Goal: Task Accomplishment & Management: Complete application form

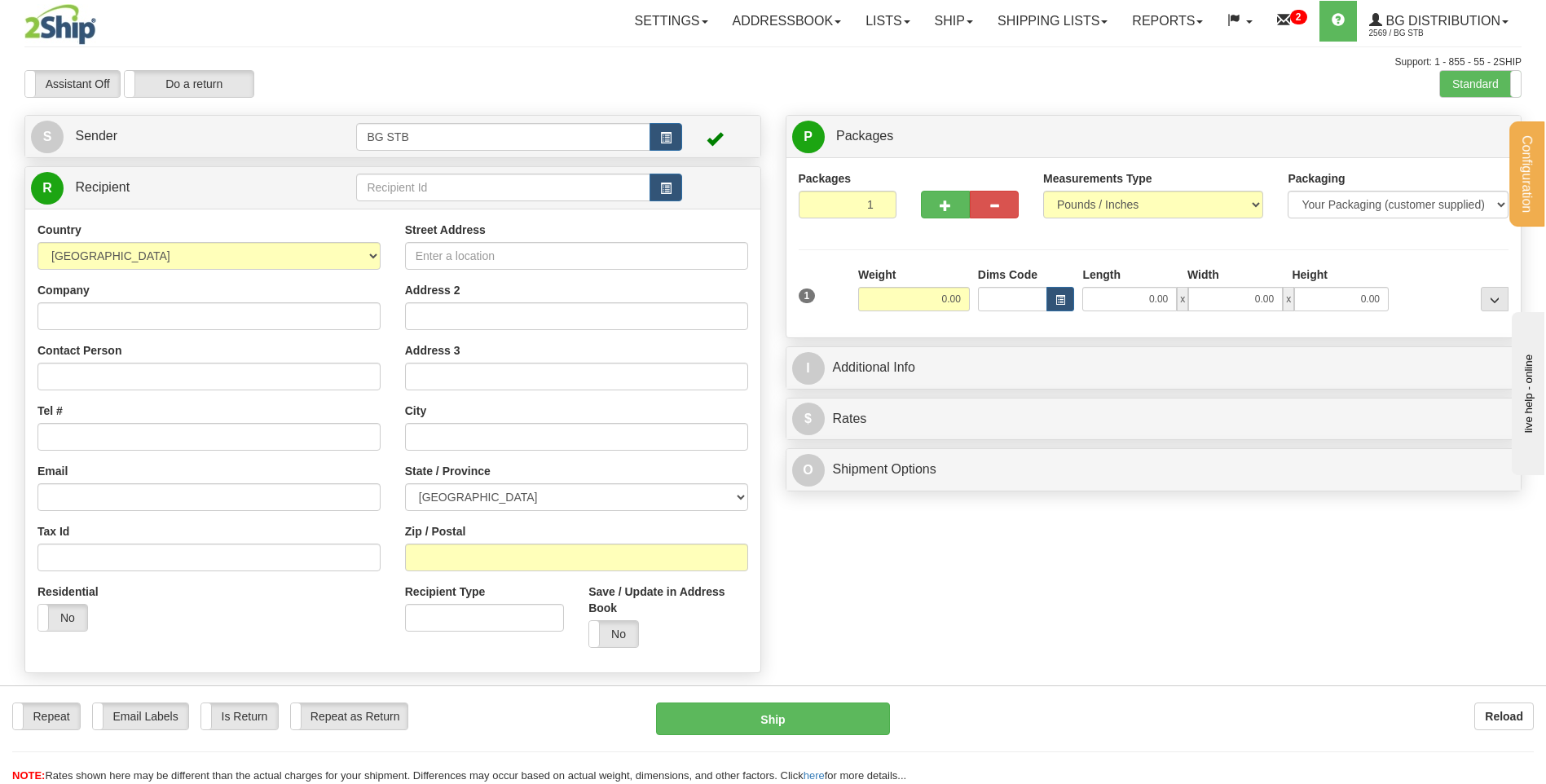
click at [477, 178] on input "text" at bounding box center [502, 187] width 293 height 28
click at [371, 189] on input "text" at bounding box center [502, 187] width 293 height 28
type input "5441"
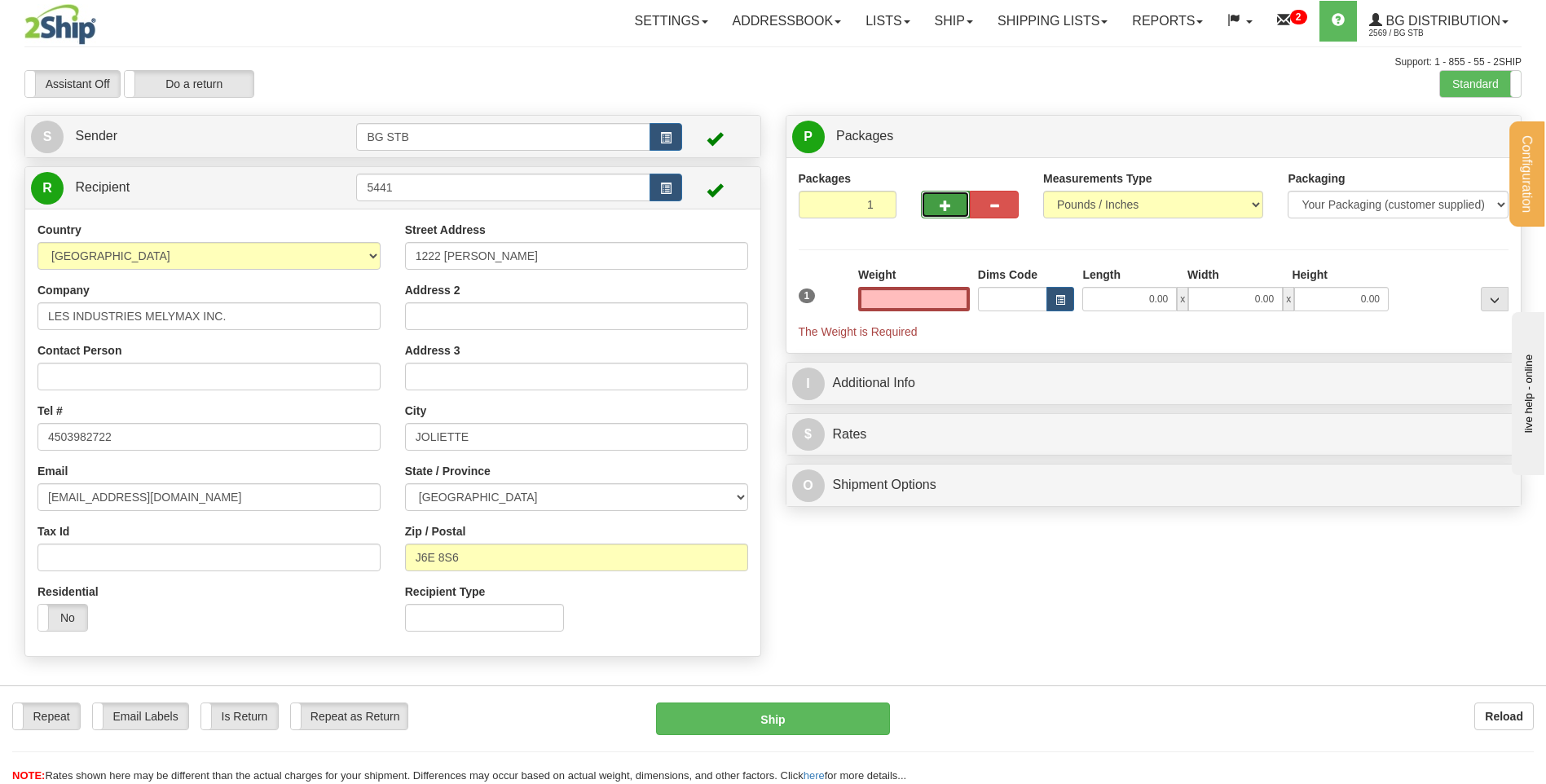
type input "0.00"
click at [938, 206] on button "button" at bounding box center [945, 205] width 49 height 28
type input "2"
click at [1465, 136] on span "Package Level" at bounding box center [1474, 136] width 65 height 11
radio input "true"
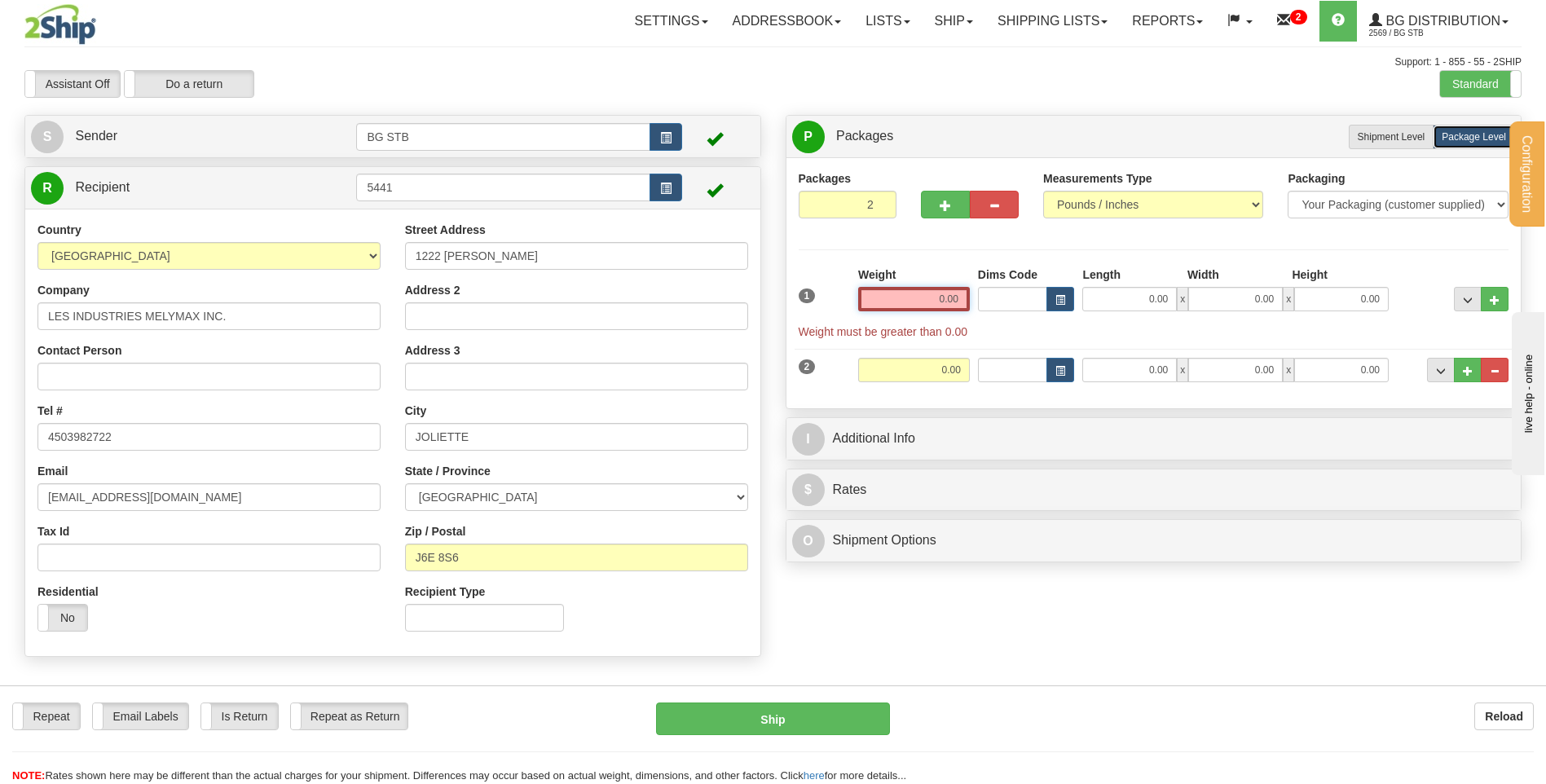
click at [925, 300] on input "0.00" at bounding box center [914, 299] width 112 height 24
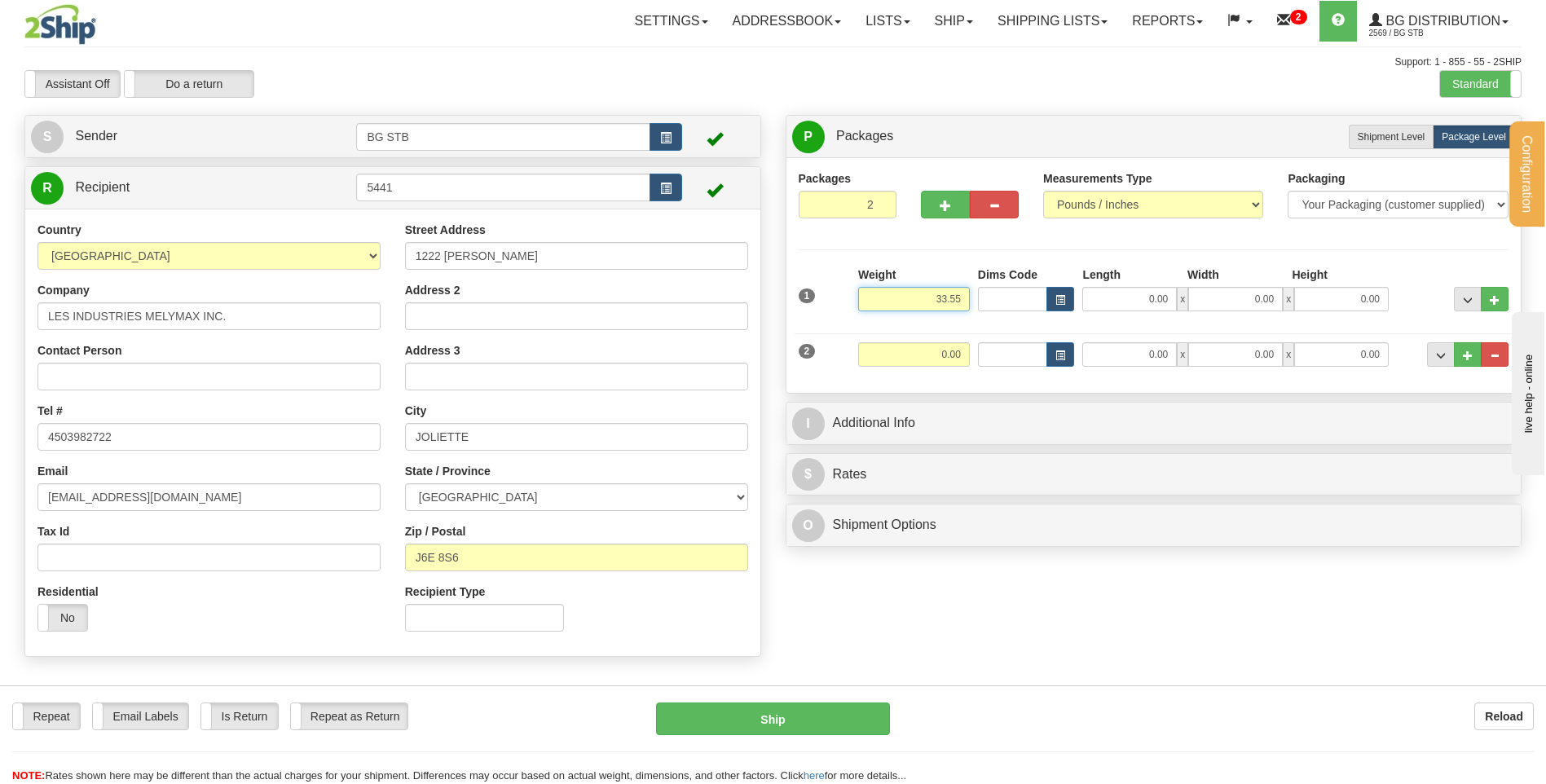
type input "33.55"
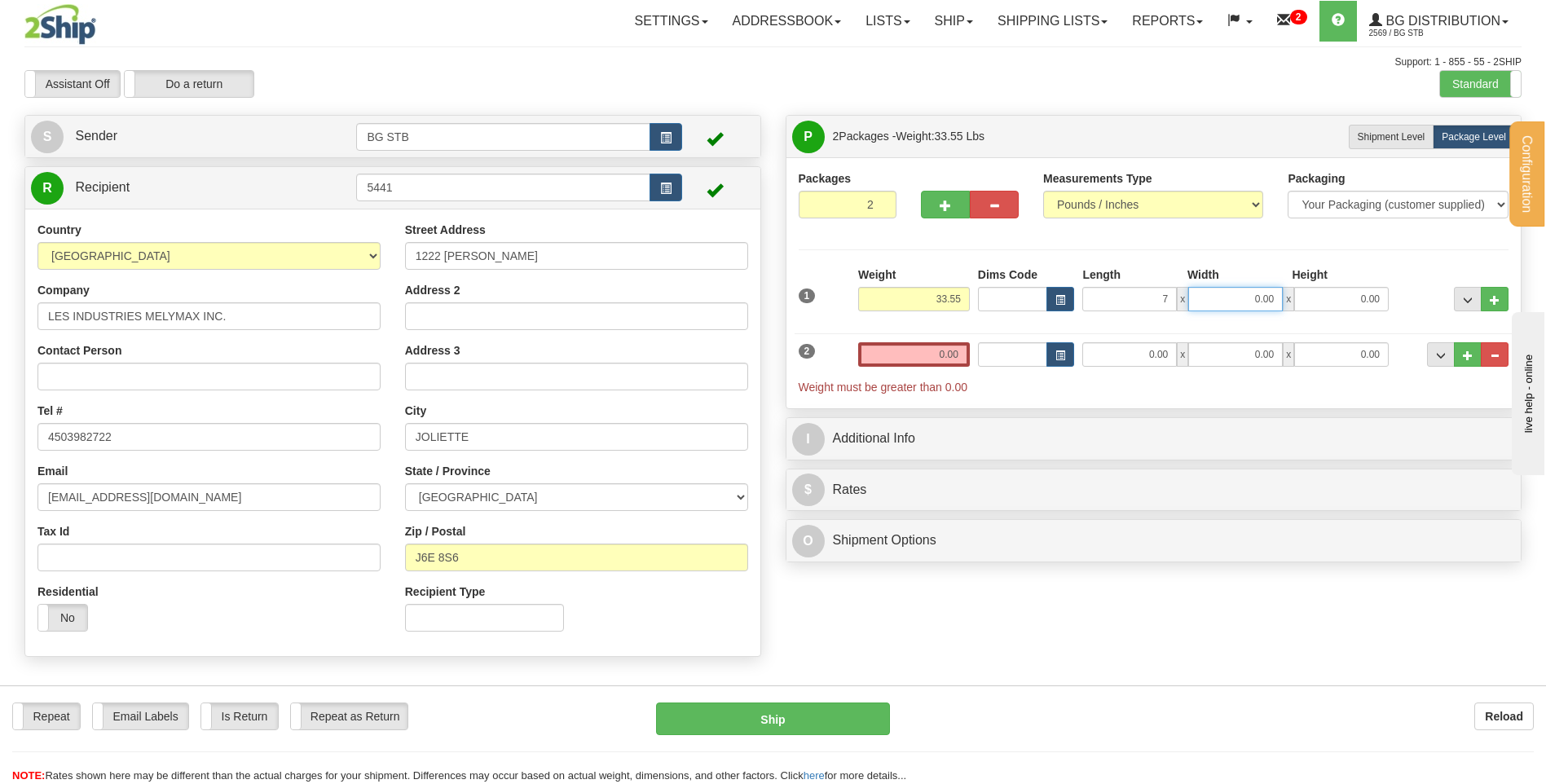
type input "7.00"
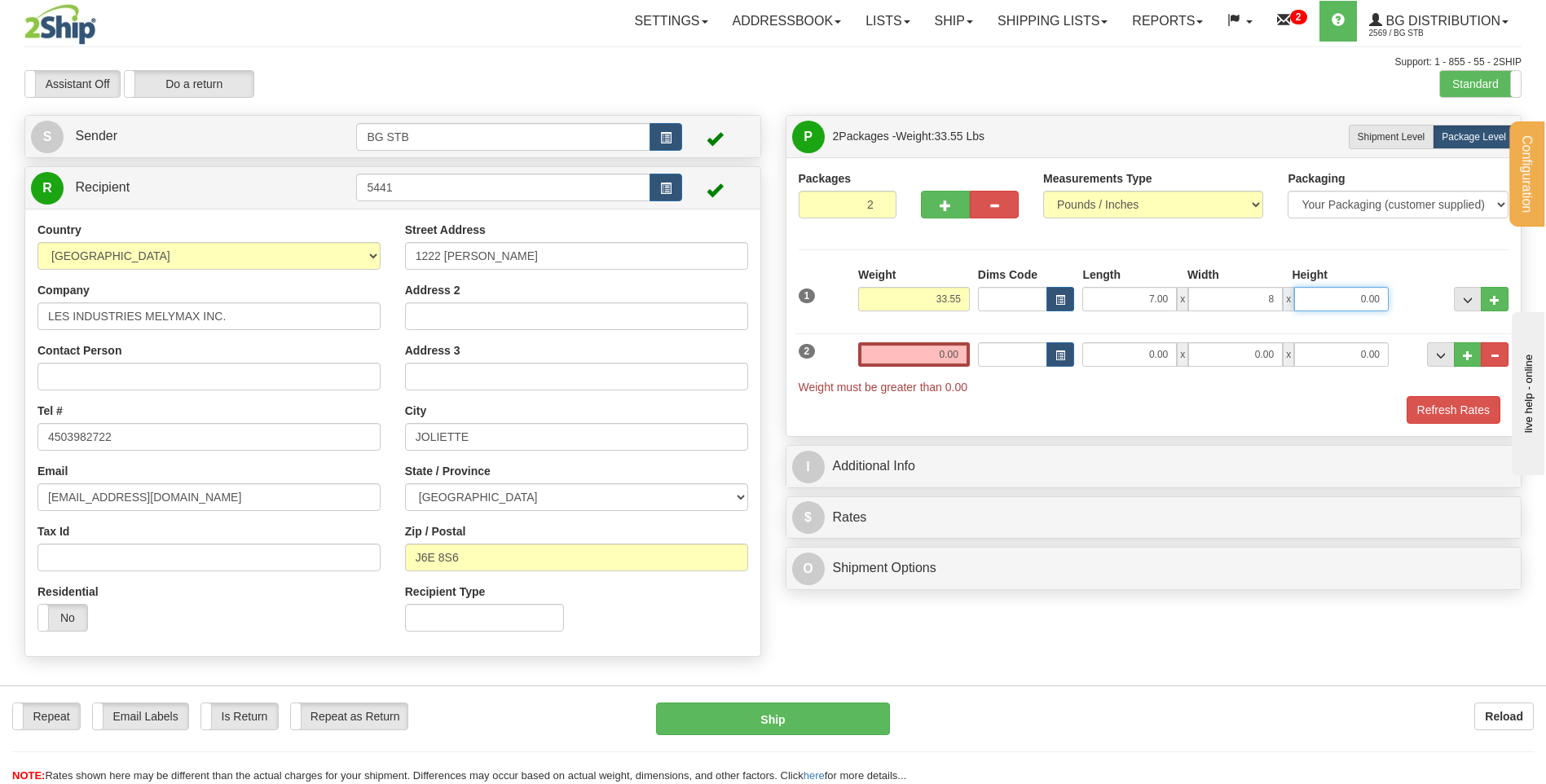
type input "8.00"
drag, startPoint x: 1103, startPoint y: 300, endPoint x: 1274, endPoint y: 285, distance: 171.7
click at [1261, 310] on div "7.00 x 8.00 x 0.00" at bounding box center [1235, 299] width 306 height 24
type input "8.00"
type input "12.00"
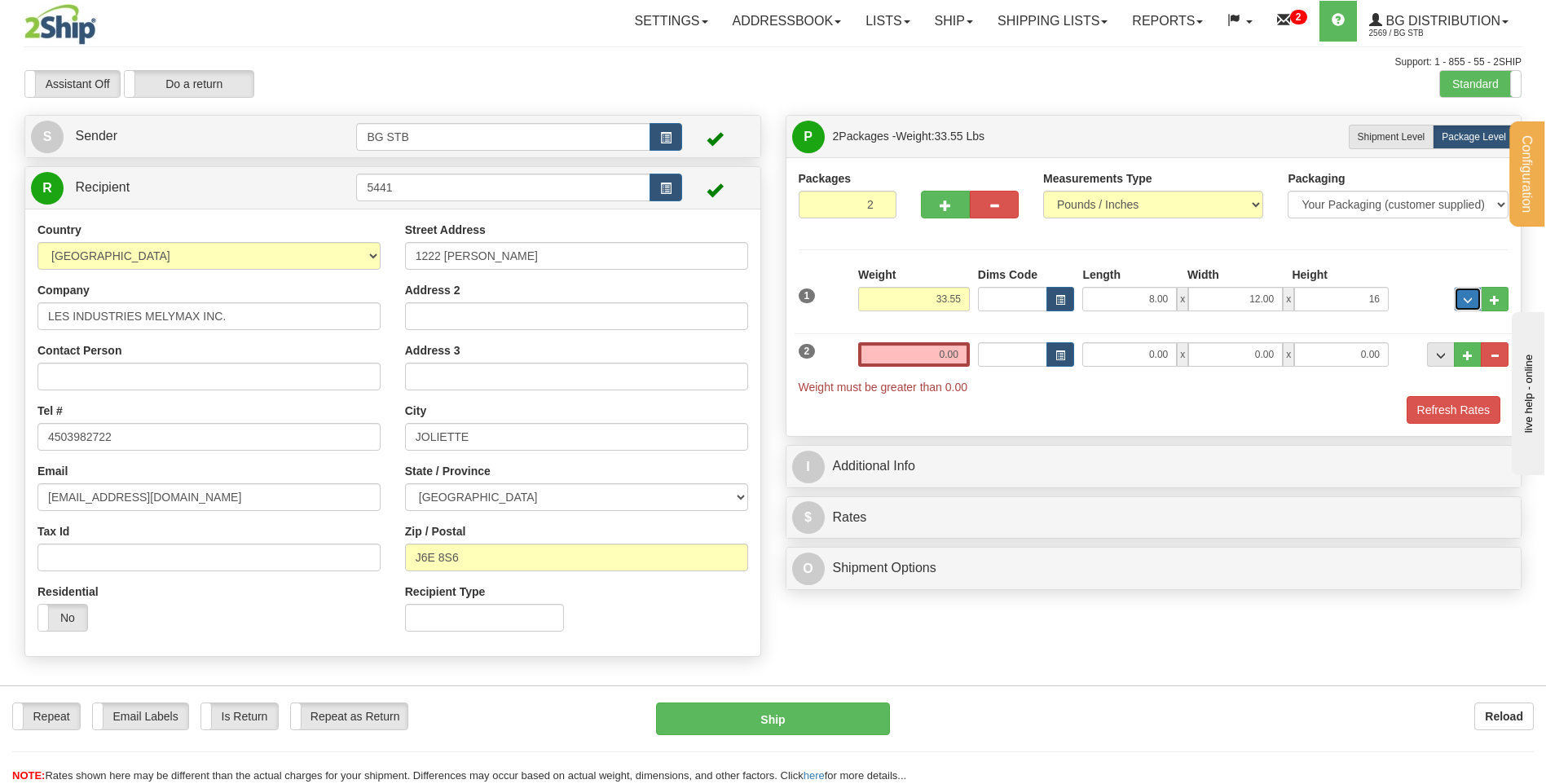
type input "16.00"
click at [929, 362] on input "0.00" at bounding box center [914, 354] width 112 height 24
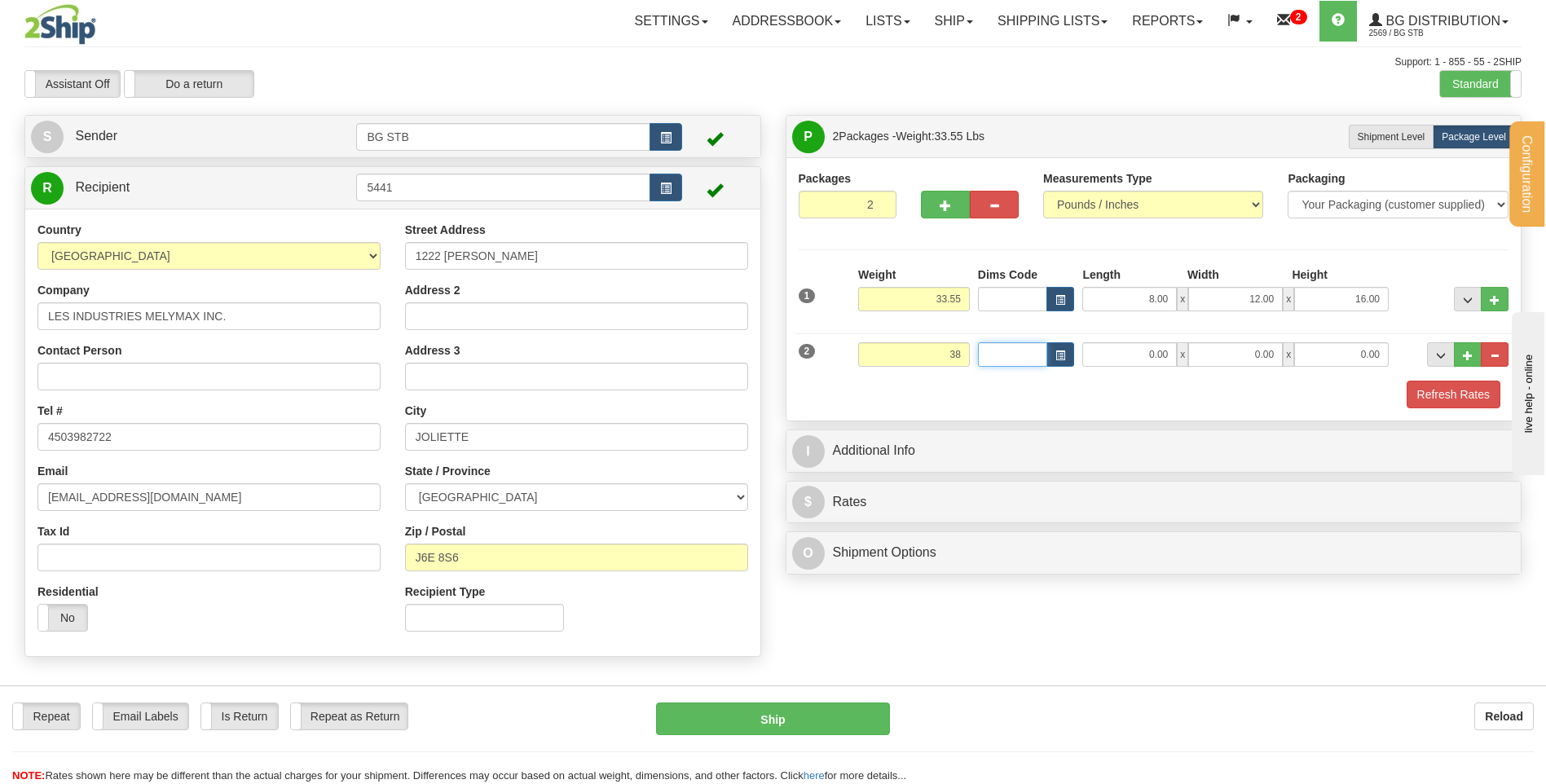
type input "38.00"
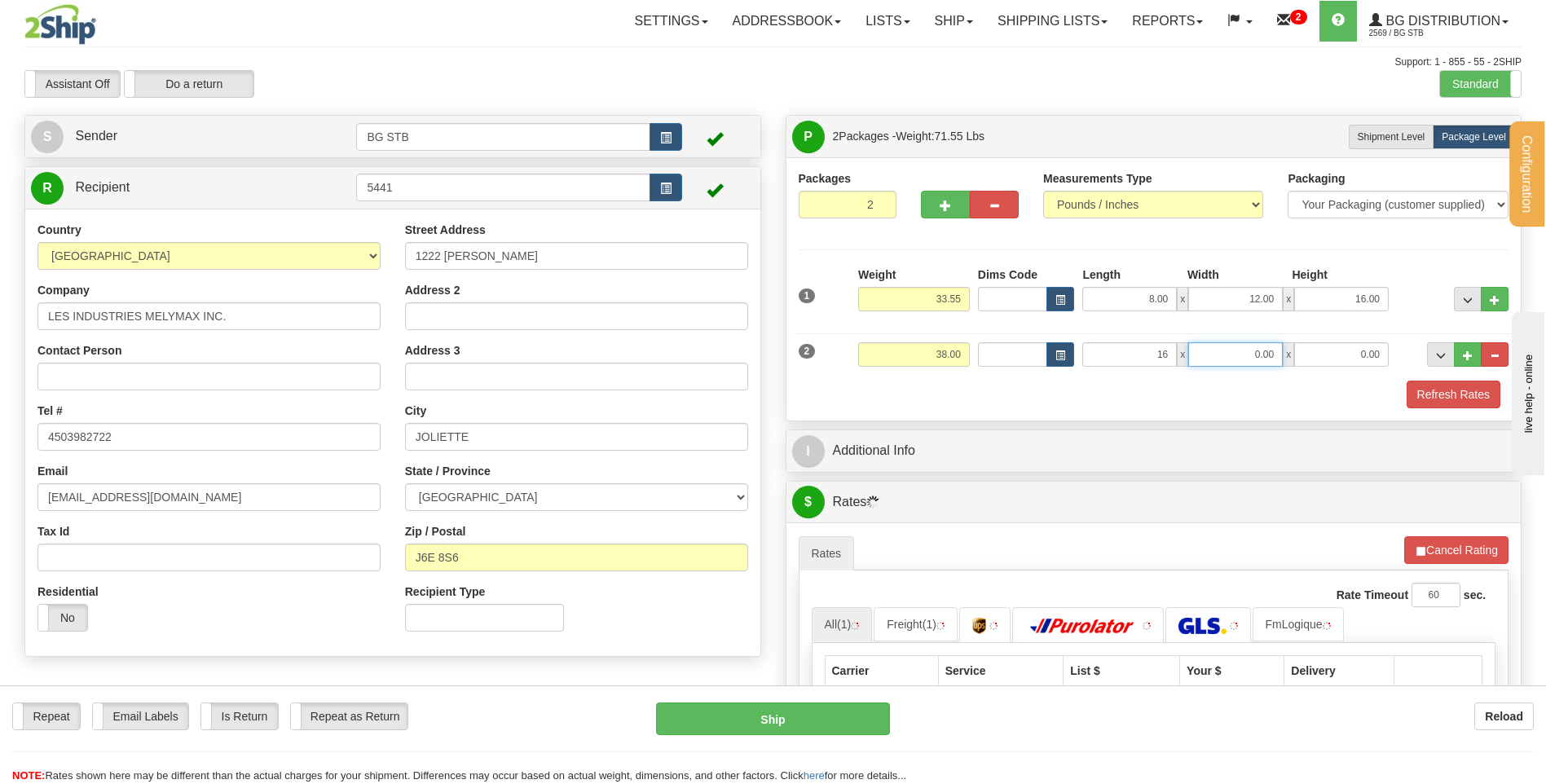
type input "16.00"
type input "12.00"
type input "11.00"
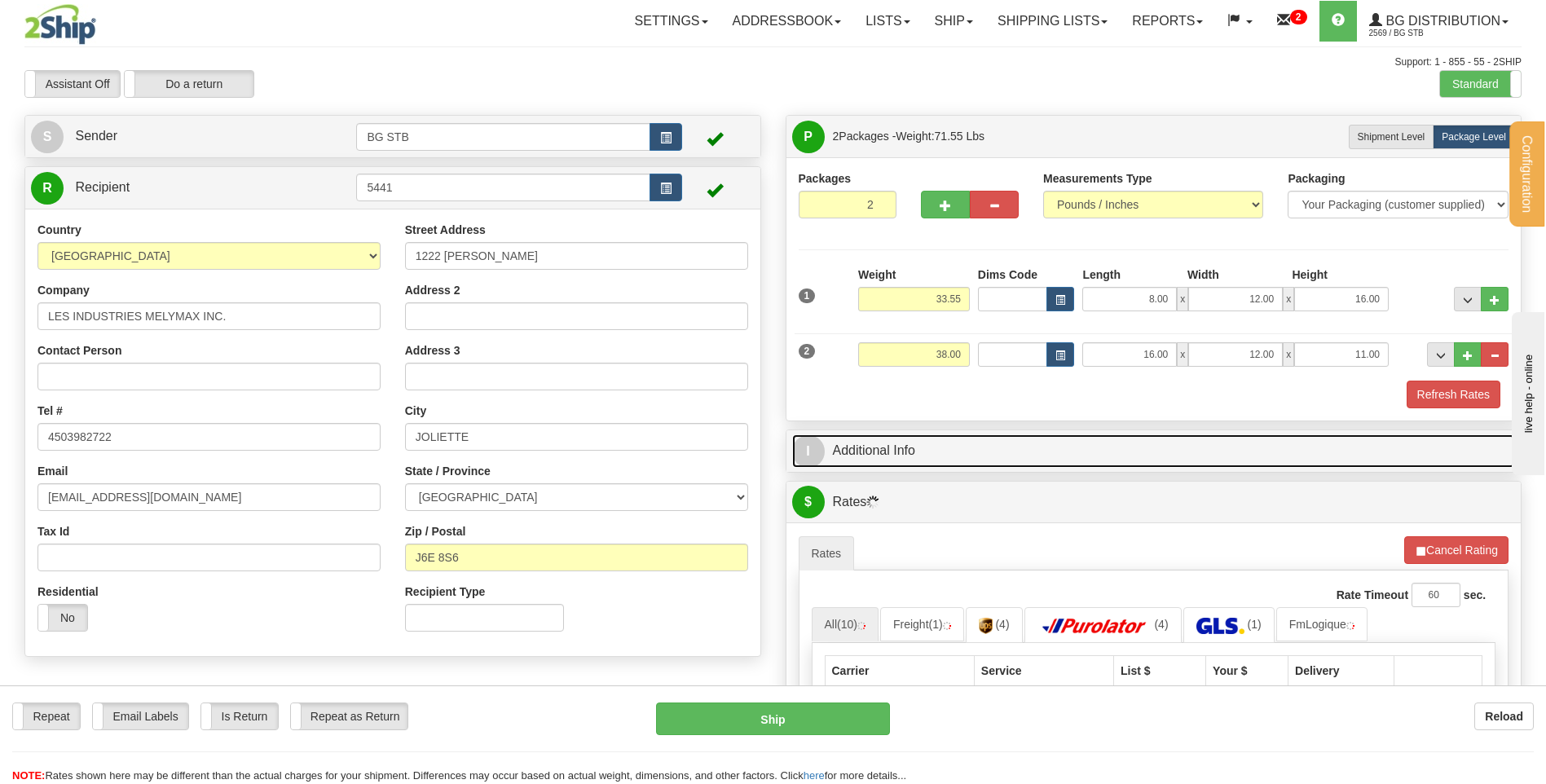
click at [956, 458] on link "I Additional Info" at bounding box center [1154, 451] width 724 height 33
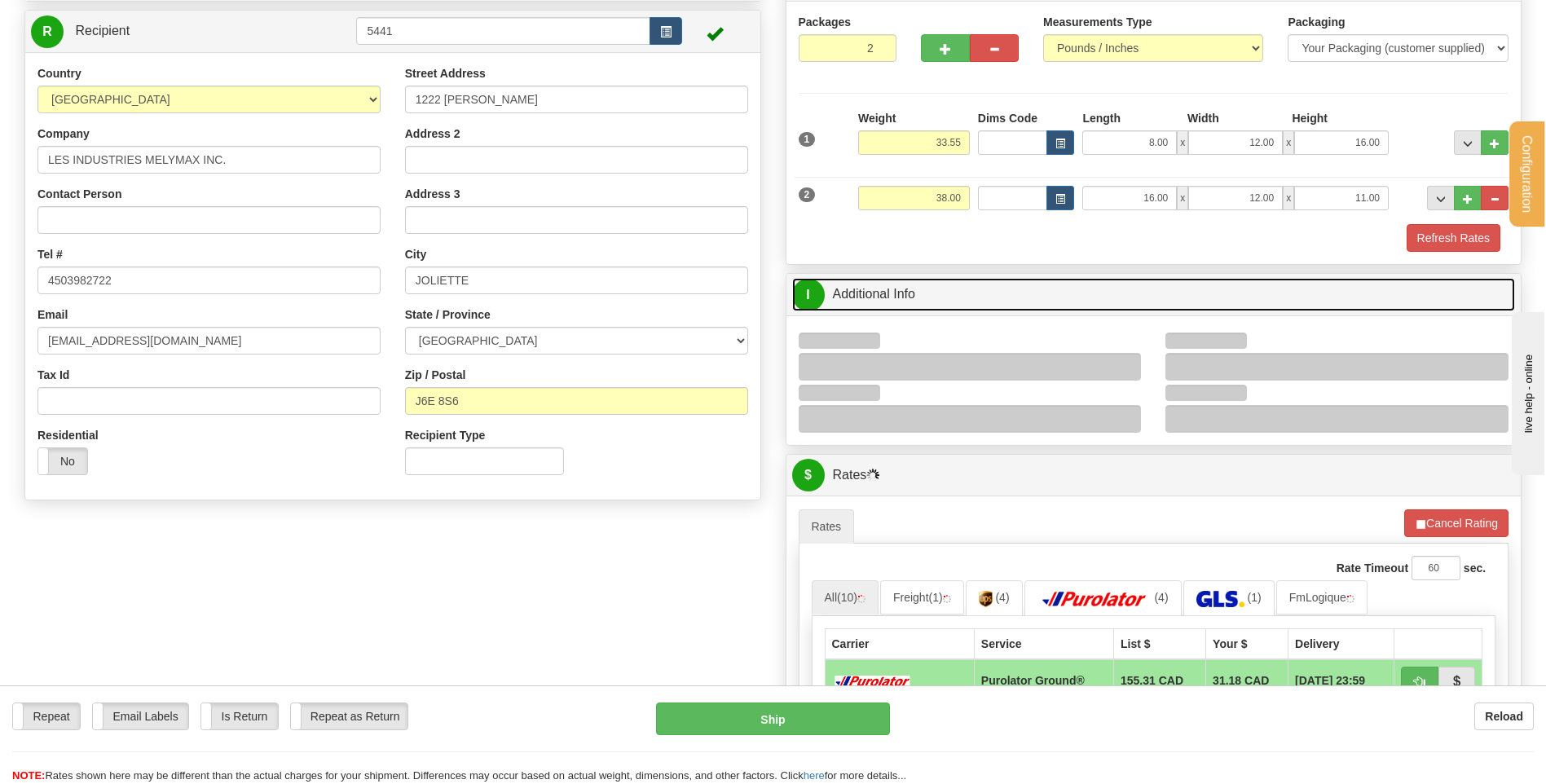
scroll to position [244, 0]
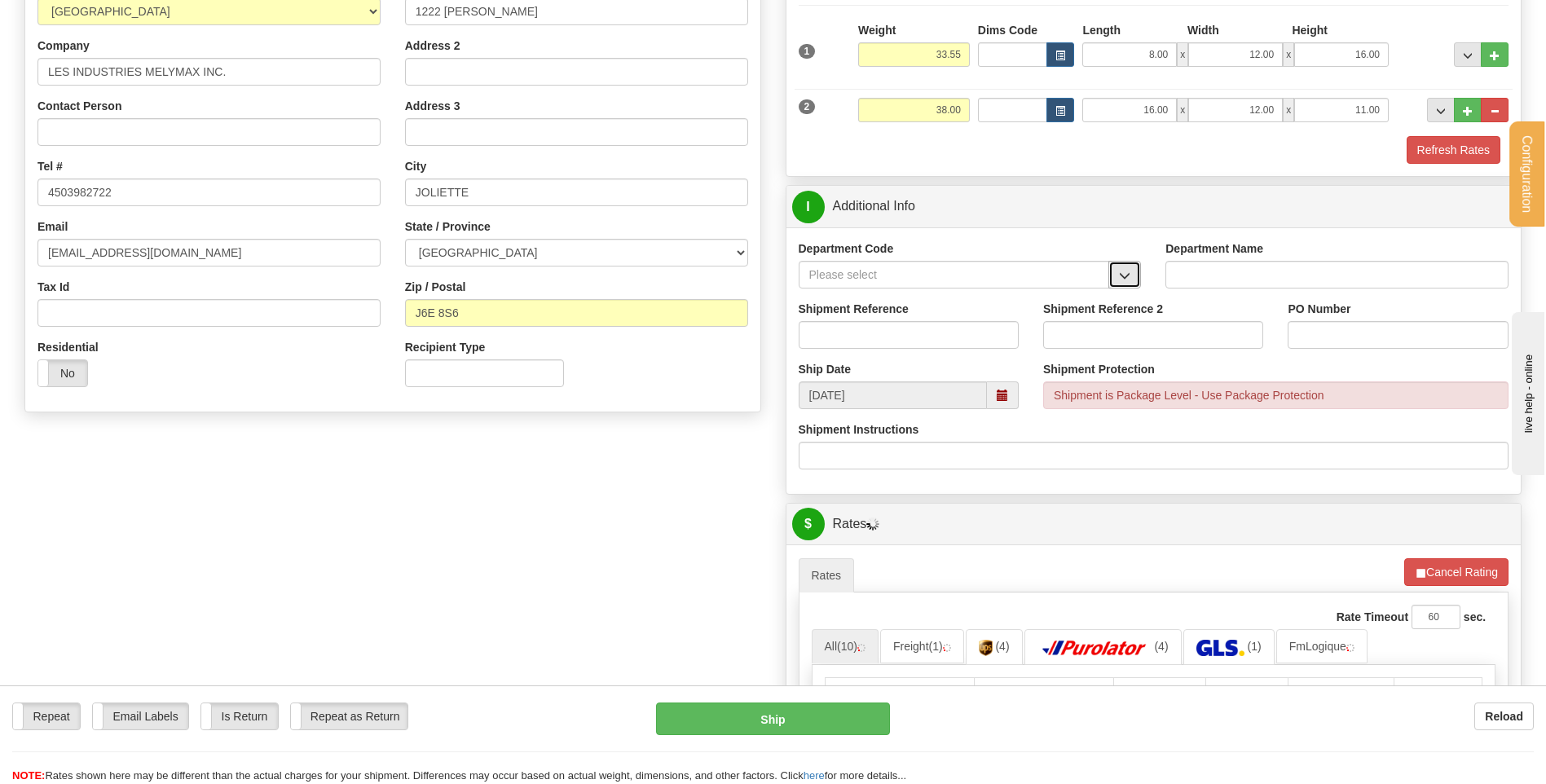
click at [1130, 280] on span "button" at bounding box center [1124, 276] width 11 height 10
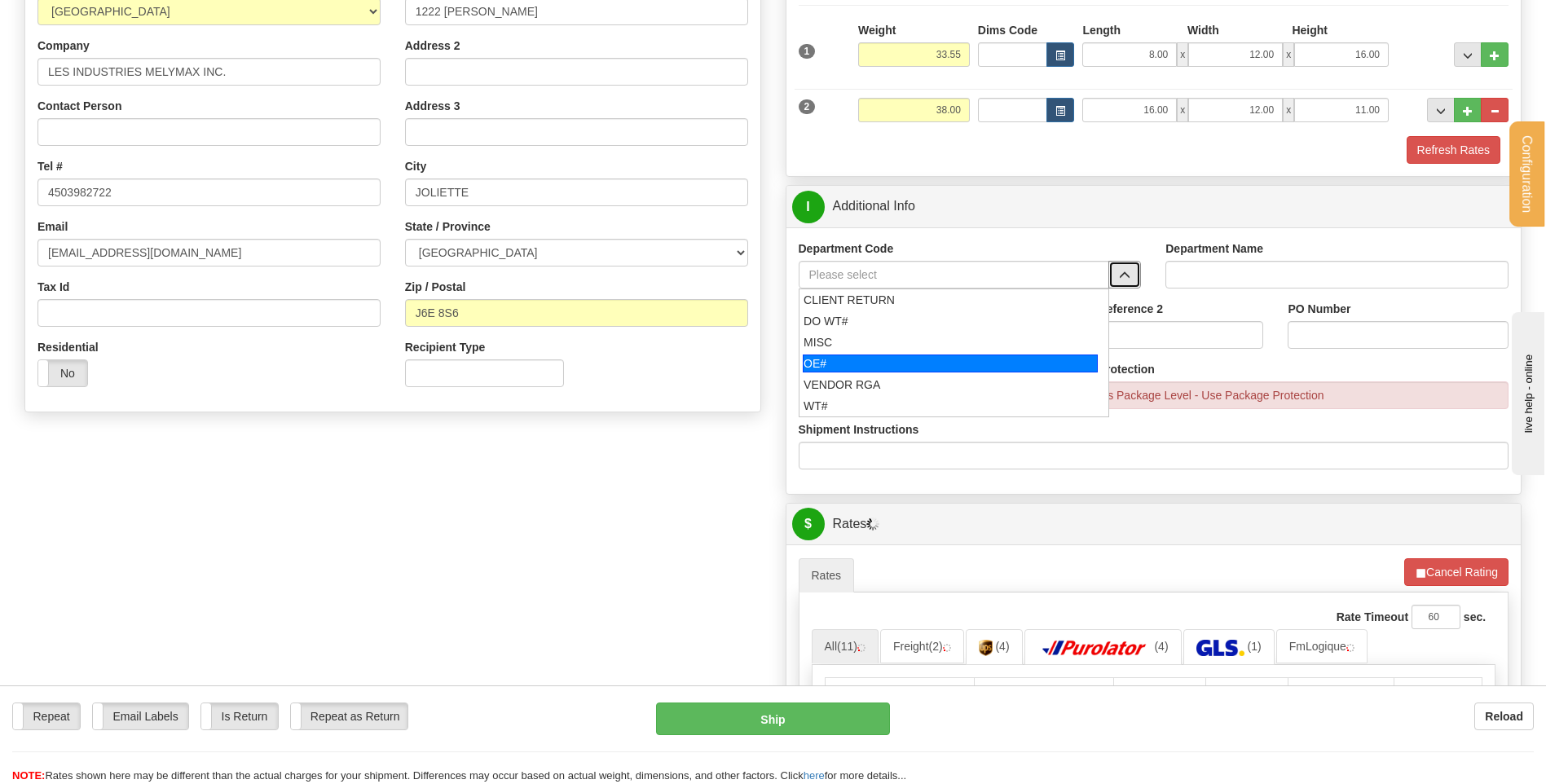
drag, startPoint x: 863, startPoint y: 360, endPoint x: 866, endPoint y: 339, distance: 21.2
click at [863, 357] on div "OE#" at bounding box center [950, 363] width 295 height 18
type input "OE#"
type input "ORDERS"
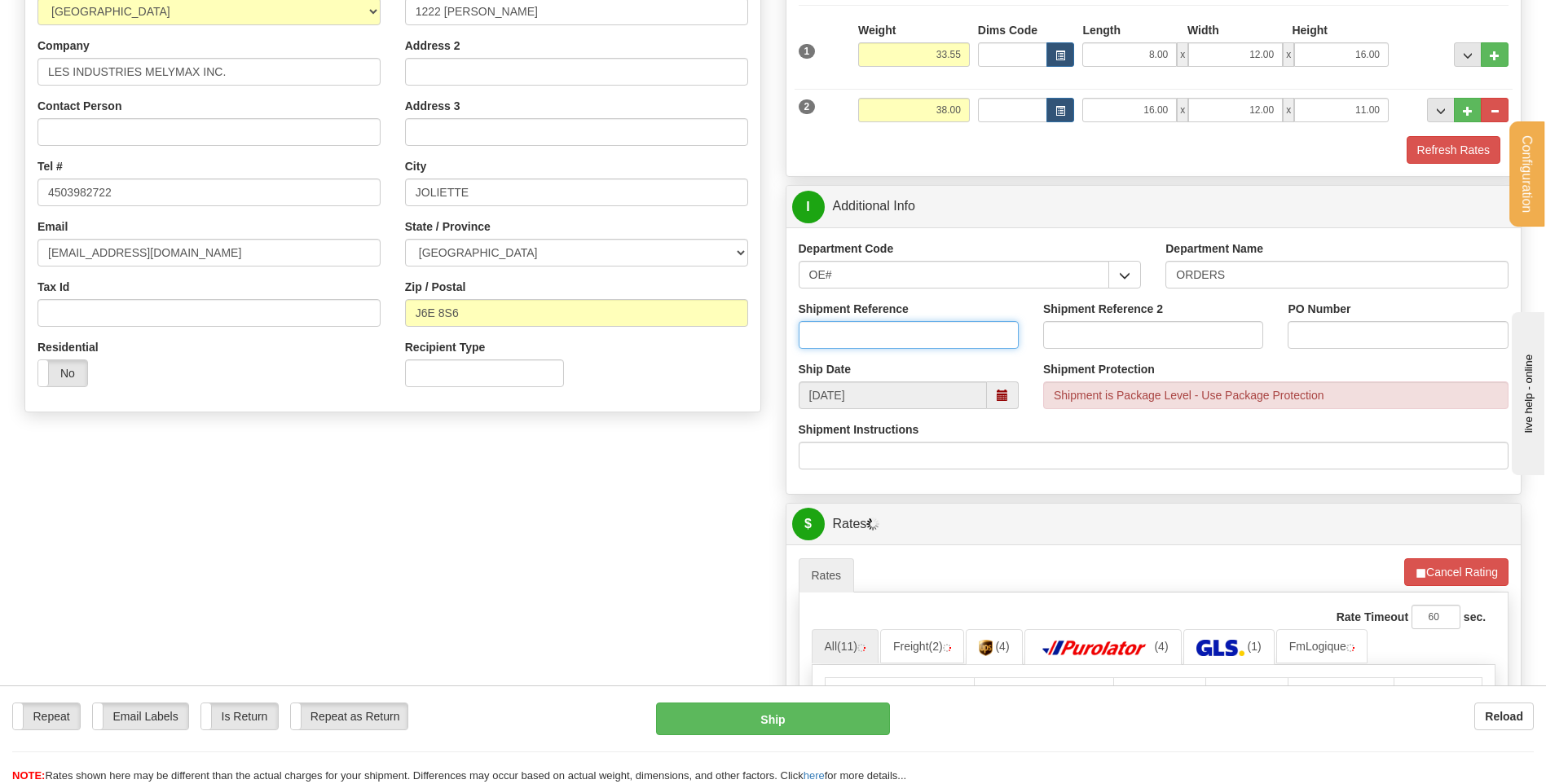
click at [866, 339] on input "Shipment Reference" at bounding box center [908, 335] width 220 height 28
type input "80005855-00"
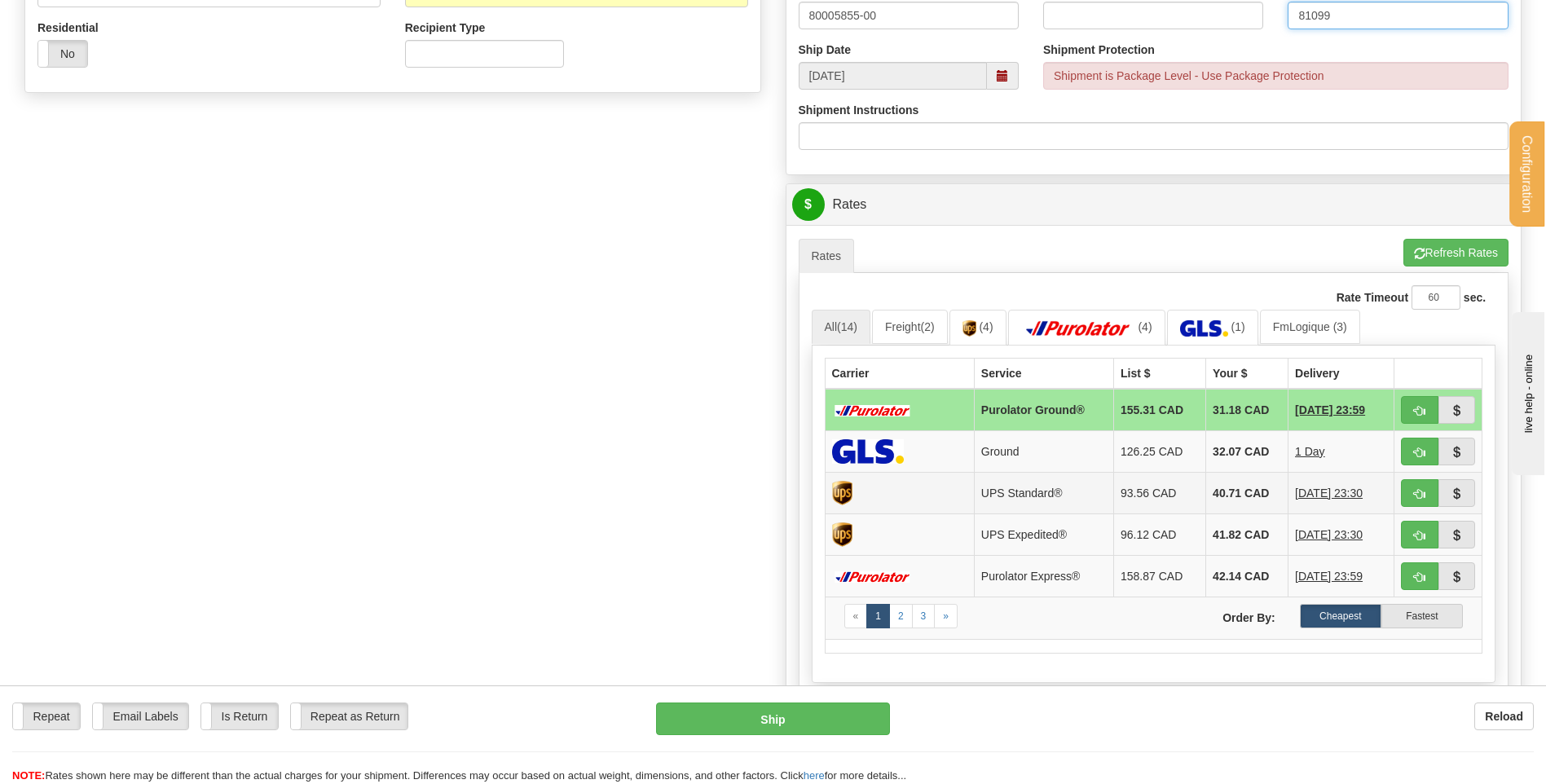
scroll to position [652, 0]
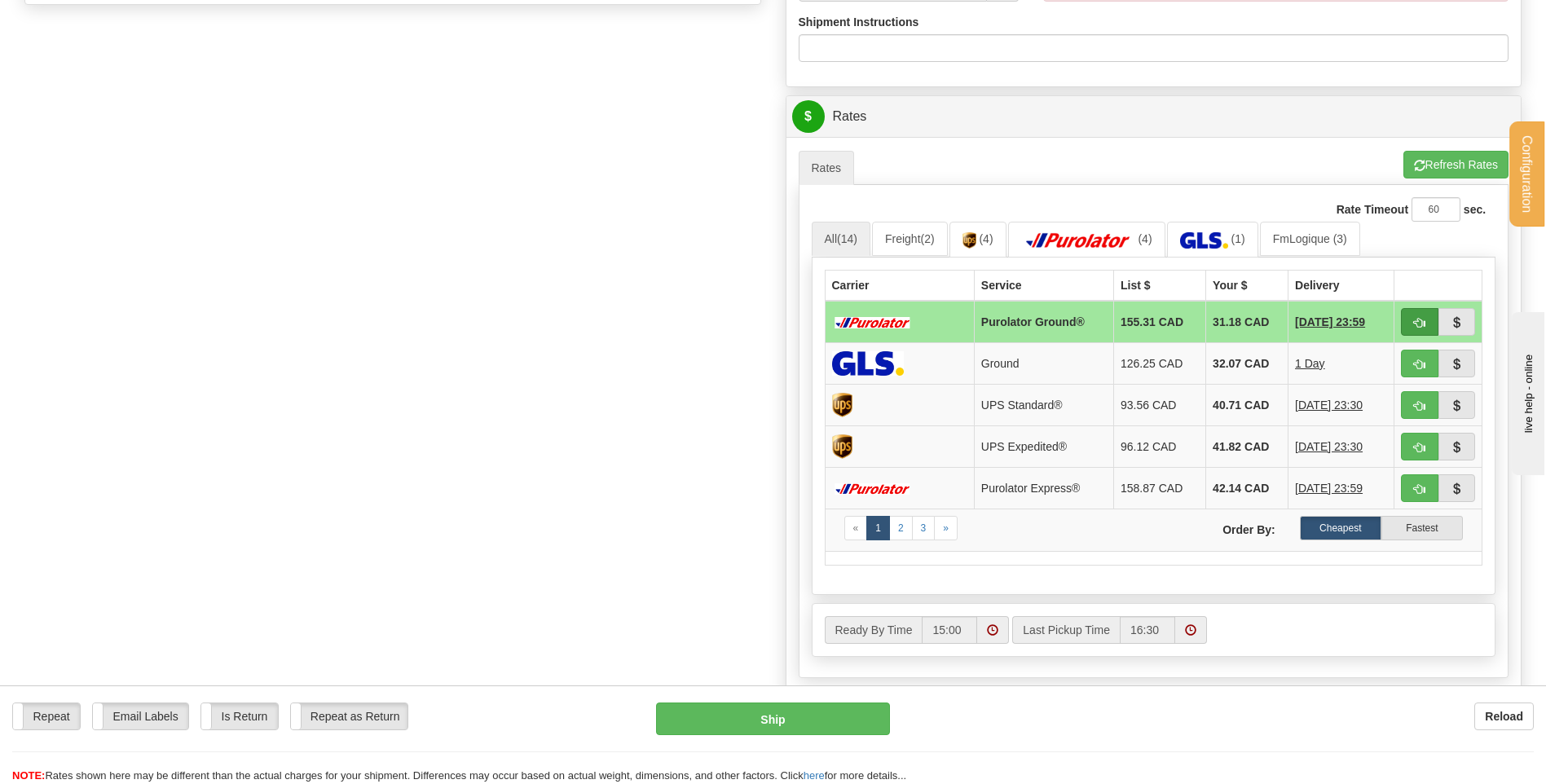
type input "81099"
click at [1423, 321] on span "button" at bounding box center [1419, 323] width 11 height 10
type input "260"
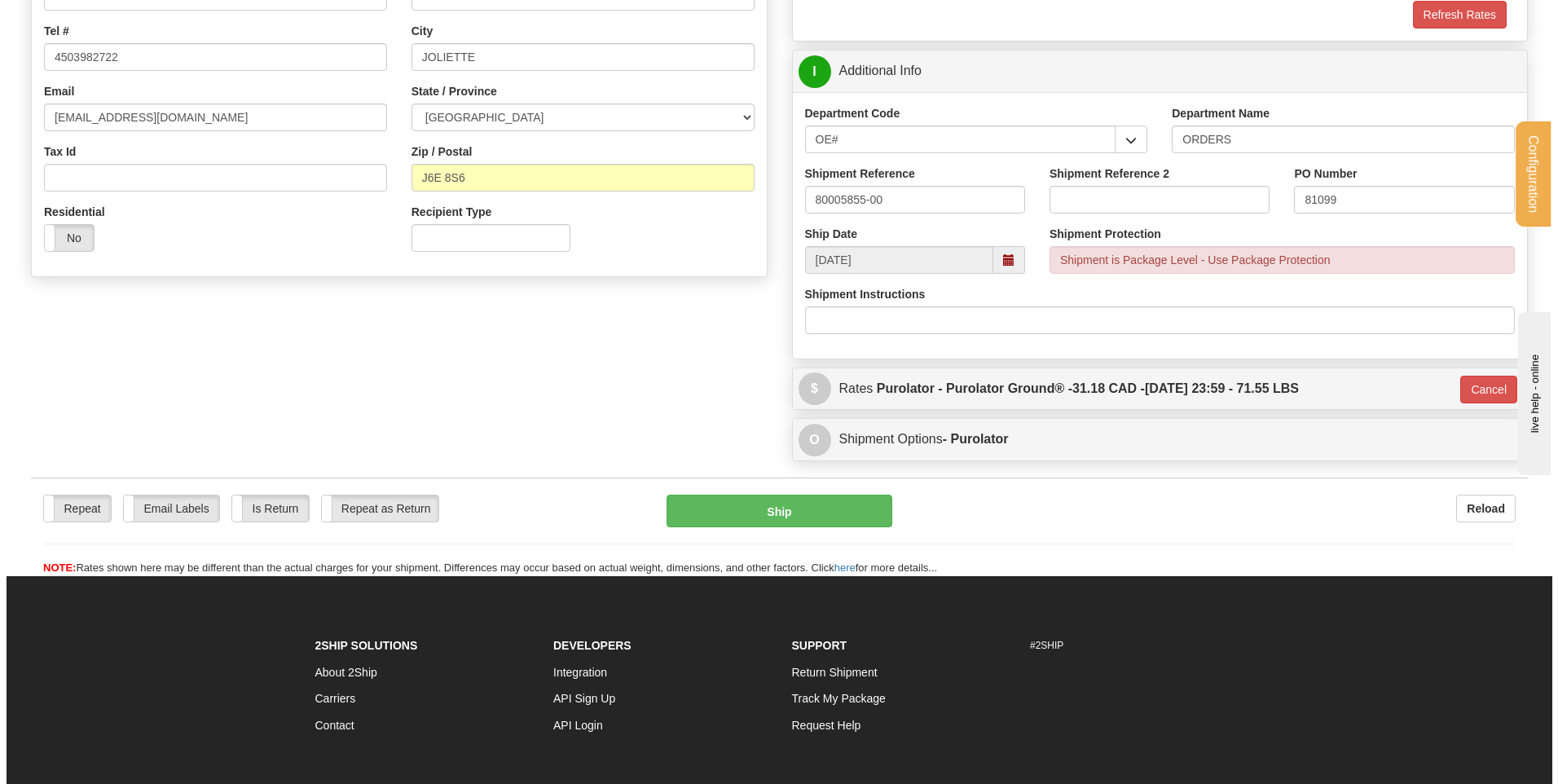
scroll to position [349, 0]
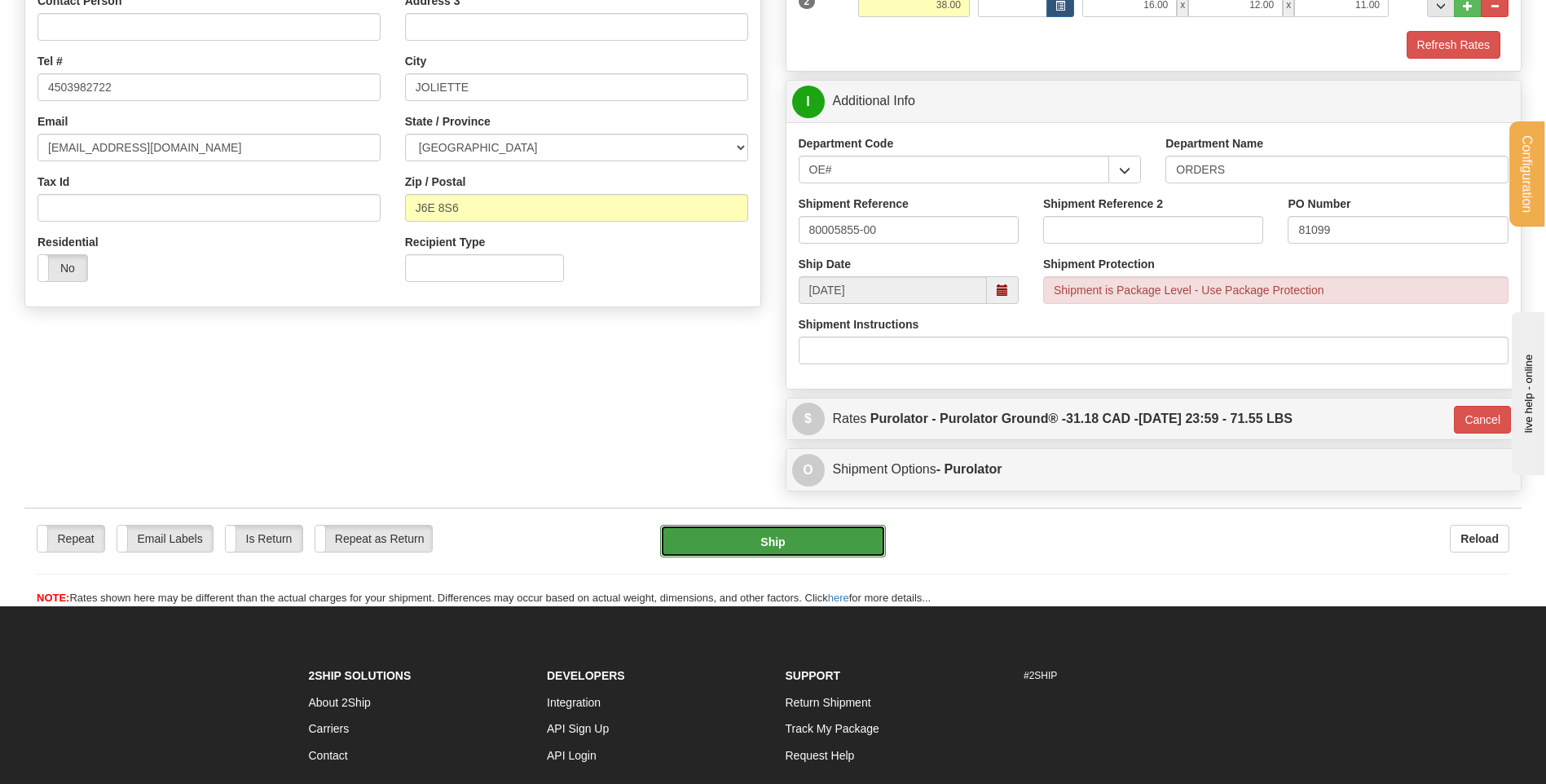
click at [699, 547] on button "Ship" at bounding box center [772, 541] width 225 height 32
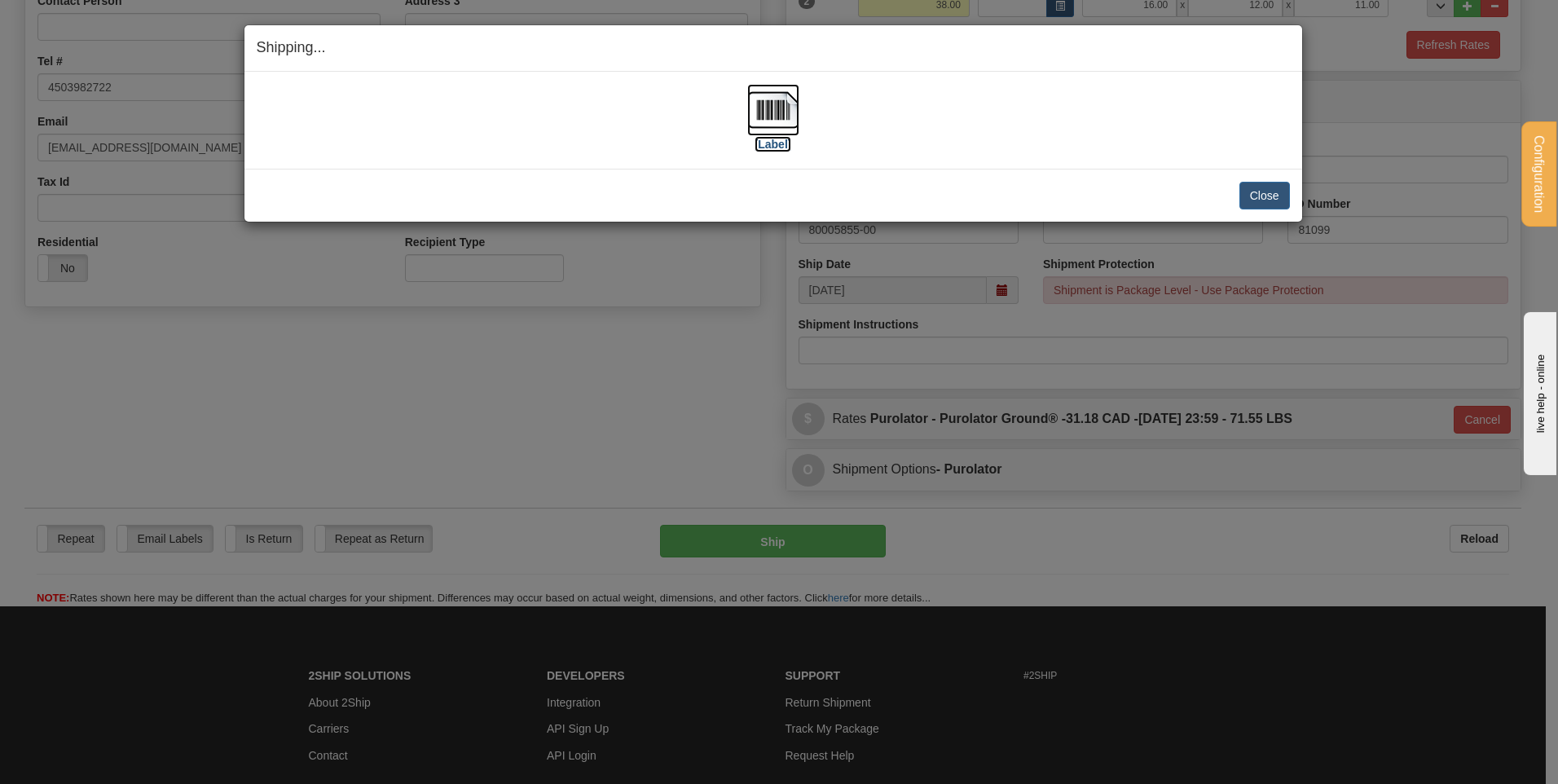
click at [751, 107] on img at bounding box center [774, 110] width 53 height 52
click at [1258, 200] on button "Close" at bounding box center [1265, 196] width 51 height 28
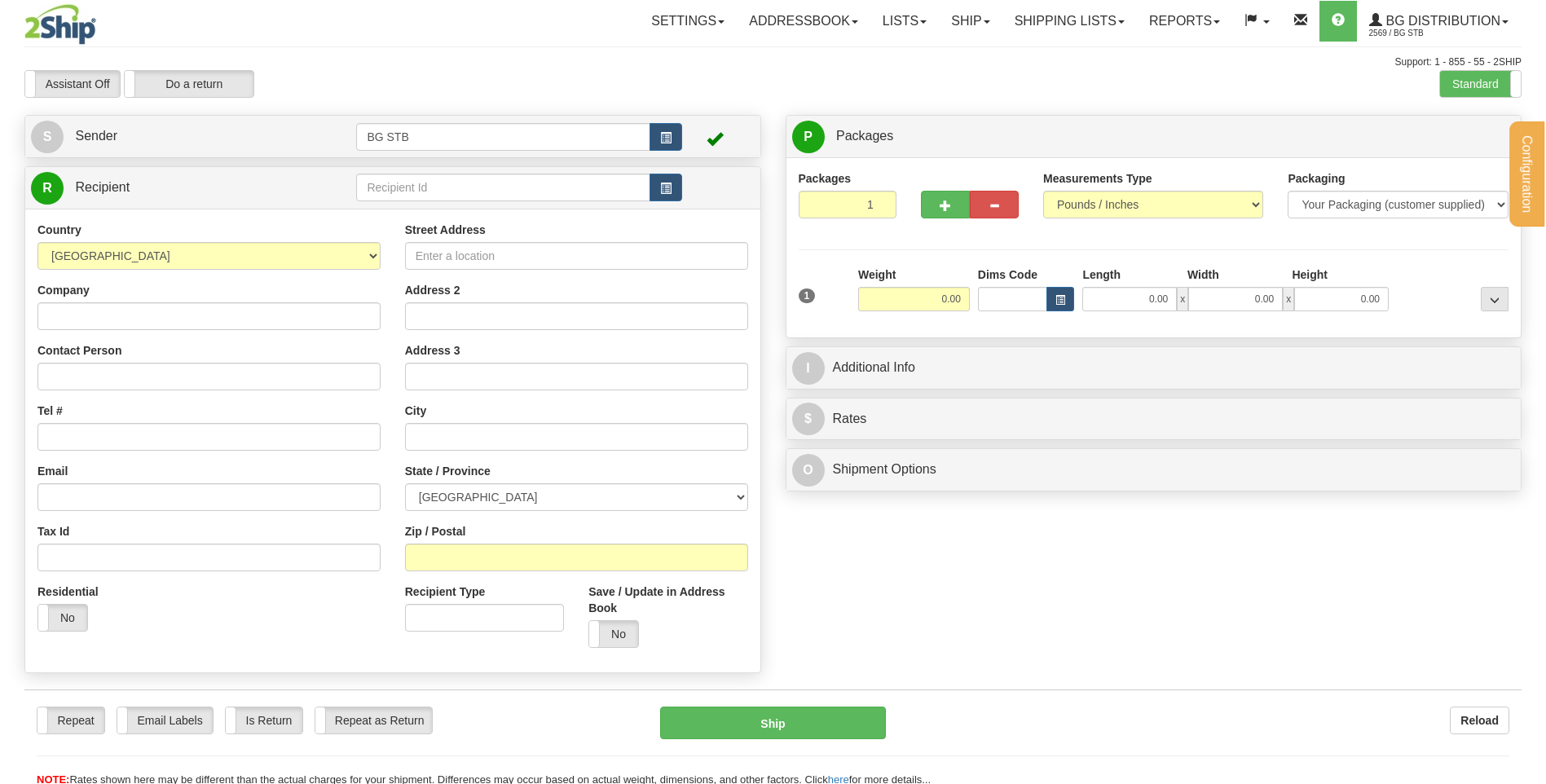
click at [419, 186] on input "text" at bounding box center [502, 187] width 293 height 28
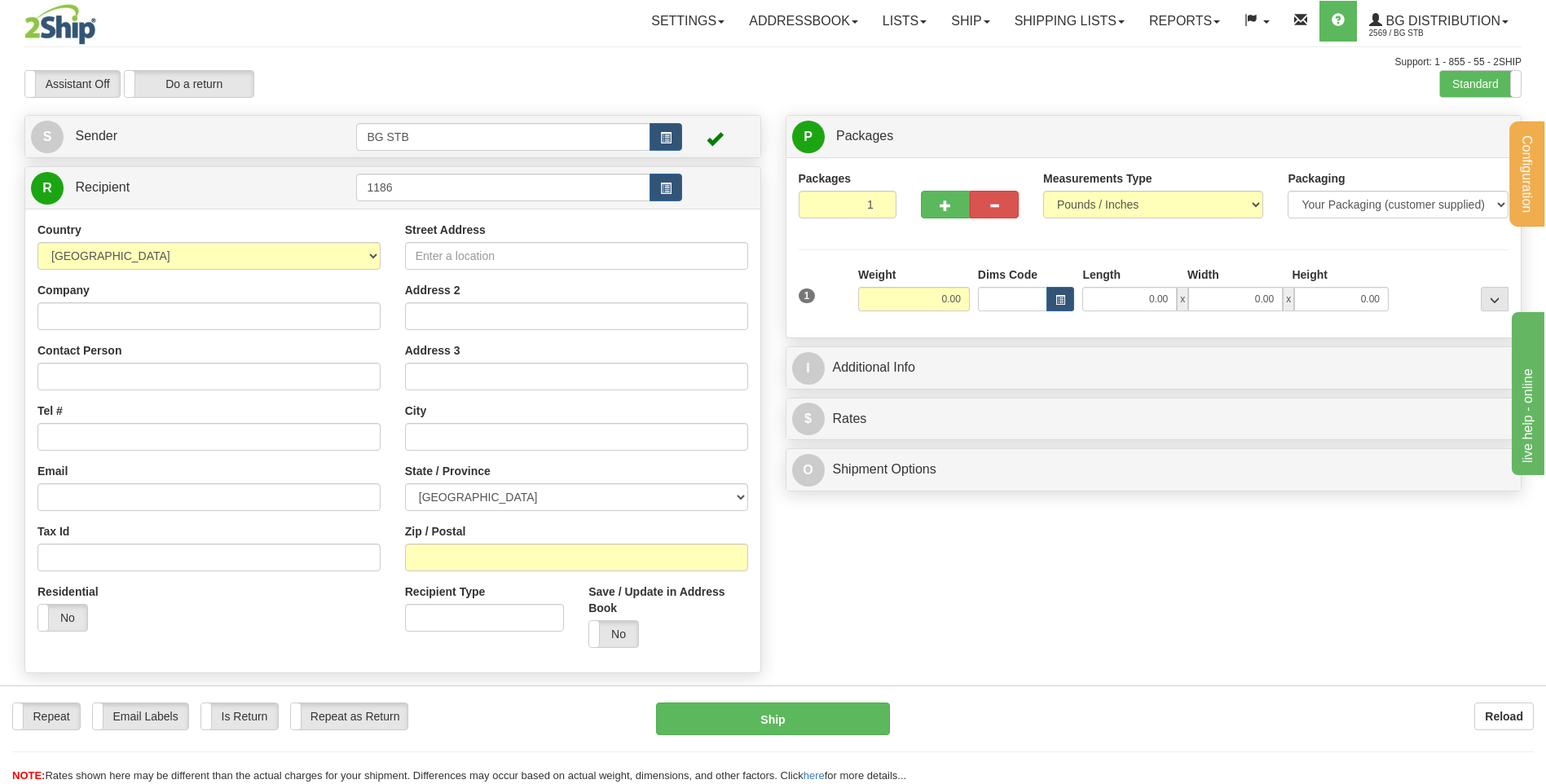
type input "1186"
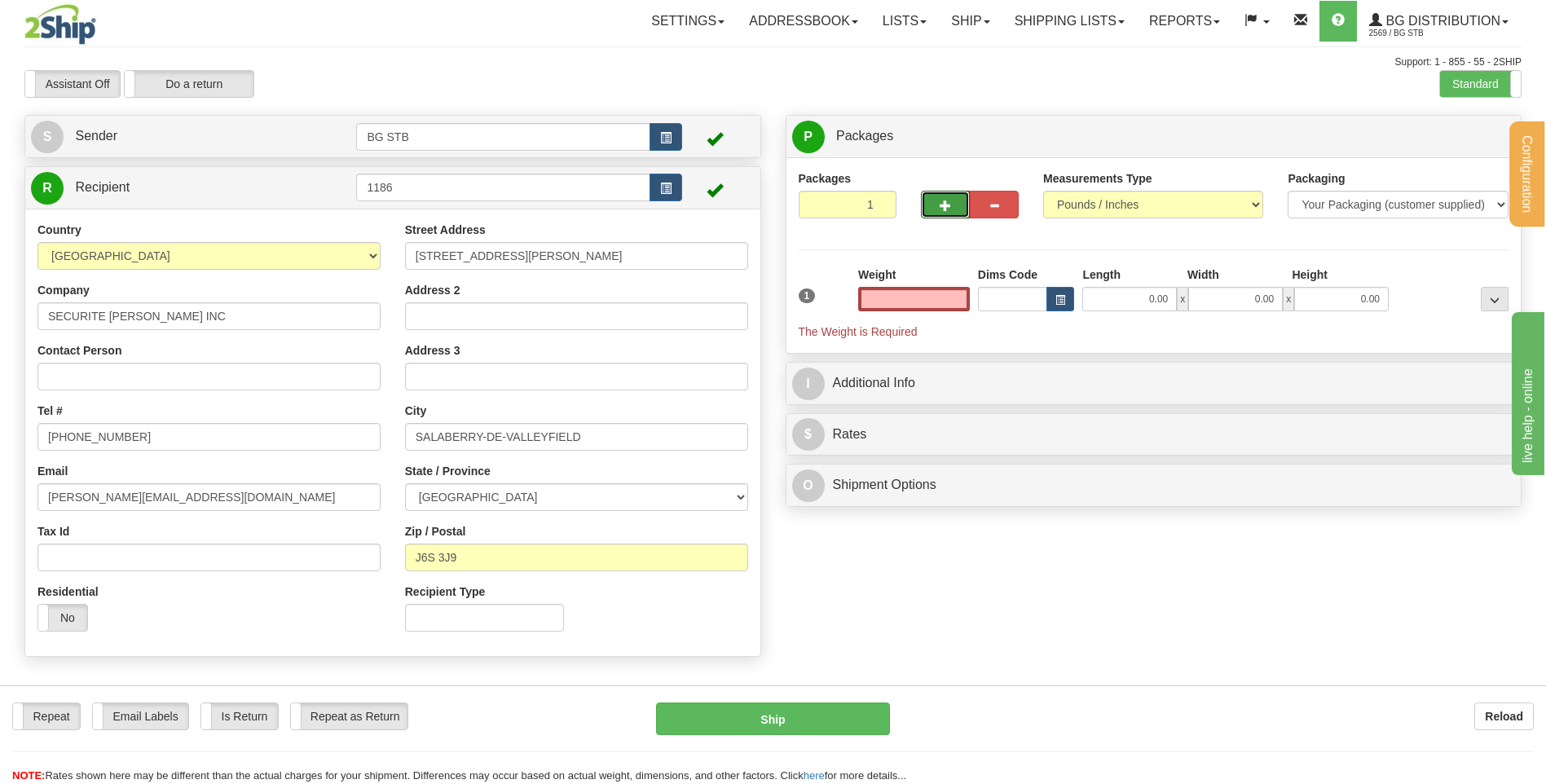
type input "0.00"
click at [949, 206] on span "button" at bounding box center [945, 206] width 11 height 10
type input "2"
click at [1471, 129] on label "Package Level Pack.." at bounding box center [1474, 136] width 82 height 24
radio input "true"
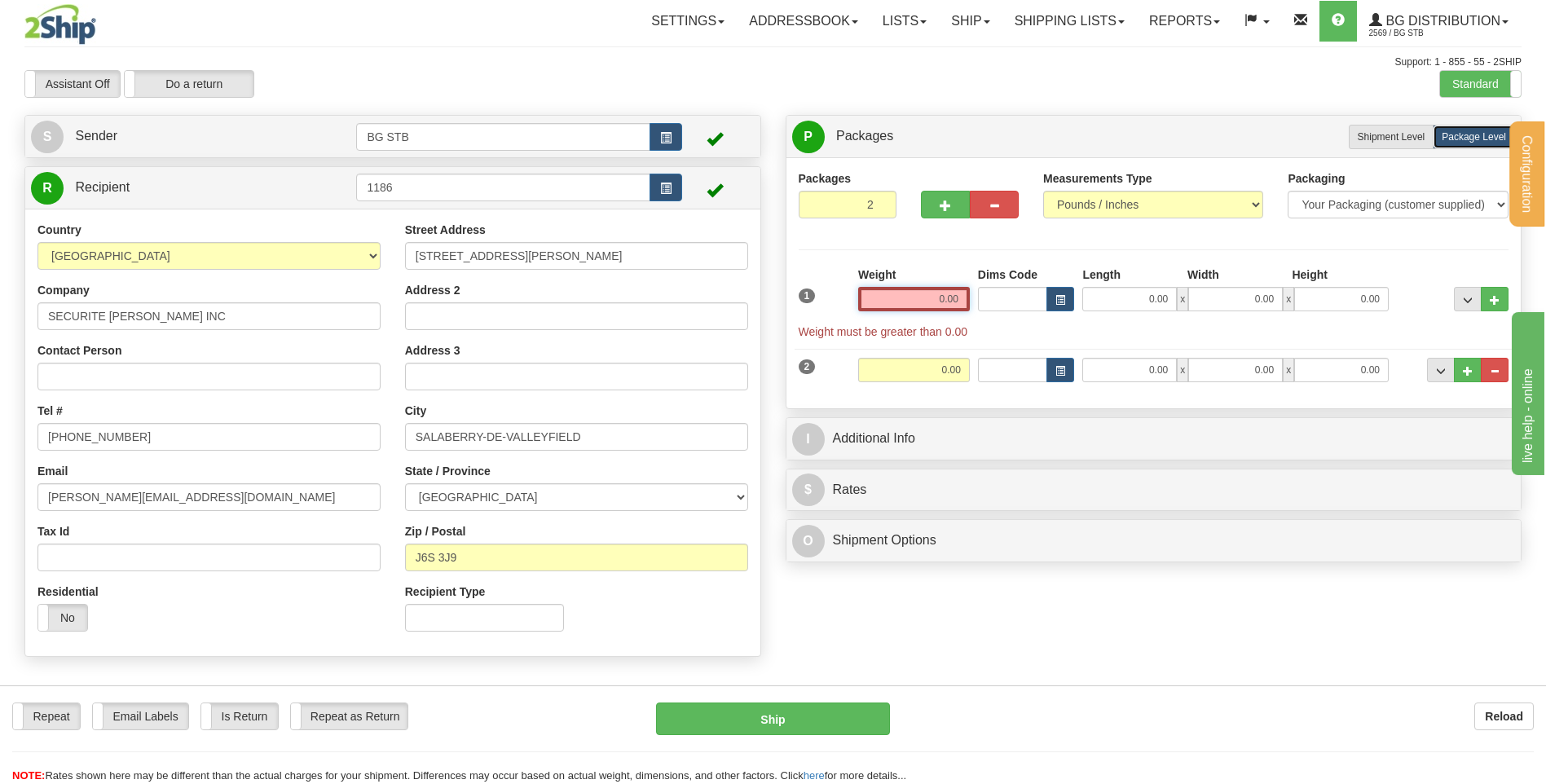
click at [944, 300] on input "0.00" at bounding box center [914, 299] width 112 height 24
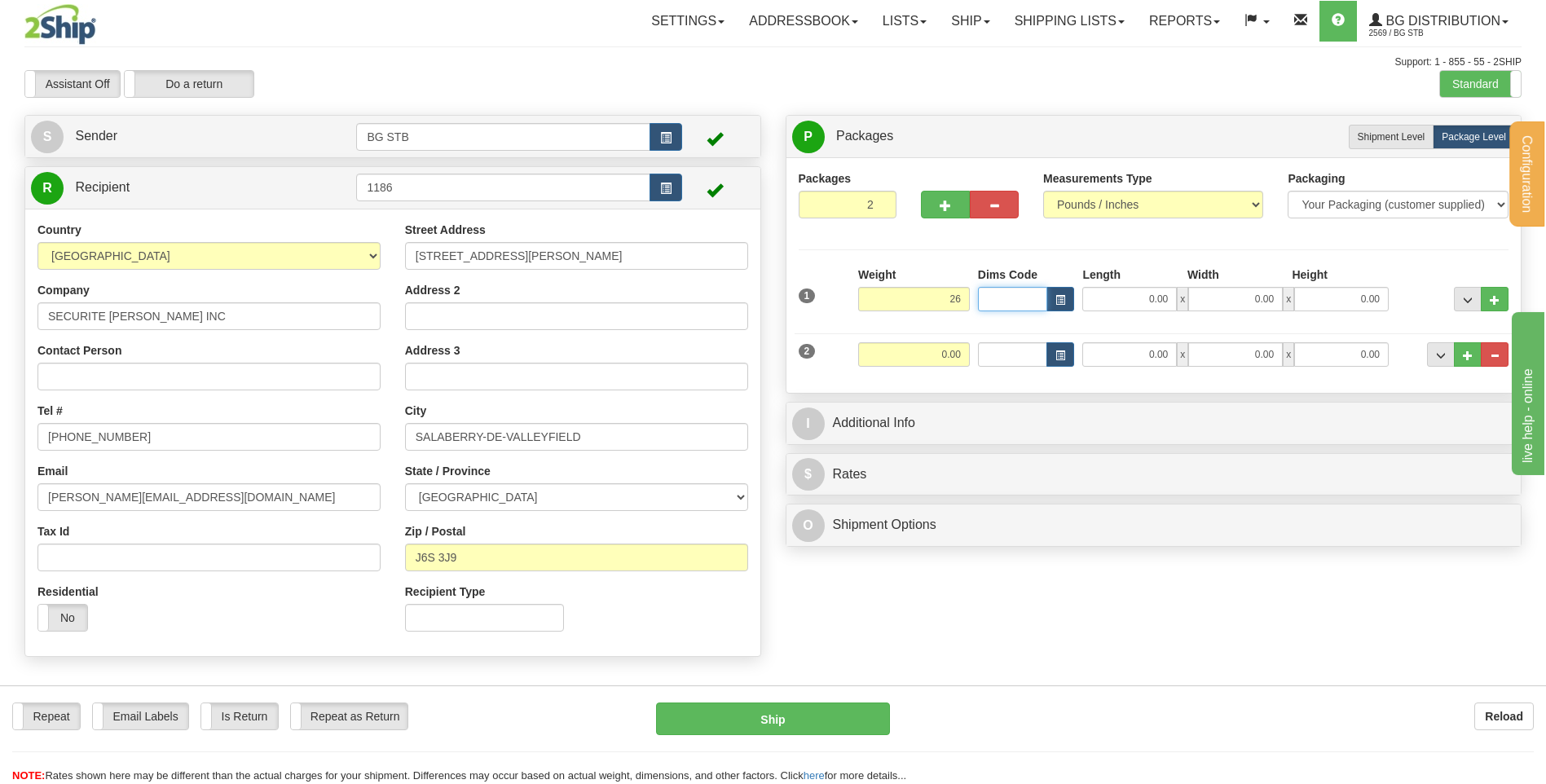
type input "26.00"
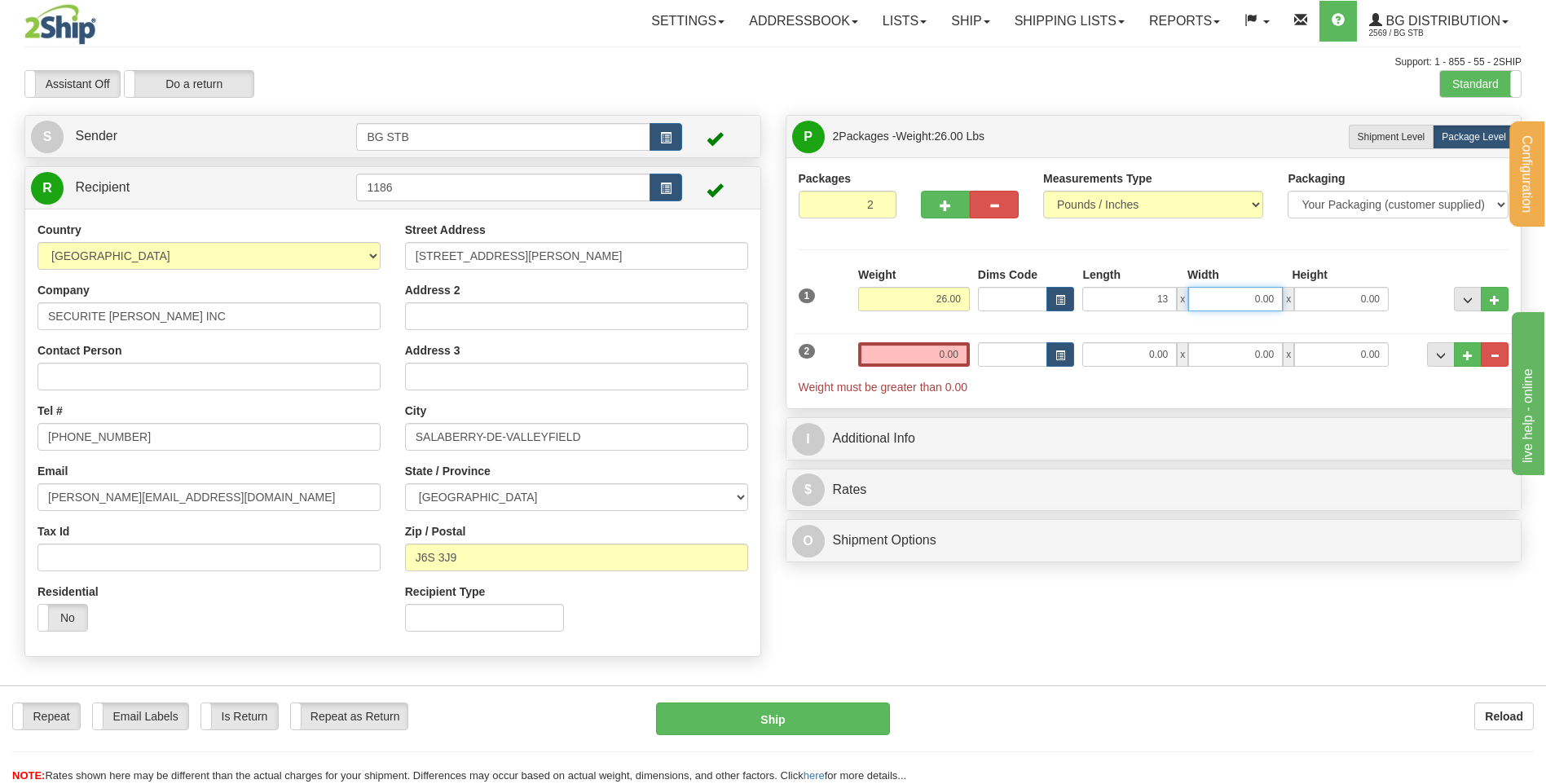
type input "13.00"
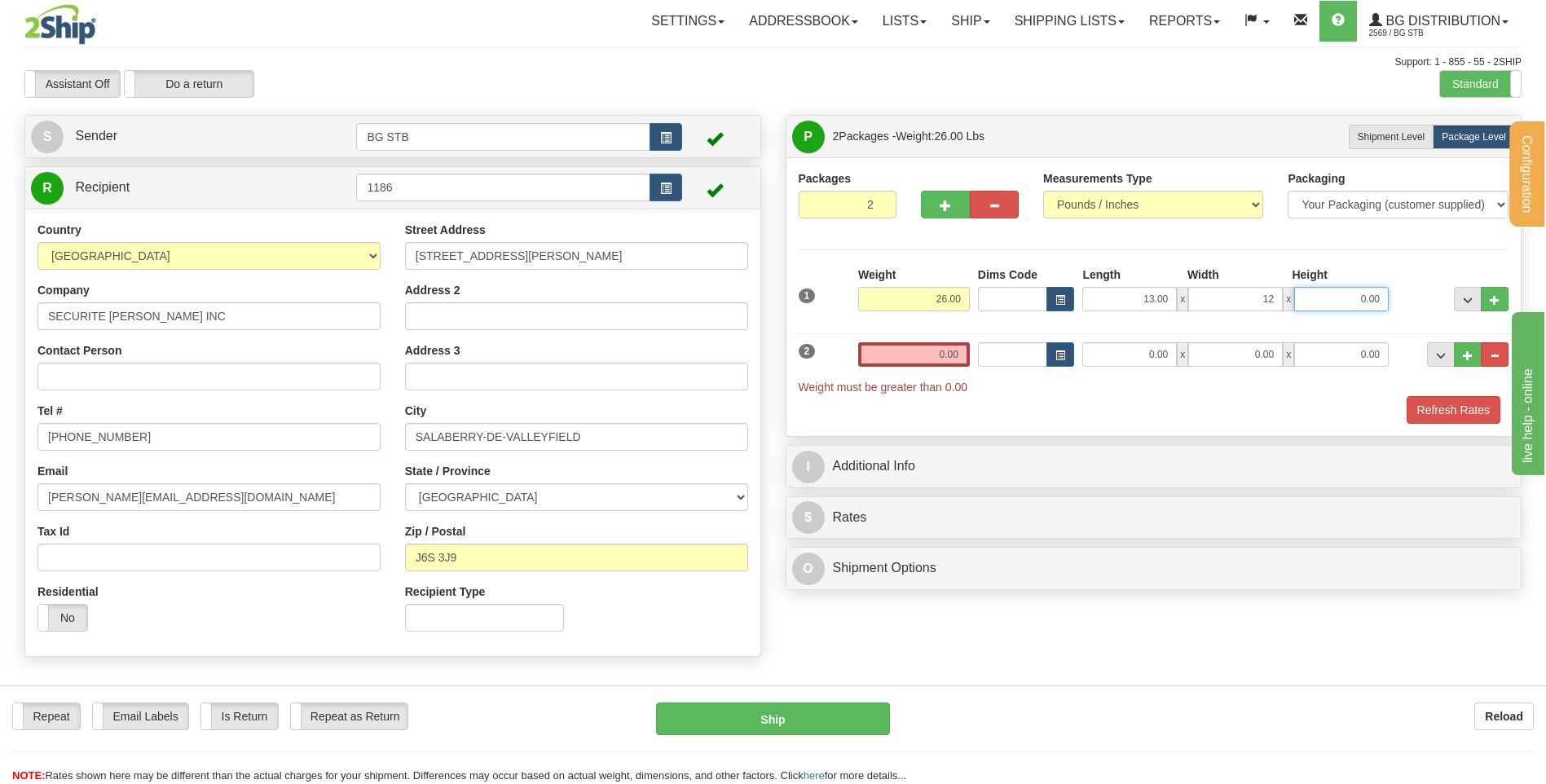
type input "12.00"
type input "7.00"
click at [939, 353] on input "0.00" at bounding box center [914, 354] width 112 height 24
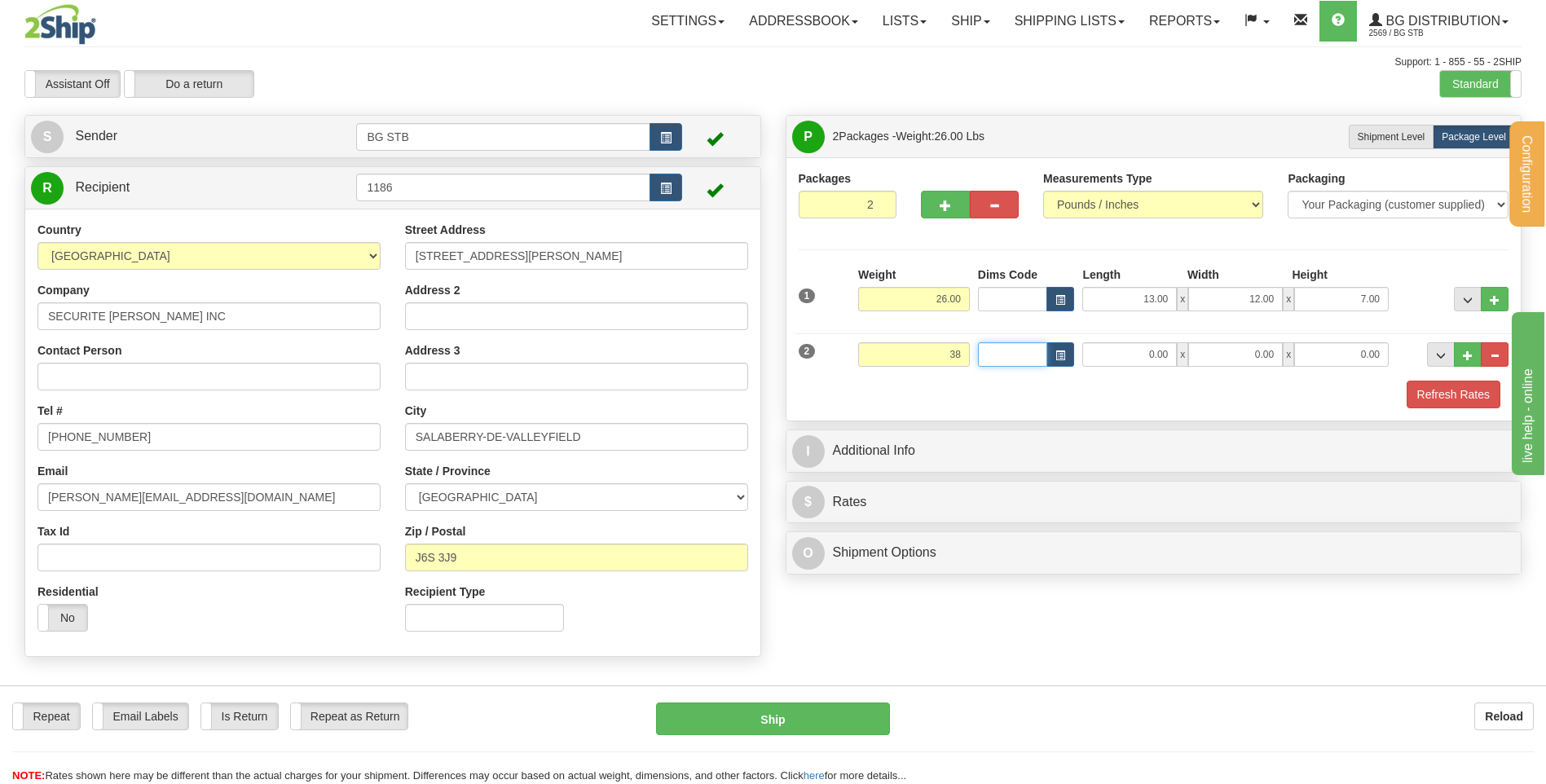
type input "38.00"
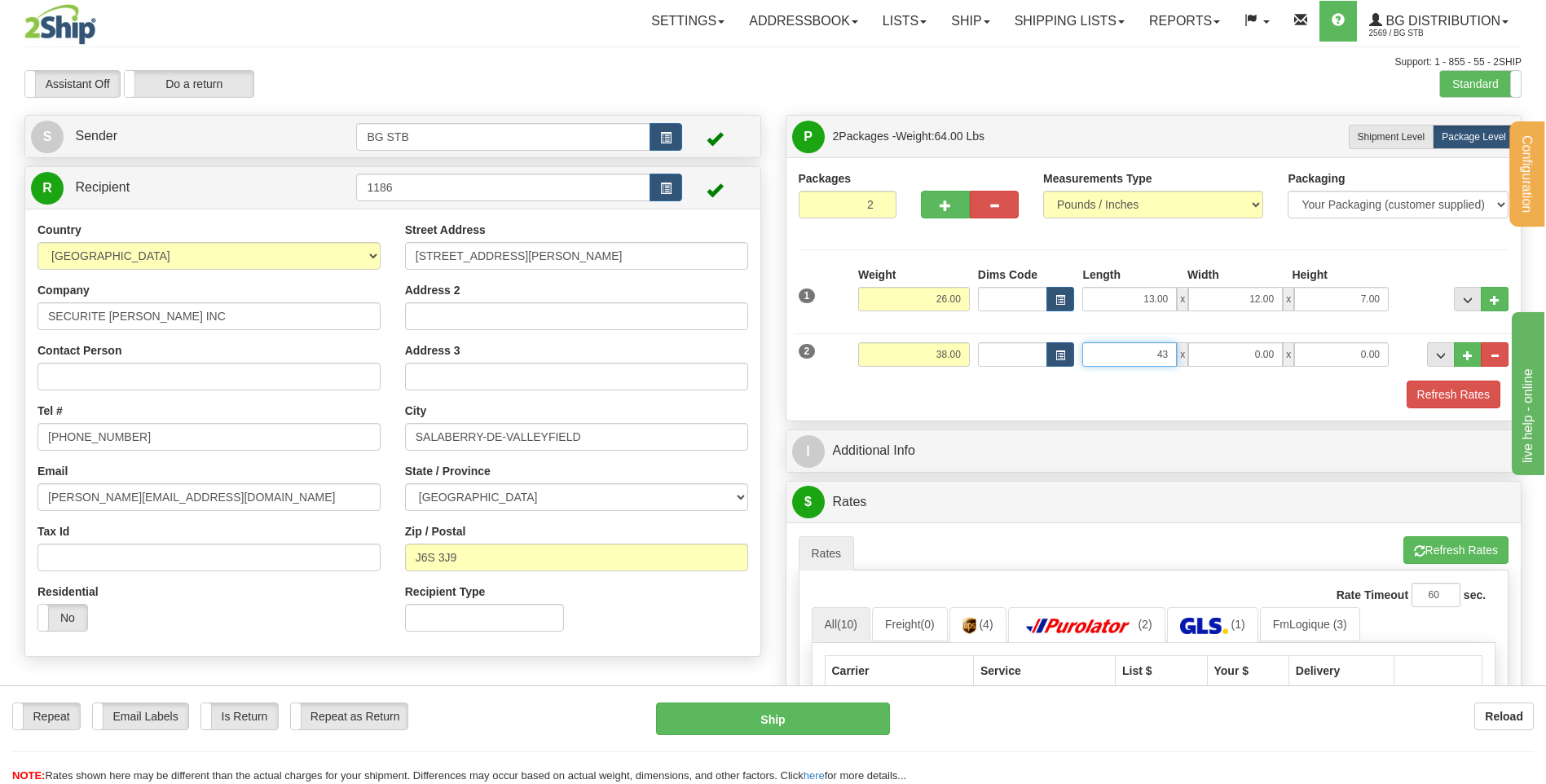
type input "43.00"
type input "7.00"
type input "8.00"
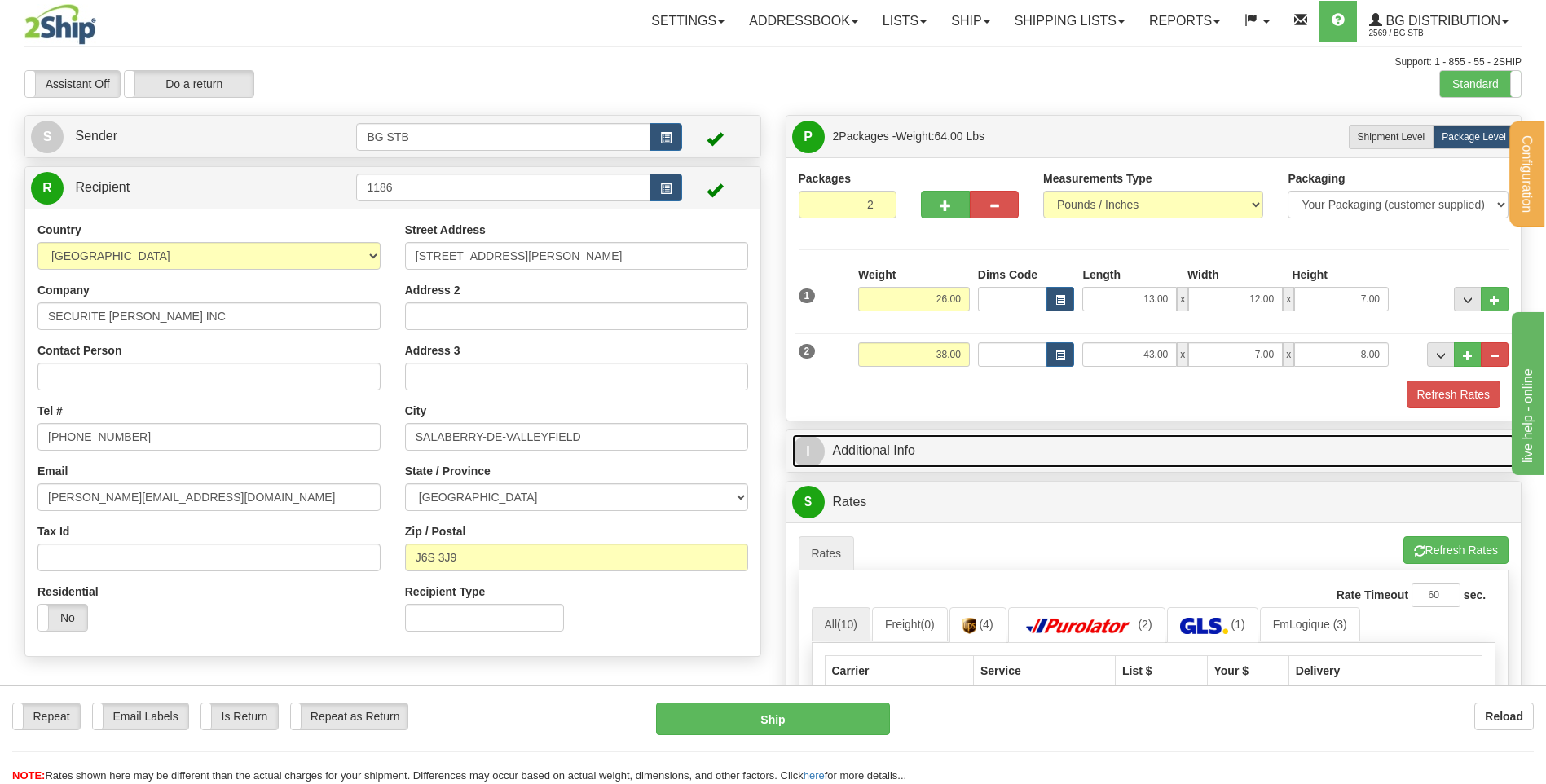
click at [1003, 438] on link "I Additional Info" at bounding box center [1154, 451] width 724 height 33
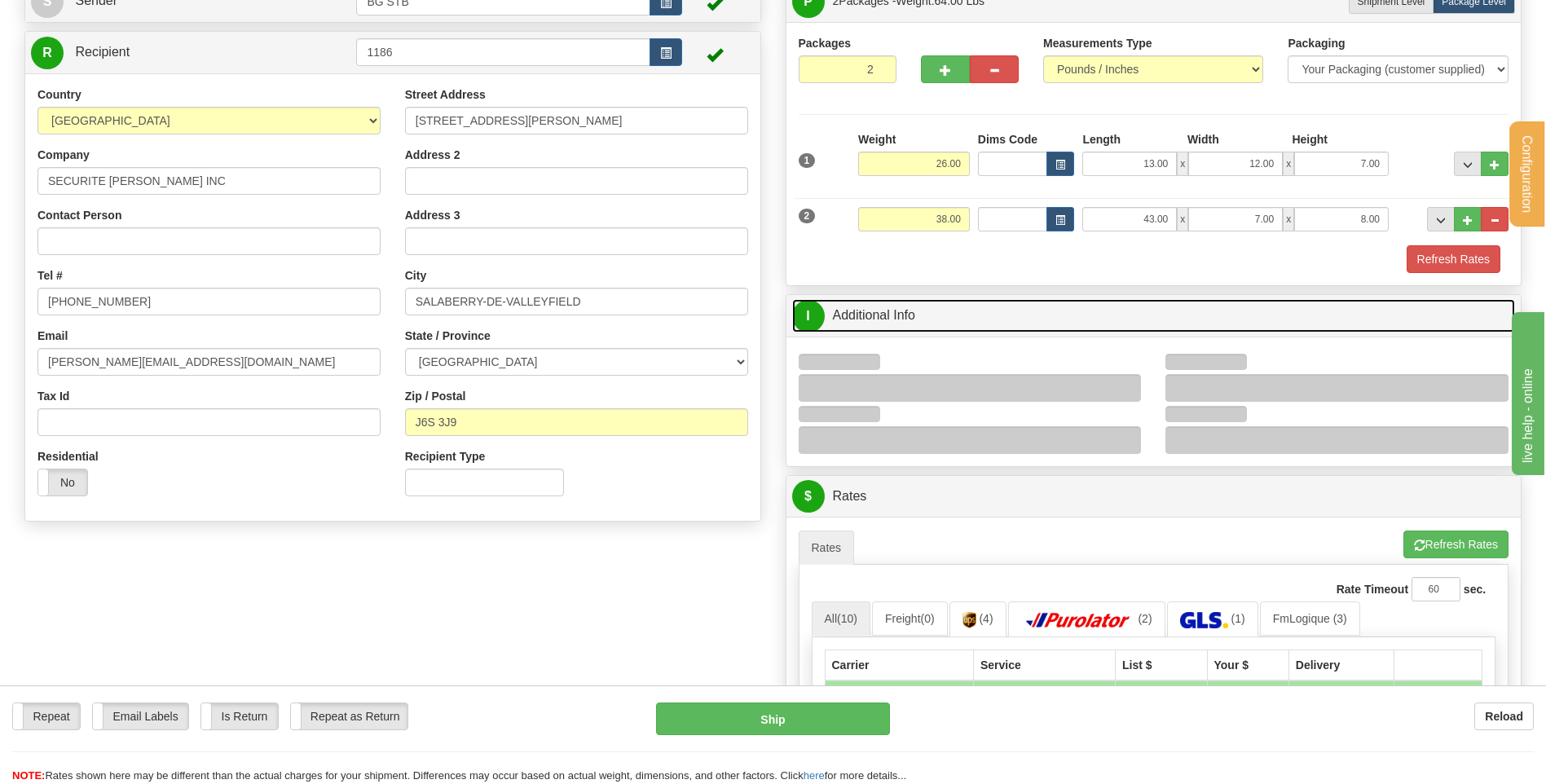
scroll to position [244, 0]
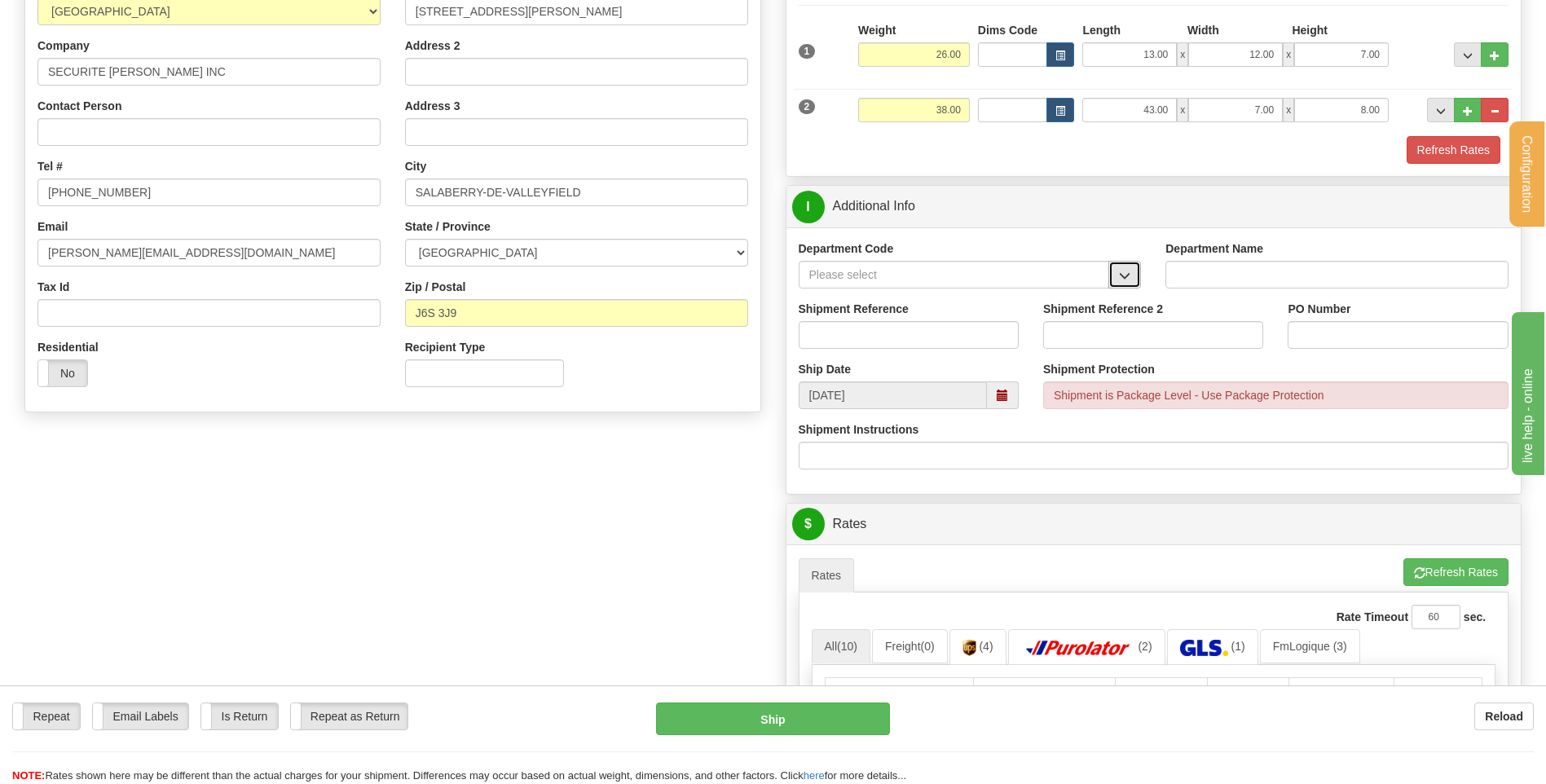
click at [1139, 272] on button "button" at bounding box center [1124, 275] width 32 height 28
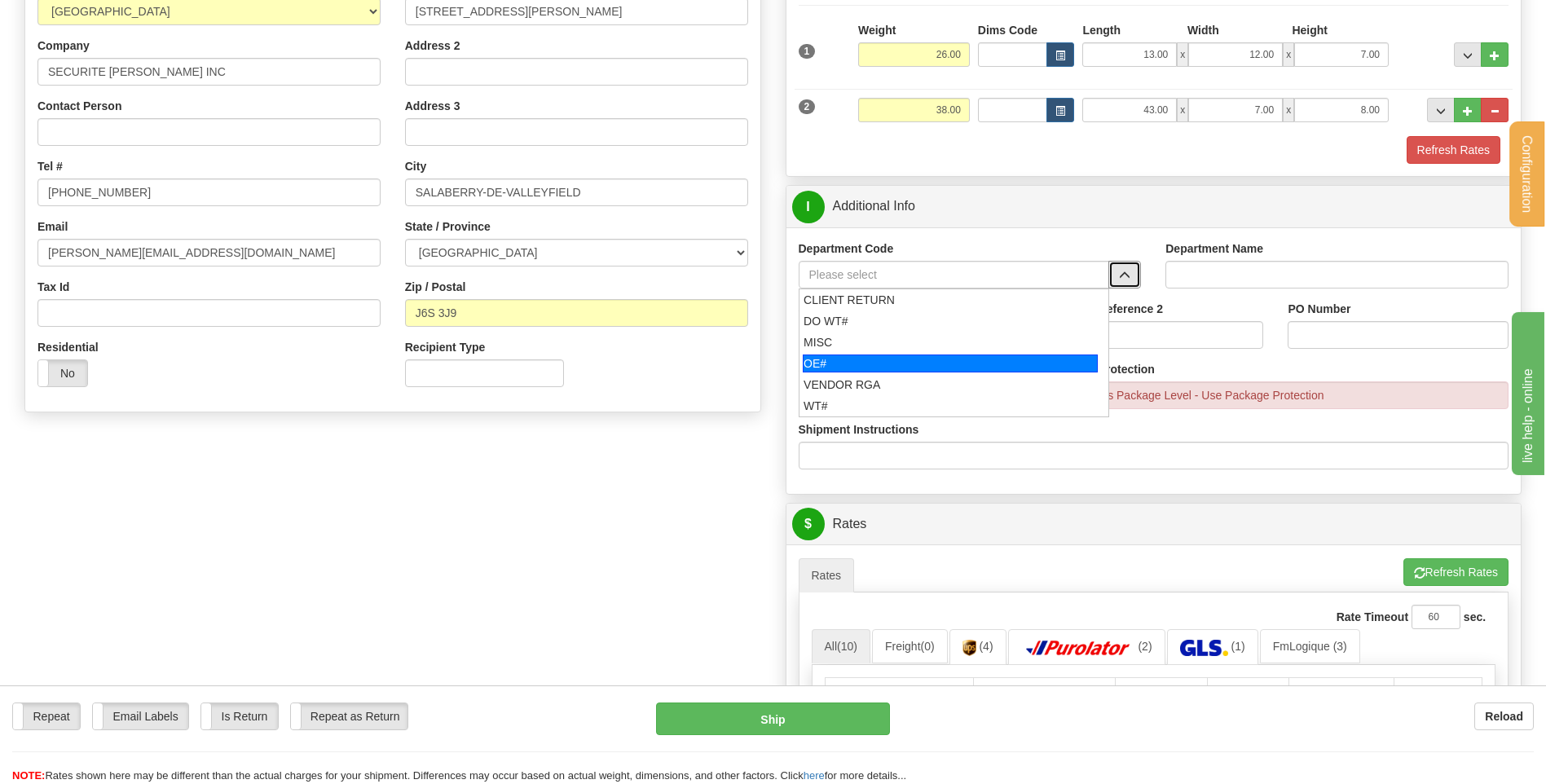
click at [933, 357] on div "OE#" at bounding box center [950, 363] width 295 height 18
type input "OE#"
type input "ORDERS"
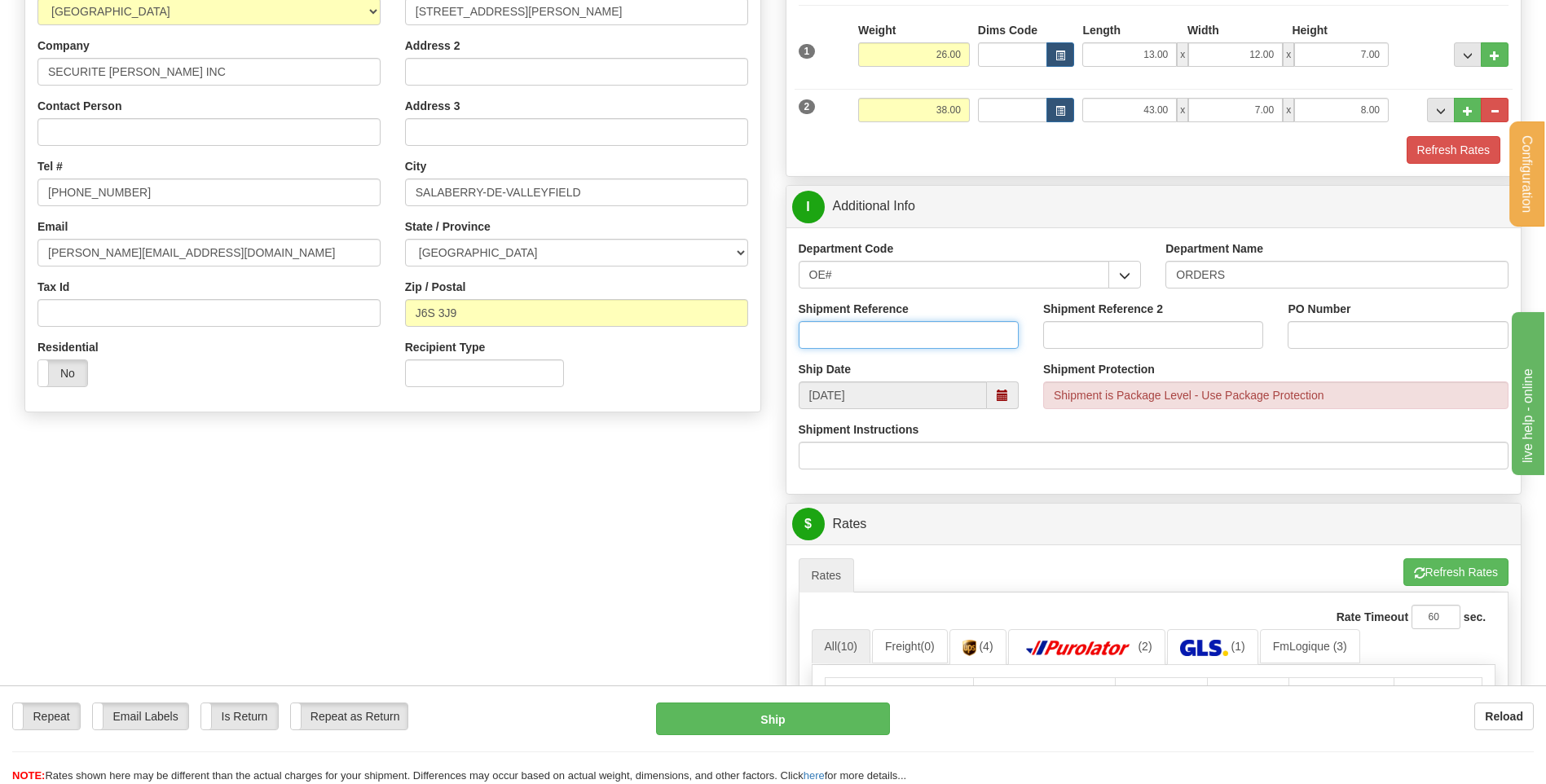
click at [924, 330] on input "Shipment Reference" at bounding box center [908, 335] width 220 height 28
click at [896, 333] on input "Shipment Reference" at bounding box center [908, 335] width 220 height 28
type input "80005876-00 / 80005879-00 / 80005750-01"
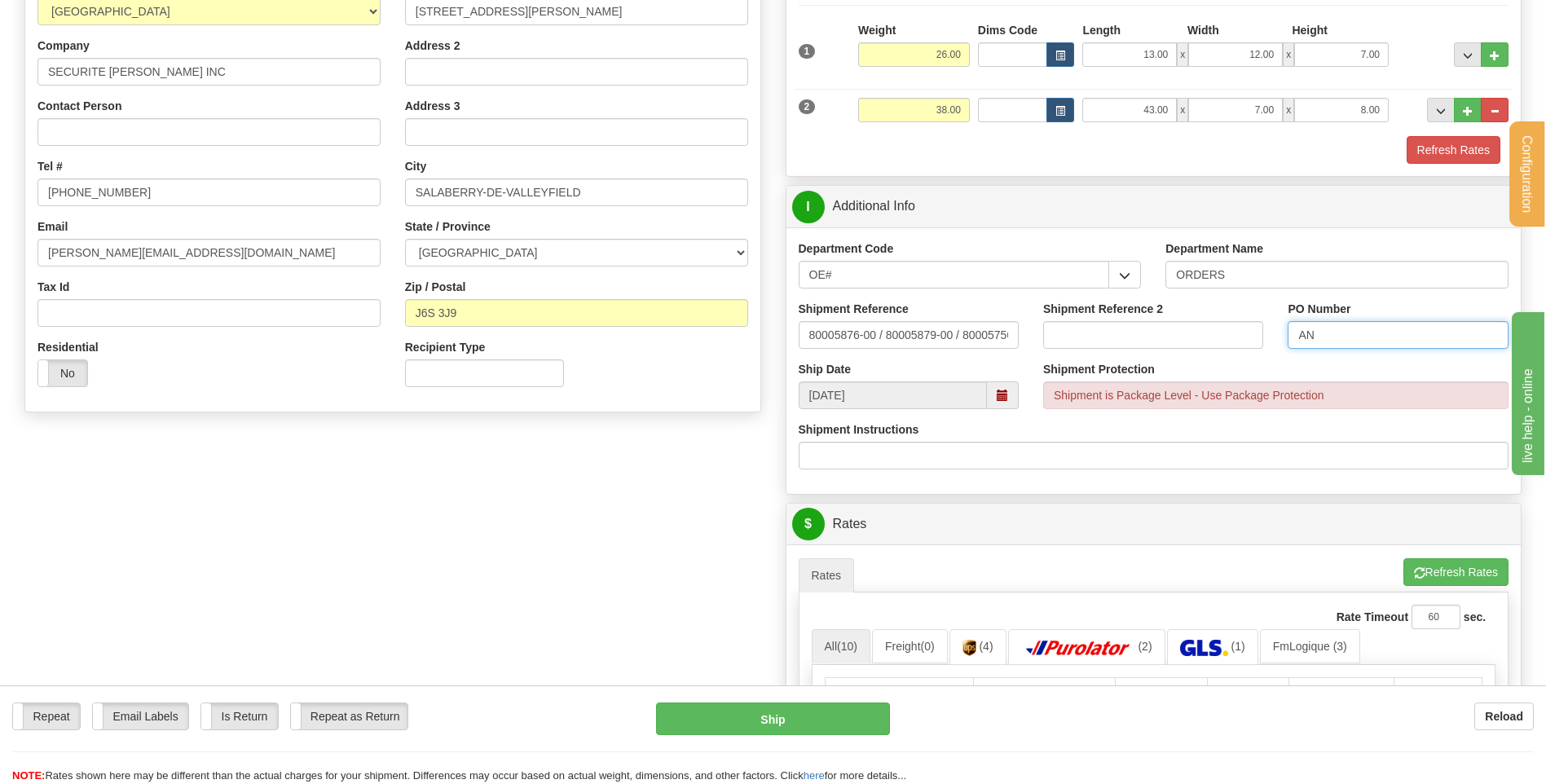
type input "A"
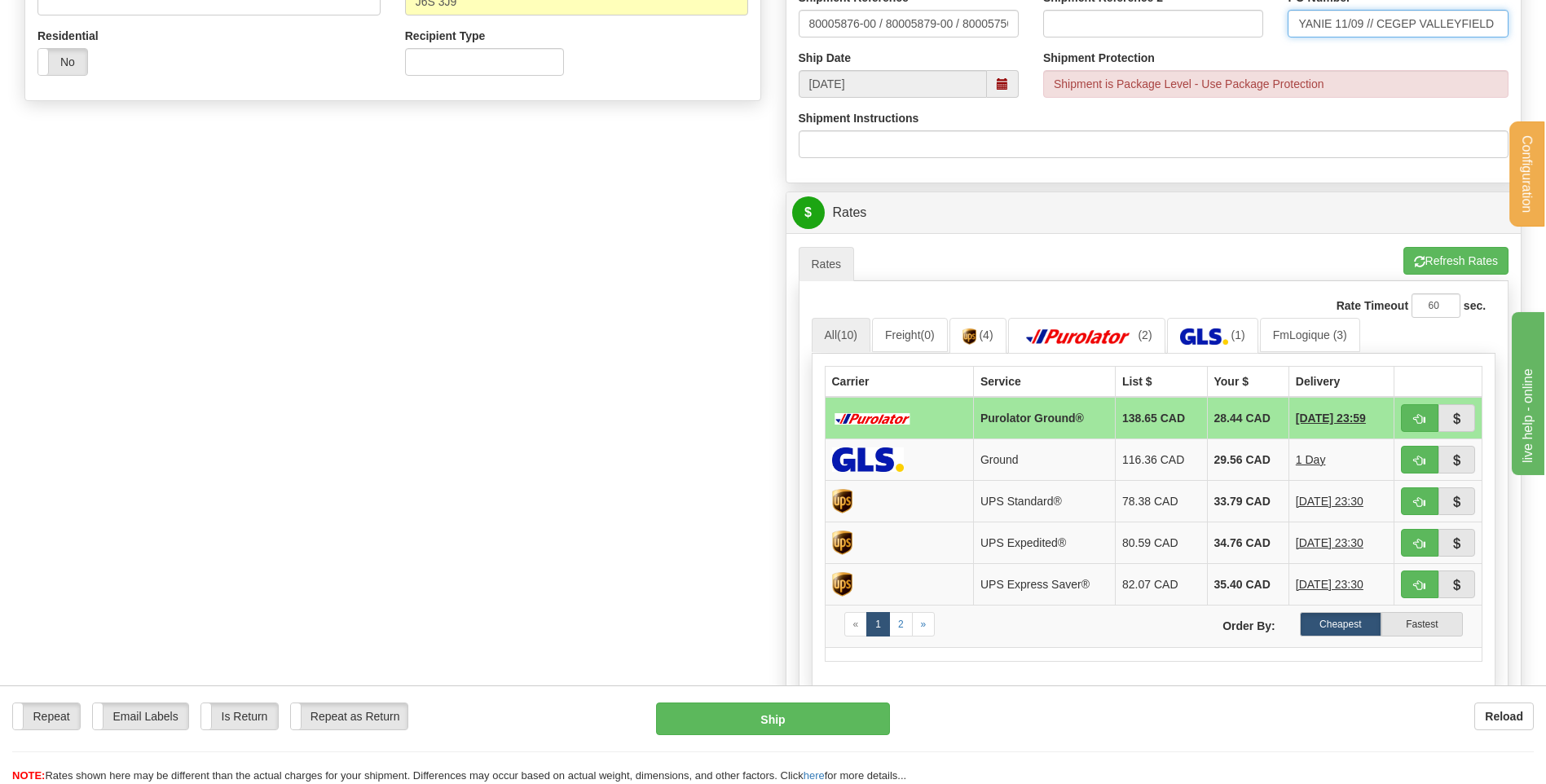
scroll to position [570, 0]
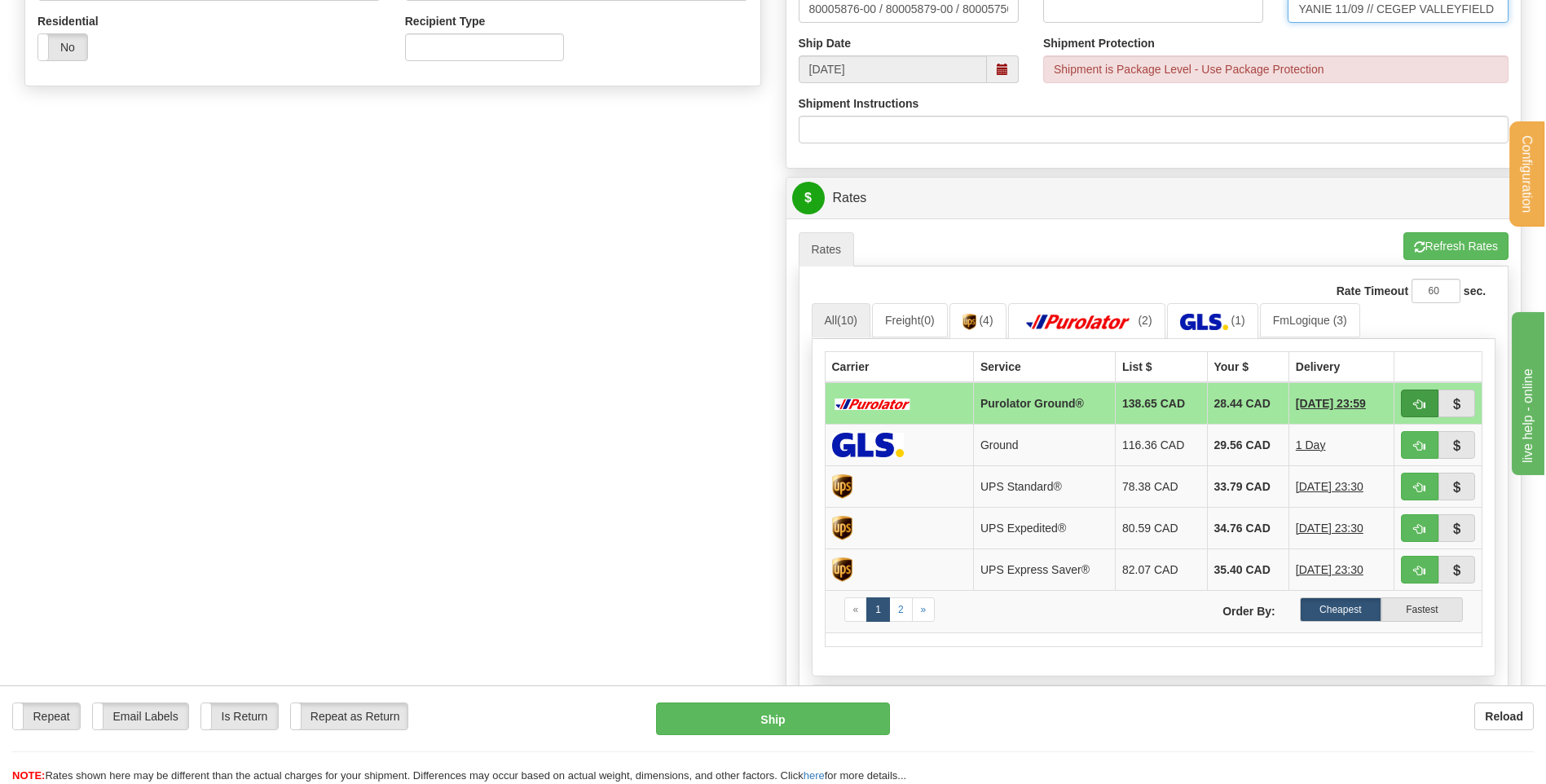
type input "YANIE 11/09 // CEGEP VALLEYFIELD"
click at [1409, 407] on button "button" at bounding box center [1419, 403] width 38 height 28
type input "260"
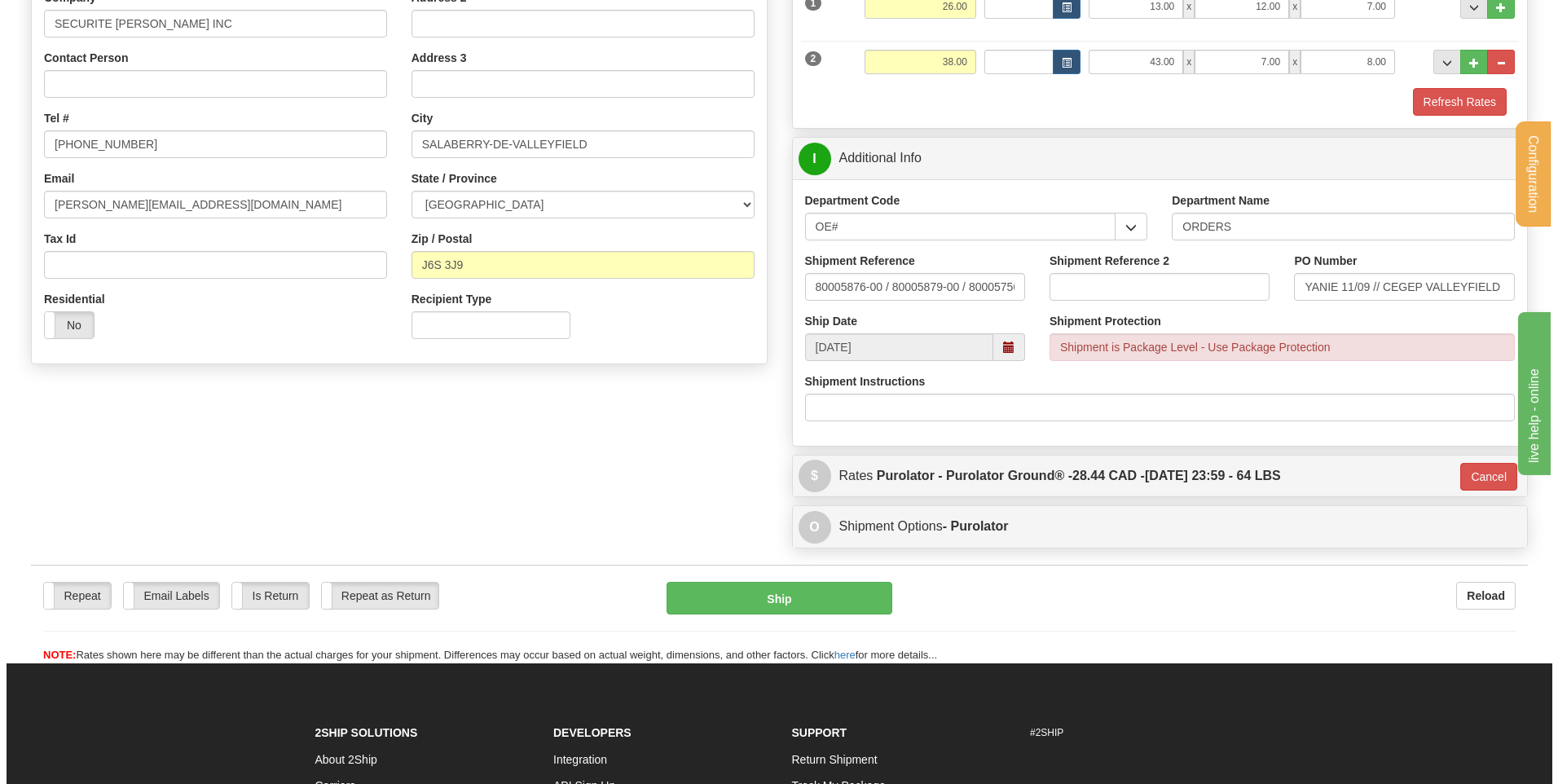
scroll to position [214, 0]
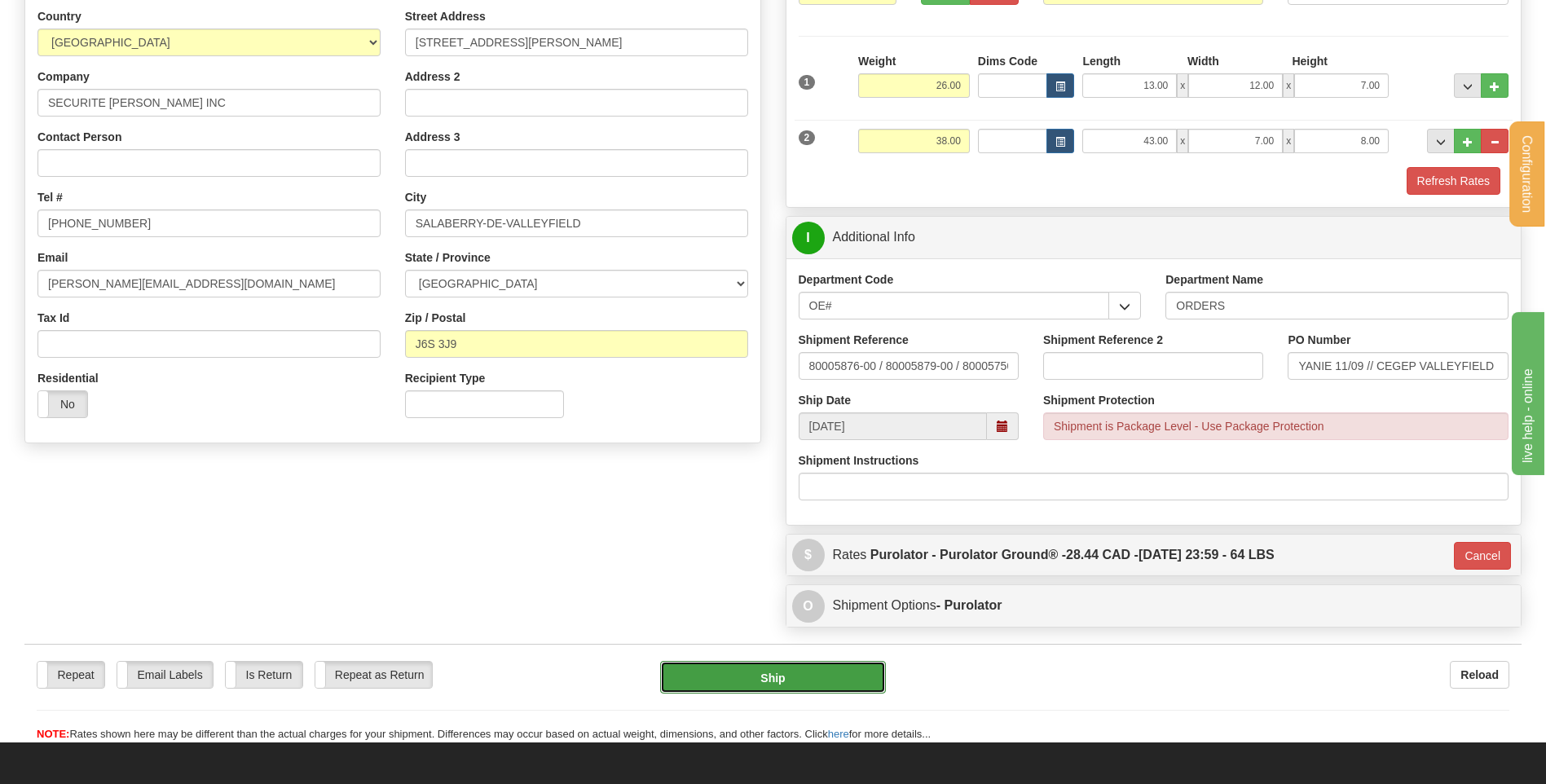
click at [732, 675] on button "Ship" at bounding box center [772, 676] width 225 height 32
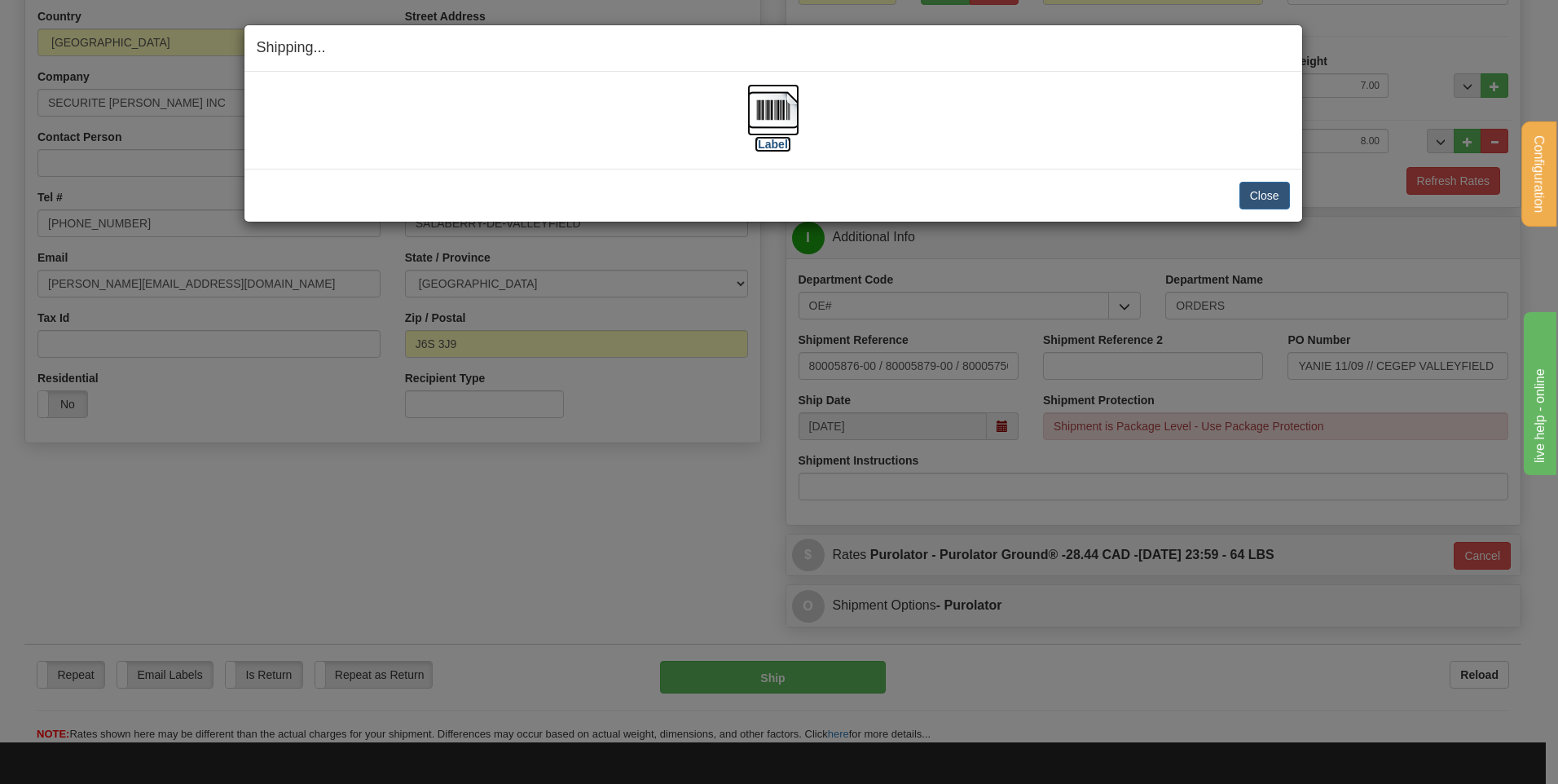
click at [766, 110] on img at bounding box center [774, 110] width 53 height 52
click at [1249, 193] on button "Close" at bounding box center [1265, 196] width 51 height 28
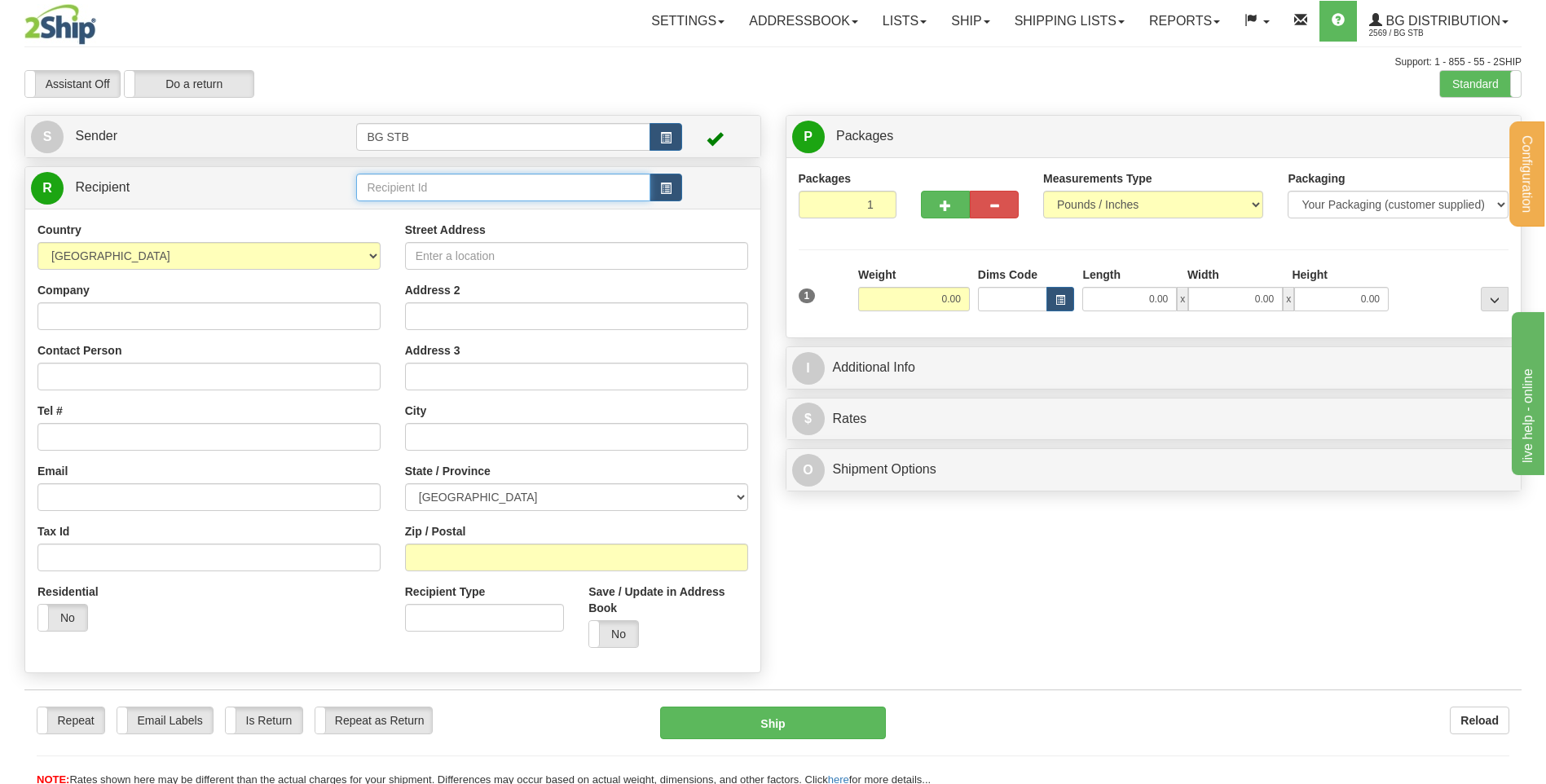
click at [391, 183] on input "text" at bounding box center [502, 187] width 293 height 28
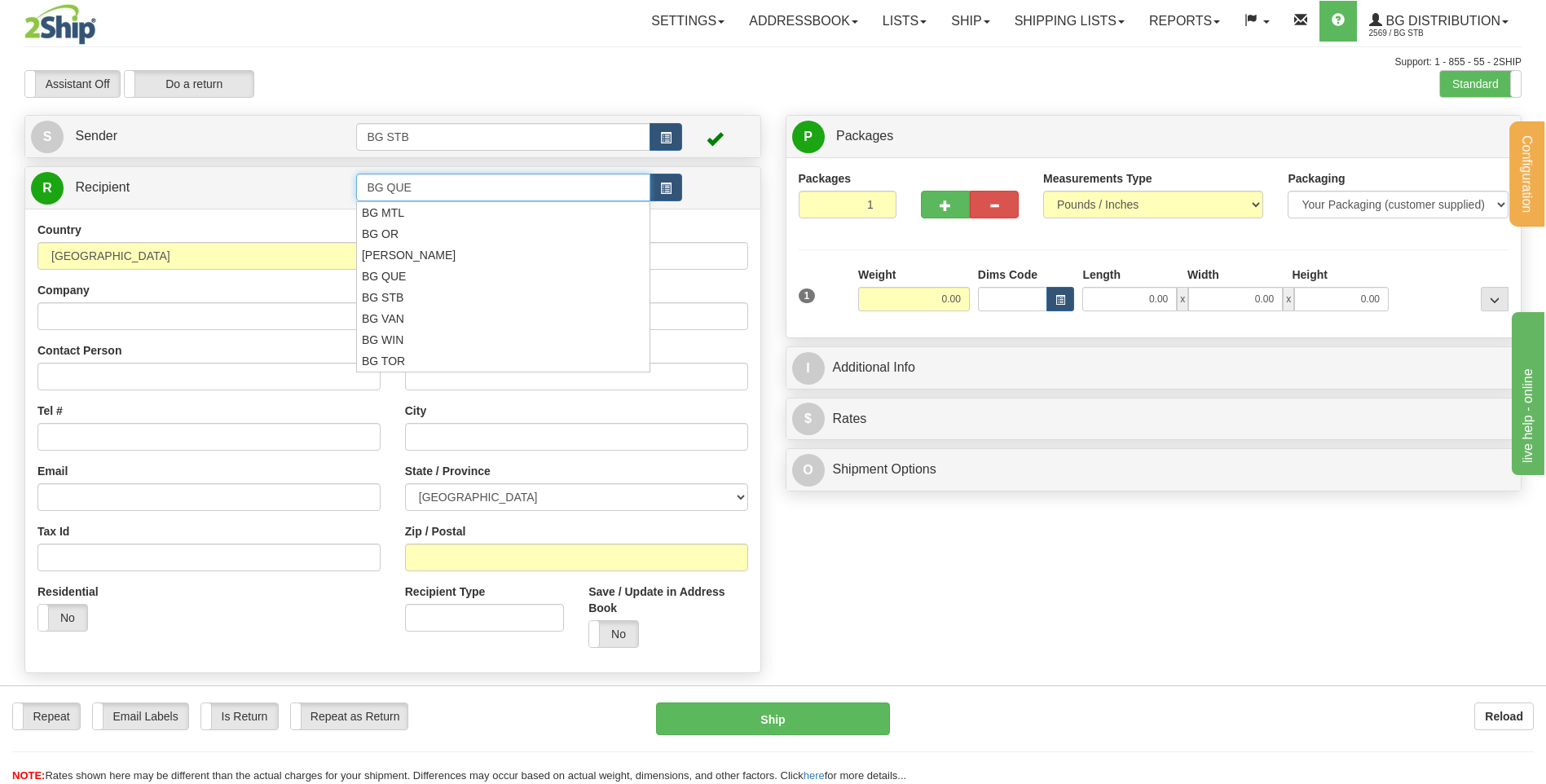
type input "BG QUE"
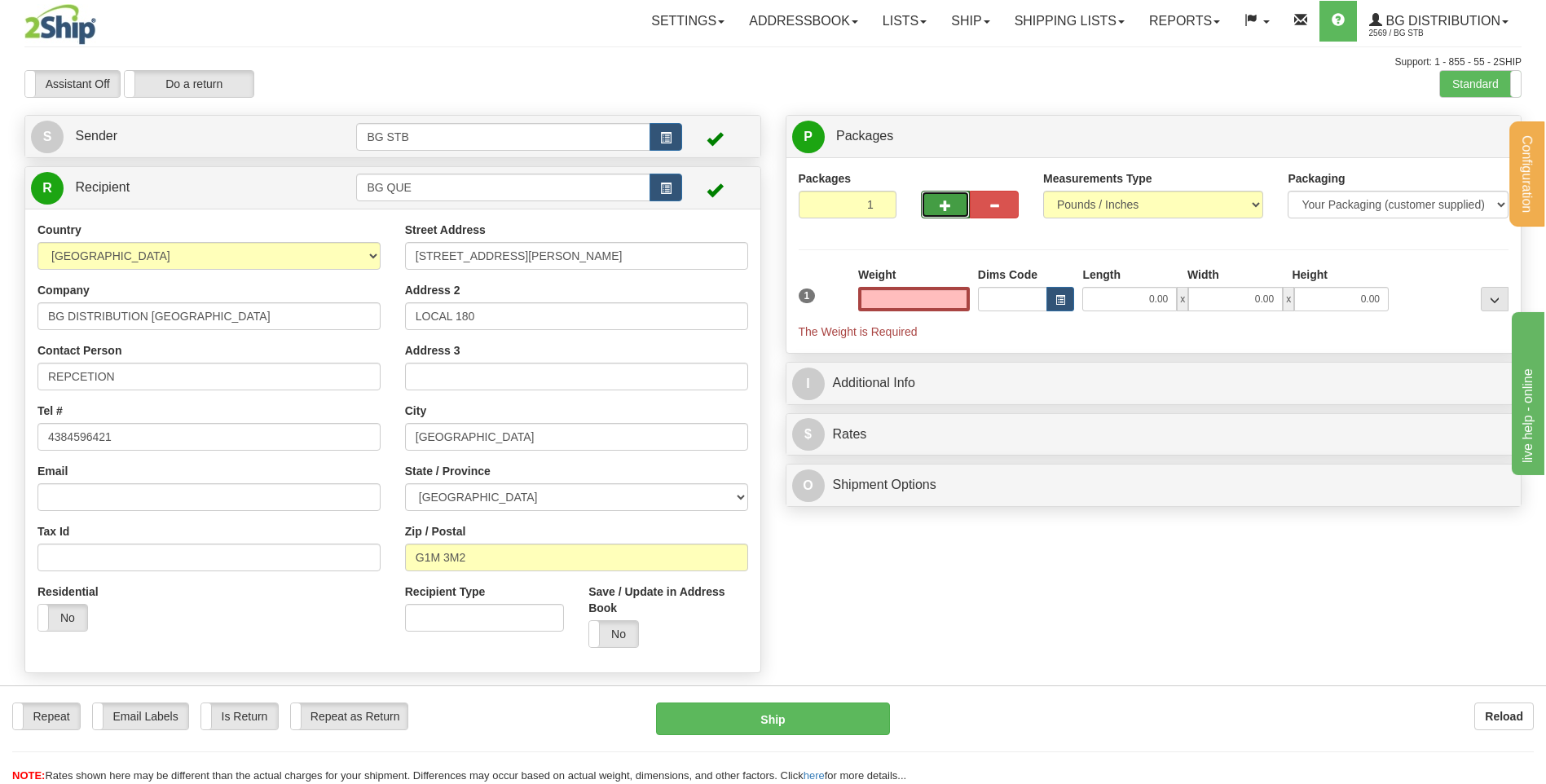
type input "0.00"
click at [940, 201] on span "button" at bounding box center [945, 206] width 11 height 10
type input "2"
click at [1462, 127] on label "Package Level Pack.." at bounding box center [1474, 136] width 82 height 24
radio input "true"
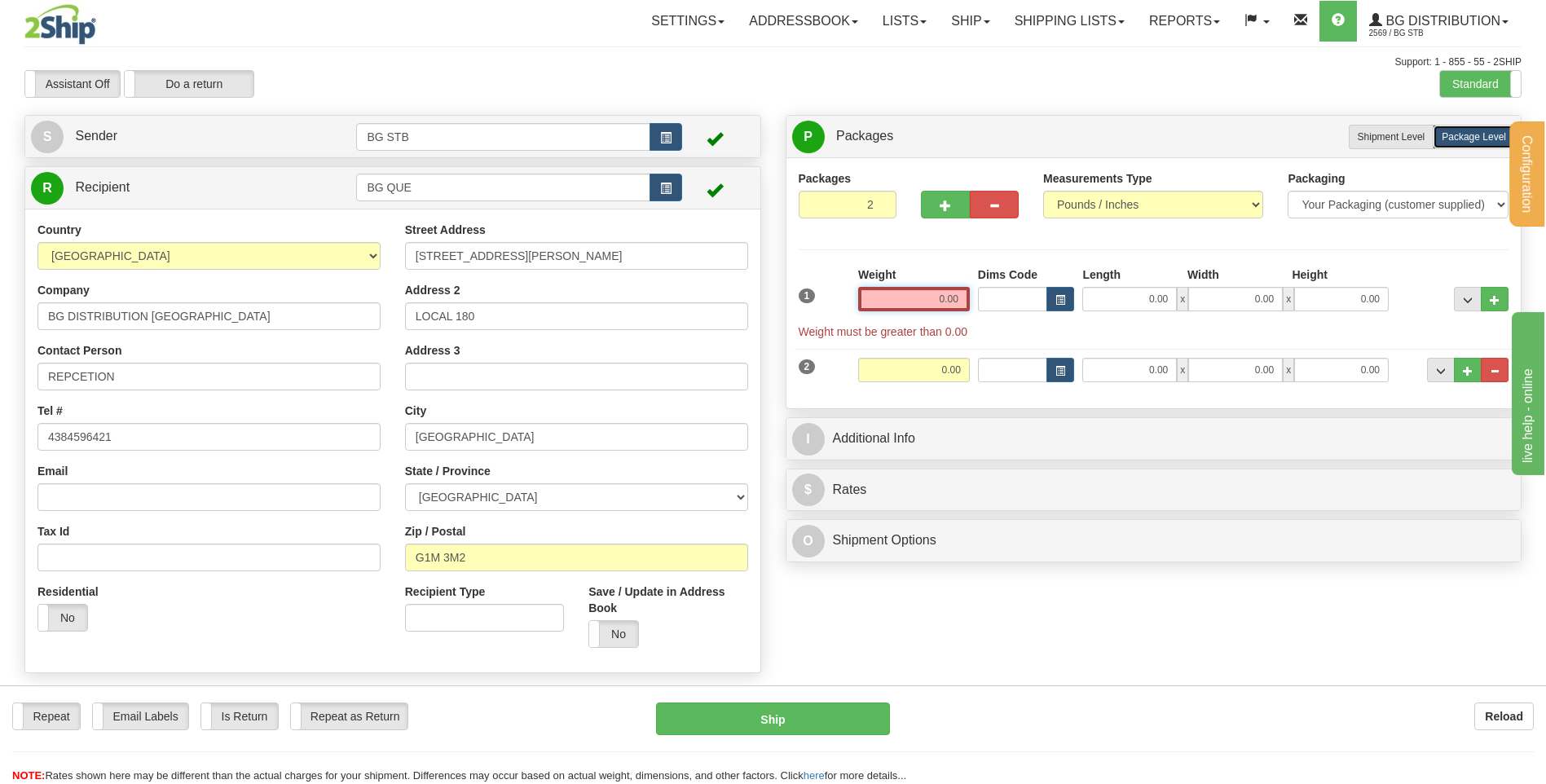
click at [933, 300] on input "0.00" at bounding box center [914, 299] width 112 height 24
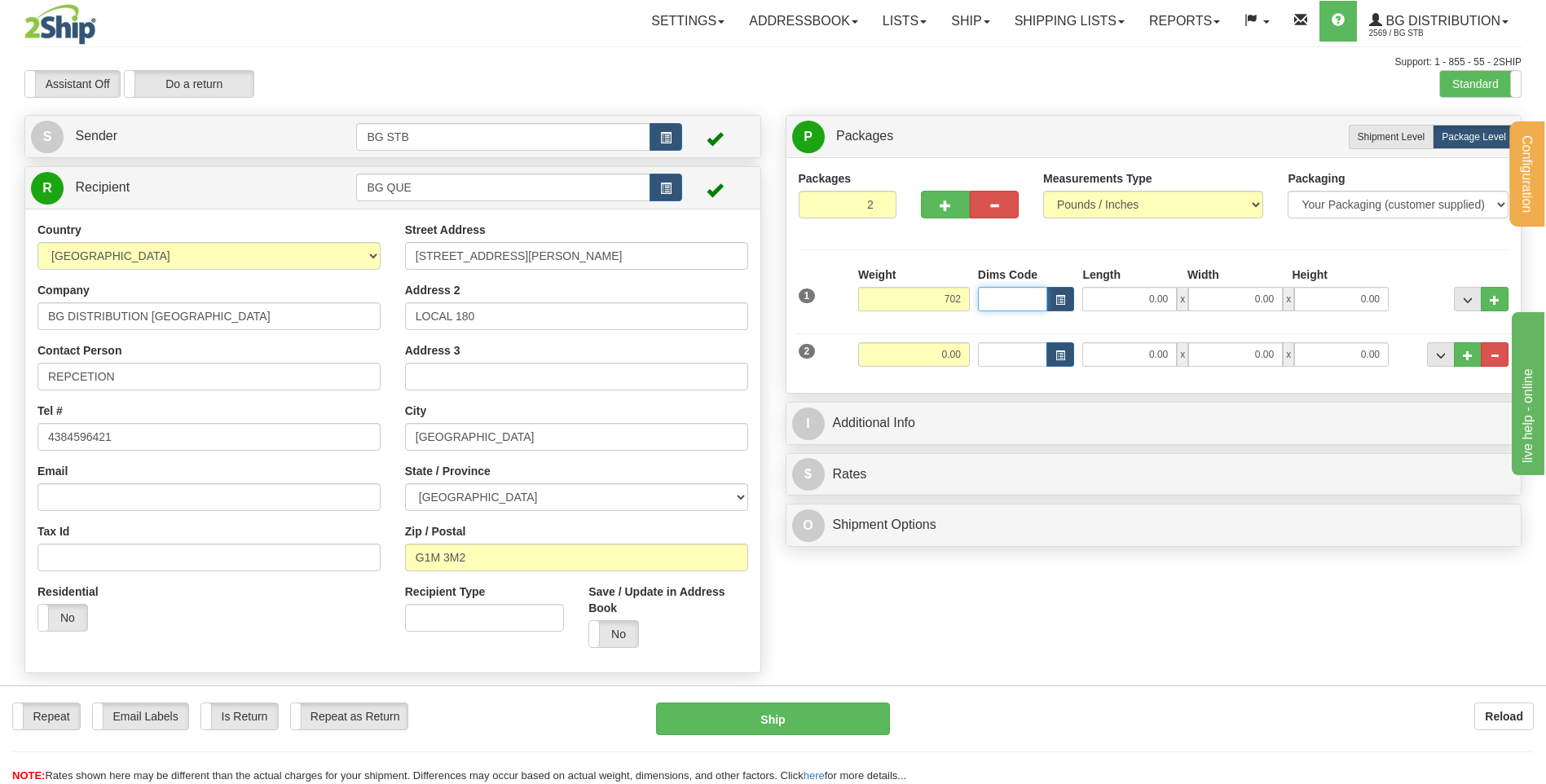
type input "702.00"
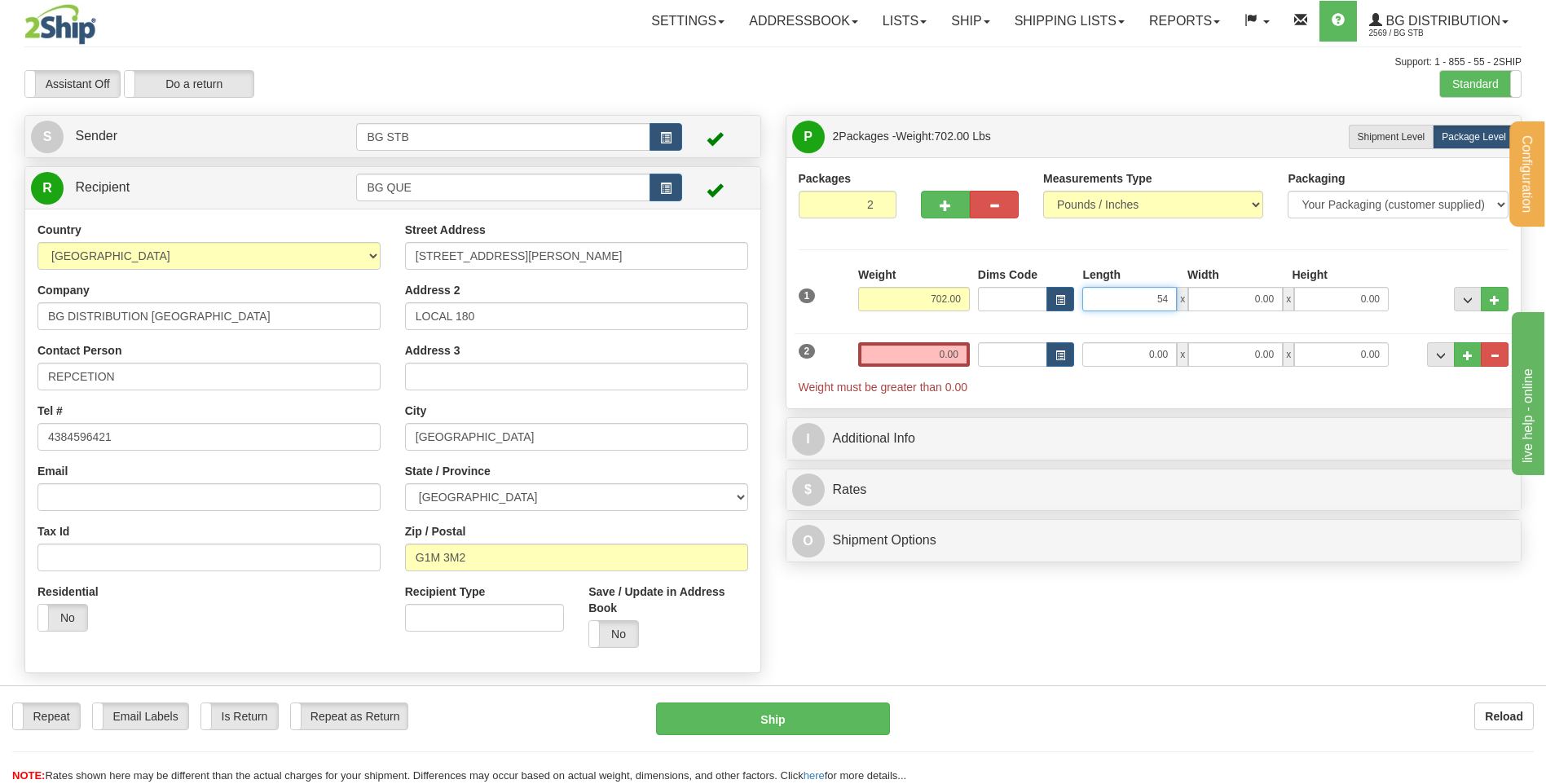
type input "54.00"
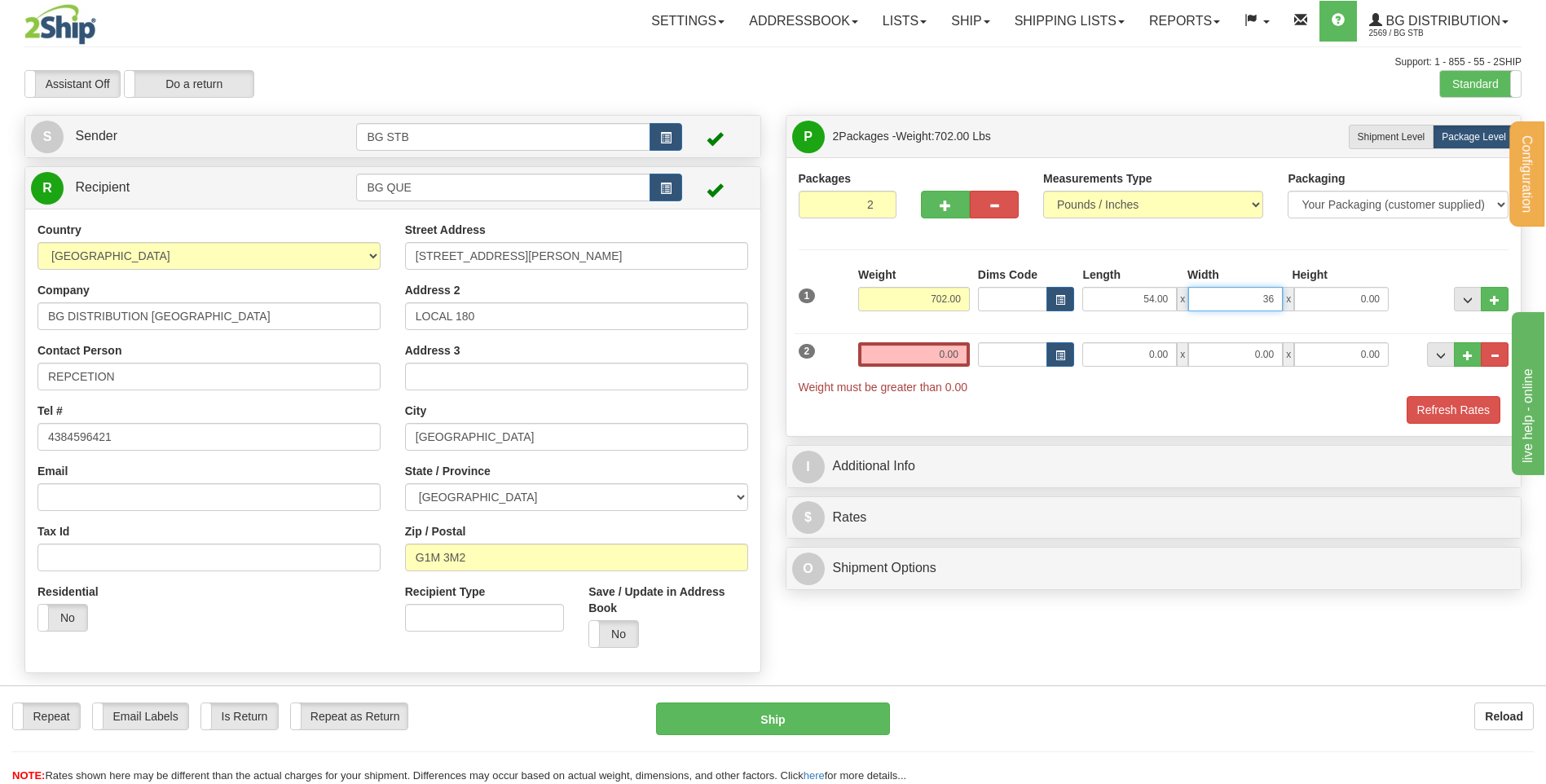
type input "36.00"
type input "58.00"
click at [939, 355] on input "0.00" at bounding box center [914, 354] width 112 height 24
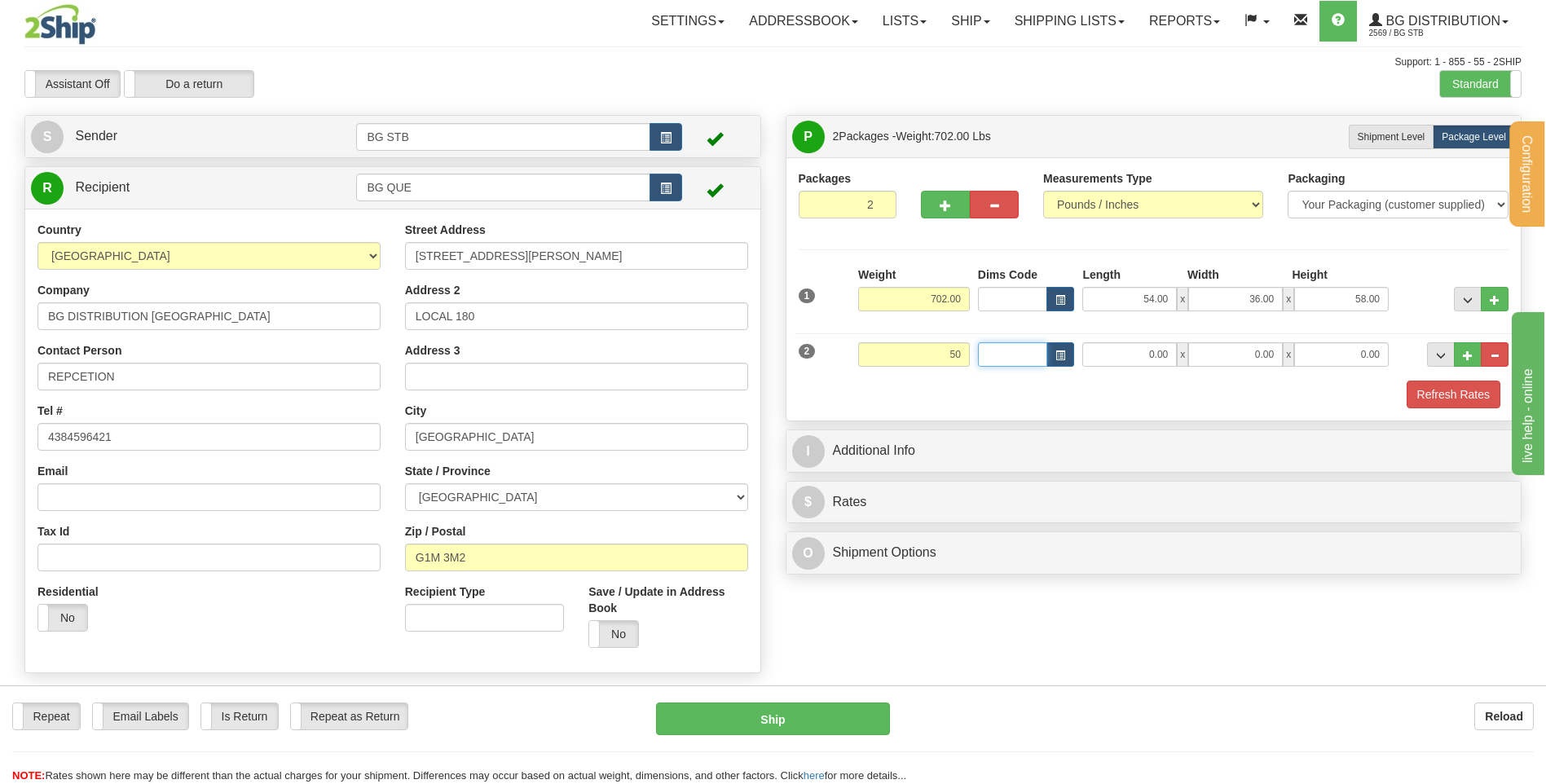
type input "50.00"
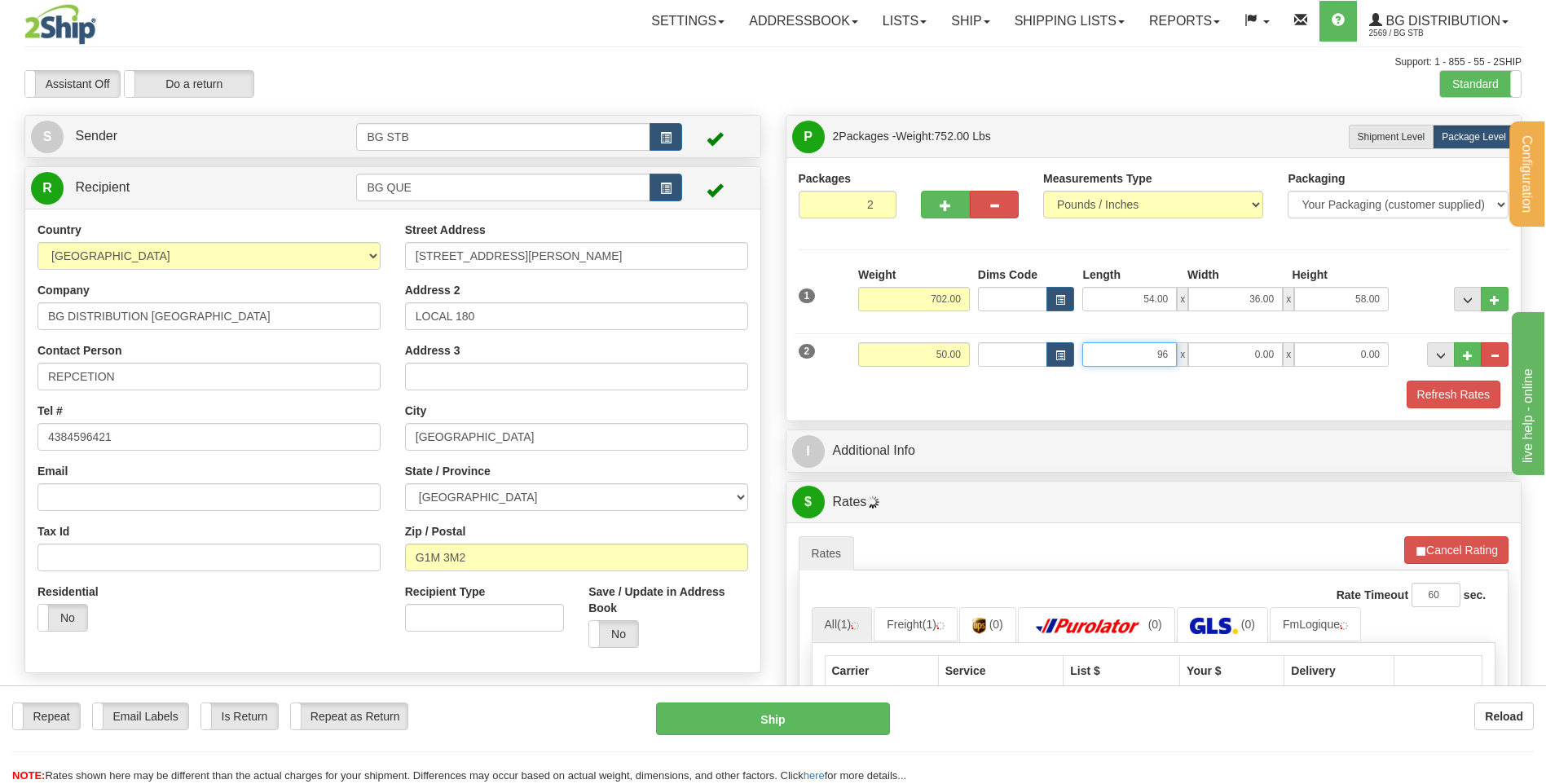
type input "96.00"
type input "4.00"
type input "3.00"
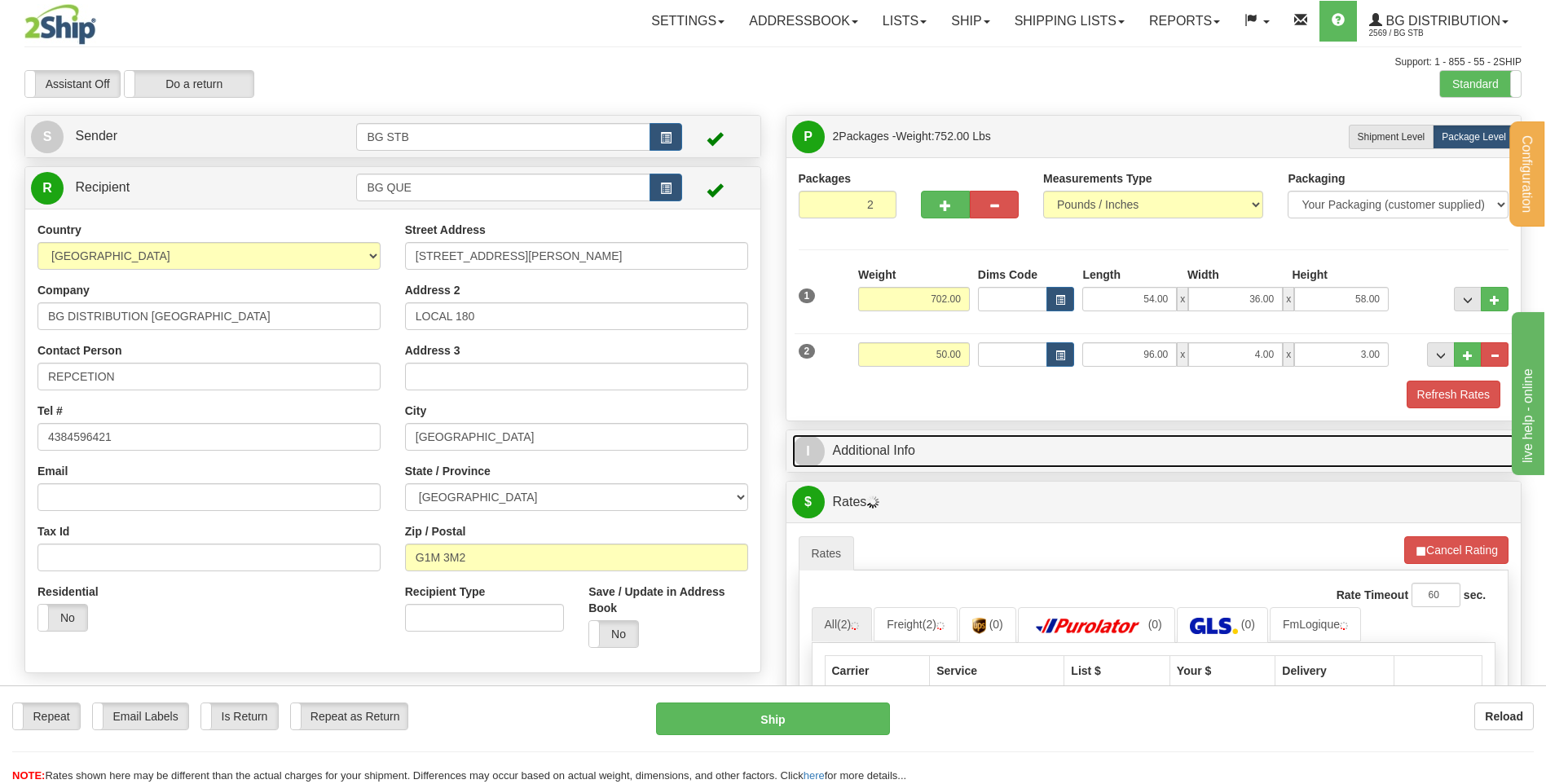
click at [936, 452] on link "I Additional Info" at bounding box center [1154, 451] width 724 height 33
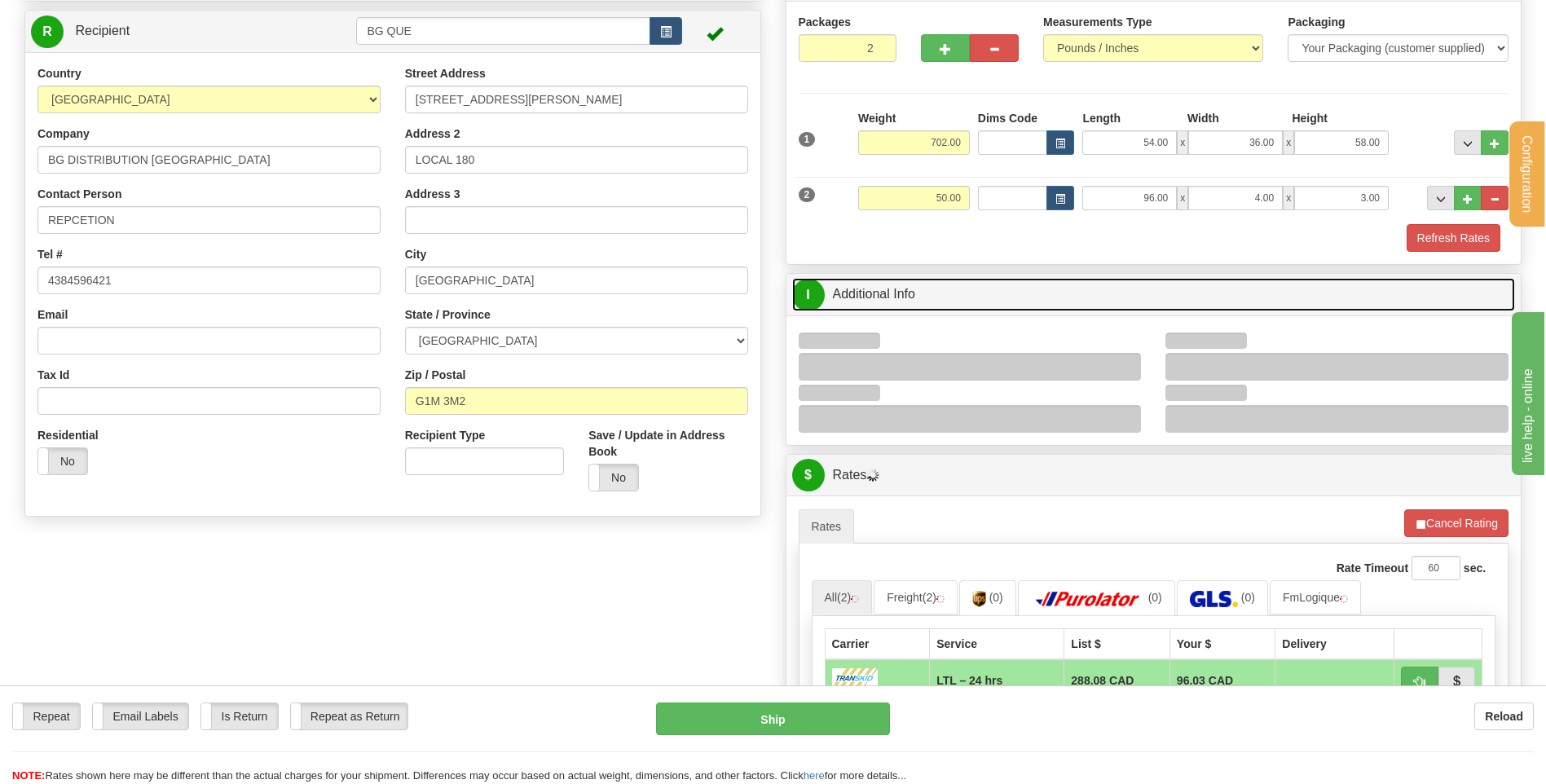
scroll to position [244, 0]
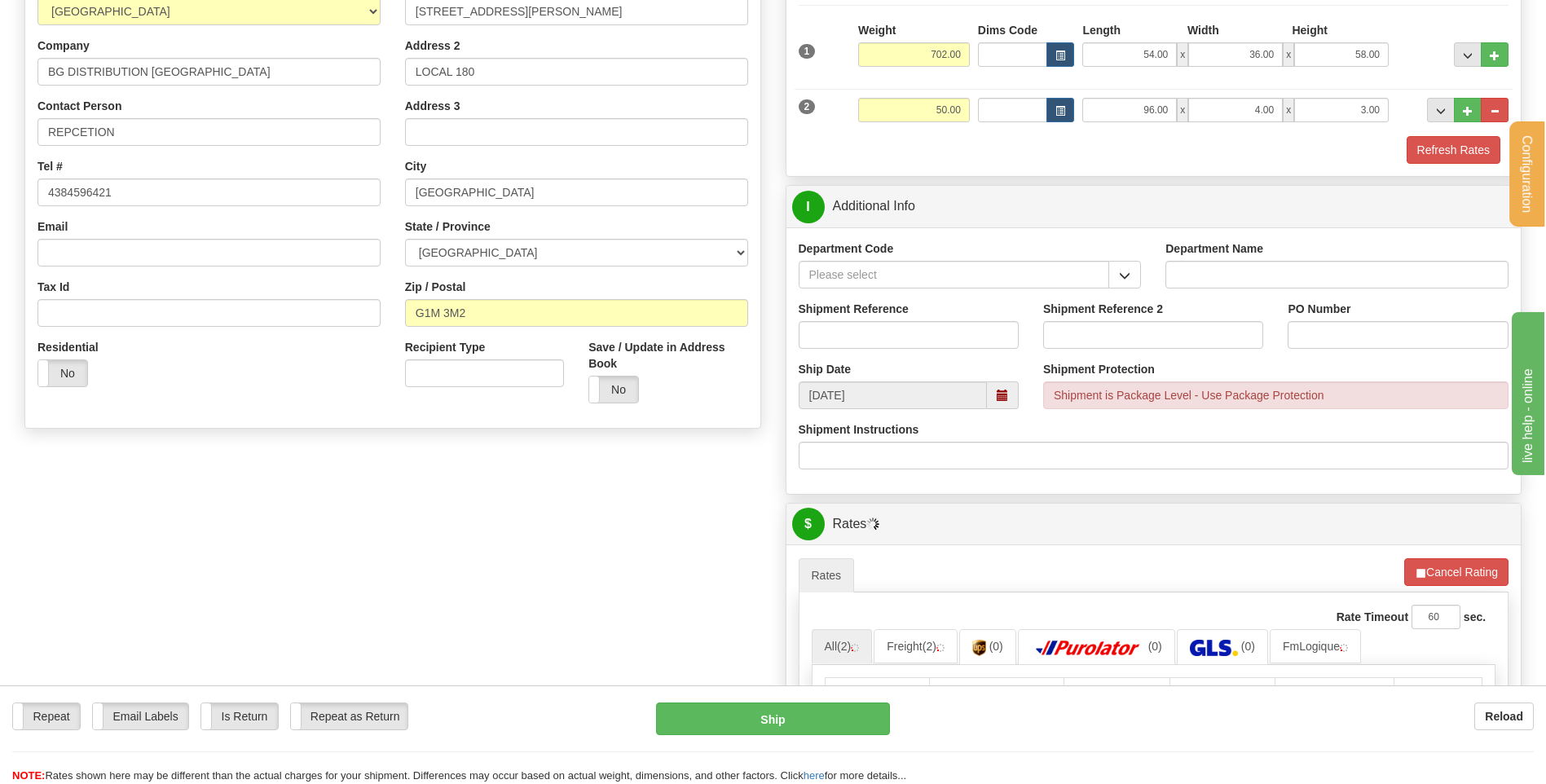
click at [1118, 275] on button "button" at bounding box center [1124, 275] width 32 height 28
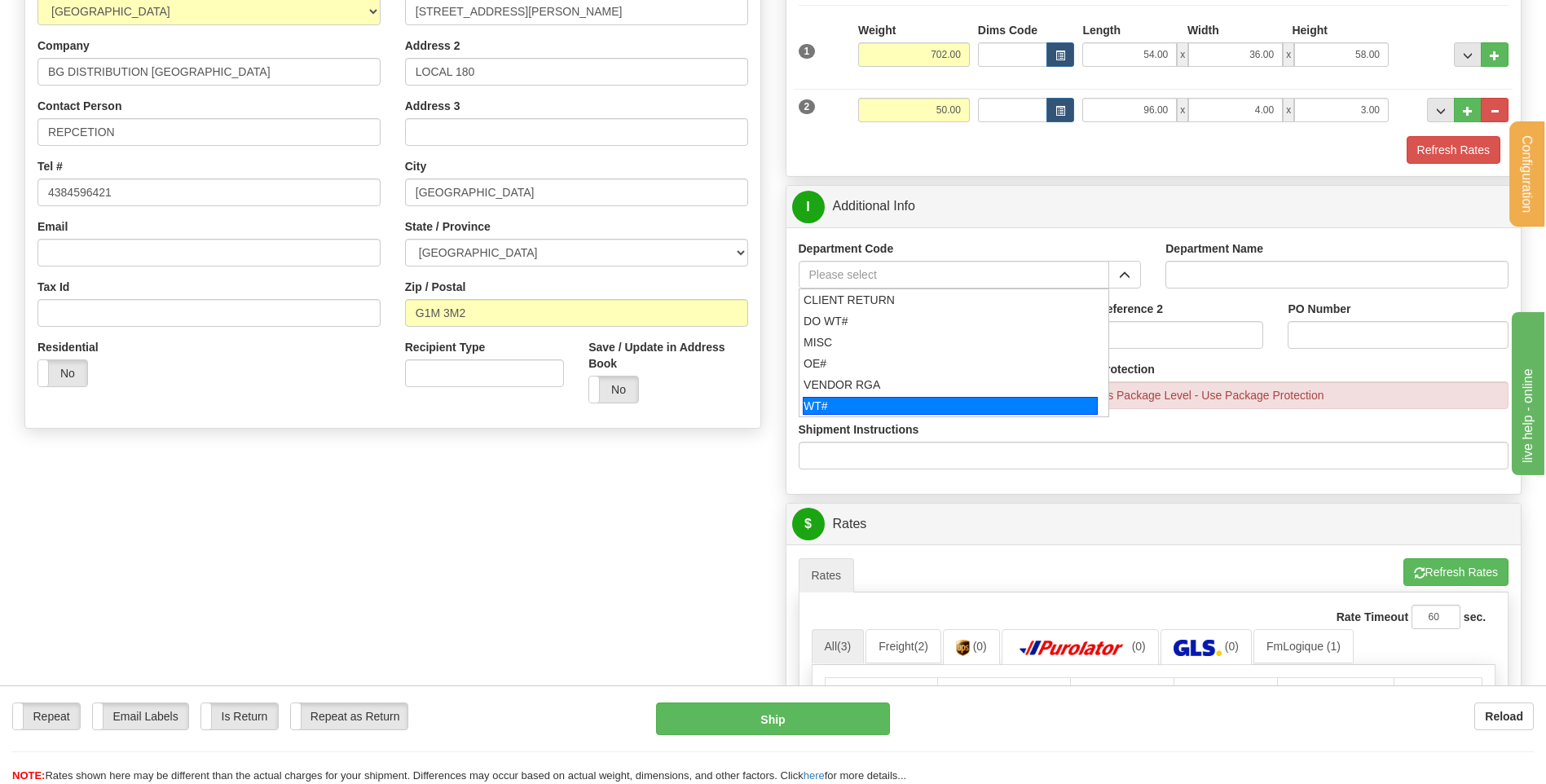
click at [845, 404] on div "WT#" at bounding box center [950, 405] width 295 height 18
type input "WT#"
type input "WAREHOUSE TRANSFERS"
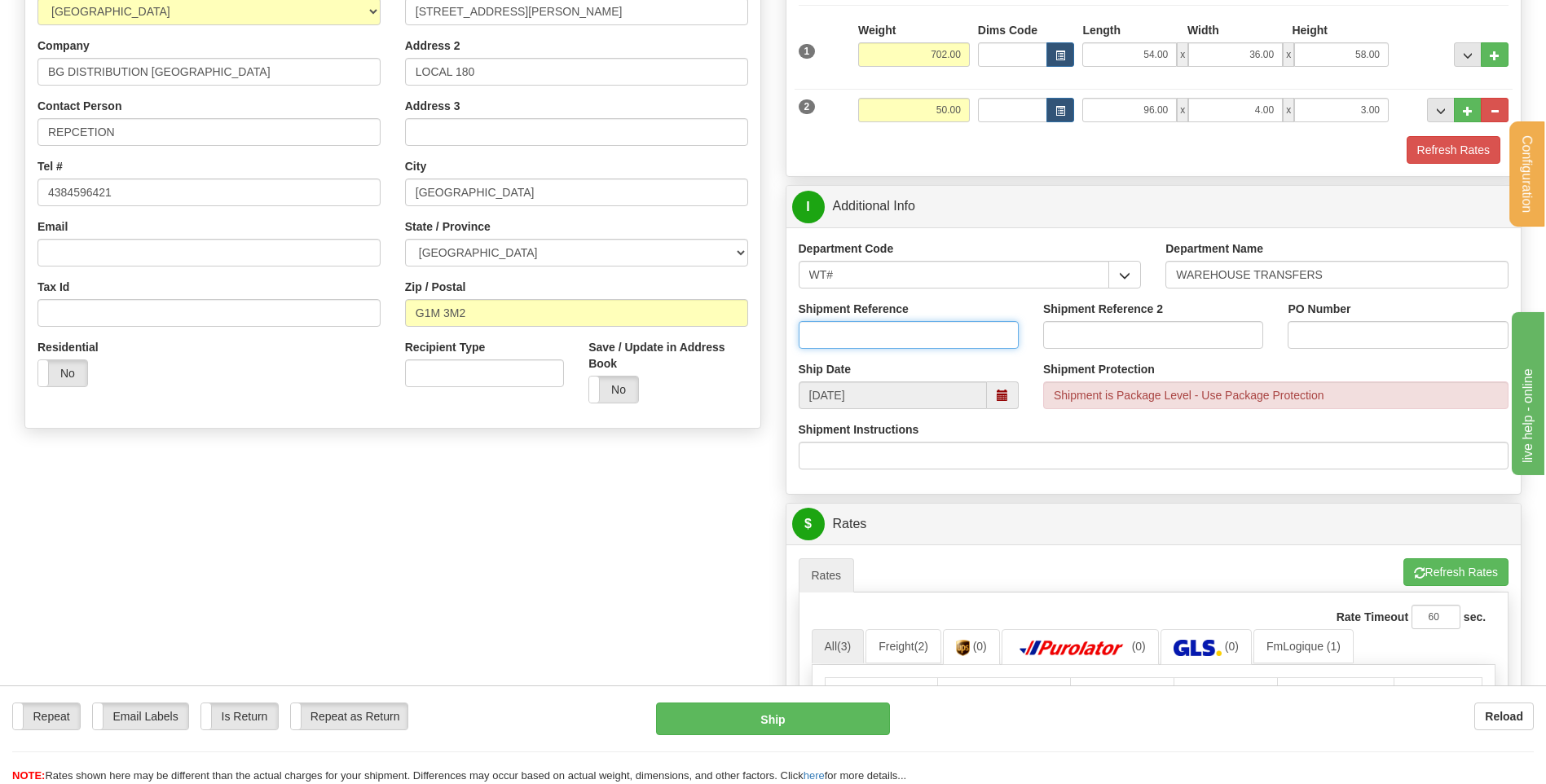
click at [866, 333] on input "Shipment Reference" at bounding box center [908, 335] width 220 height 28
type input "TRANSFERT 09"
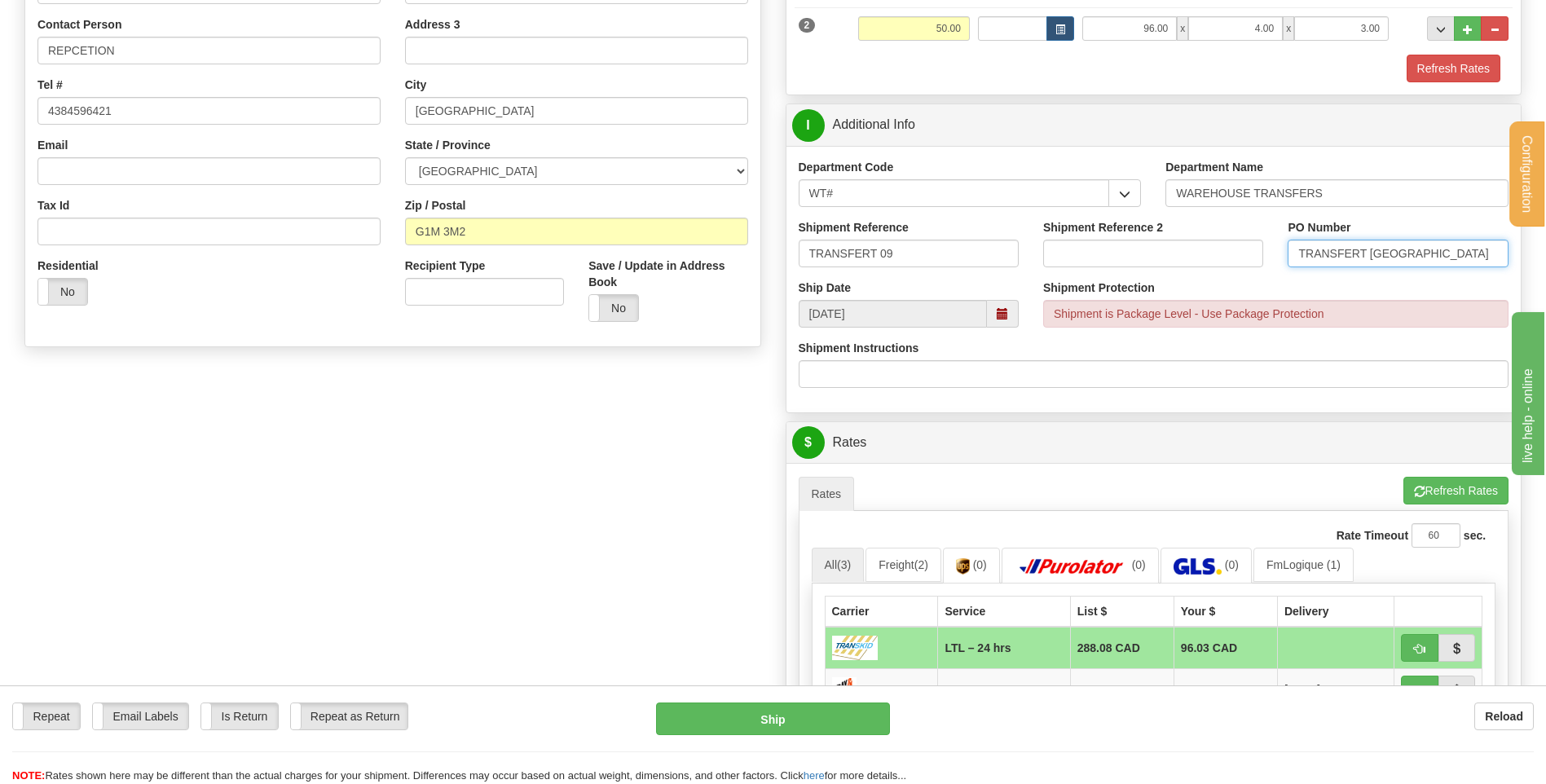
scroll to position [489, 0]
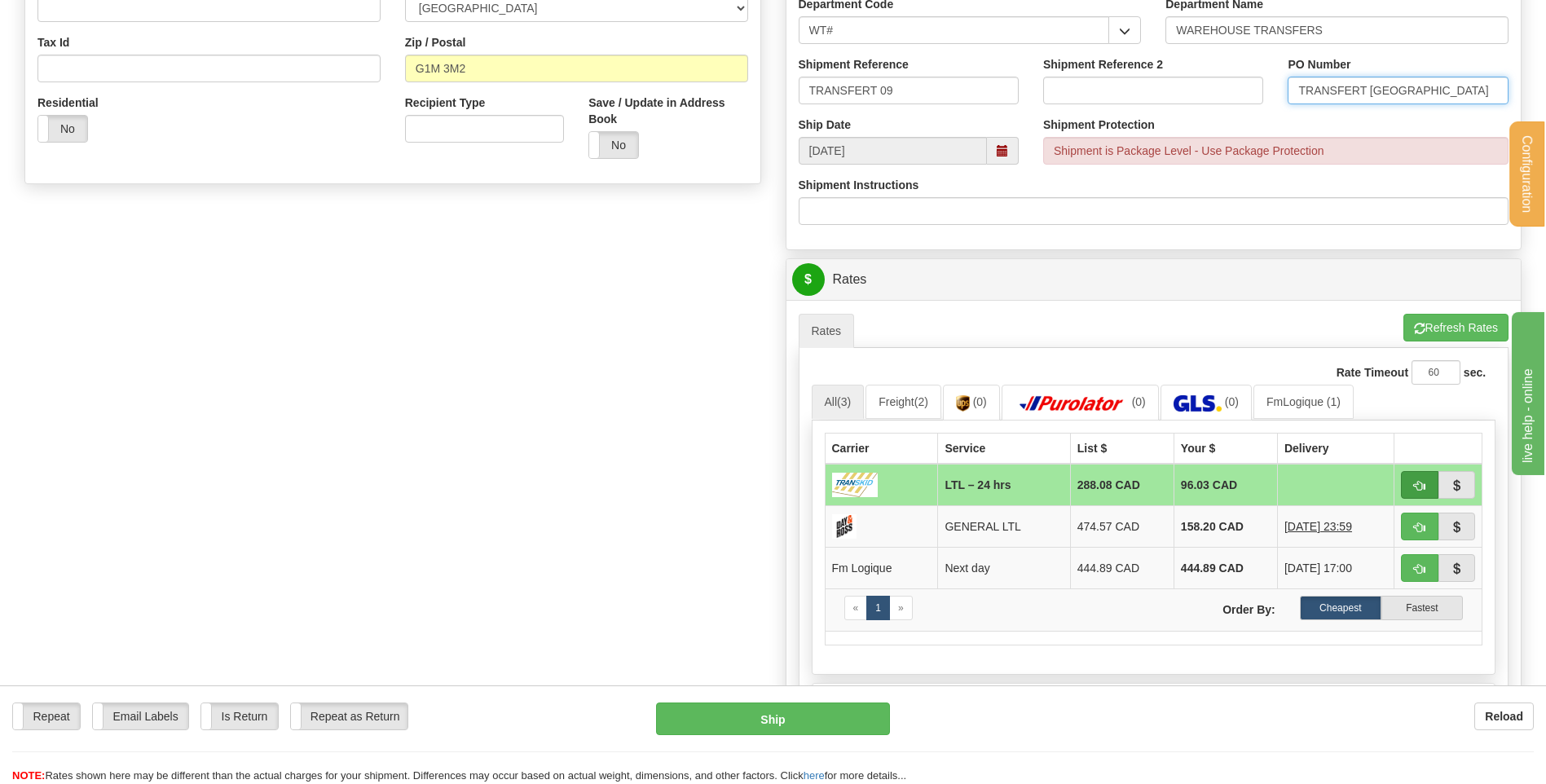
type input "TRANSFERT QUEBEC"
drag, startPoint x: 1437, startPoint y: 482, endPoint x: 1427, endPoint y: 481, distance: 10.0
click at [1437, 482] on button "button" at bounding box center [1419, 485] width 38 height 28
type input "24 hrs"
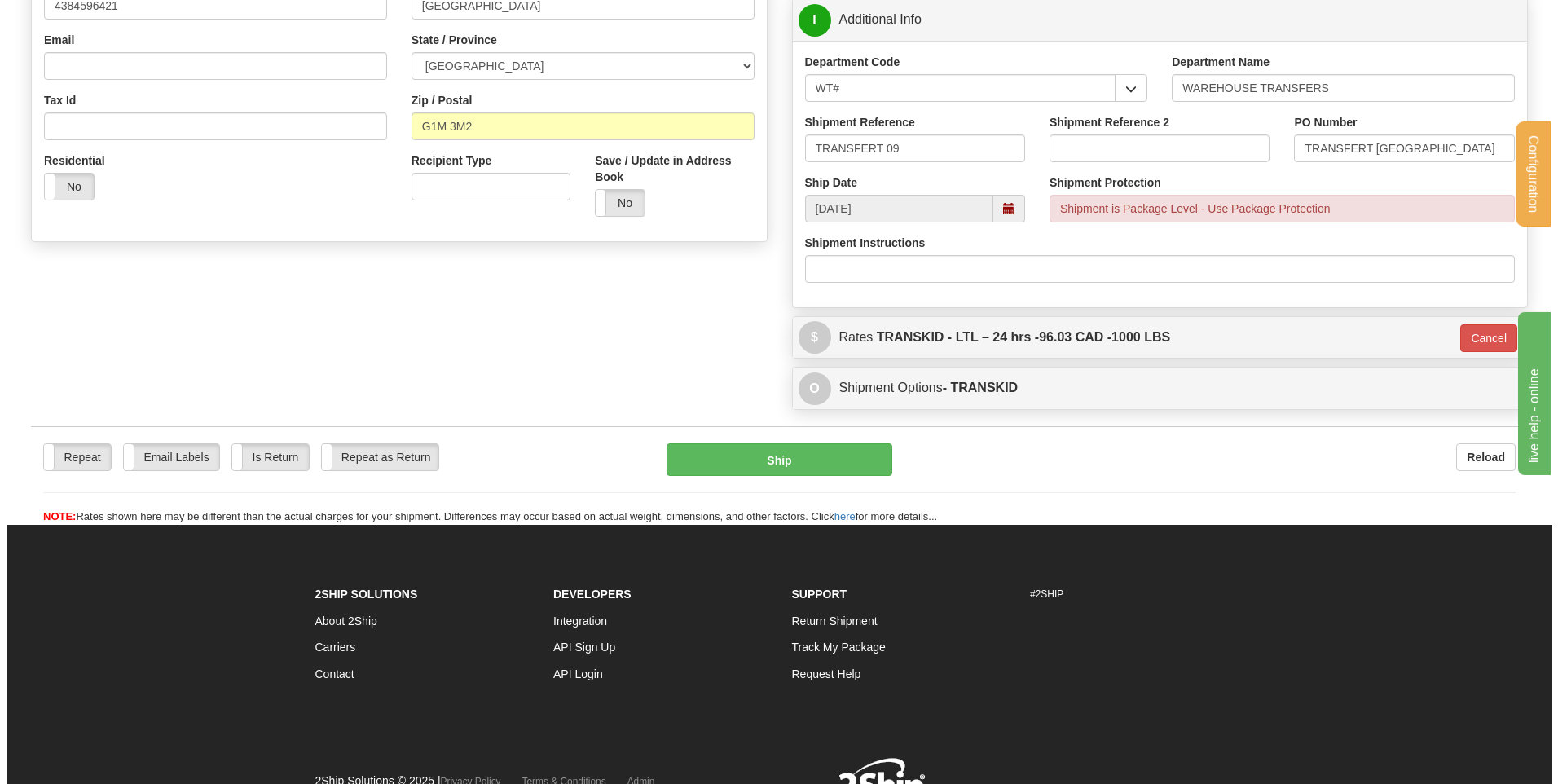
scroll to position [325, 0]
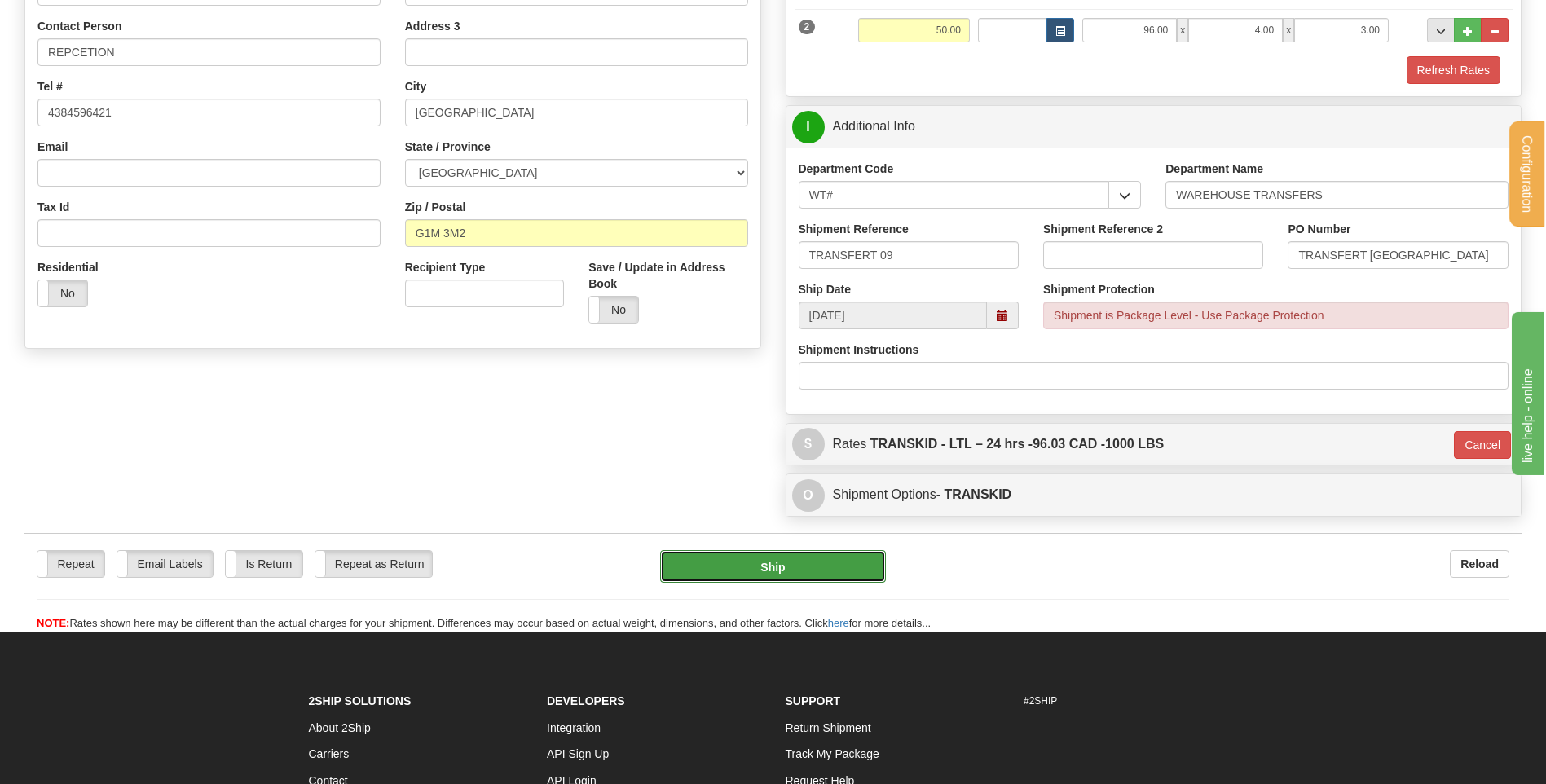
click at [798, 572] on button "Ship" at bounding box center [772, 565] width 225 height 32
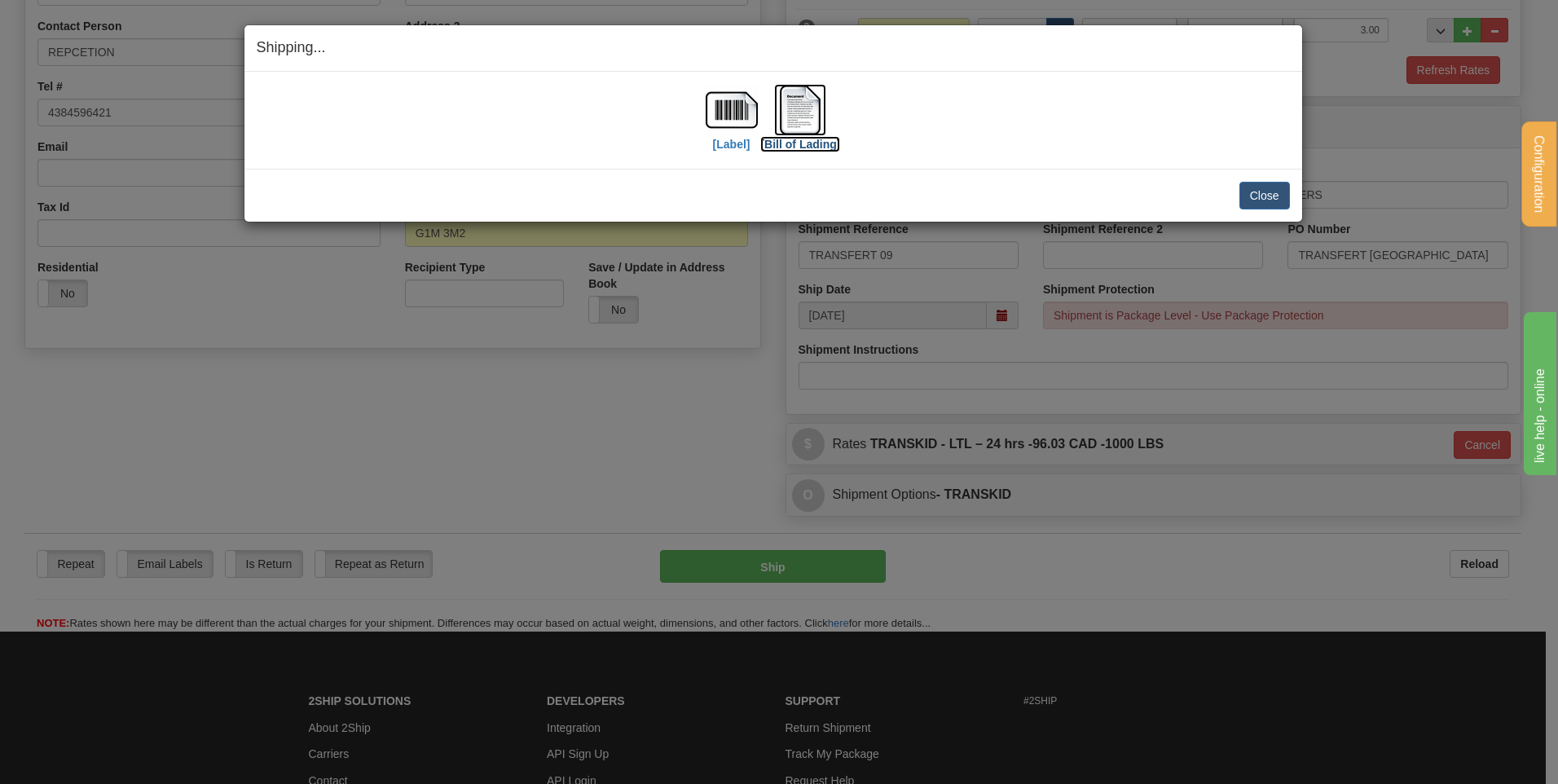
click at [811, 103] on img at bounding box center [800, 110] width 53 height 52
click at [1273, 194] on button "Close" at bounding box center [1265, 196] width 51 height 28
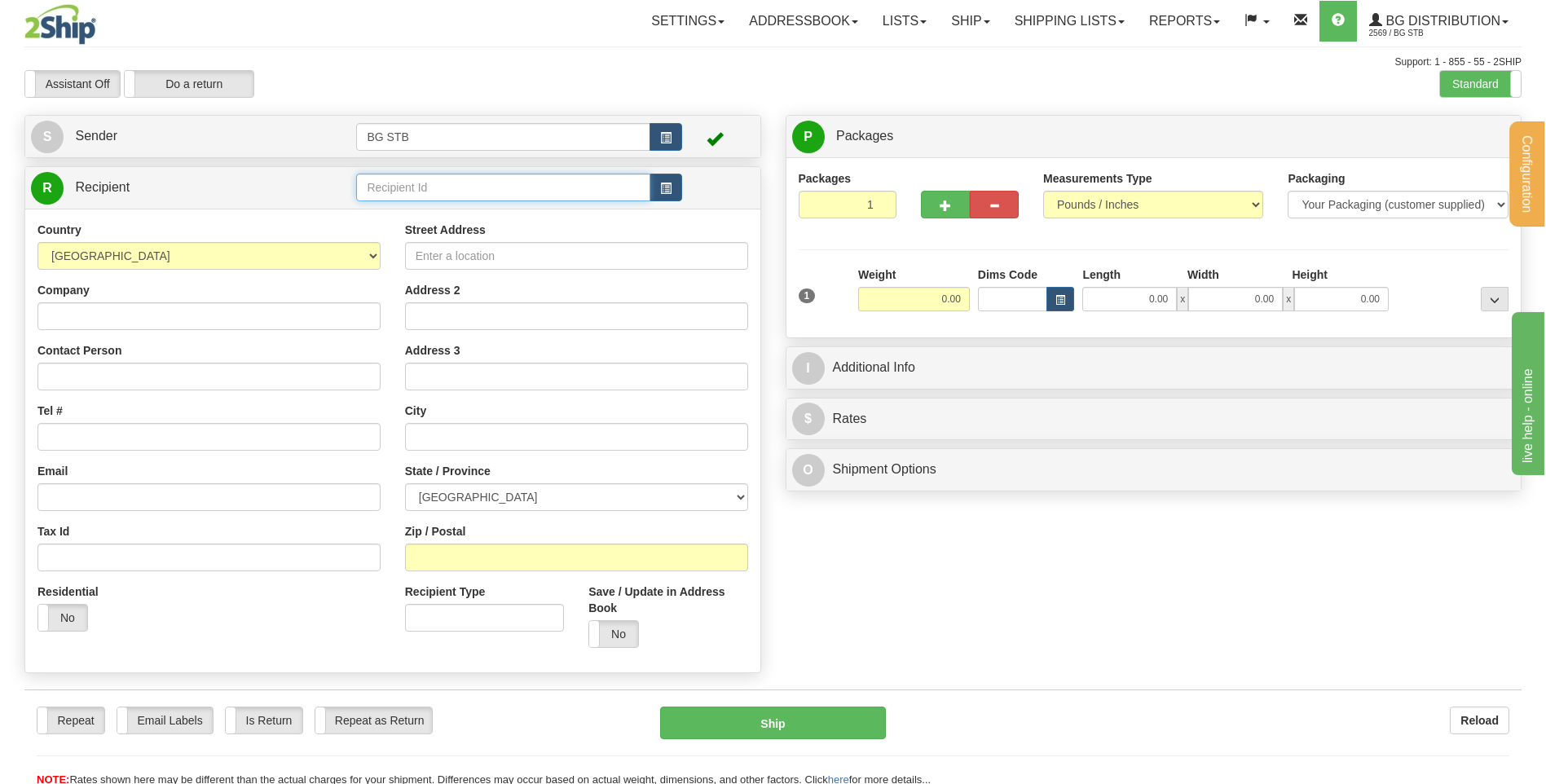
click at [379, 189] on input "text" at bounding box center [502, 187] width 293 height 28
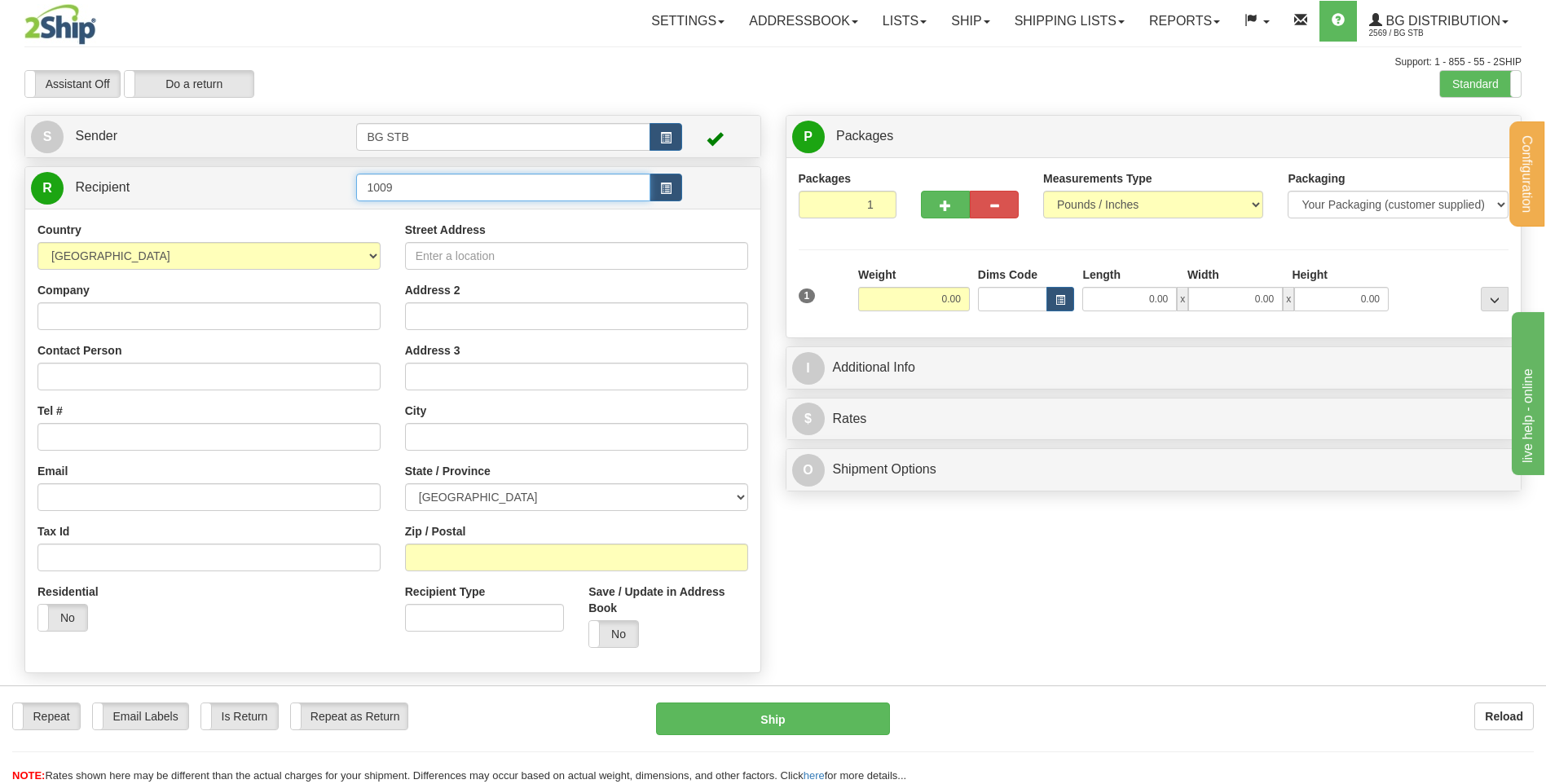
type input "1009"
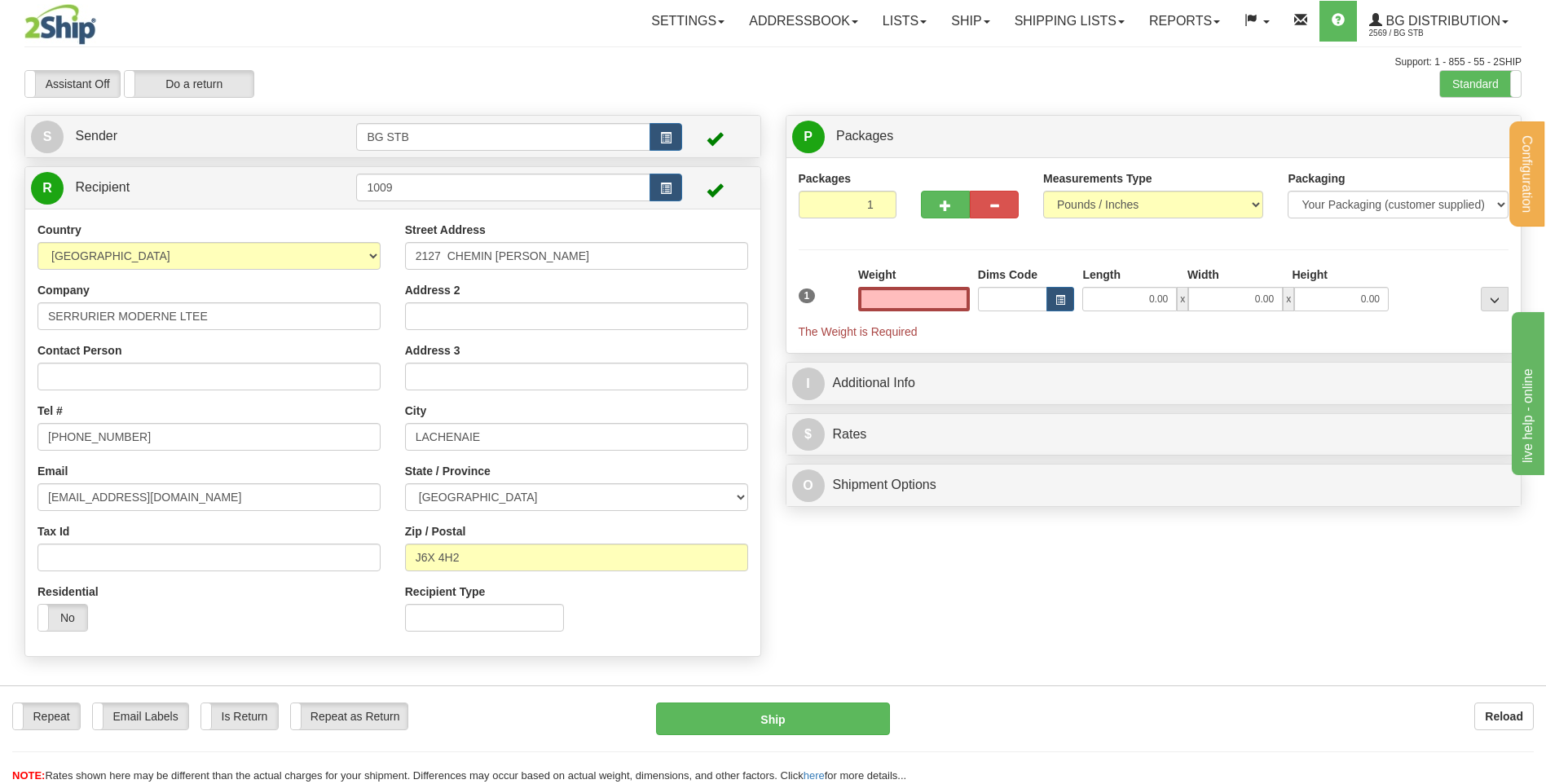
type input "0.00"
click at [926, 302] on input "0.00" at bounding box center [914, 299] width 112 height 24
type input "0.00"
click at [946, 194] on button "button" at bounding box center [945, 205] width 49 height 28
type input "2"
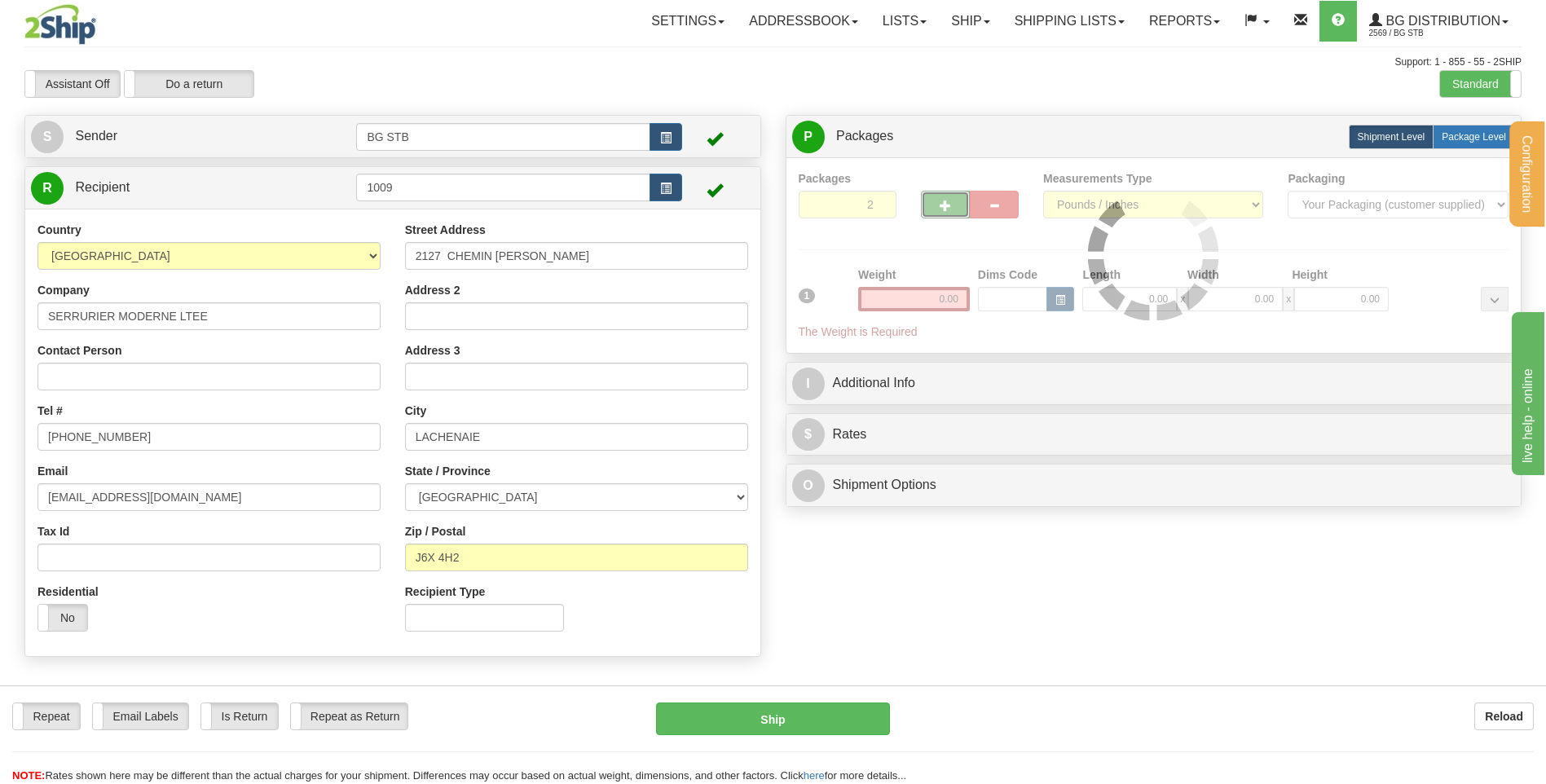
click at [1465, 131] on span "Package Level" at bounding box center [1474, 136] width 65 height 11
radio input "true"
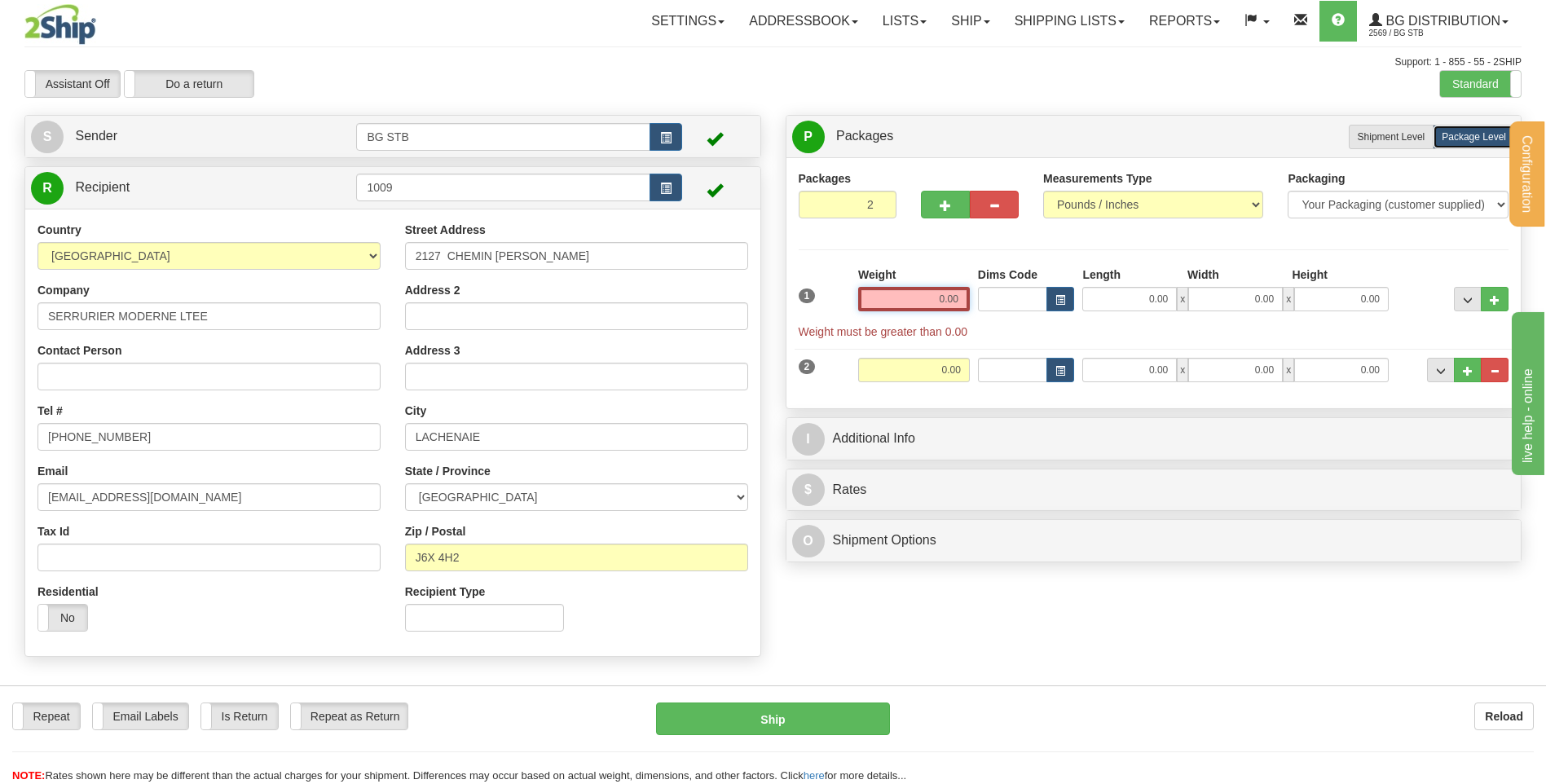
click at [934, 301] on input "0.00" at bounding box center [914, 299] width 112 height 24
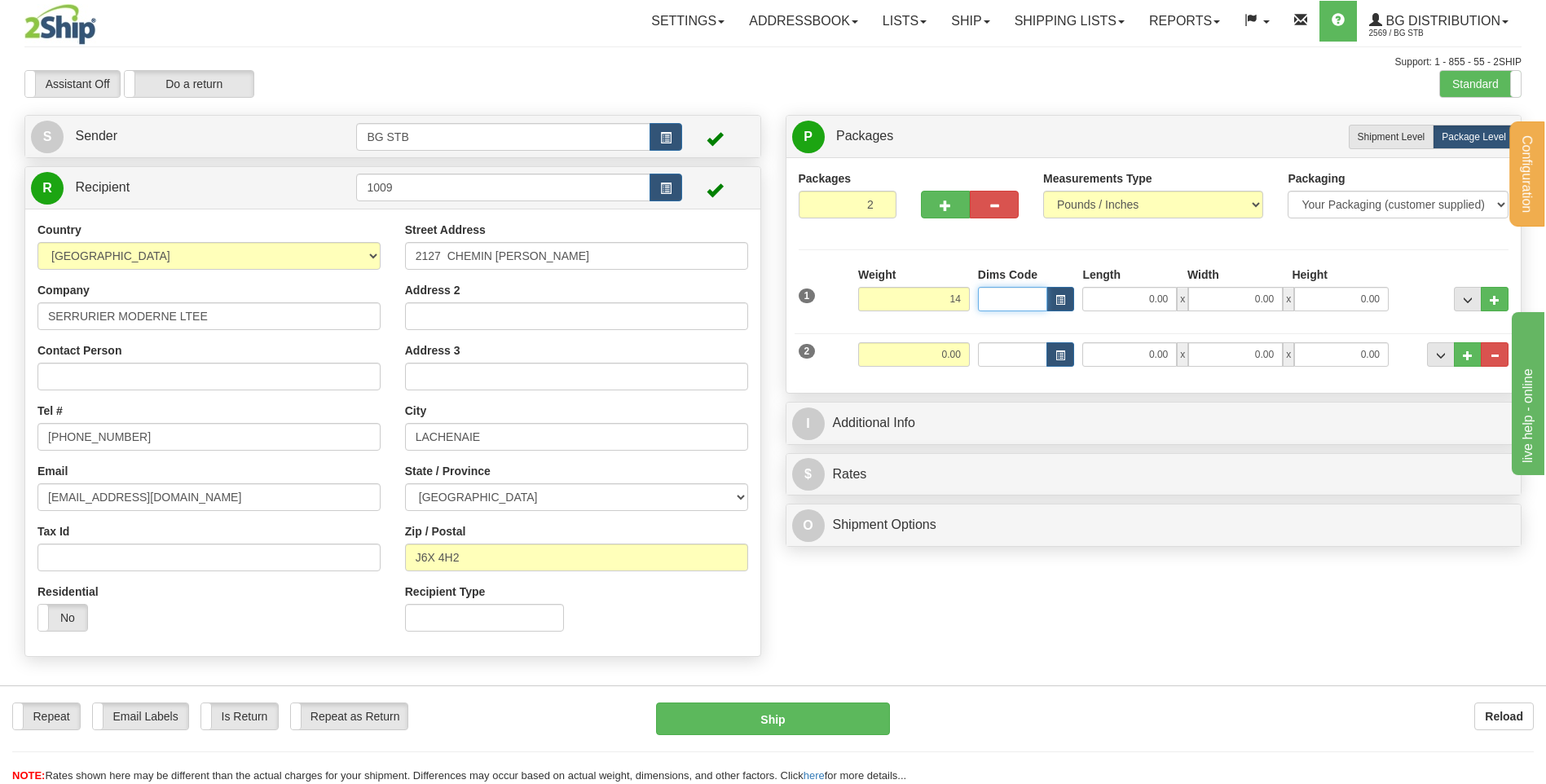
type input "14.00"
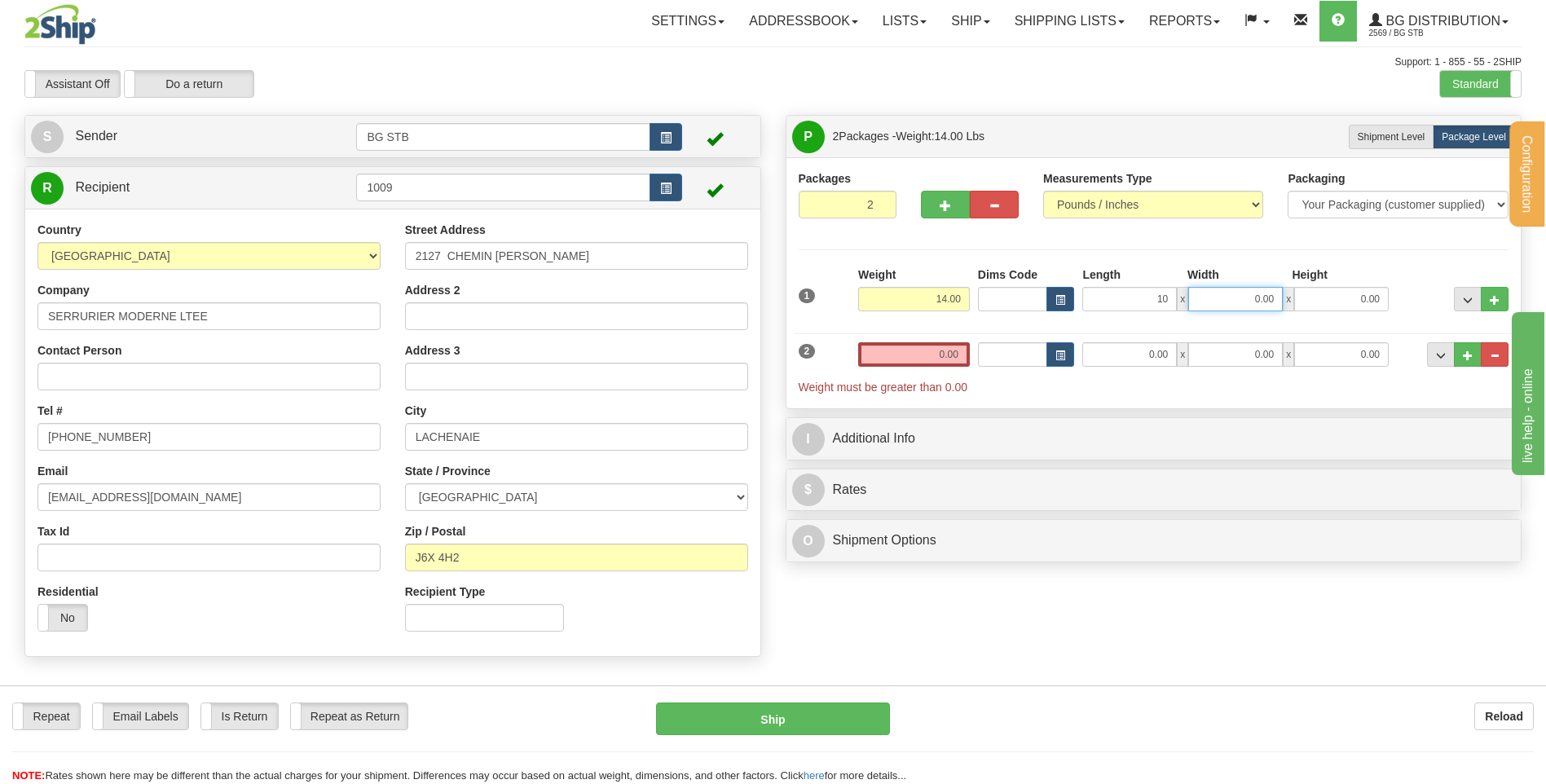
type input "10.00"
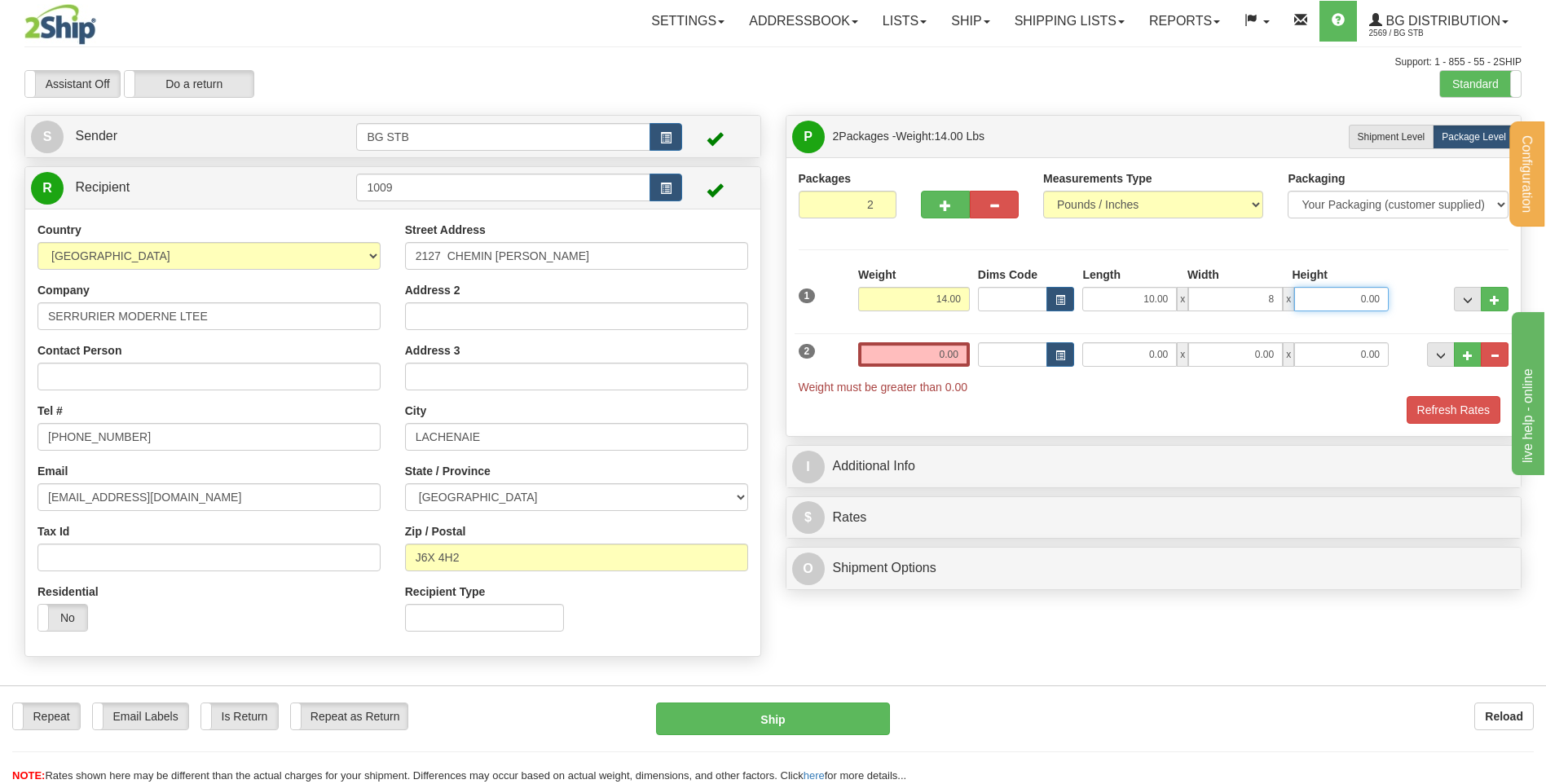
type input "8.00"
click at [885, 360] on input "0.00" at bounding box center [914, 354] width 112 height 24
type input "0.00"
type input "15.00"
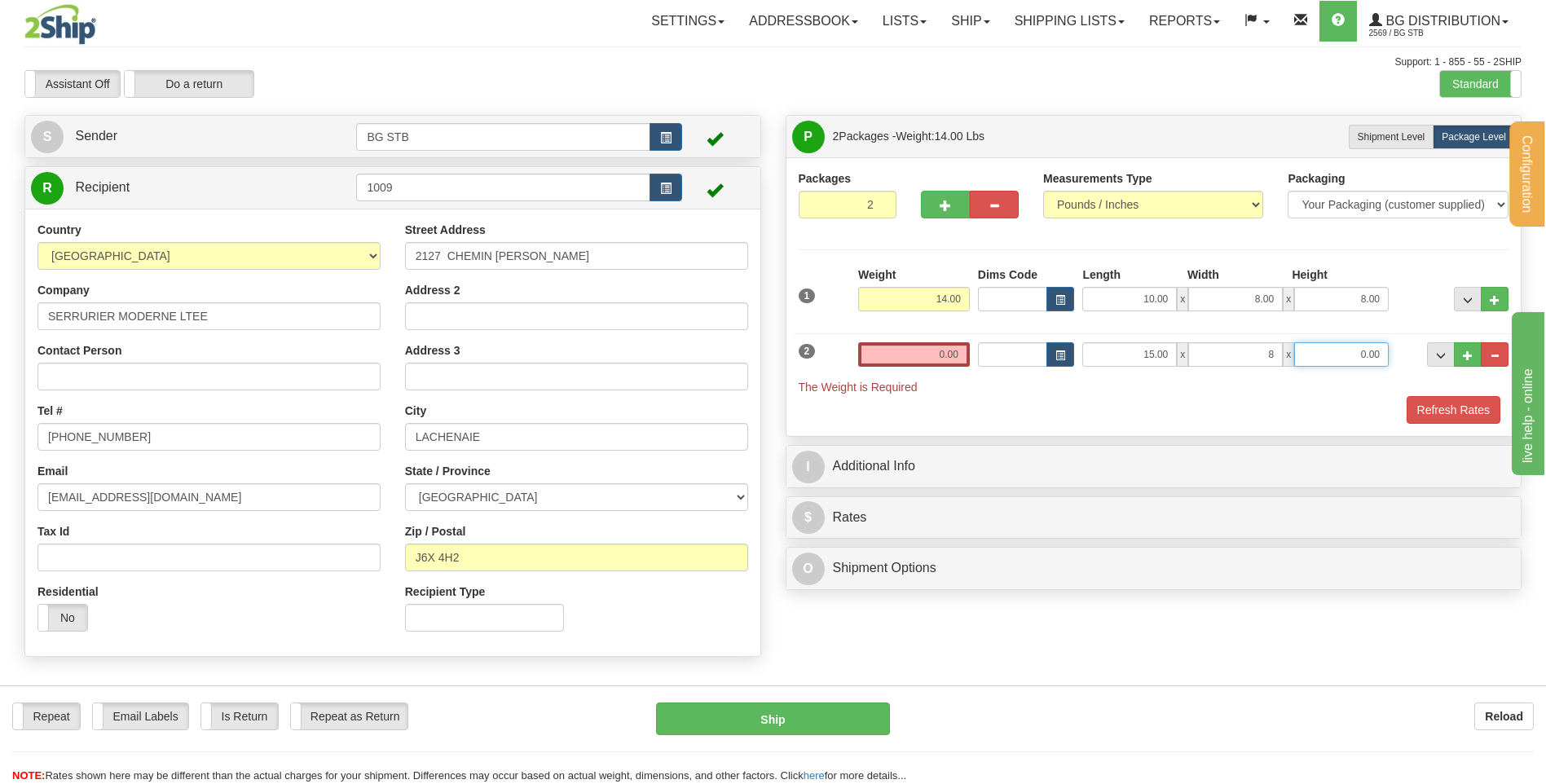
type input "8.00"
type input "5.00"
click at [944, 346] on input "0.00" at bounding box center [914, 354] width 112 height 24
type input "15.00"
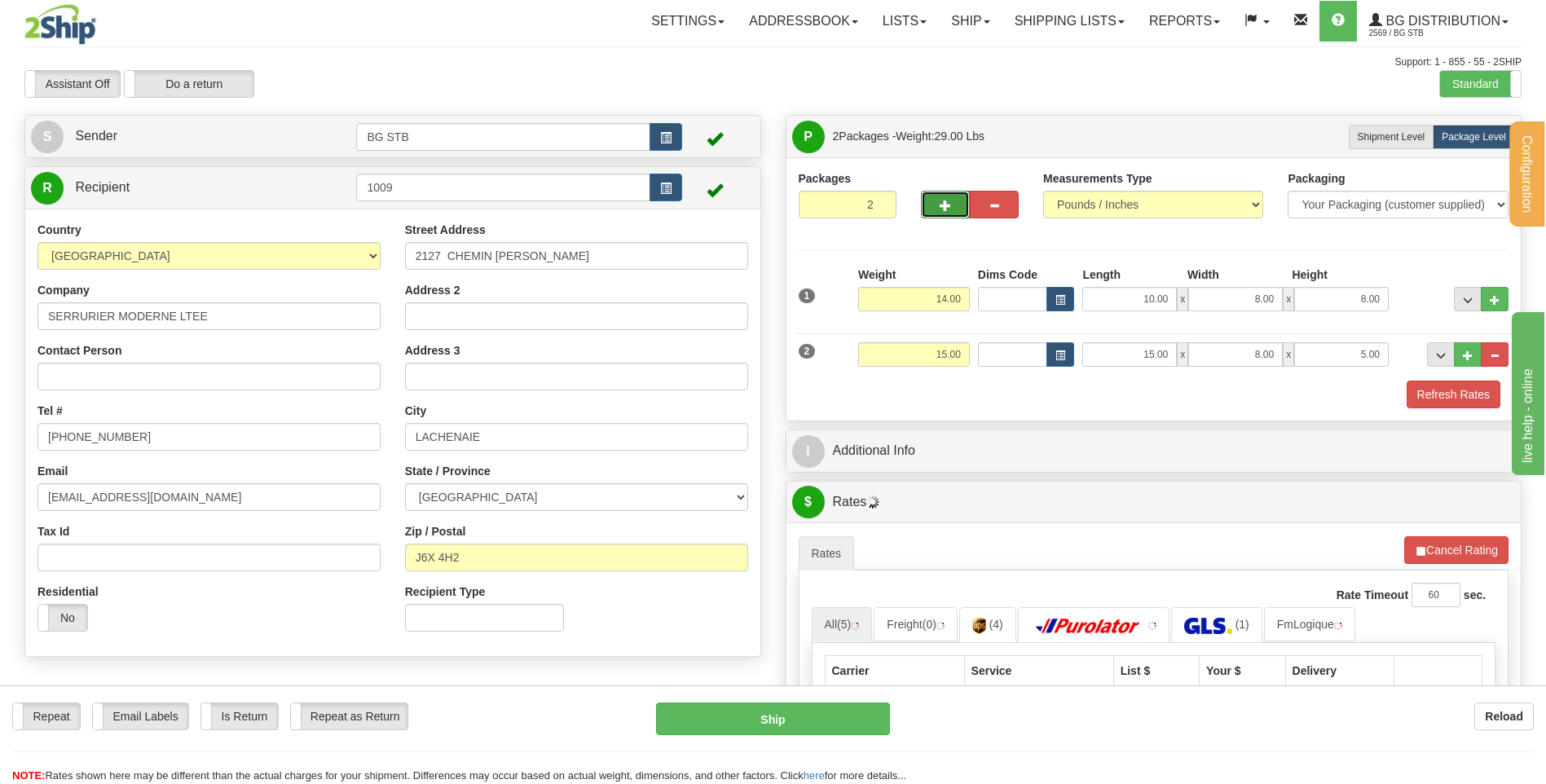
click at [944, 213] on button "button" at bounding box center [945, 205] width 49 height 28
type input "3"
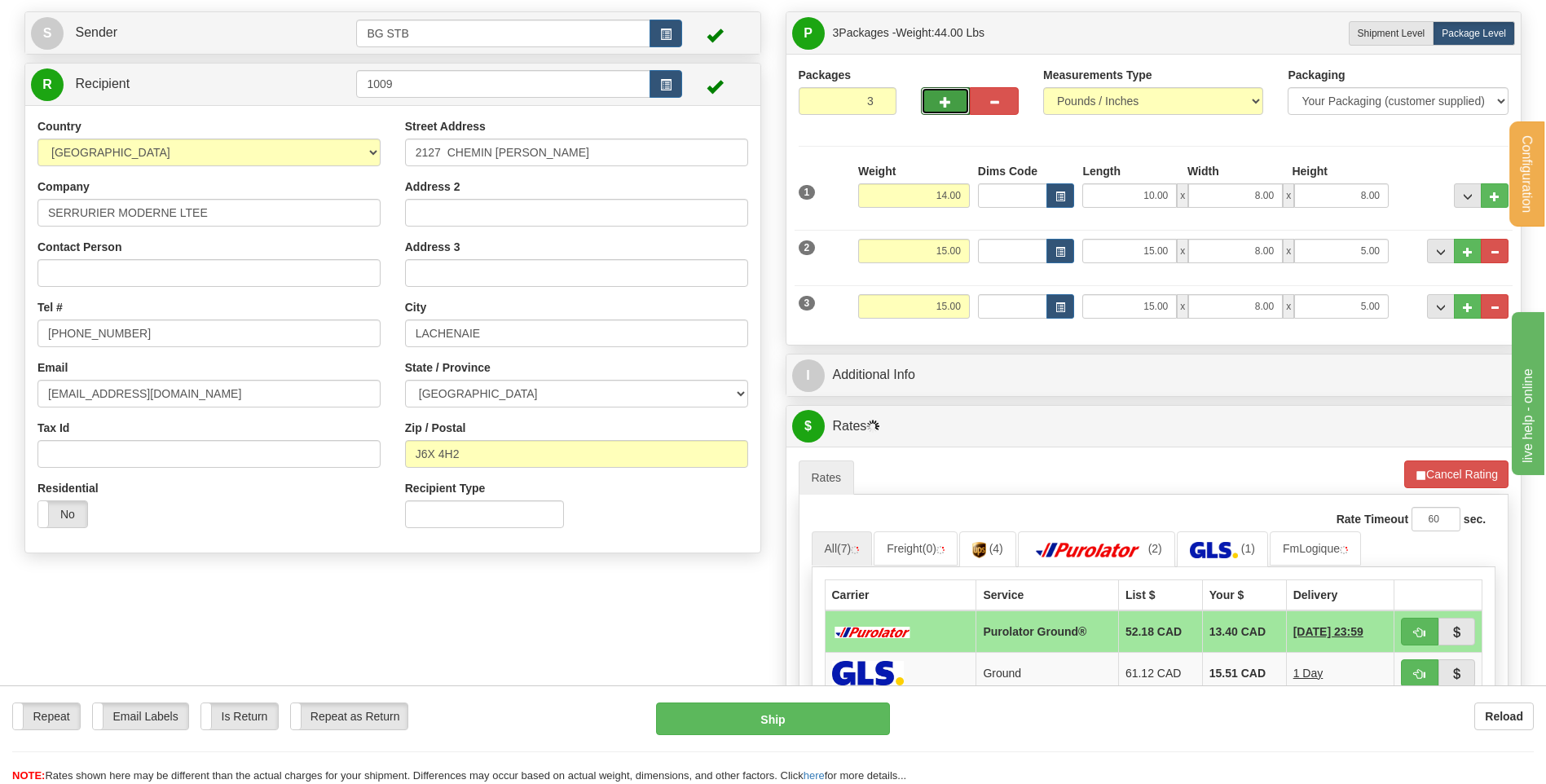
scroll to position [163, 0]
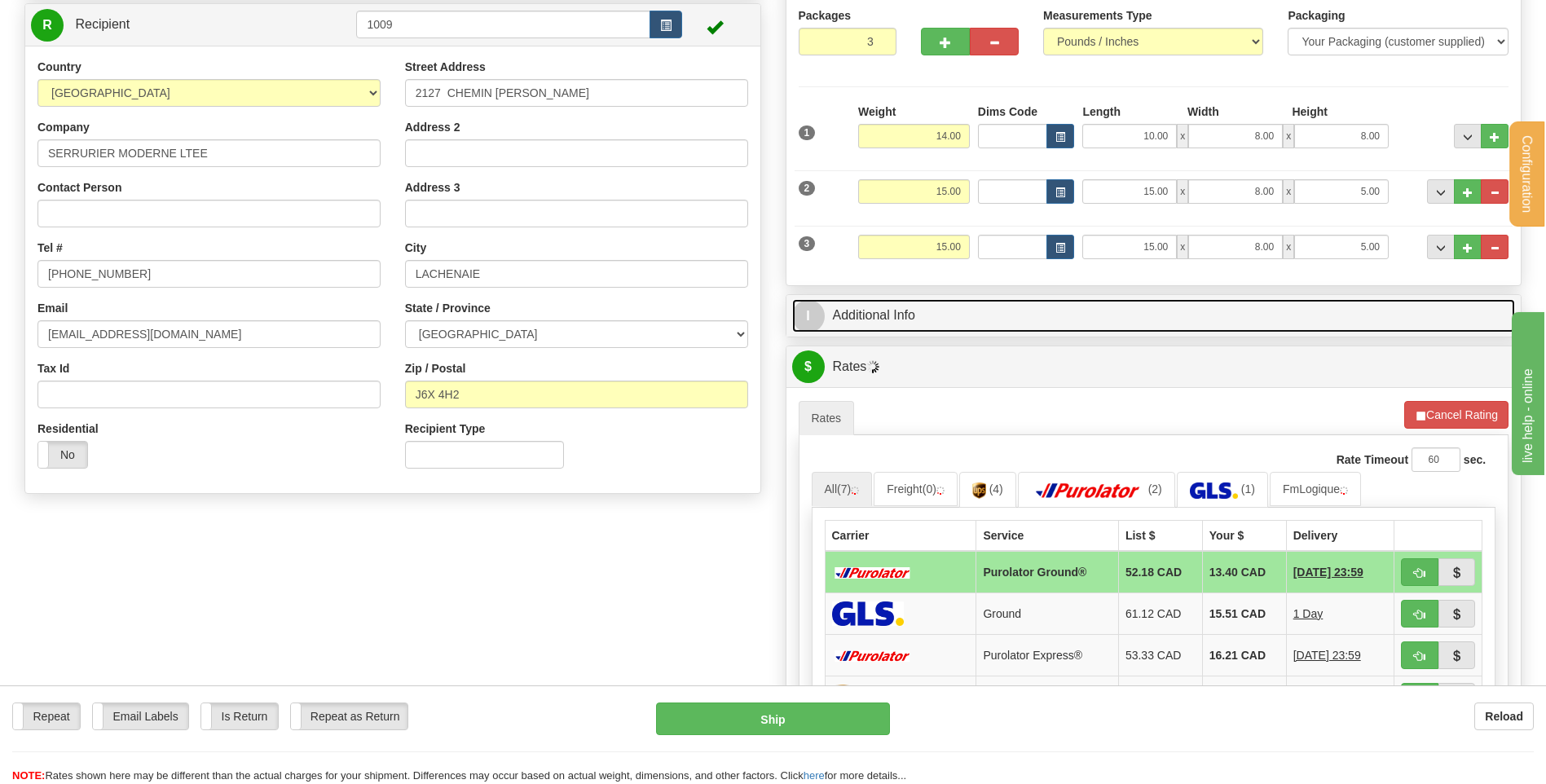
click at [962, 323] on link "I Additional Info" at bounding box center [1154, 316] width 724 height 33
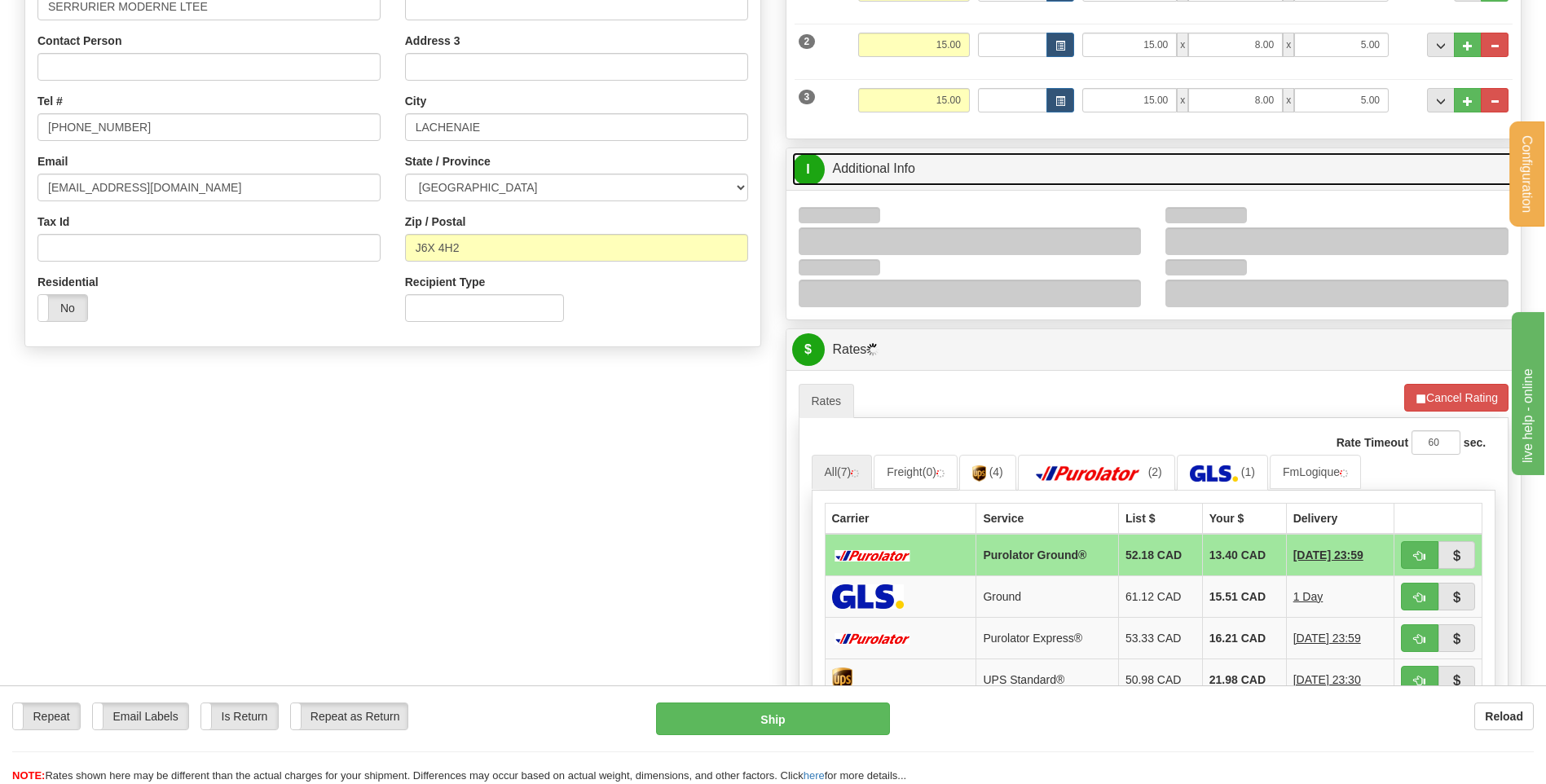
scroll to position [326, 0]
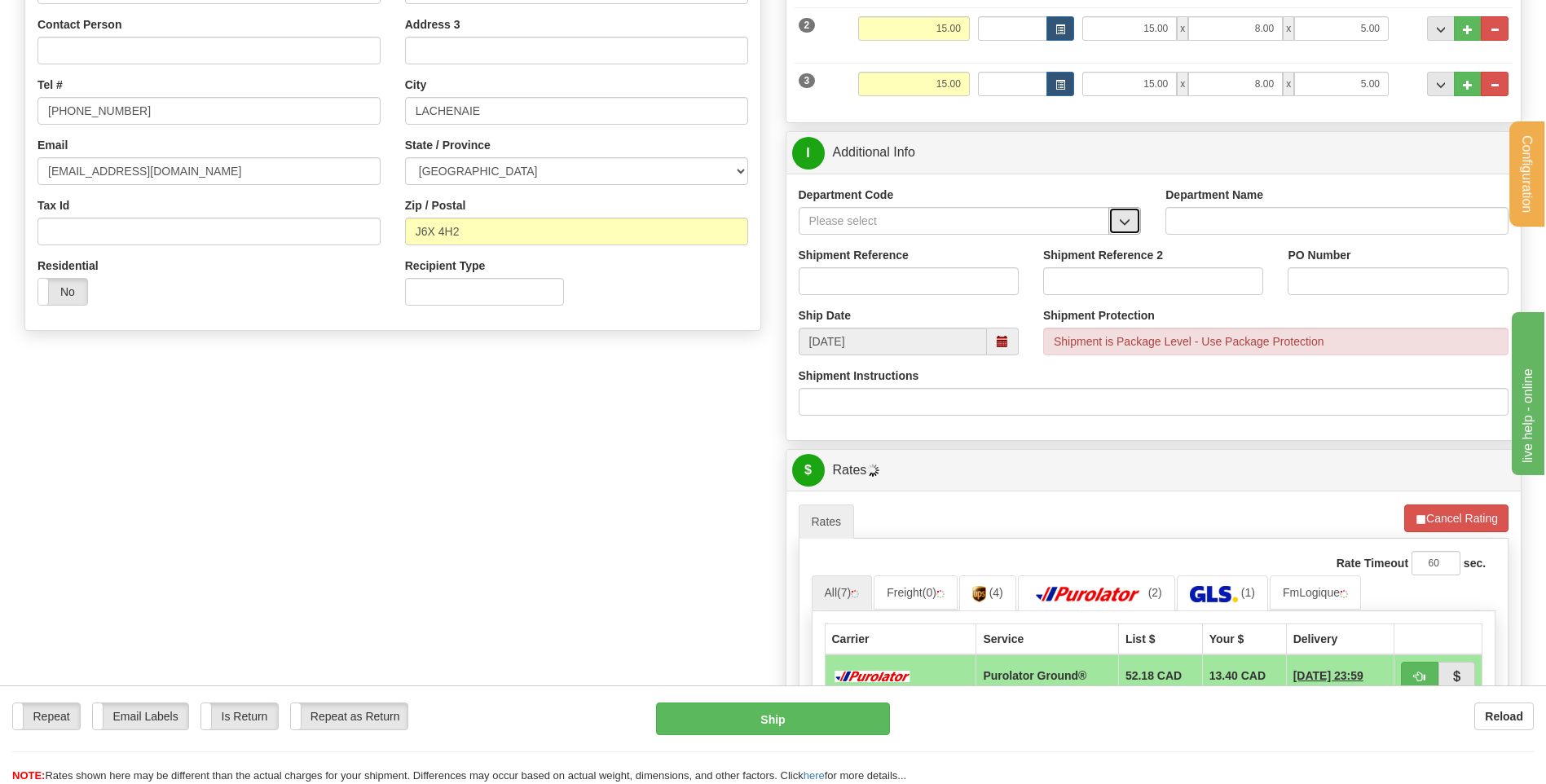
drag, startPoint x: 1128, startPoint y: 220, endPoint x: 1118, endPoint y: 230, distance: 14.1
click at [1128, 220] on span "button" at bounding box center [1124, 222] width 11 height 10
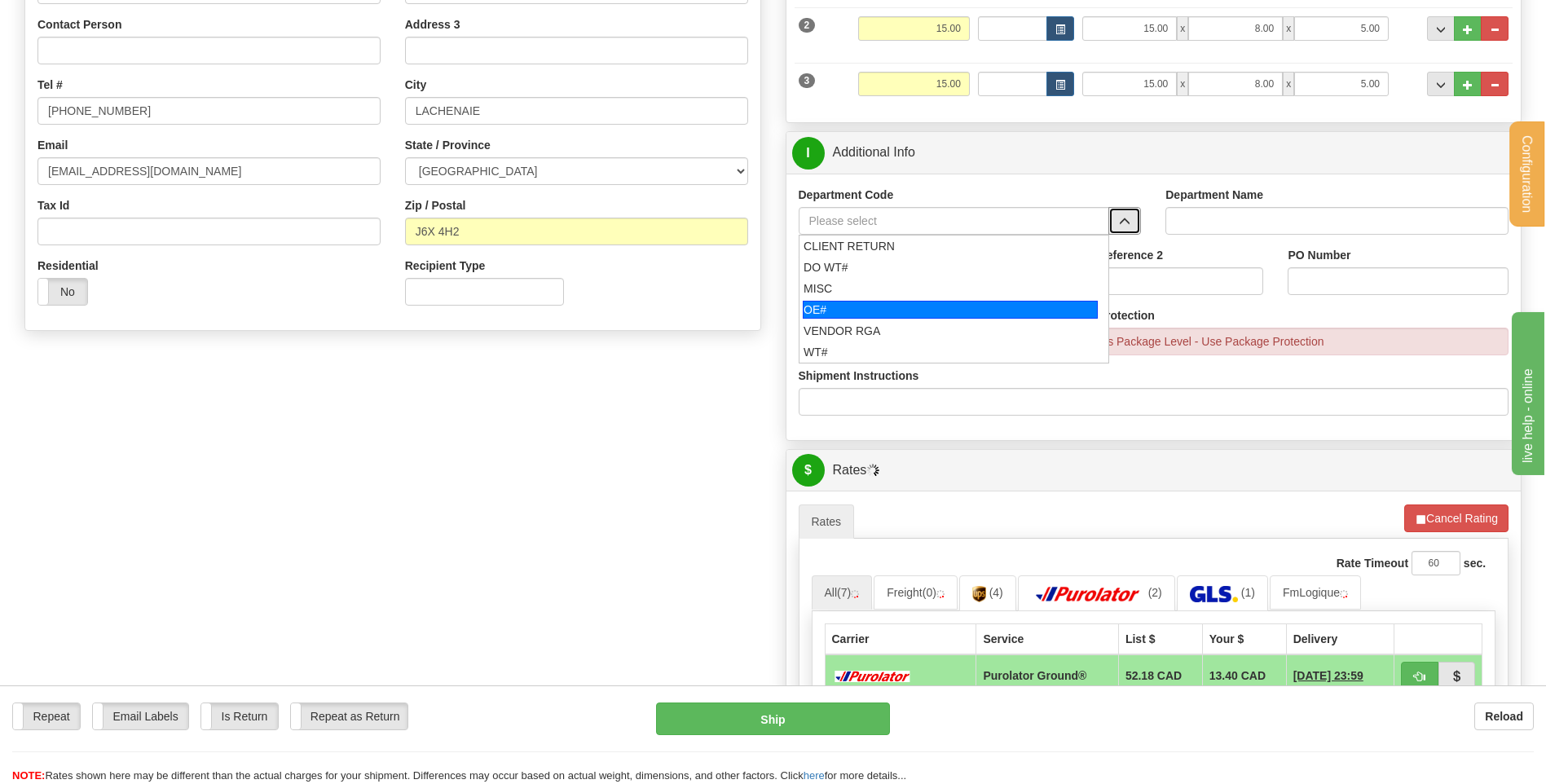
click at [945, 304] on div "OE#" at bounding box center [950, 310] width 295 height 18
type input "OE#"
type input "ORDERS"
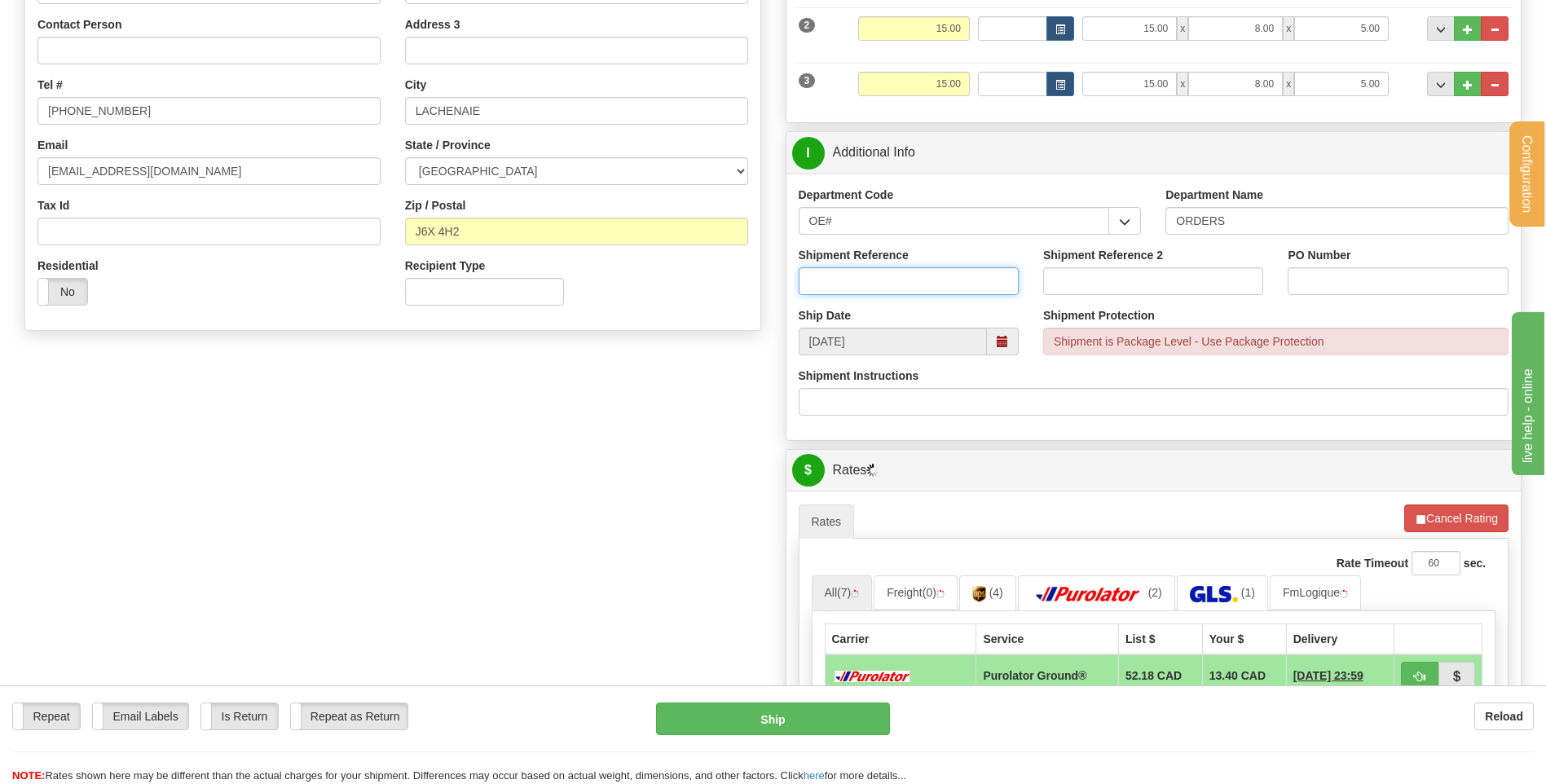
click at [933, 282] on input "Shipment Reference" at bounding box center [908, 281] width 220 height 28
type input "80004557-00 // 80005428-02"
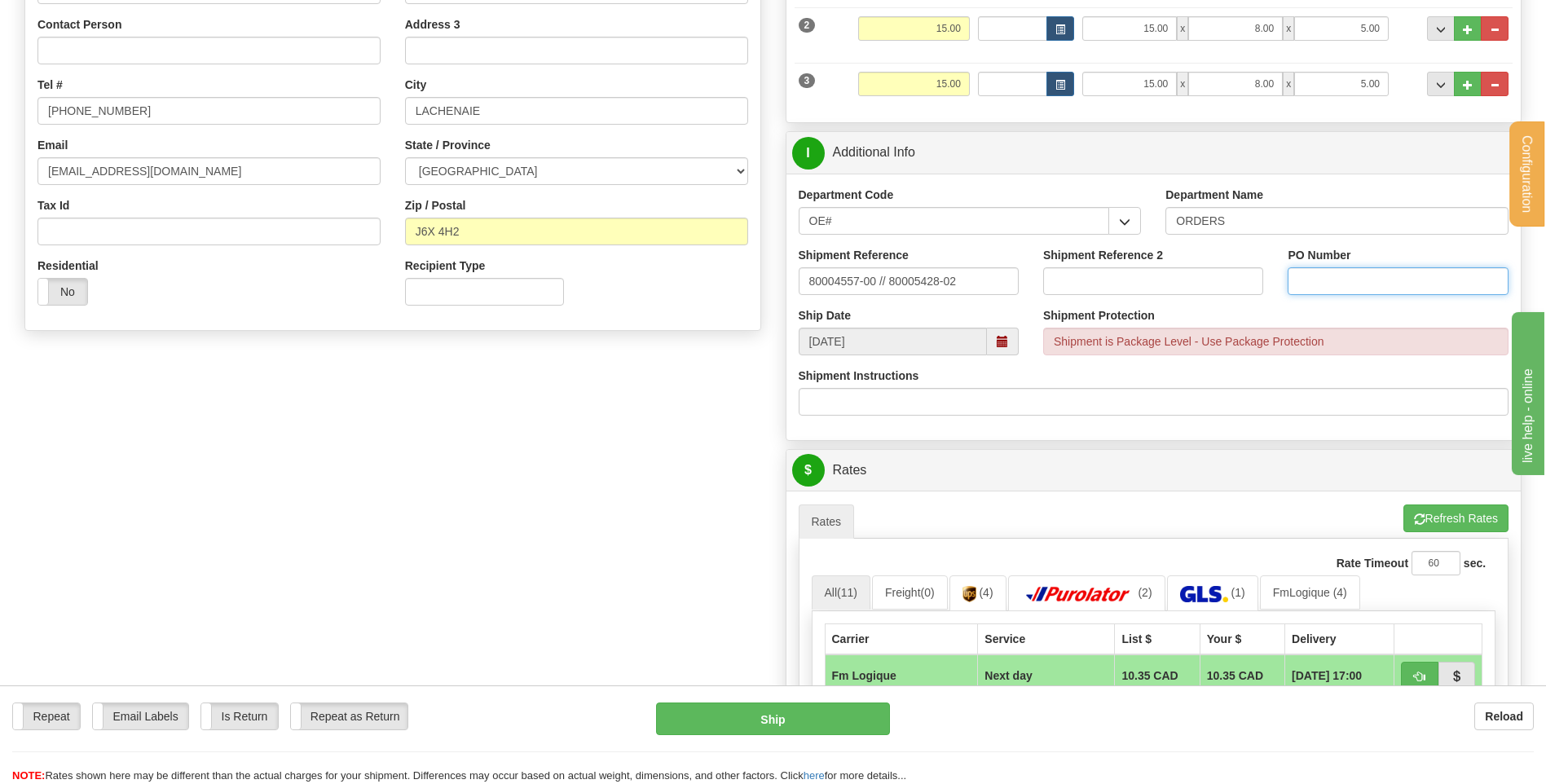
click at [1301, 276] on input "PO Number" at bounding box center [1397, 281] width 220 height 28
type input "5550 // 5600"
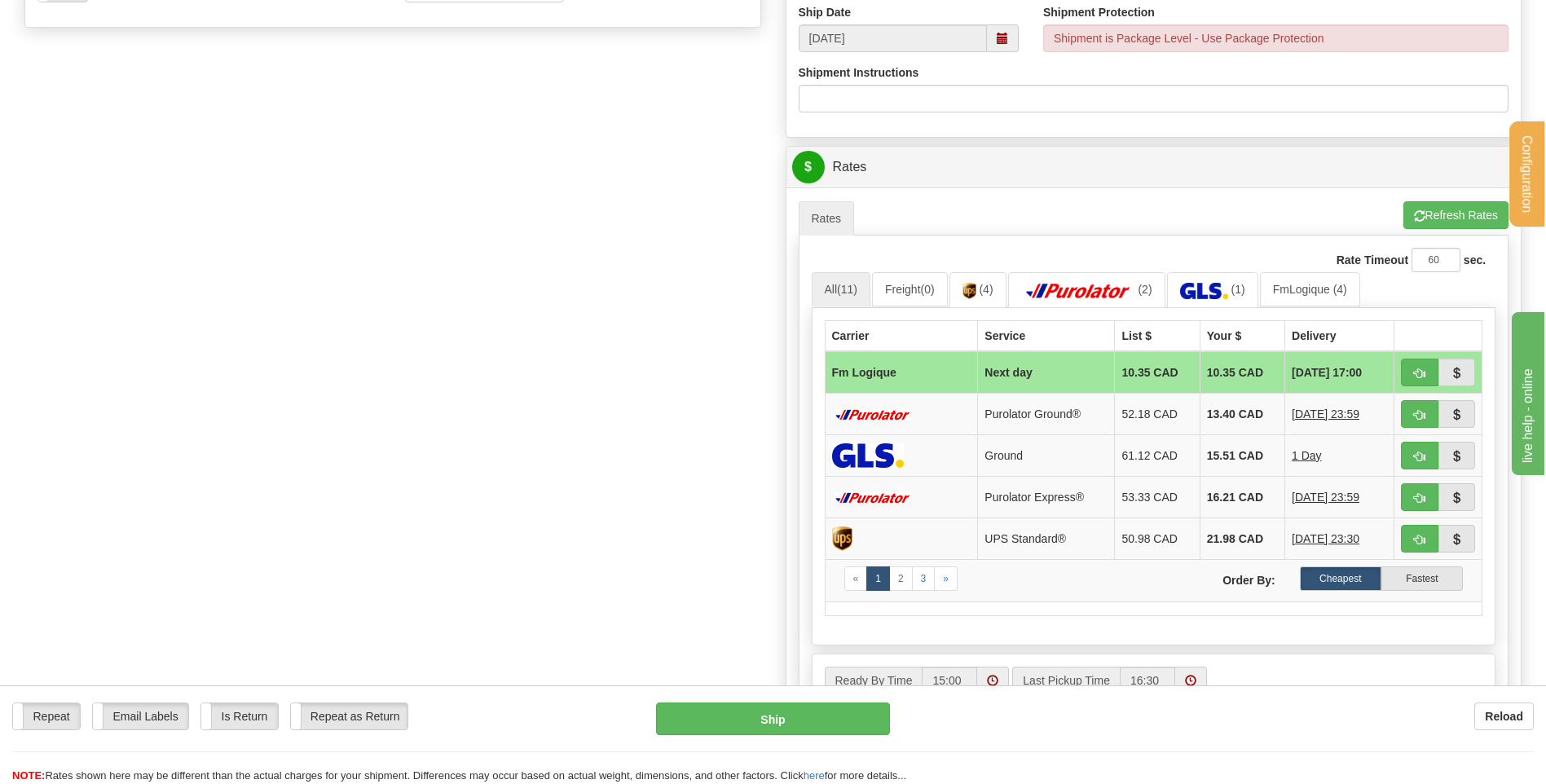
scroll to position [652, 0]
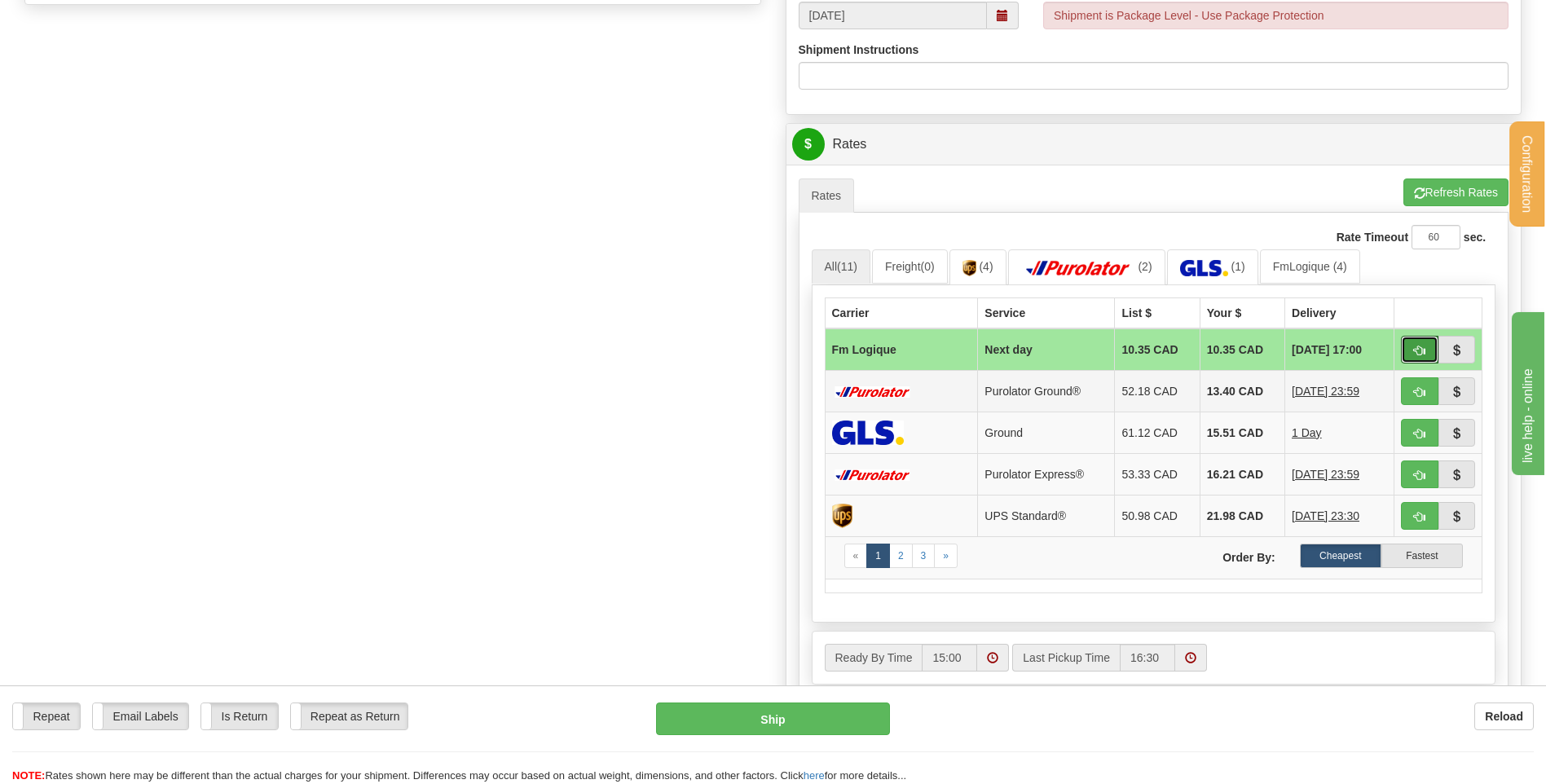
drag, startPoint x: 1429, startPoint y: 349, endPoint x: 1078, endPoint y: 410, distance: 356.3
click at [1429, 348] on button "button" at bounding box center [1419, 350] width 38 height 28
type input "jour"
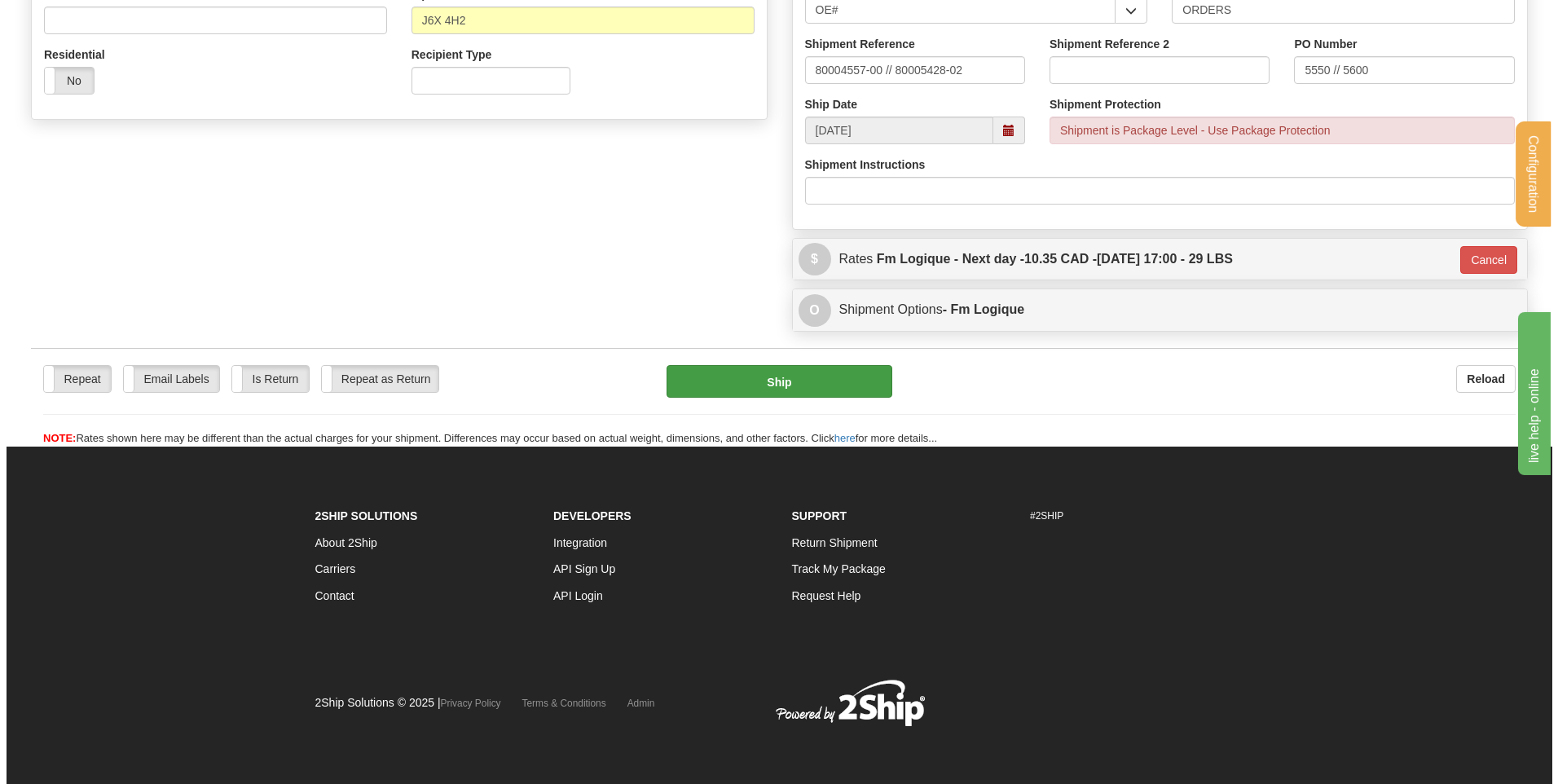
scroll to position [537, 0]
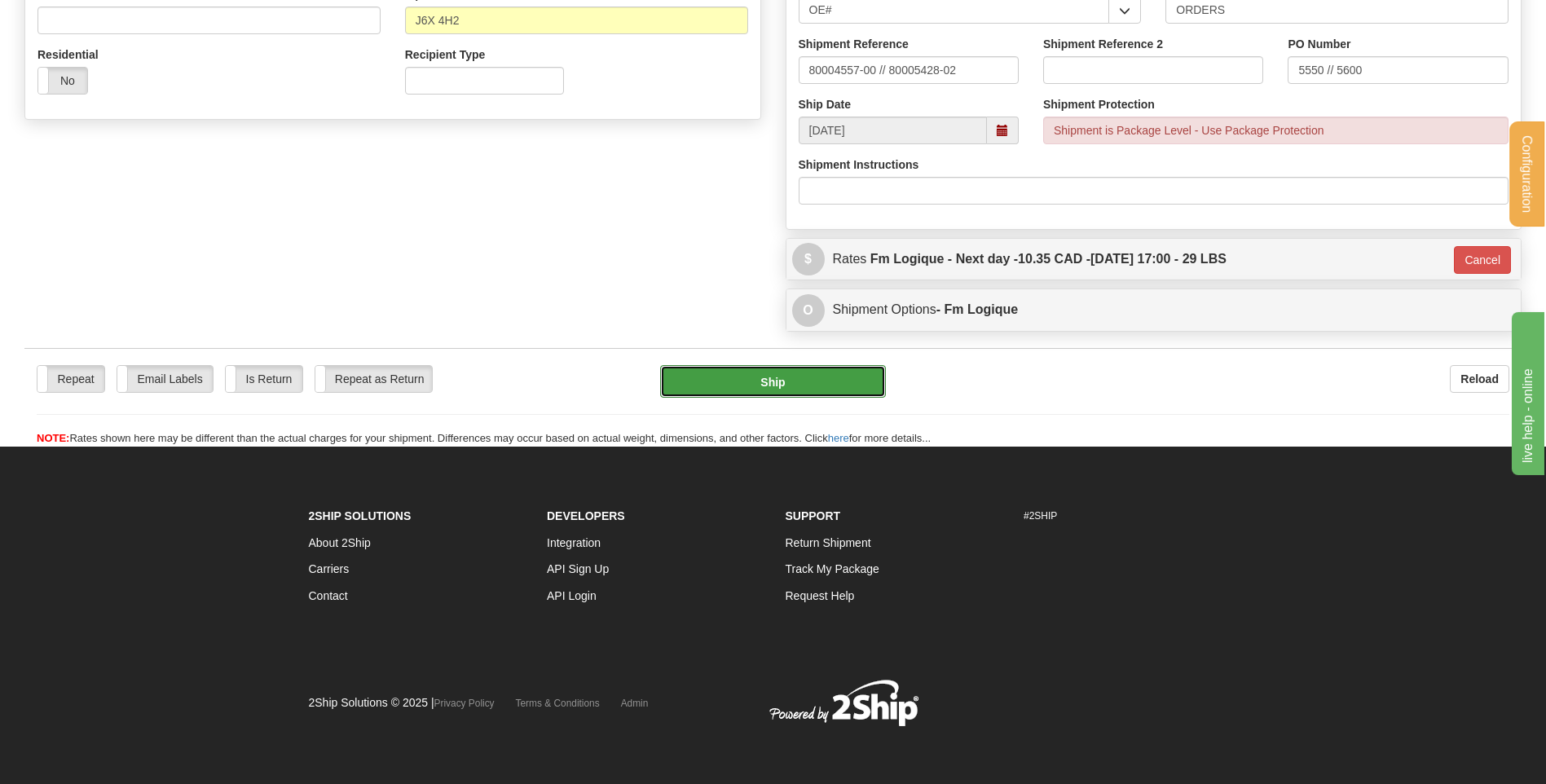
click at [850, 374] on button "Ship" at bounding box center [772, 381] width 225 height 32
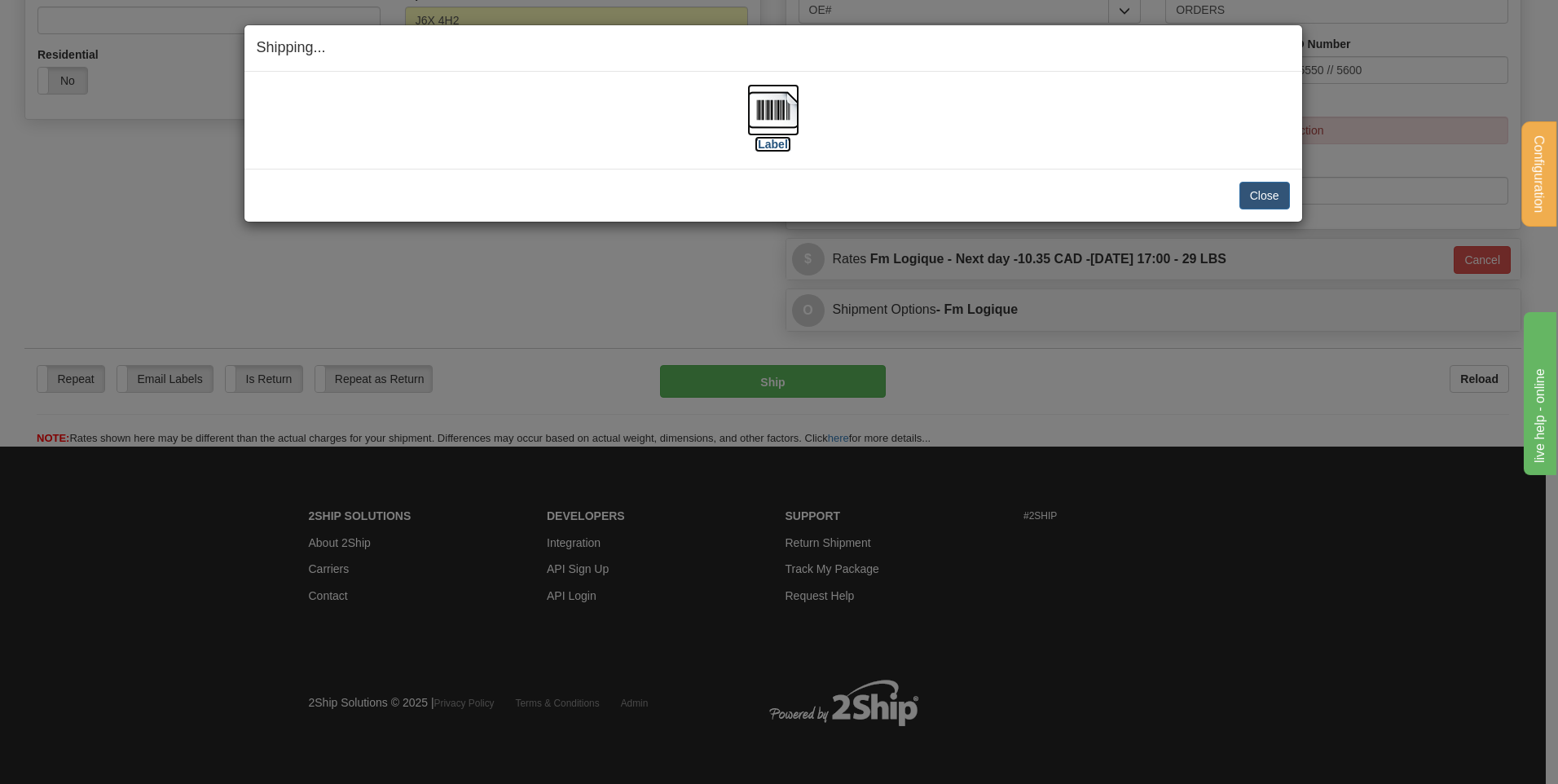
click at [782, 133] on img at bounding box center [774, 110] width 53 height 52
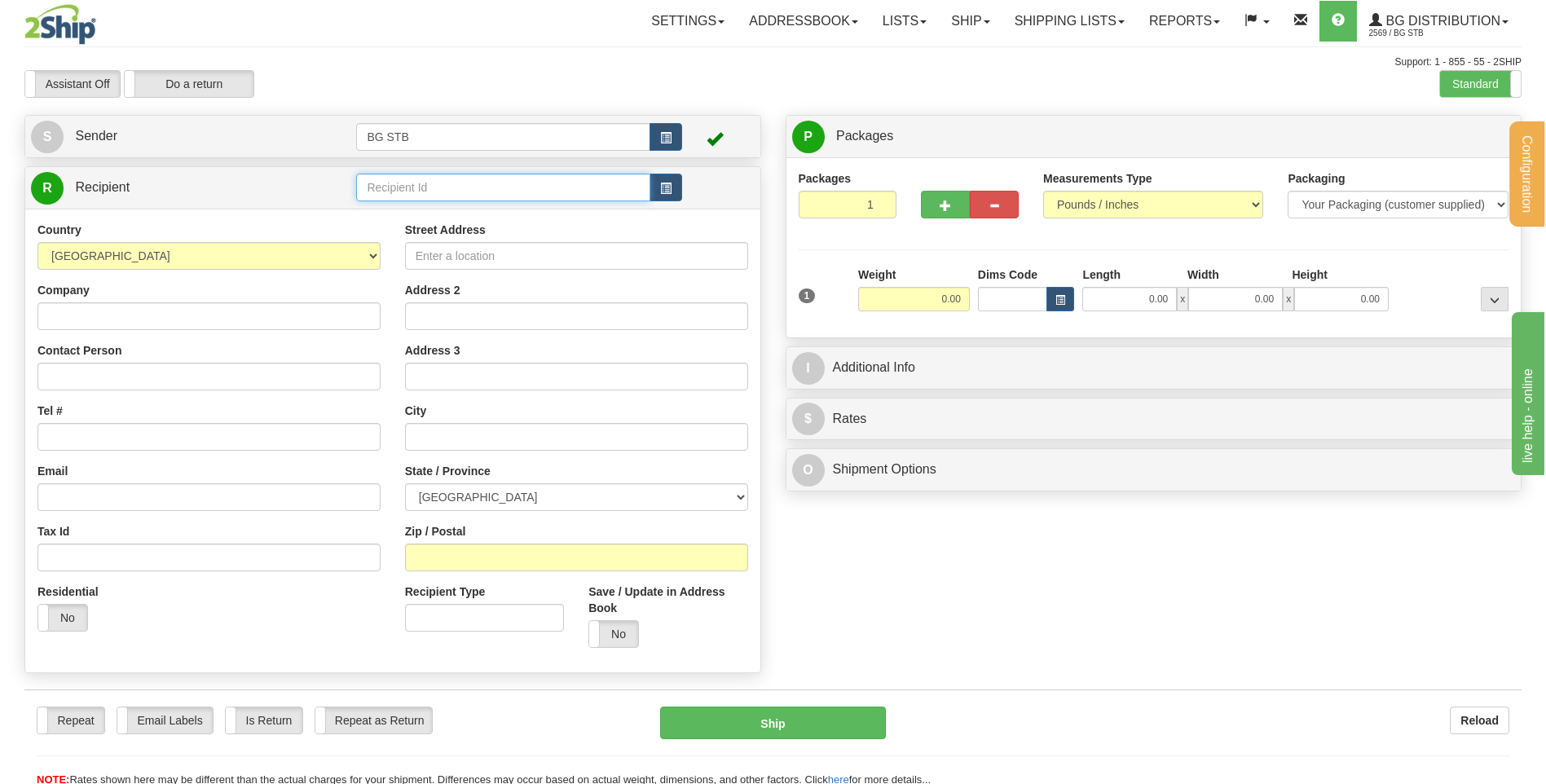
click at [478, 184] on input "text" at bounding box center [502, 187] width 293 height 28
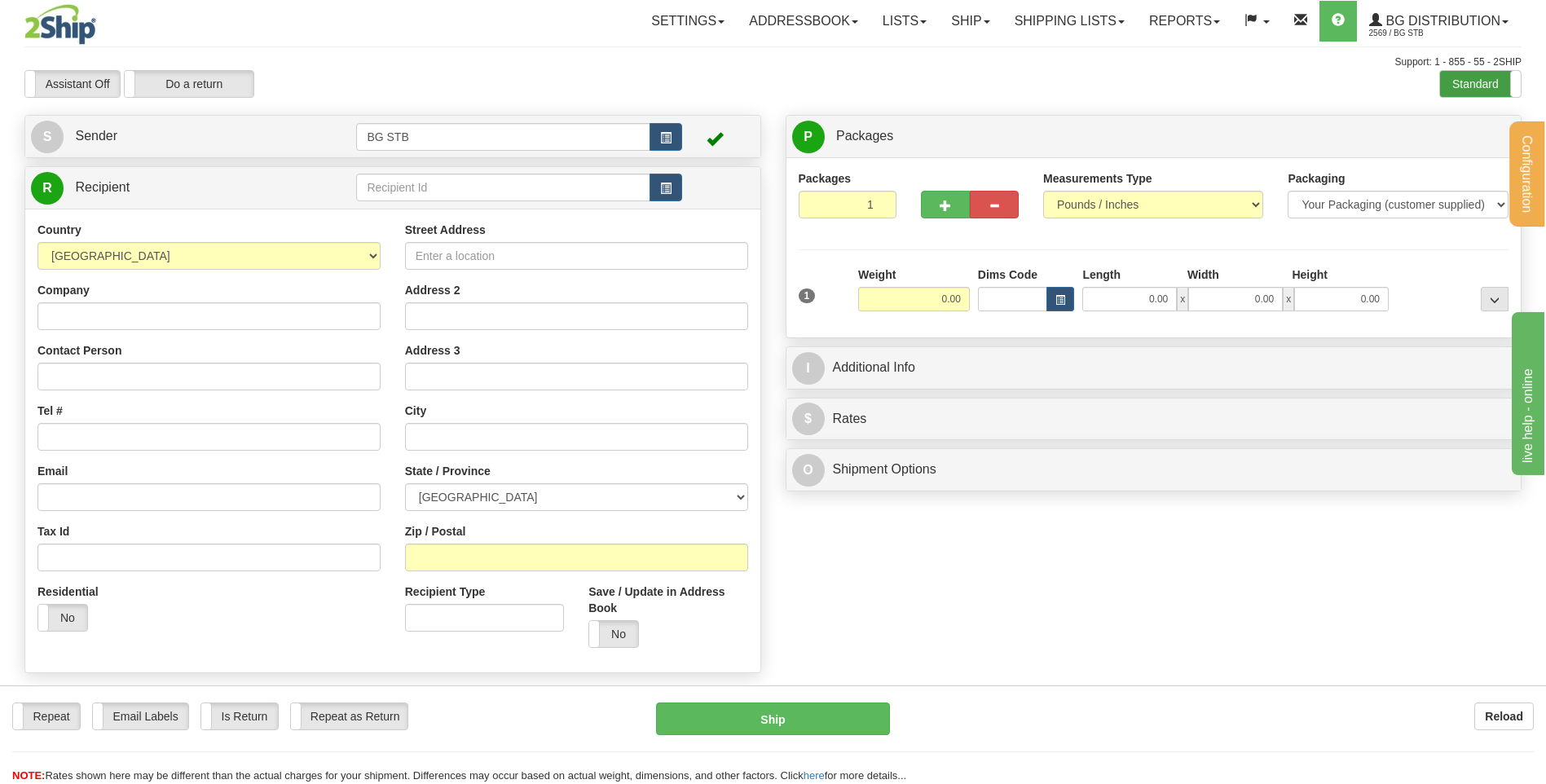
click at [1472, 81] on label "Standard" at bounding box center [1480, 84] width 81 height 26
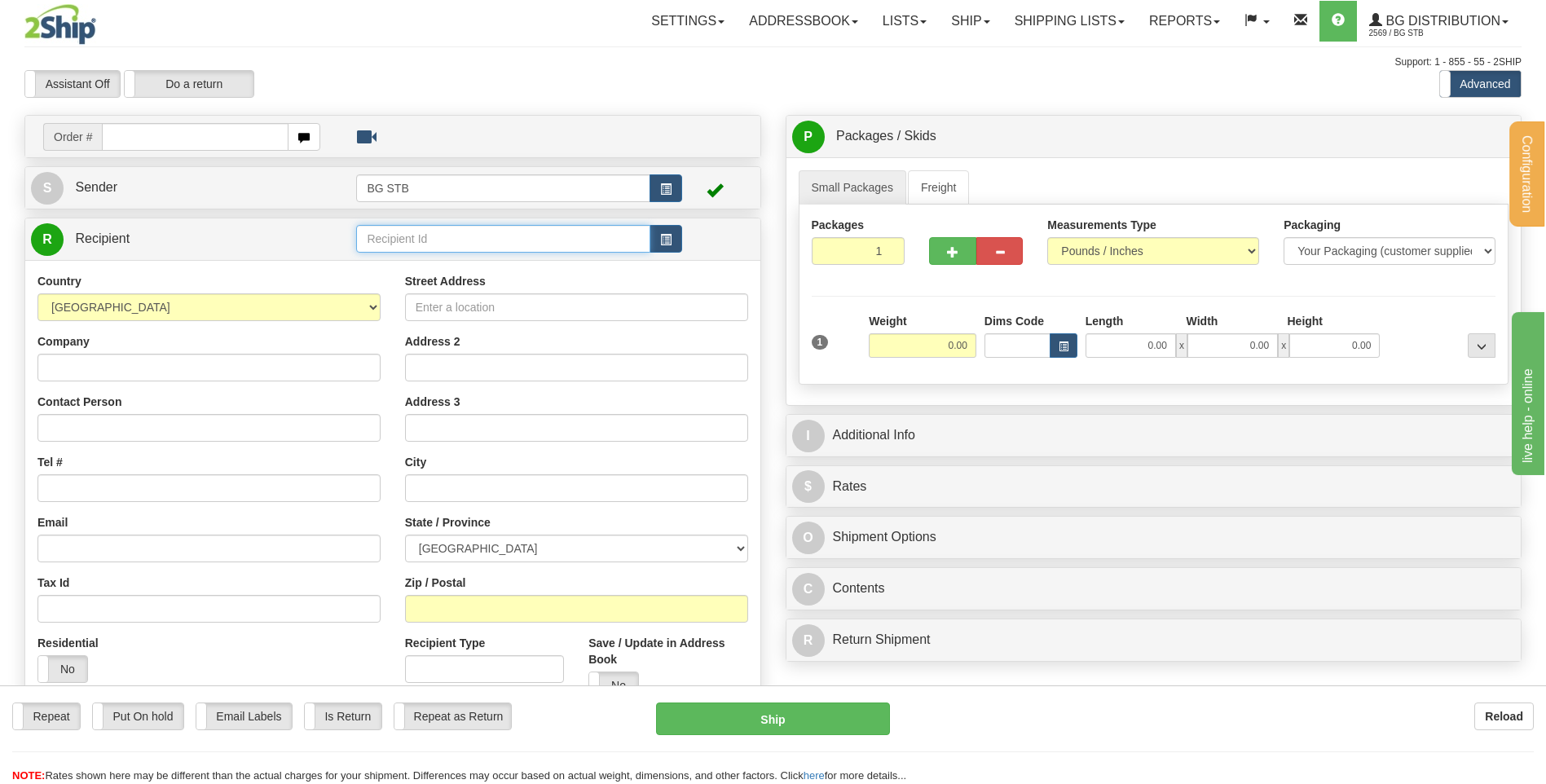
click at [394, 230] on input "text" at bounding box center [502, 239] width 293 height 28
type input "bg van"
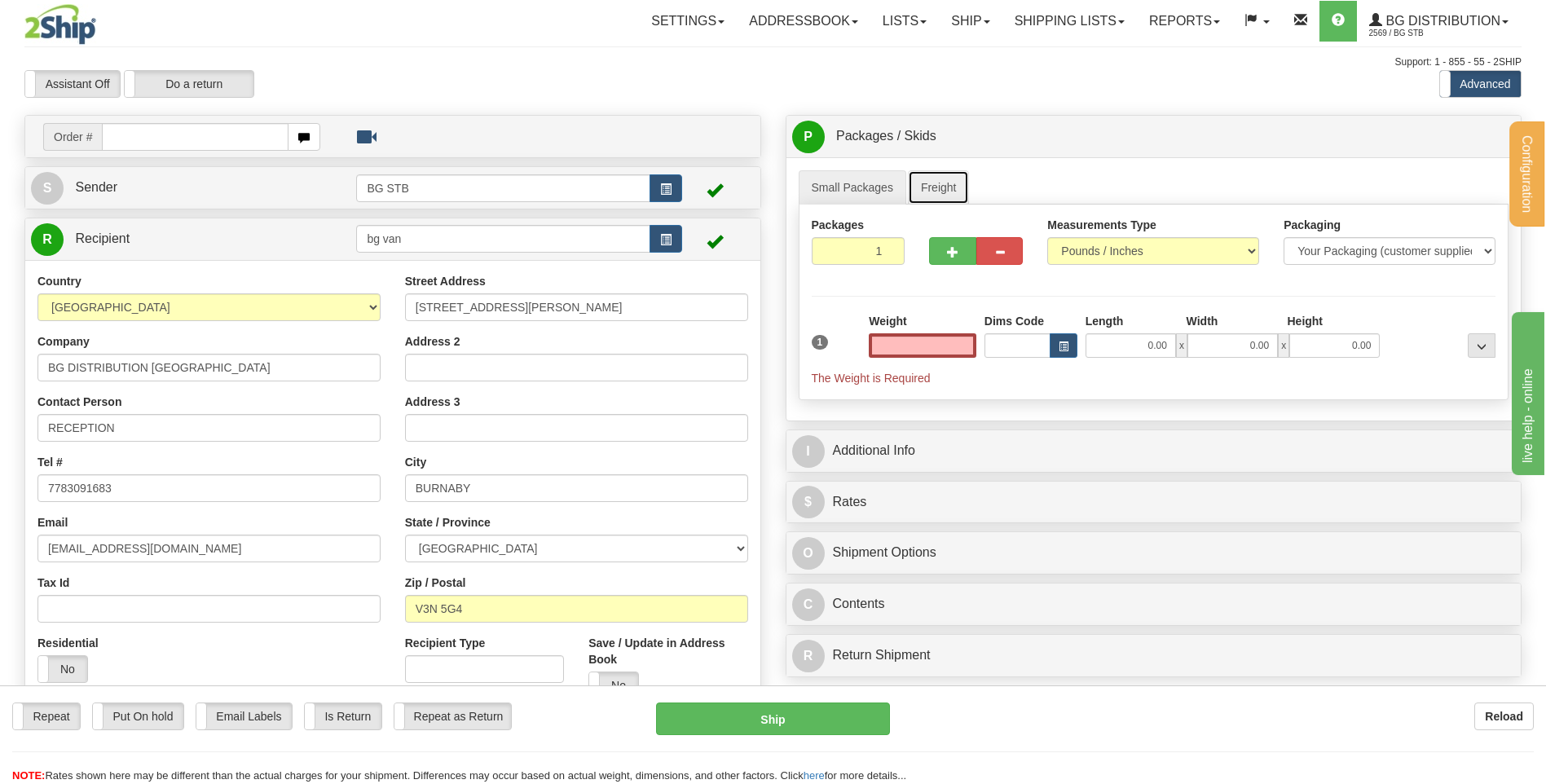
type input "0.00"
click at [937, 172] on link "Freight" at bounding box center [938, 187] width 62 height 34
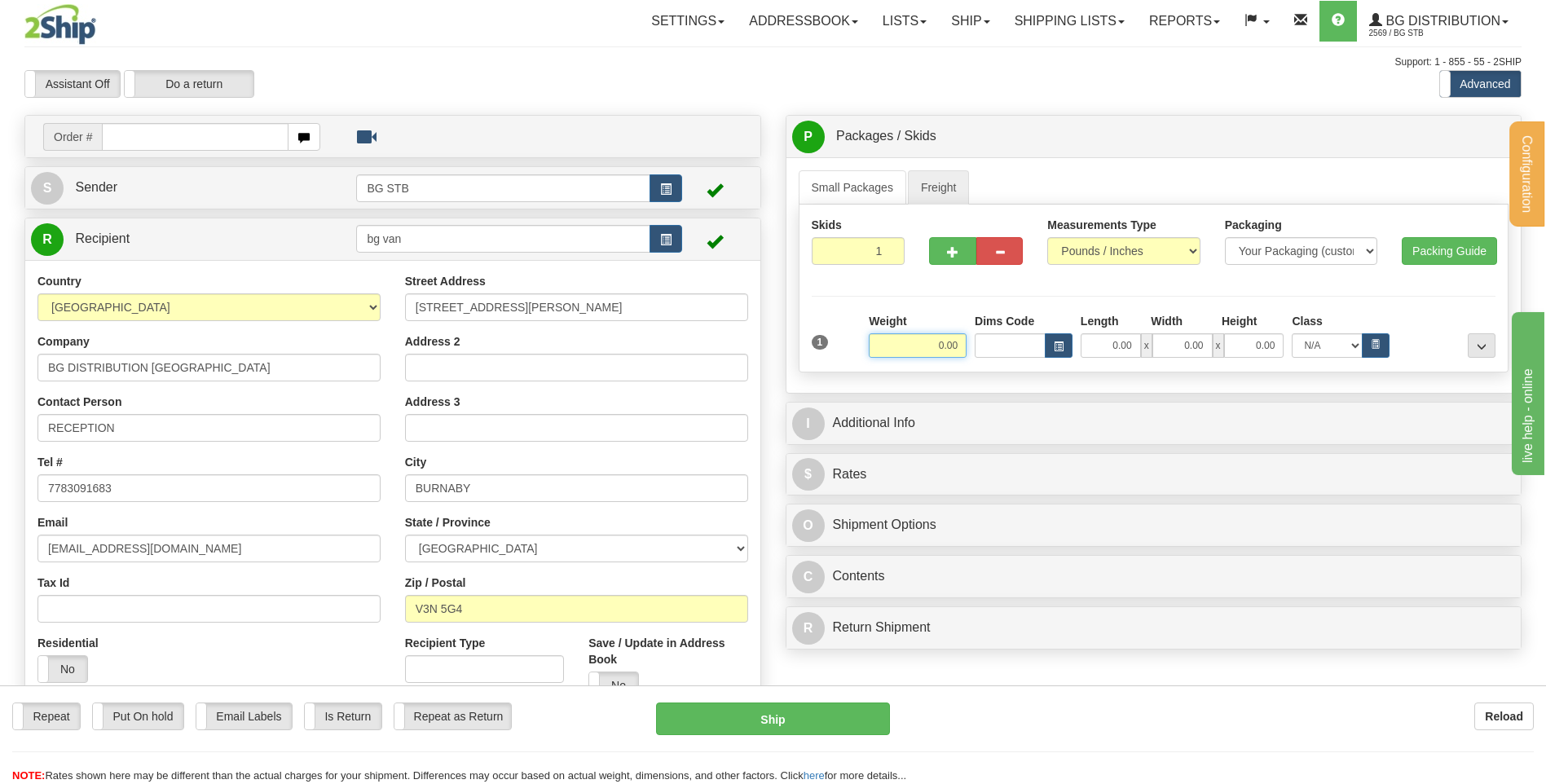
click at [938, 341] on input "0.00" at bounding box center [917, 346] width 98 height 24
type input "690.00"
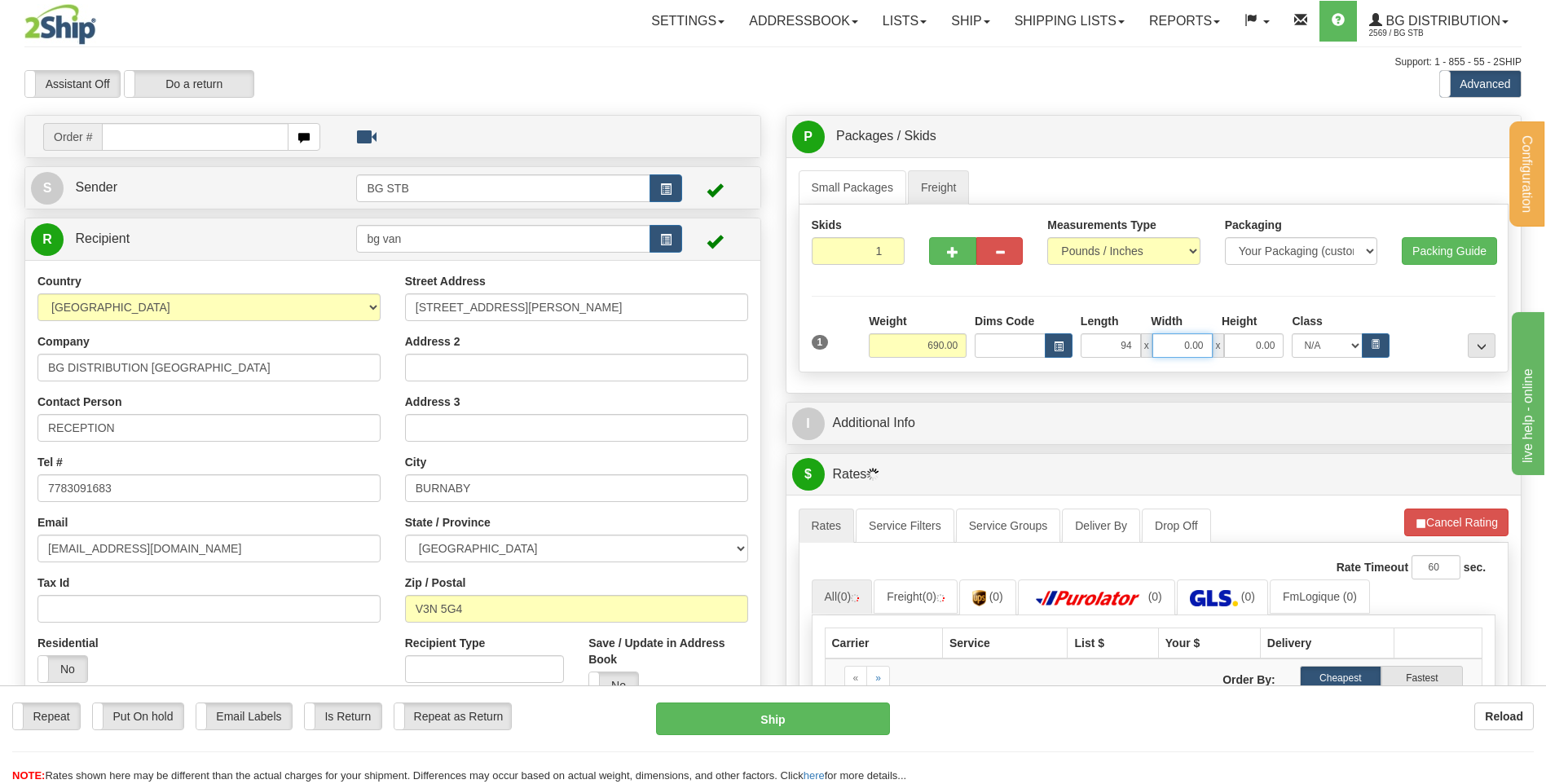
type input "94.00"
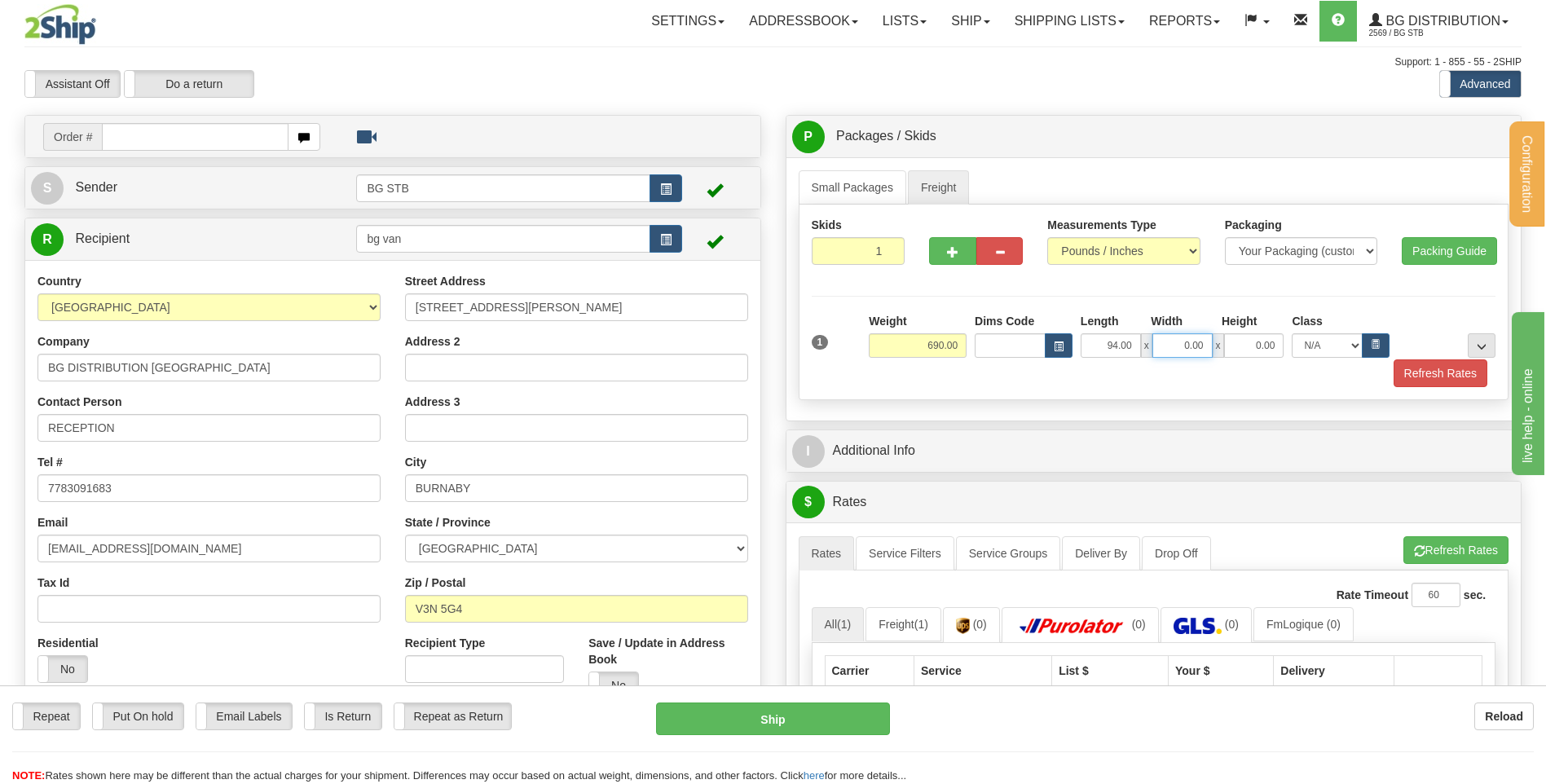
type input "5"
type input "48.00"
type input "34.00"
click at [1496, 343] on div at bounding box center [1446, 334] width 106 height 45
drag, startPoint x: 1474, startPoint y: 345, endPoint x: 1339, endPoint y: 381, distance: 139.7
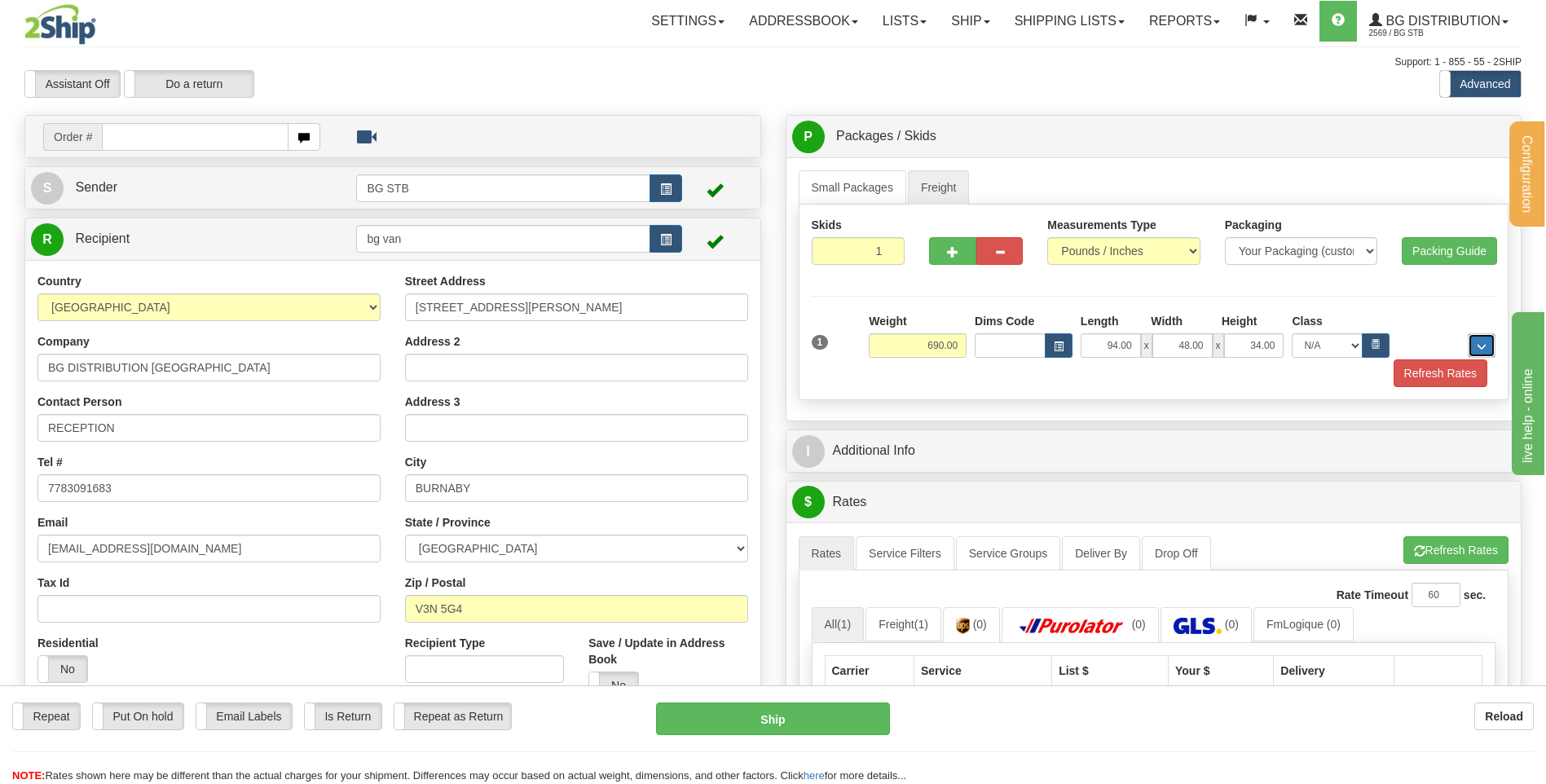
click at [1475, 344] on button "..." at bounding box center [1482, 346] width 28 height 24
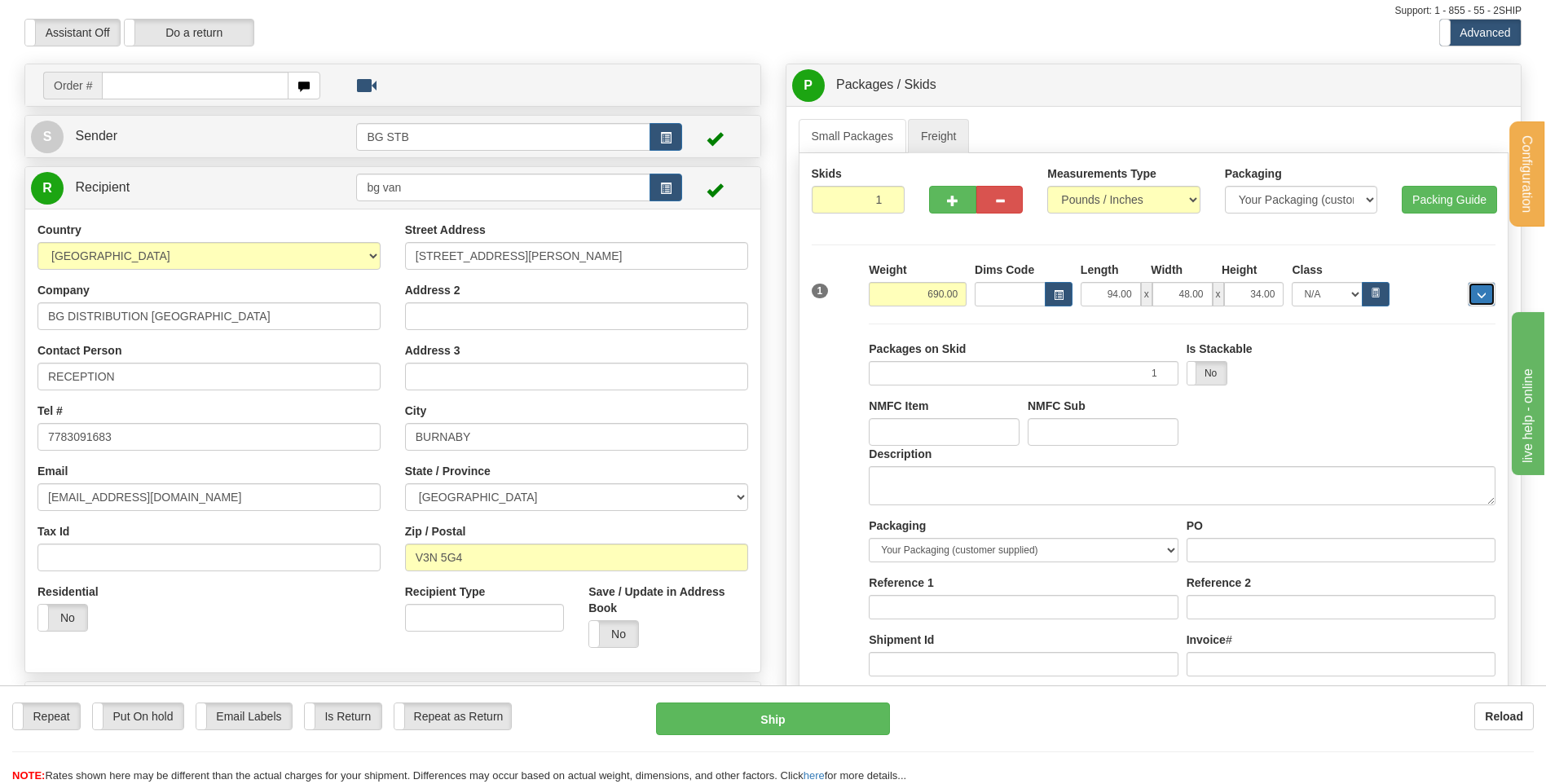
scroll to position [163, 0]
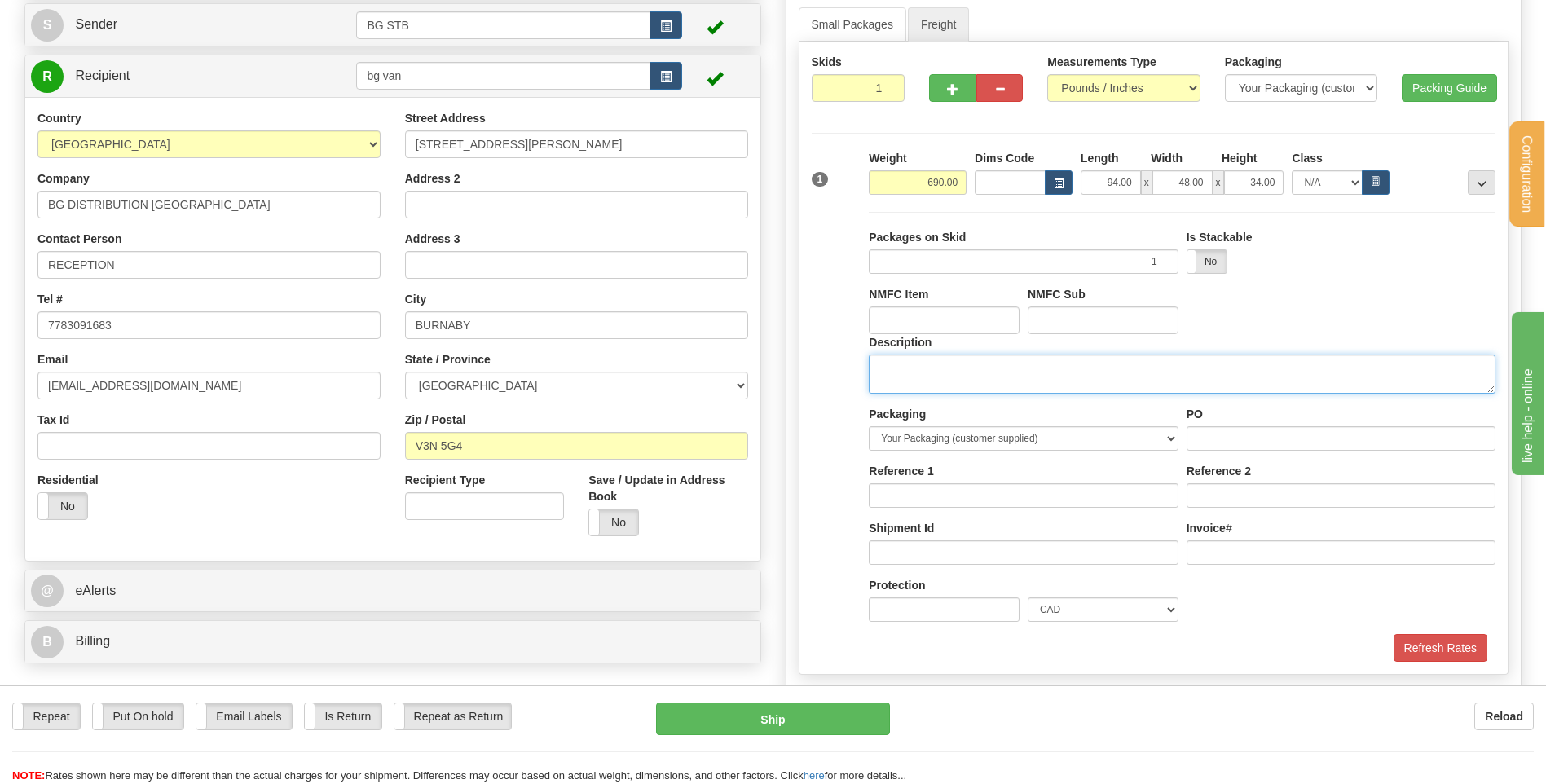
click at [927, 361] on textarea "Description" at bounding box center [1182, 374] width 627 height 39
type textarea "1 LONG SKID"
click at [1272, 422] on div "PO" at bounding box center [1340, 428] width 309 height 45
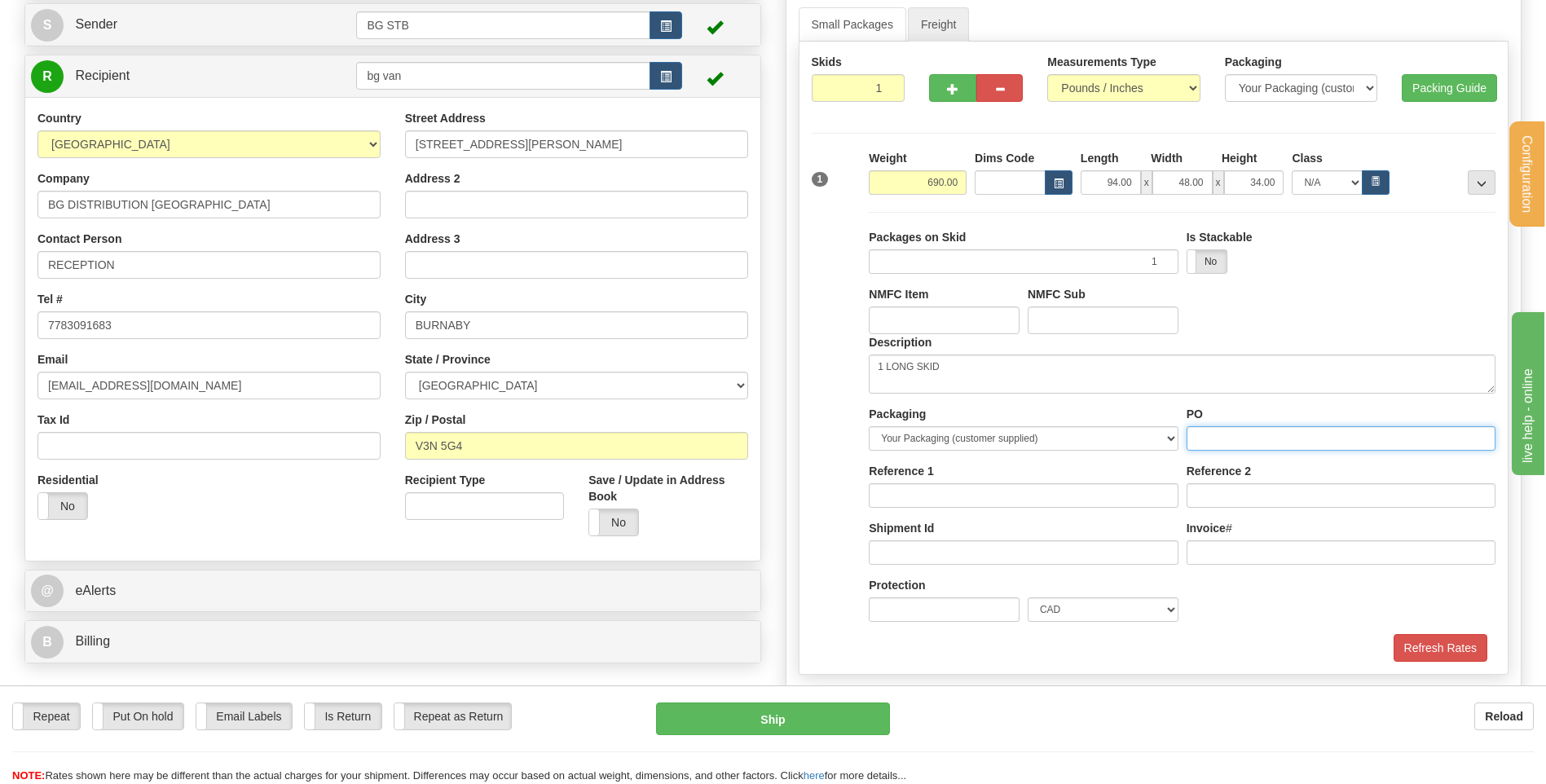
click at [1263, 431] on input "PO" at bounding box center [1340, 438] width 309 height 24
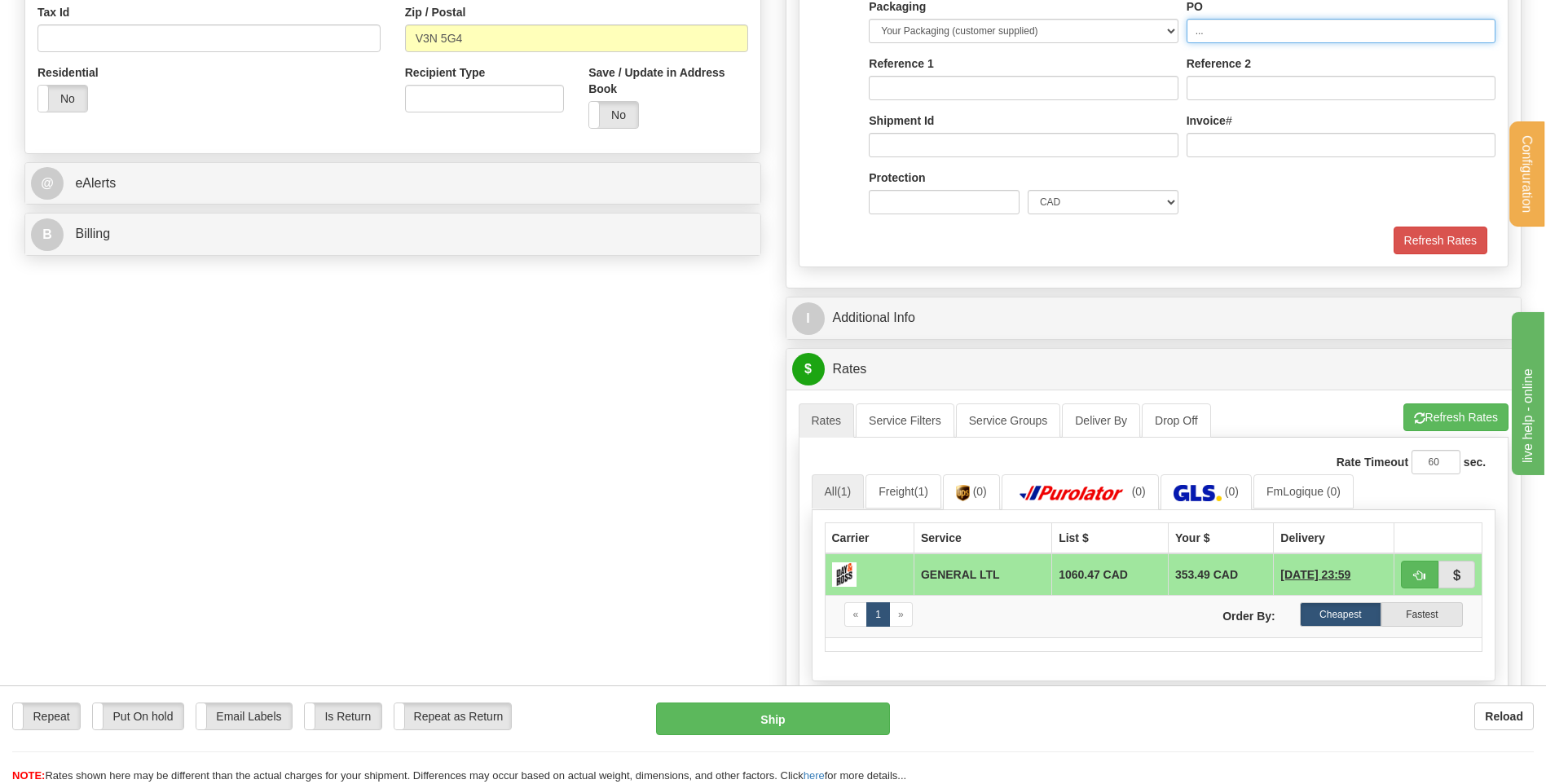
type input "..."
drag, startPoint x: 952, startPoint y: 288, endPoint x: 951, endPoint y: 304, distance: 16.0
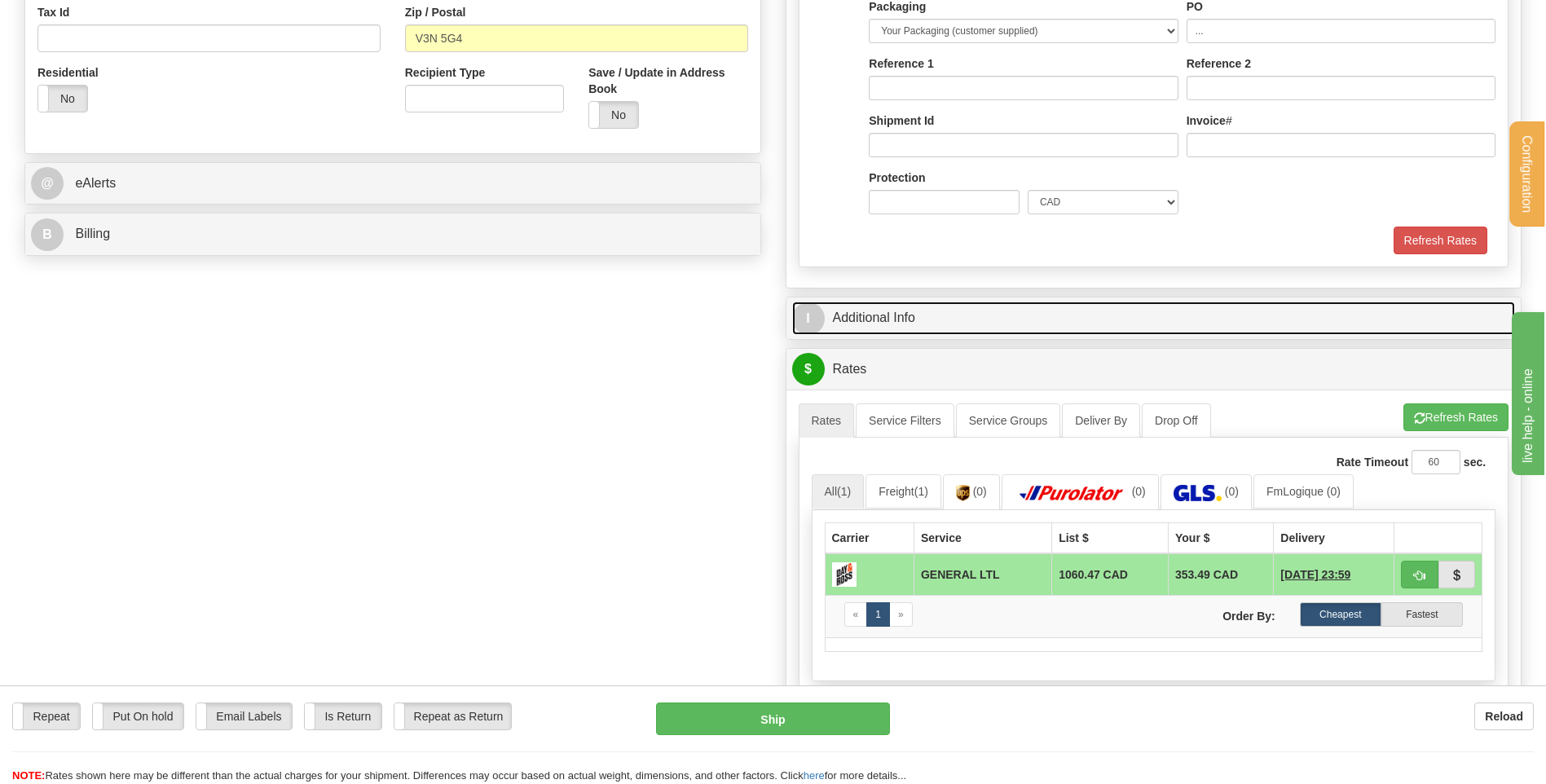
click at [951, 306] on link "I Additional Info" at bounding box center [1154, 318] width 724 height 33
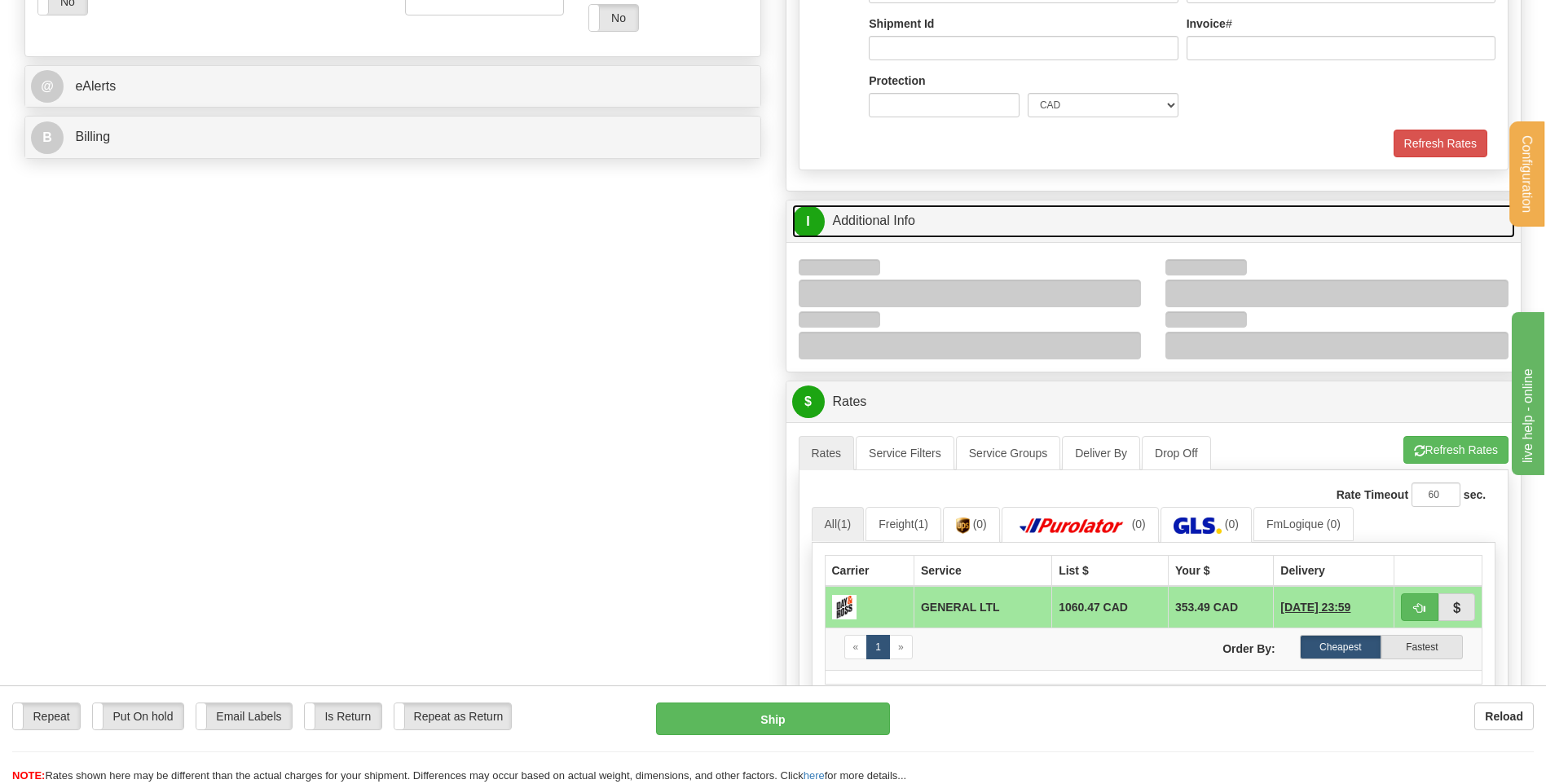
scroll to position [733, 0]
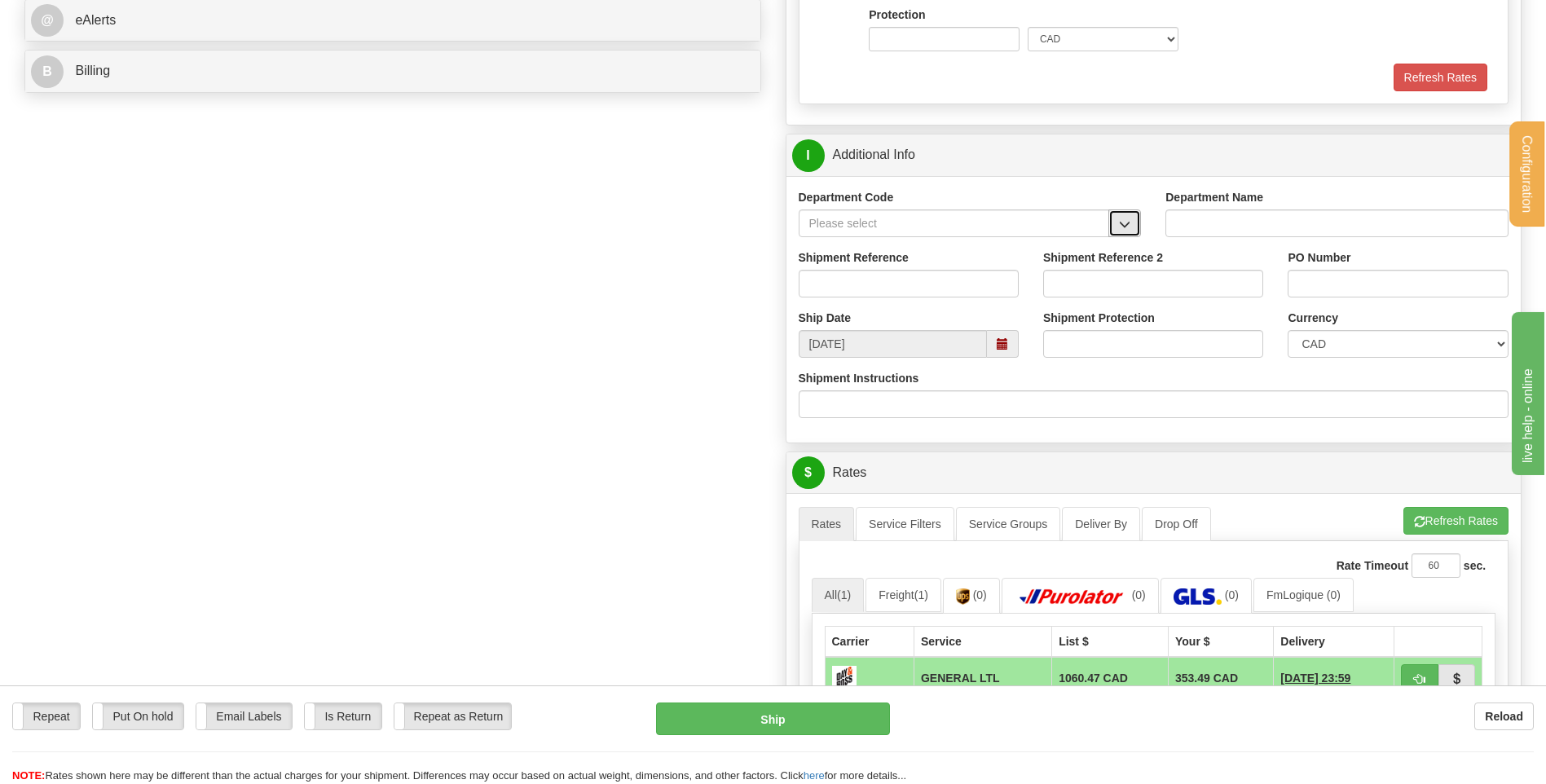
click at [1121, 224] on span "button" at bounding box center [1124, 224] width 11 height 10
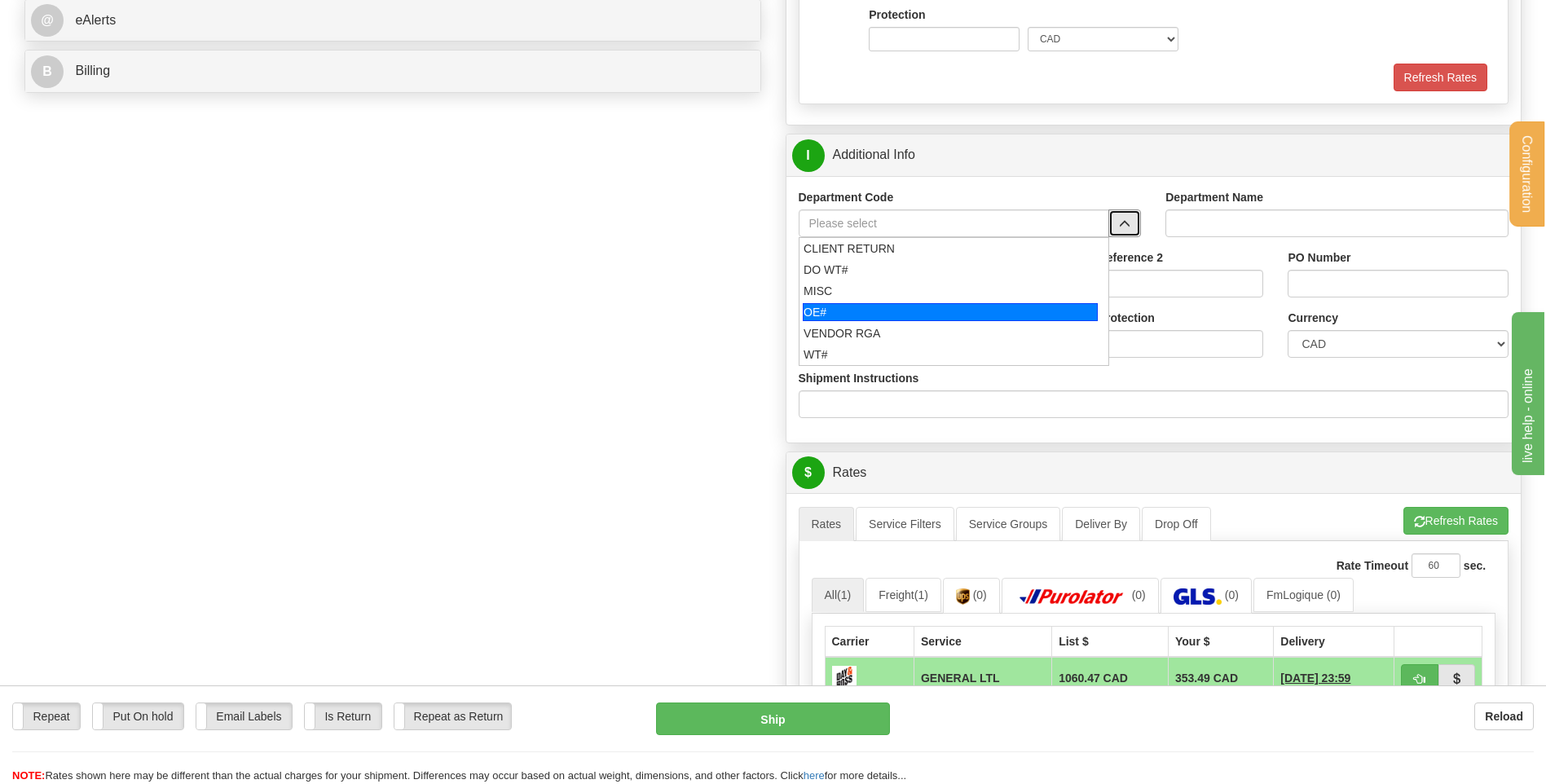
click at [877, 307] on div "OE#" at bounding box center [950, 312] width 295 height 18
type input "OE#"
type input "ORDERS"
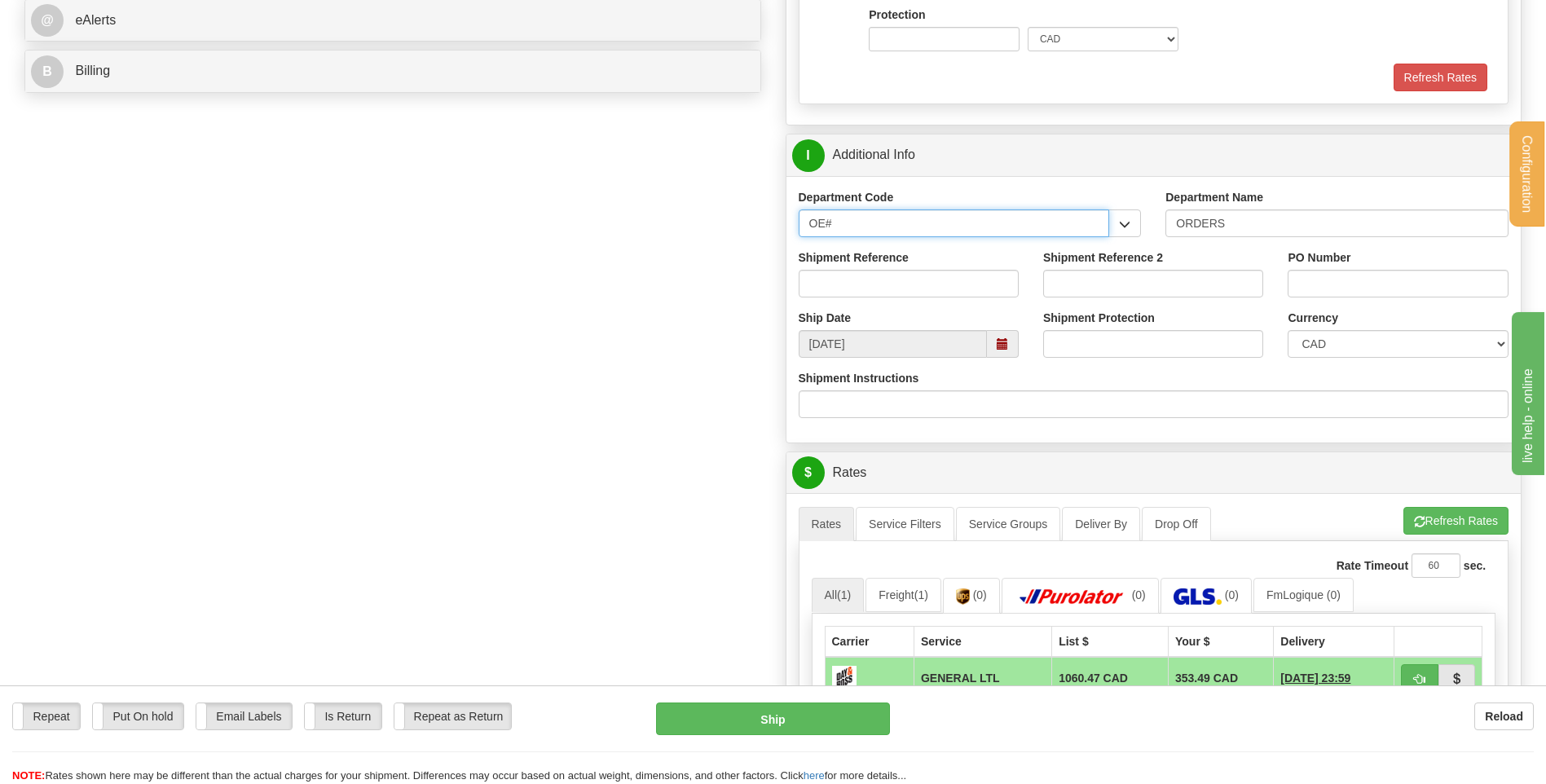
click at [677, 230] on div "Create a label for the return Create Pickup Without Label Order #" at bounding box center [773, 215] width 1521 height 1669
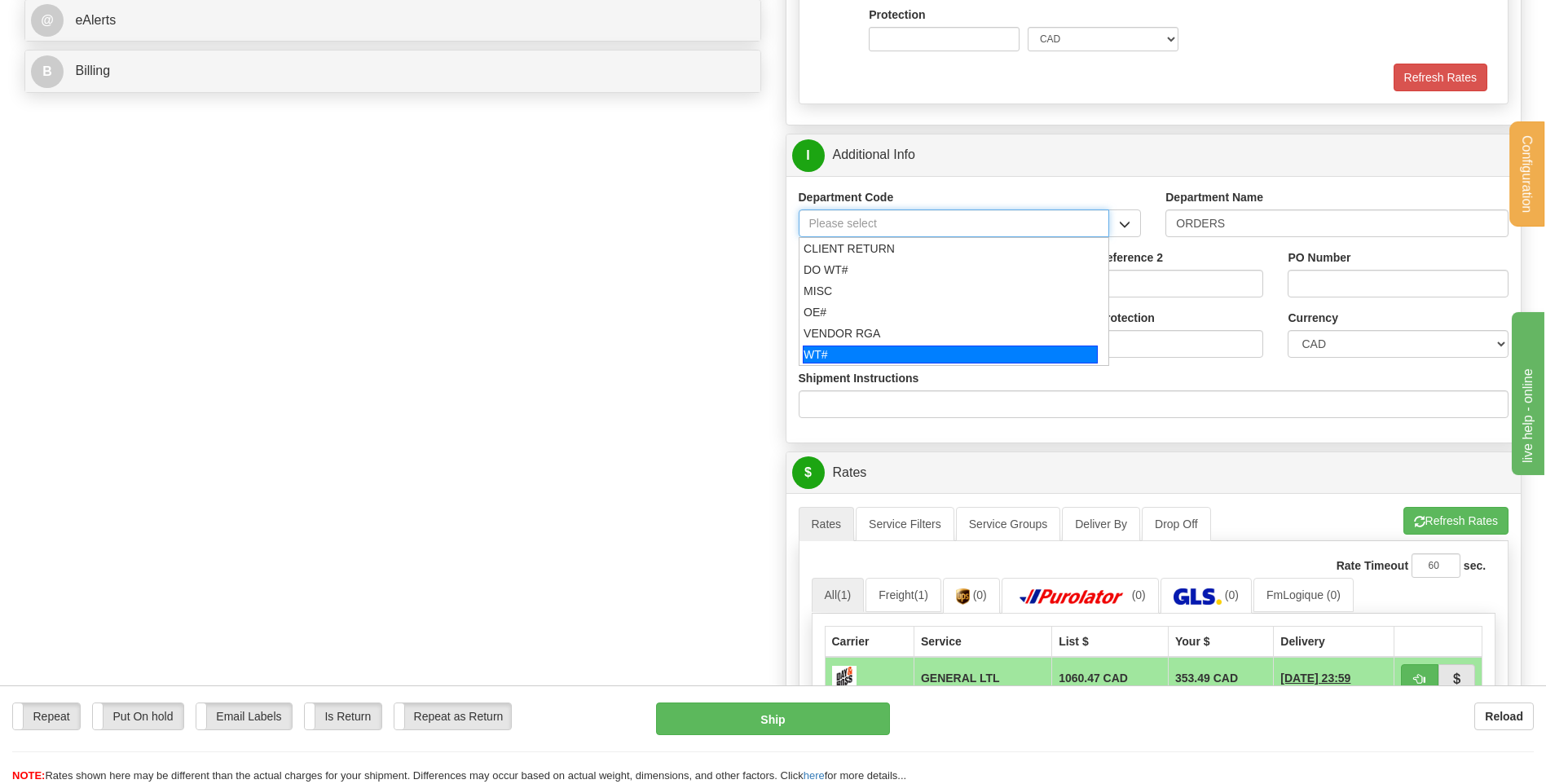
click at [839, 354] on div "WT#" at bounding box center [950, 354] width 295 height 18
type input "WT#"
type input "WAREHOUSE TRANSFERS"
type input "WT#"
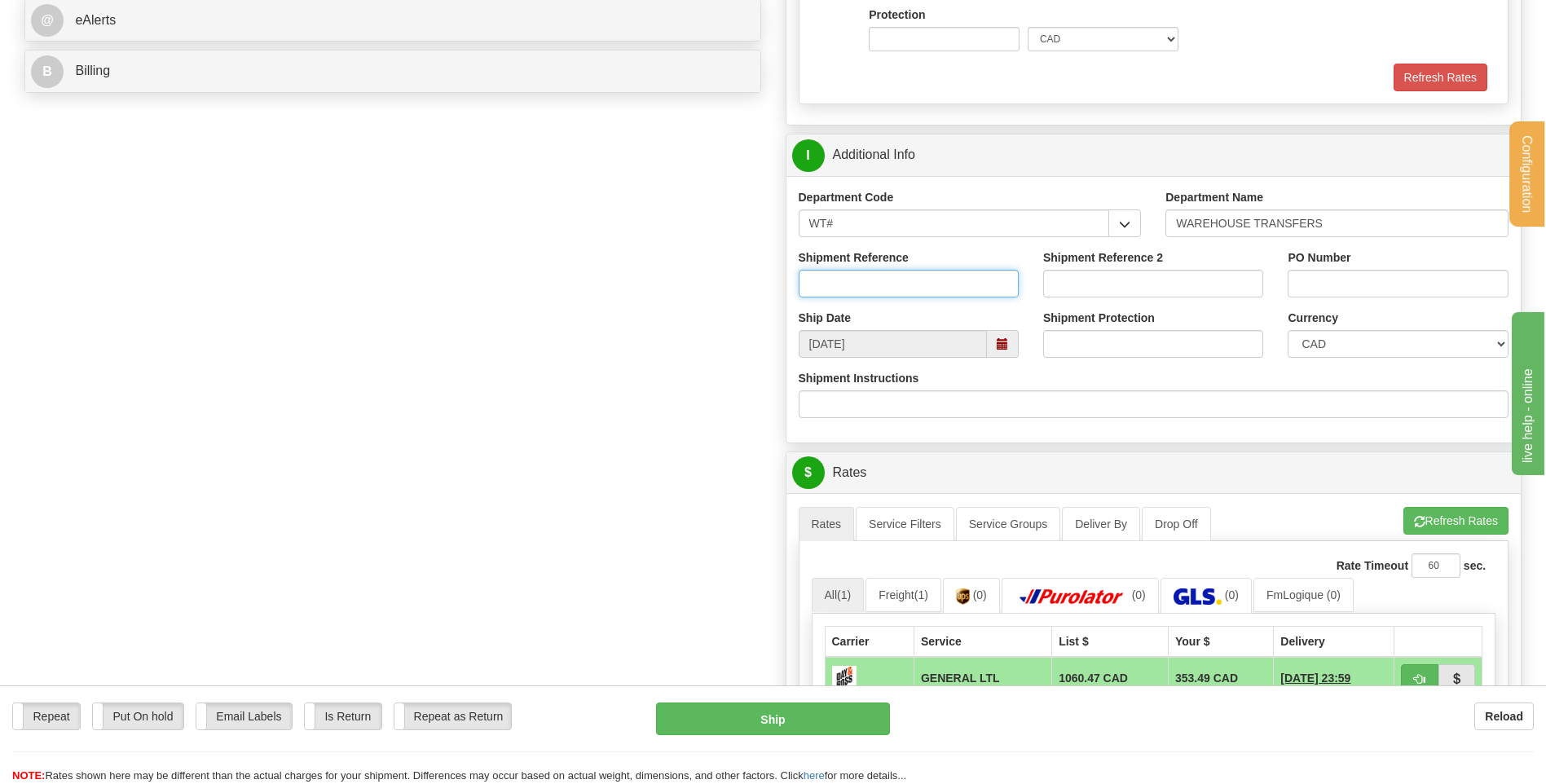
click at [841, 294] on input "Shipment Reference" at bounding box center [908, 284] width 220 height 28
type input "TRANSFERT 09"
click at [1328, 278] on input "PO Number" at bounding box center [1397, 284] width 220 height 28
type input "TRANSFERT [GEOGRAPHIC_DATA]"
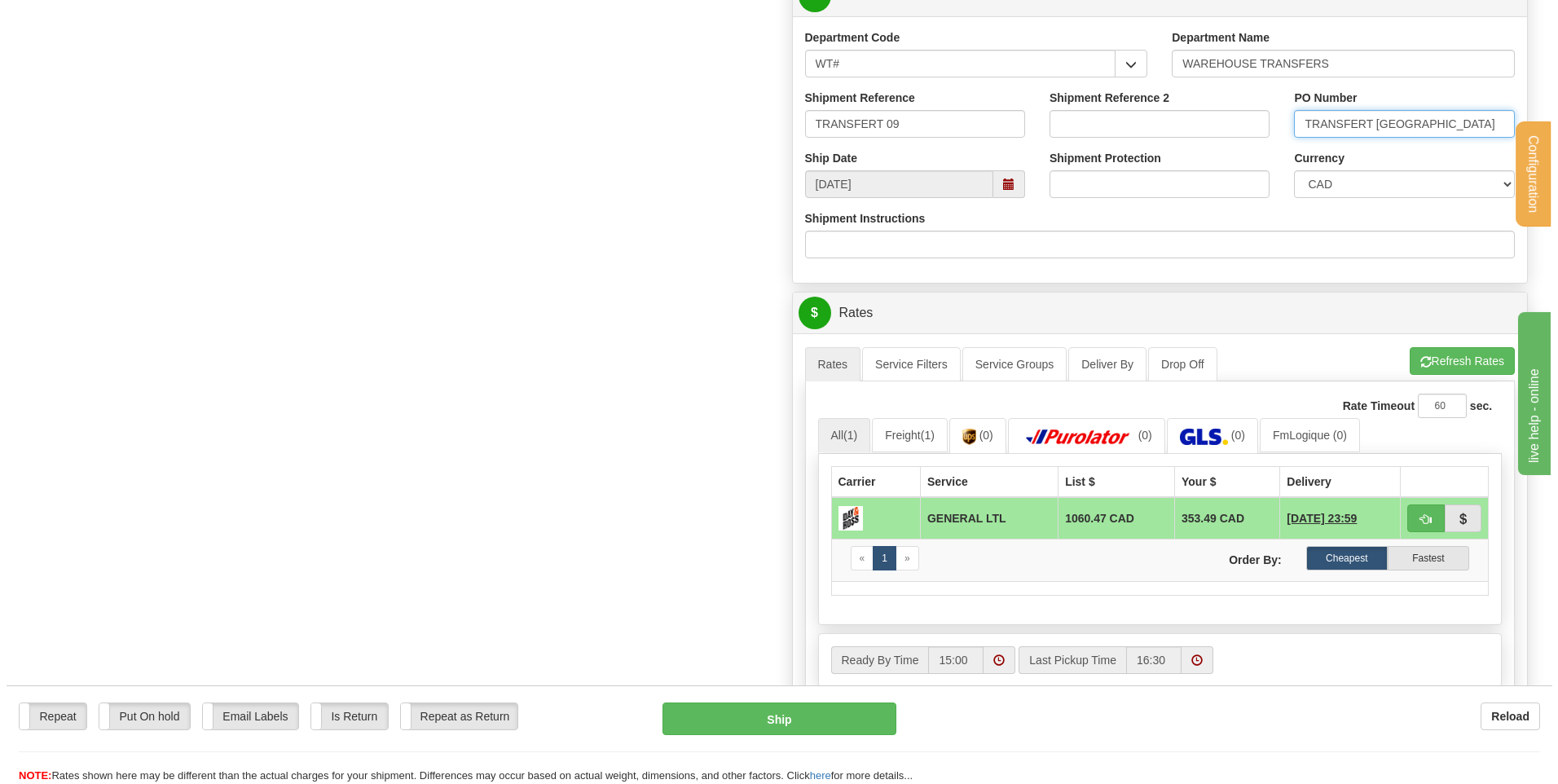
scroll to position [977, 0]
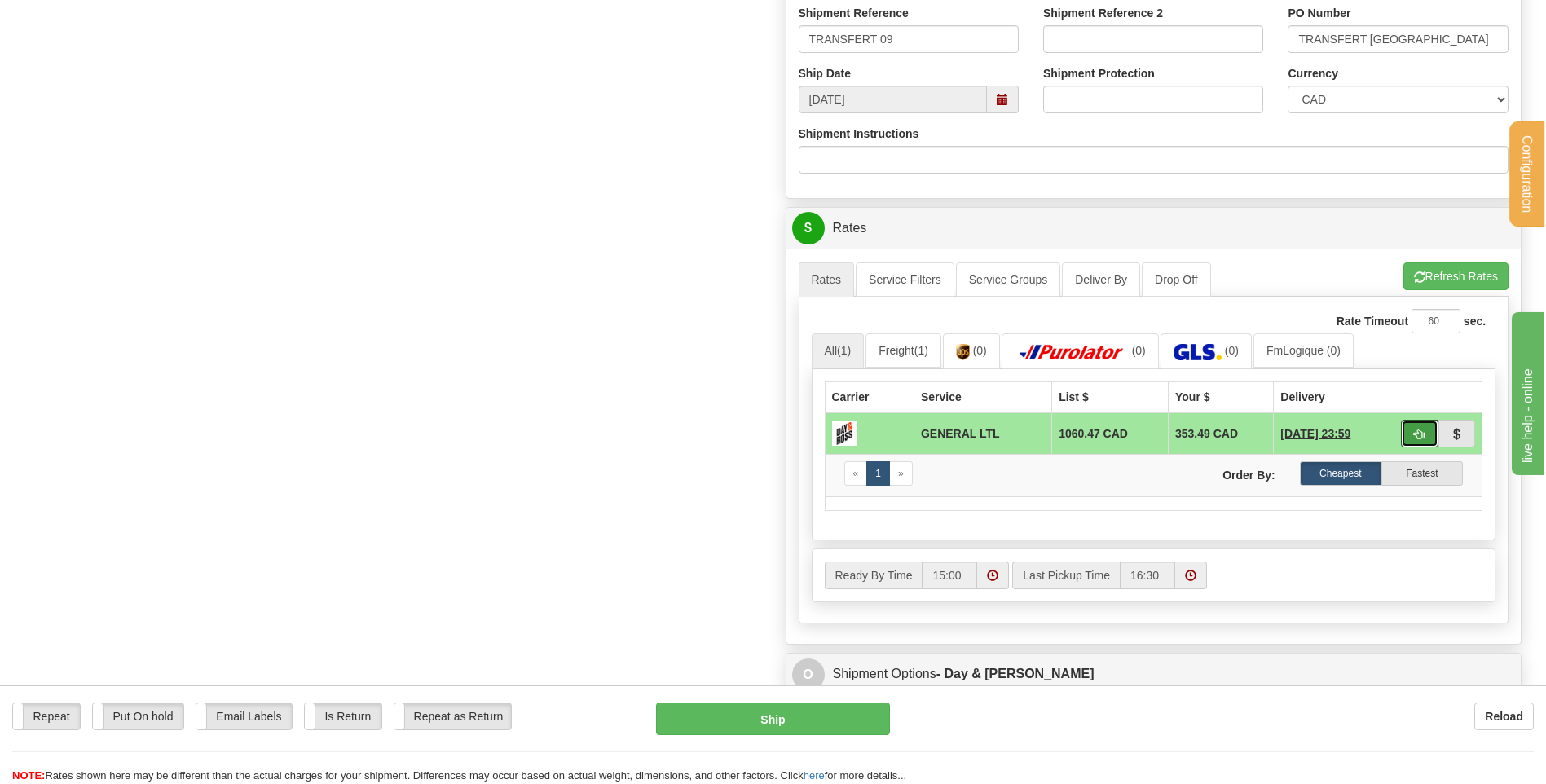
drag, startPoint x: 1416, startPoint y: 432, endPoint x: 1399, endPoint y: 438, distance: 18.0
click at [1416, 432] on span "button" at bounding box center [1419, 435] width 11 height 10
type input "GL"
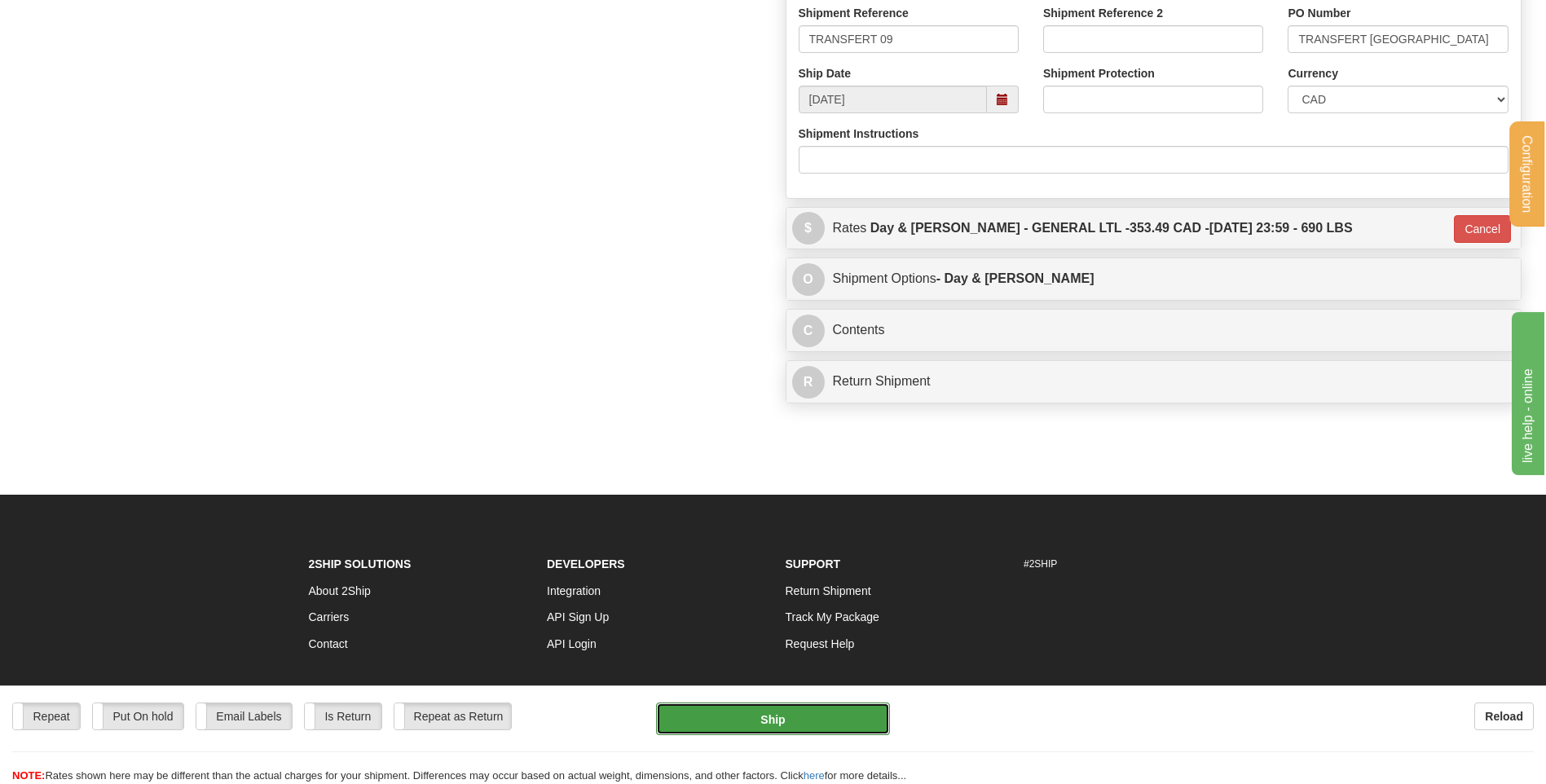
click at [773, 718] on button "Ship" at bounding box center [772, 718] width 233 height 32
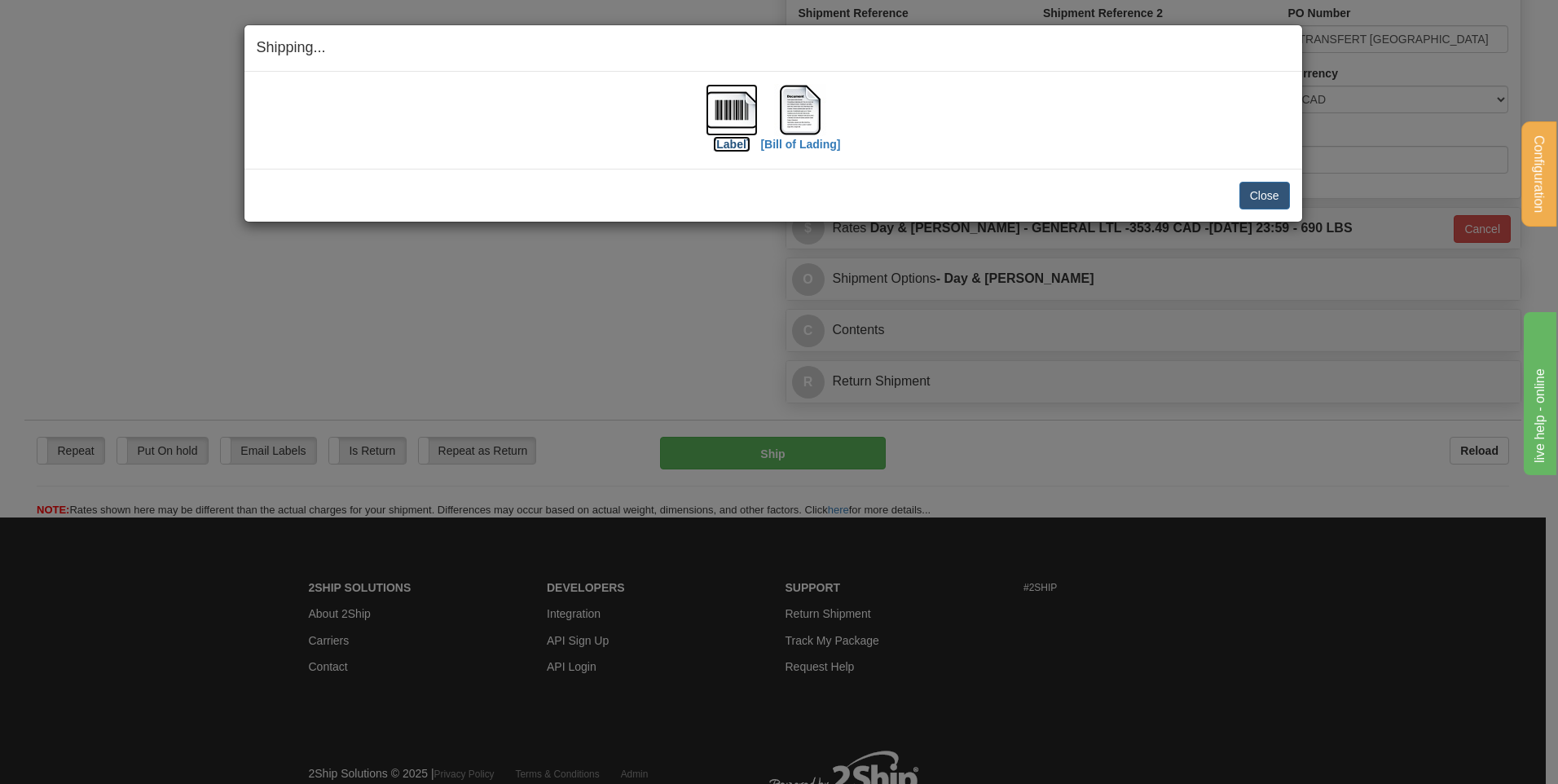
click at [745, 108] on img at bounding box center [732, 110] width 53 height 52
click at [809, 112] on img at bounding box center [800, 110] width 53 height 52
click at [1252, 183] on button "Close" at bounding box center [1265, 196] width 51 height 28
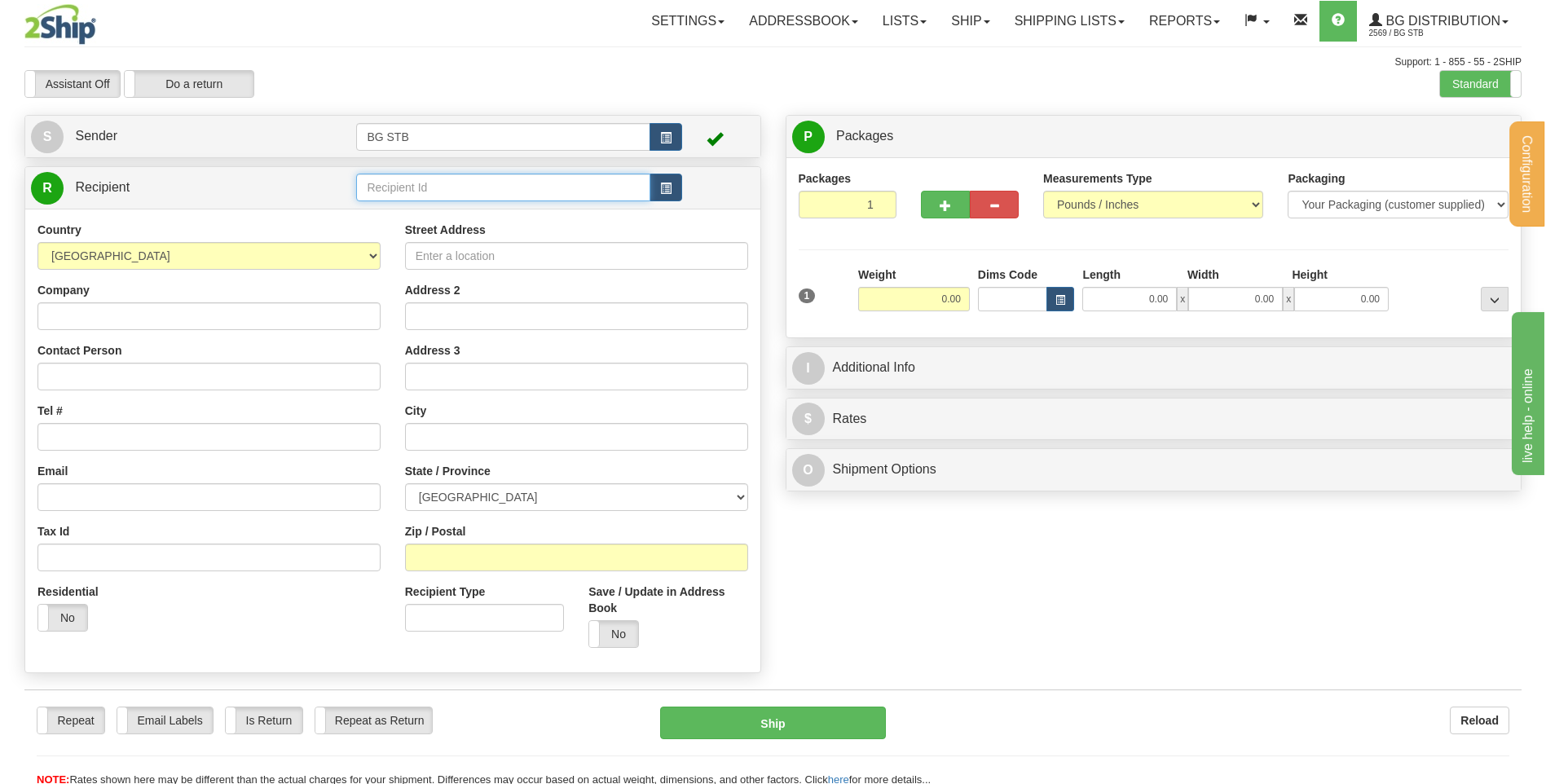
click at [396, 197] on input "text" at bounding box center [502, 187] width 293 height 28
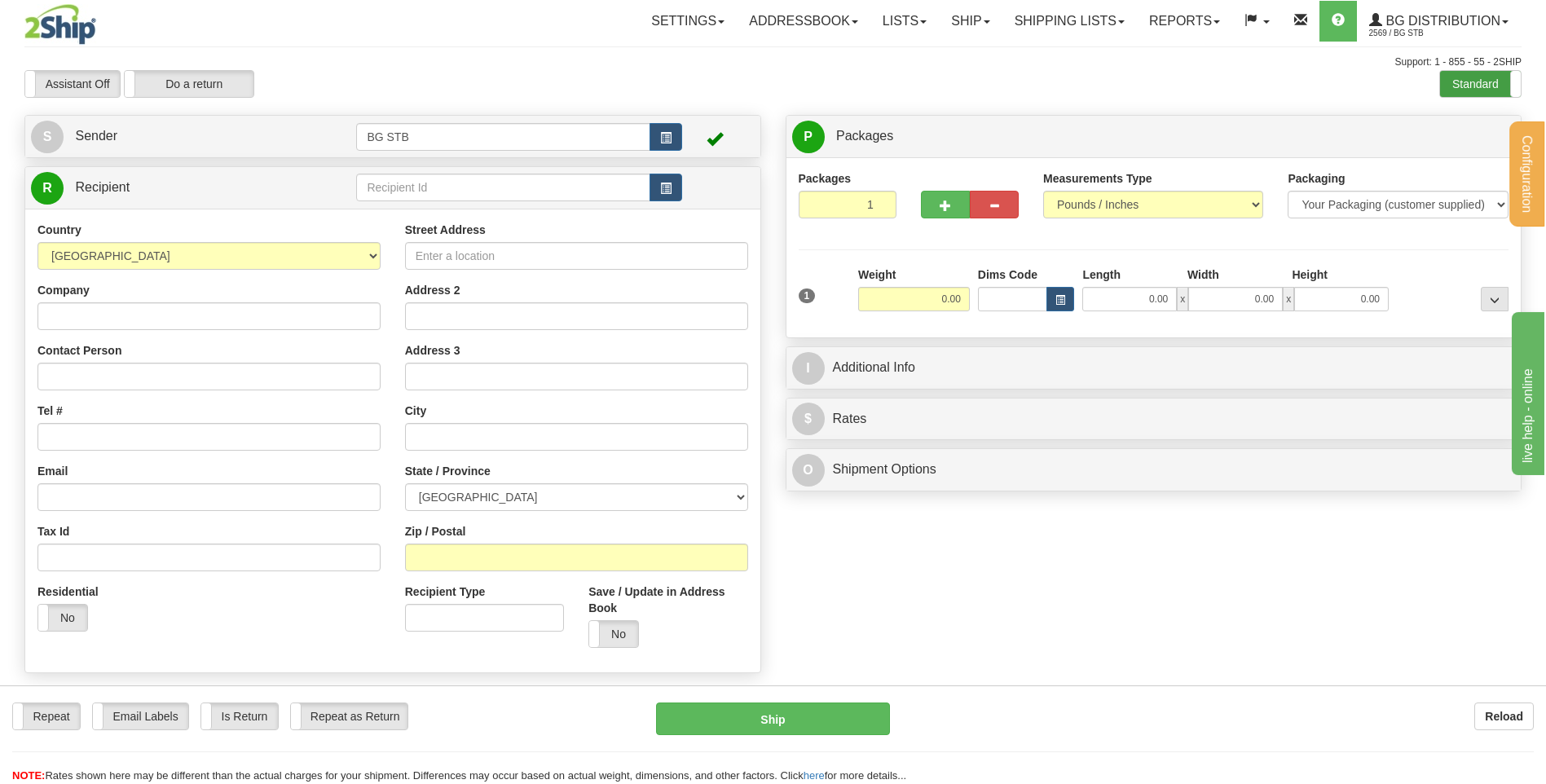
click at [1479, 86] on label "Standard" at bounding box center [1480, 84] width 81 height 26
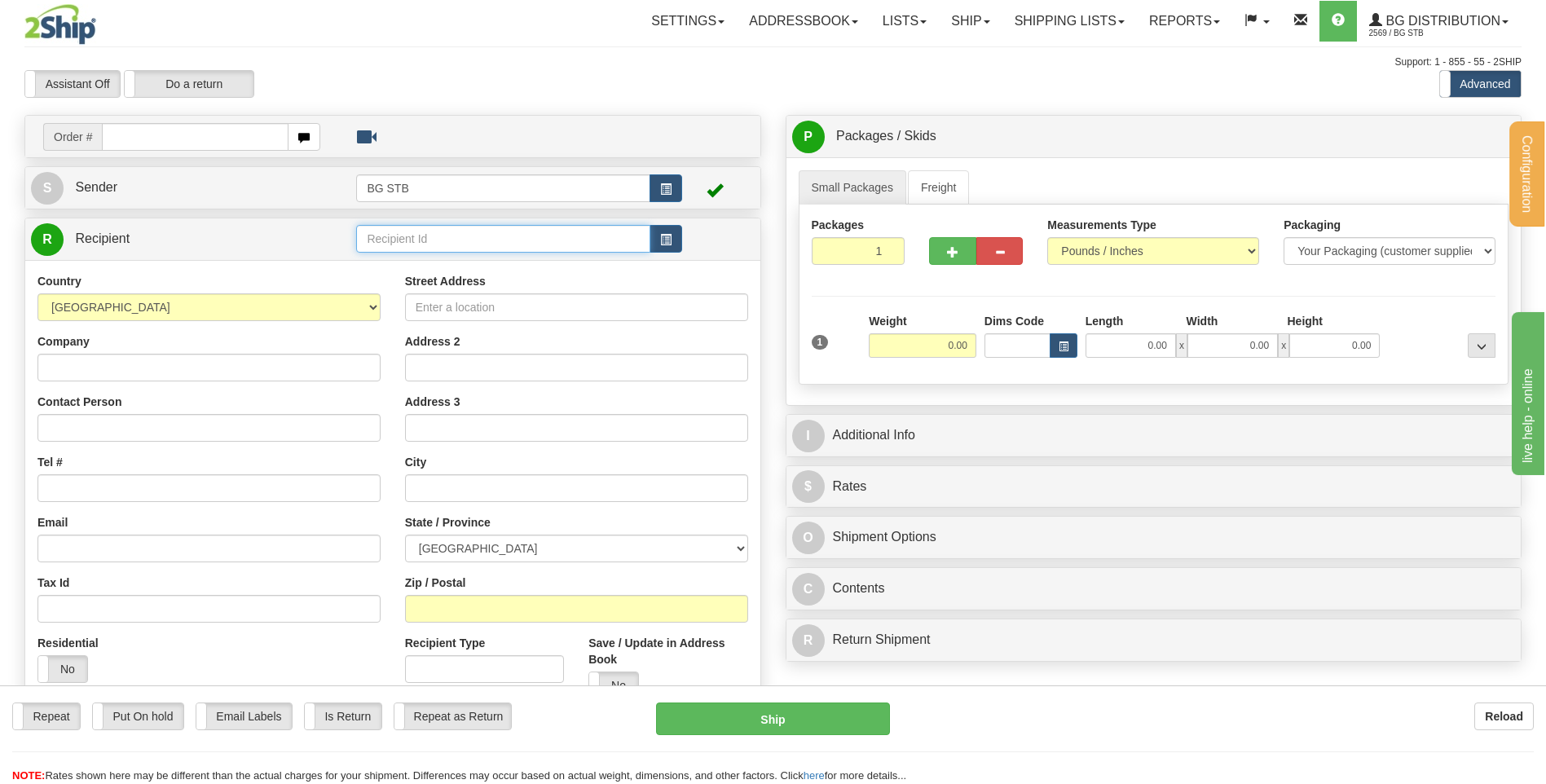
click at [457, 239] on input "text" at bounding box center [502, 239] width 293 height 28
type input "[PERSON_NAME]"
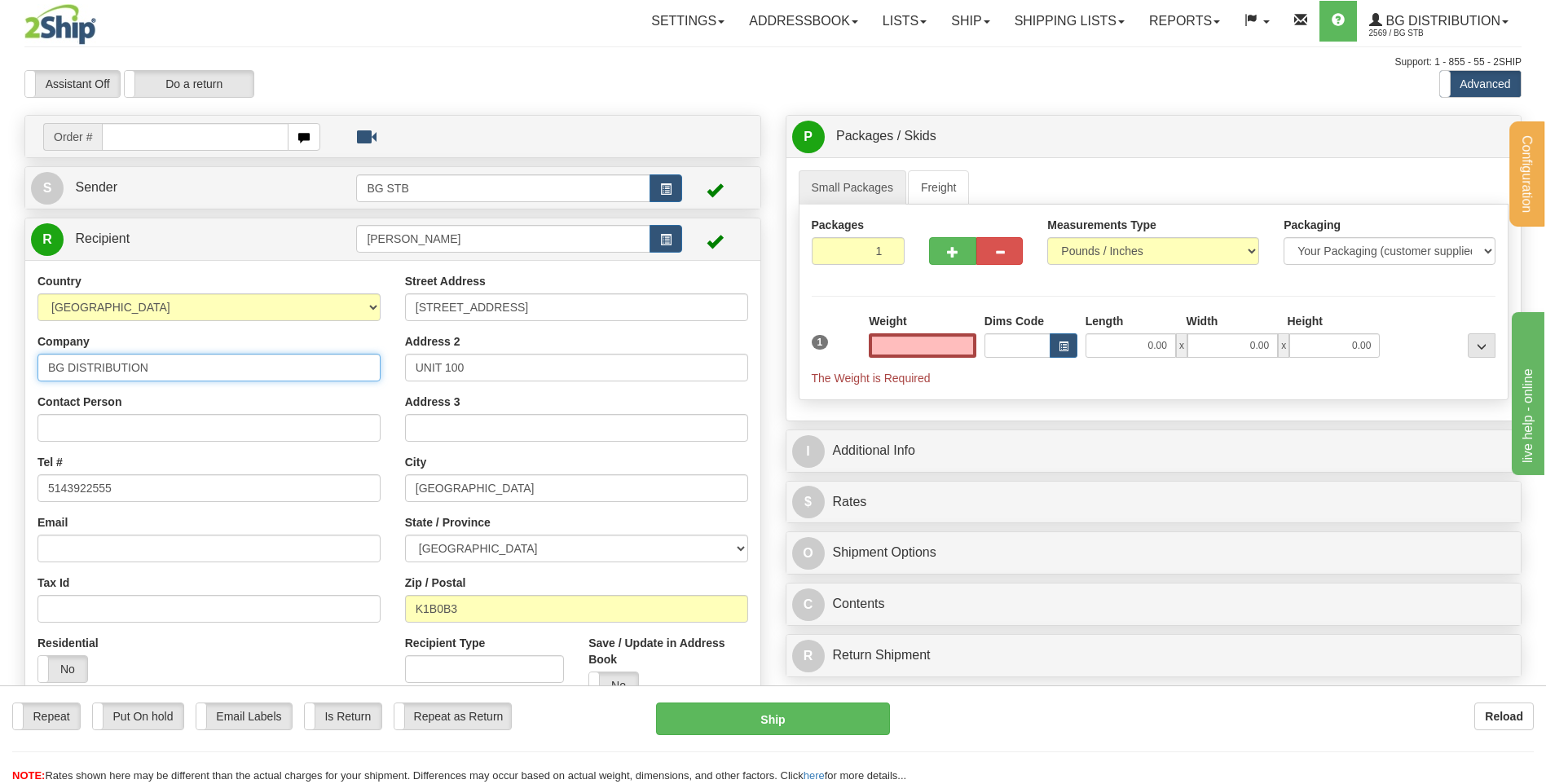
type input "0.00"
click at [235, 355] on input "BG DISTRIBUTION" at bounding box center [209, 368] width 343 height 28
type input "BG DISTRIBUTION [GEOGRAPHIC_DATA]"
click at [938, 197] on link "Freight" at bounding box center [938, 187] width 62 height 34
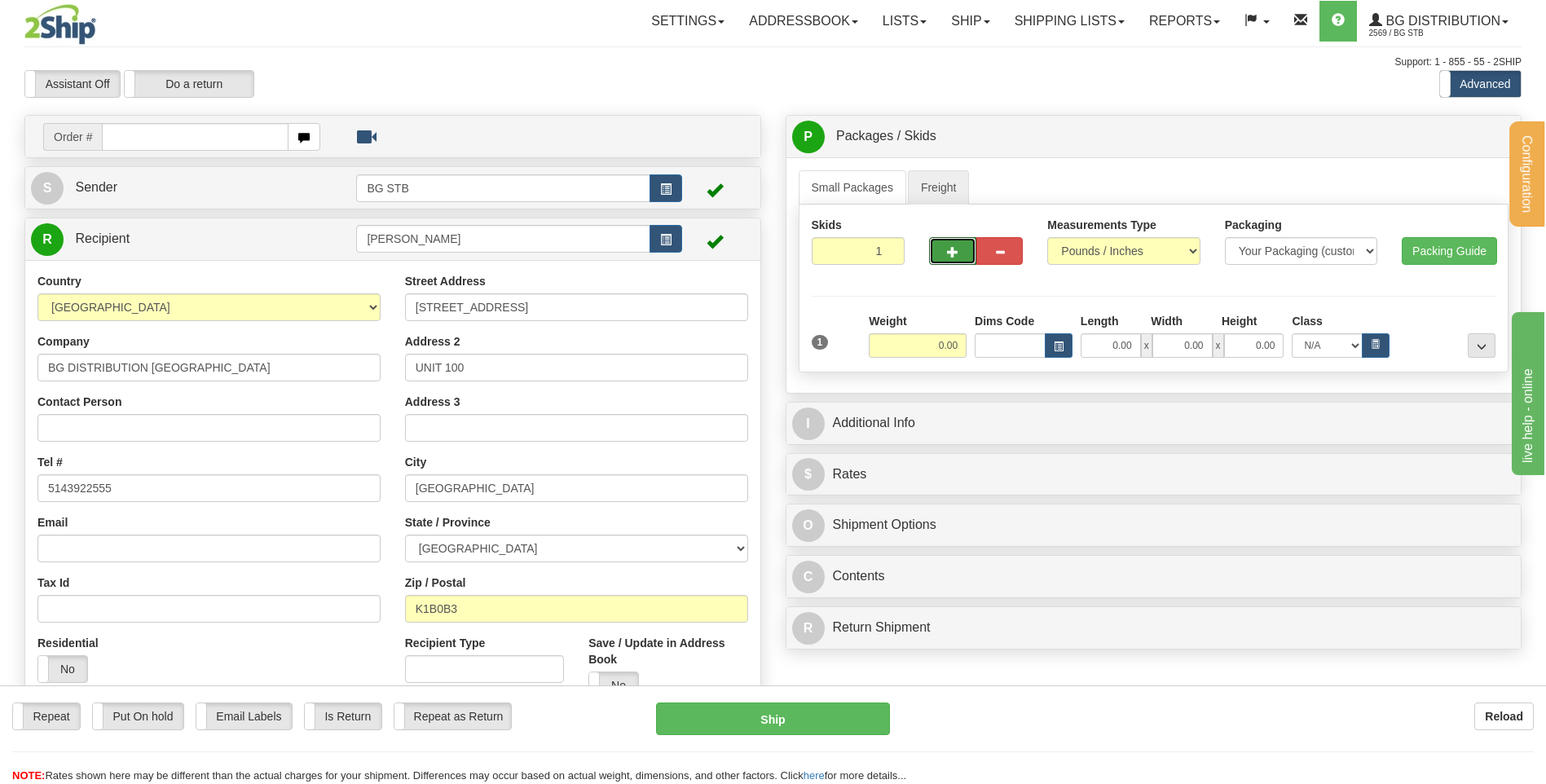
click at [952, 250] on span "button" at bounding box center [952, 252] width 11 height 10
type input "2"
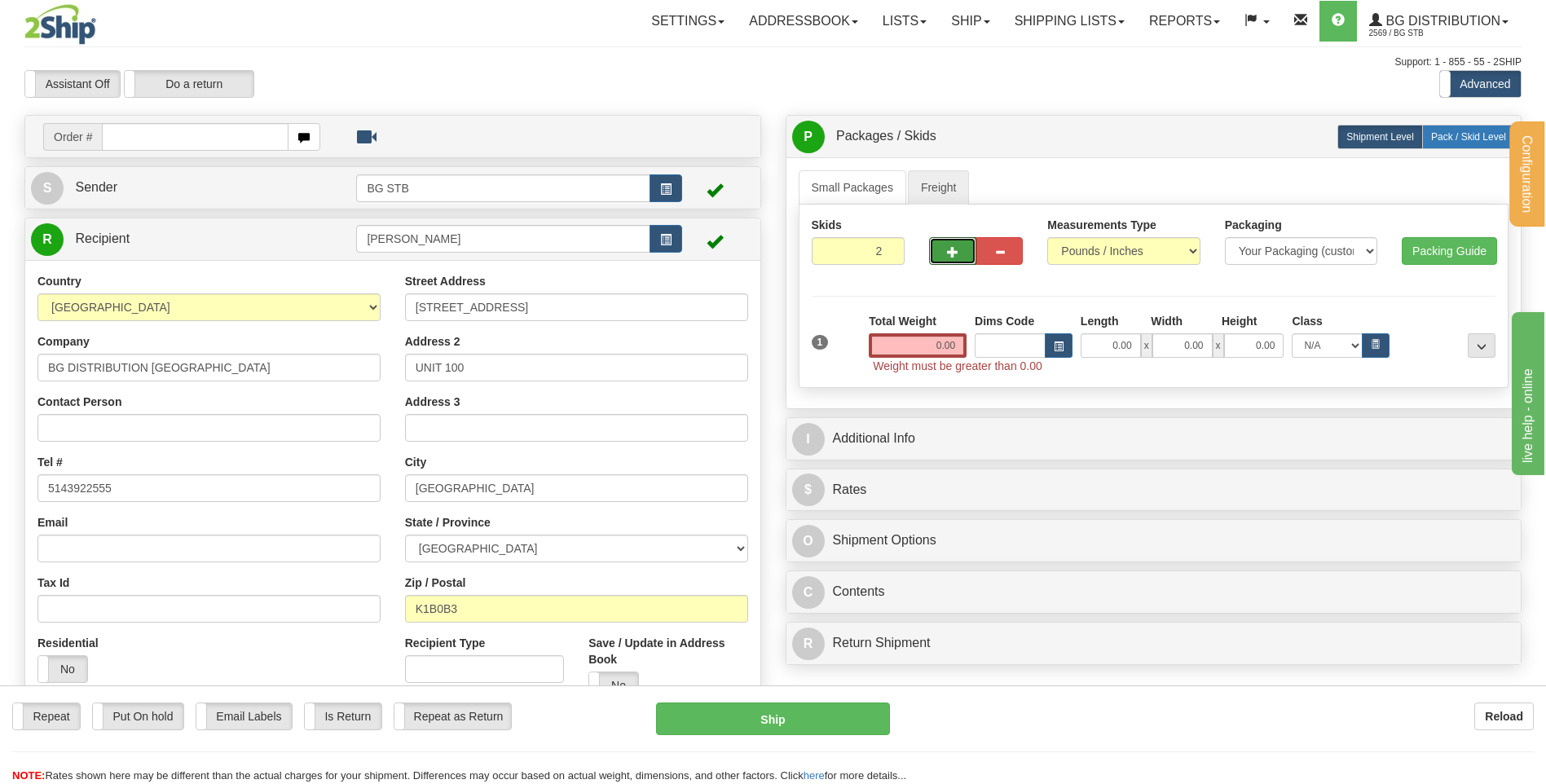
click at [1445, 138] on span "Pack / Skid Level" at bounding box center [1469, 136] width 75 height 11
radio input "true"
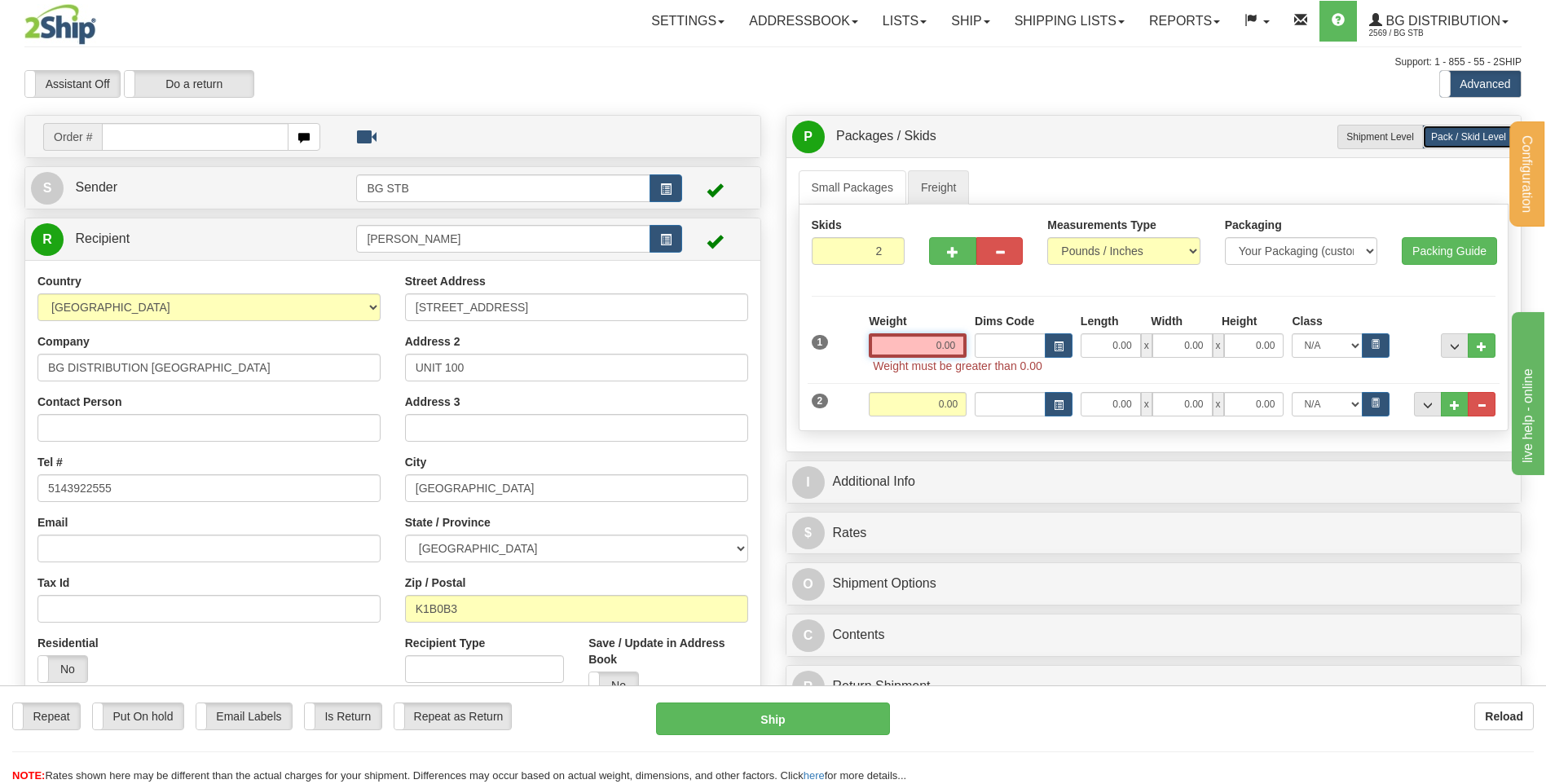
click at [931, 341] on input "0.00" at bounding box center [917, 346] width 98 height 24
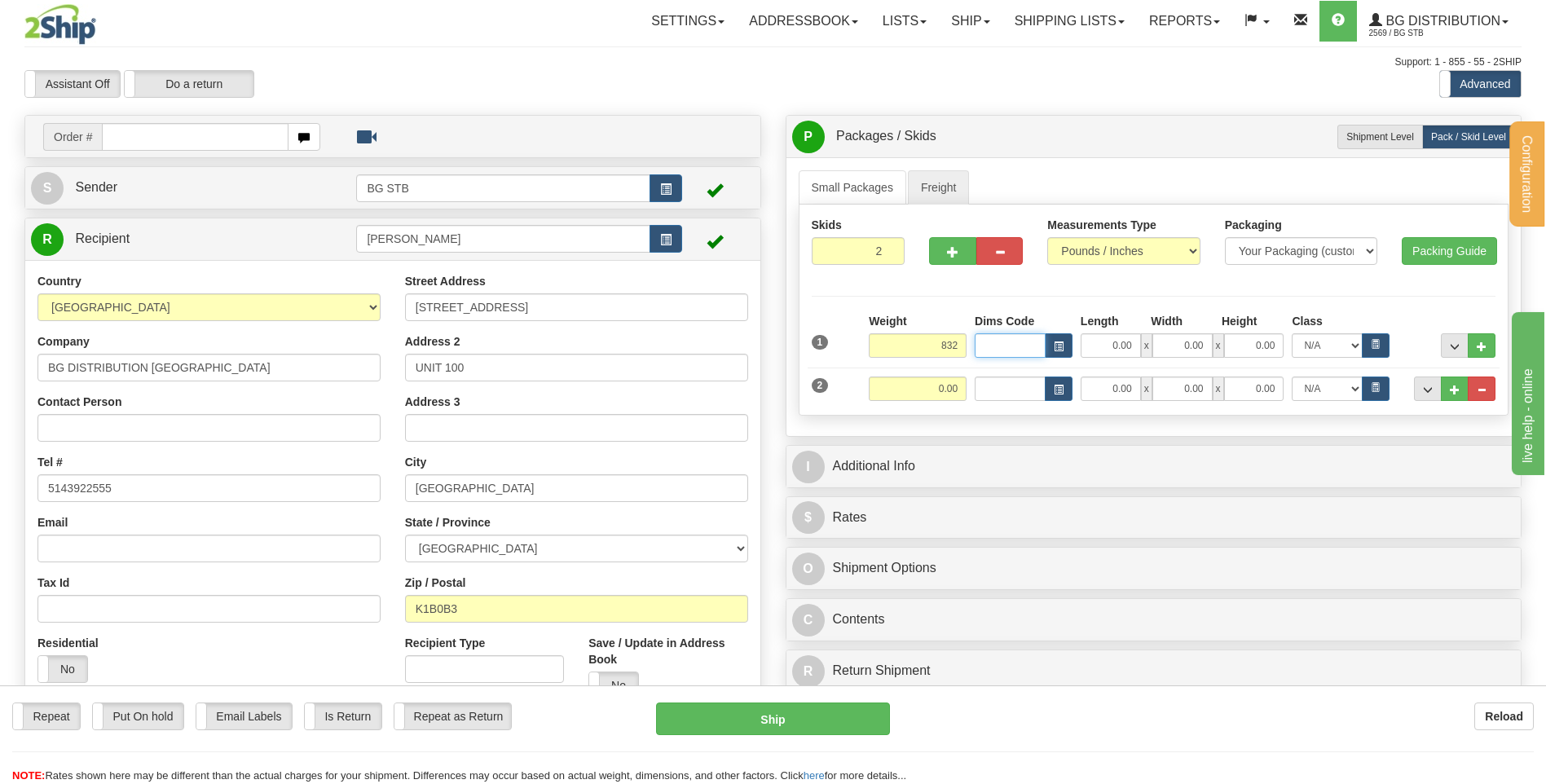
type input "832.00"
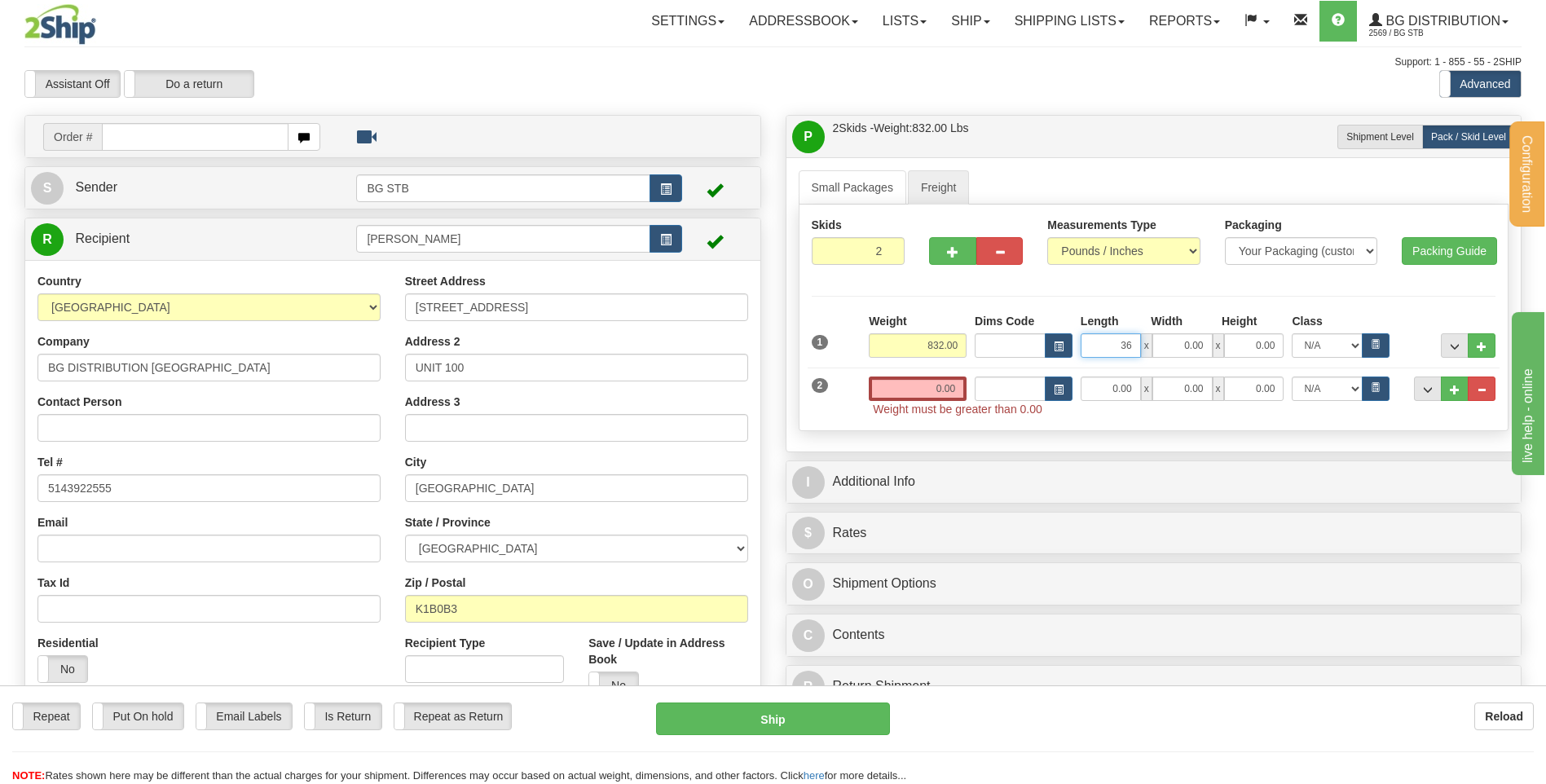
type input "36.00"
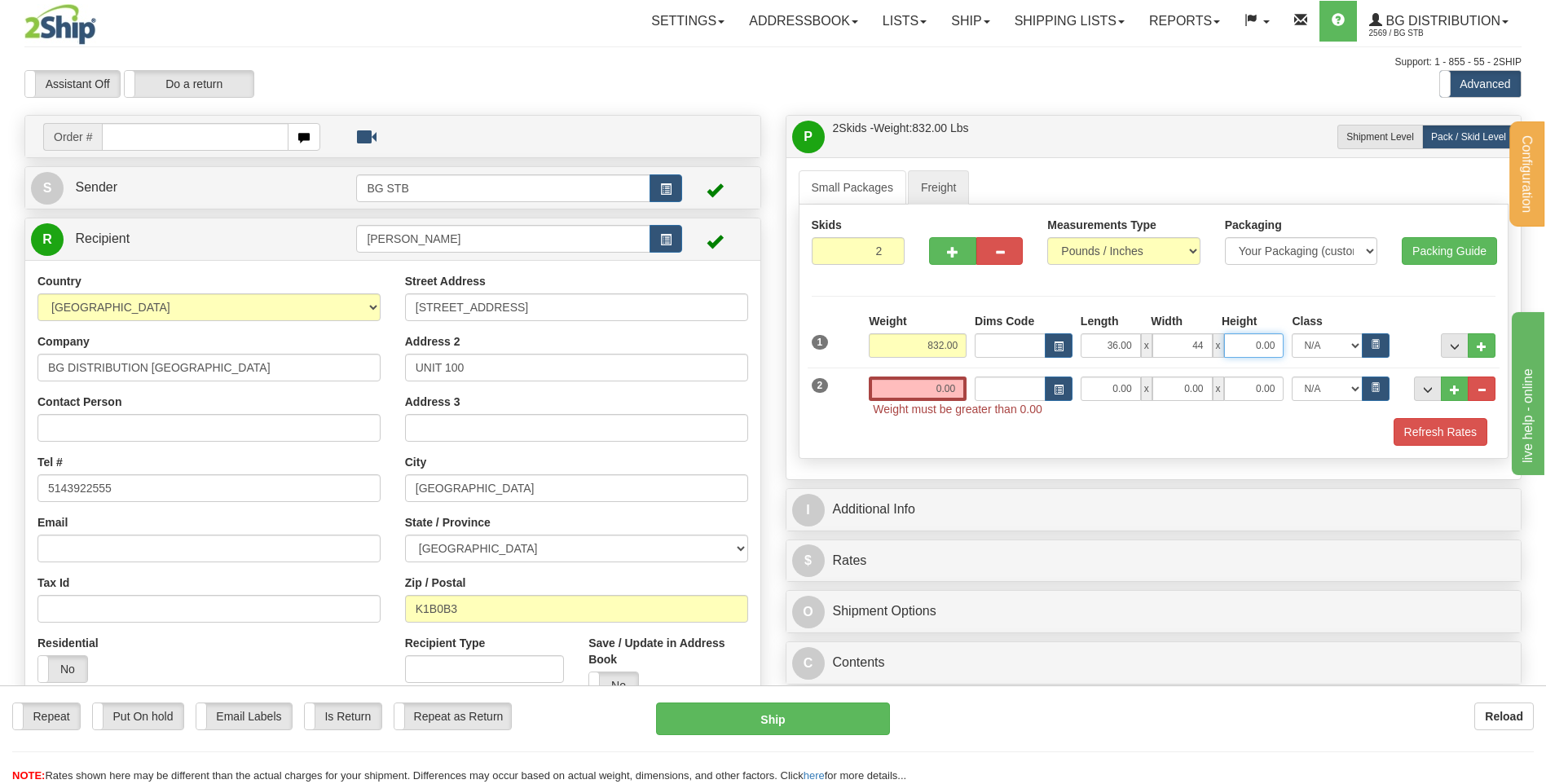
type input "44.00"
type input "49.00"
click at [873, 401] on span "Weight must be greater than 0.00" at bounding box center [1182, 409] width 619 height 17
click at [891, 392] on input "0.00" at bounding box center [917, 388] width 98 height 24
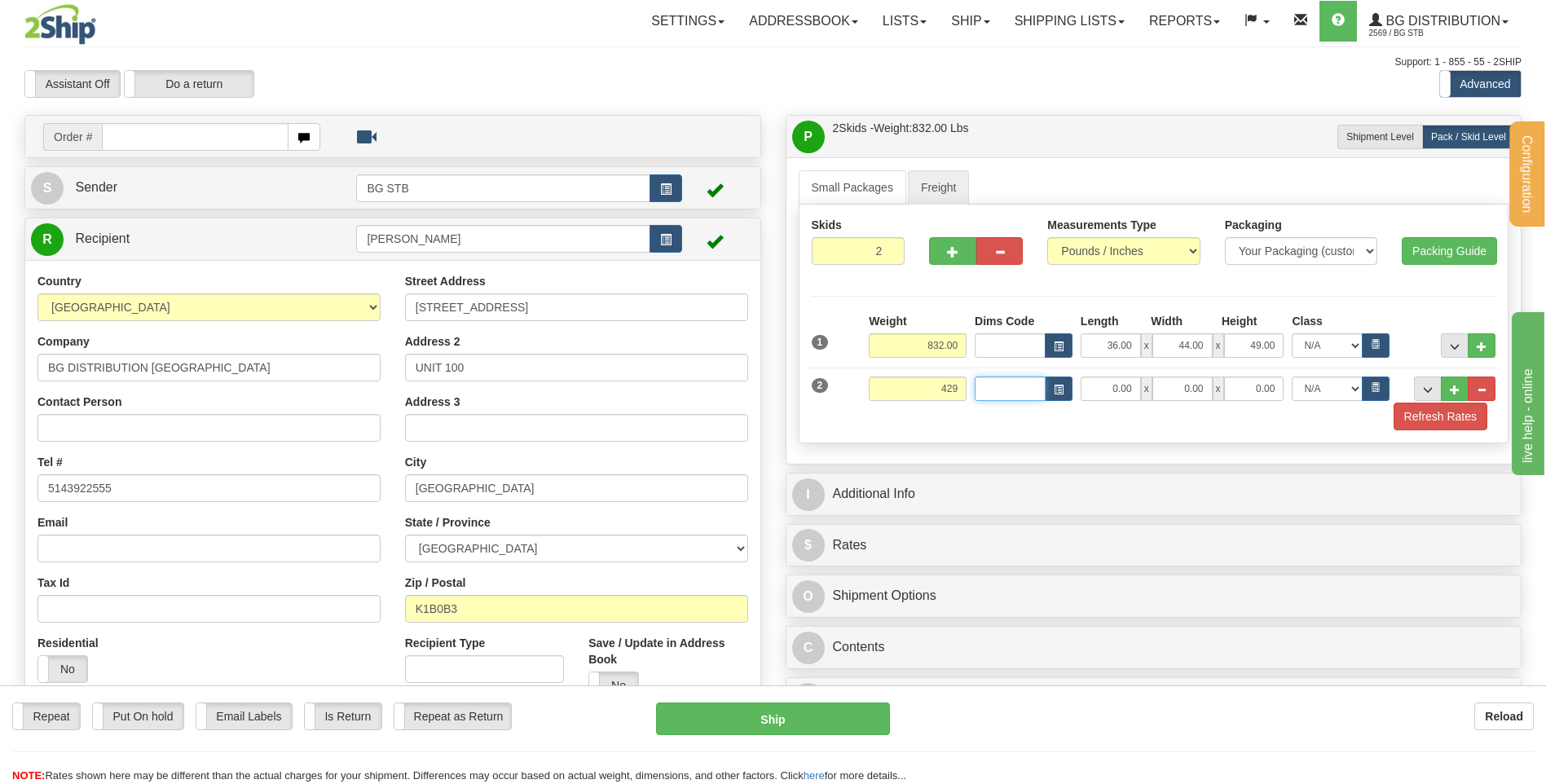
type input "429.00"
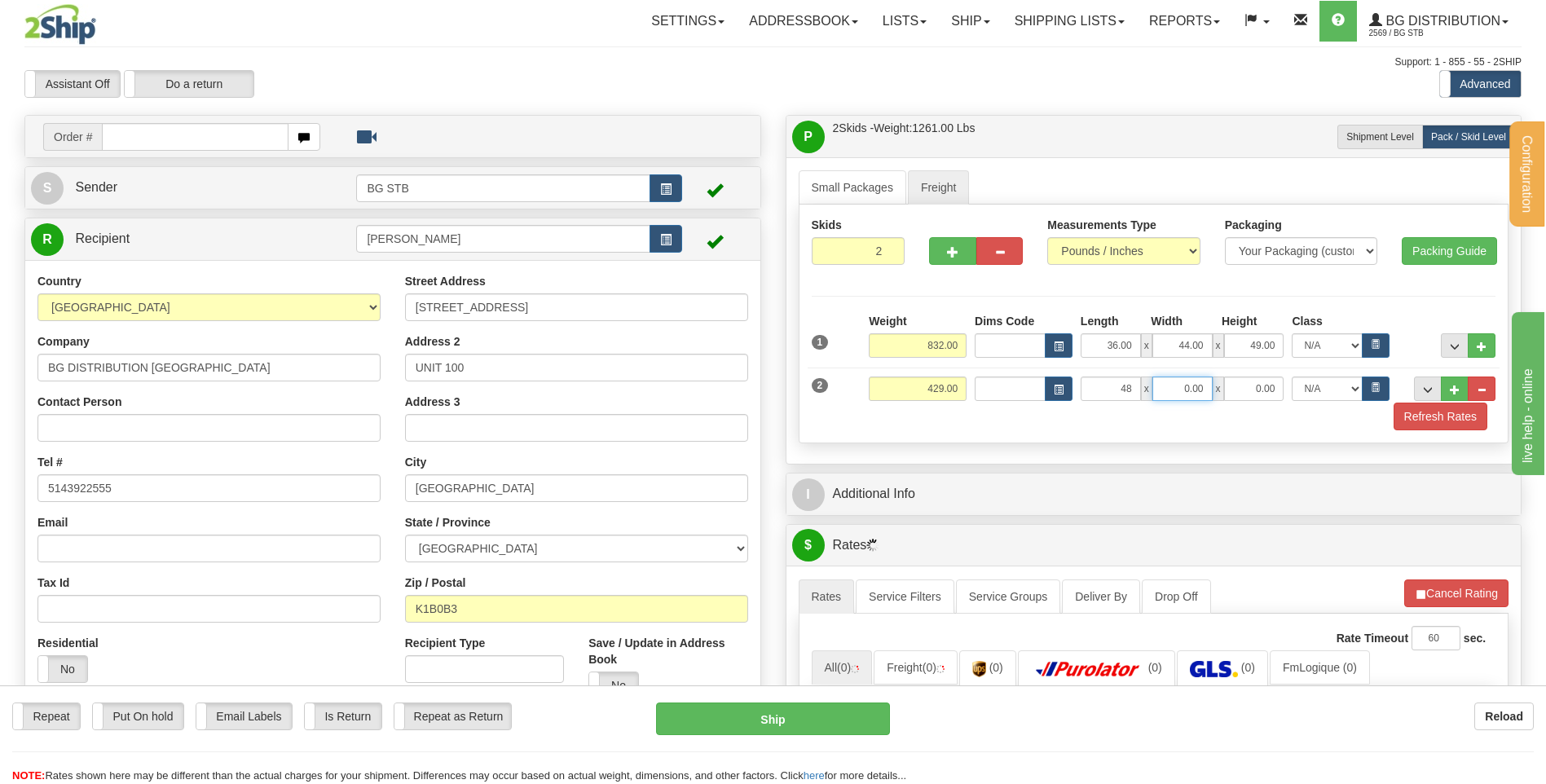
type input "48.00"
type input "36.00"
type input "24.00"
click at [1450, 352] on button "..." at bounding box center [1455, 346] width 28 height 24
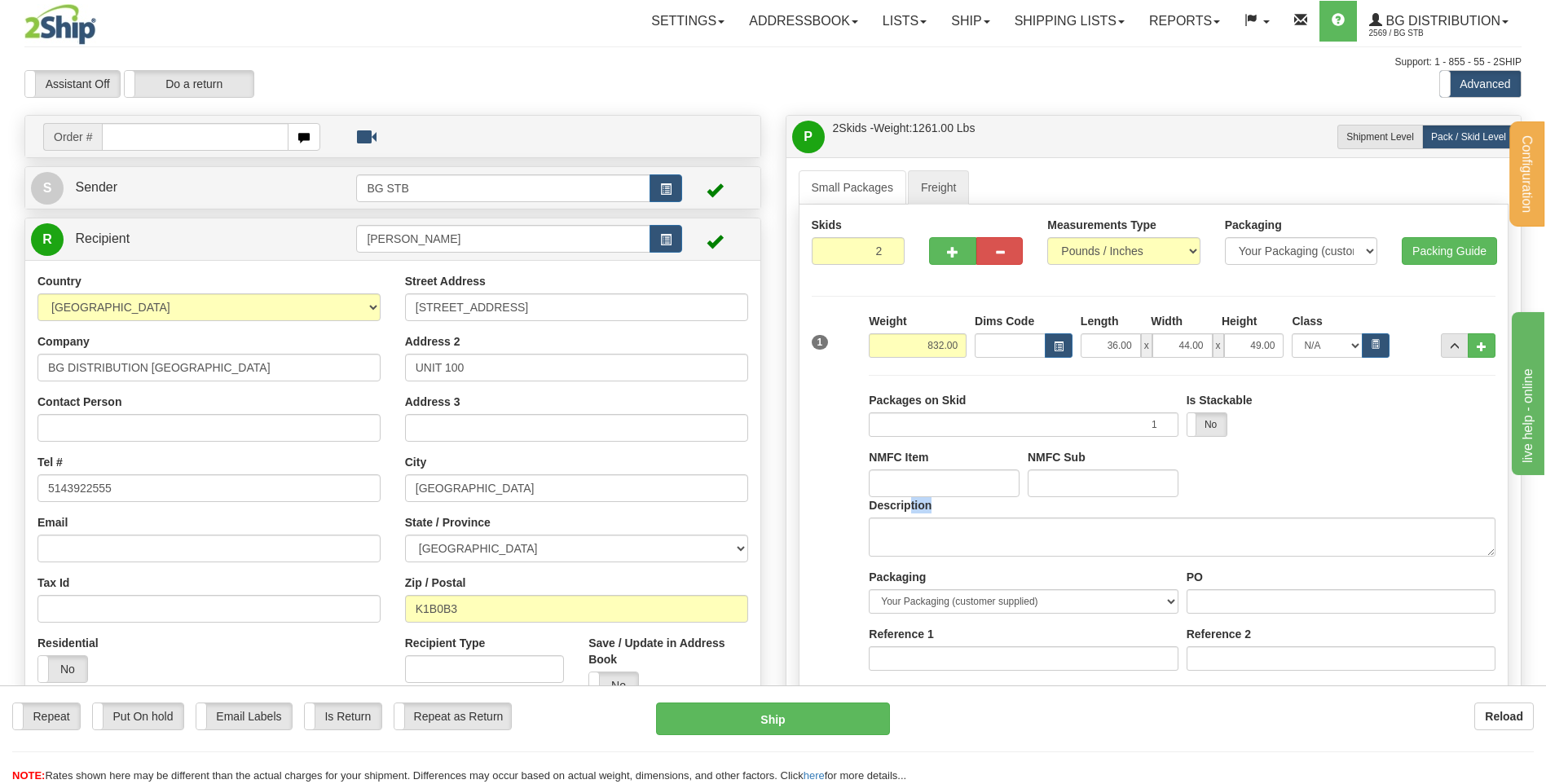
click at [909, 522] on div "Description" at bounding box center [1182, 527] width 627 height 60
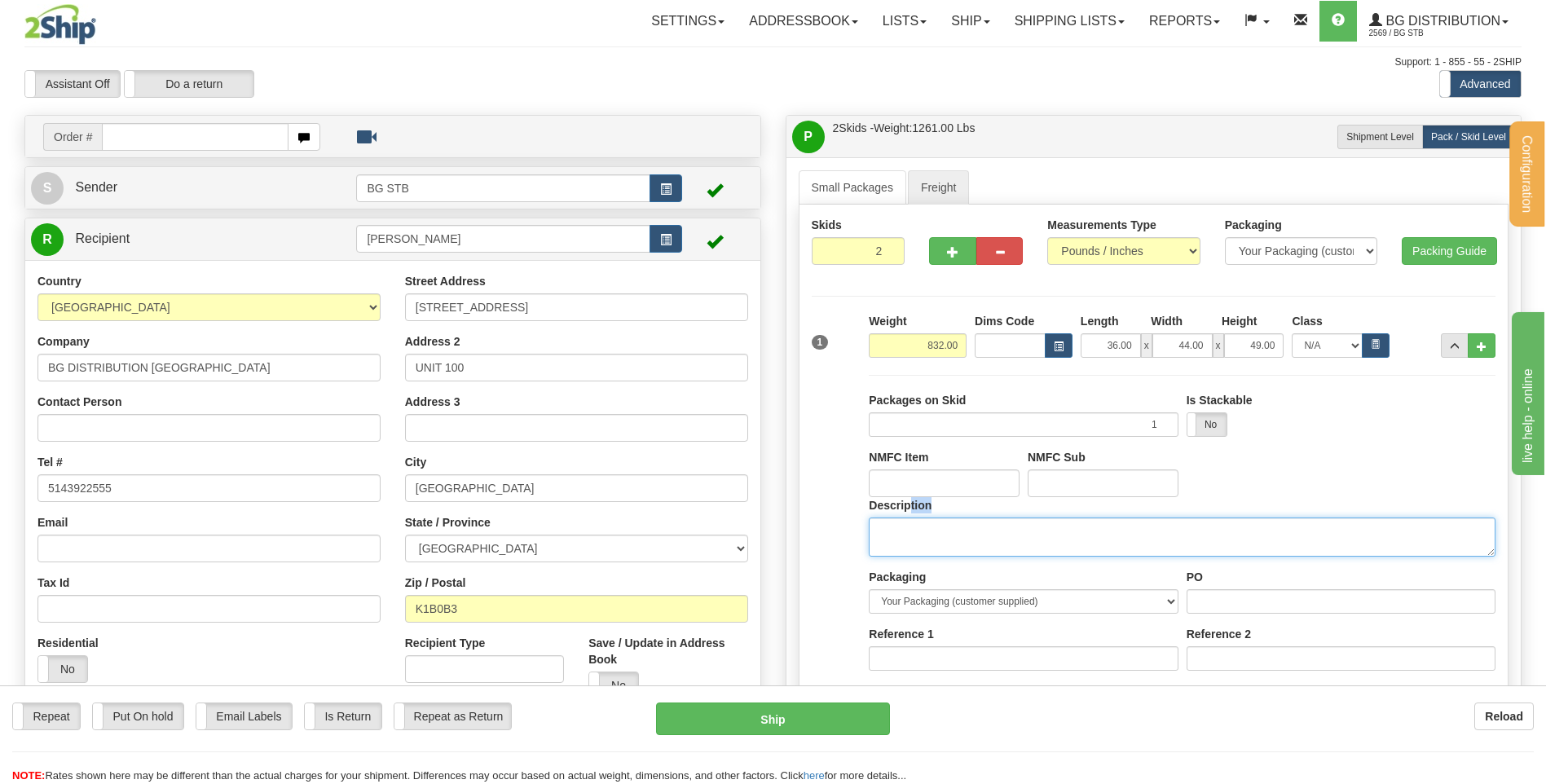
click at [911, 525] on textarea "Description" at bounding box center [1182, 536] width 627 height 39
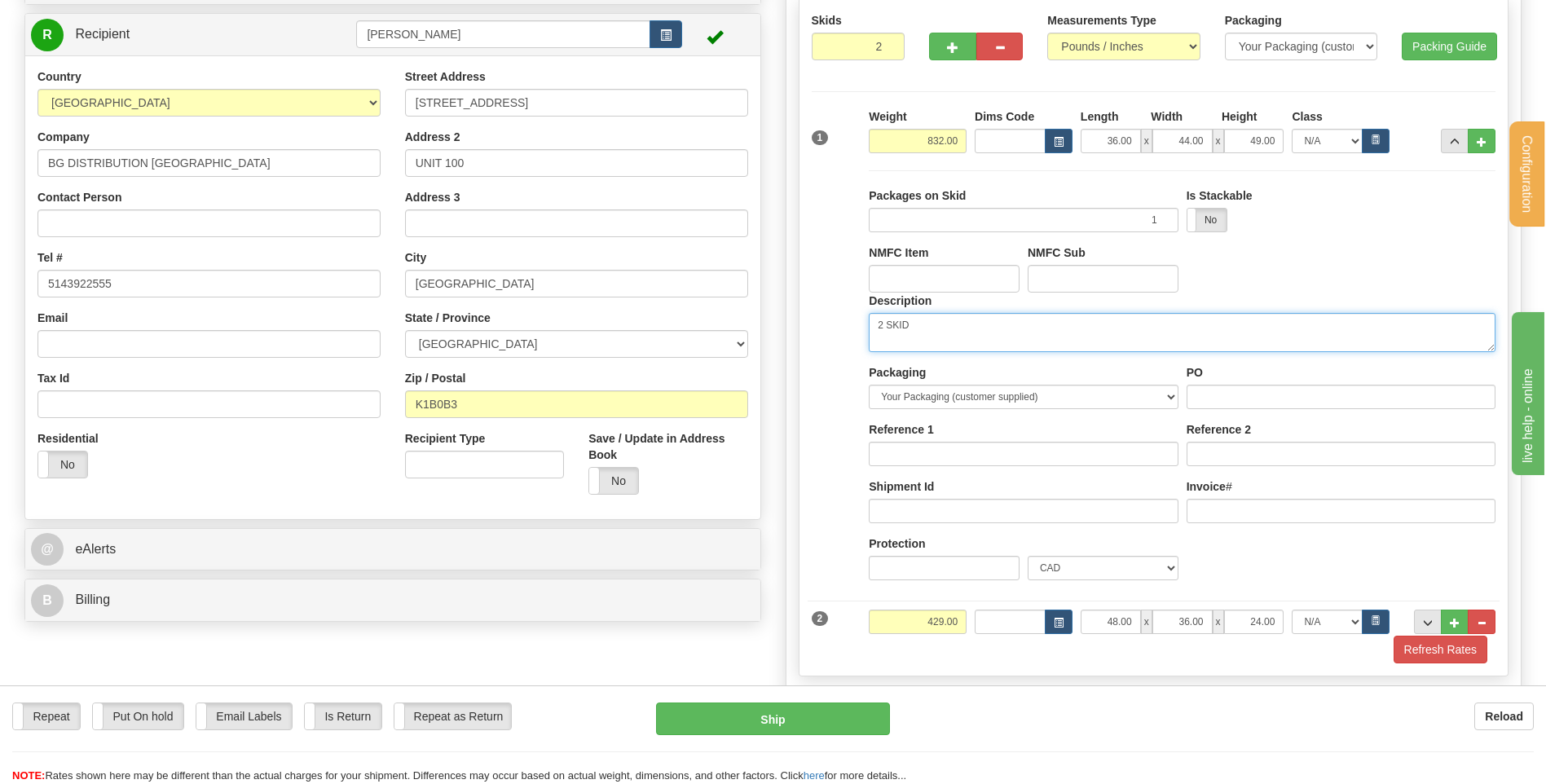
scroll to position [326, 0]
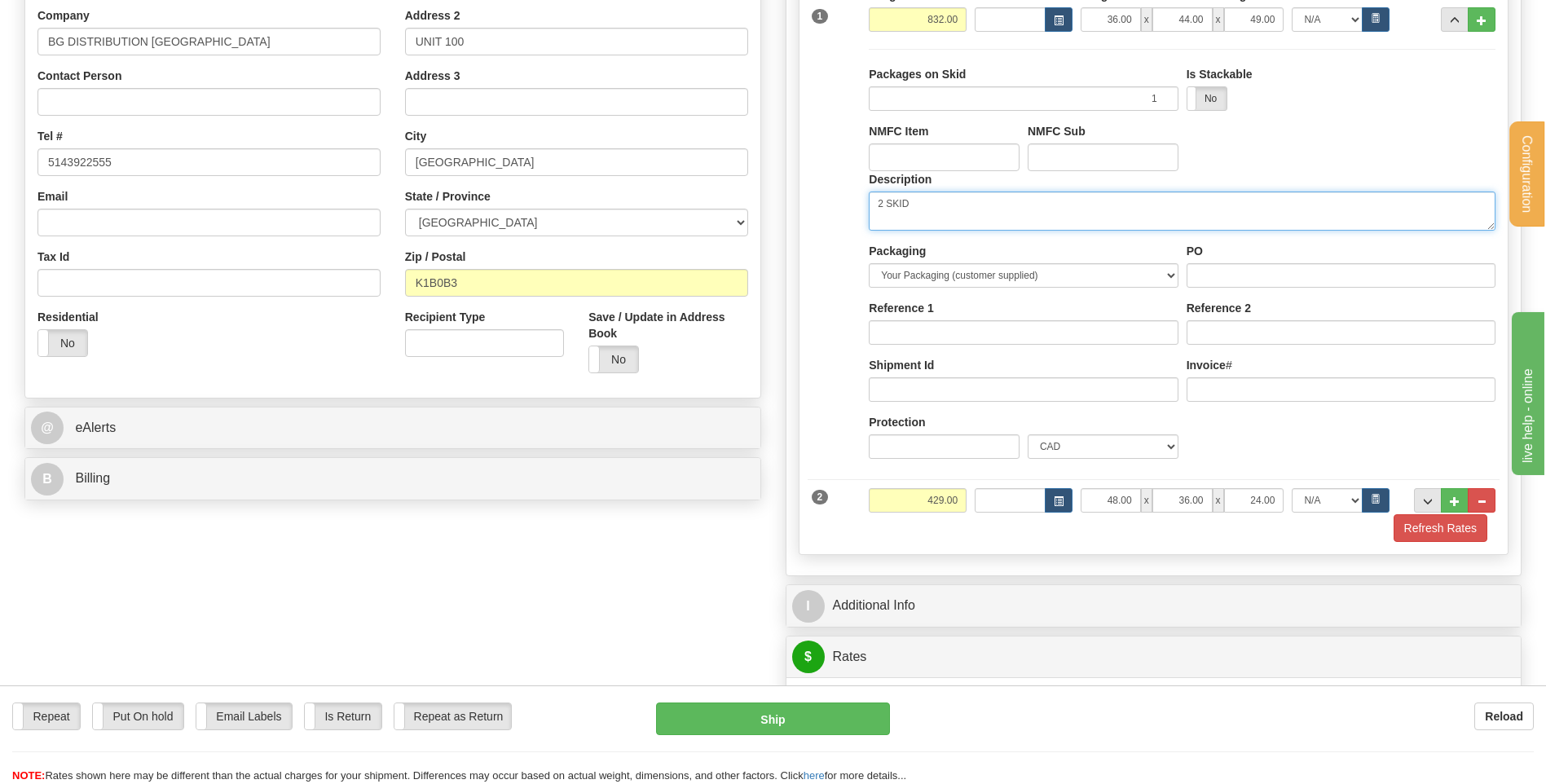
type textarea "2 SKID"
click at [1257, 277] on input "PO" at bounding box center [1340, 276] width 309 height 24
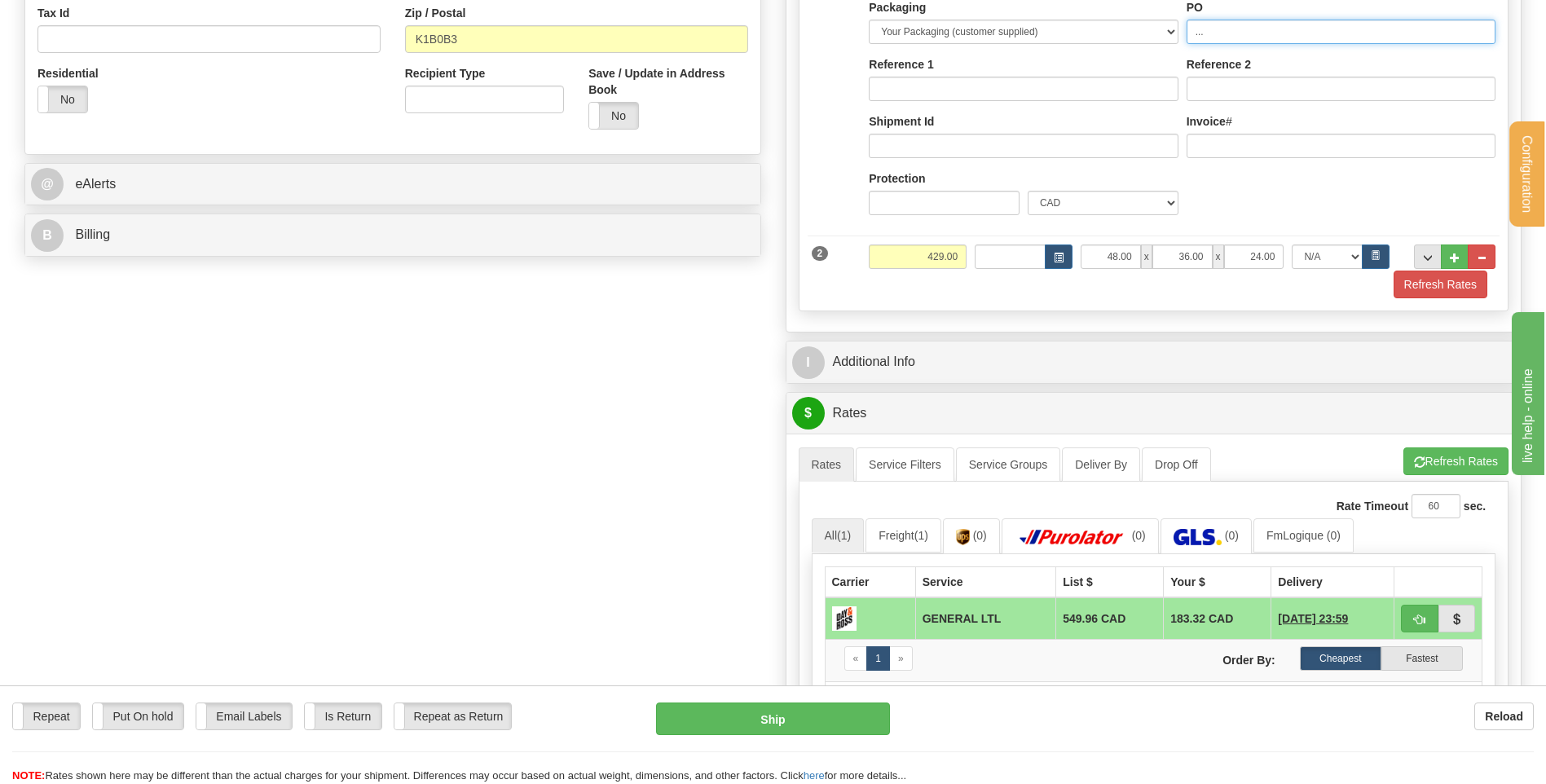
scroll to position [815, 0]
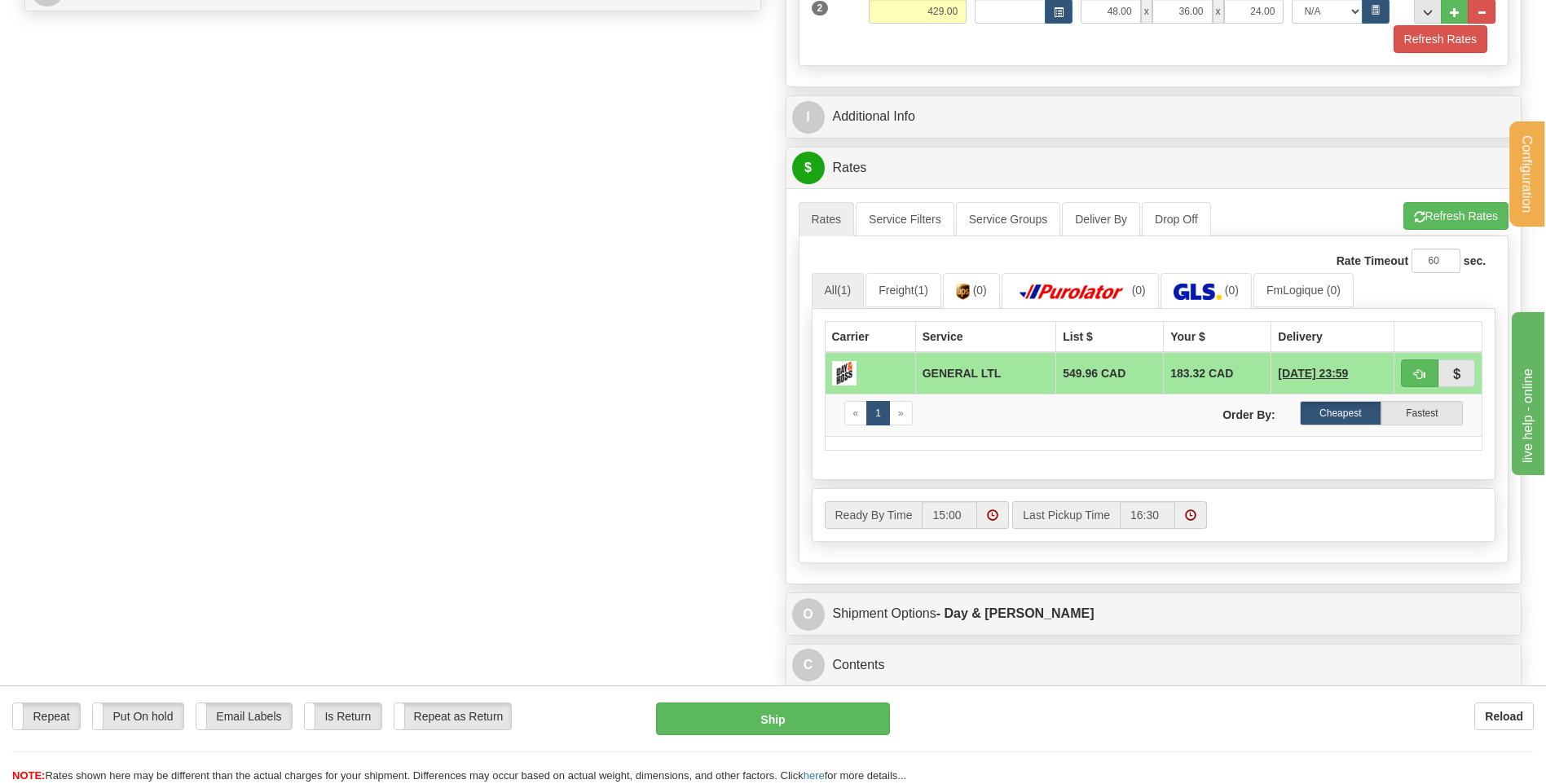
type input "..."
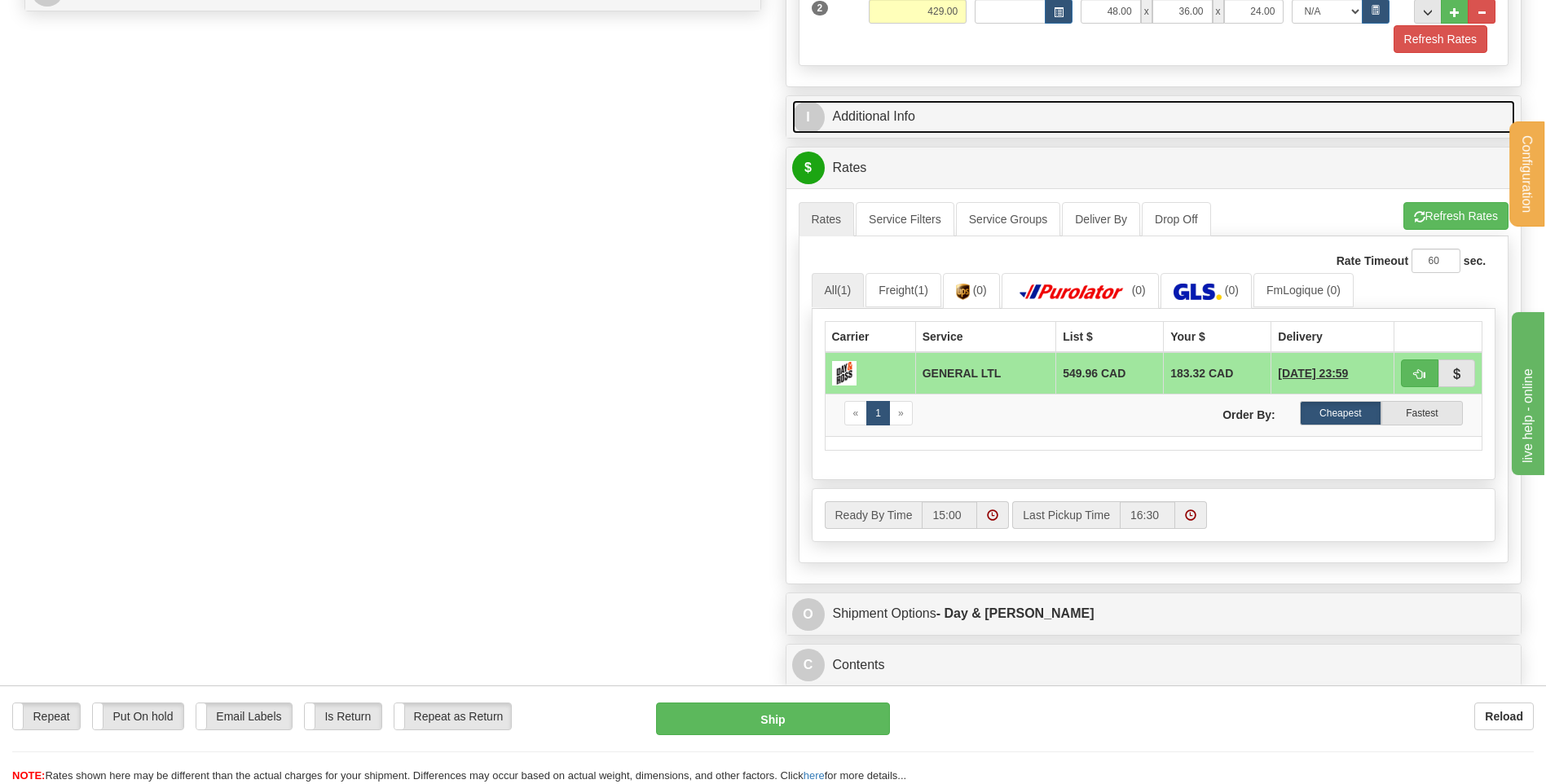
click at [908, 125] on link "I Additional Info" at bounding box center [1154, 117] width 724 height 33
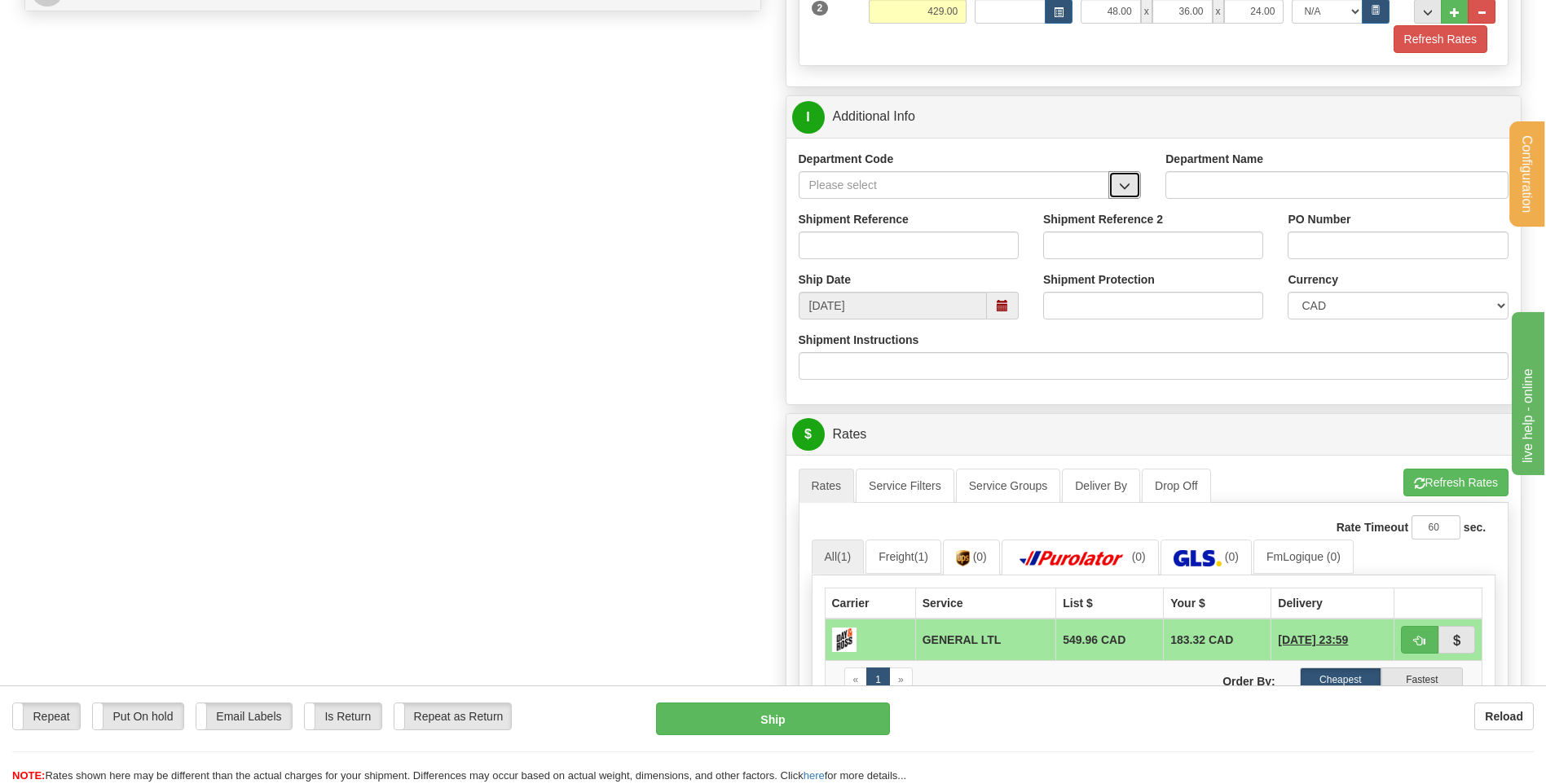
click at [1119, 186] on span "button" at bounding box center [1124, 186] width 11 height 10
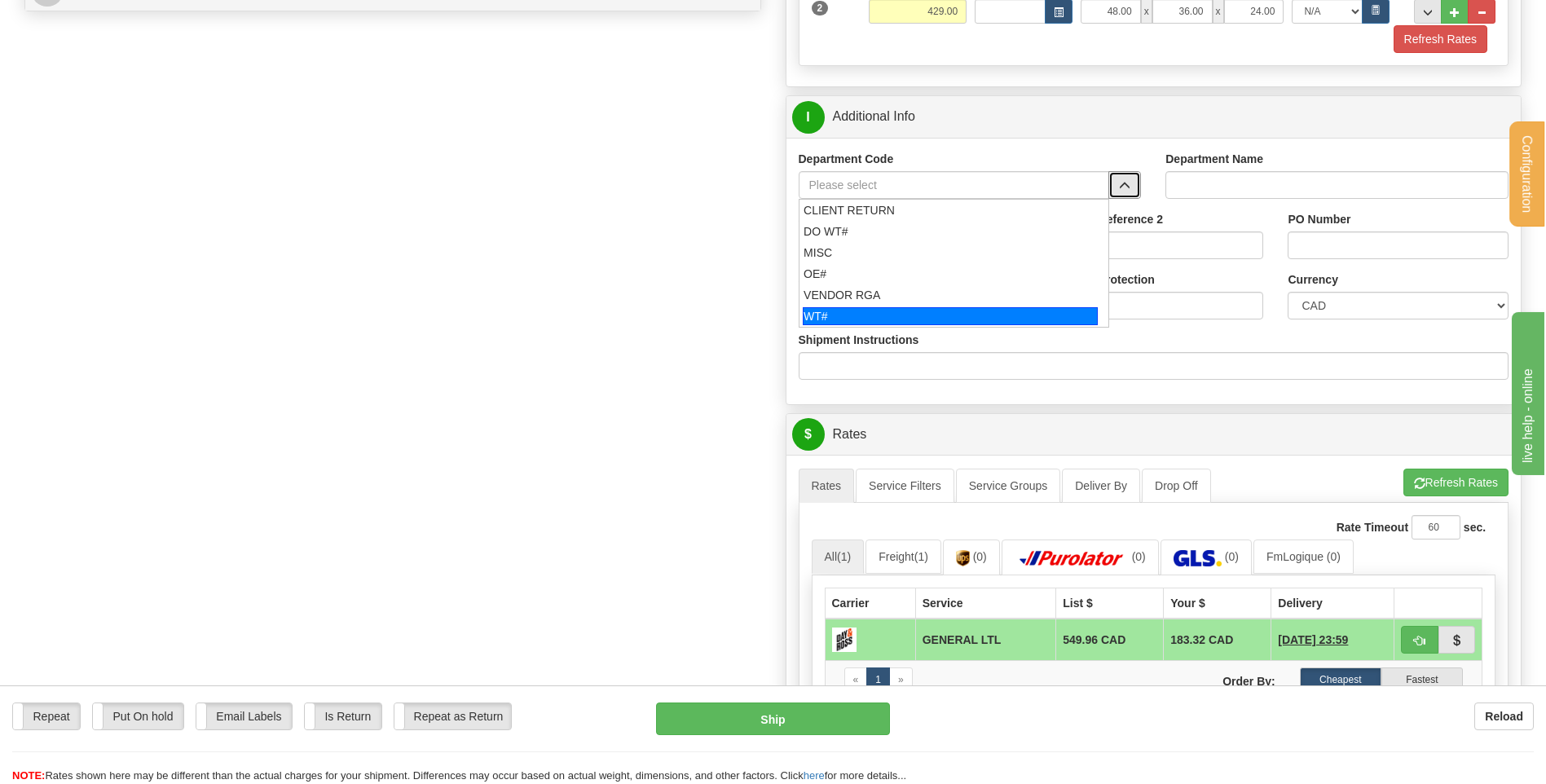
click at [869, 311] on div "WT#" at bounding box center [950, 316] width 295 height 18
type input "WT#"
type input "WAREHOUSE TRANSFERS"
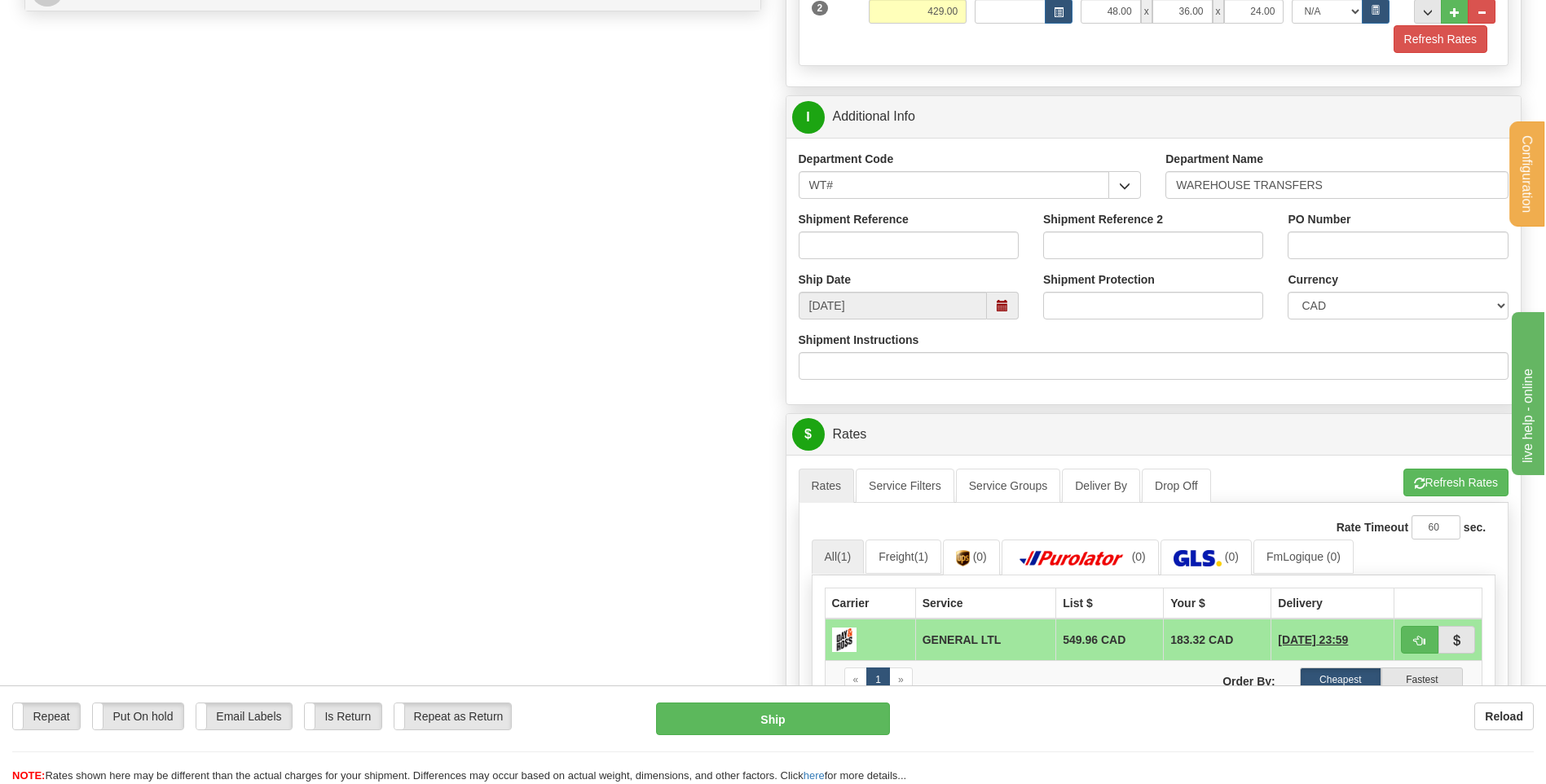
drag, startPoint x: 881, startPoint y: 207, endPoint x: 884, endPoint y: 220, distance: 13.3
click at [883, 216] on div "Department Code WT# CLIENT RETURN DO WT# MISC OE# VENDOR RGA WT# Department Nam…" at bounding box center [1154, 270] width 735 height 266
click at [889, 236] on input "Shipment Reference" at bounding box center [908, 245] width 220 height 28
type input "TRANSFERT 09"
type input "RECEPTION"
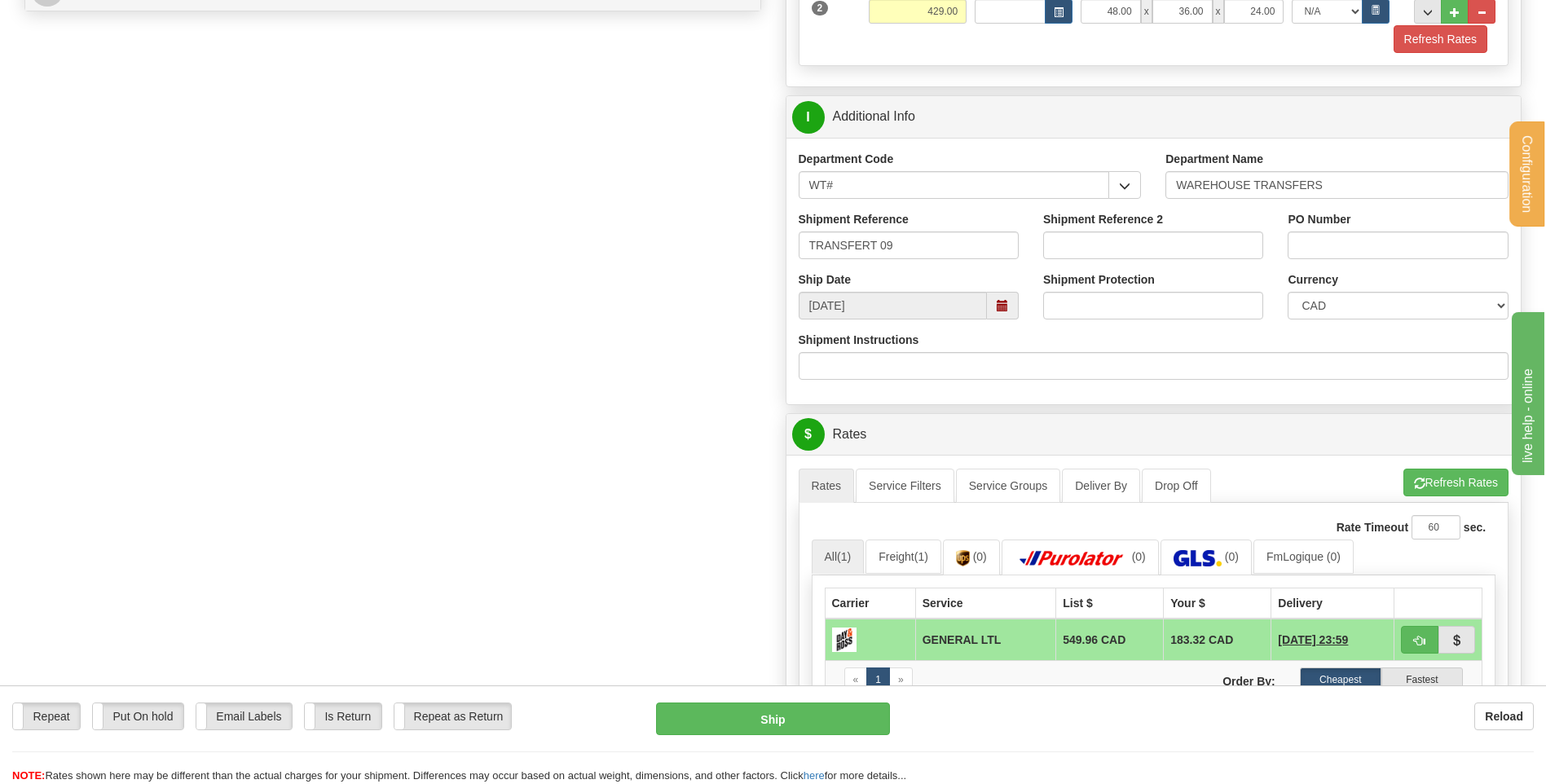
type input "[EMAIL_ADDRESS][DOMAIN_NAME]"
select select "BC"
drag, startPoint x: 1401, startPoint y: 248, endPoint x: 1372, endPoint y: 250, distance: 29.1
click at [1372, 250] on input "TRANSFERT [GEOGRAPHIC_DATA]" at bounding box center [1397, 245] width 220 height 28
type input "TRANSFERT [GEOGRAPHIC_DATA]"
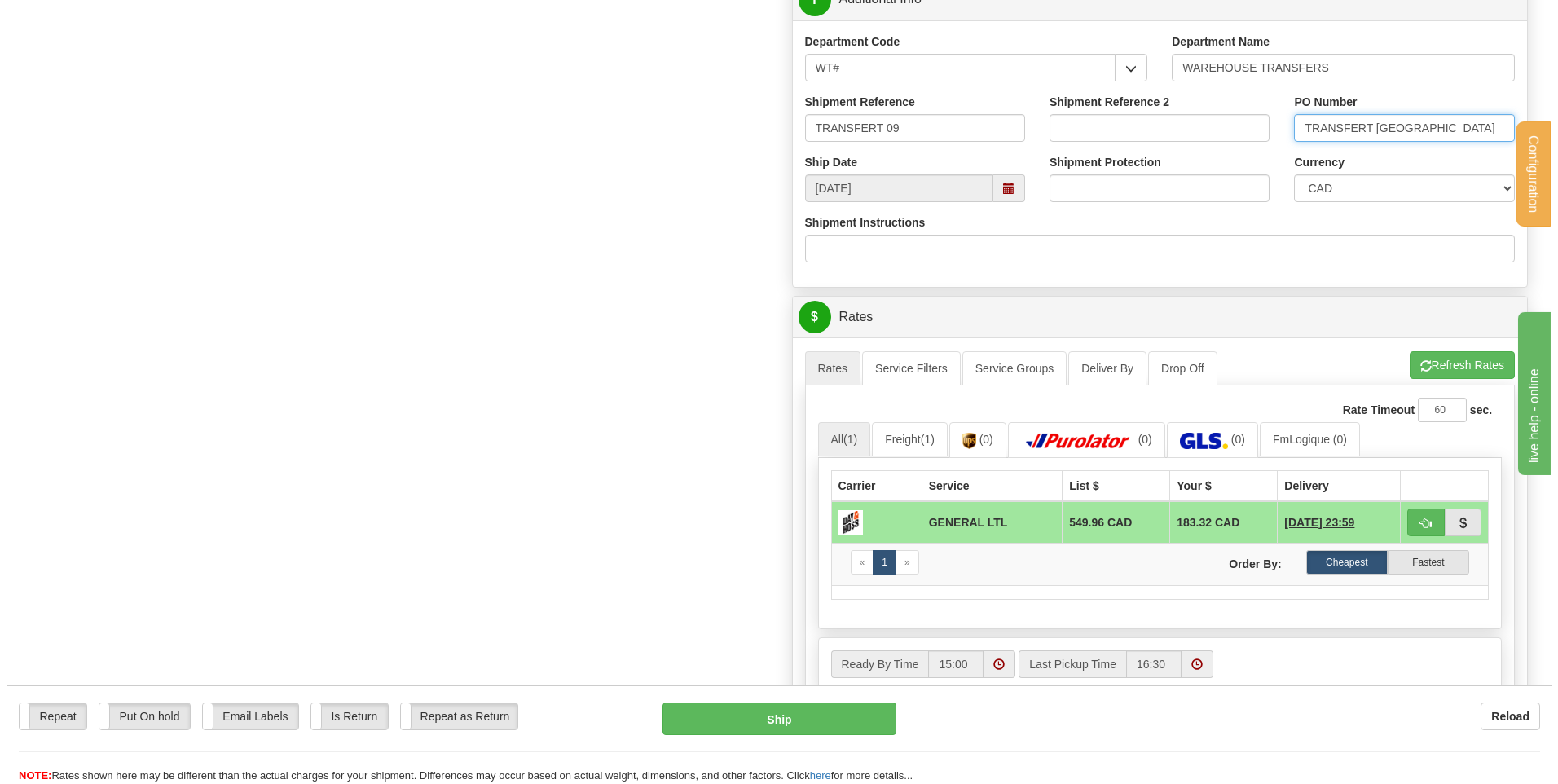
scroll to position [1059, 0]
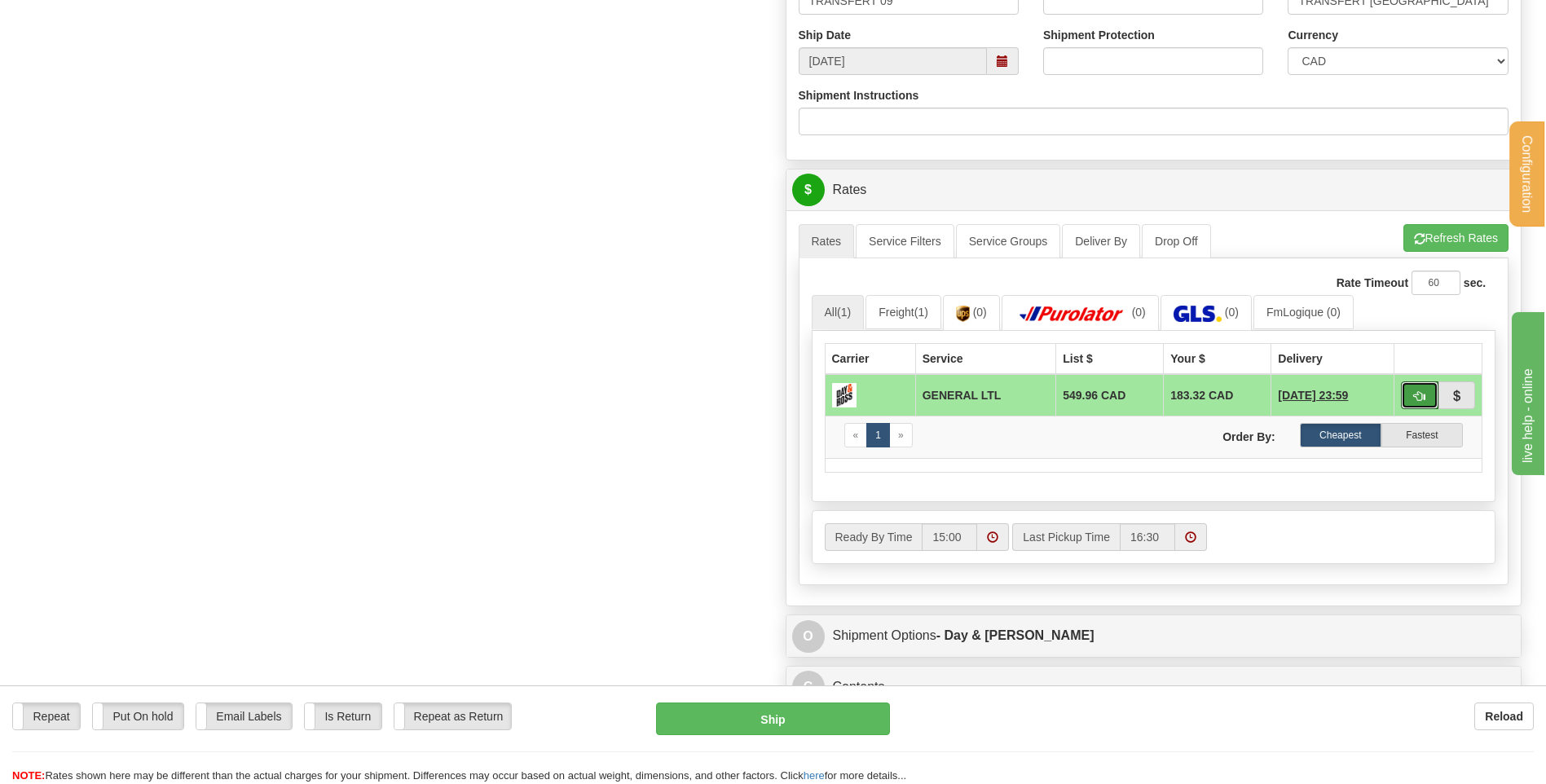
drag, startPoint x: 1419, startPoint y: 392, endPoint x: 1327, endPoint y: 396, distance: 92.1
click at [1421, 393] on span "button" at bounding box center [1419, 396] width 11 height 10
type input "GL"
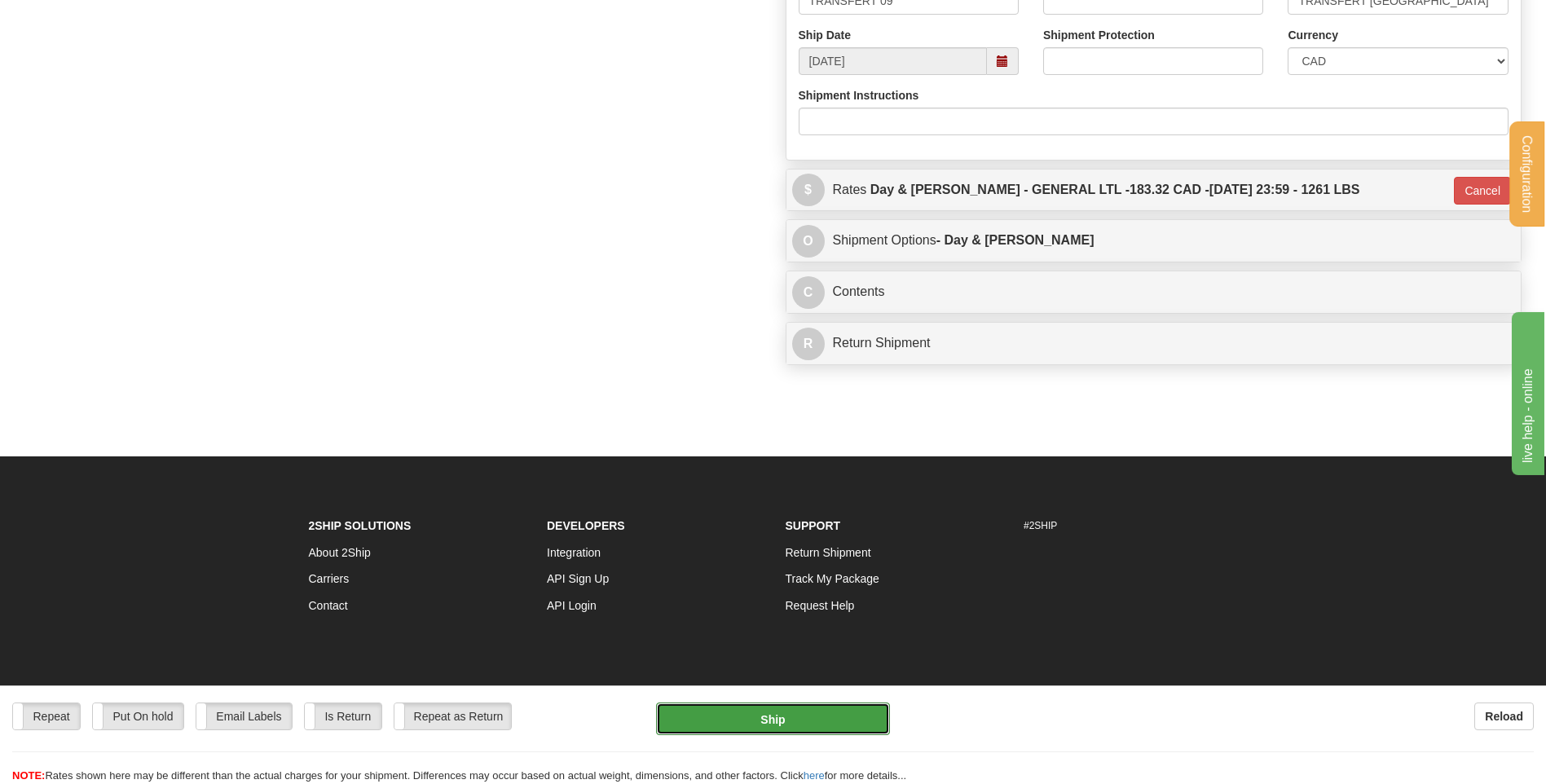
click at [784, 716] on button "Ship" at bounding box center [772, 718] width 233 height 32
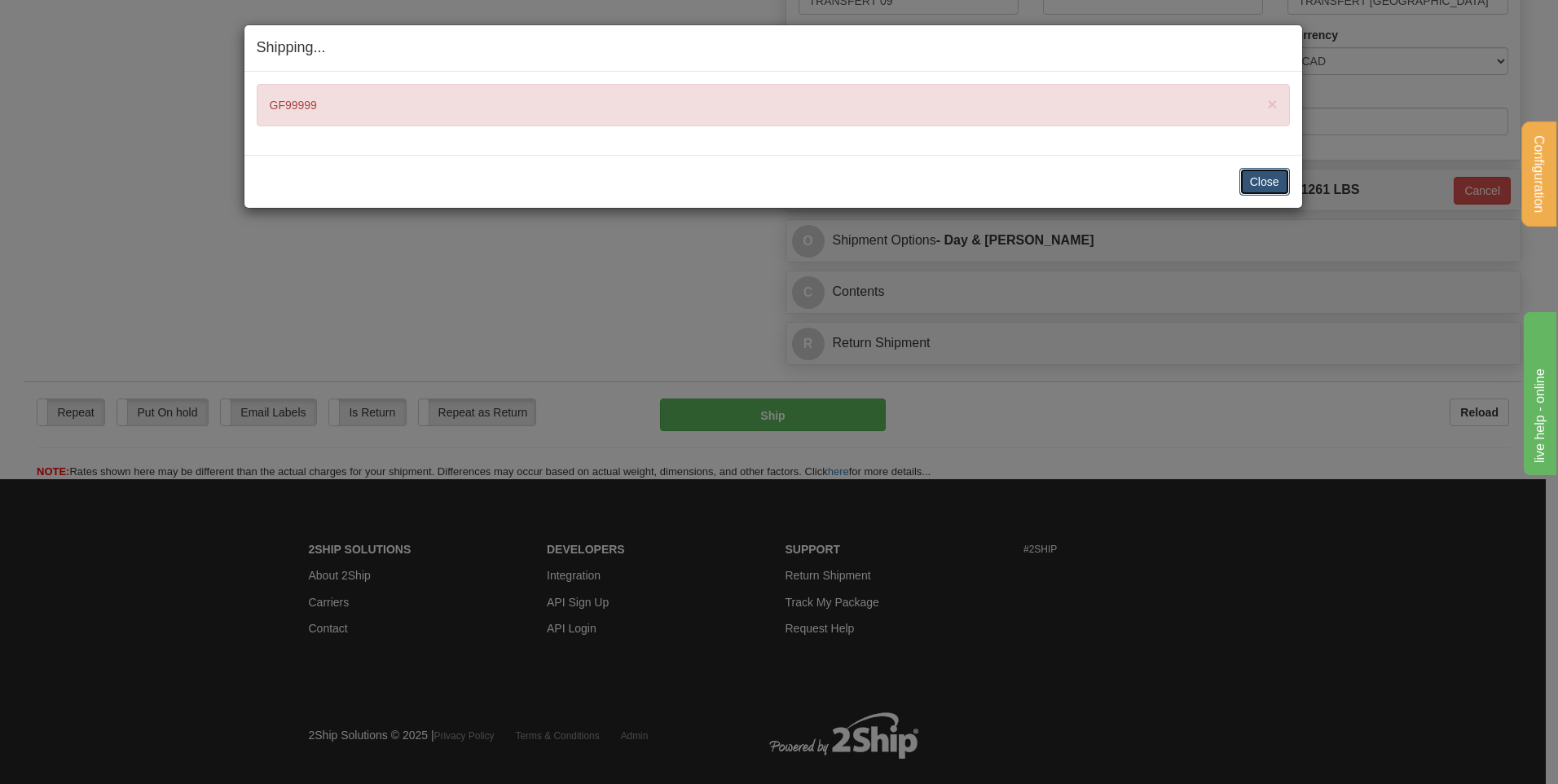
click at [1266, 178] on button "Close" at bounding box center [1265, 182] width 51 height 28
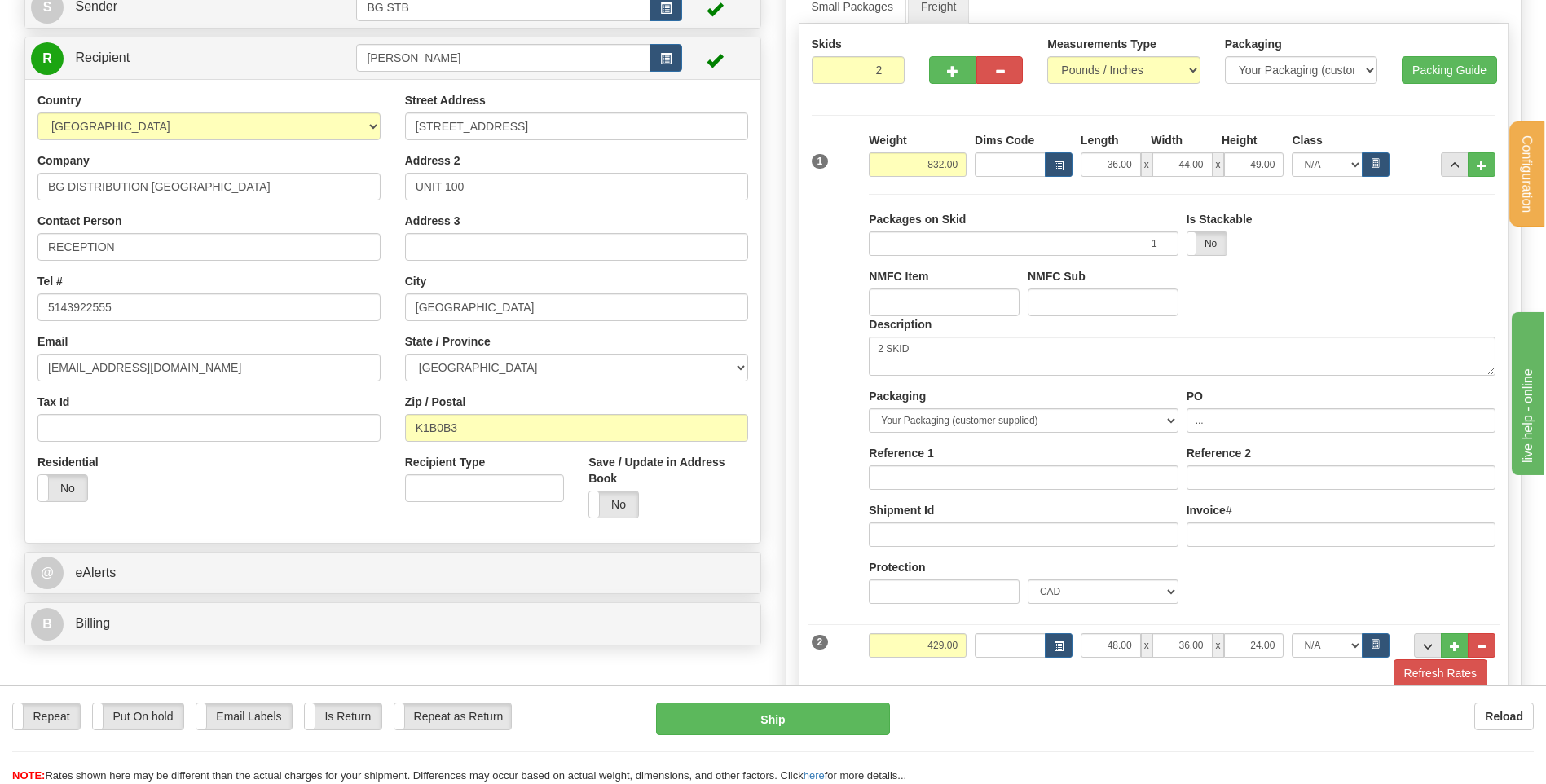
scroll to position [244, 0]
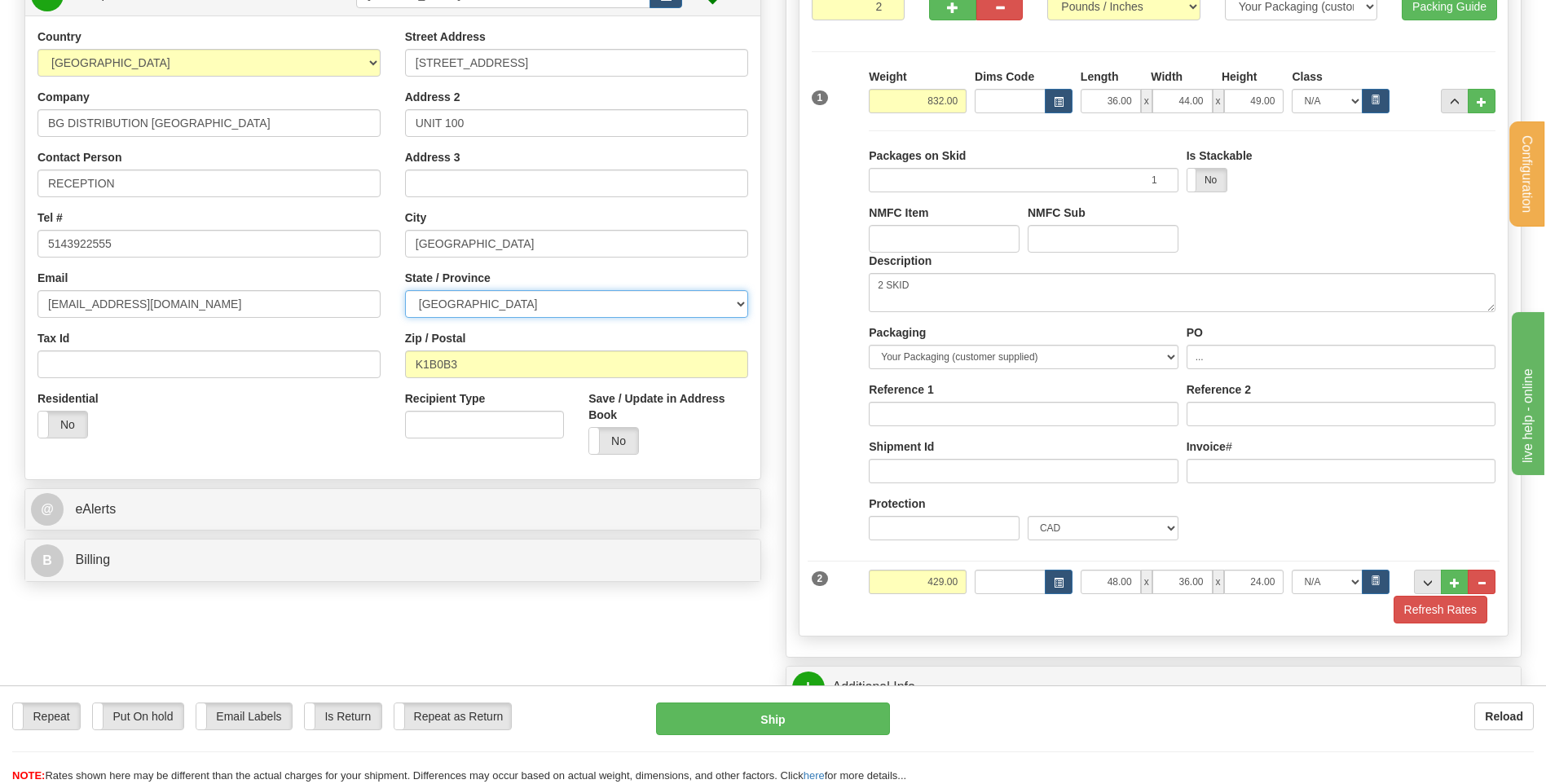
click at [511, 300] on select "[GEOGRAPHIC_DATA] [GEOGRAPHIC_DATA] [GEOGRAPHIC_DATA] [GEOGRAPHIC_DATA] [GEOGRA…" at bounding box center [577, 304] width 343 height 28
select select "ON"
click at [405, 290] on select "[GEOGRAPHIC_DATA] [GEOGRAPHIC_DATA] [GEOGRAPHIC_DATA] [GEOGRAPHIC_DATA] [GEOGRA…" at bounding box center [577, 304] width 343 height 28
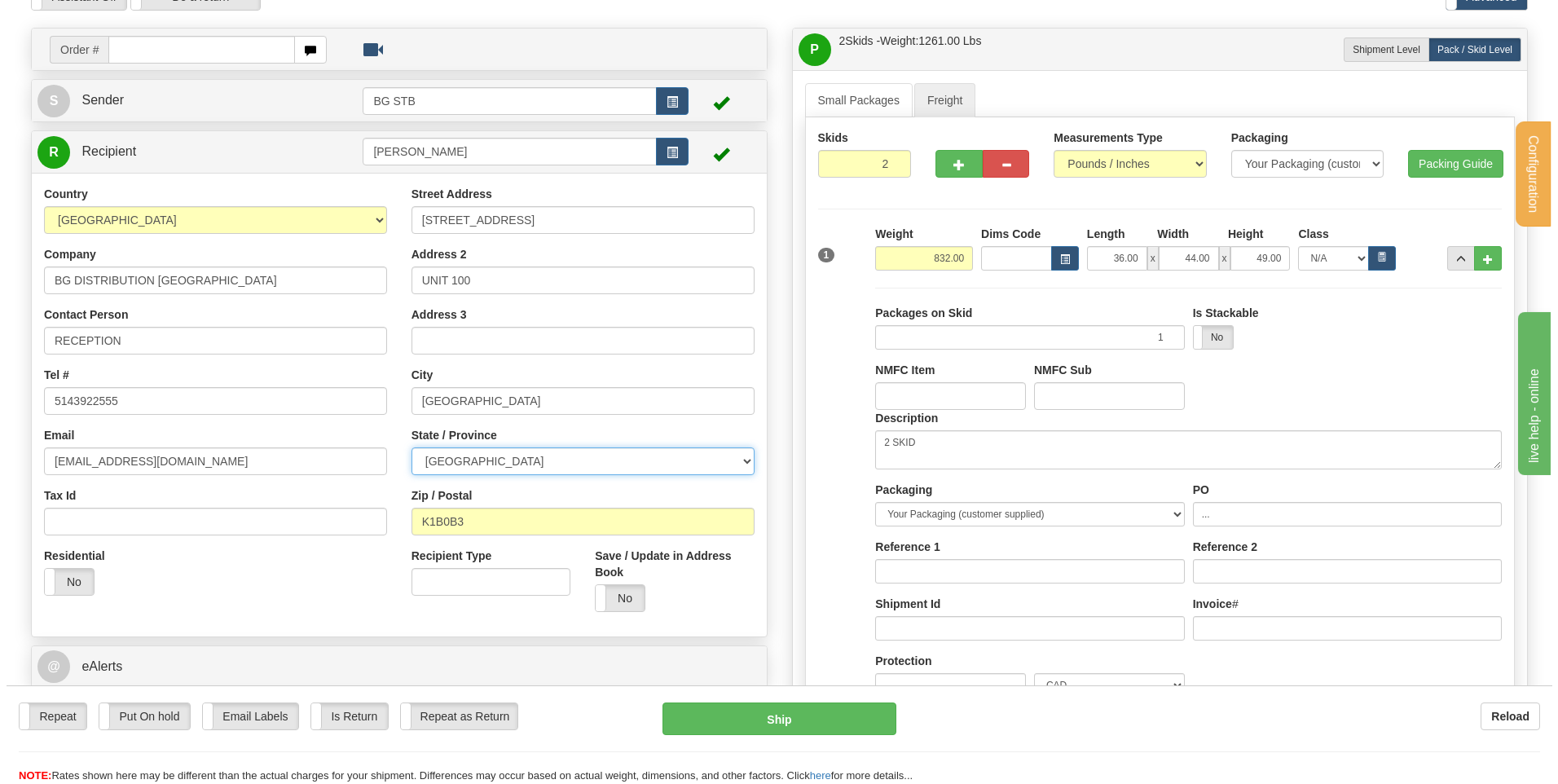
scroll to position [81, 0]
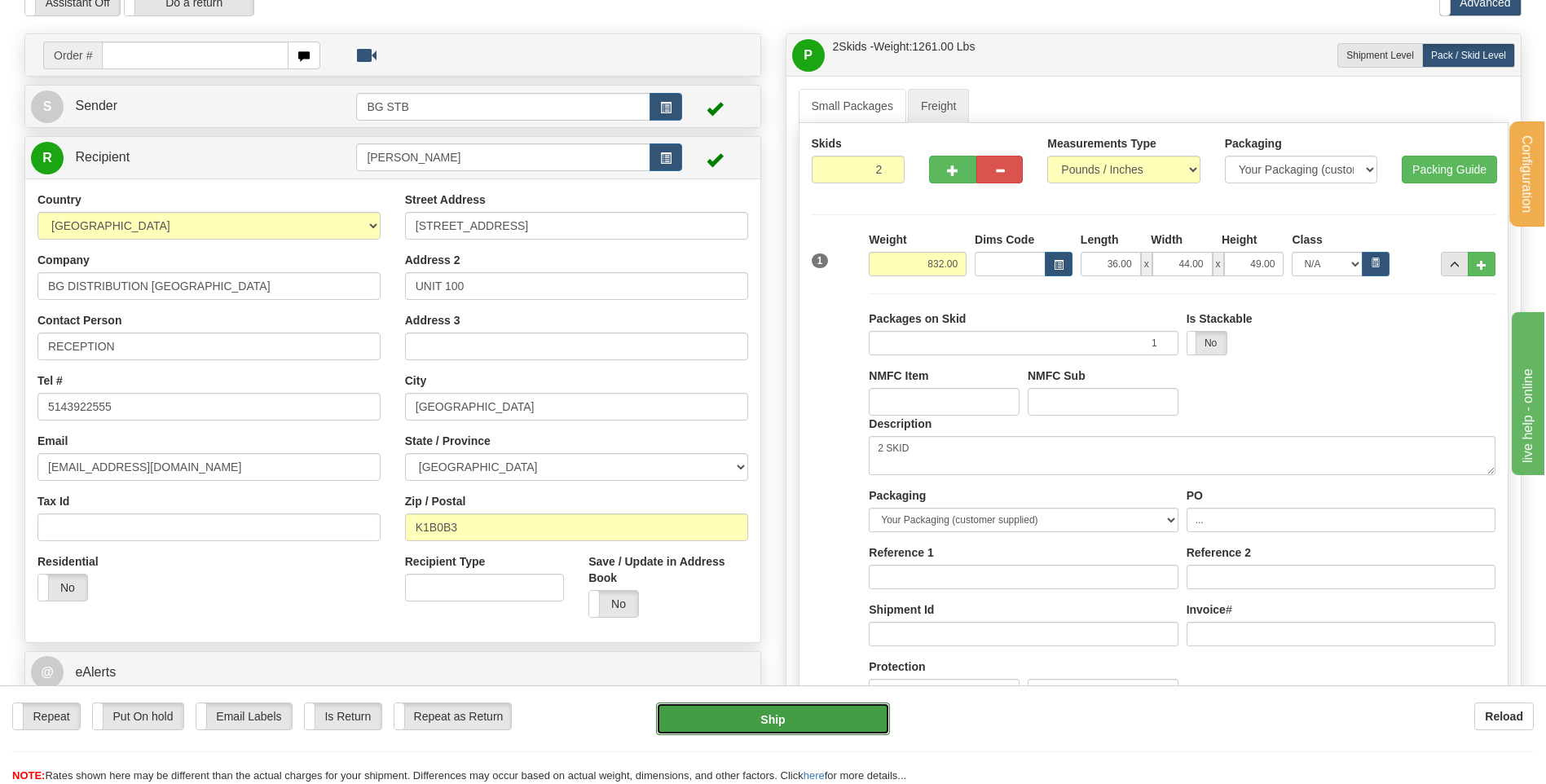
click at [744, 718] on button "Ship" at bounding box center [772, 718] width 233 height 32
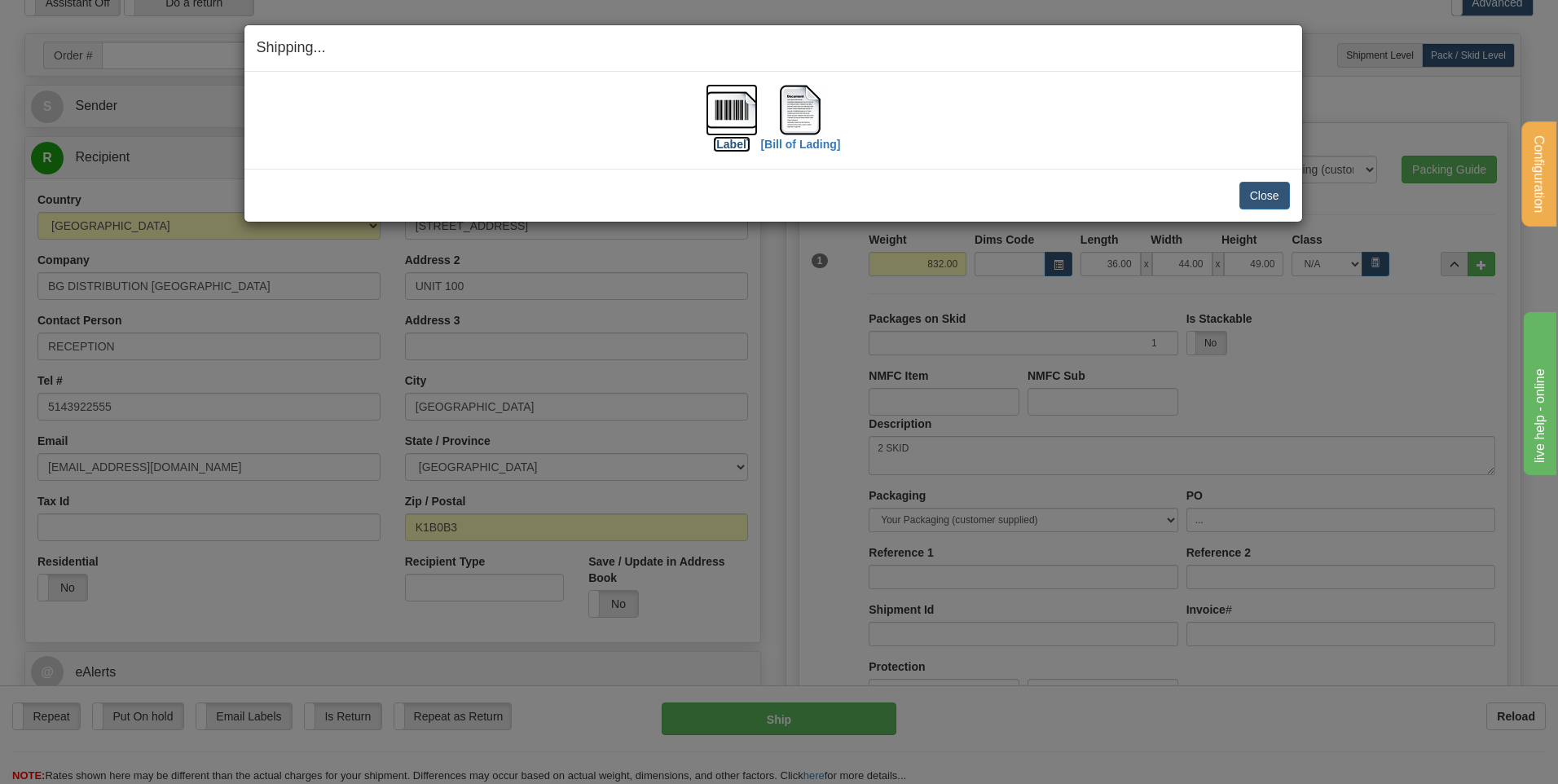
click at [709, 120] on img at bounding box center [732, 110] width 53 height 52
click at [804, 109] on img at bounding box center [800, 110] width 53 height 52
click at [1260, 191] on button "Close" at bounding box center [1265, 196] width 51 height 28
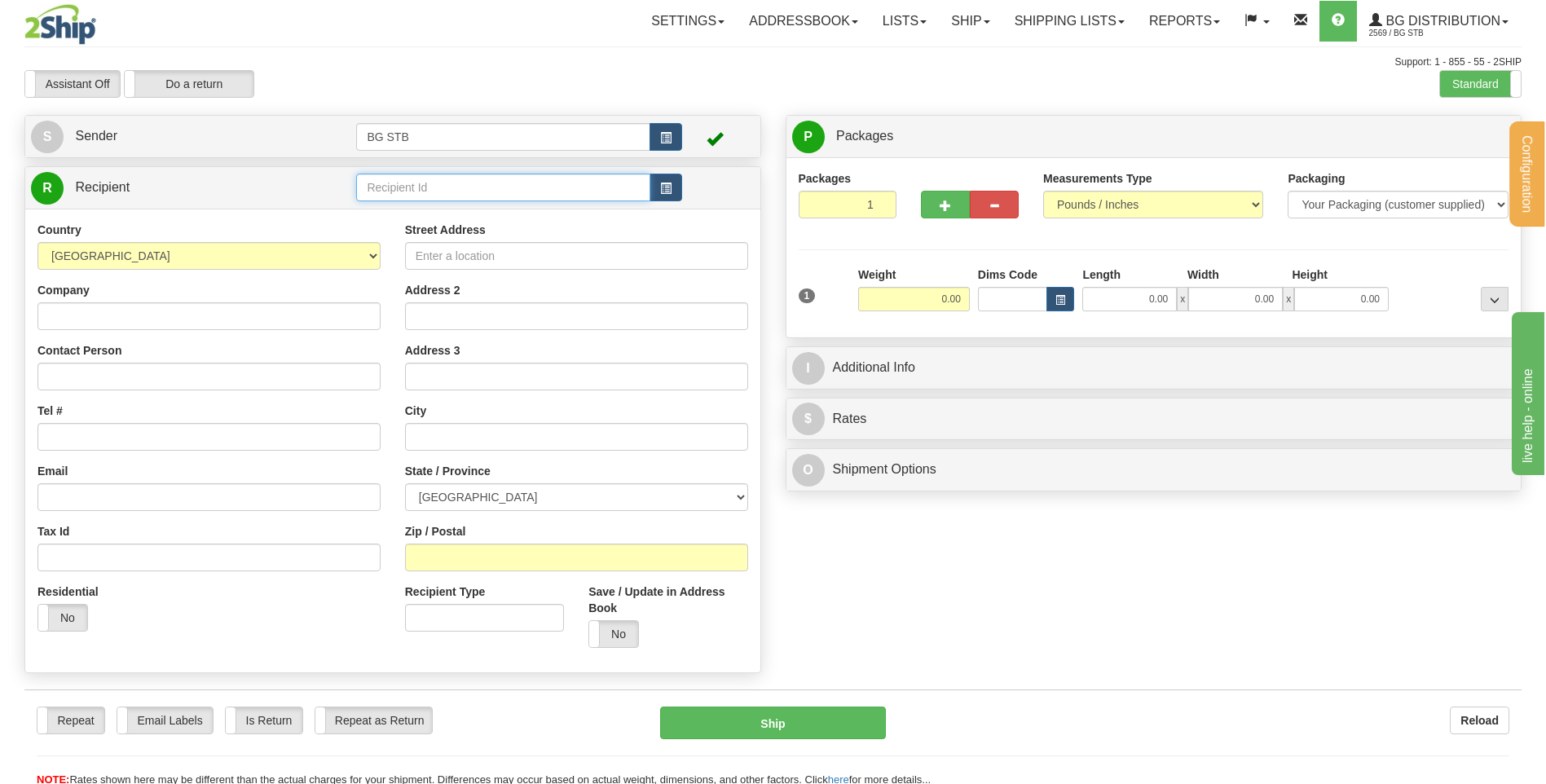
click at [506, 195] on input "text" at bounding box center [502, 187] width 293 height 28
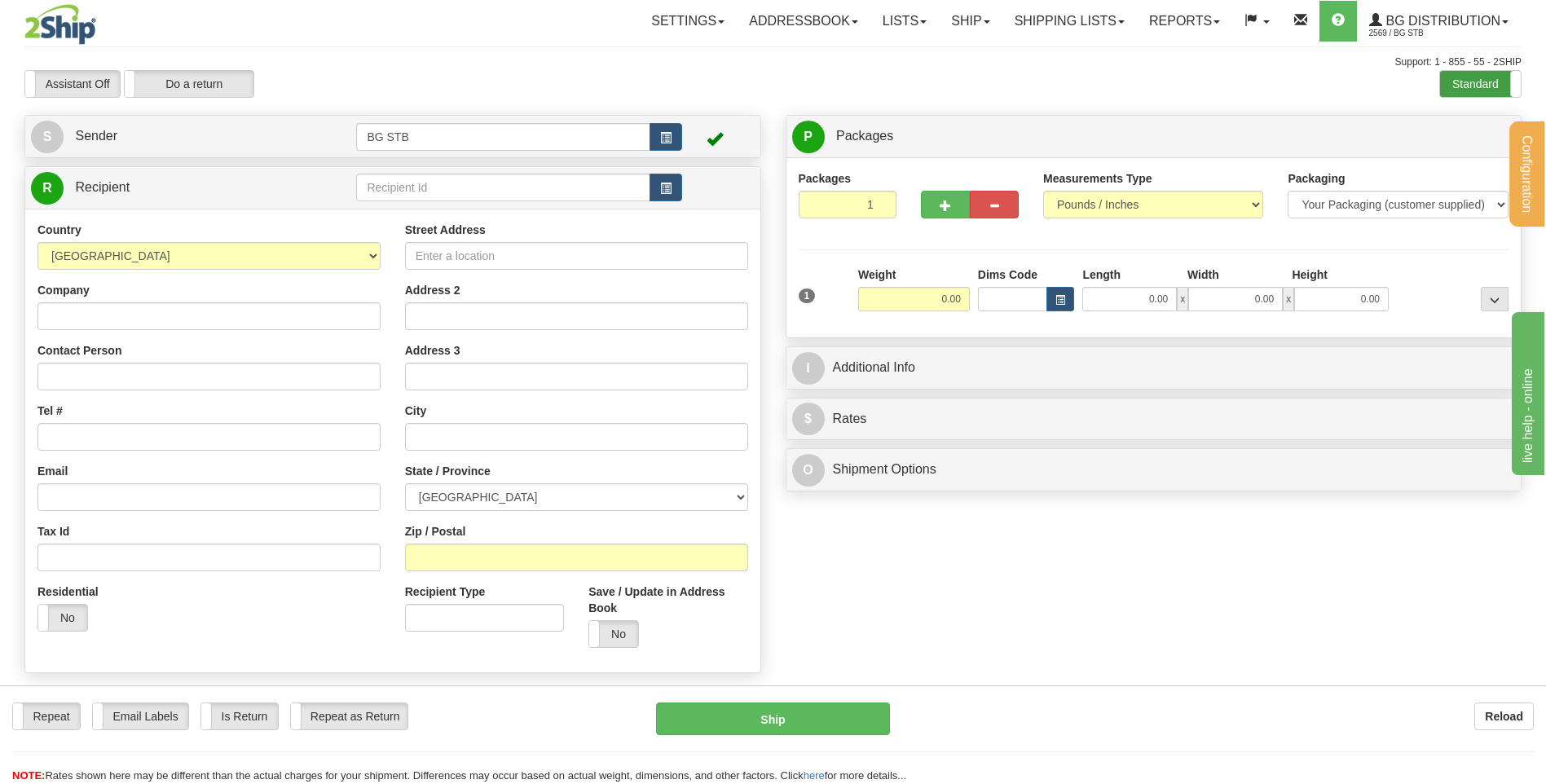
click at [1451, 89] on label "Standard" at bounding box center [1480, 84] width 81 height 26
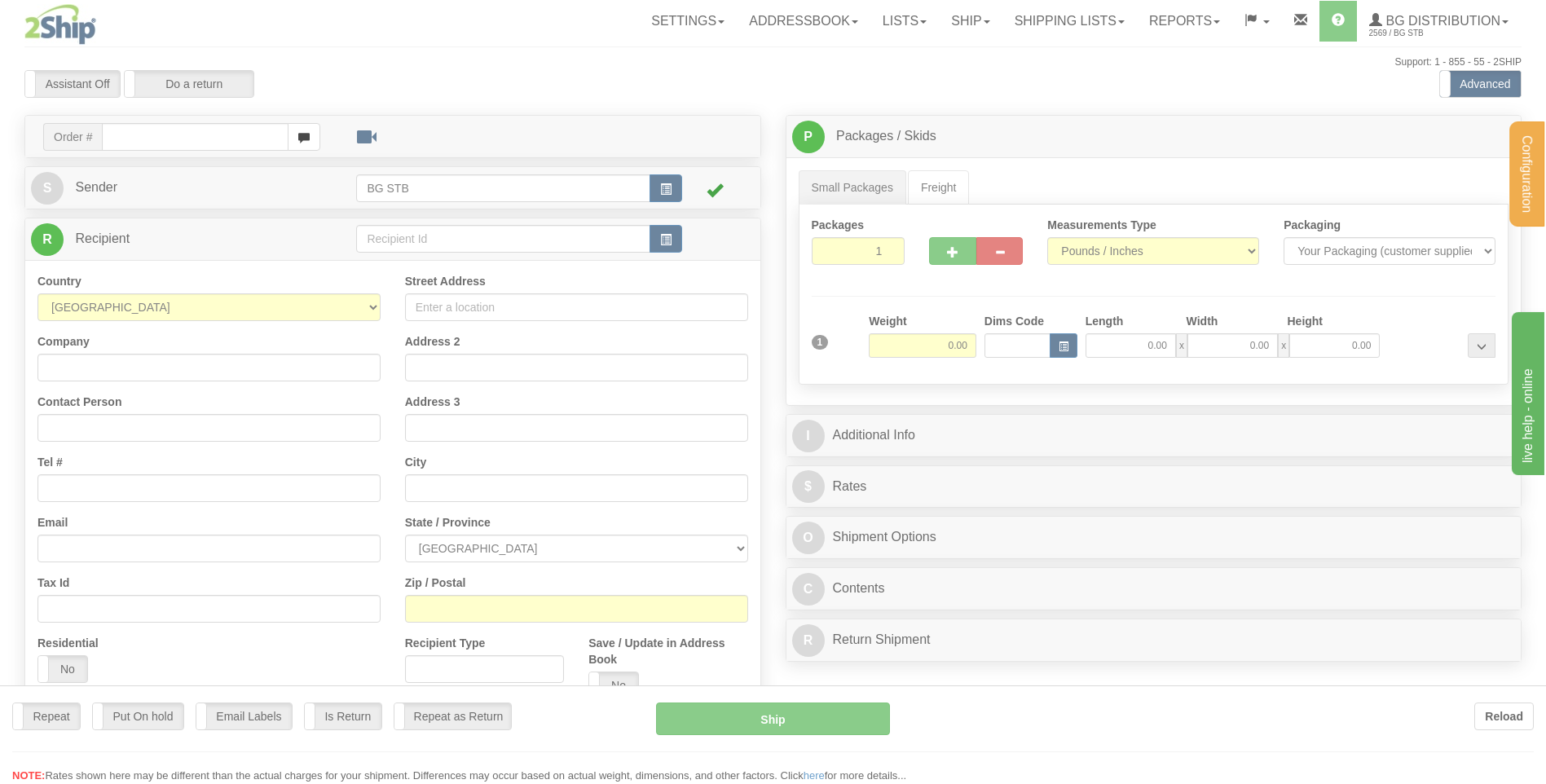
click at [417, 242] on div at bounding box center [773, 392] width 1546 height 784
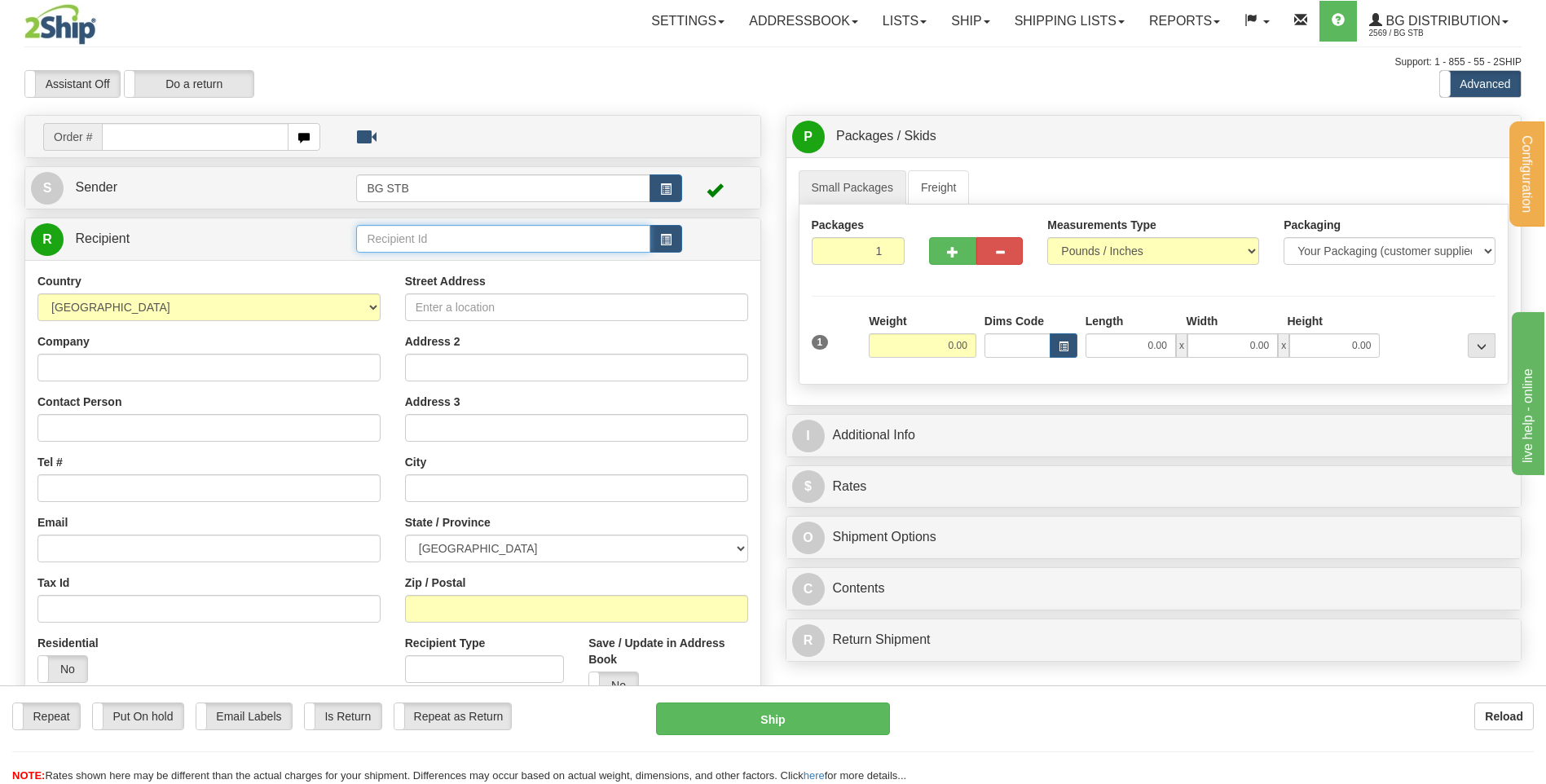
click at [407, 243] on input "text" at bounding box center [502, 239] width 293 height 28
type input "BG TOR"
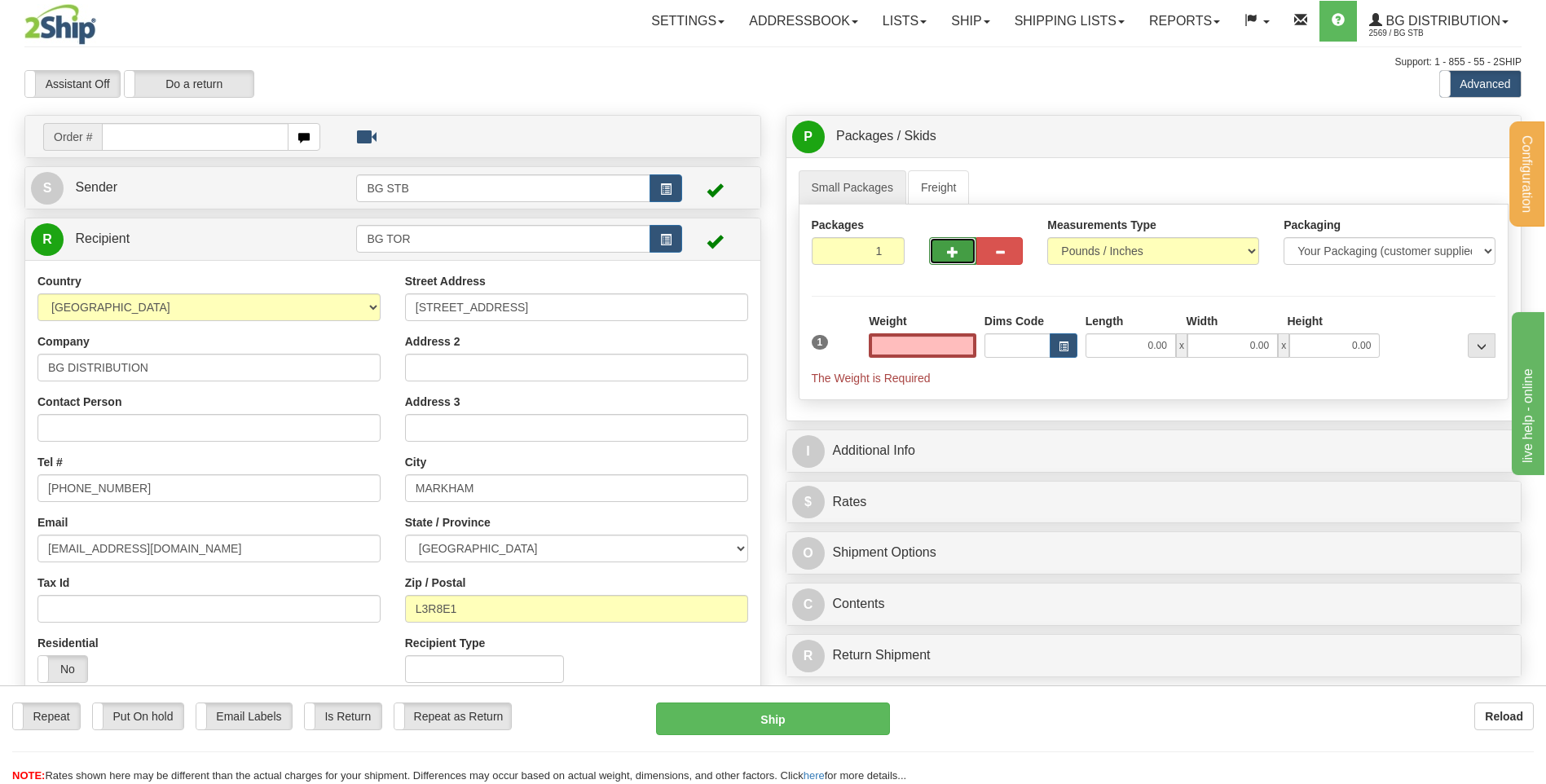
type input "0.00"
click at [953, 257] on span "button" at bounding box center [952, 252] width 11 height 10
click at [927, 198] on link "Freight" at bounding box center [938, 187] width 62 height 34
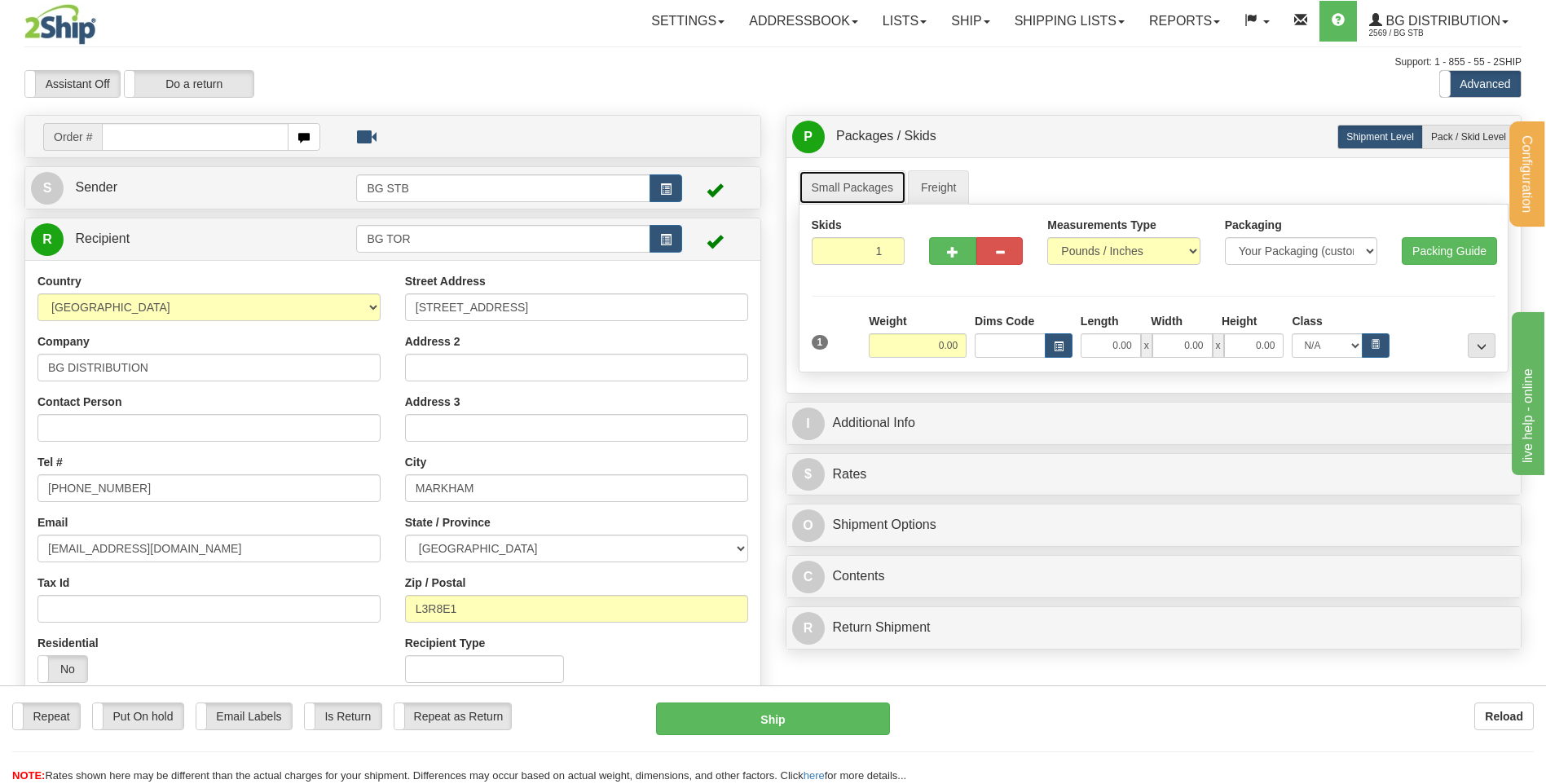
click at [864, 175] on link "Small Packages" at bounding box center [852, 187] width 108 height 34
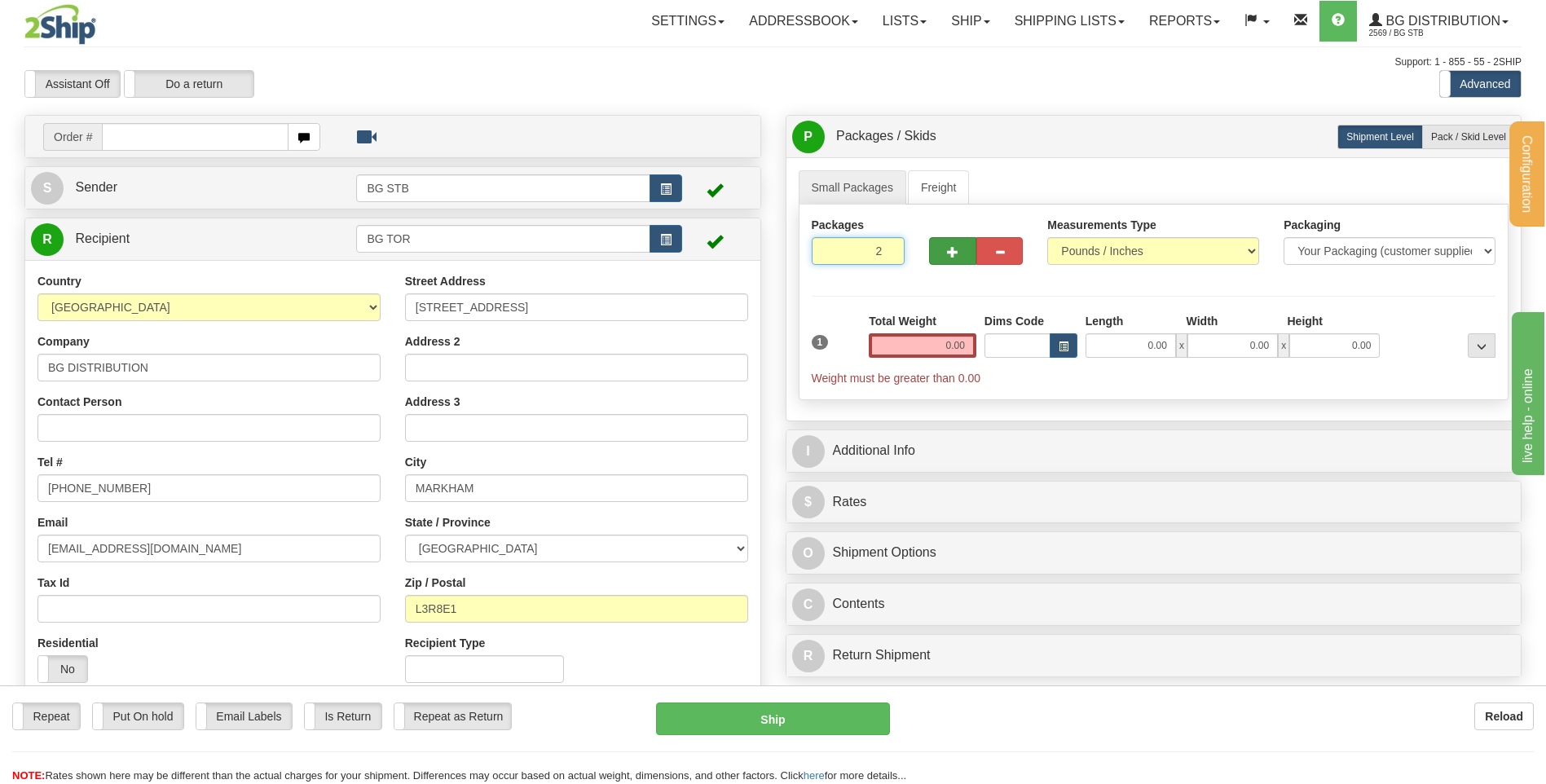
drag, startPoint x: 871, startPoint y: 245, endPoint x: 937, endPoint y: 238, distance: 66.4
click at [934, 238] on div "Packages 2 1" at bounding box center [1154, 248] width 709 height 63
drag, startPoint x: 865, startPoint y: 248, endPoint x: 944, endPoint y: 247, distance: 79.0
click at [944, 247] on div "Packages 02 1" at bounding box center [1154, 248] width 709 height 63
type input "1"
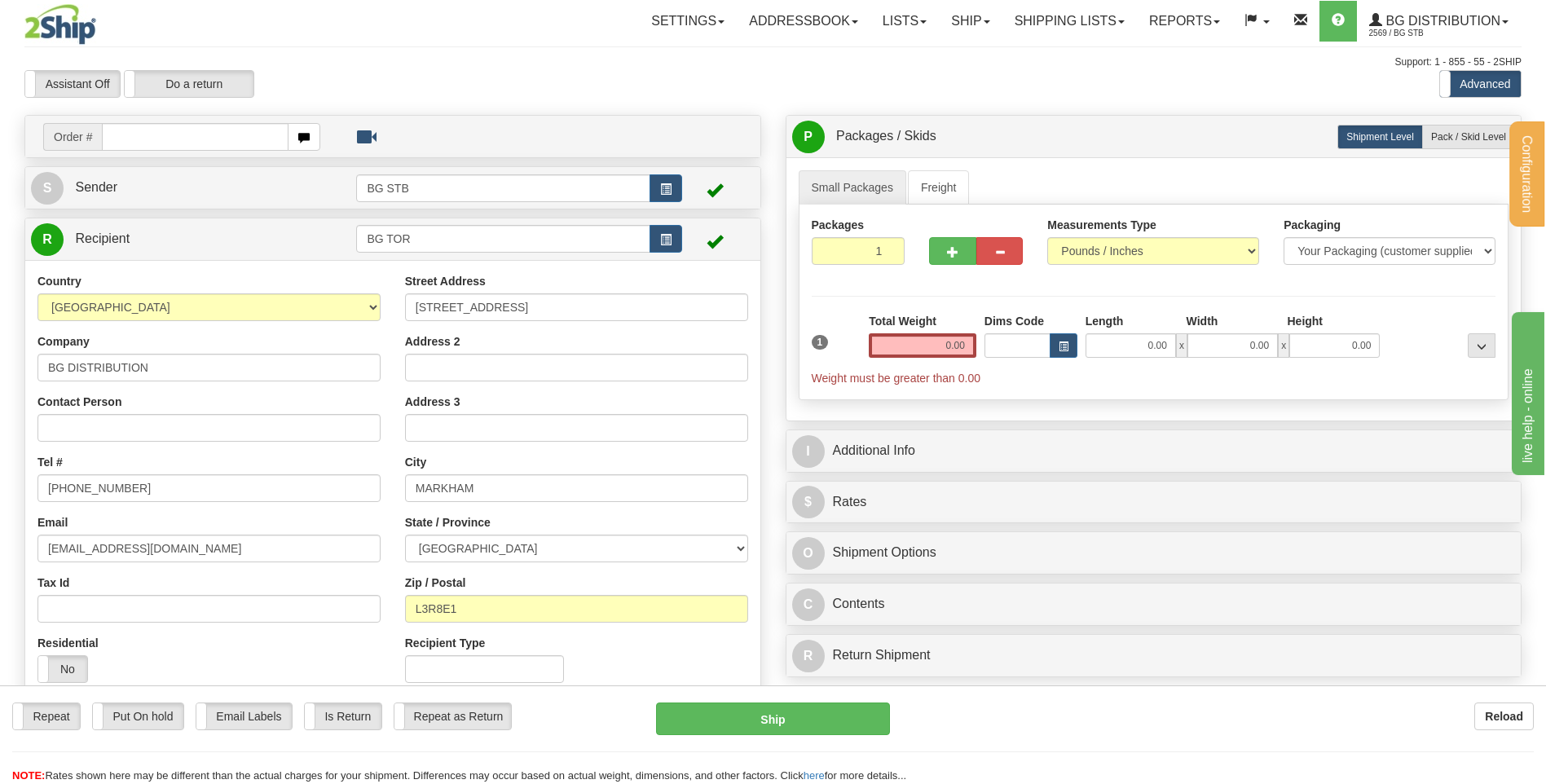
click at [1036, 180] on ul "Small Packages Freight" at bounding box center [1154, 187] width 711 height 34
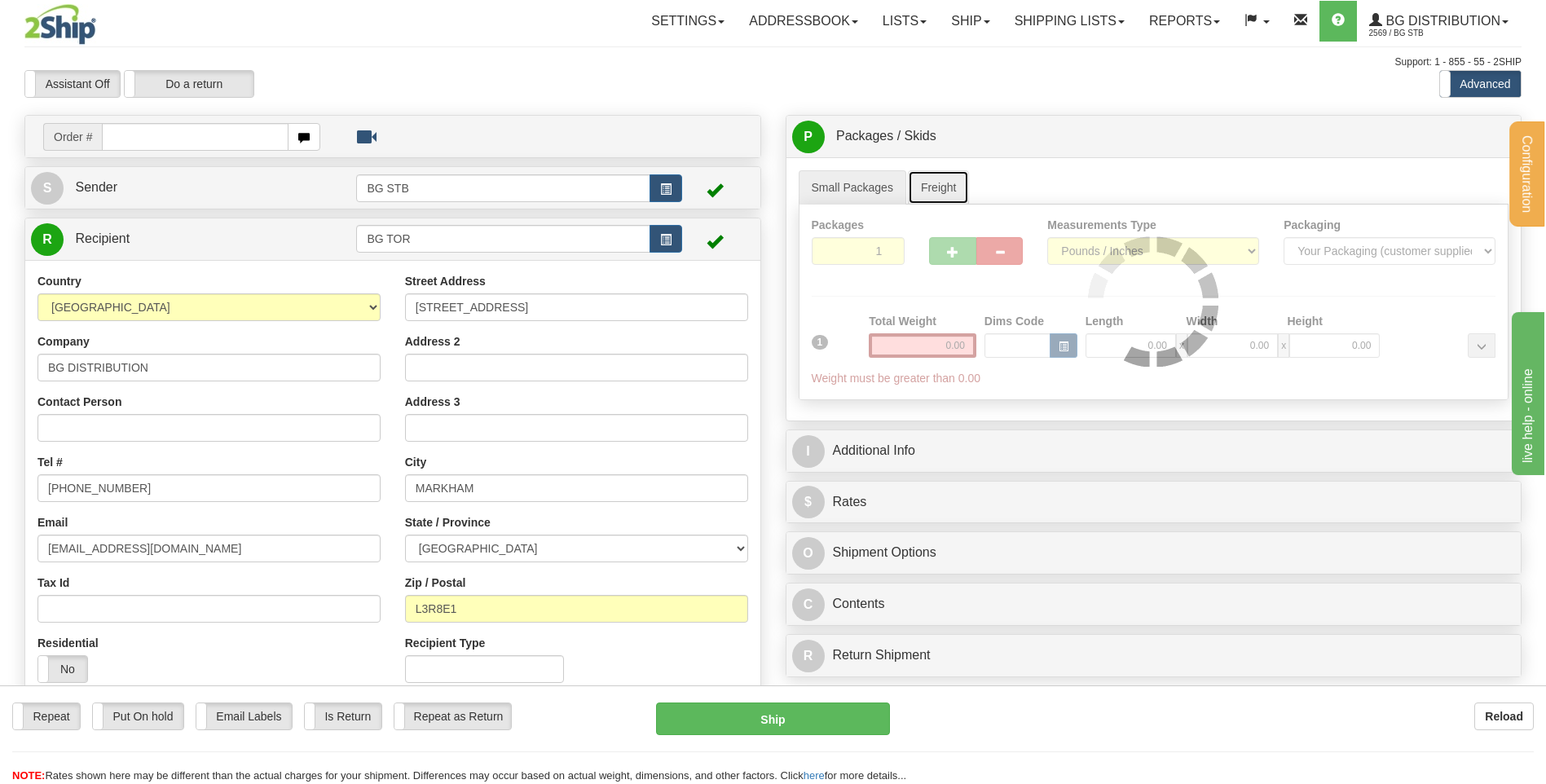
click at [931, 175] on link "Freight" at bounding box center [938, 187] width 62 height 34
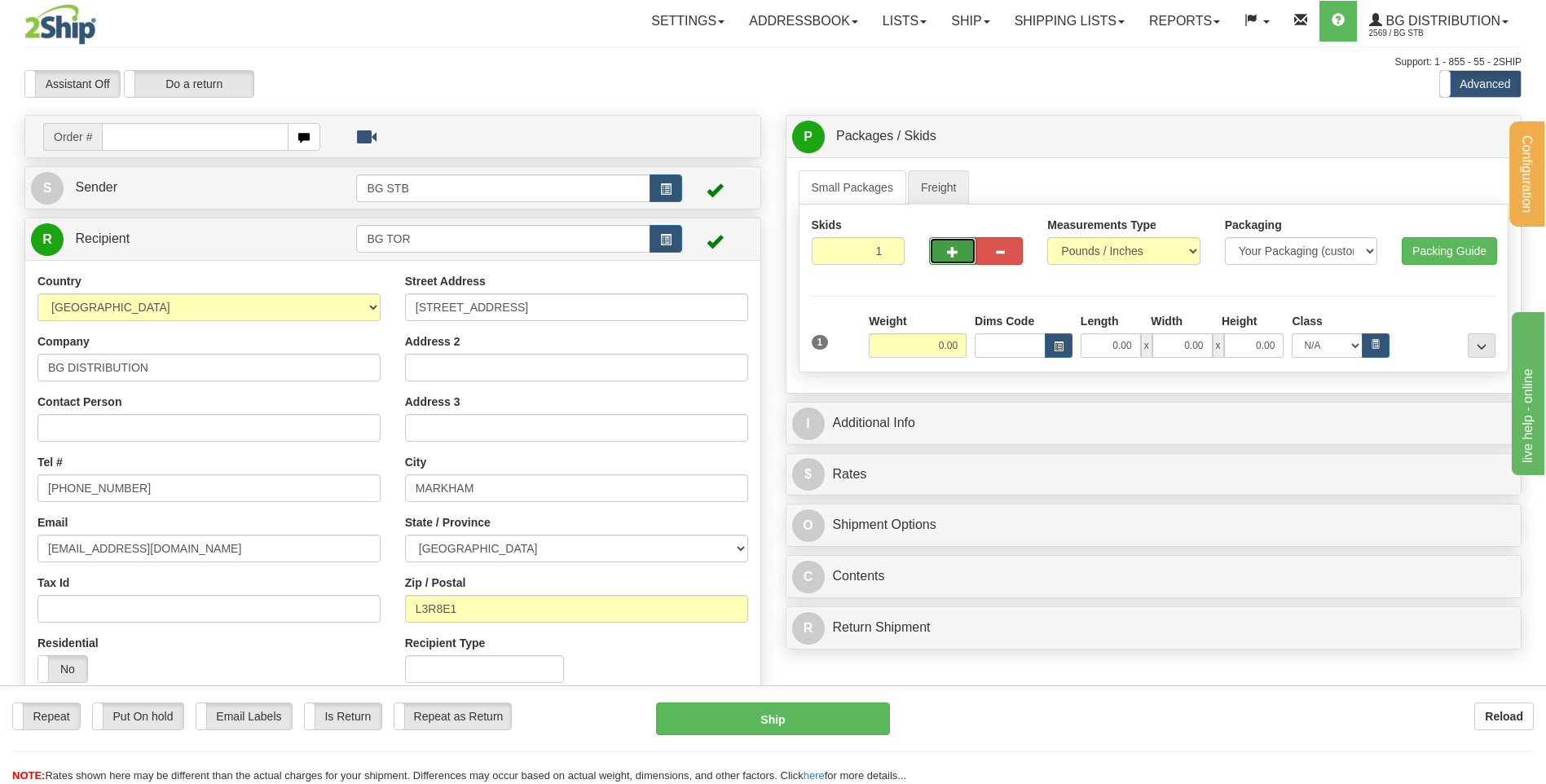
click at [952, 247] on span "button" at bounding box center [952, 252] width 11 height 10
type input "2"
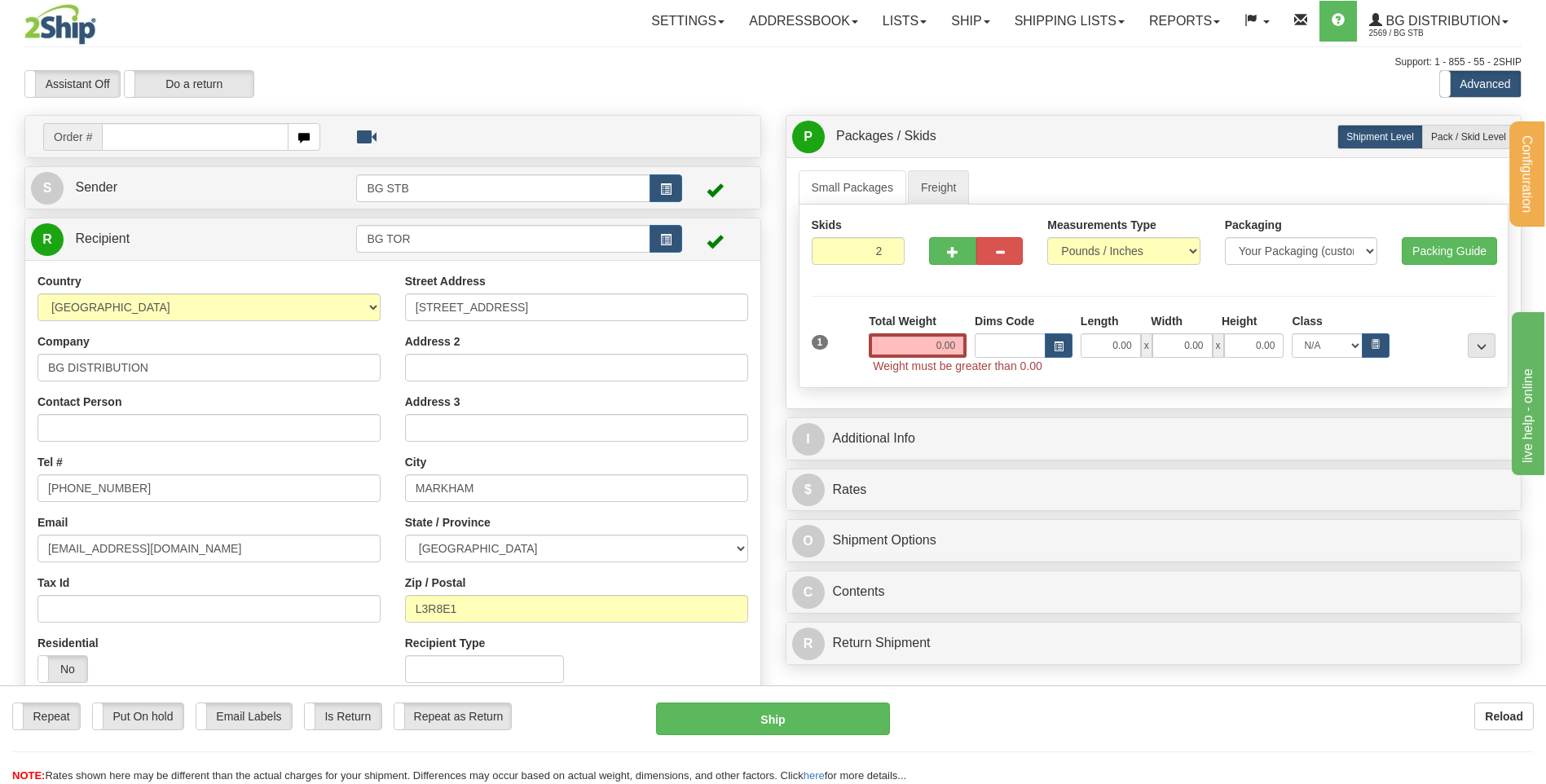
drag, startPoint x: 1446, startPoint y: 136, endPoint x: 1425, endPoint y: 152, distance: 26.4
click at [1444, 136] on span "Pack / Skid Level" at bounding box center [1469, 136] width 75 height 11
radio input "true"
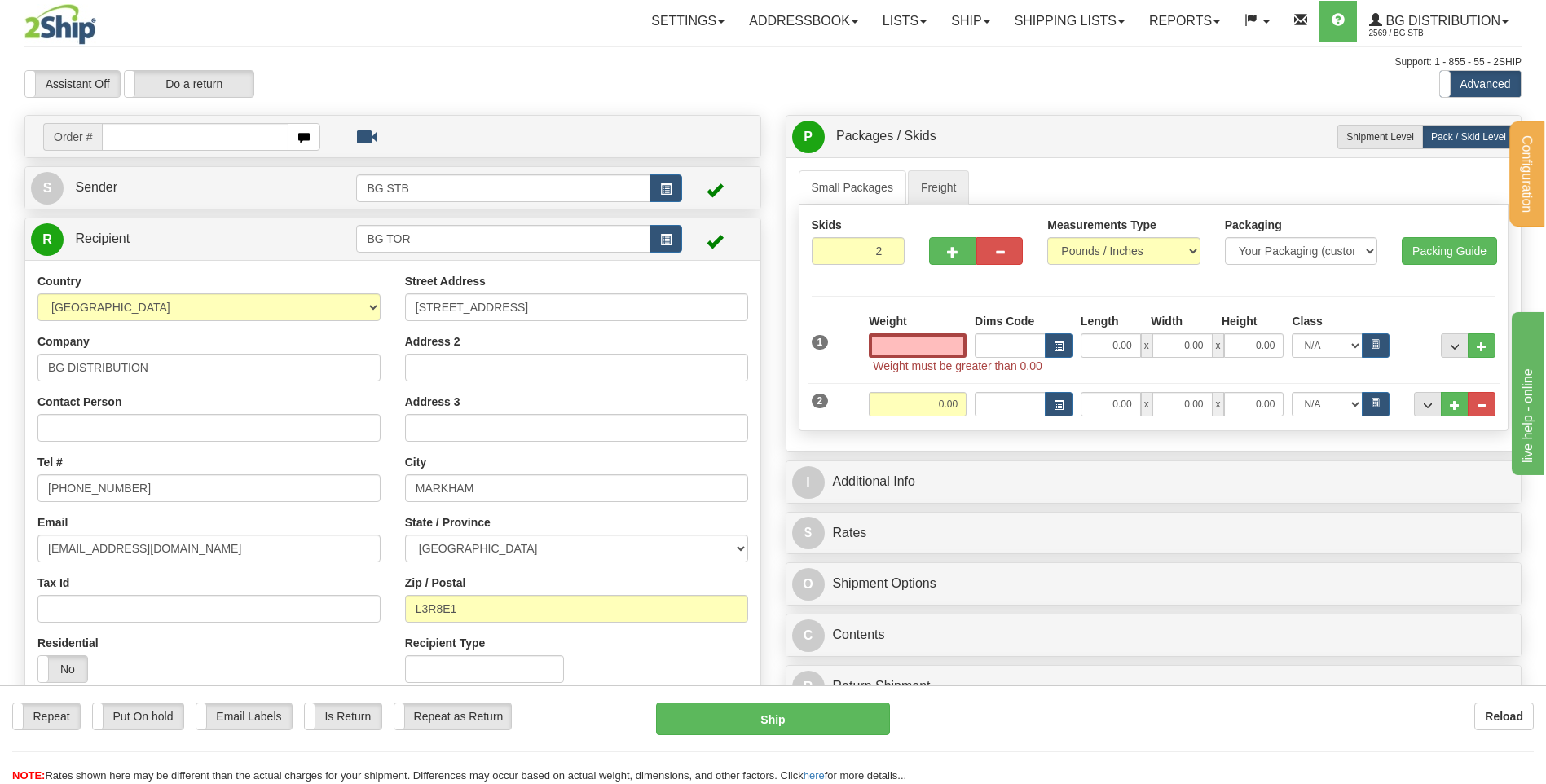
click at [931, 344] on input "text" at bounding box center [917, 346] width 98 height 24
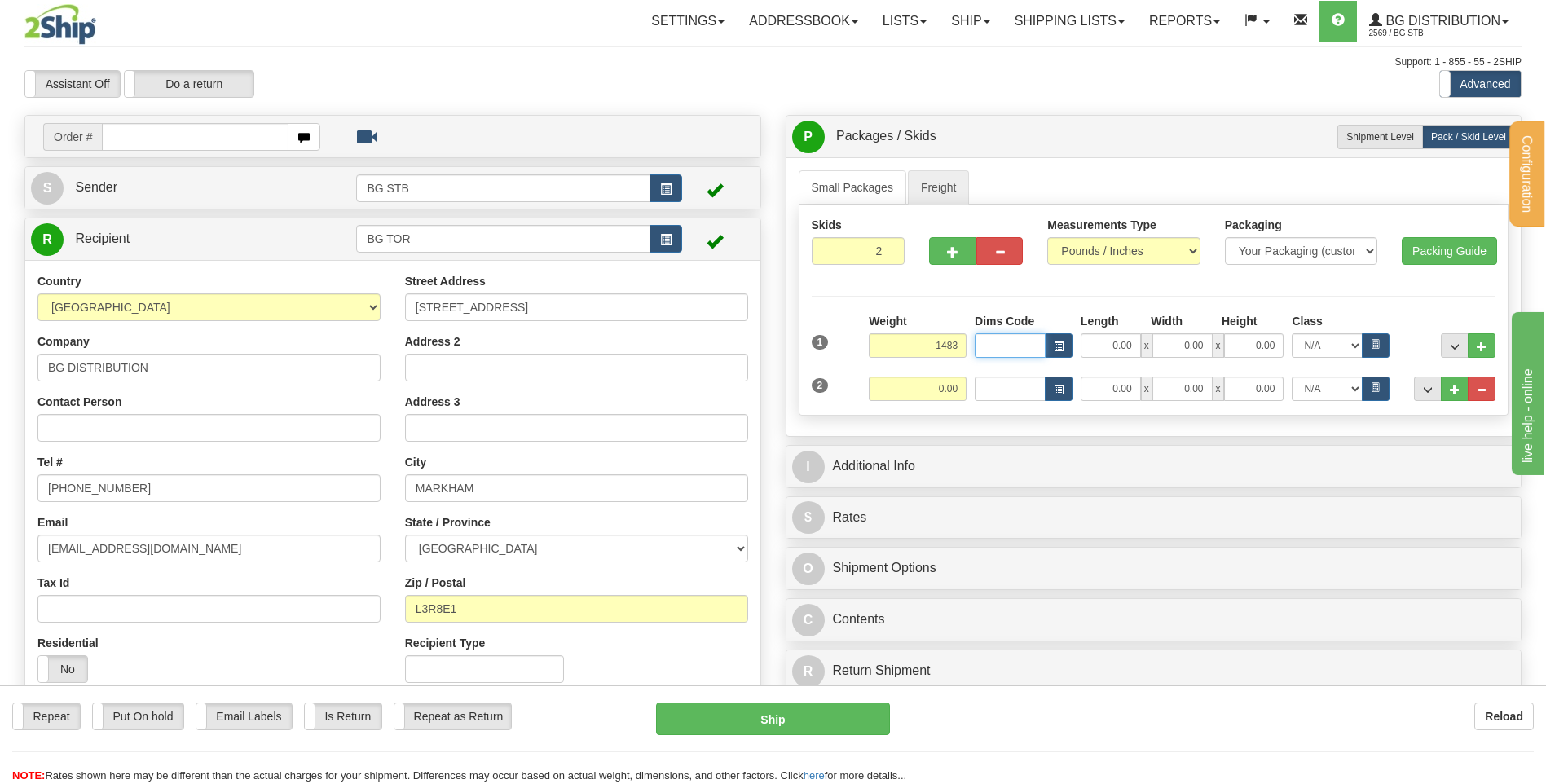
type input "1483.00"
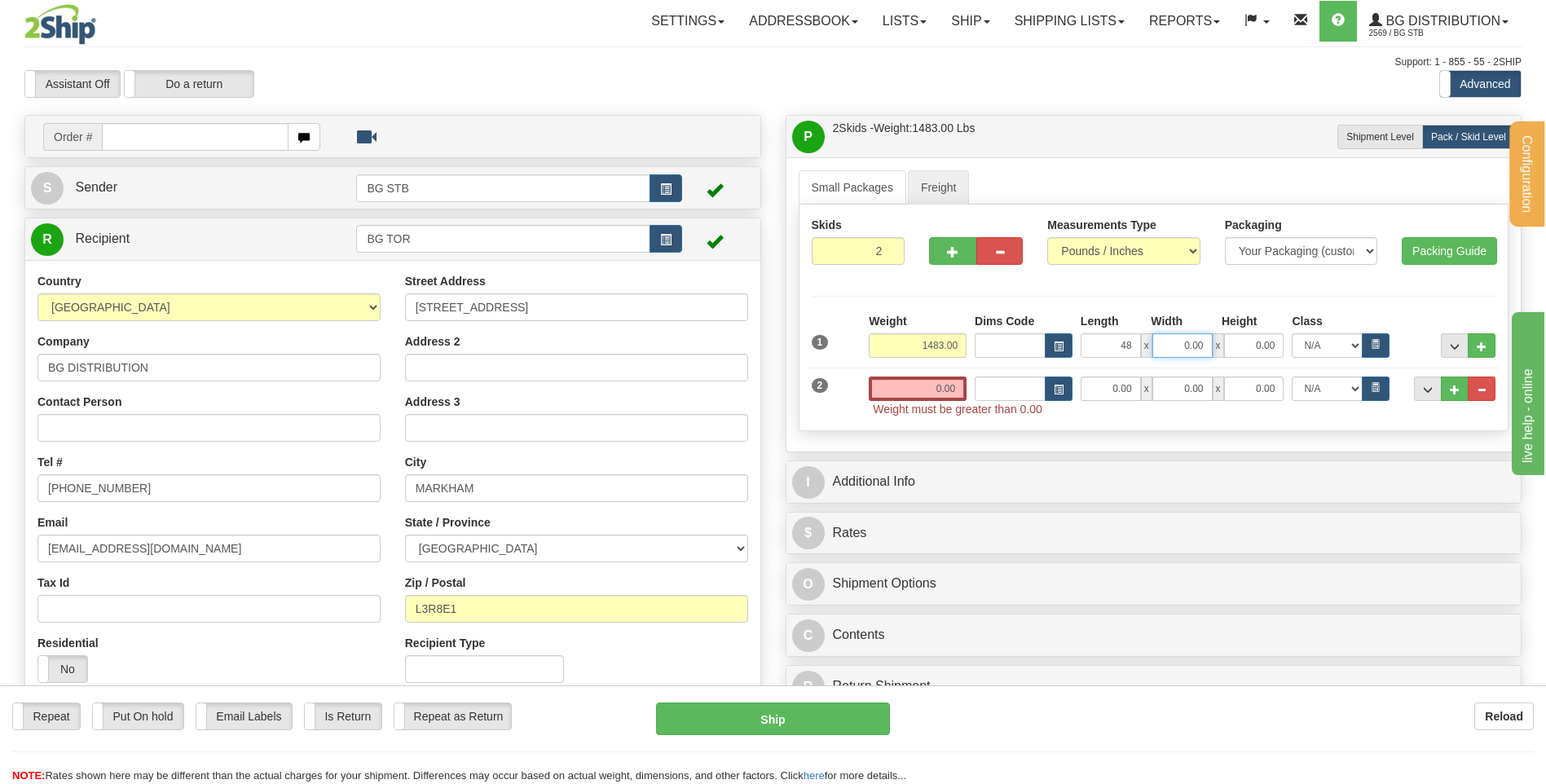
type input "48.00"
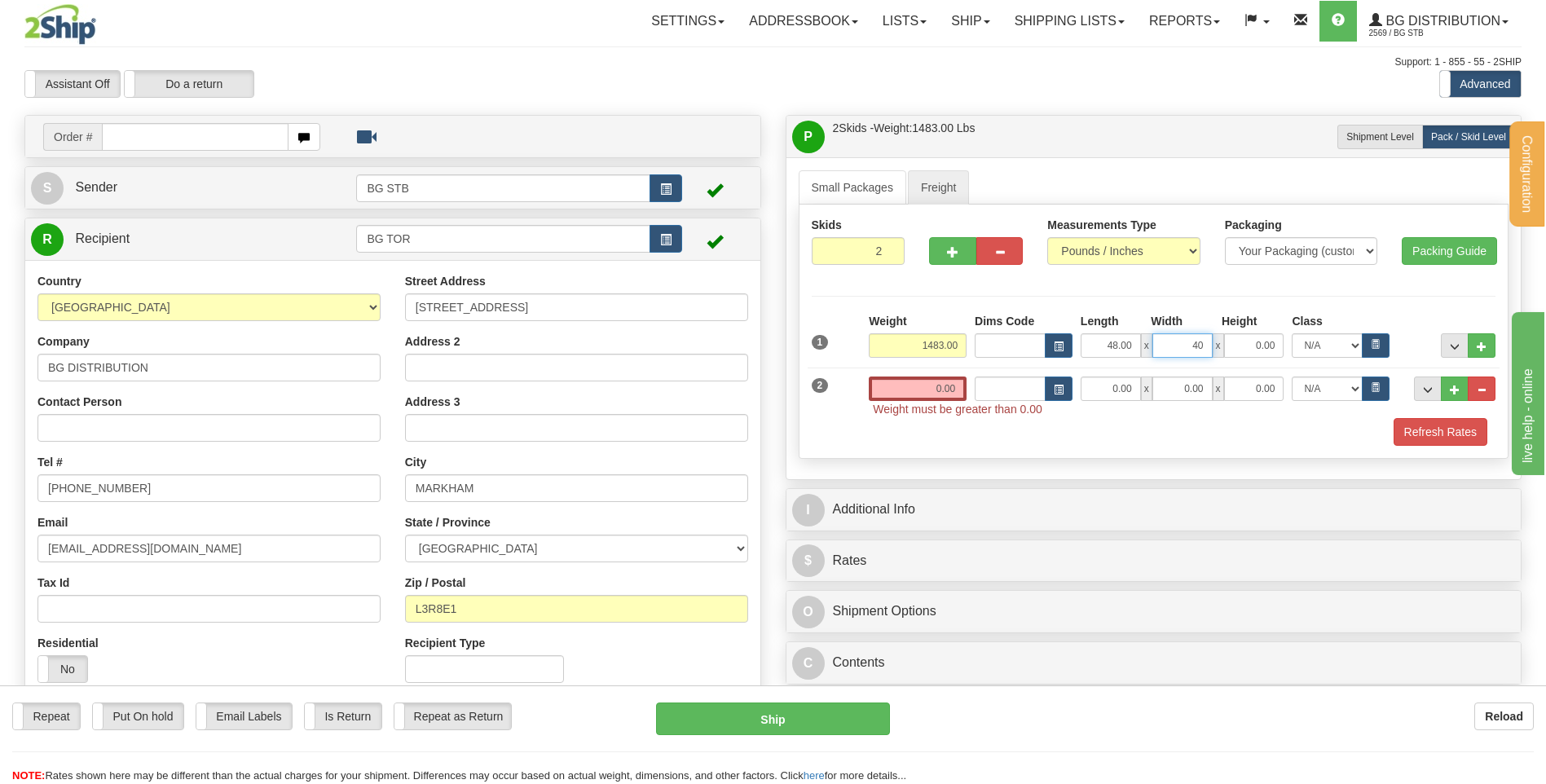
type input "40.00"
type input "52.00"
click at [1451, 337] on button "..." at bounding box center [1455, 346] width 28 height 24
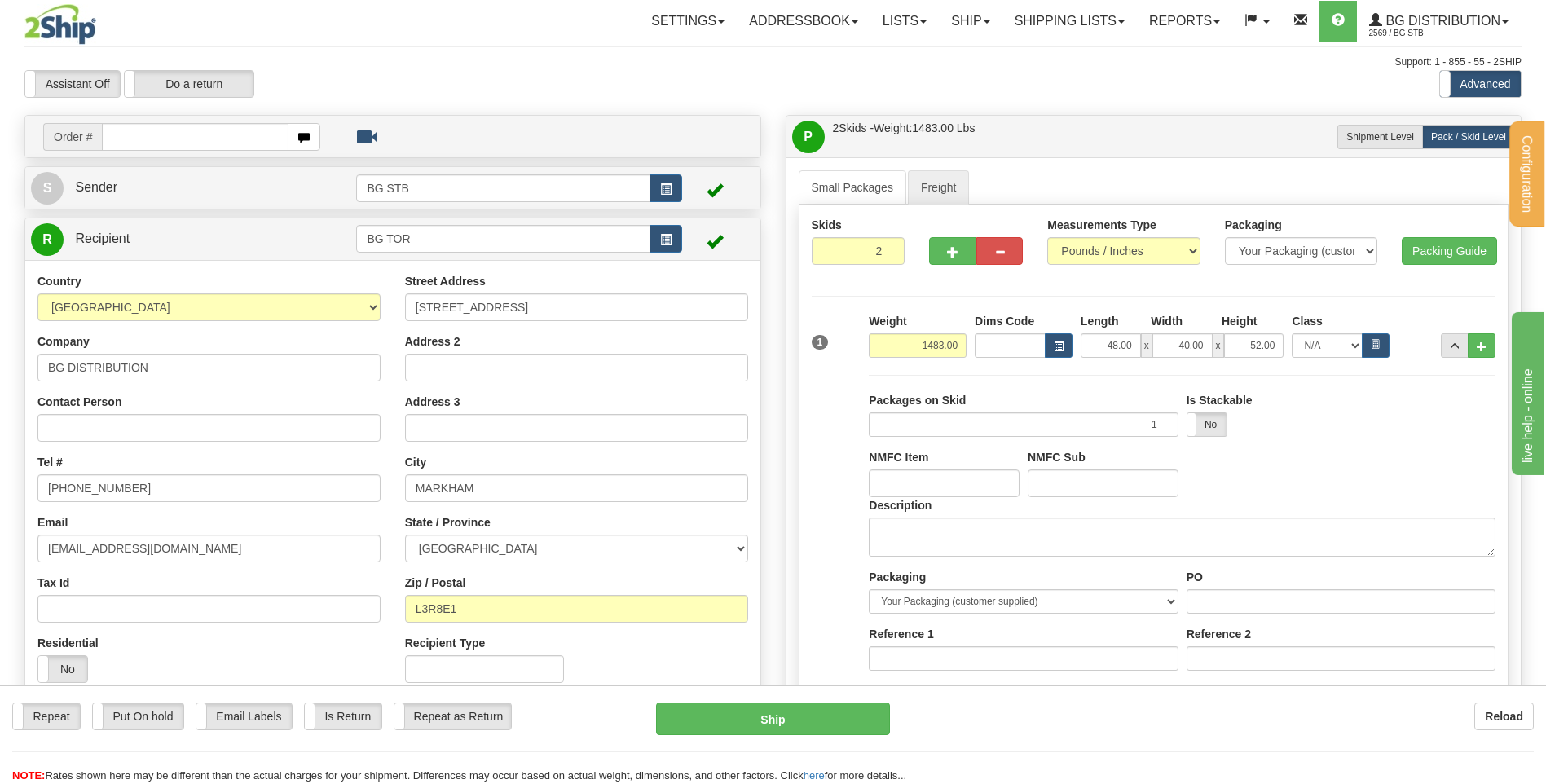
click at [986, 510] on div "Description" at bounding box center [1182, 527] width 627 height 60
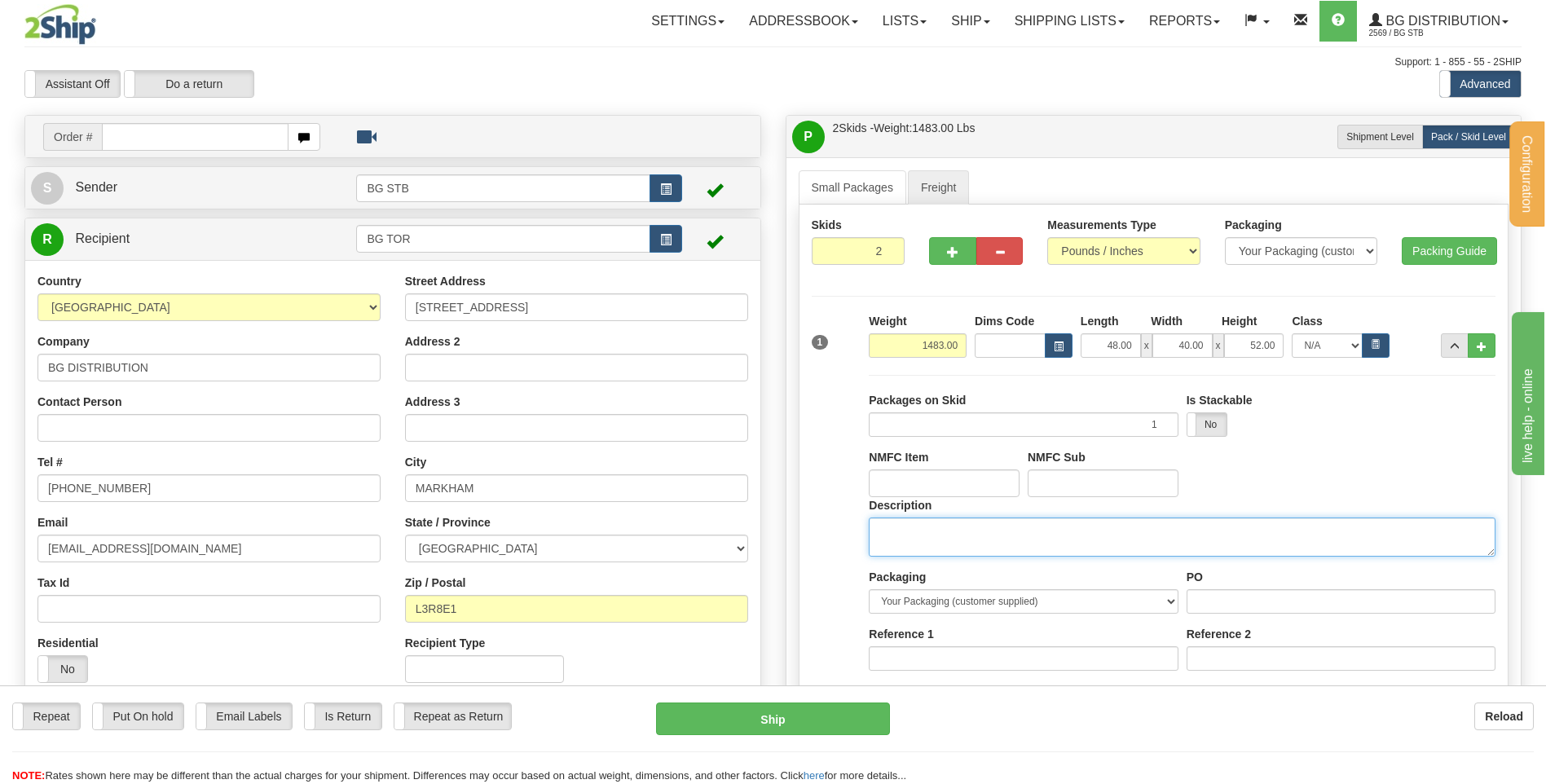
click at [994, 519] on textarea "Description" at bounding box center [1182, 536] width 627 height 39
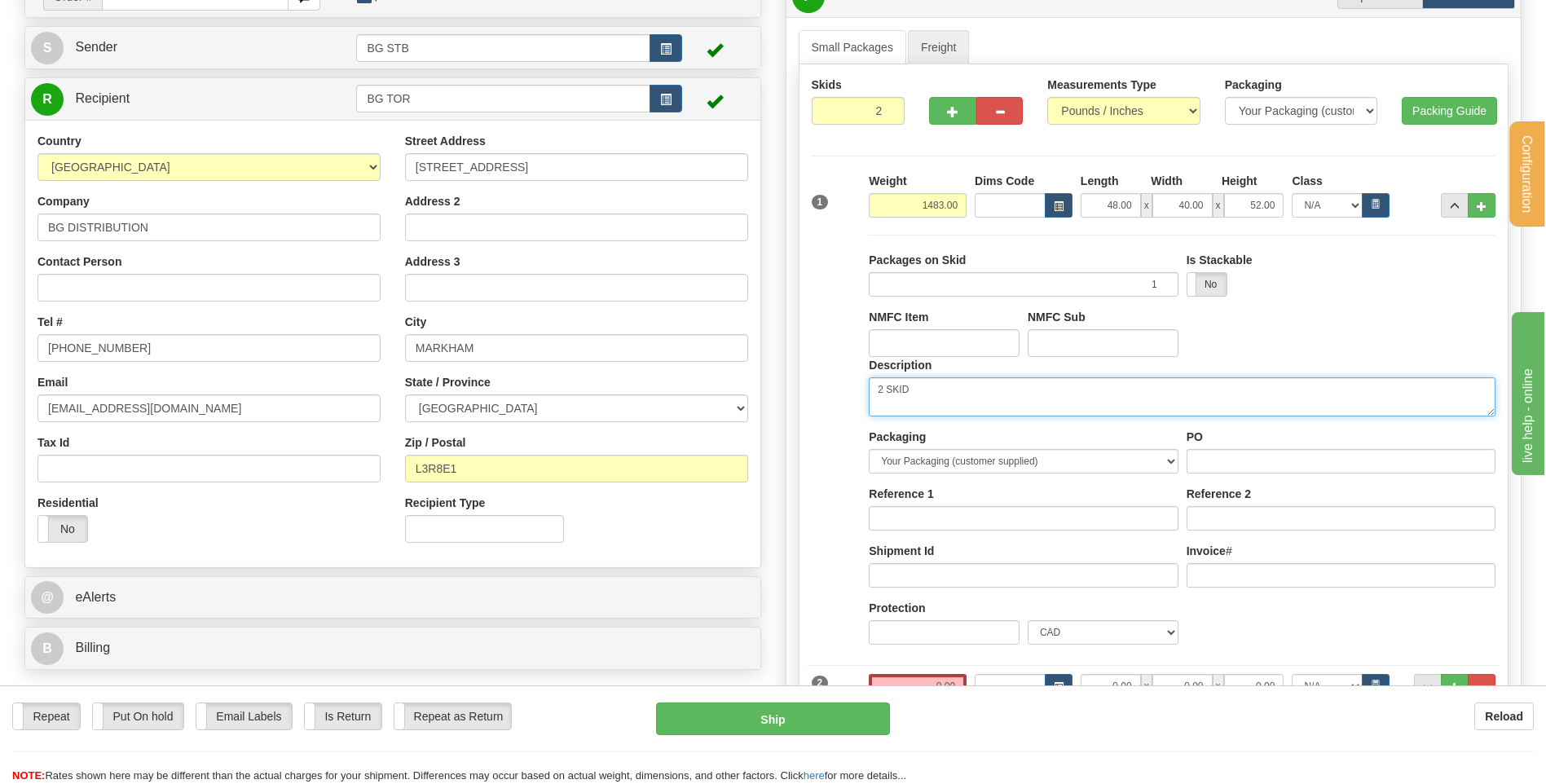
scroll to position [244, 0]
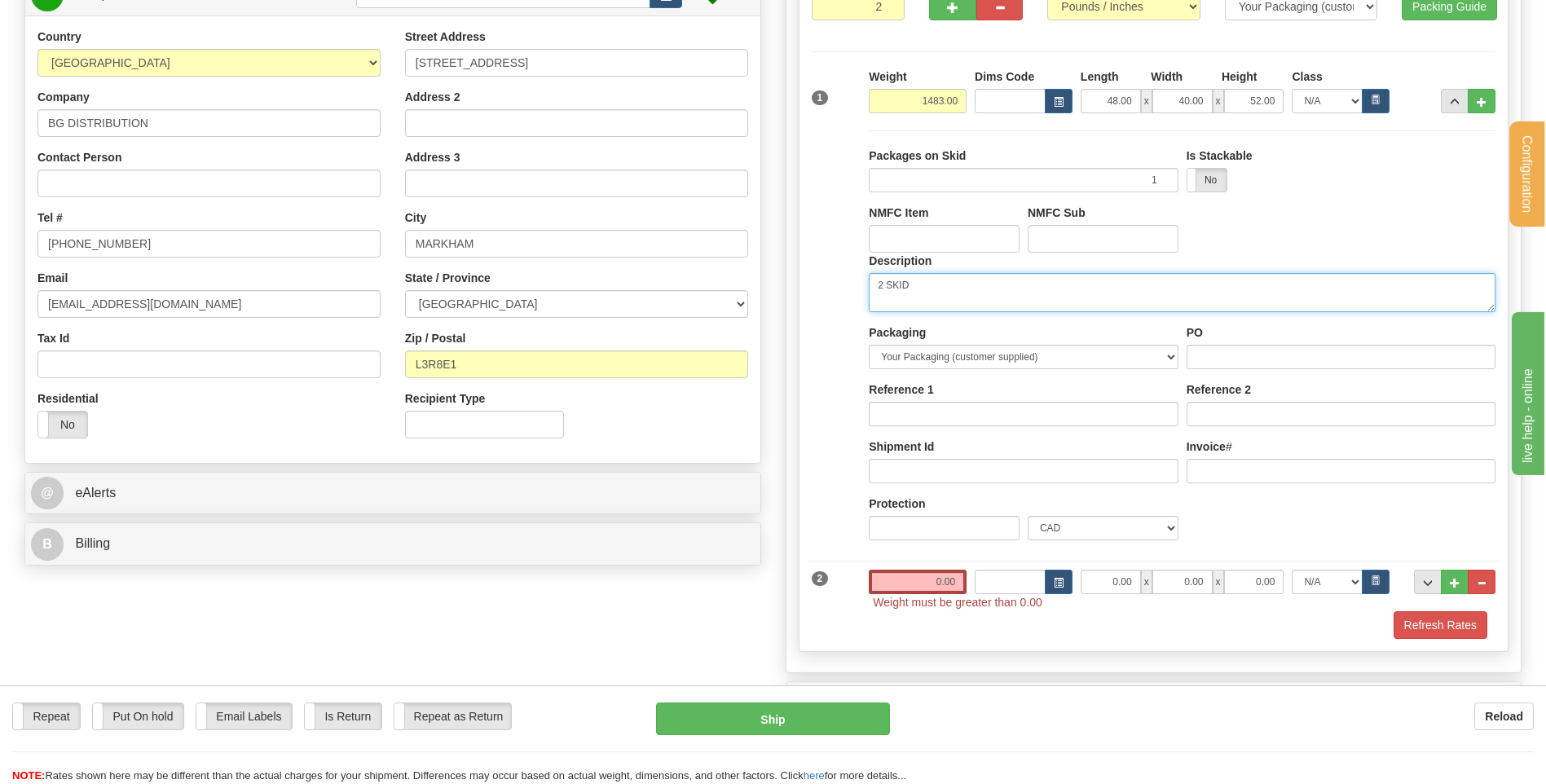
type textarea "2 SKID"
click at [1261, 358] on input "PO" at bounding box center [1340, 357] width 309 height 24
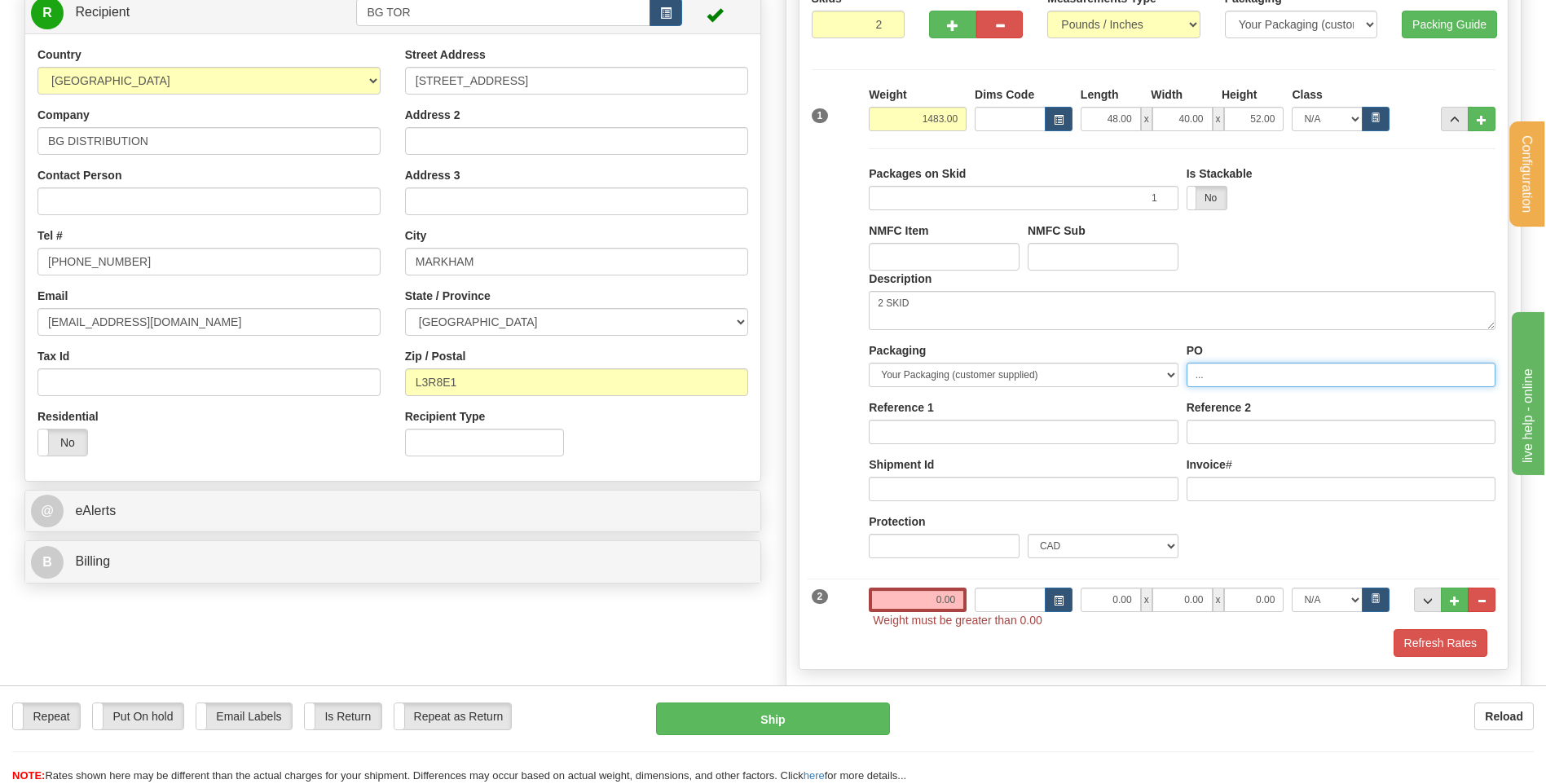
scroll to position [81, 0]
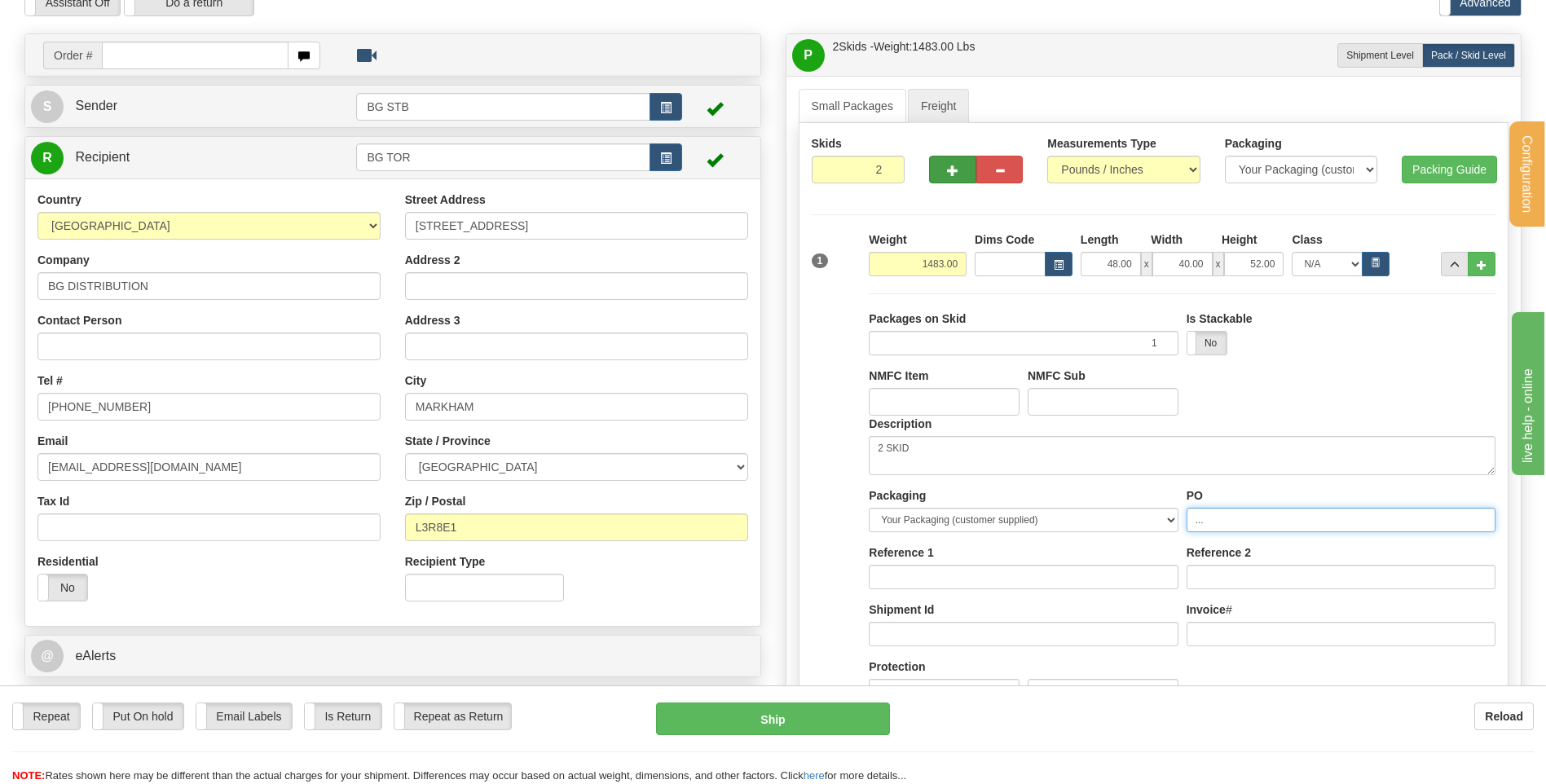
type input "..."
click at [959, 168] on span "button" at bounding box center [952, 171] width 11 height 10
type input "3"
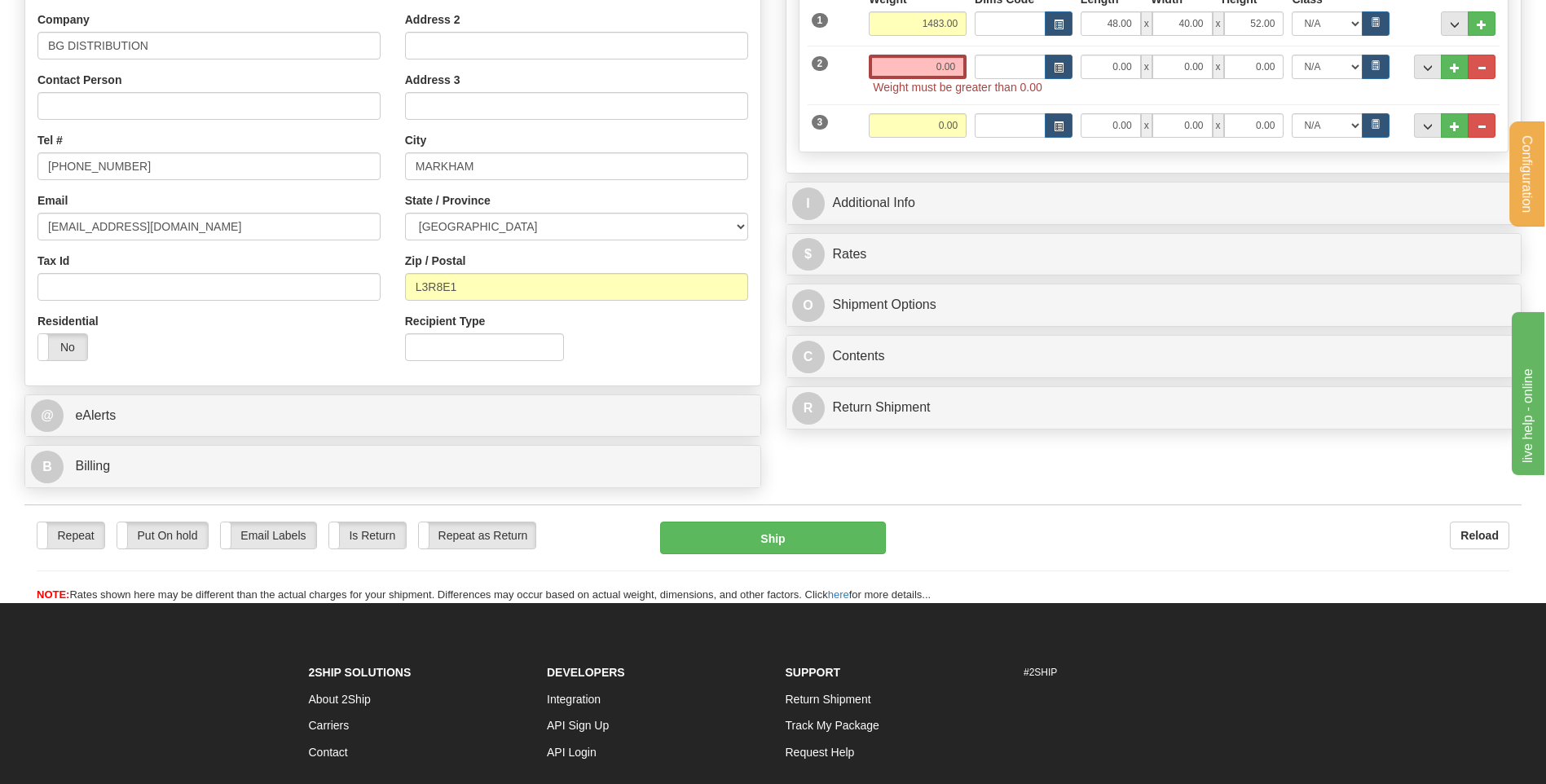
scroll to position [326, 0]
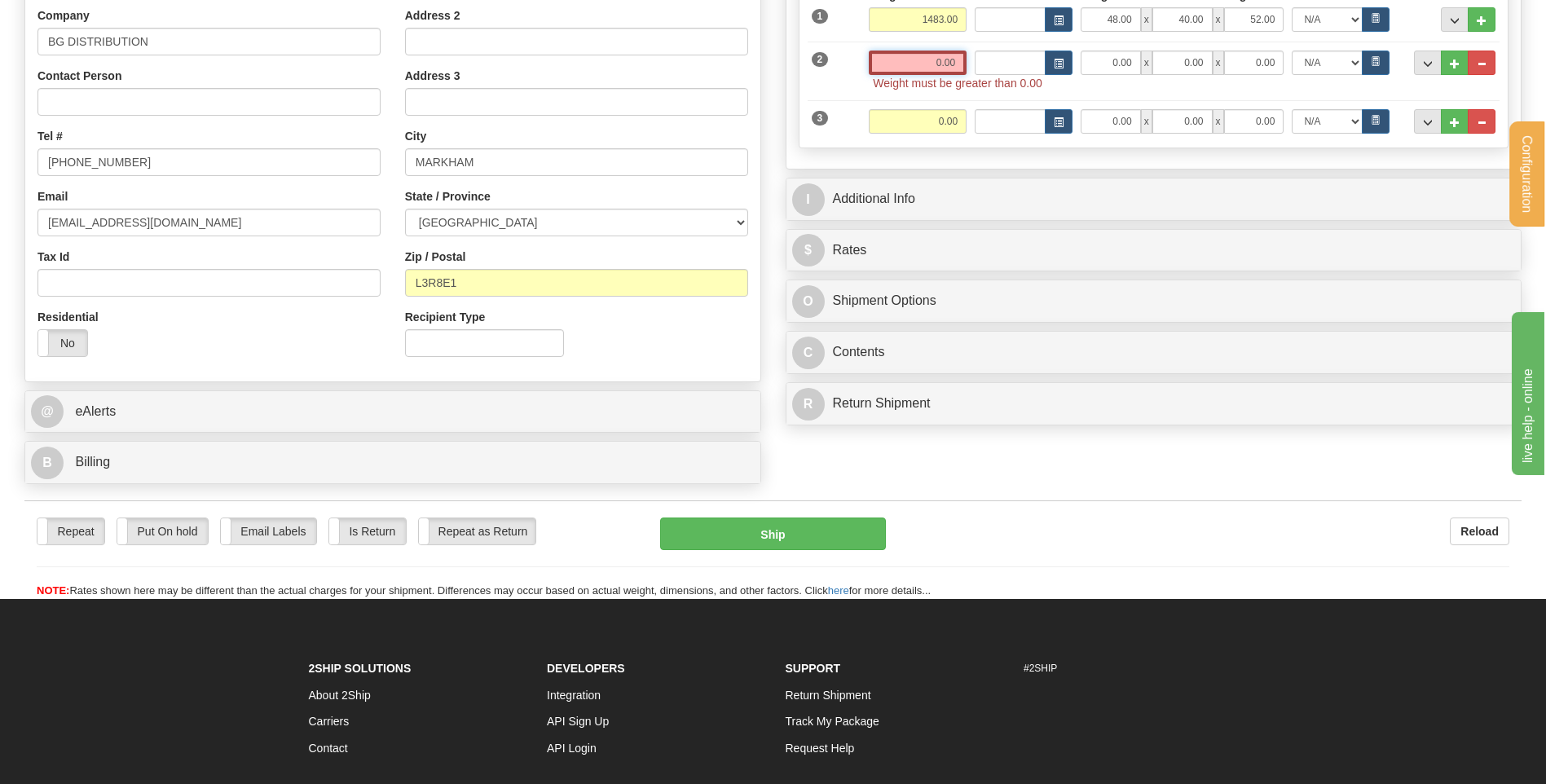
click at [936, 60] on input "0.00" at bounding box center [917, 63] width 98 height 24
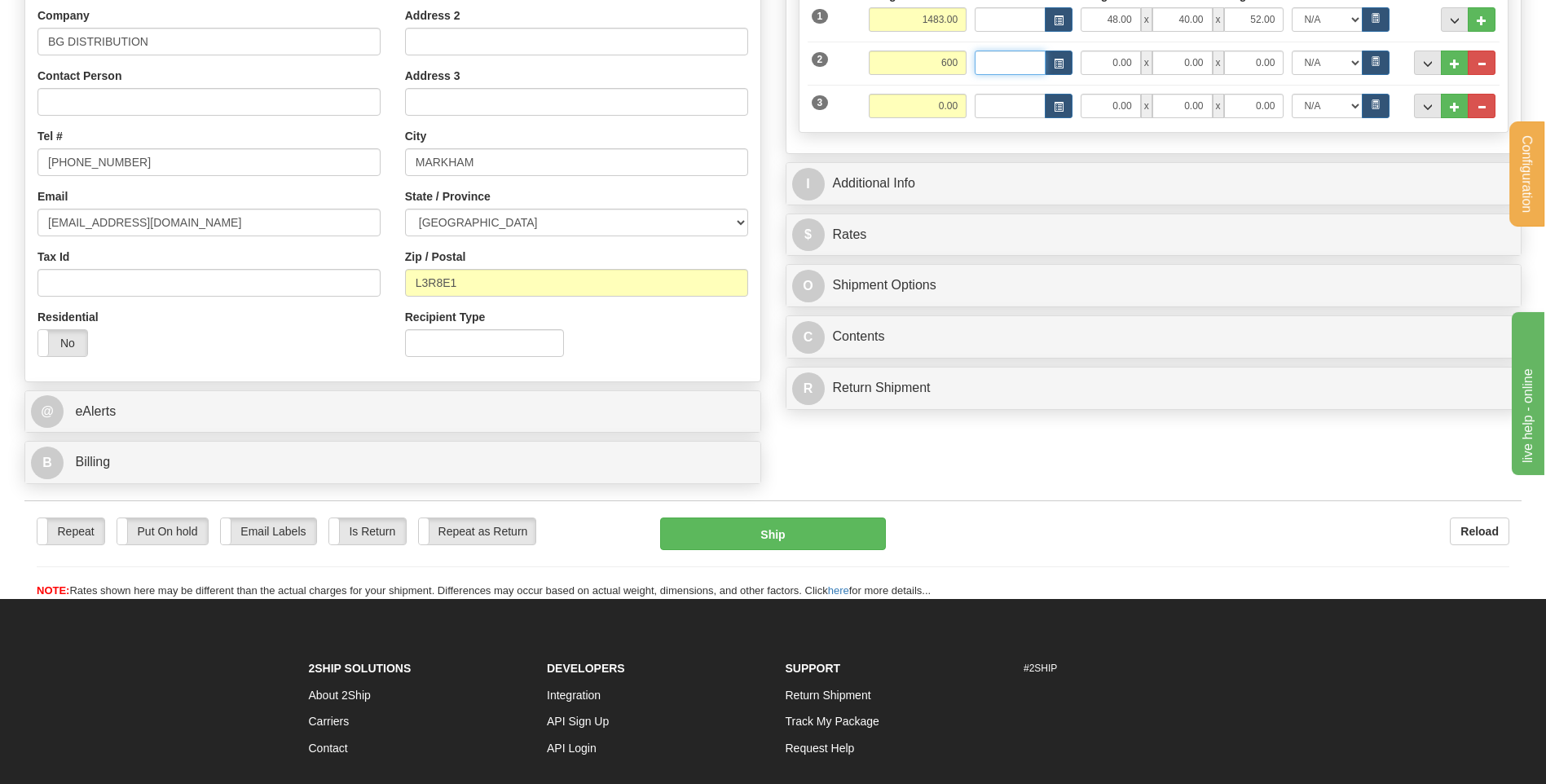
type input "600.00"
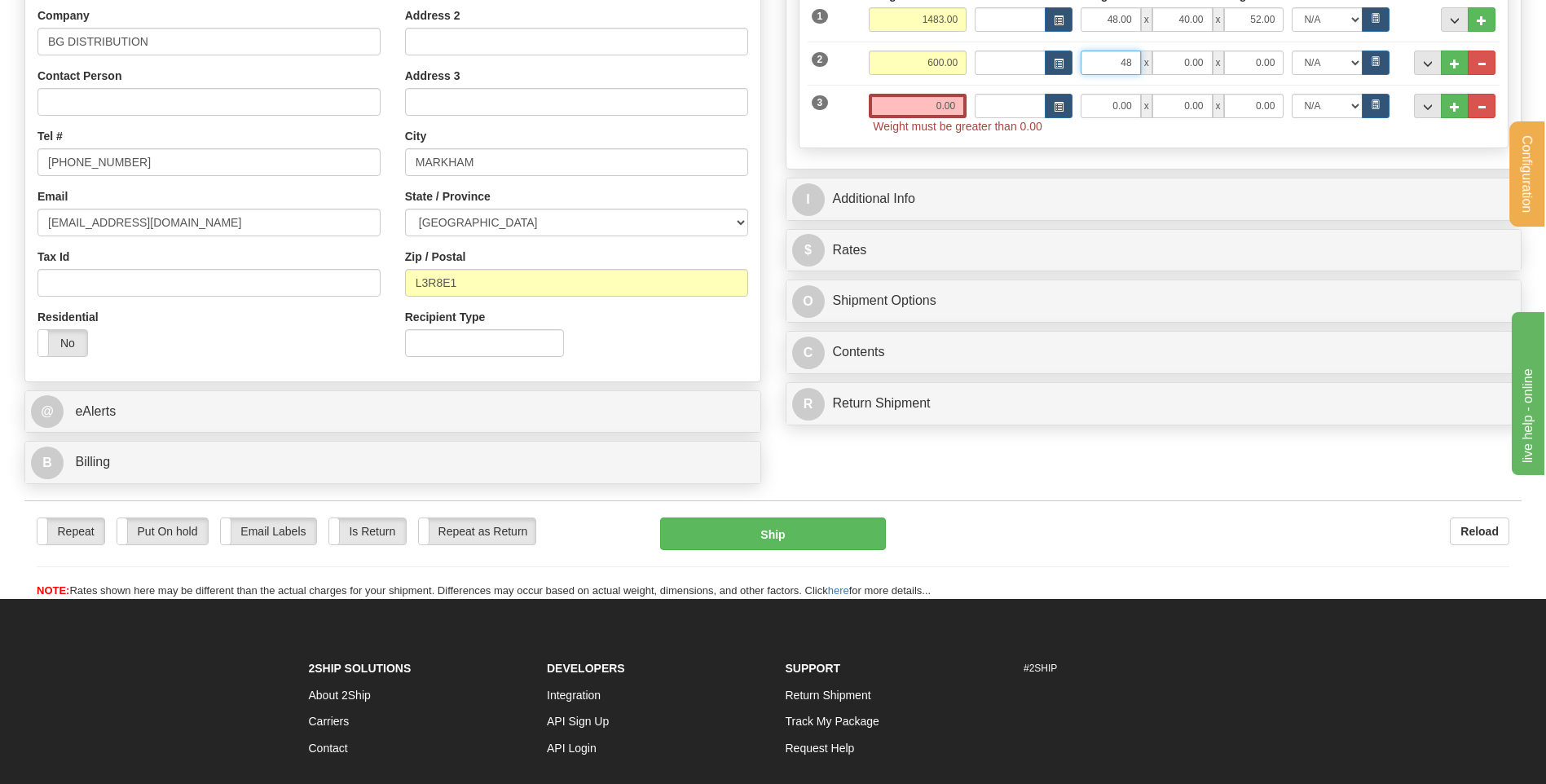
type input "48.00"
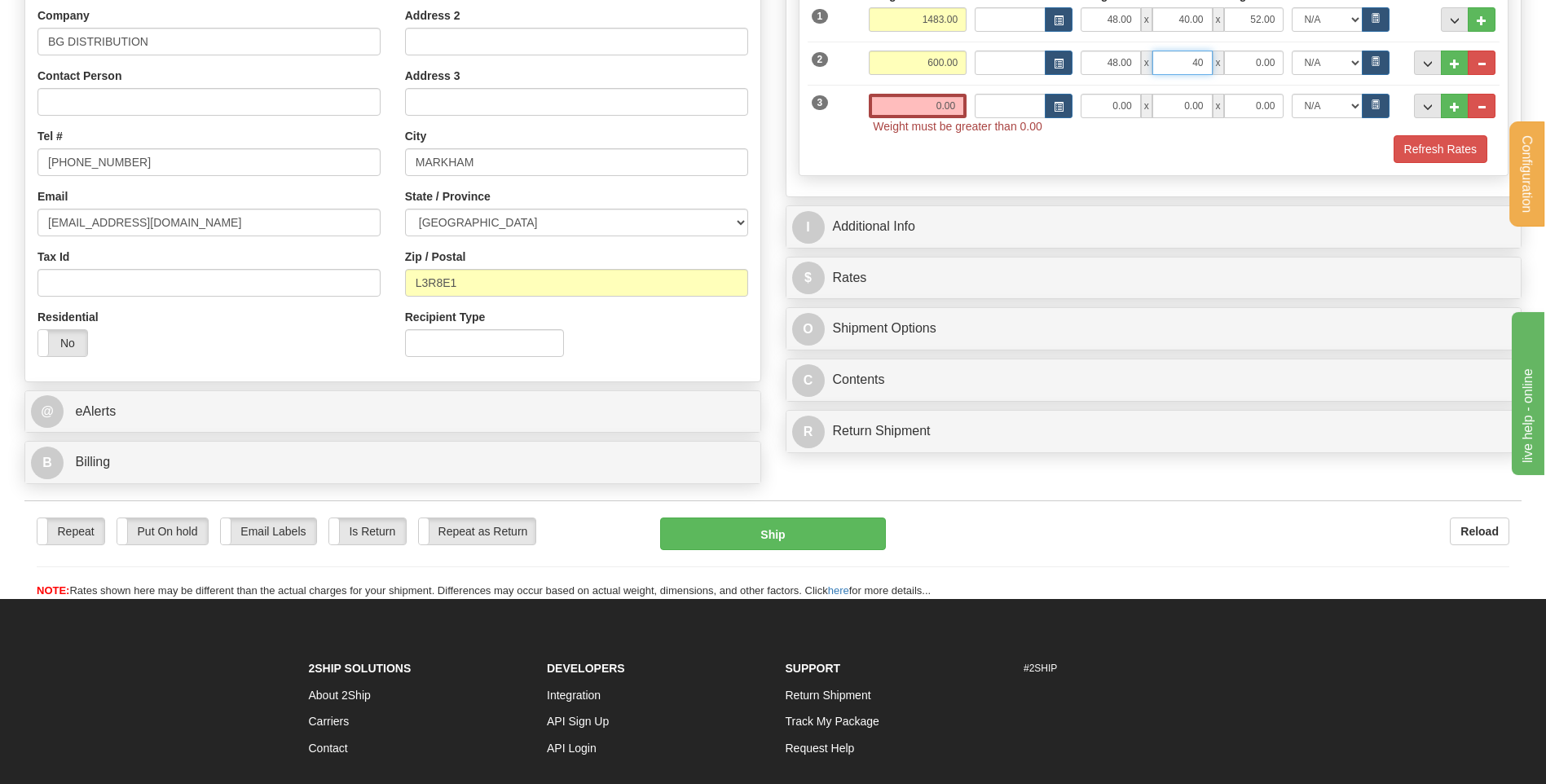
type input "40.00"
click at [878, 98] on input "0.00" at bounding box center [917, 106] width 98 height 24
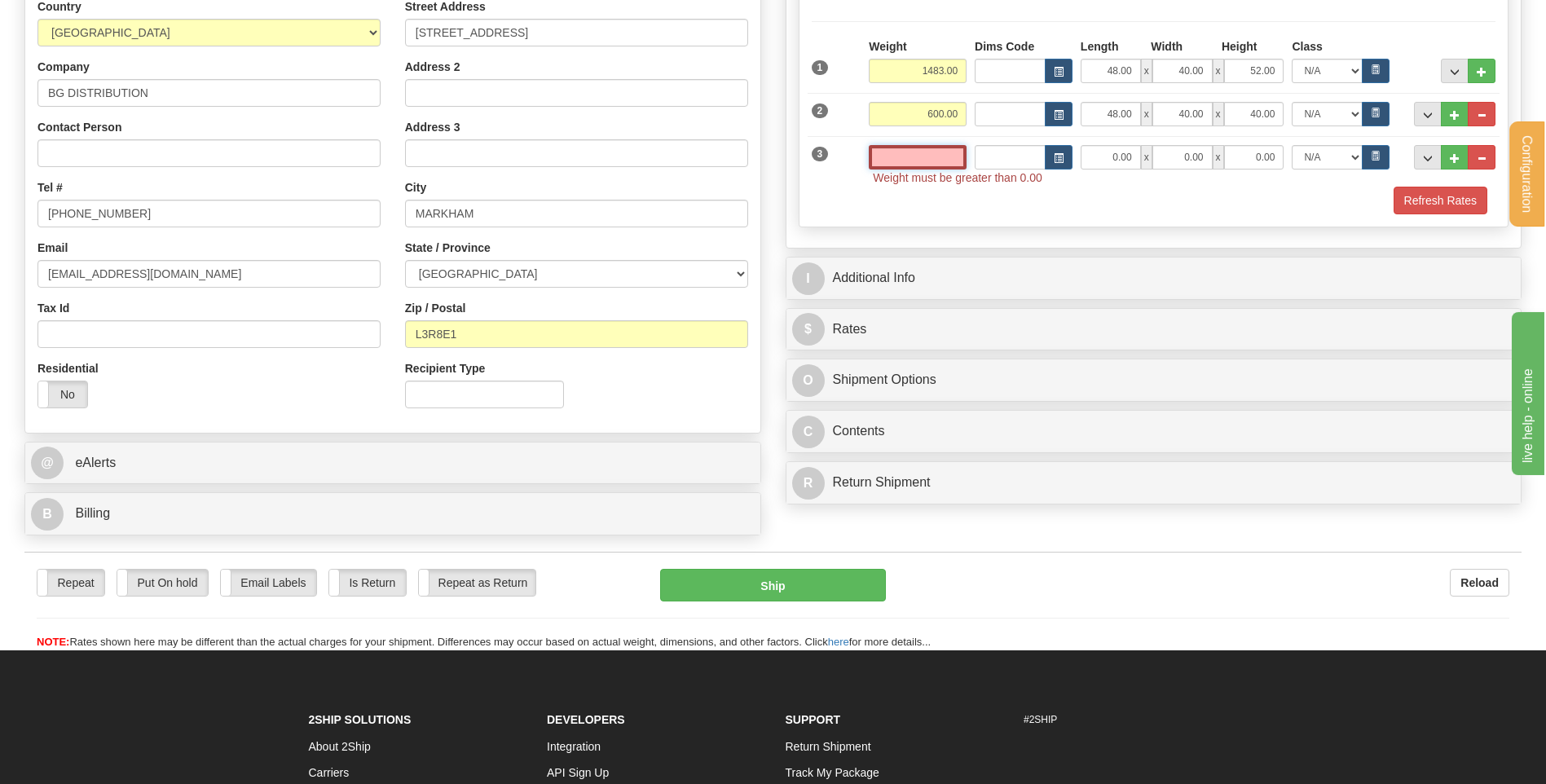
scroll to position [163, 0]
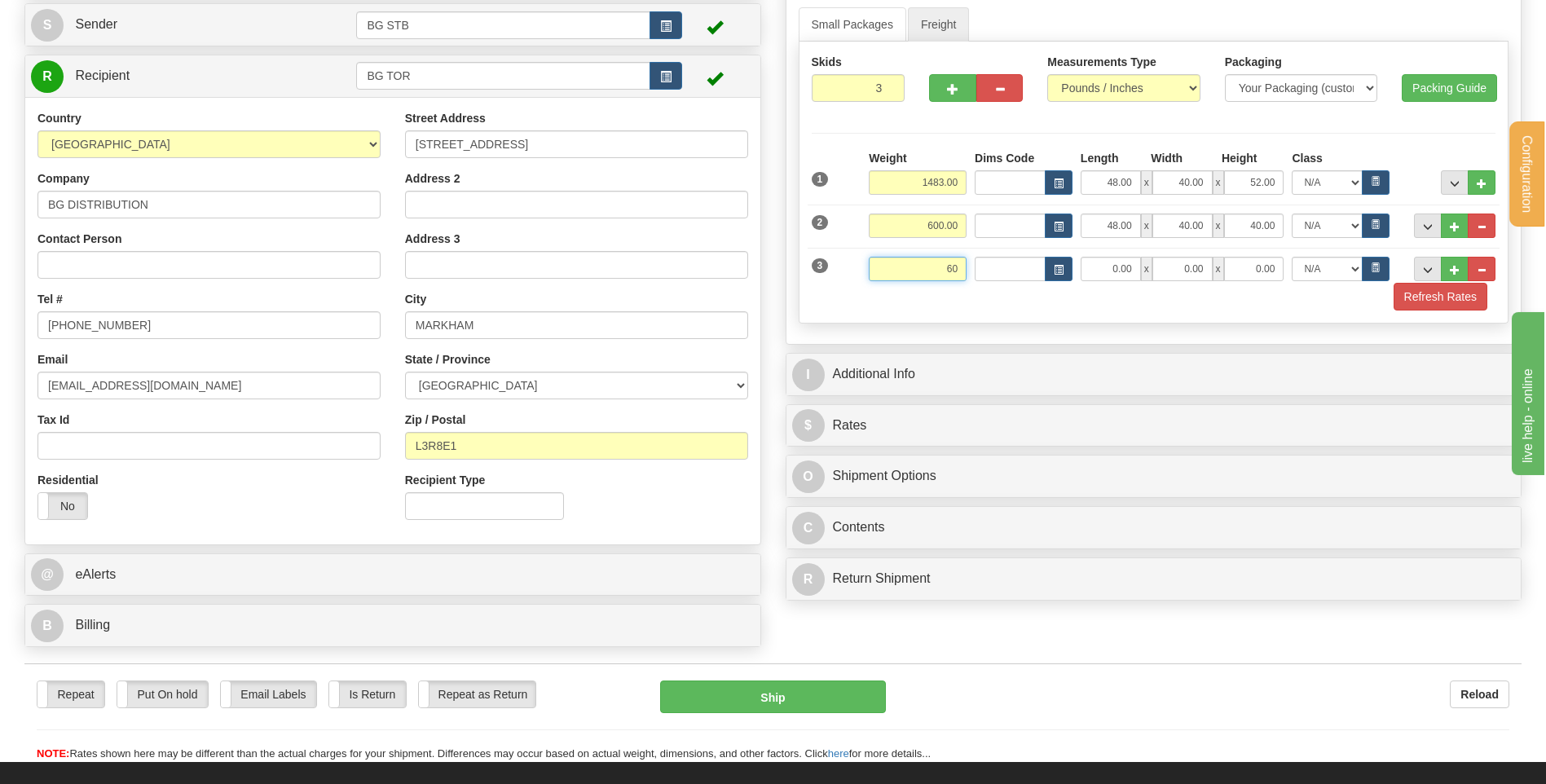
type input "60.00"
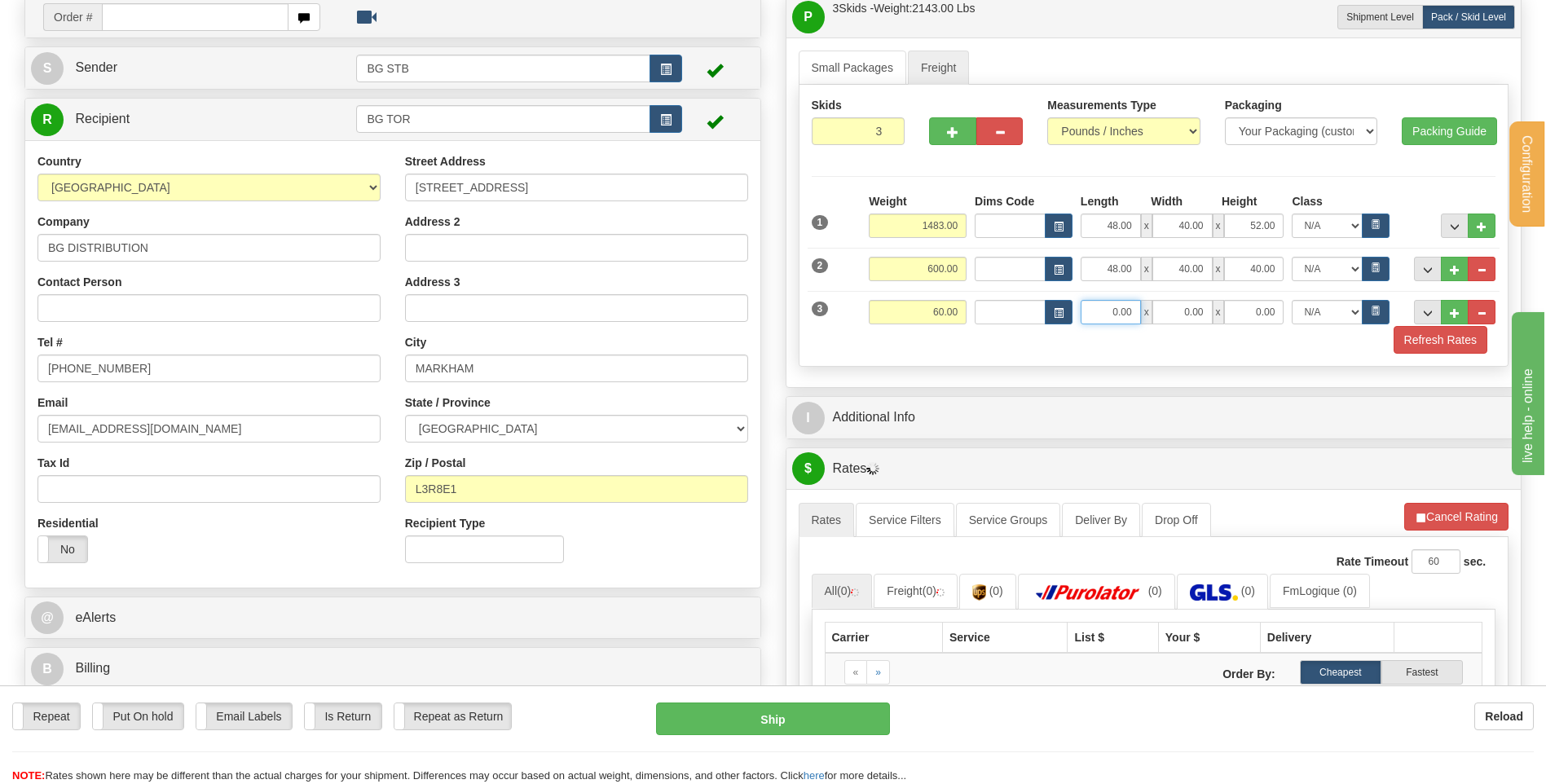
scroll to position [81, 0]
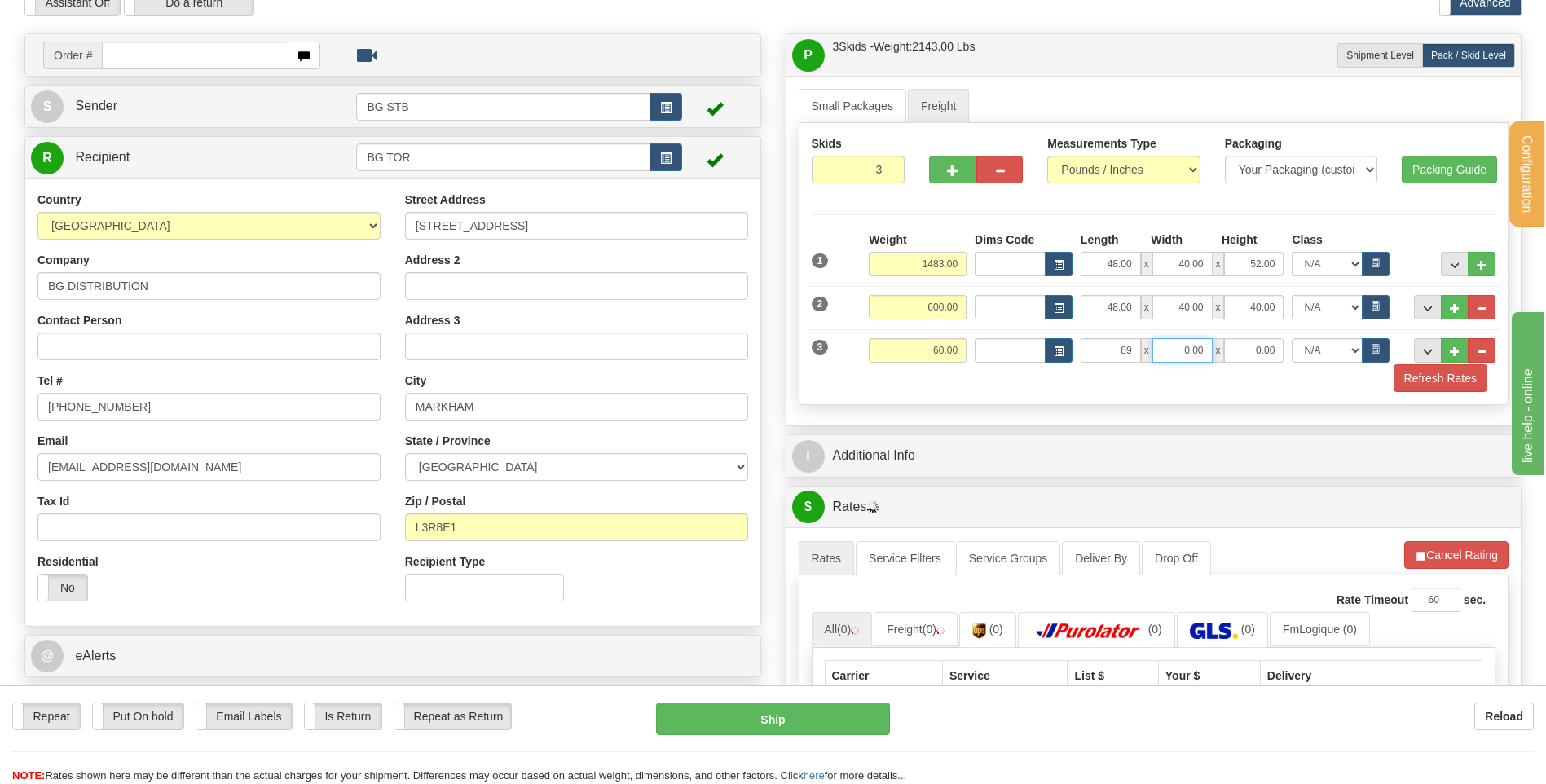
type input "89.00"
click at [1199, 354] on input "0.00" at bounding box center [1182, 350] width 60 height 24
type input "8.00"
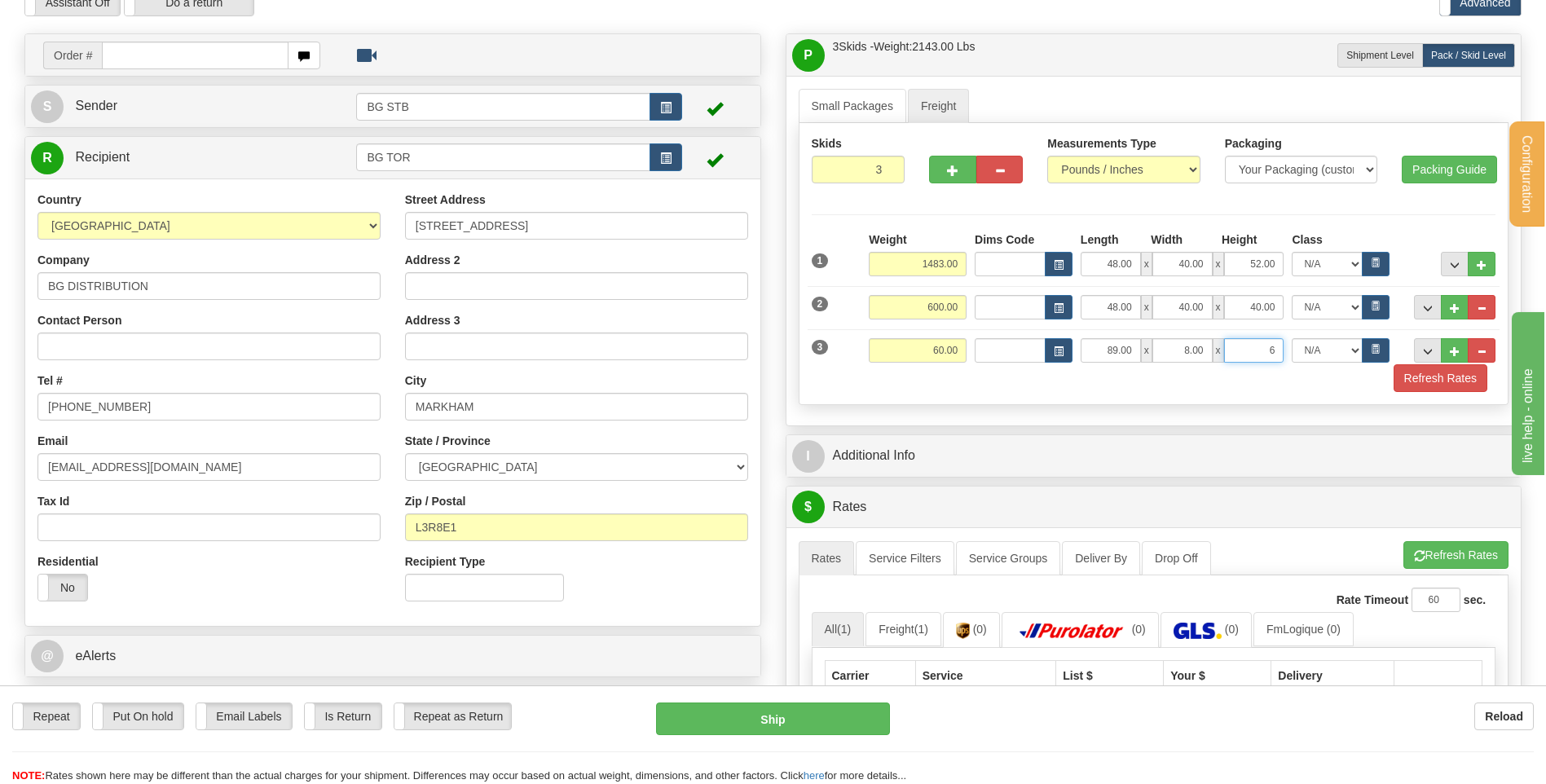
type input "6.00"
click at [1446, 269] on button "..." at bounding box center [1455, 264] width 28 height 24
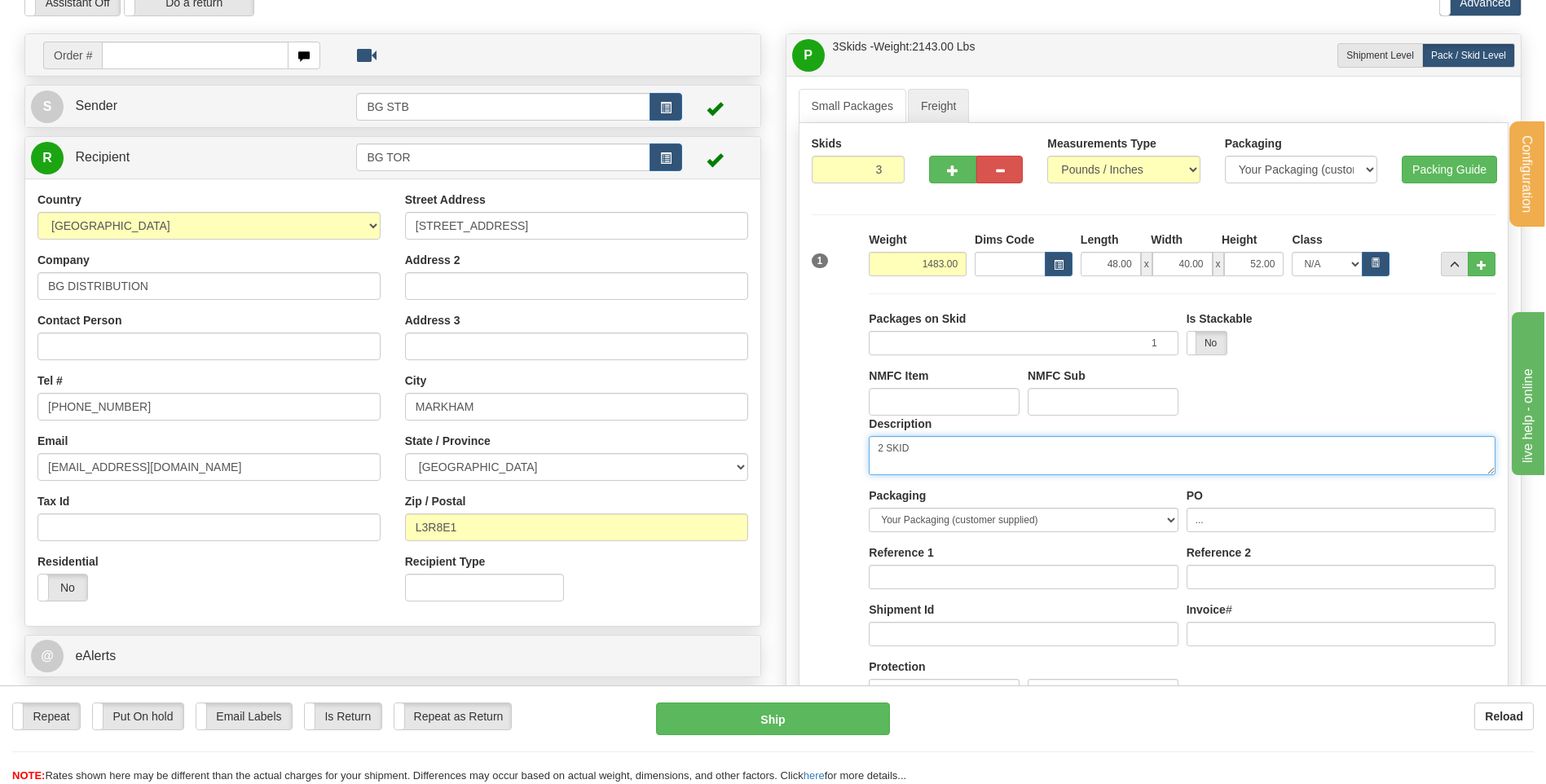
click at [946, 454] on textarea "2 SKID" at bounding box center [1182, 455] width 627 height 39
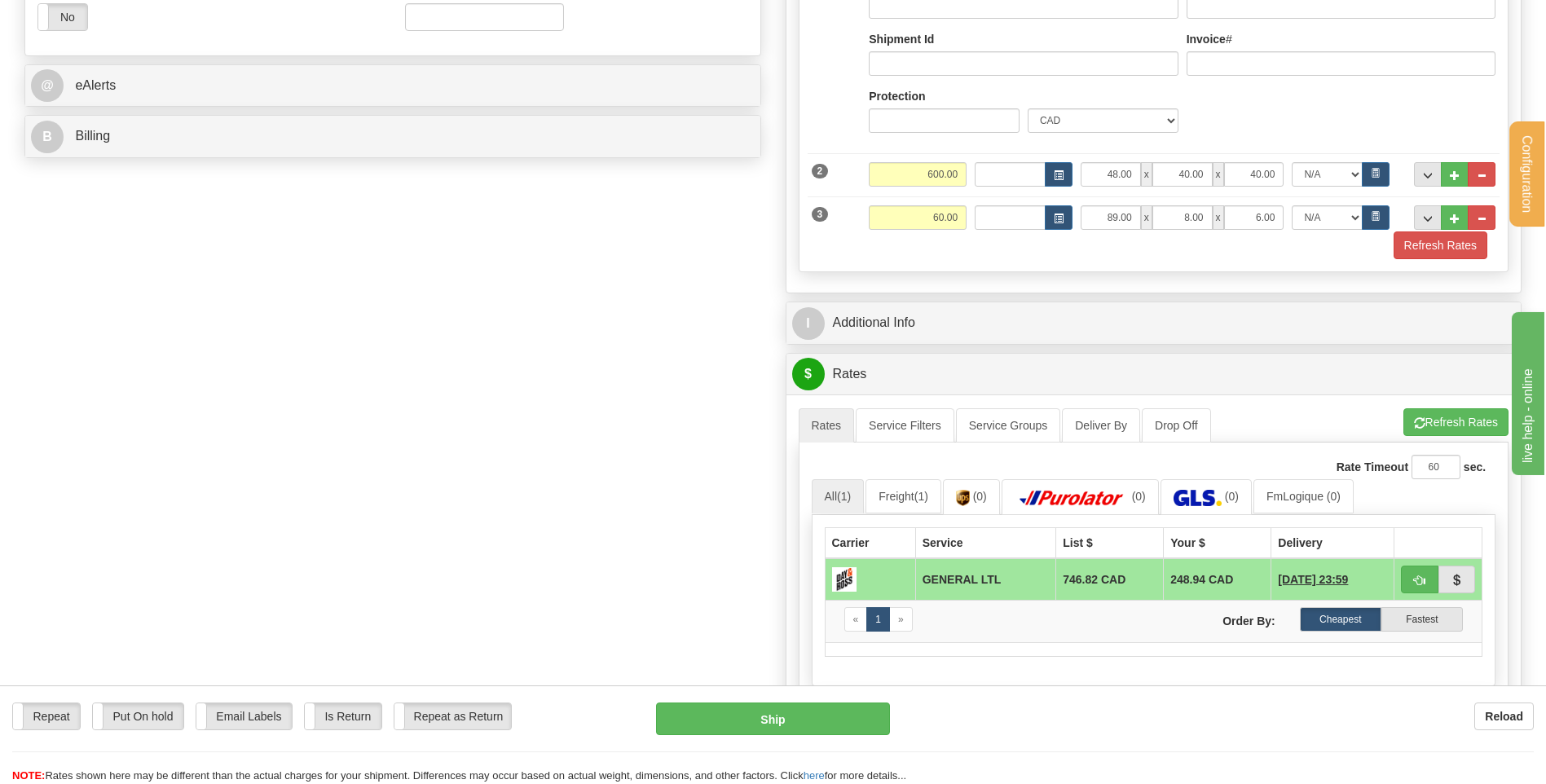
type textarea "2 SKID 1PCS"
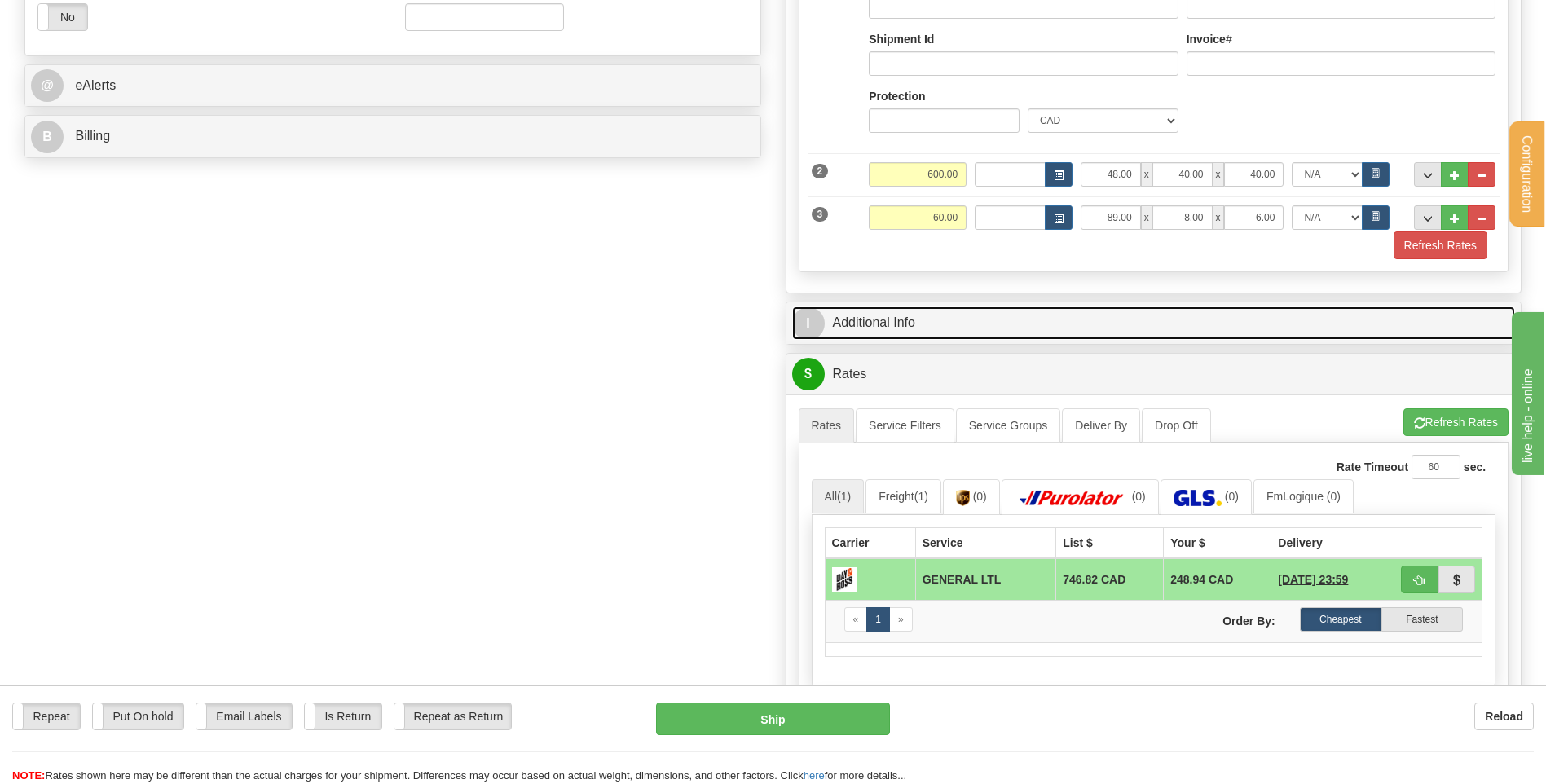
click at [920, 330] on link "I Additional Info" at bounding box center [1154, 323] width 724 height 33
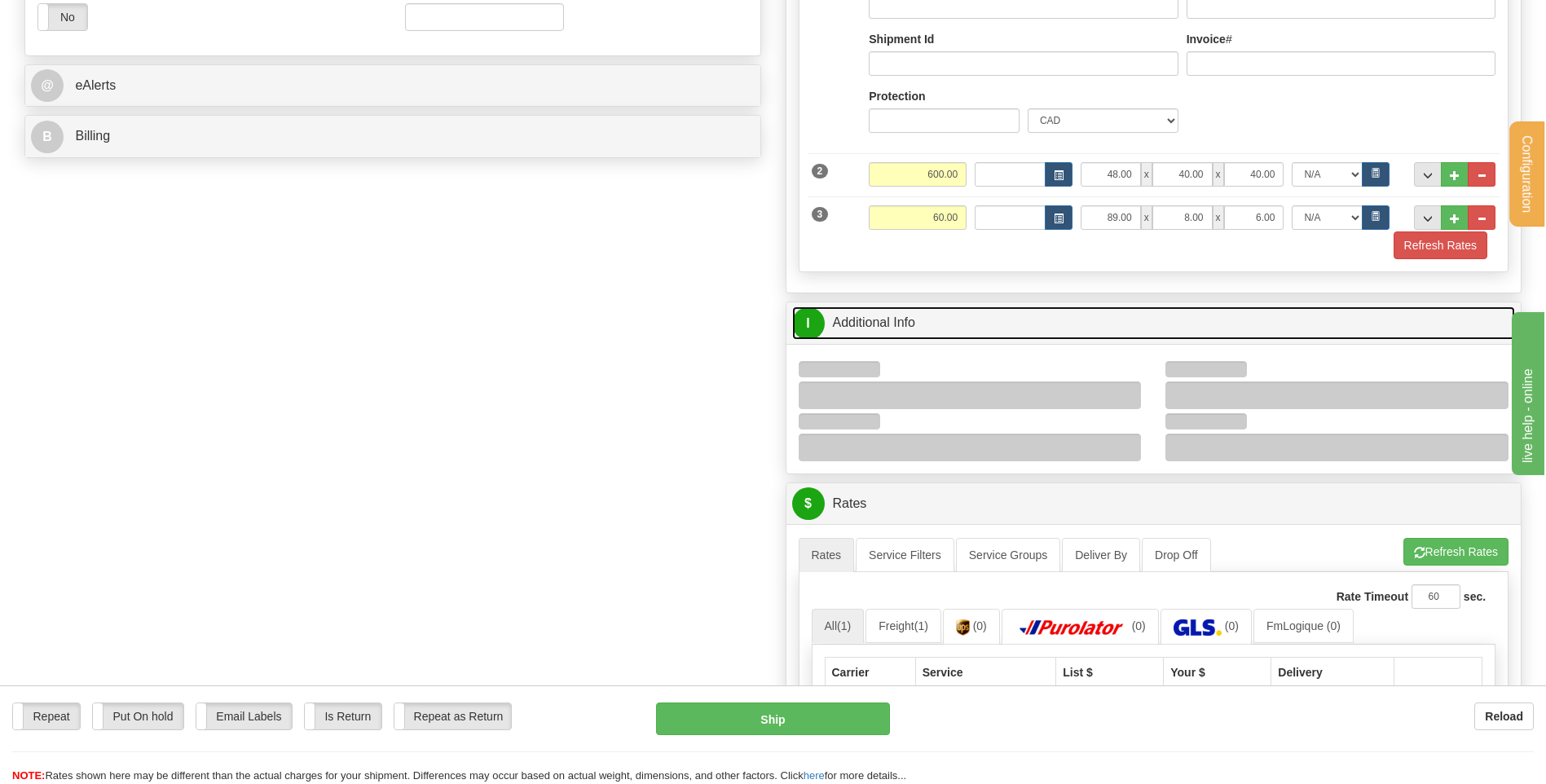
scroll to position [815, 0]
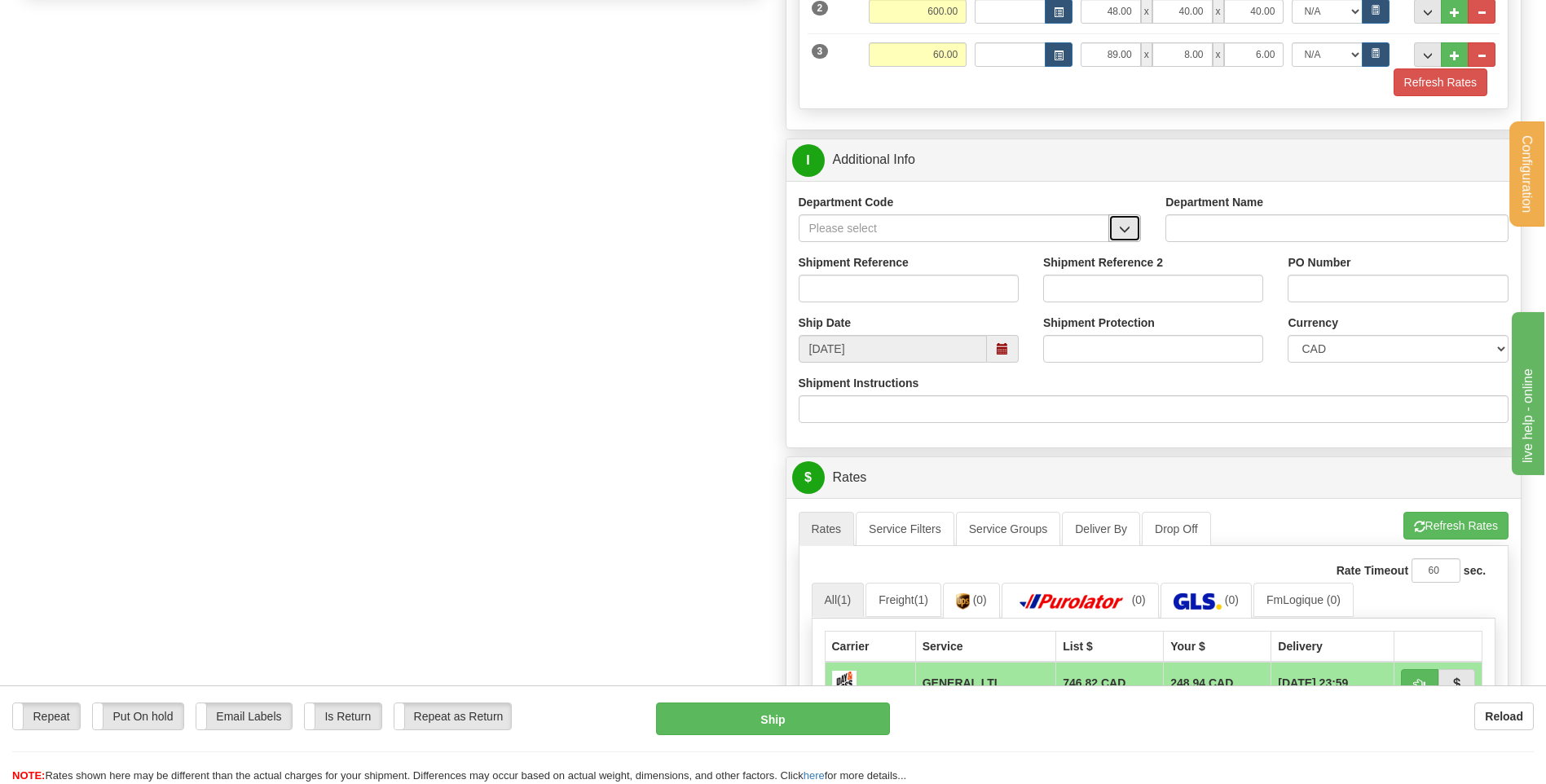
click at [1131, 218] on button "button" at bounding box center [1124, 228] width 32 height 28
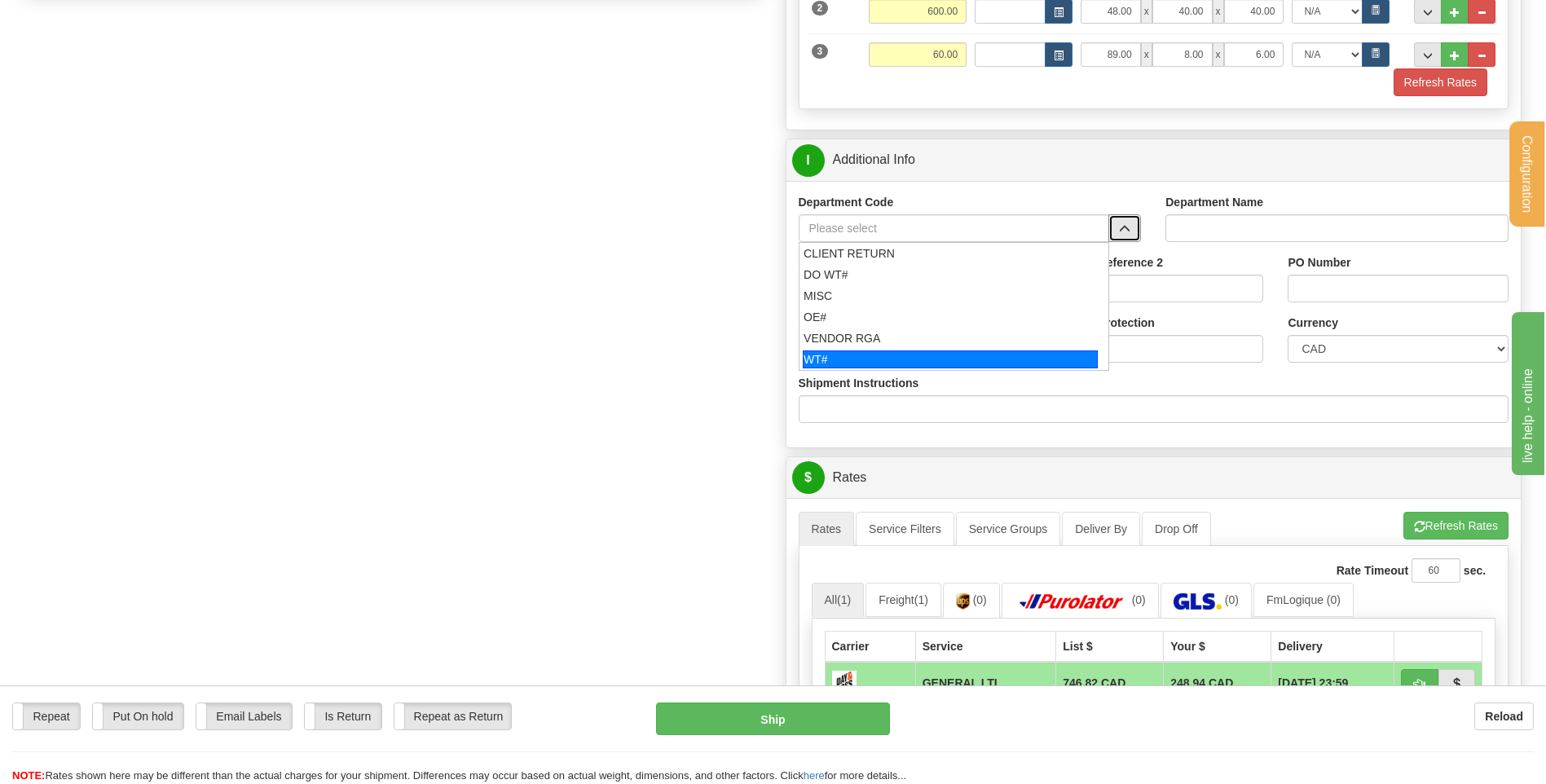
click at [871, 353] on div "WT#" at bounding box center [950, 359] width 295 height 18
type input "WT#"
type input "WAREHOUSE TRANSFERS"
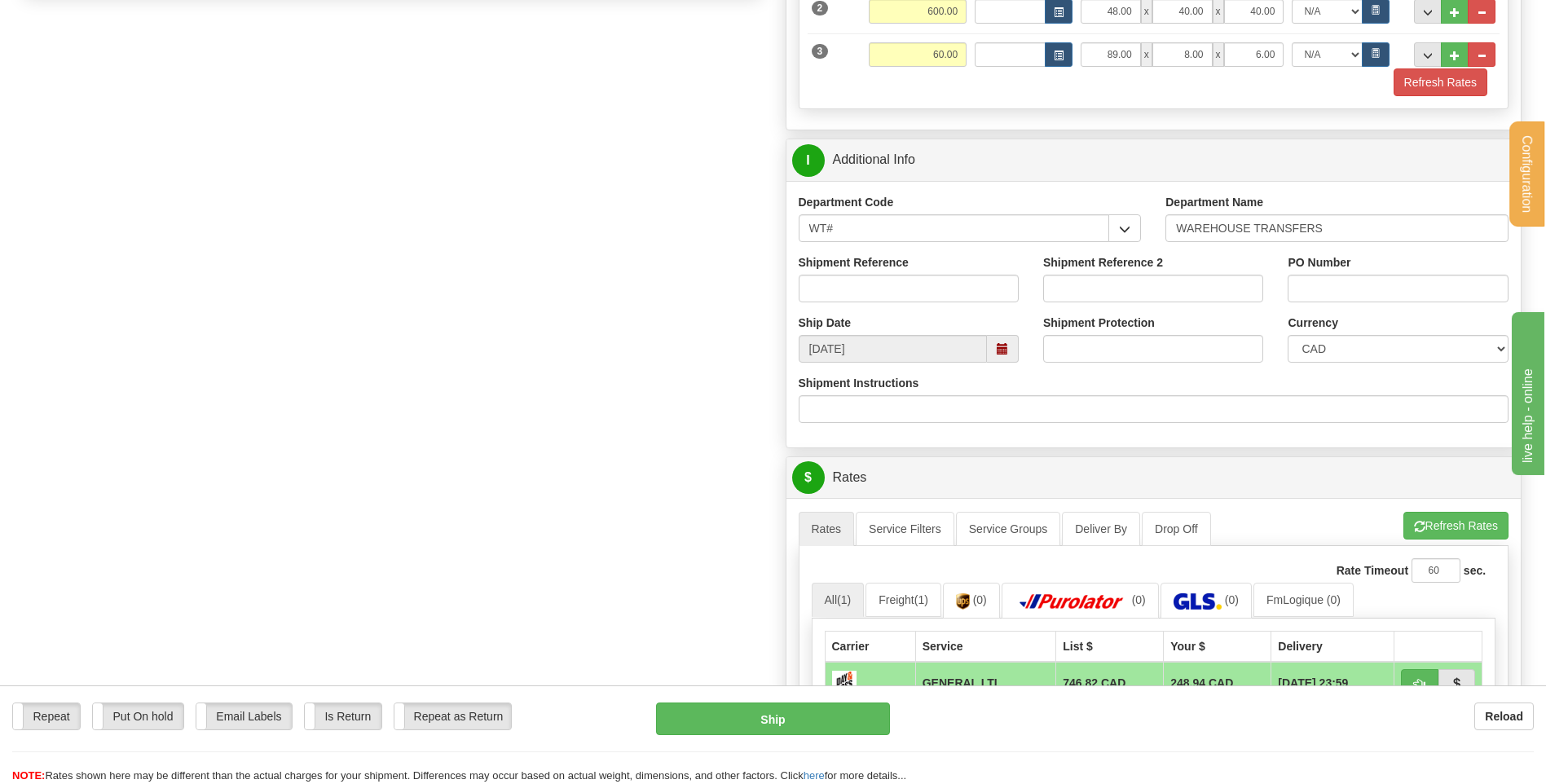
click at [861, 301] on div "Shipment Reference" at bounding box center [908, 284] width 244 height 60
click at [866, 291] on input "Shipment Reference" at bounding box center [908, 289] width 220 height 28
type input "TRANSFERT 09"
type input "RECEPTION"
type input "UNIT 100"
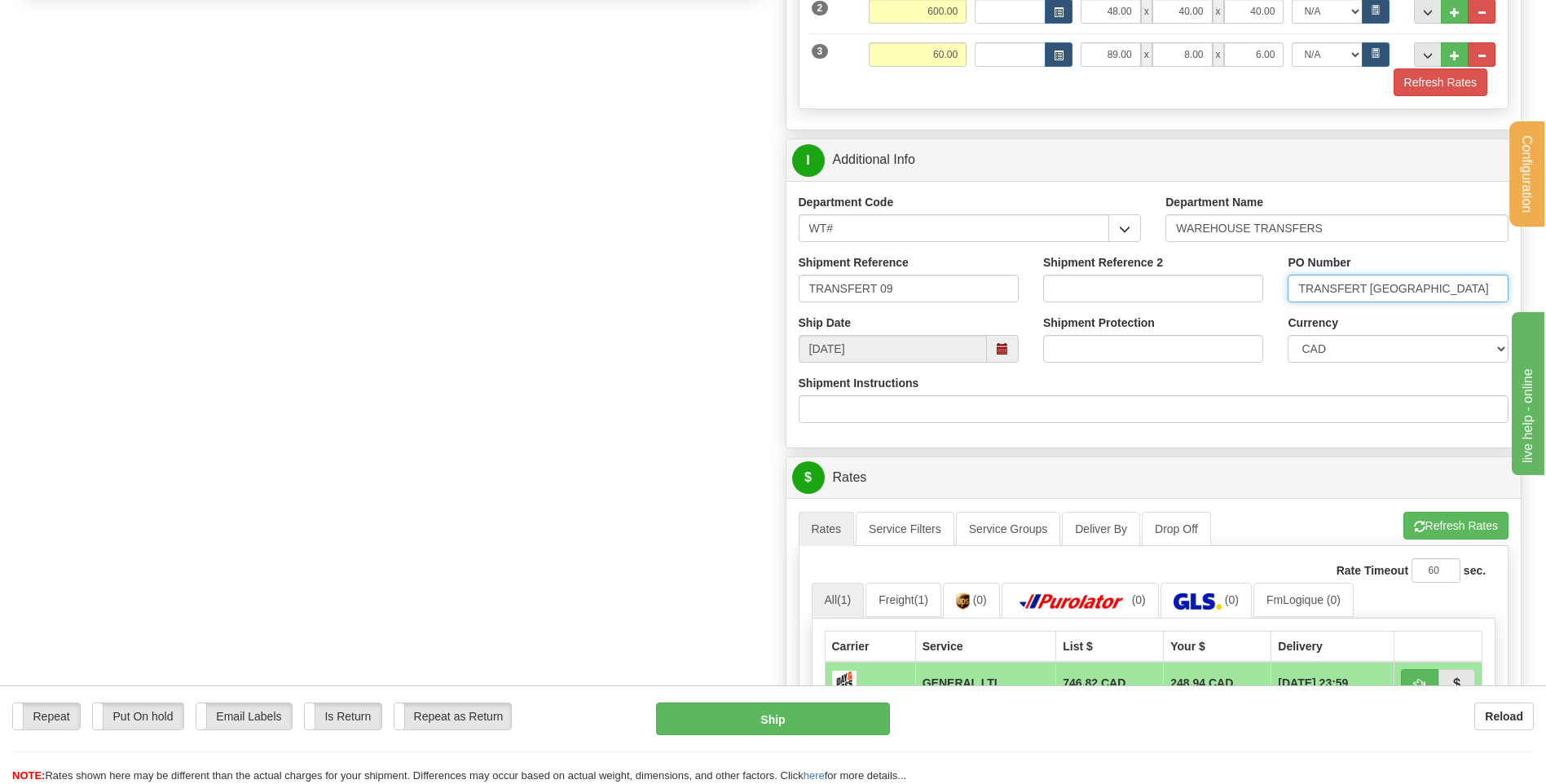
click at [1372, 284] on input "TRANSFERT OTTAWA" at bounding box center [1397, 289] width 220 height 28
type input "TRANSFERT TORONTO"
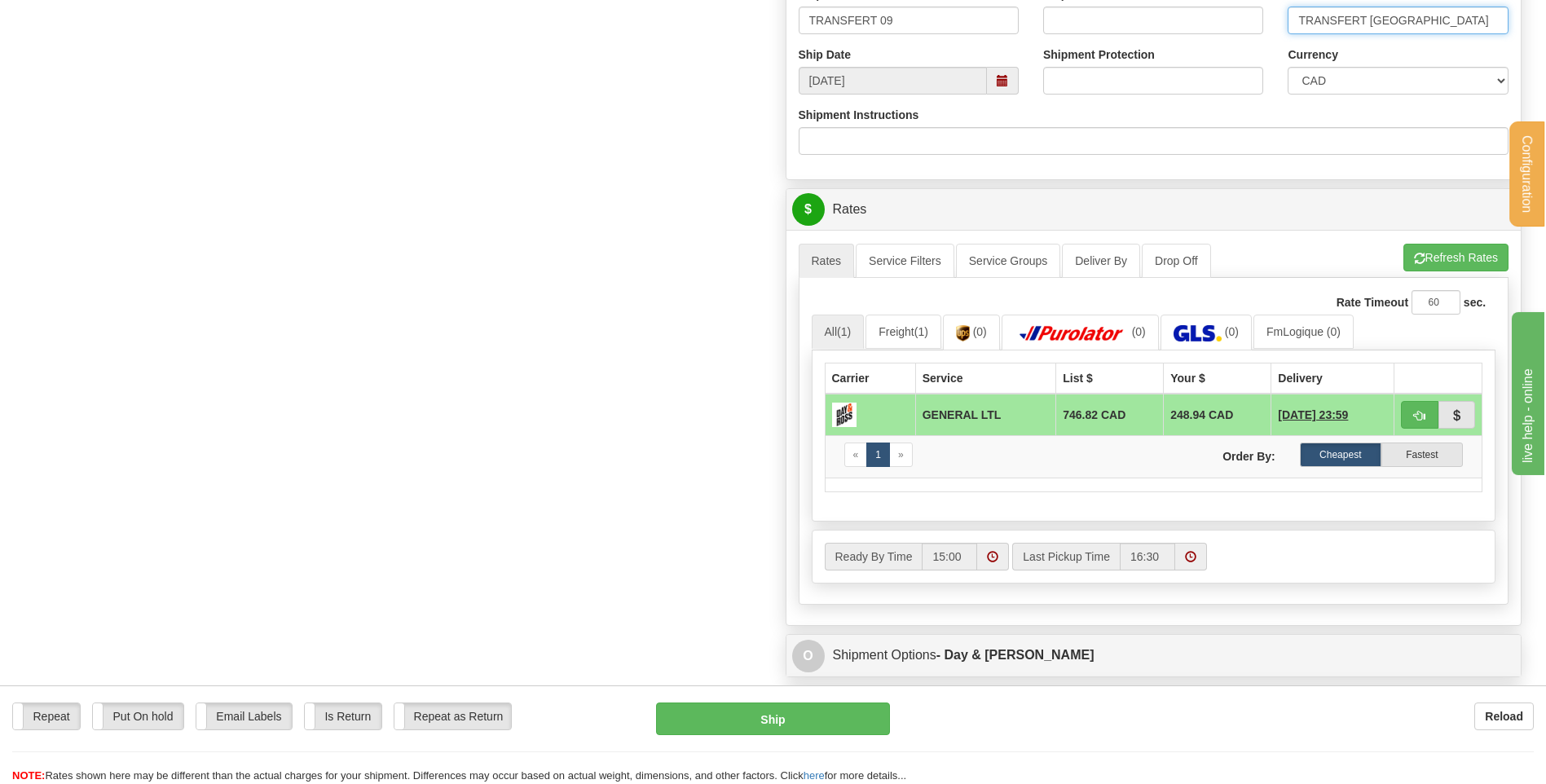
scroll to position [1140, 0]
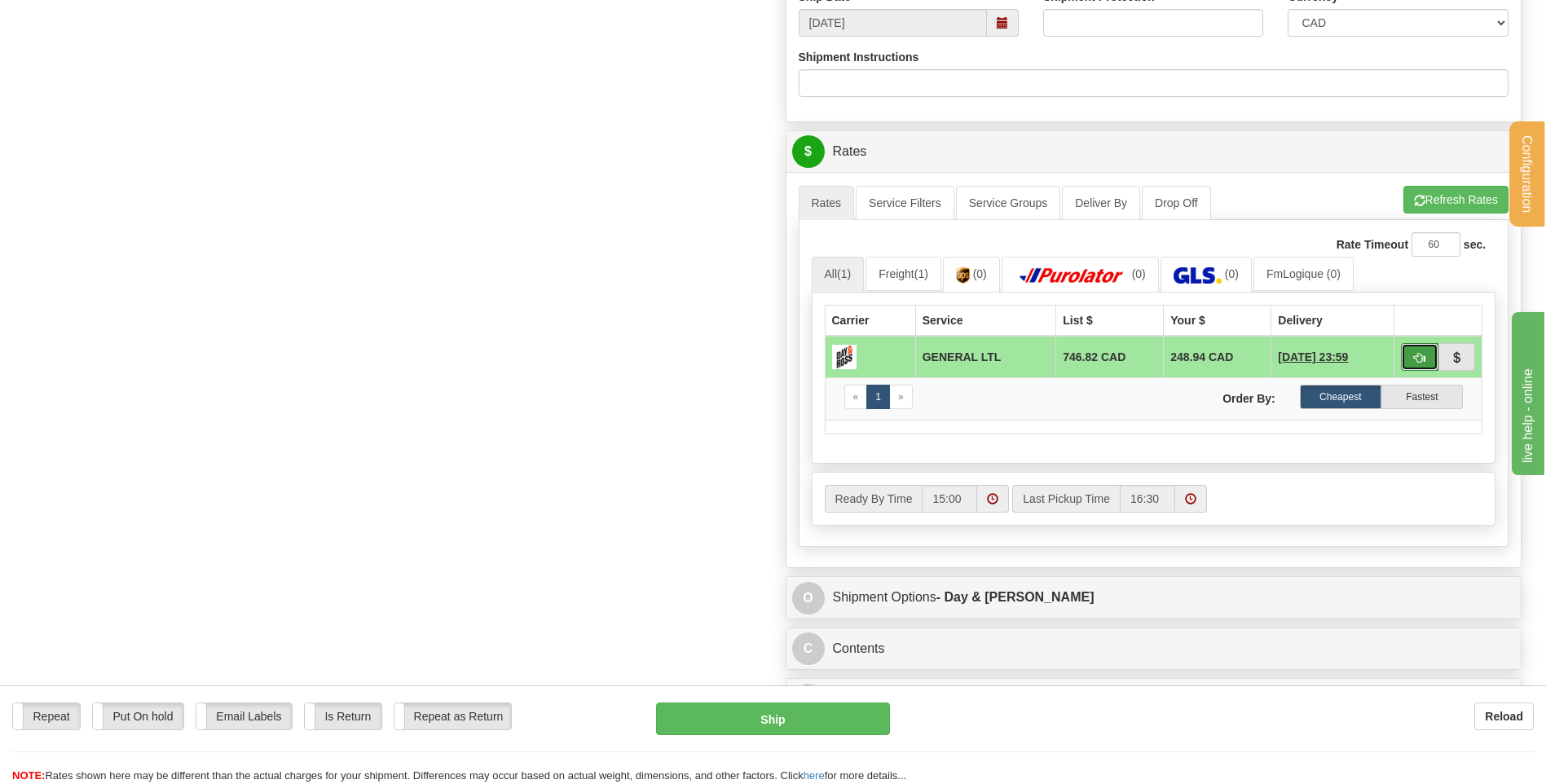
click at [1416, 355] on span "button" at bounding box center [1419, 358] width 11 height 10
type input "GL"
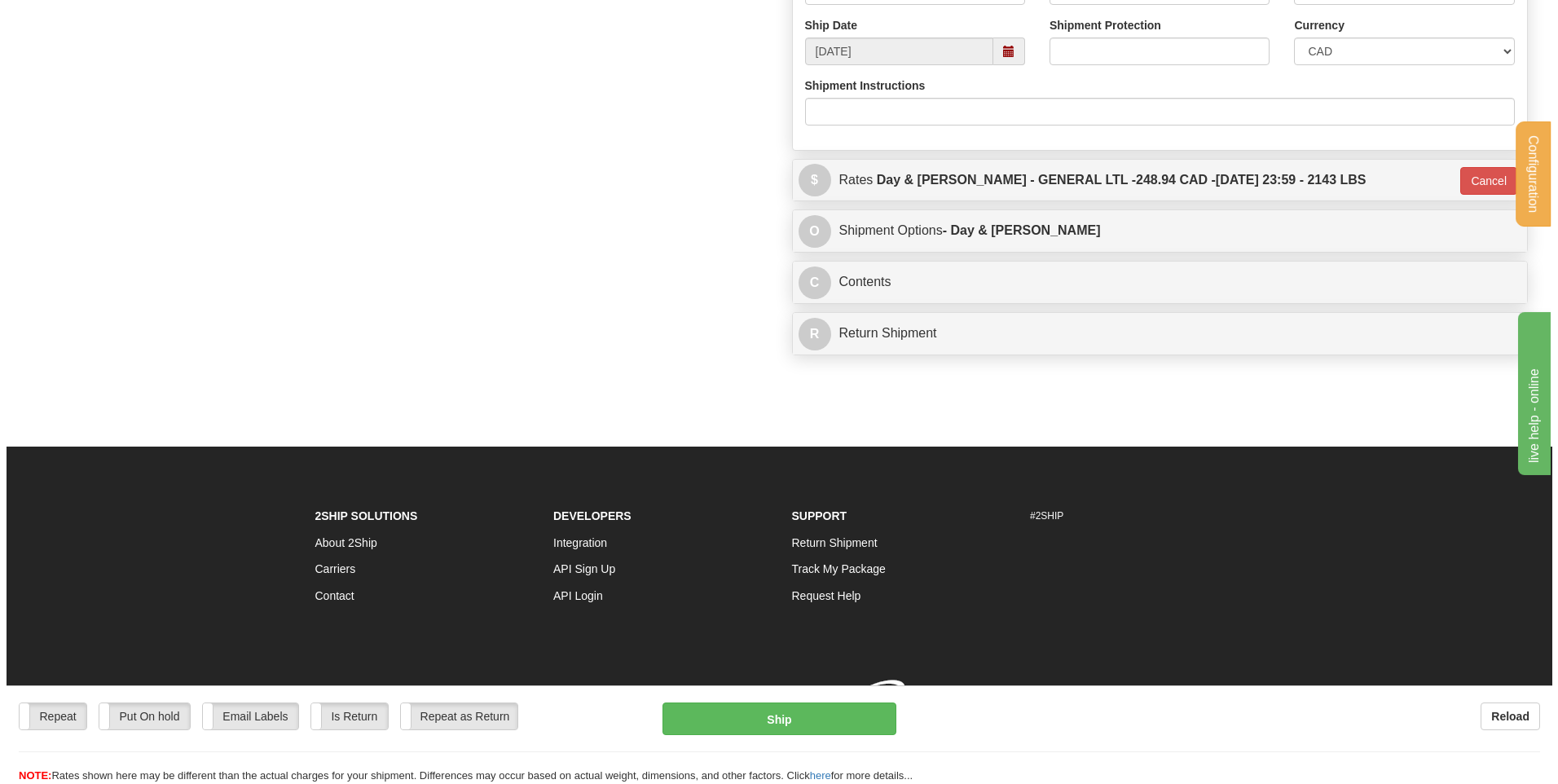
scroll to position [1133, 0]
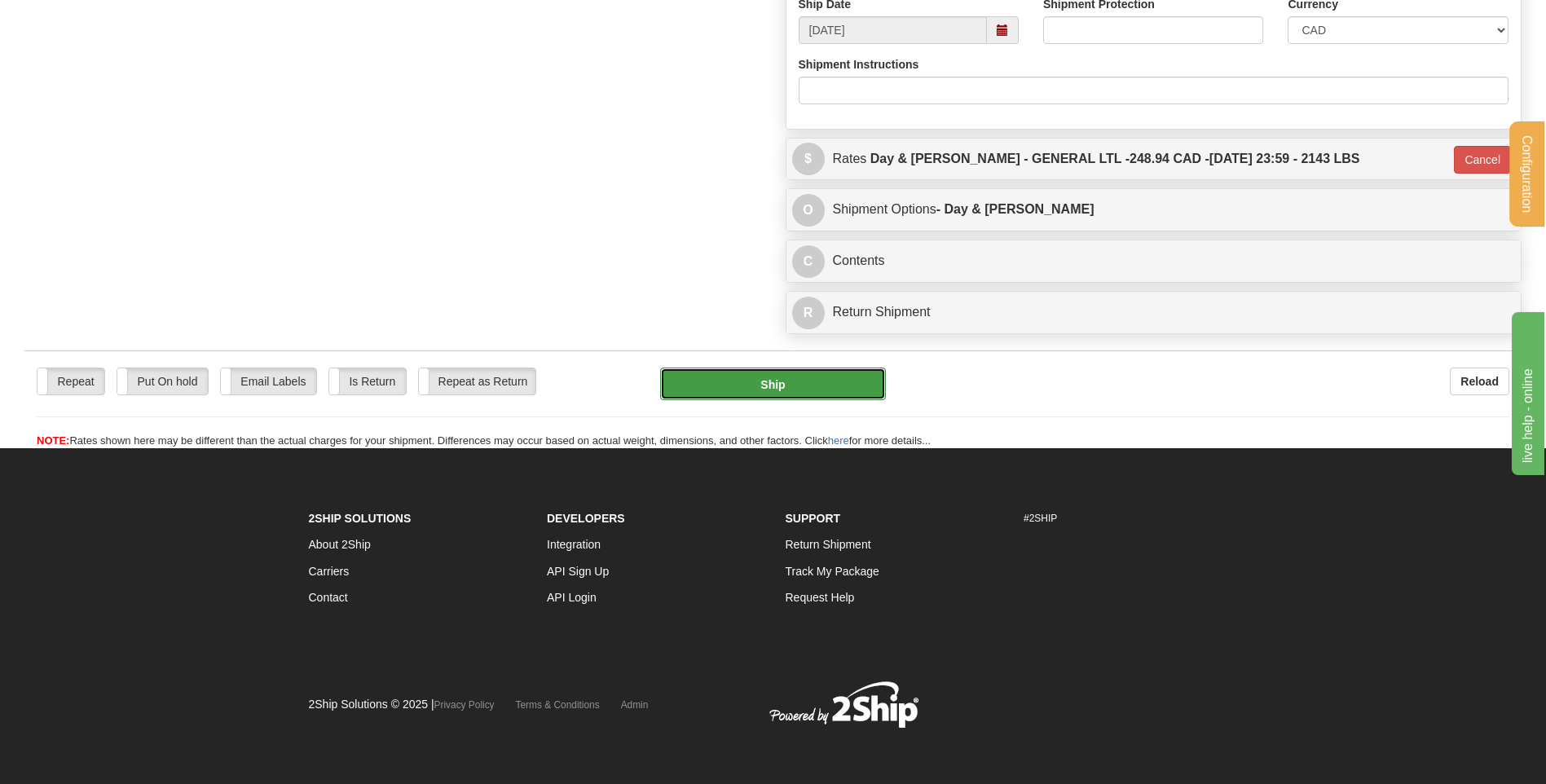
click at [787, 380] on button "Ship" at bounding box center [772, 383] width 225 height 32
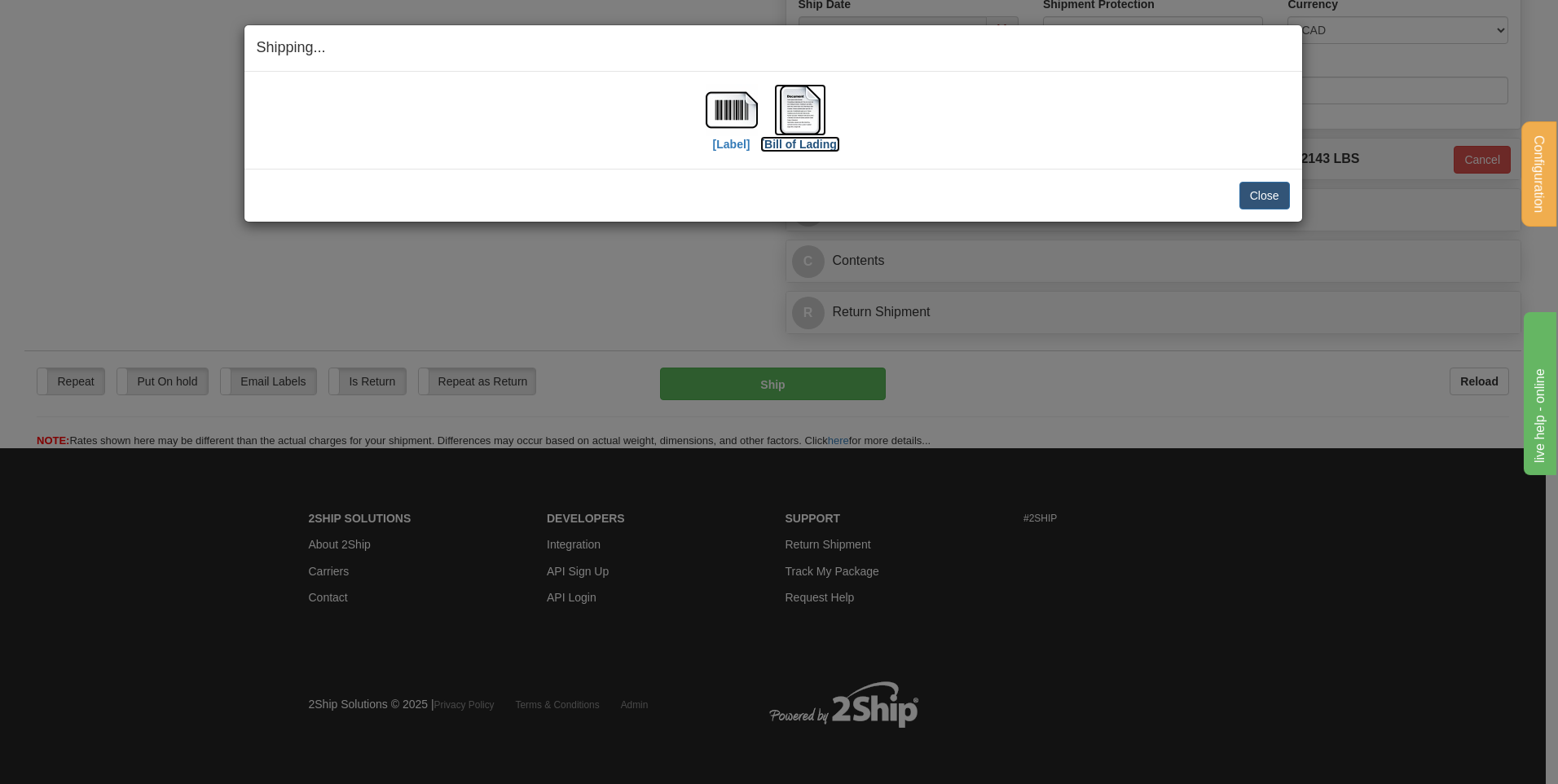
click at [808, 108] on img at bounding box center [800, 110] width 53 height 52
click at [705, 114] on img at bounding box center [732, 110] width 53 height 52
click at [1260, 196] on button "Close" at bounding box center [1265, 196] width 51 height 28
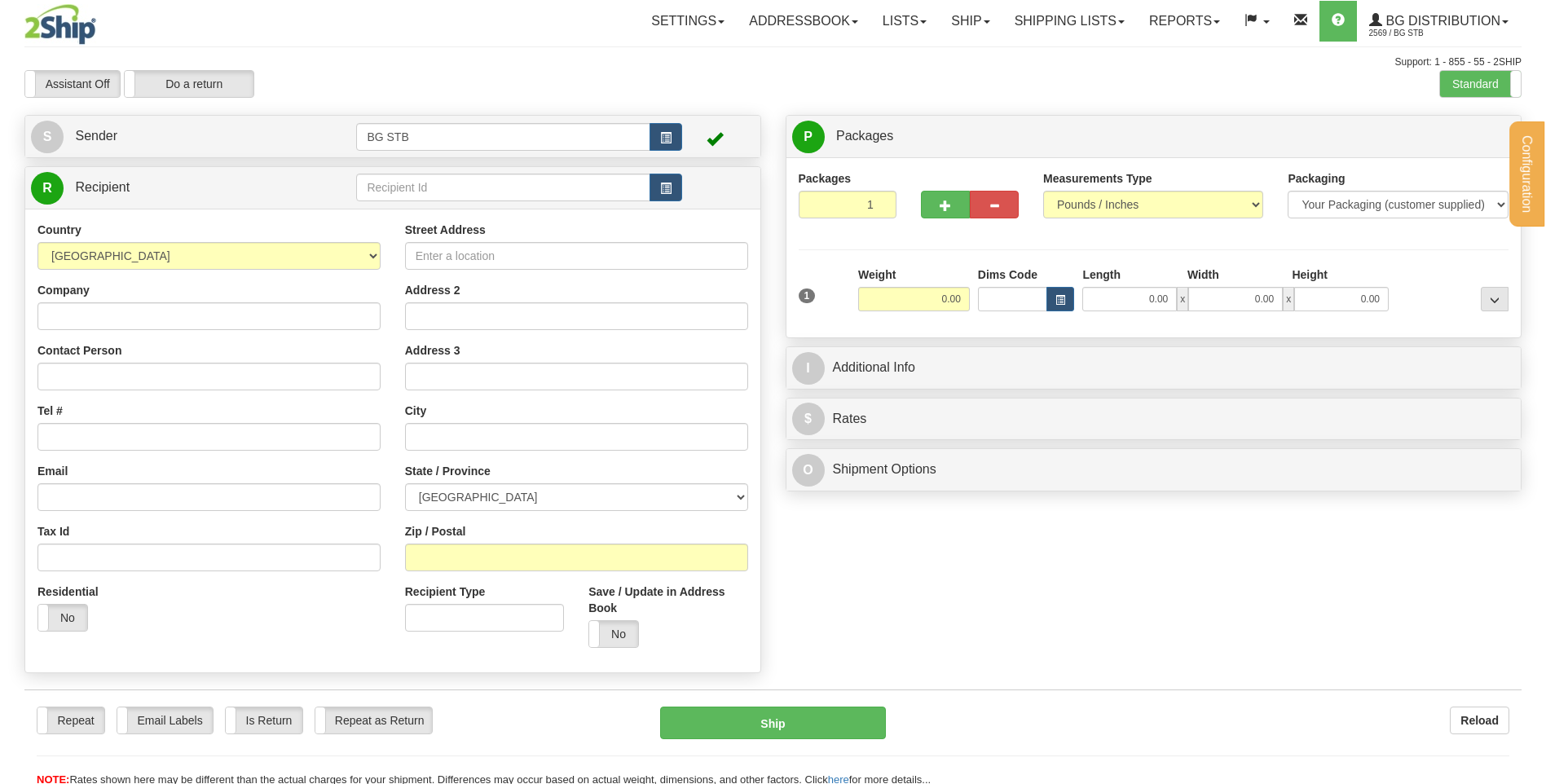
click at [1037, 18] on div at bounding box center [773, 392] width 1546 height 784
click at [1037, 20] on link "Shipping lists" at bounding box center [1070, 21] width 135 height 41
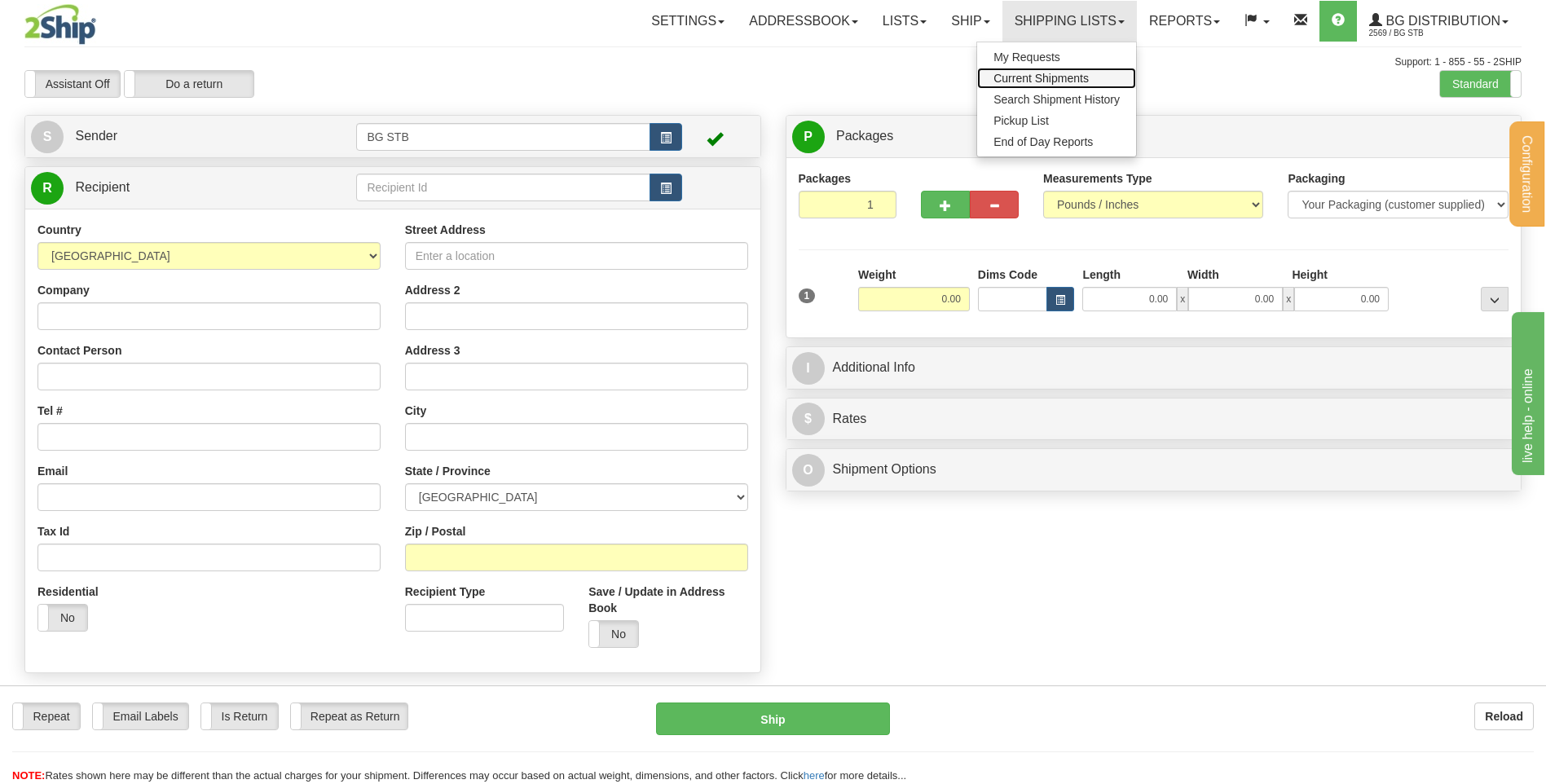
click at [1023, 77] on span "Current Shipments" at bounding box center [1041, 78] width 95 height 13
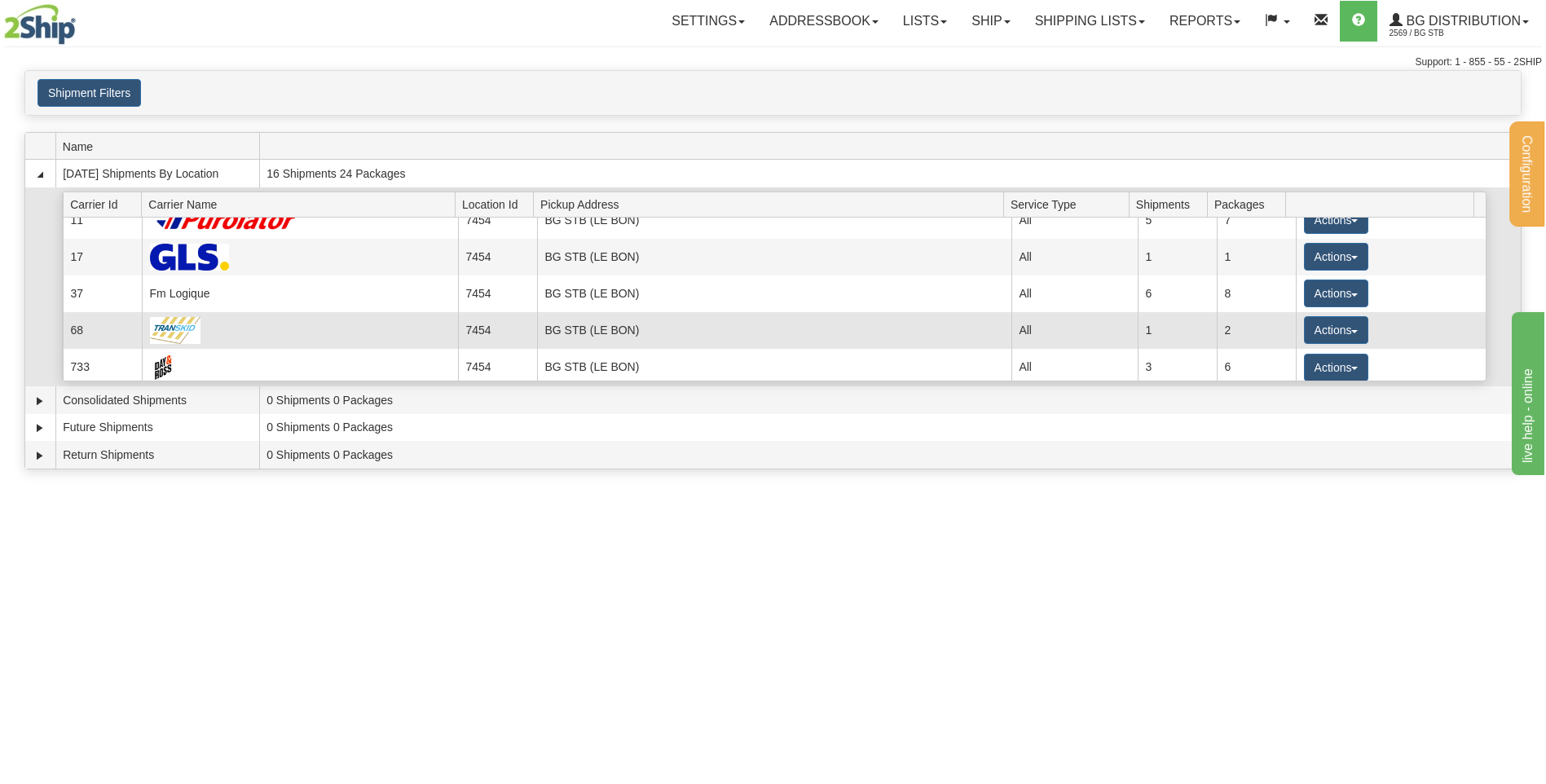
scroll to position [21, 0]
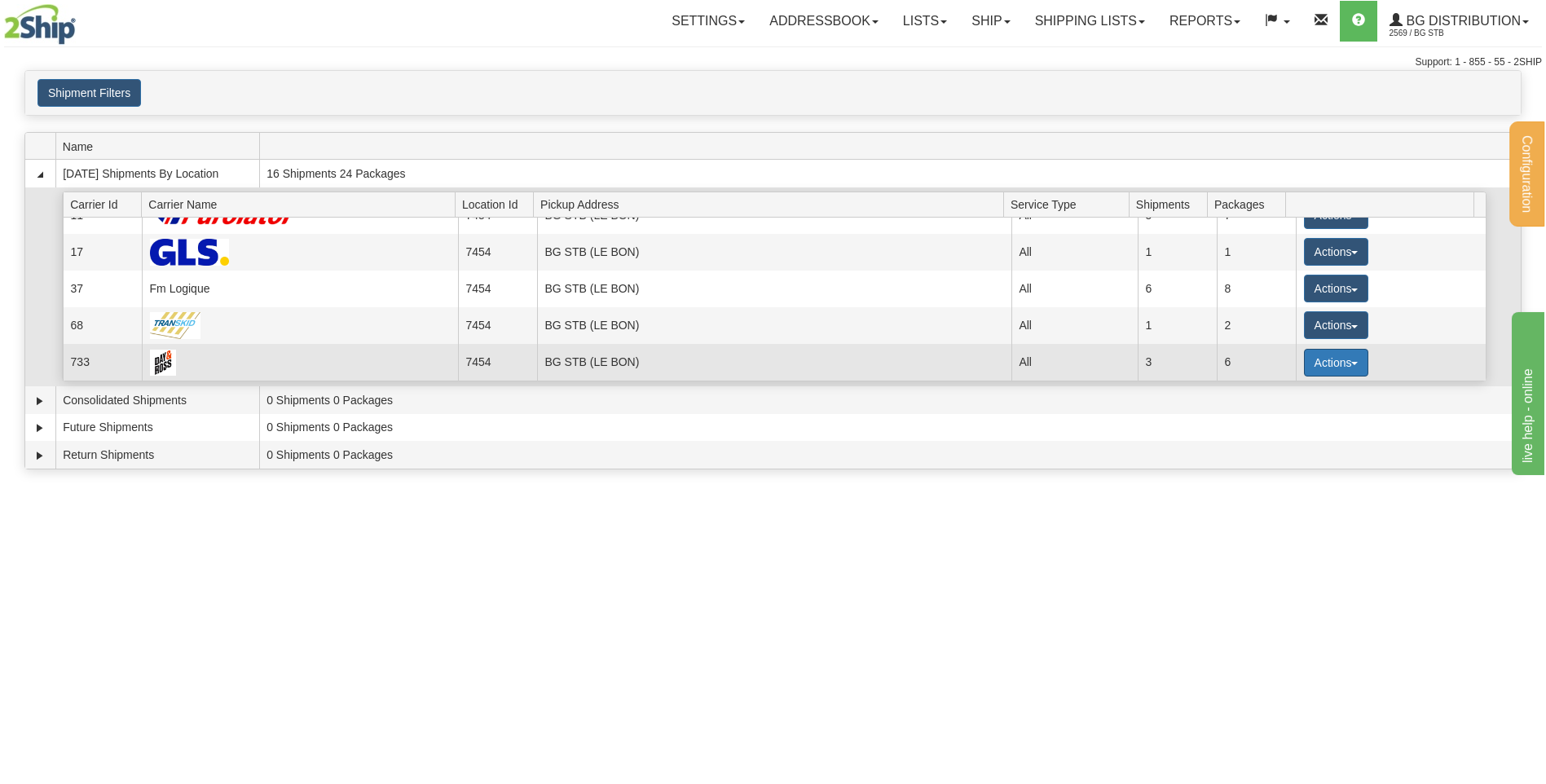
click at [1339, 364] on button "Actions" at bounding box center [1337, 362] width 65 height 28
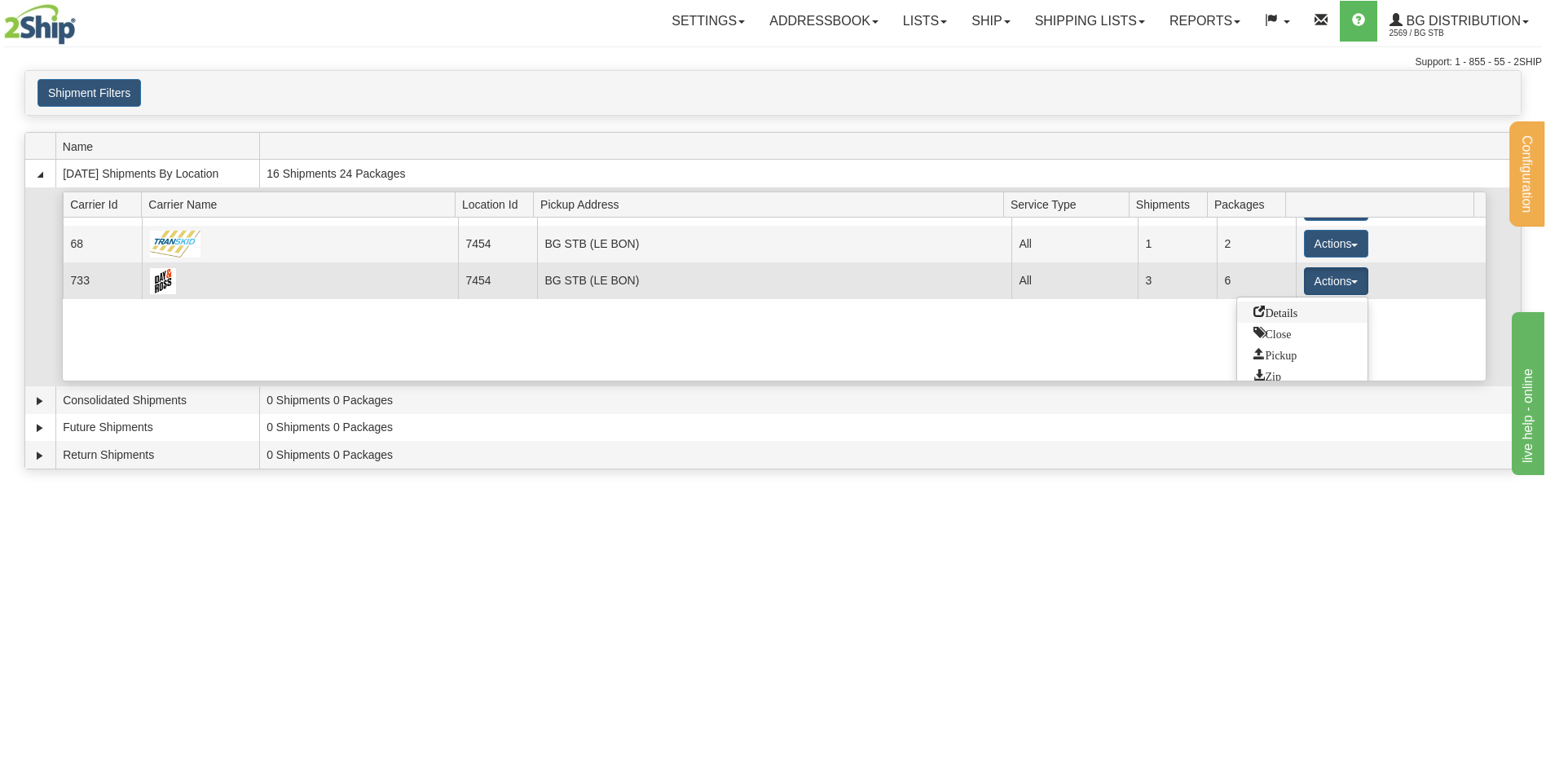
click at [1304, 309] on link "Details" at bounding box center [1302, 312] width 130 height 21
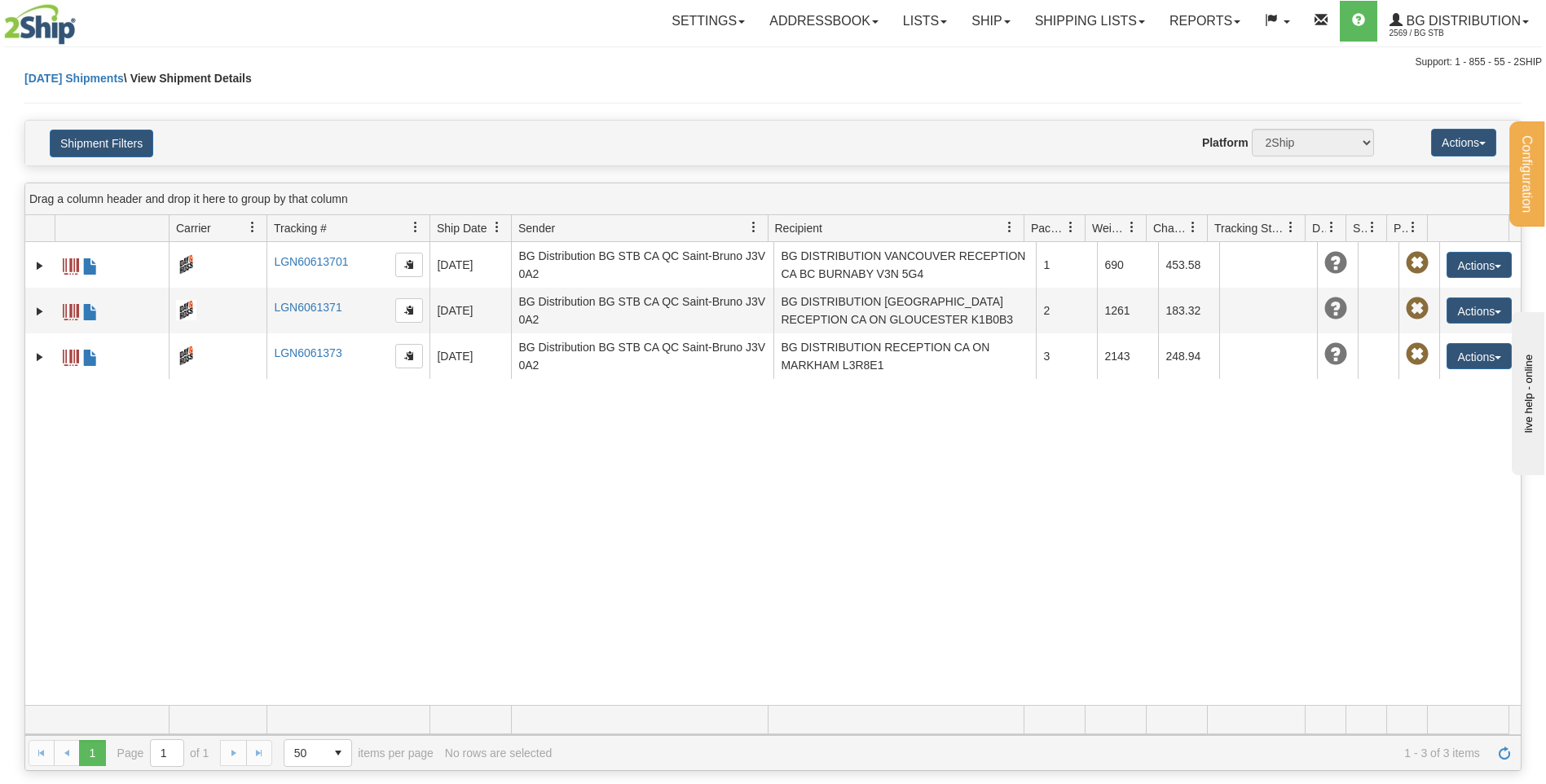
click at [1358, 717] on td at bounding box center [1366, 719] width 41 height 29
drag, startPoint x: 955, startPoint y: 24, endPoint x: 955, endPoint y: 38, distance: 14.0
click at [959, 24] on link "Ship" at bounding box center [991, 21] width 63 height 41
click at [1041, 10] on link "Shipping lists" at bounding box center [1090, 21] width 135 height 41
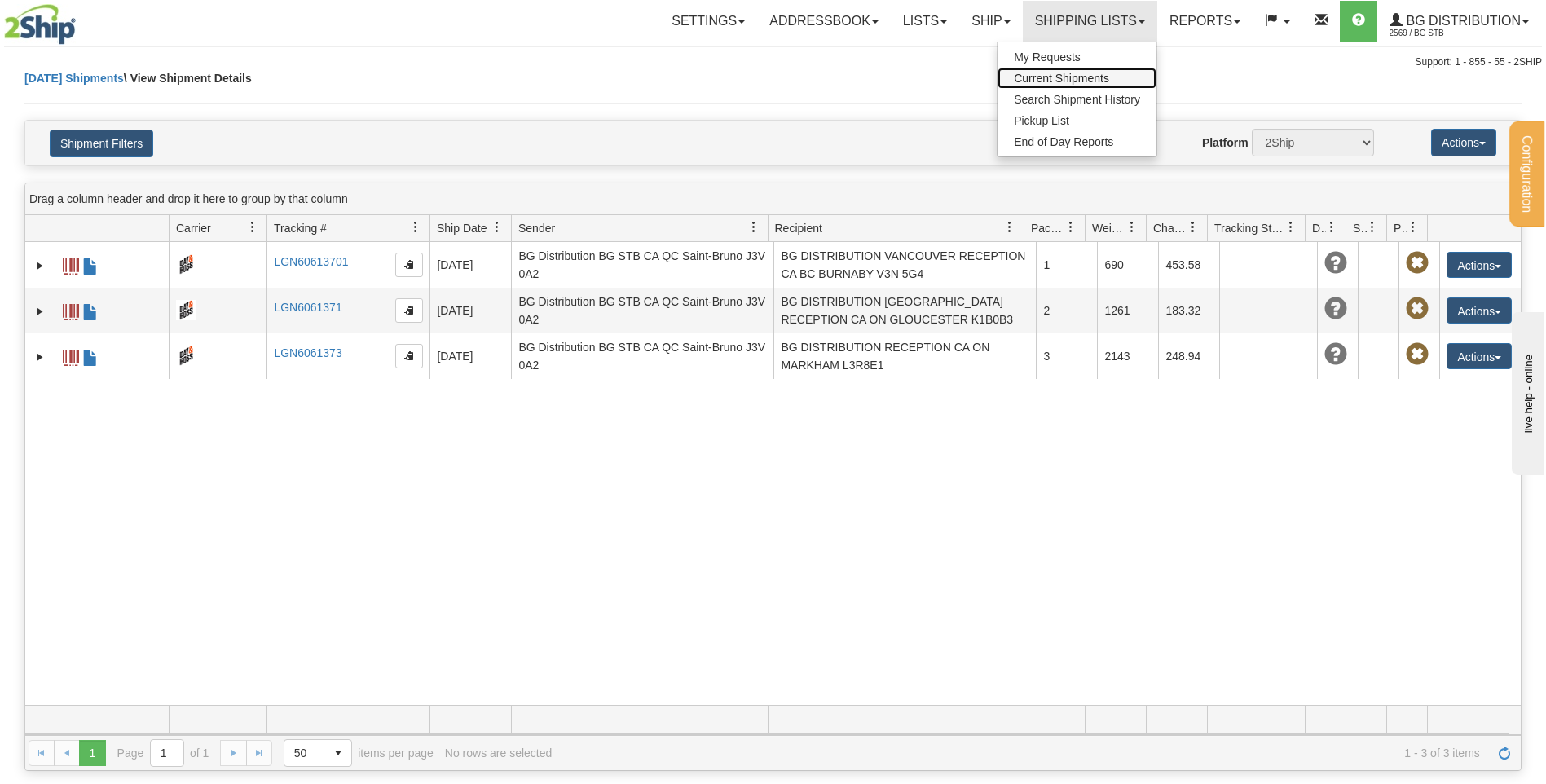
click at [1034, 73] on span "Current Shipments" at bounding box center [1061, 78] width 95 height 13
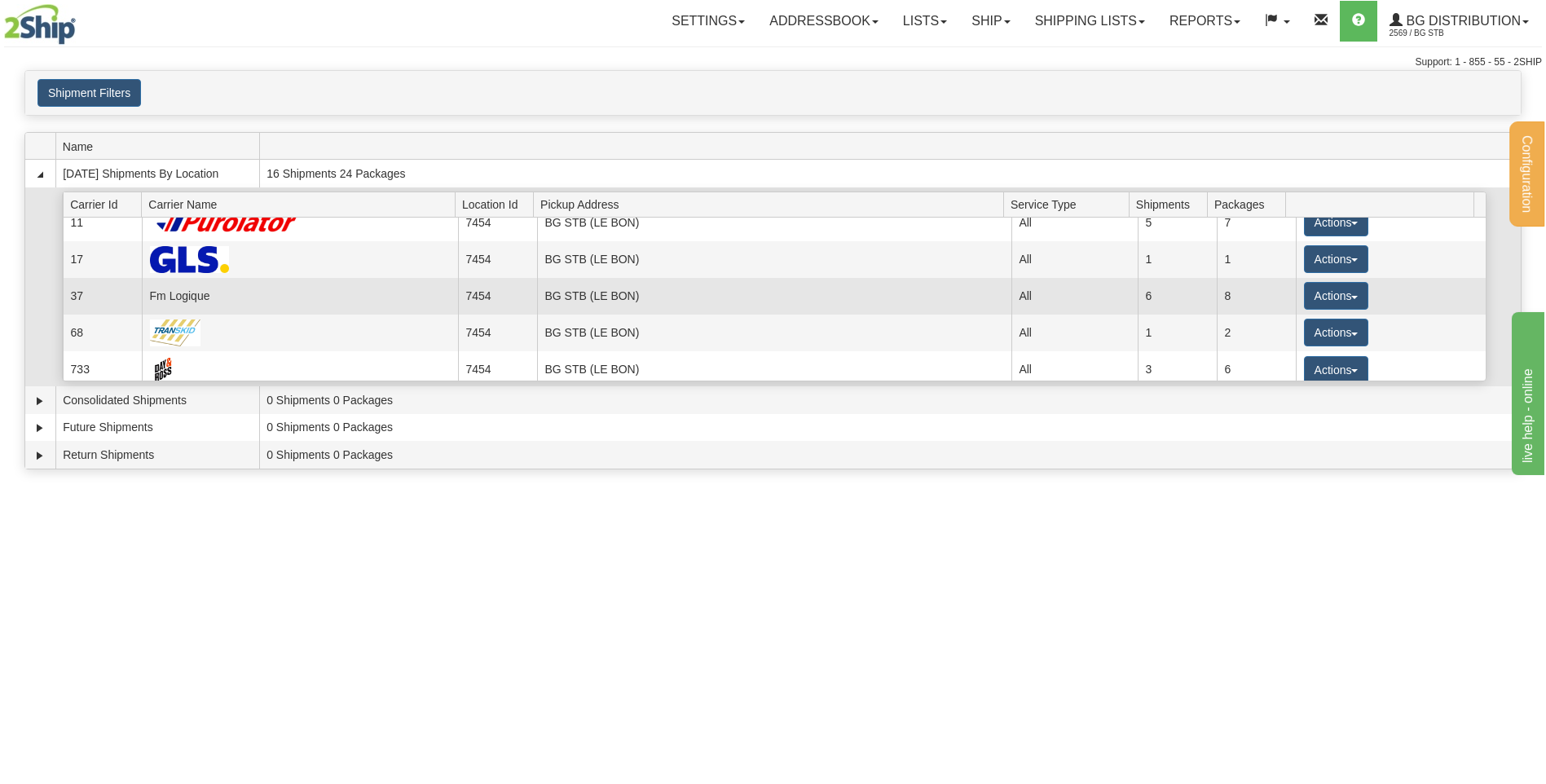
scroll to position [21, 0]
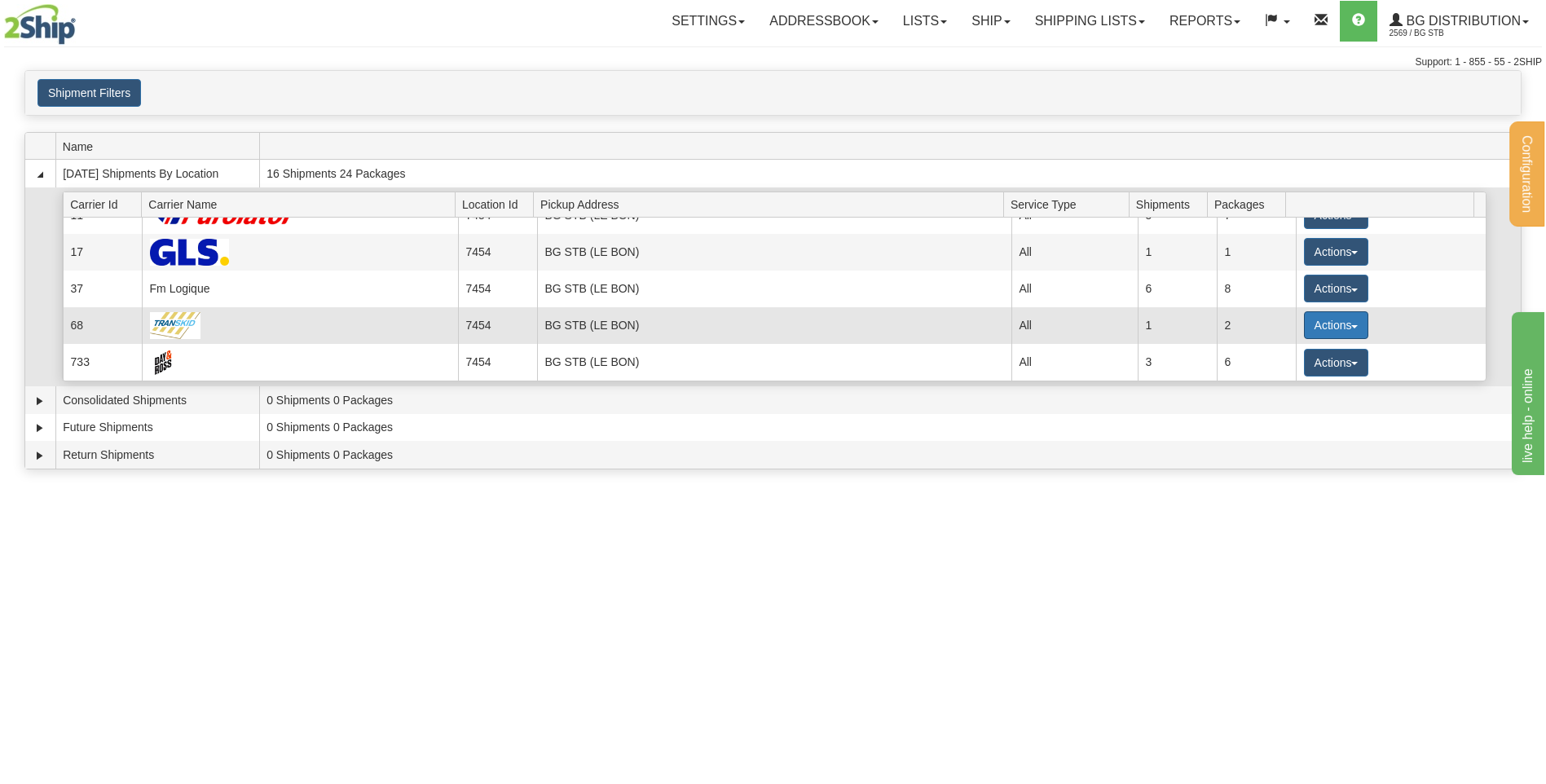
click at [1332, 333] on button "Actions" at bounding box center [1337, 326] width 65 height 28
click at [1286, 356] on span "Details" at bounding box center [1275, 354] width 44 height 11
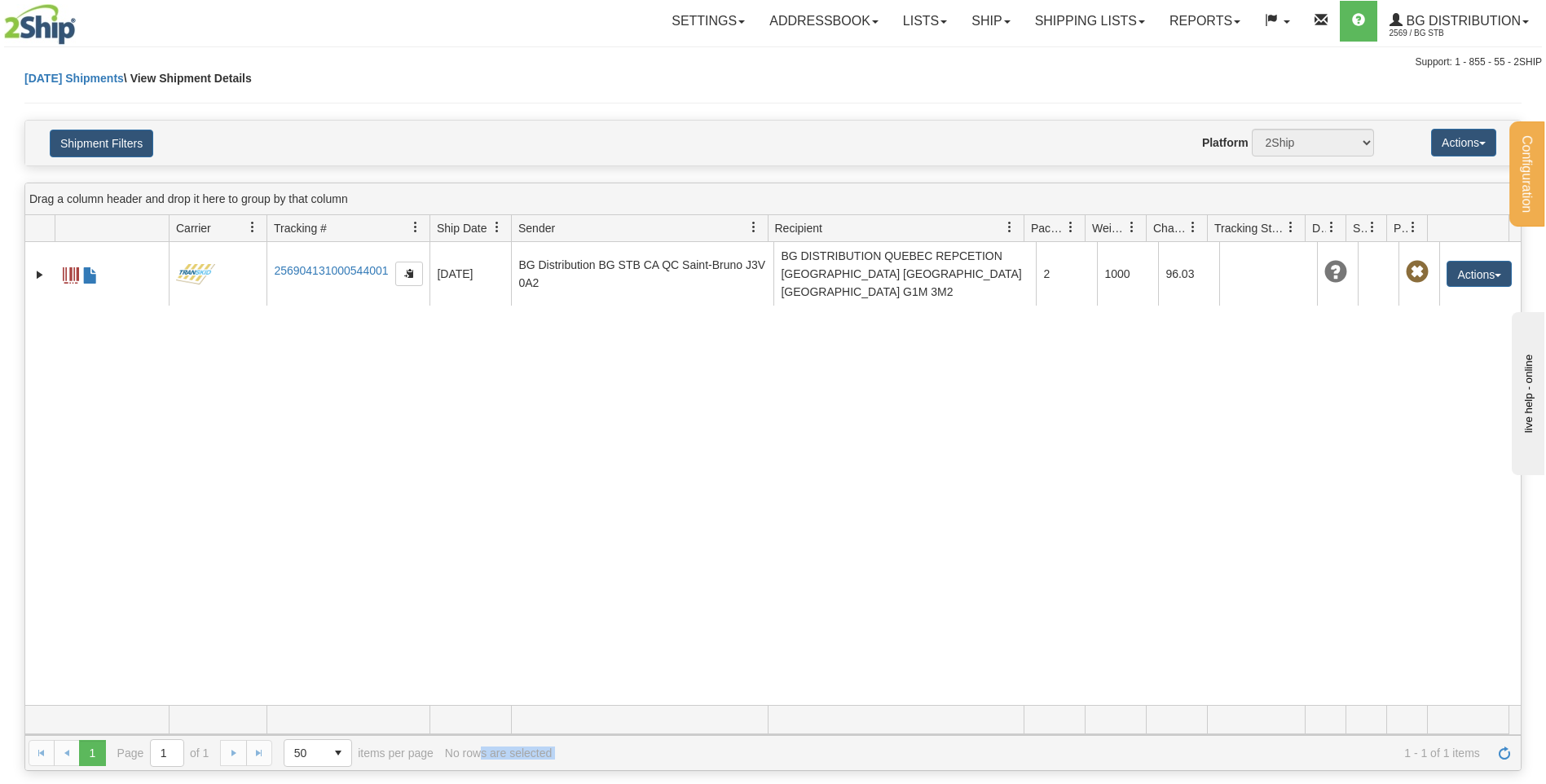
click at [481, 783] on html "Upgrade Account Cancel Configuration My Configuration Panel Close" at bounding box center [773, 392] width 1546 height 784
drag, startPoint x: 961, startPoint y: 28, endPoint x: 973, endPoint y: 35, distance: 13.9
click at [961, 28] on link "Ship" at bounding box center [991, 21] width 63 height 41
click at [966, 64] on link "Ship Screen" at bounding box center [957, 57] width 129 height 21
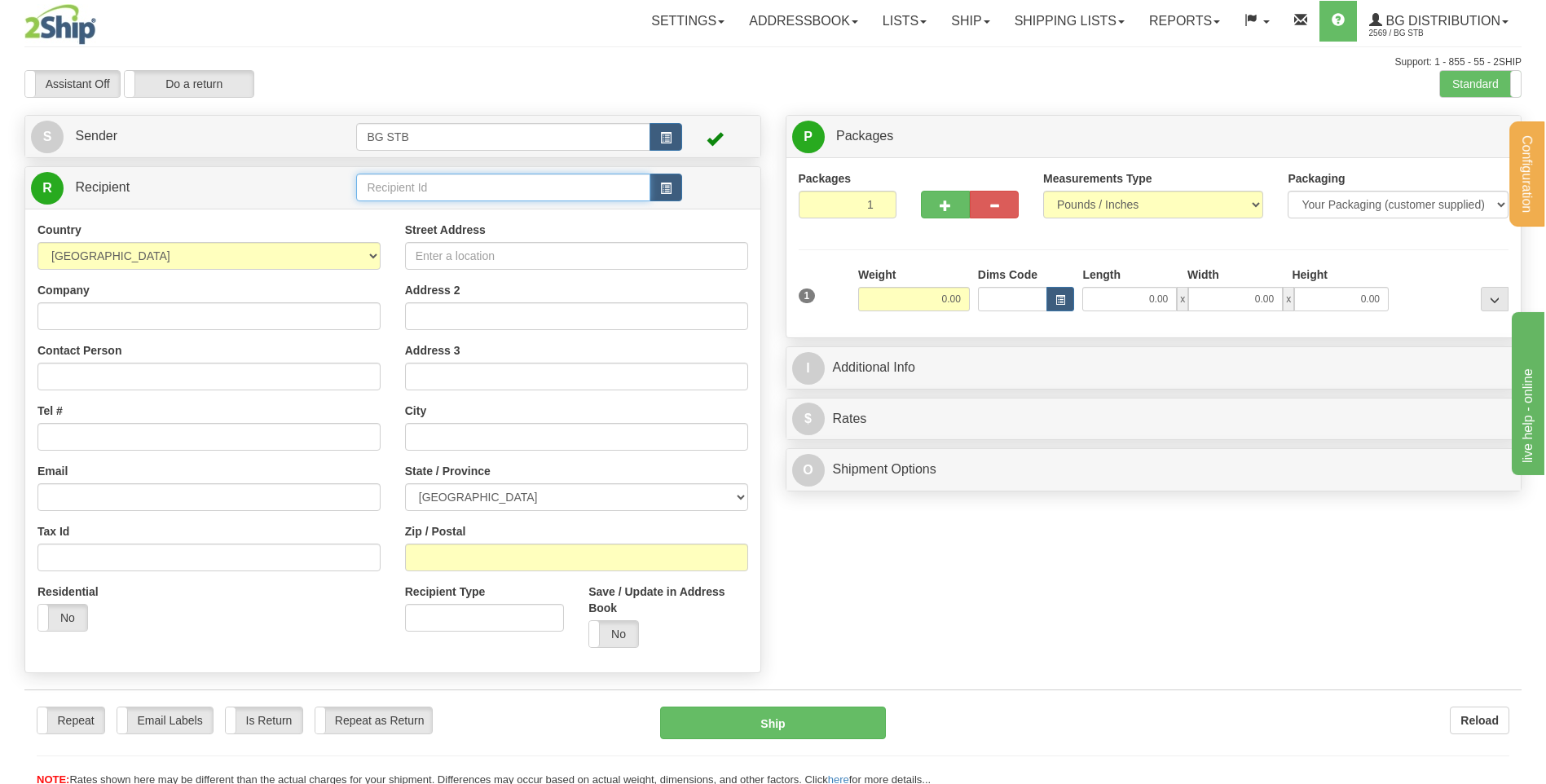
click at [410, 179] on input "text" at bounding box center [502, 187] width 293 height 28
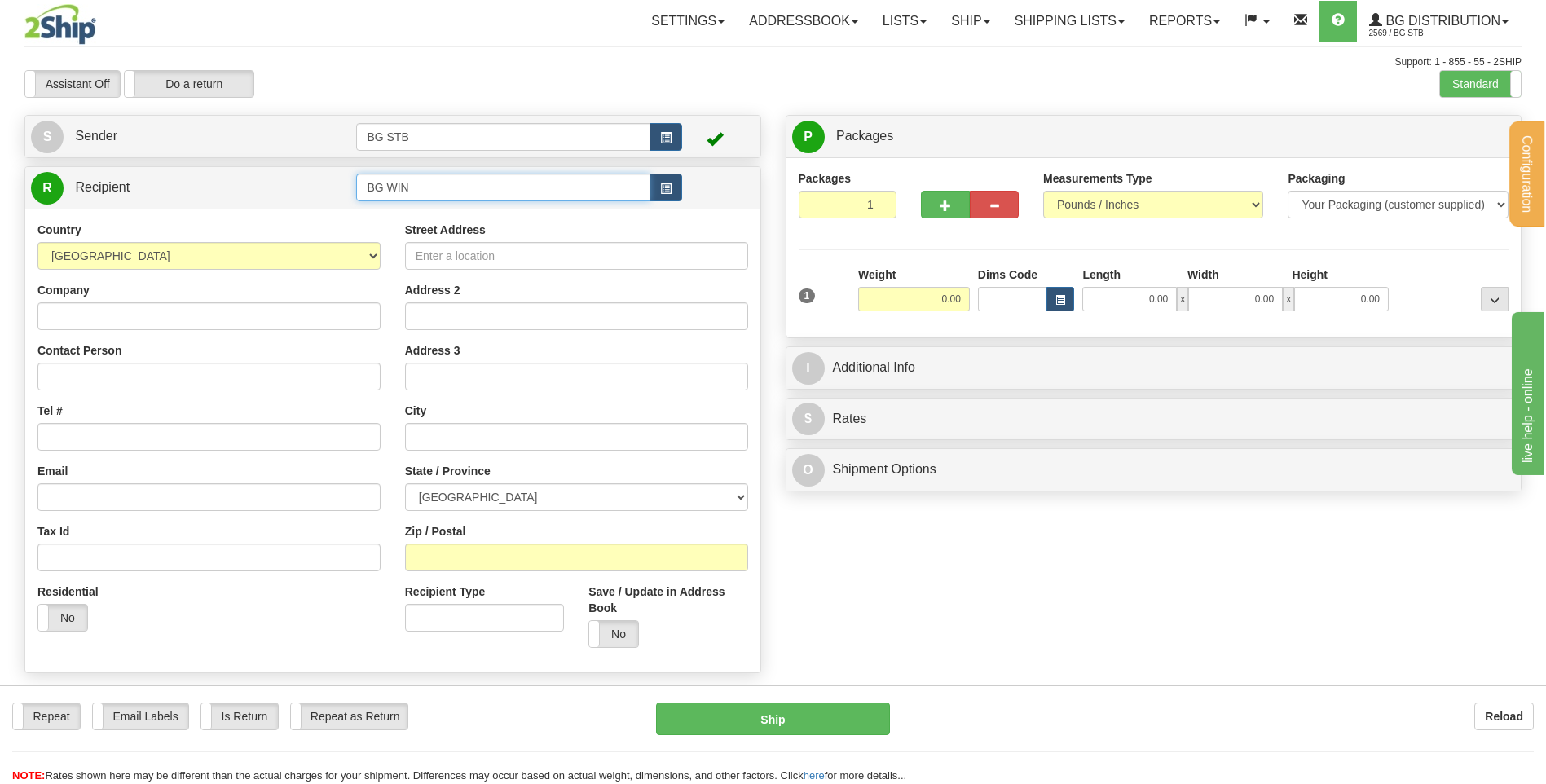
type input "BG WIN"
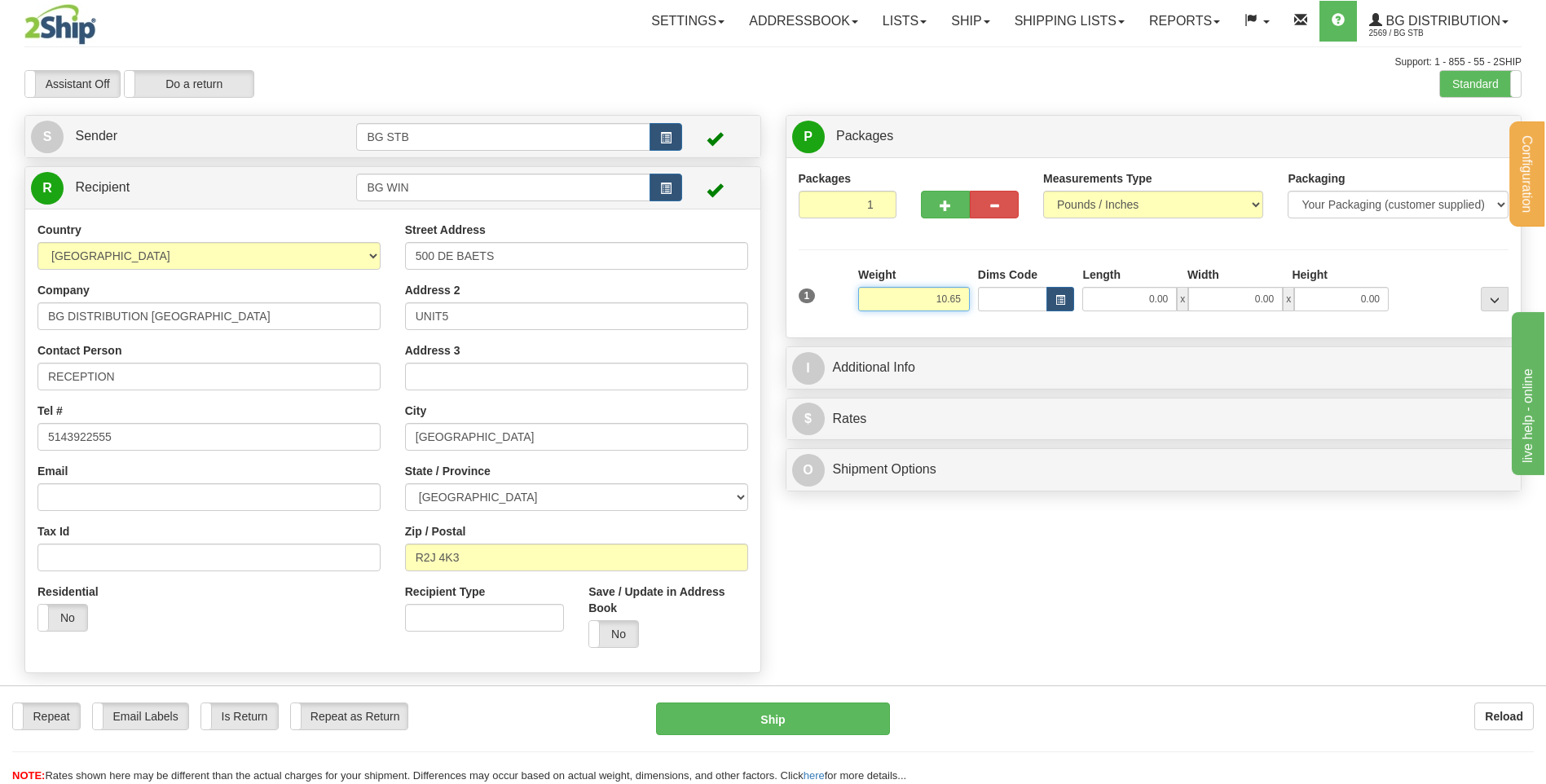
type input "10.65"
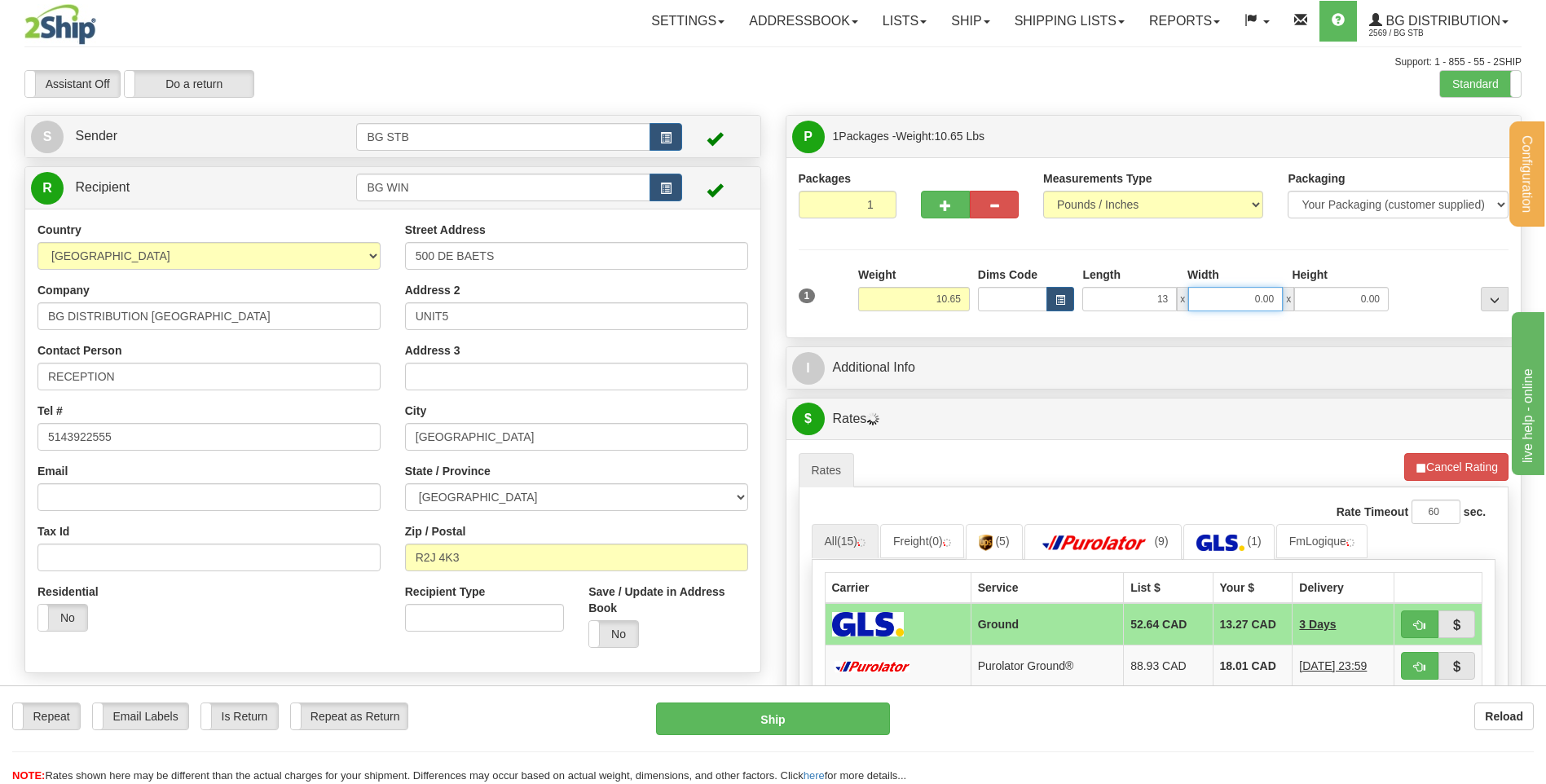
type input "13.00"
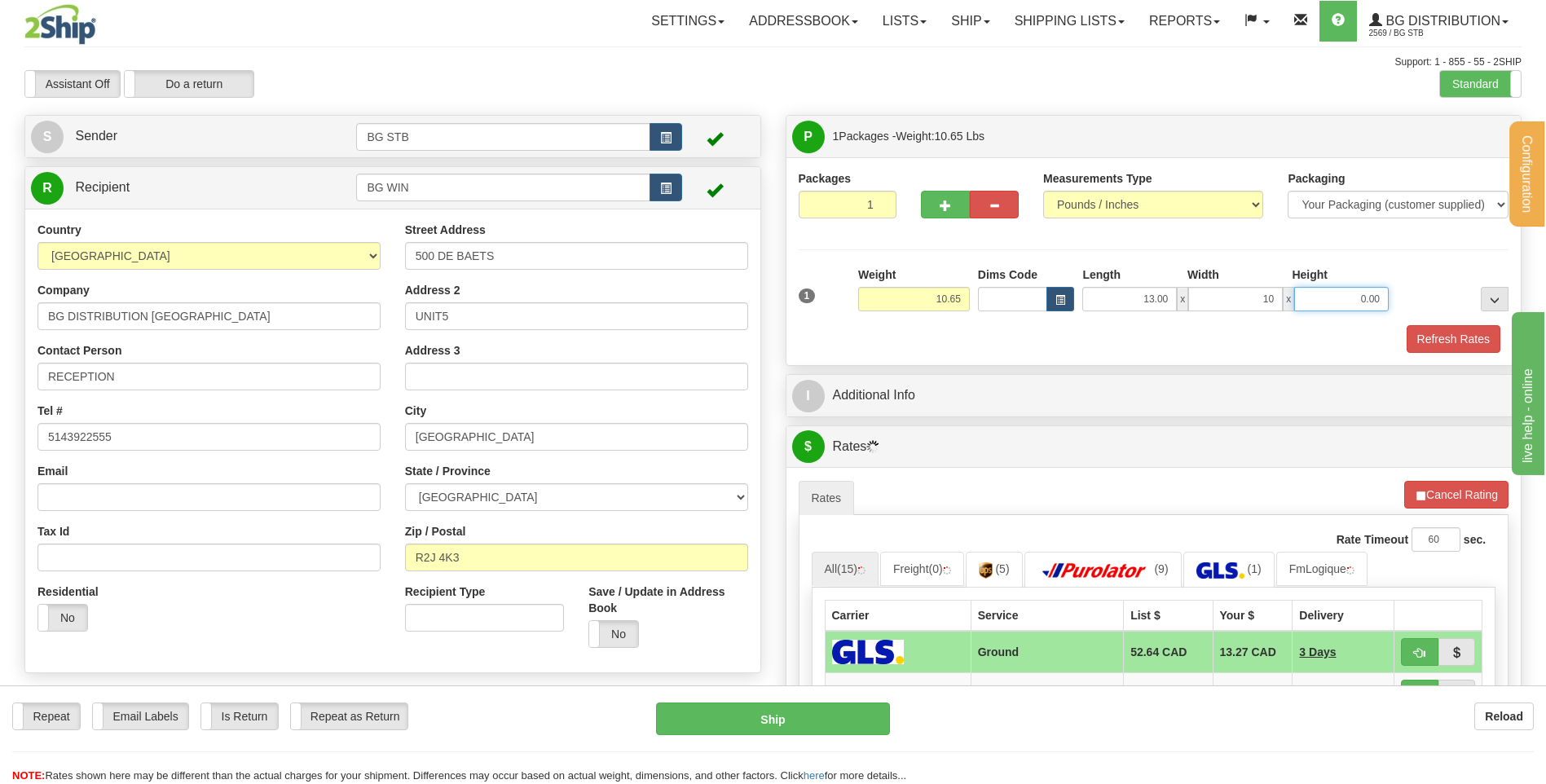
type input "10.00"
type input "13.00"
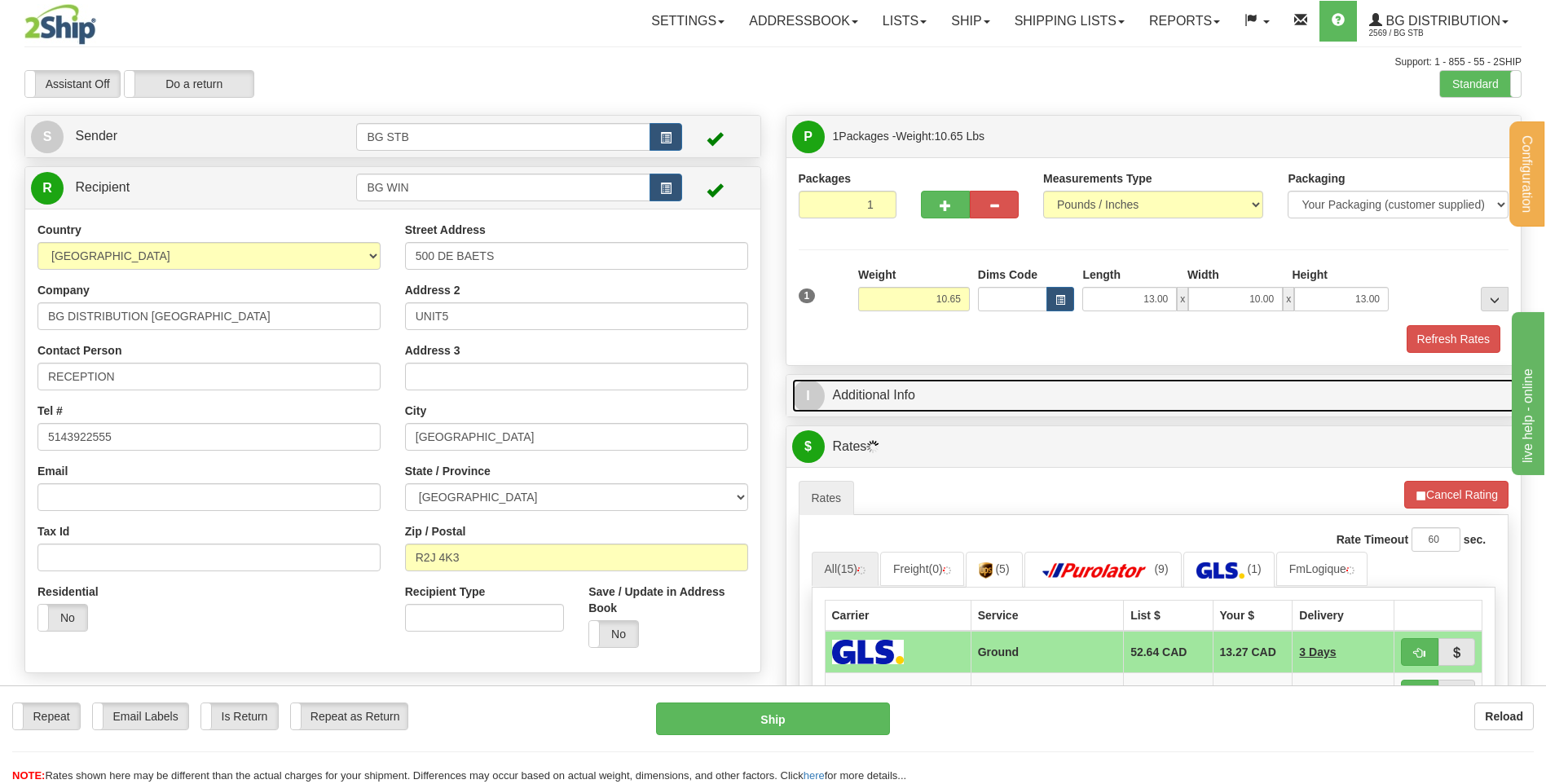
click at [880, 394] on link "I Additional Info" at bounding box center [1154, 396] width 724 height 33
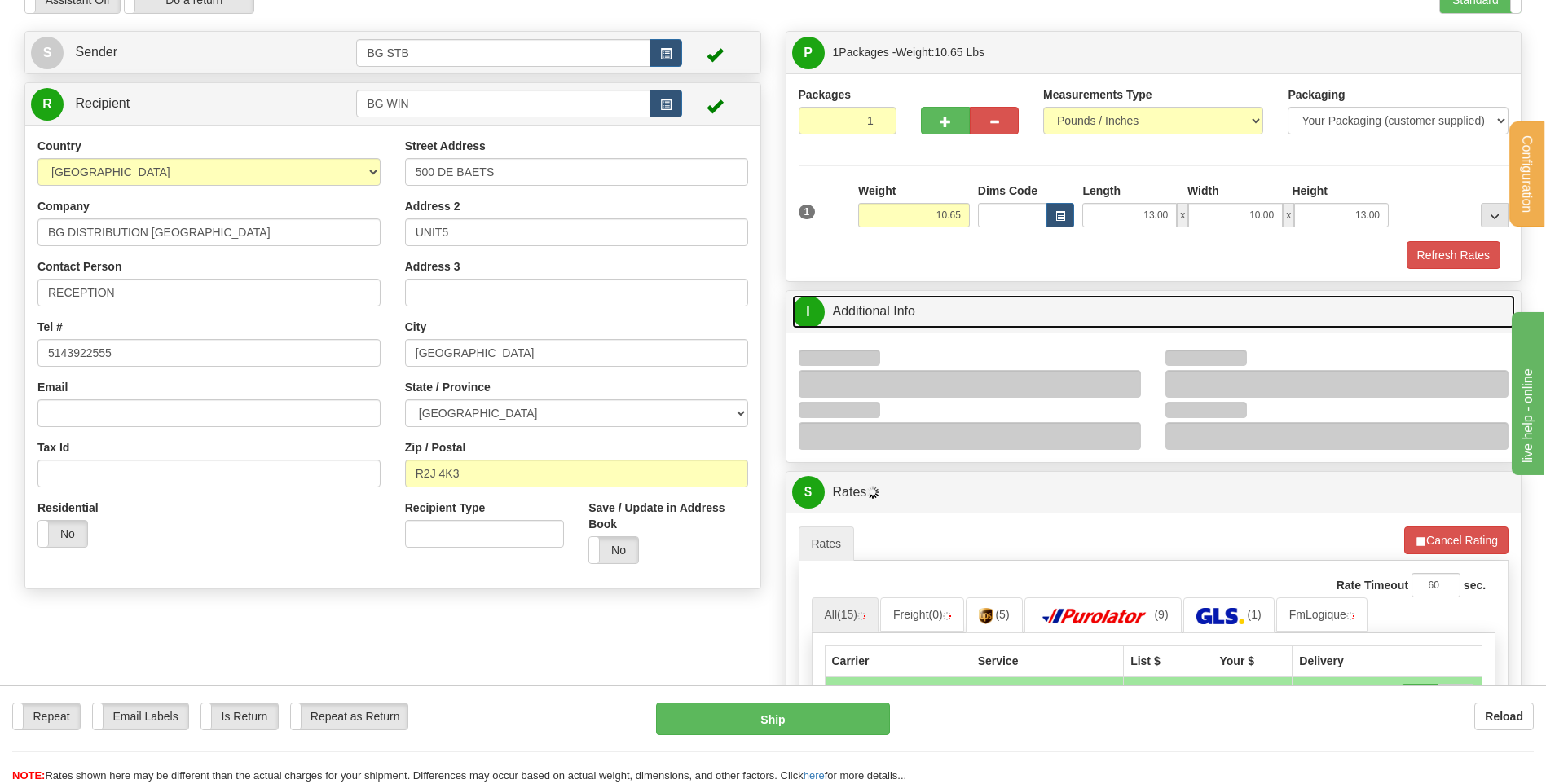
scroll to position [163, 0]
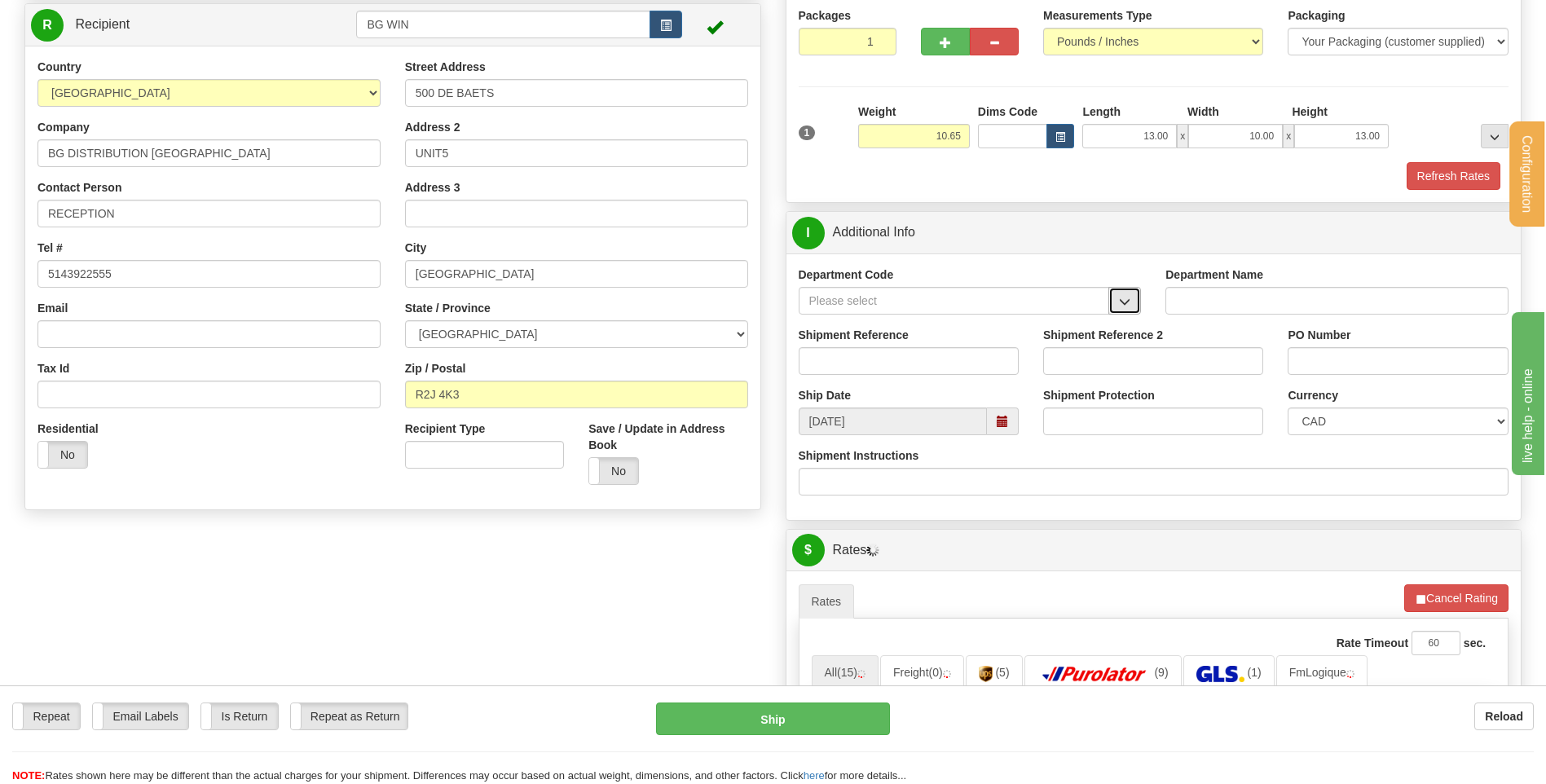
click at [1118, 304] on button "button" at bounding box center [1124, 301] width 32 height 28
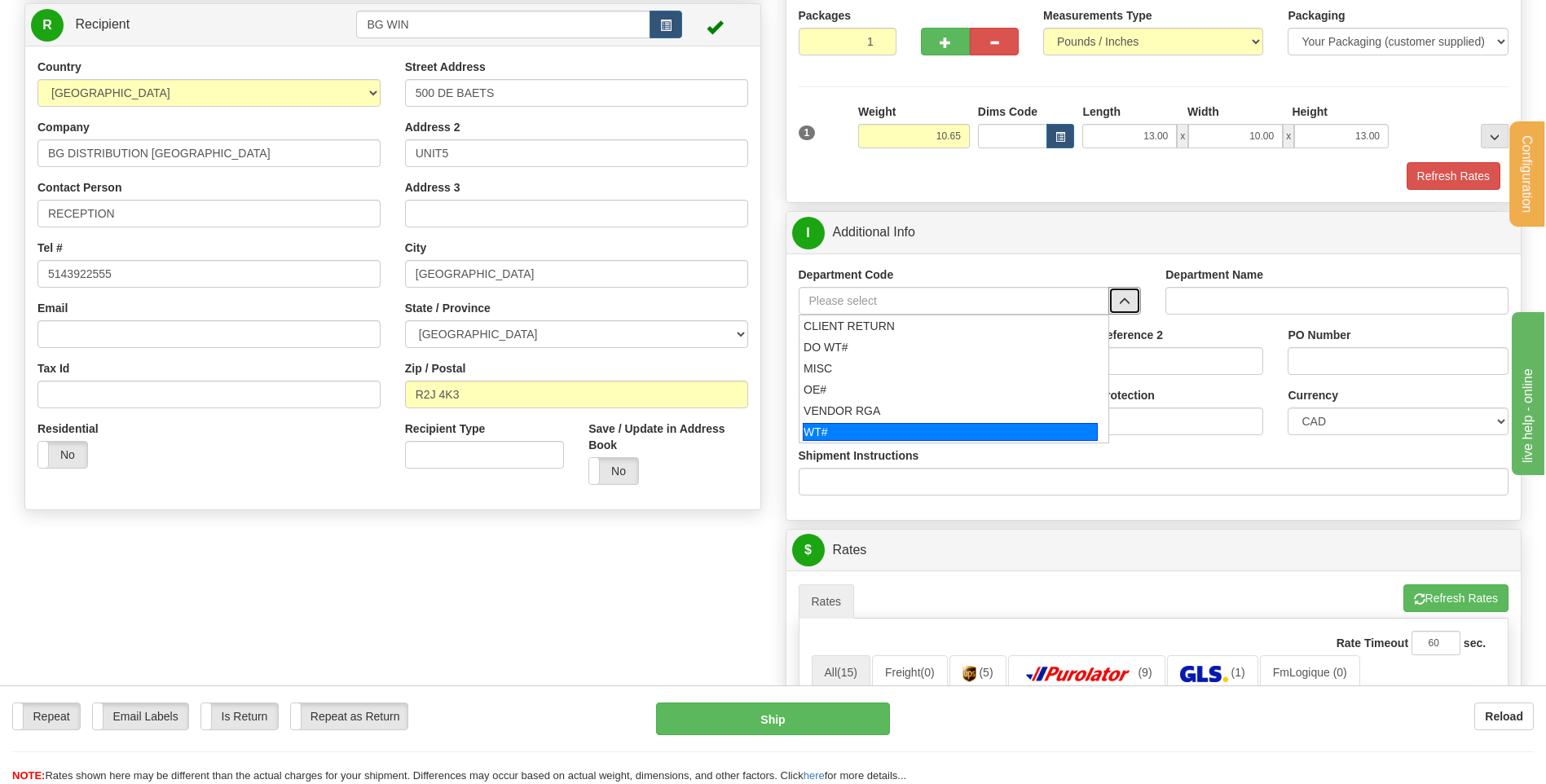
click at [877, 423] on div "WT#" at bounding box center [950, 431] width 295 height 18
type input "WT#"
type input "WAREHOUSE TRANSFERS"
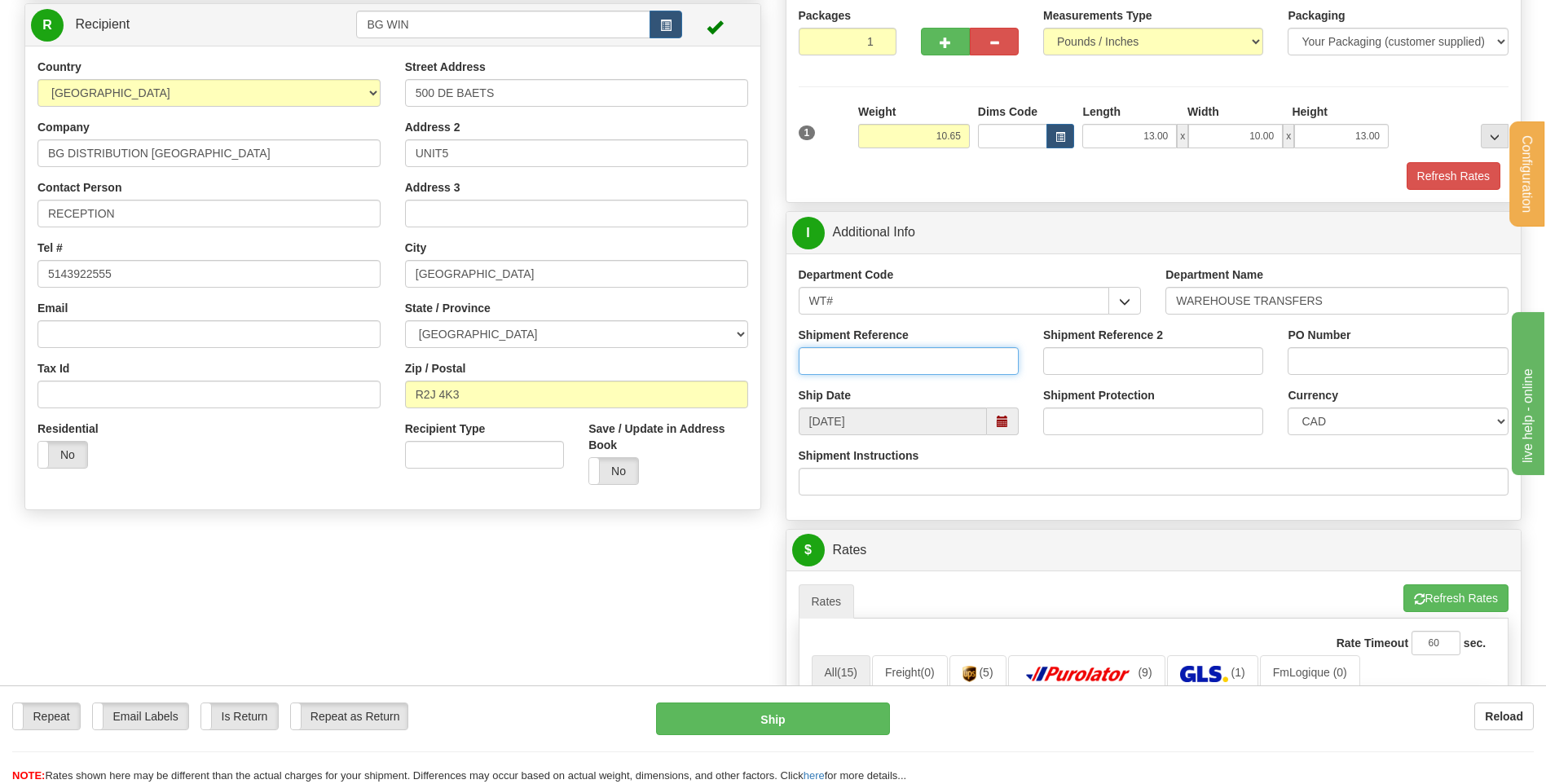
click at [881, 367] on input "Shipment Reference" at bounding box center [908, 361] width 220 height 28
type input "TRANSFERT 09"
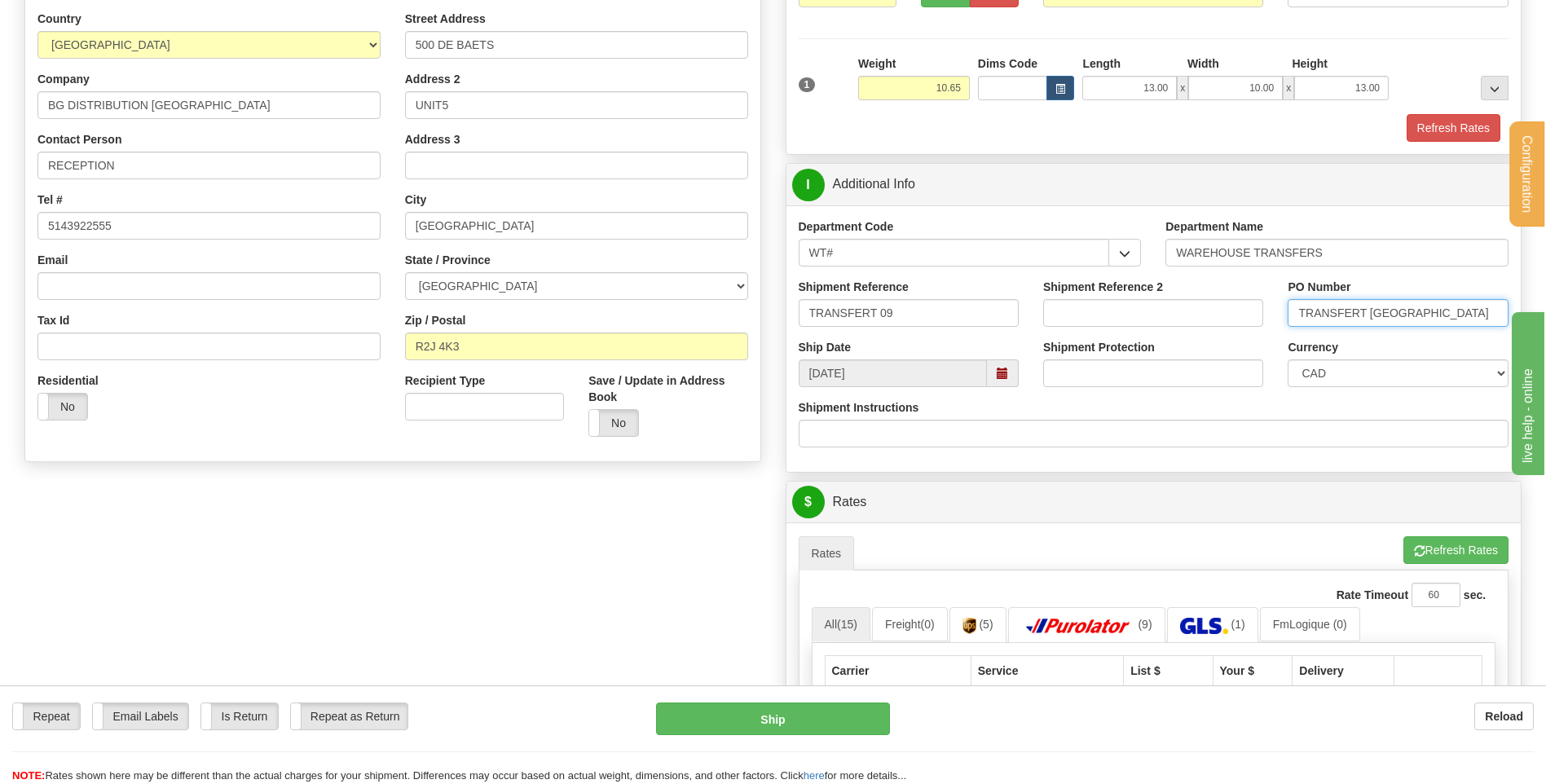
scroll to position [489, 0]
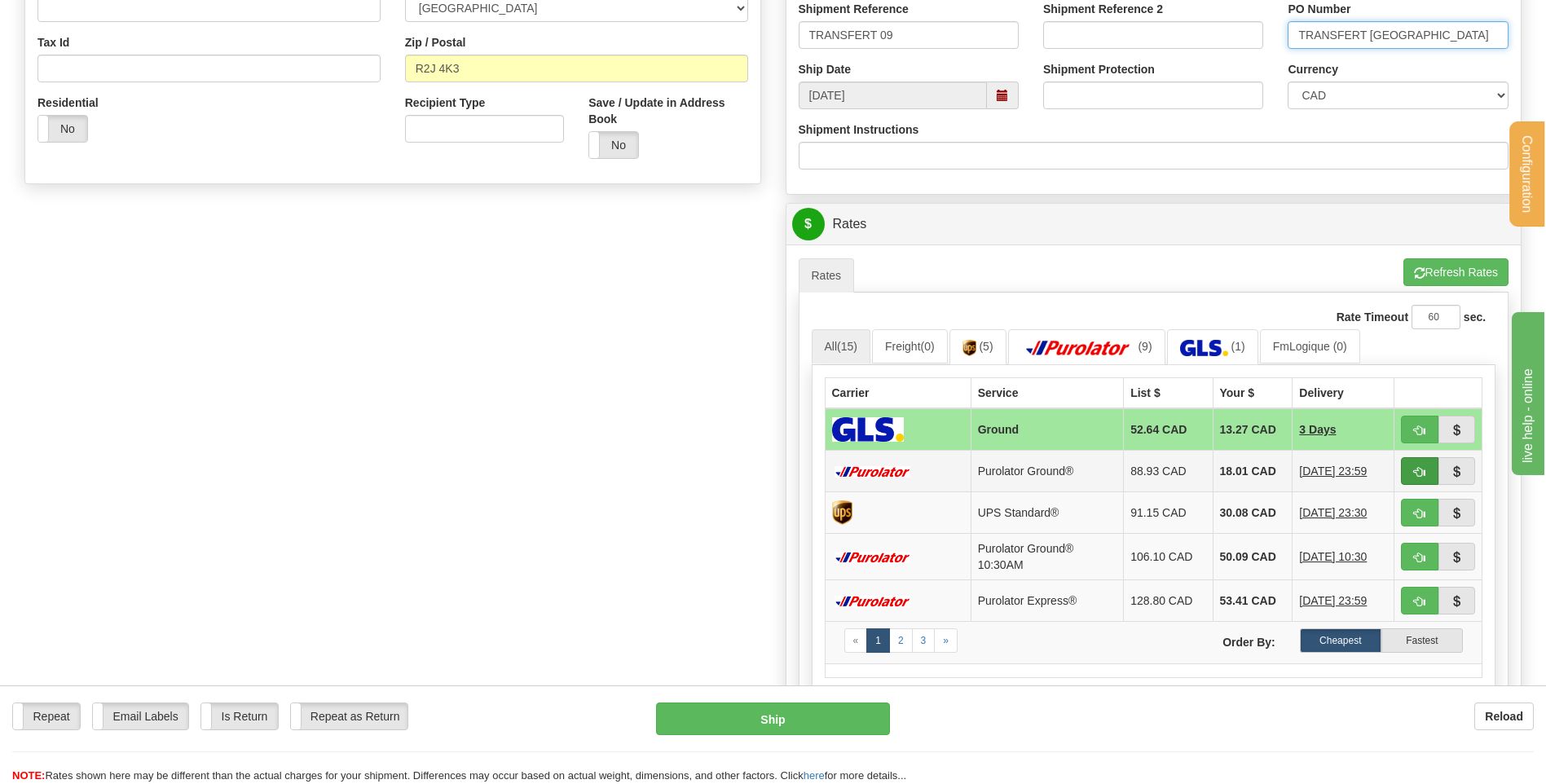
type input "TRANSFERT WINNIPEG"
drag, startPoint x: 1425, startPoint y: 464, endPoint x: 1402, endPoint y: 462, distance: 23.1
click at [1424, 464] on button "button" at bounding box center [1419, 471] width 38 height 28
type input "260"
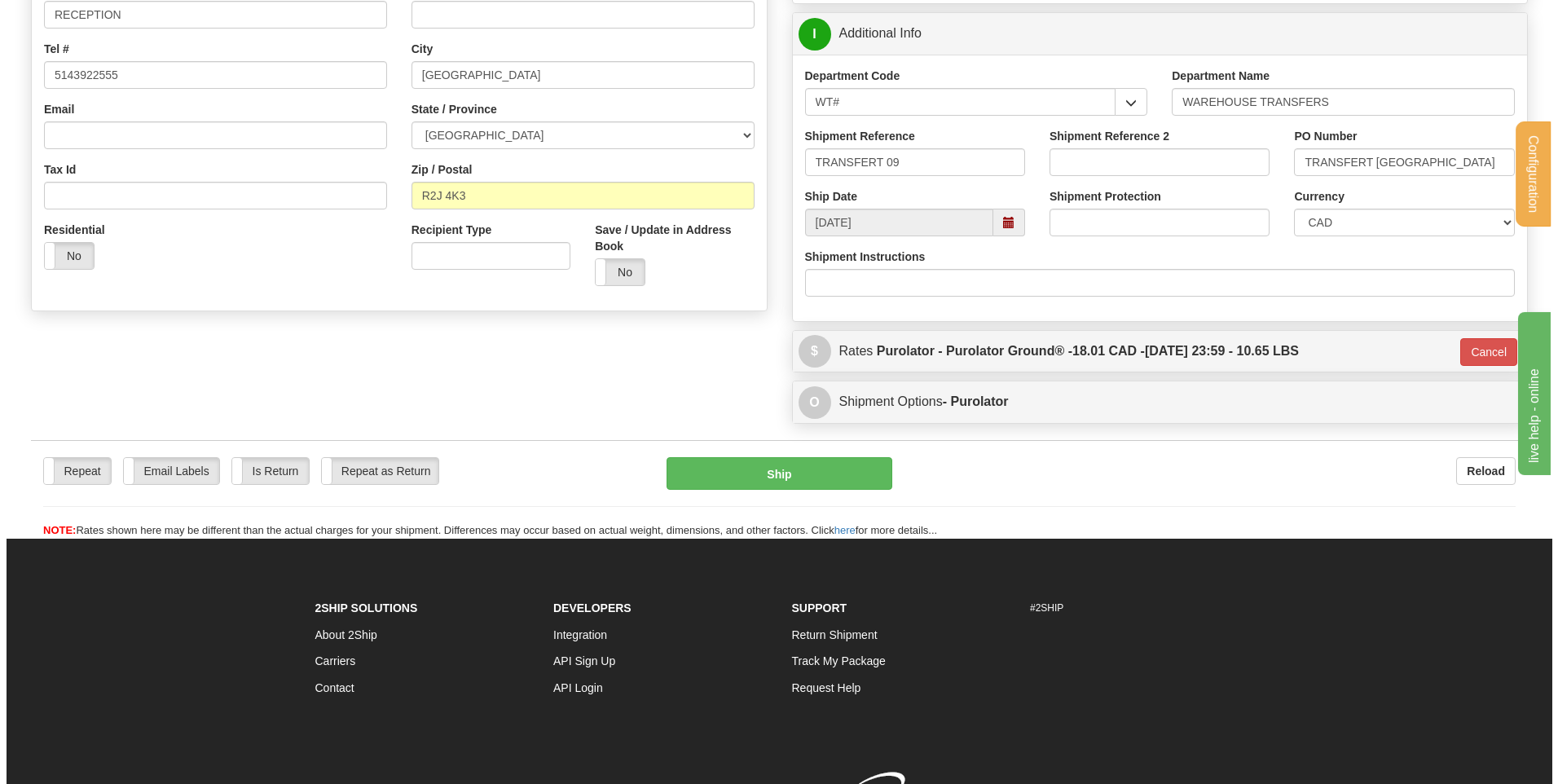
scroll to position [244, 0]
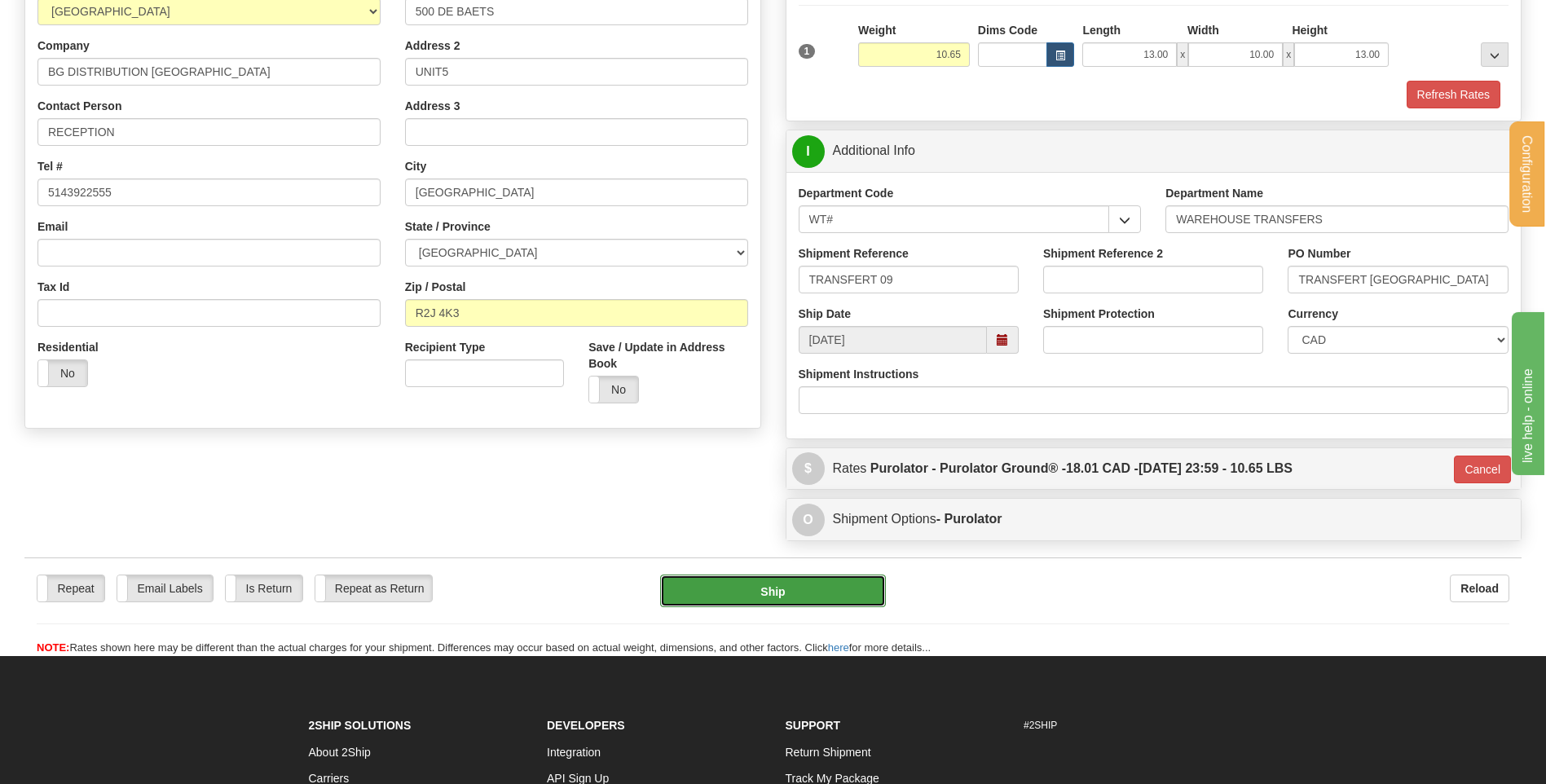
click at [811, 590] on button "Ship" at bounding box center [772, 590] width 225 height 32
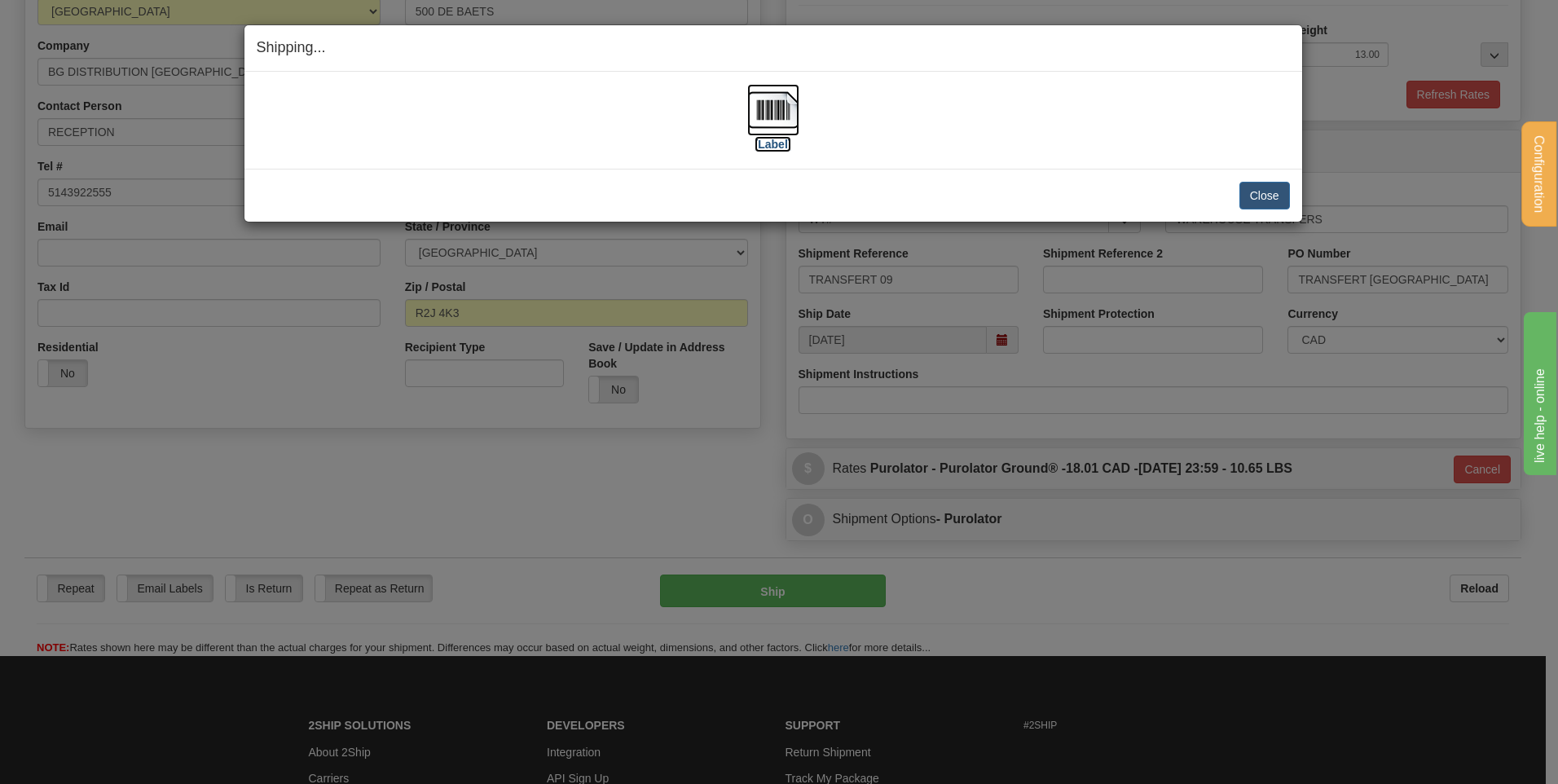
click at [780, 120] on img at bounding box center [774, 110] width 53 height 52
click at [1243, 195] on button "Close" at bounding box center [1265, 196] width 51 height 28
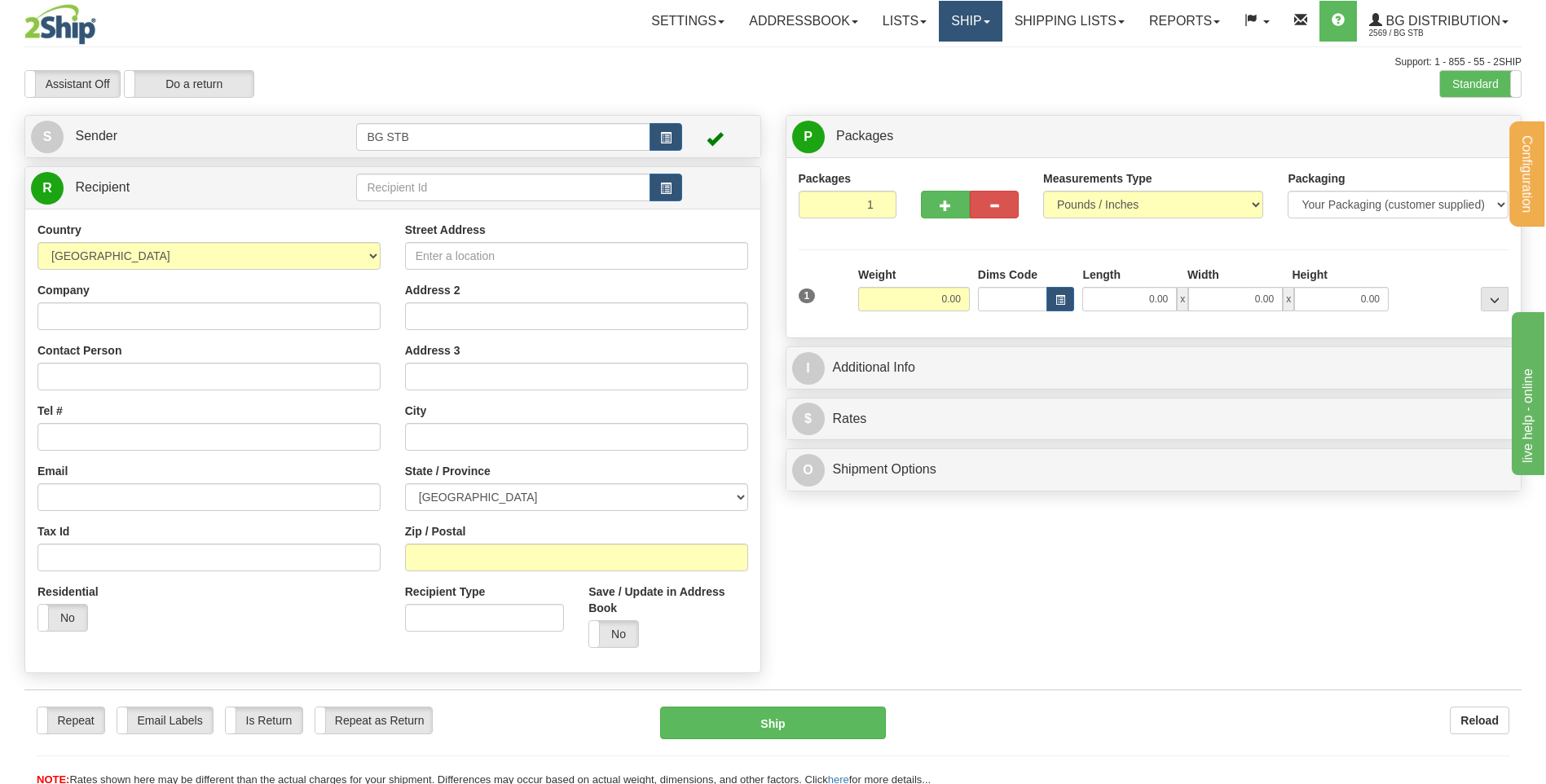
click at [965, 28] on link "Ship" at bounding box center [970, 21] width 63 height 41
click at [1064, 20] on link "Shipping lists" at bounding box center [1070, 21] width 135 height 41
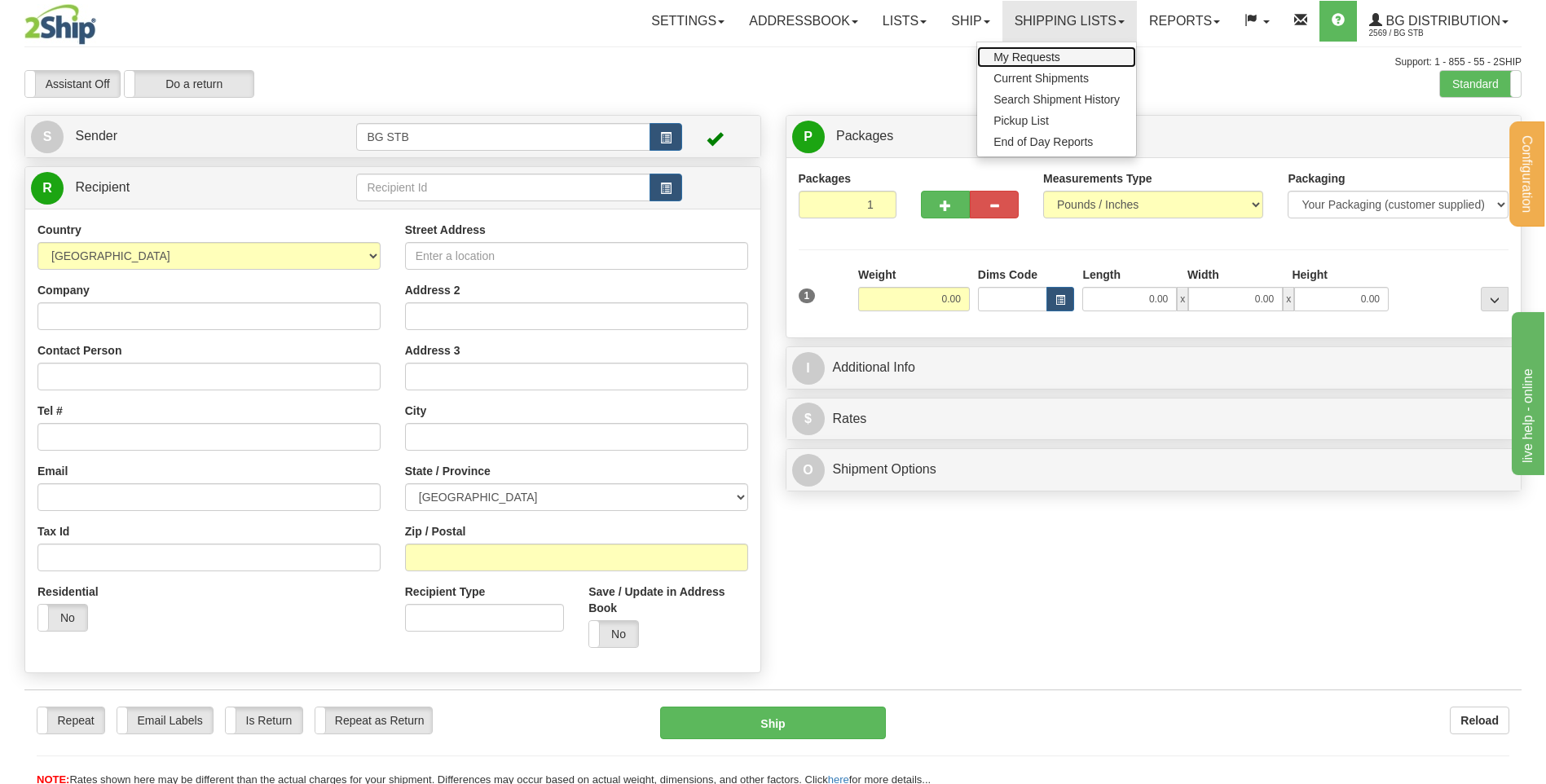
click at [1054, 60] on span "My Requests" at bounding box center [1027, 57] width 67 height 13
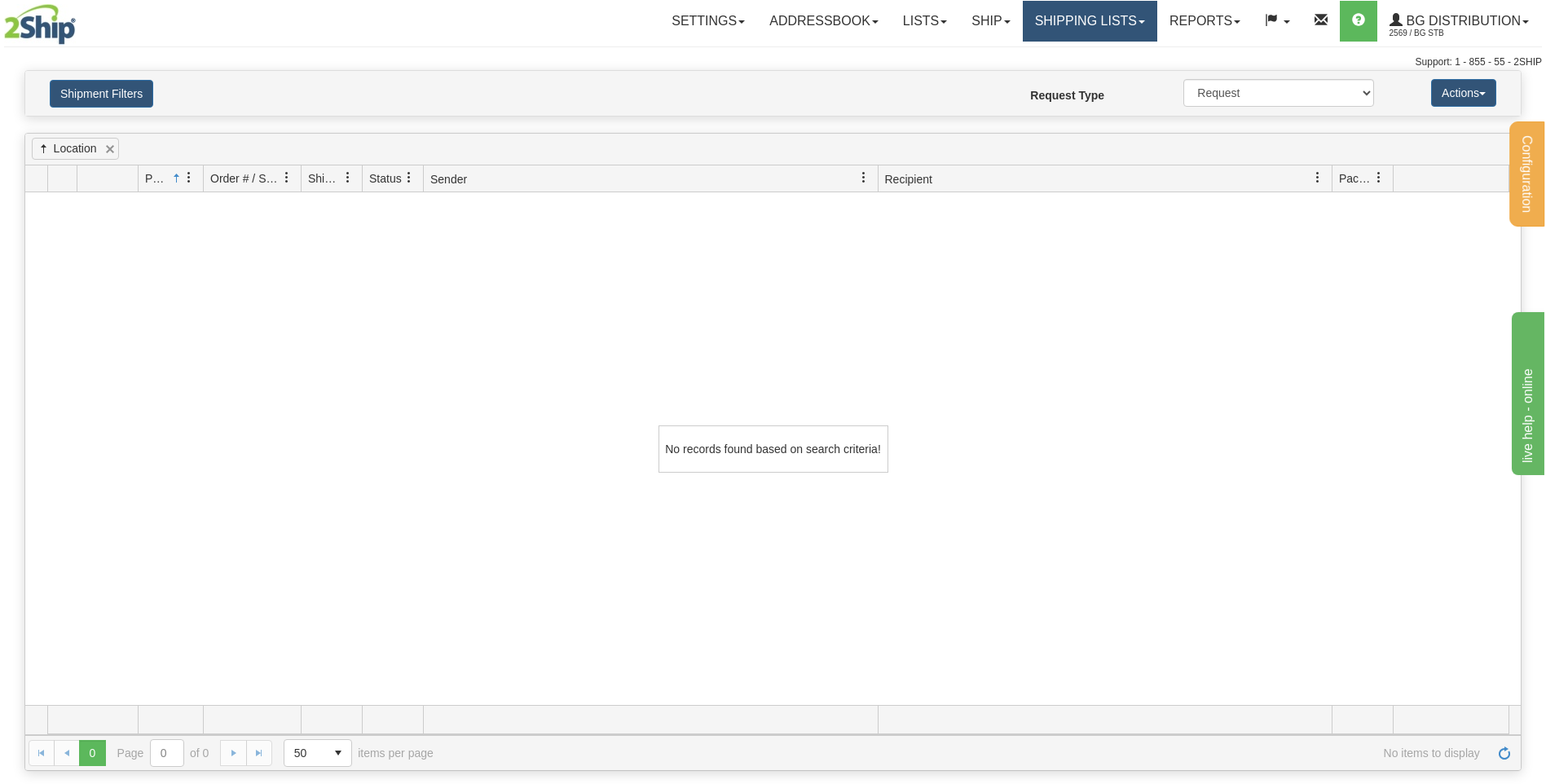
click at [1092, 38] on link "Shipping lists" at bounding box center [1090, 21] width 135 height 41
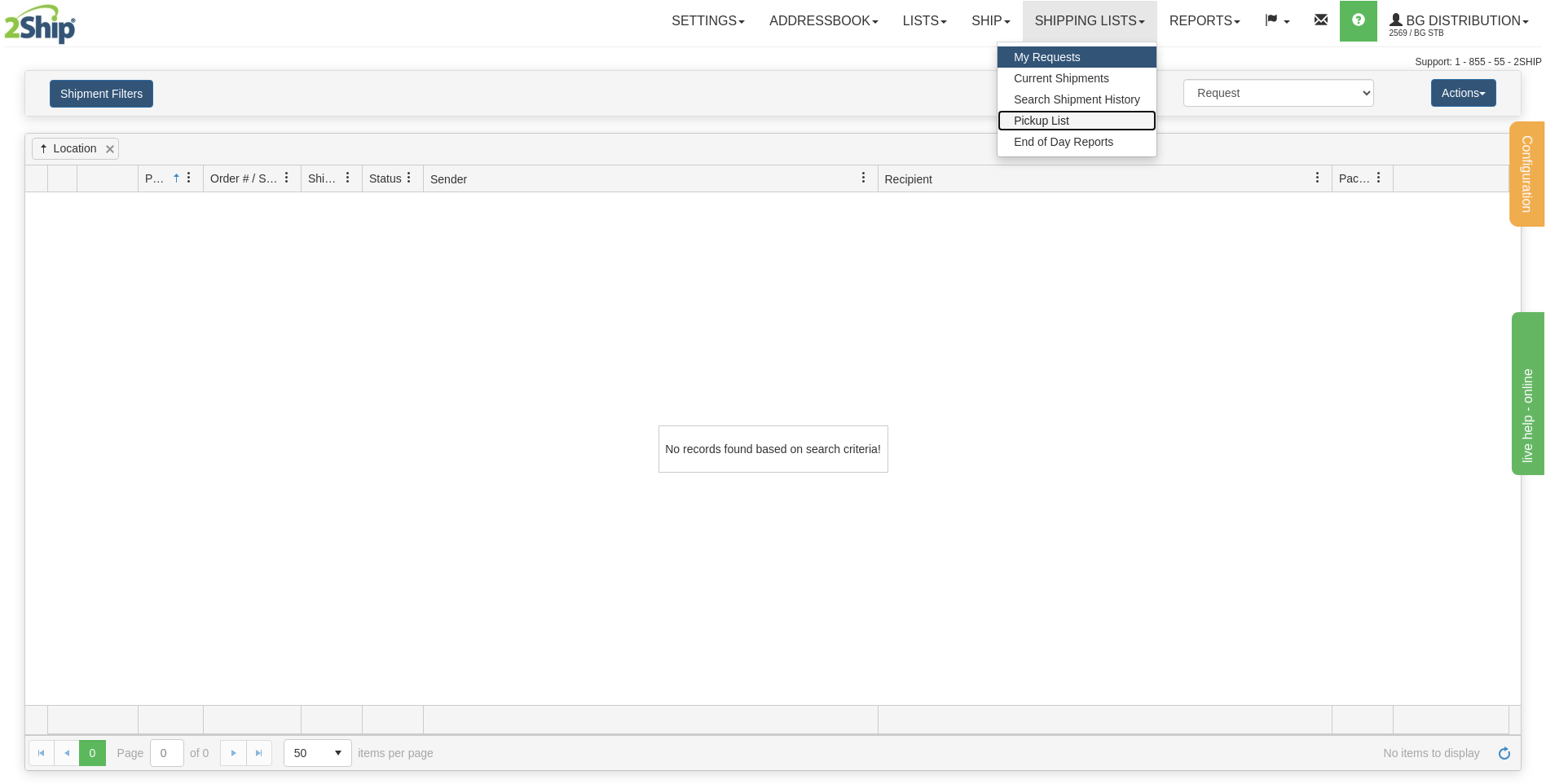
click at [1102, 126] on link "Pickup List" at bounding box center [1077, 121] width 159 height 21
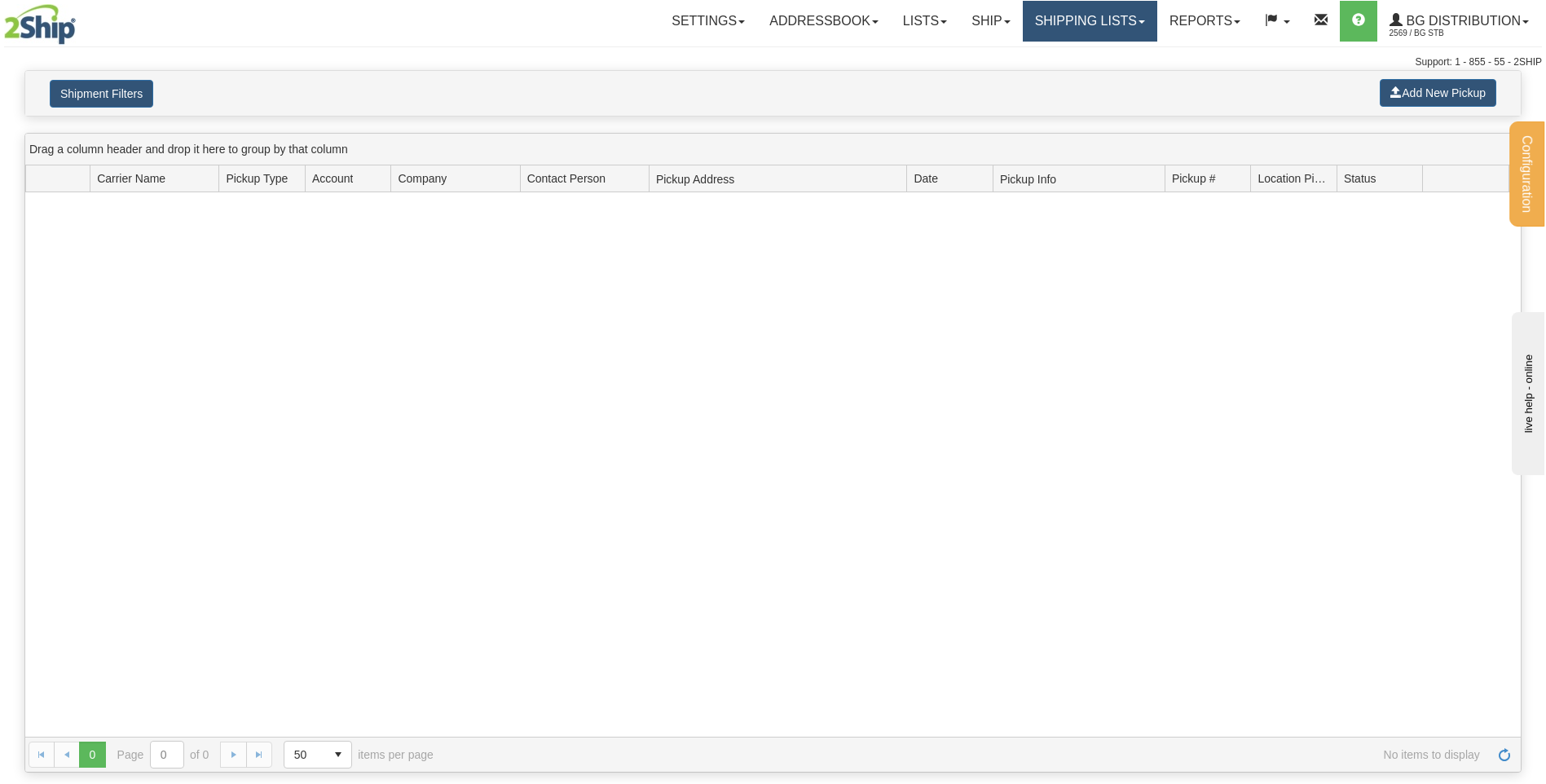
click at [1079, 27] on link "Shipping lists" at bounding box center [1090, 21] width 135 height 41
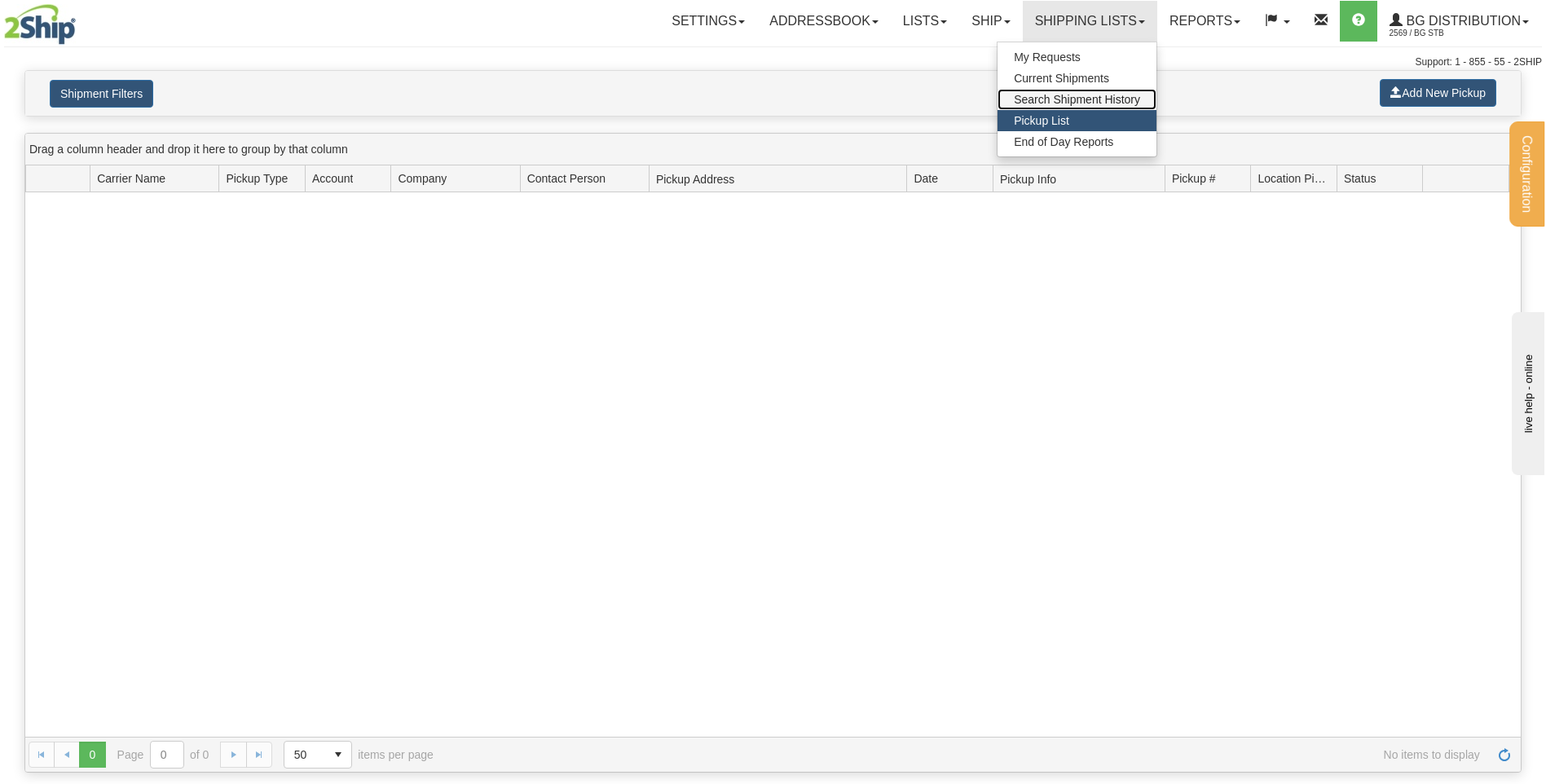
click at [1097, 98] on span "Search Shipment History" at bounding box center [1077, 99] width 126 height 13
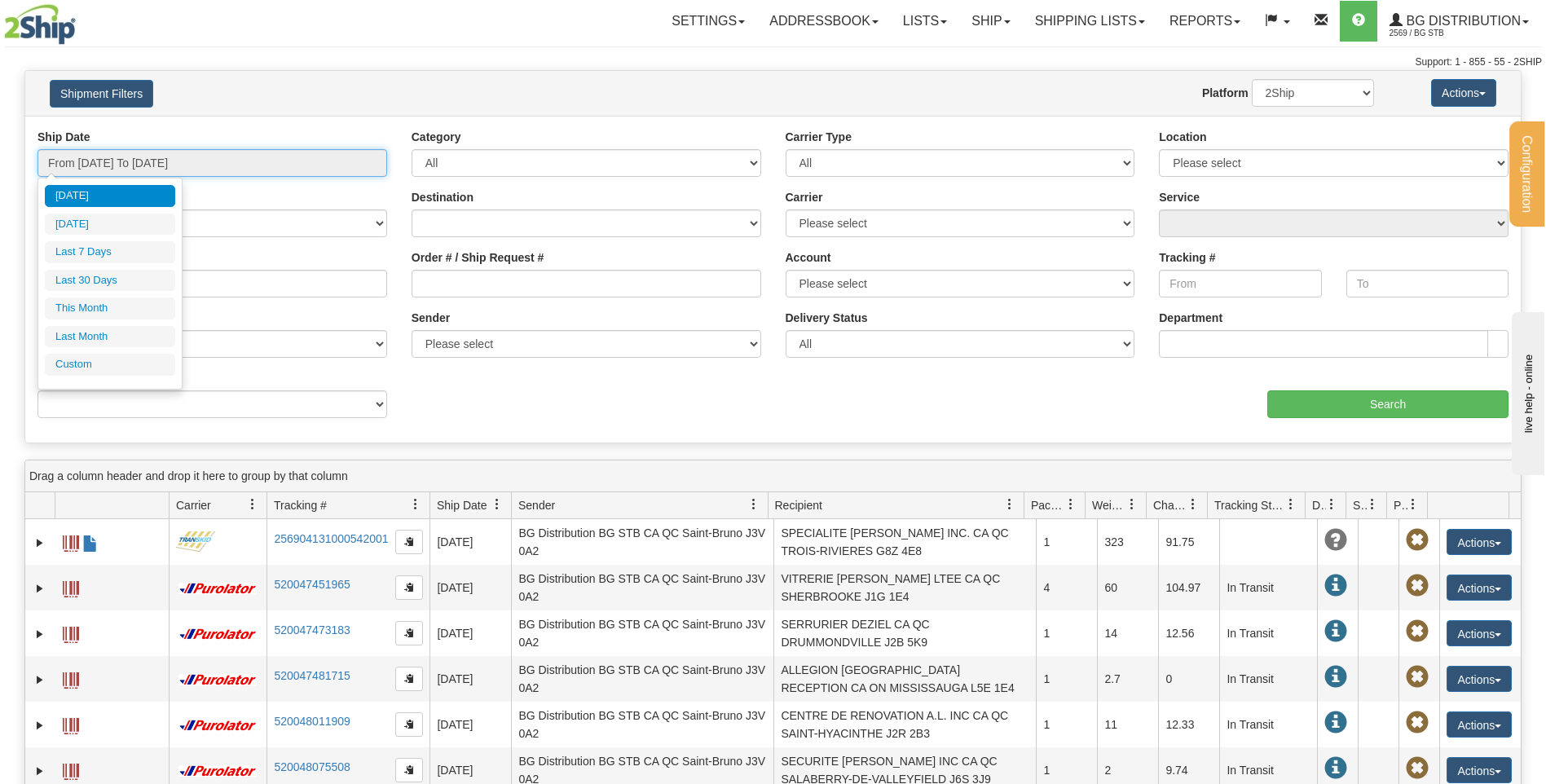
click at [264, 170] on input "From 09/10/2025 To 09/11/2025" at bounding box center [212, 163] width 349 height 28
click at [116, 218] on li "Yesterday" at bounding box center [109, 224] width 130 height 22
type input "From 09/10/2025 To 09/10/2025"
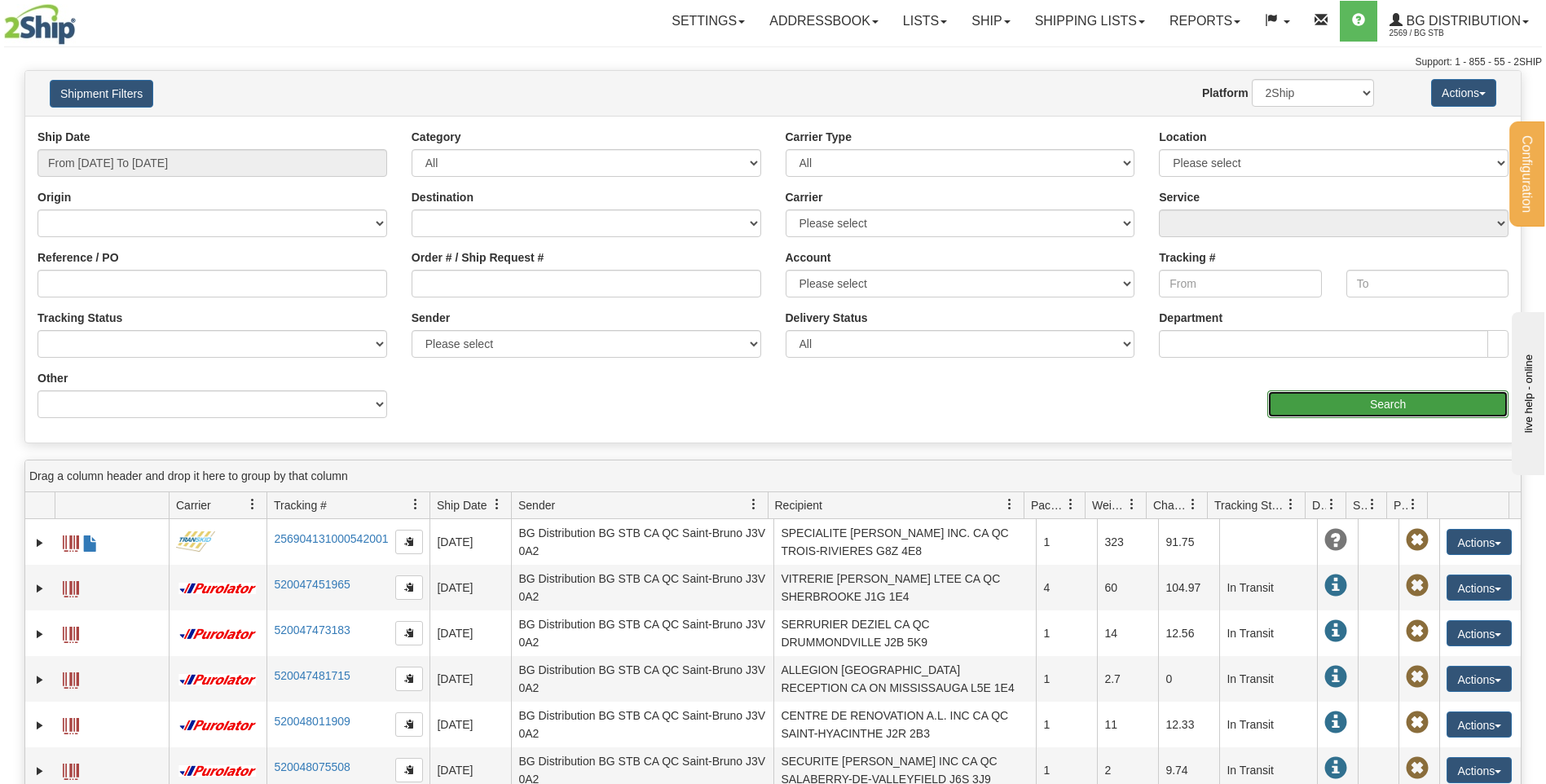
click at [1346, 402] on input "Search" at bounding box center [1388, 404] width 242 height 28
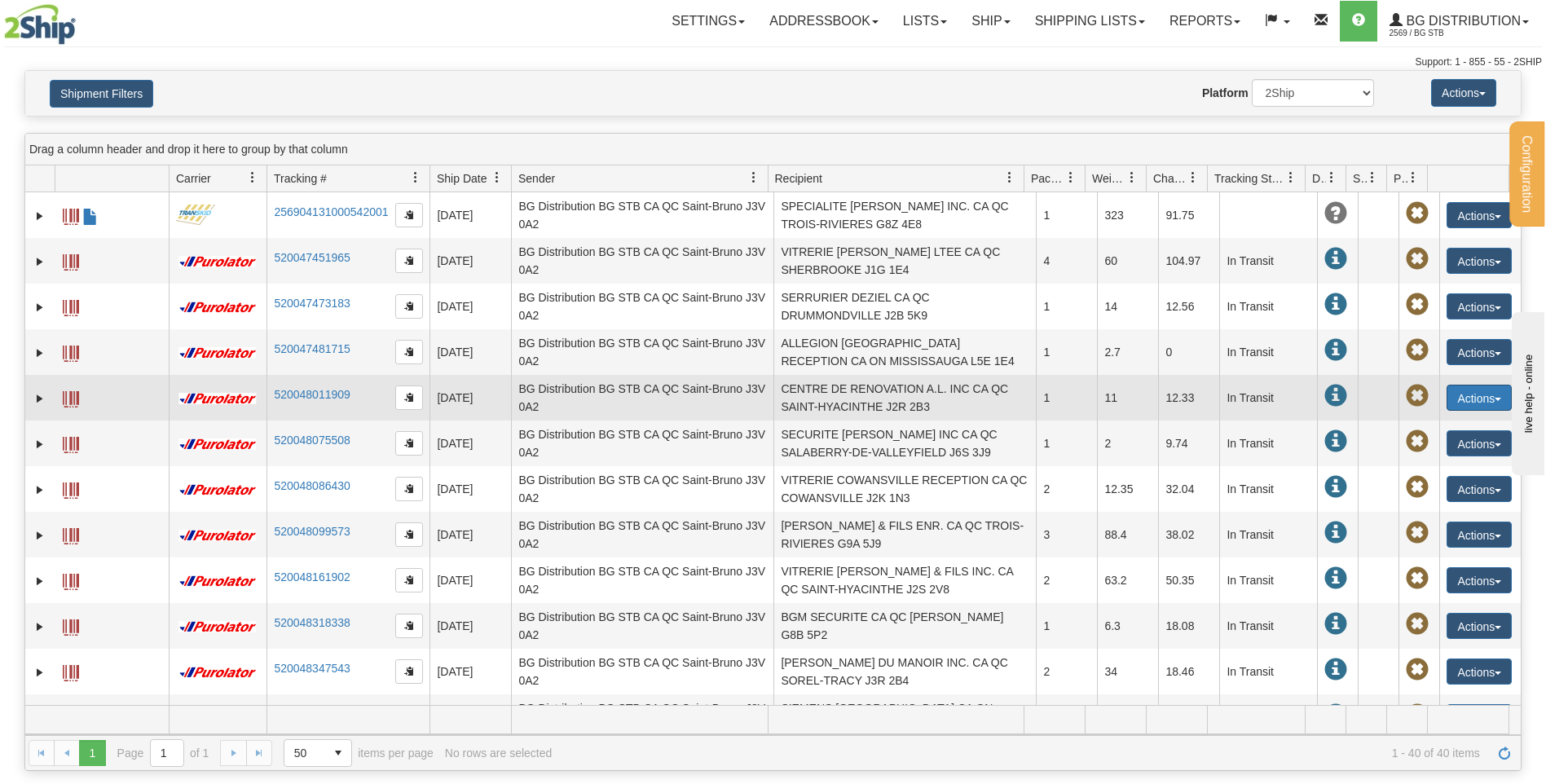
click at [1470, 397] on button "Actions" at bounding box center [1479, 397] width 65 height 26
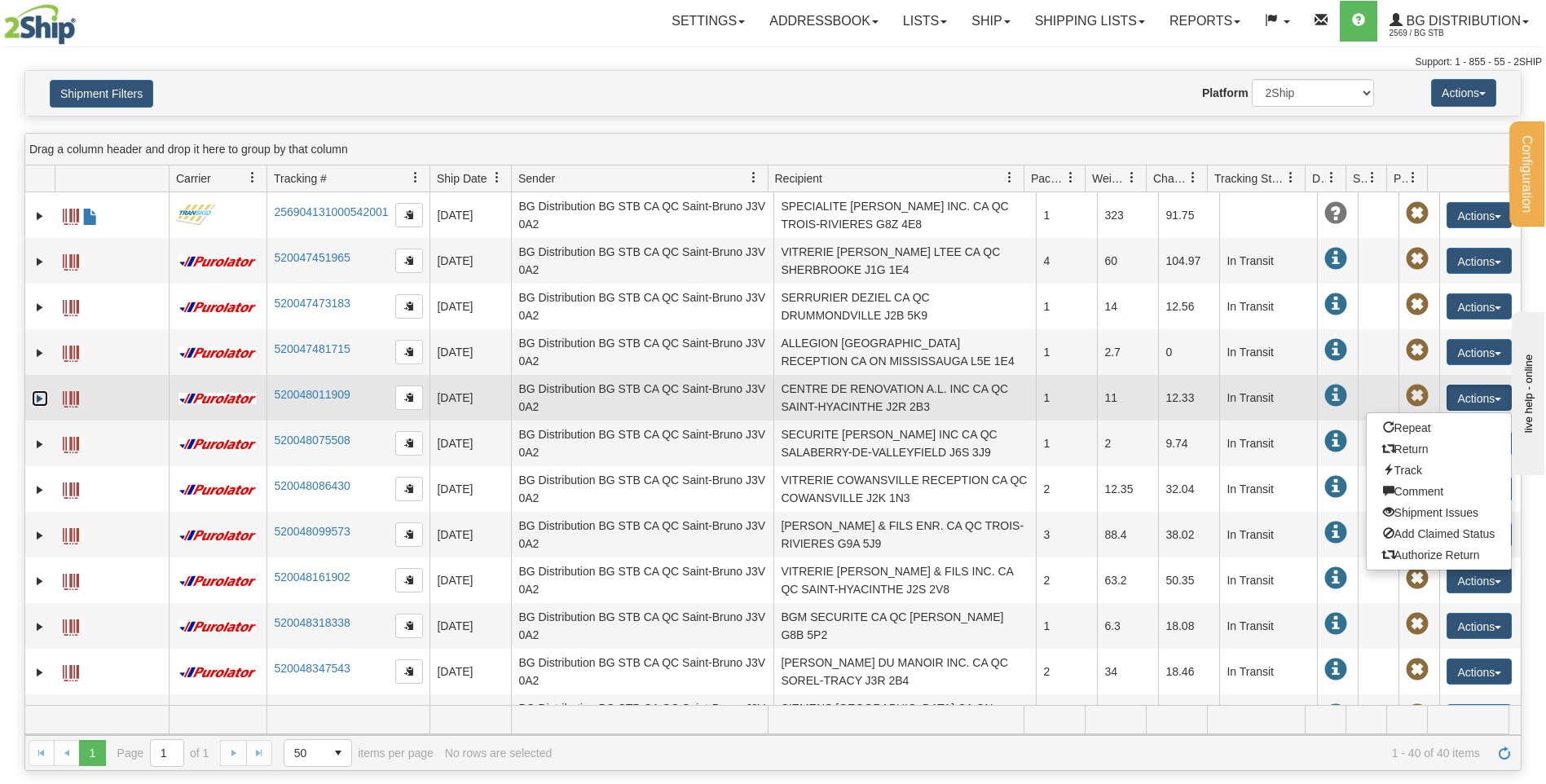
click at [40, 402] on link "Expand" at bounding box center [39, 398] width 17 height 17
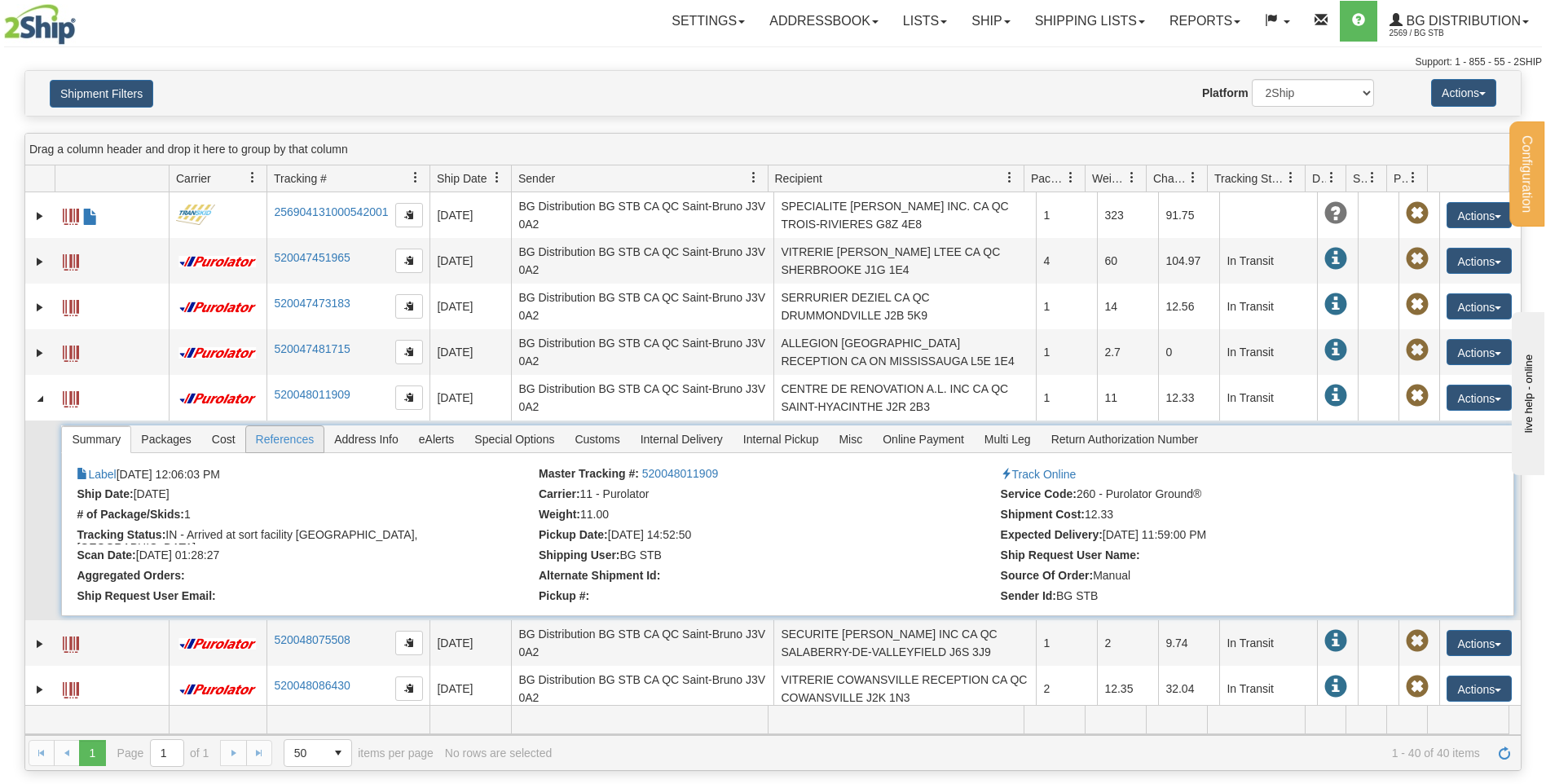
click at [277, 443] on span "References" at bounding box center [285, 439] width 78 height 26
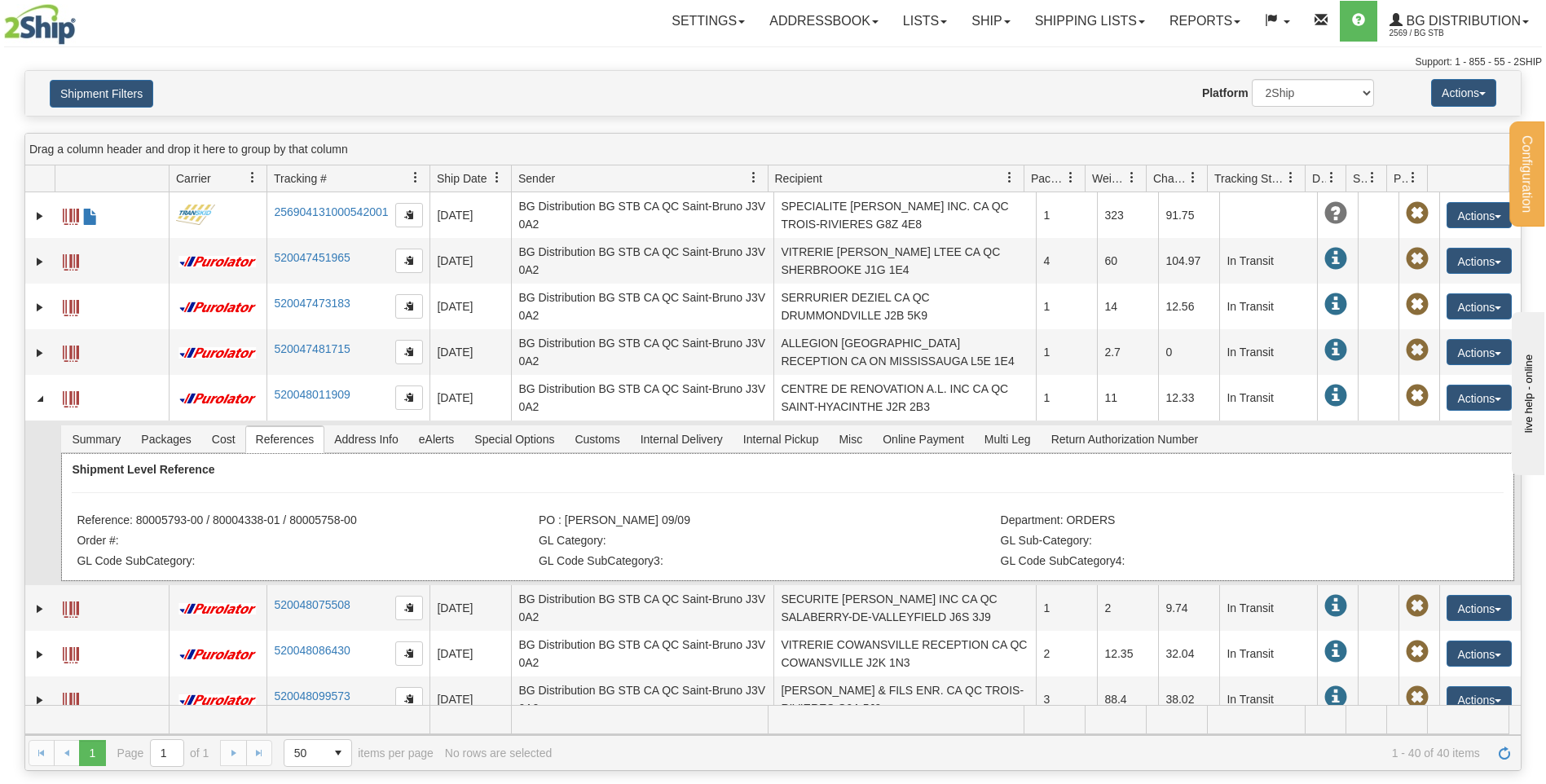
drag, startPoint x: 375, startPoint y: 525, endPoint x: 228, endPoint y: 520, distance: 147.1
click at [228, 520] on li "Reference: 80005793-00 / 80004338-01 / 80005758-00" at bounding box center [306, 521] width 458 height 17
click at [404, 528] on li "Reference: 80005793-00 / 80004338-01 / 80005758-00" at bounding box center [306, 521] width 458 height 17
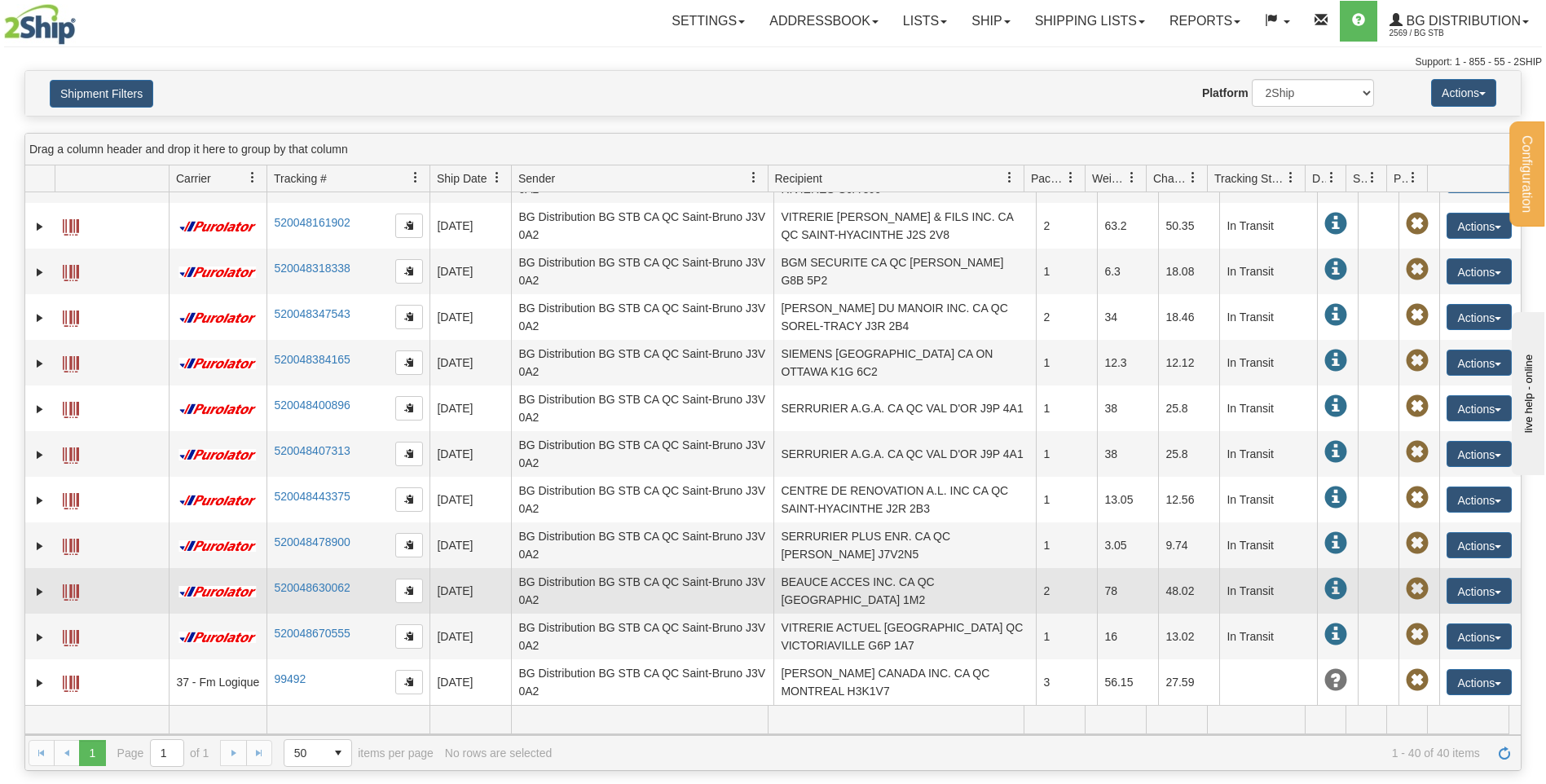
scroll to position [570, 0]
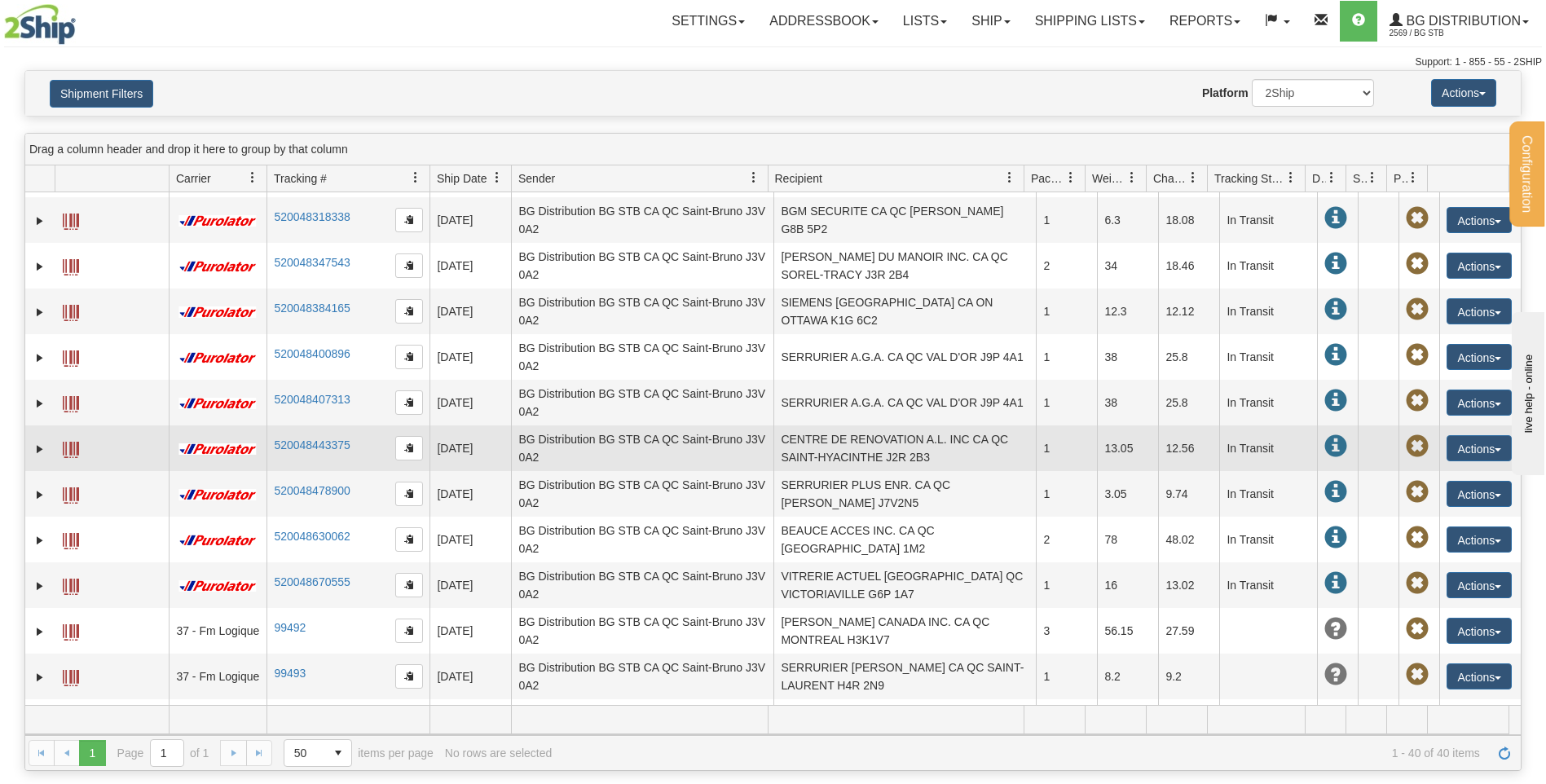
drag, startPoint x: 847, startPoint y: 445, endPoint x: 657, endPoint y: 461, distance: 190.7
click at [847, 445] on td "CENTRE DE RENOVATION A.L. INC CA QC SAINT-HYACINTHE J2R 2B3" at bounding box center [904, 448] width 263 height 46
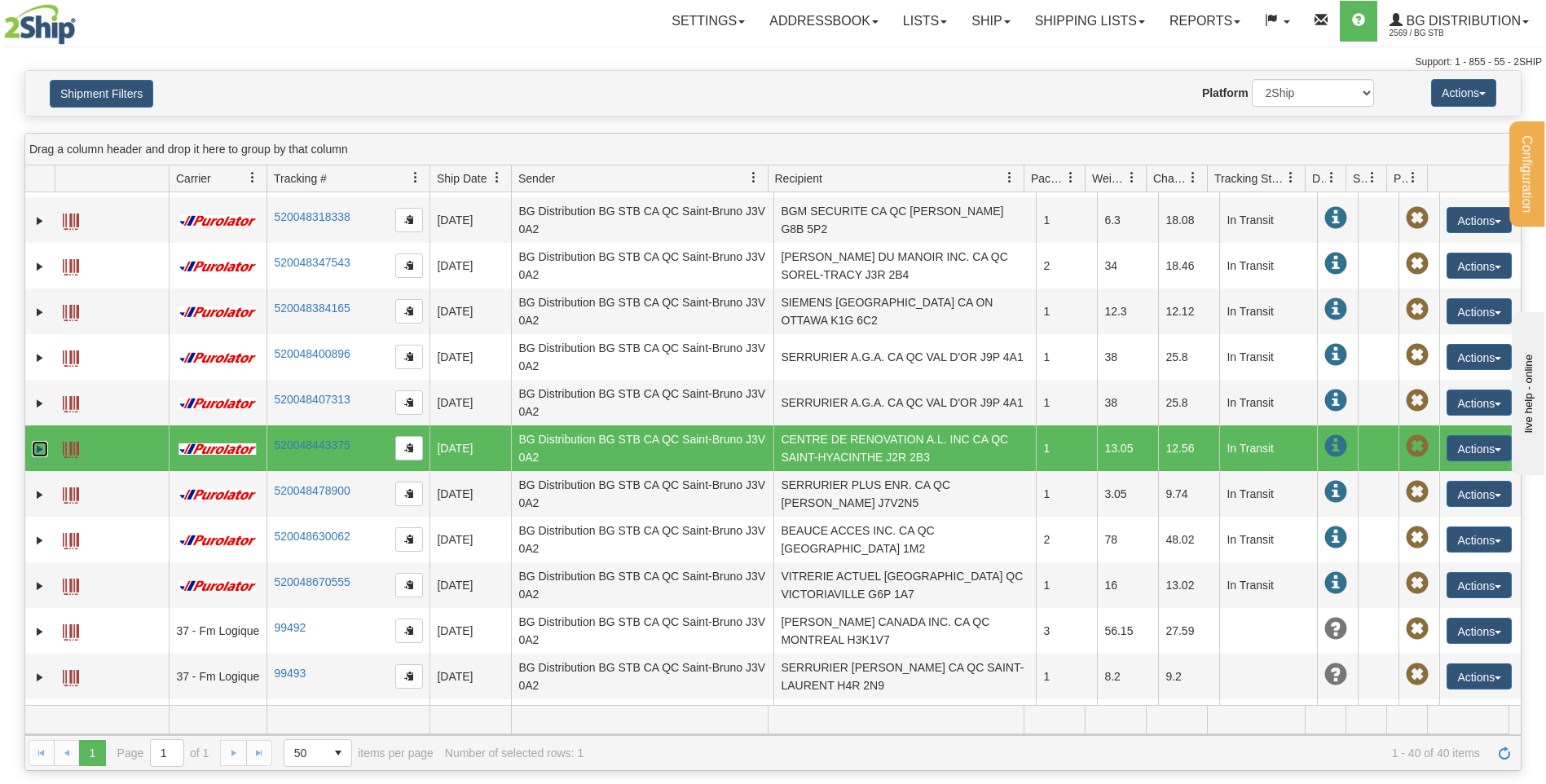
click at [33, 445] on link "Expand" at bounding box center [39, 449] width 17 height 17
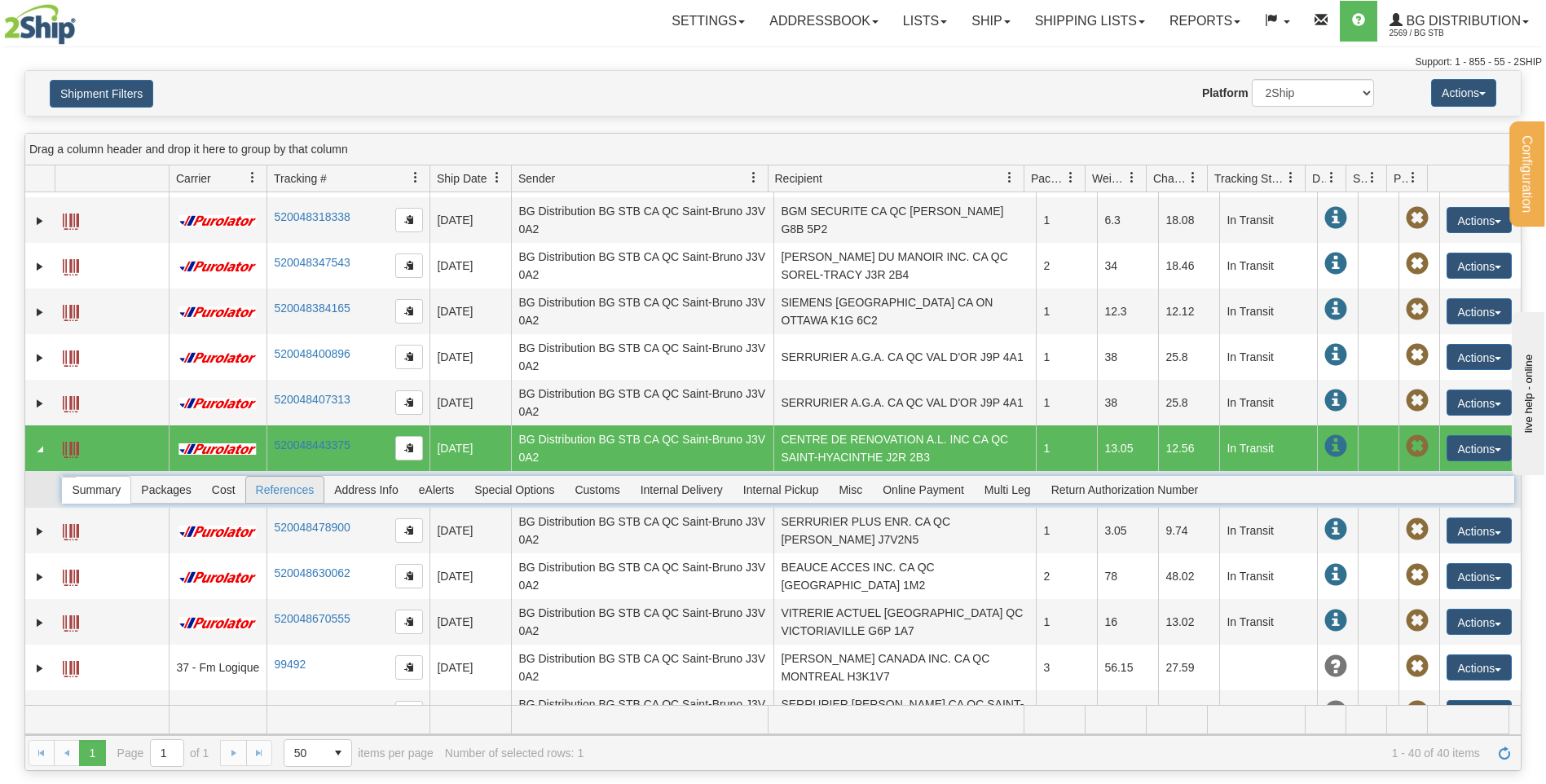
click at [292, 488] on span "References" at bounding box center [285, 490] width 78 height 26
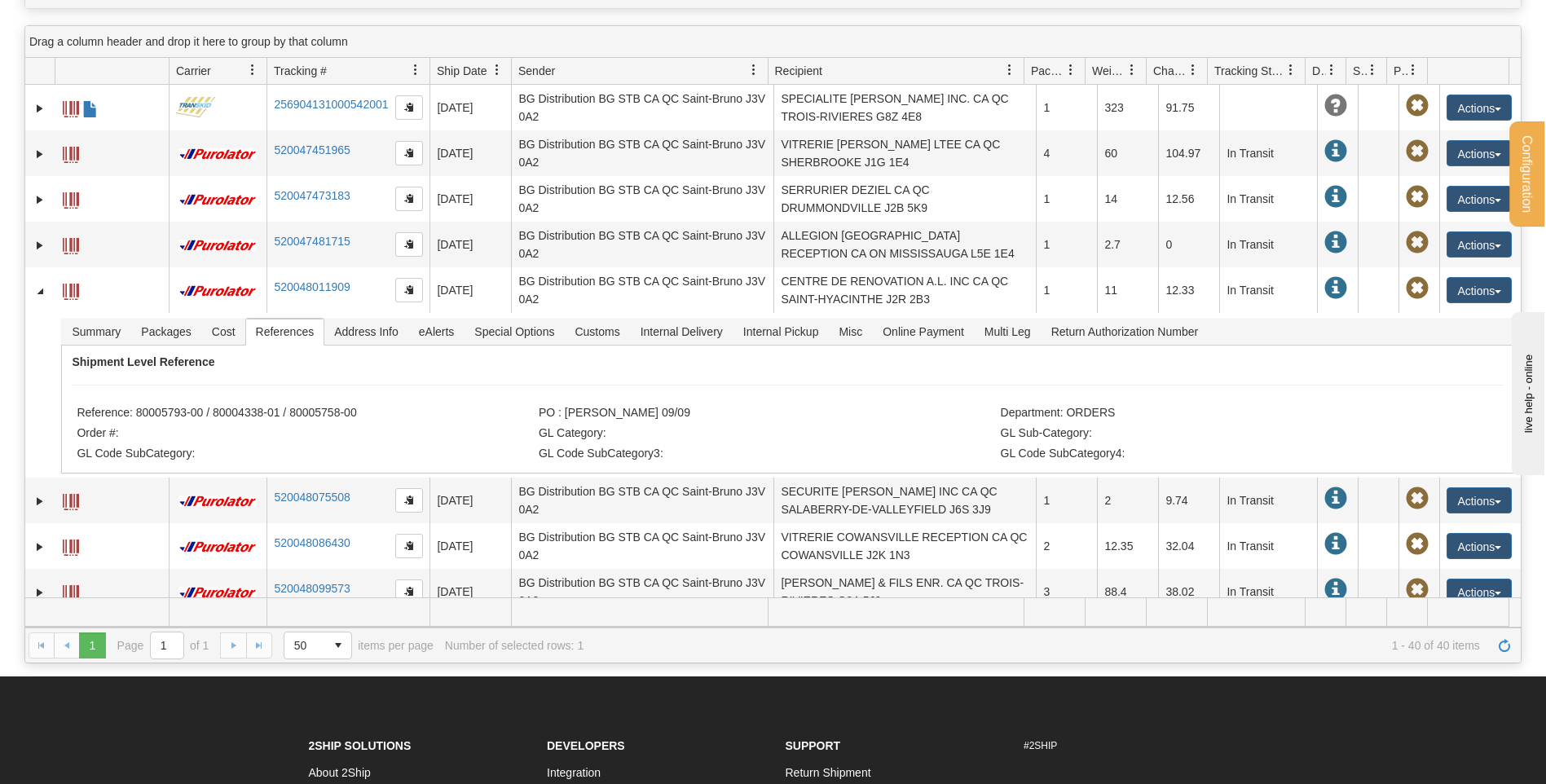
scroll to position [0, 0]
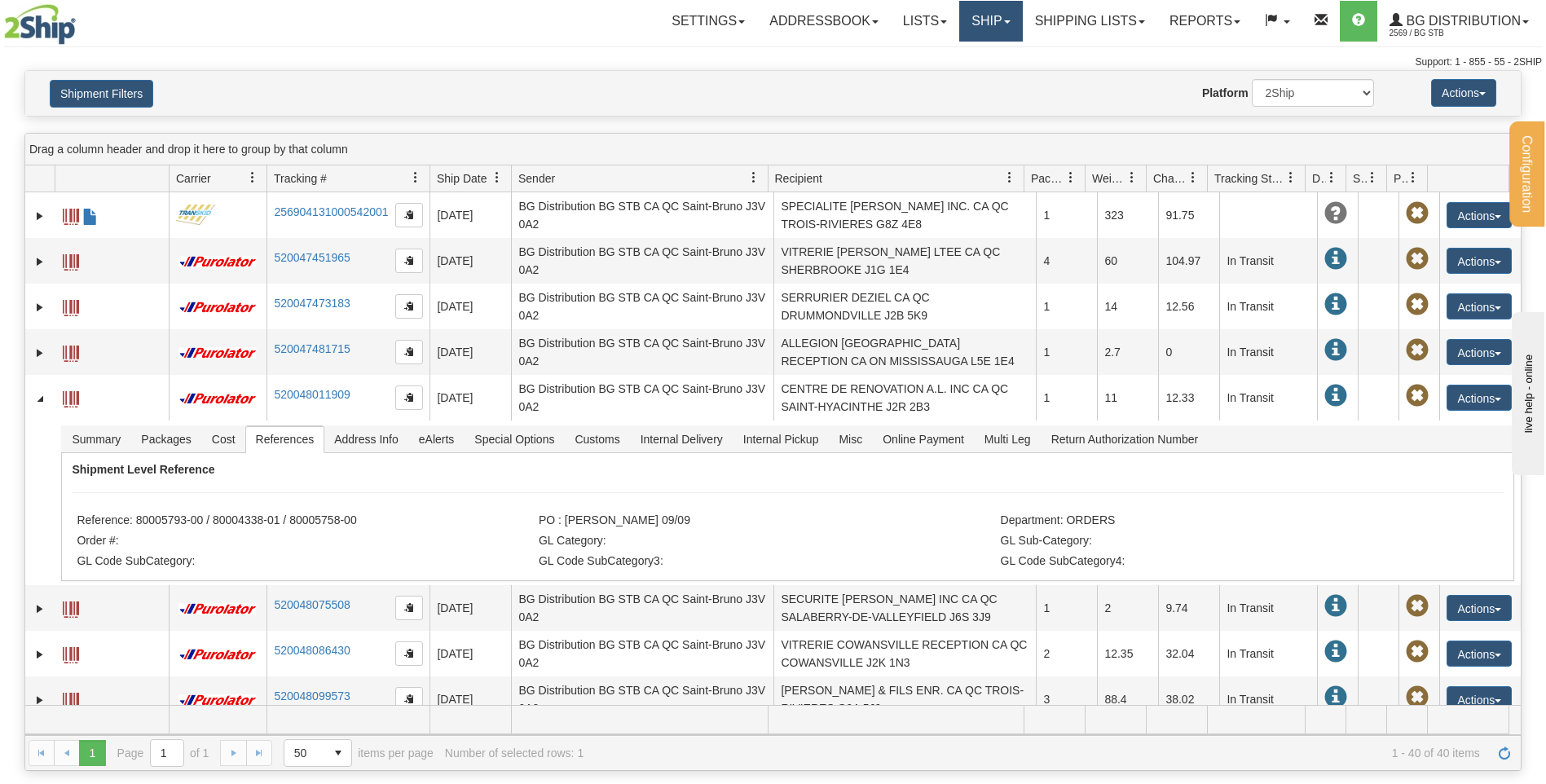
click at [987, 18] on link "Ship" at bounding box center [991, 21] width 63 height 41
click at [971, 52] on link "Ship Screen" at bounding box center [957, 57] width 129 height 21
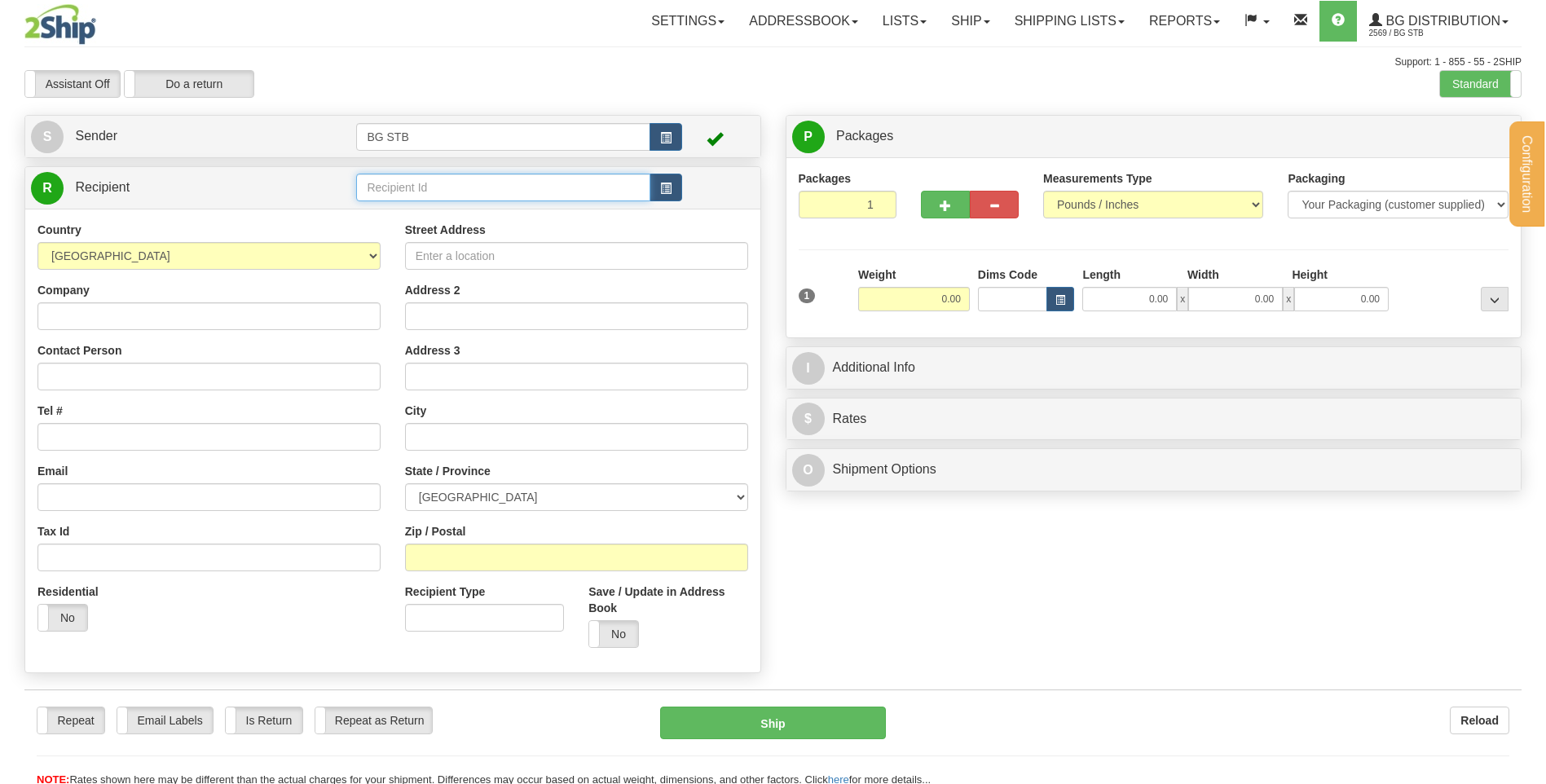
click at [452, 181] on input "text" at bounding box center [502, 187] width 293 height 28
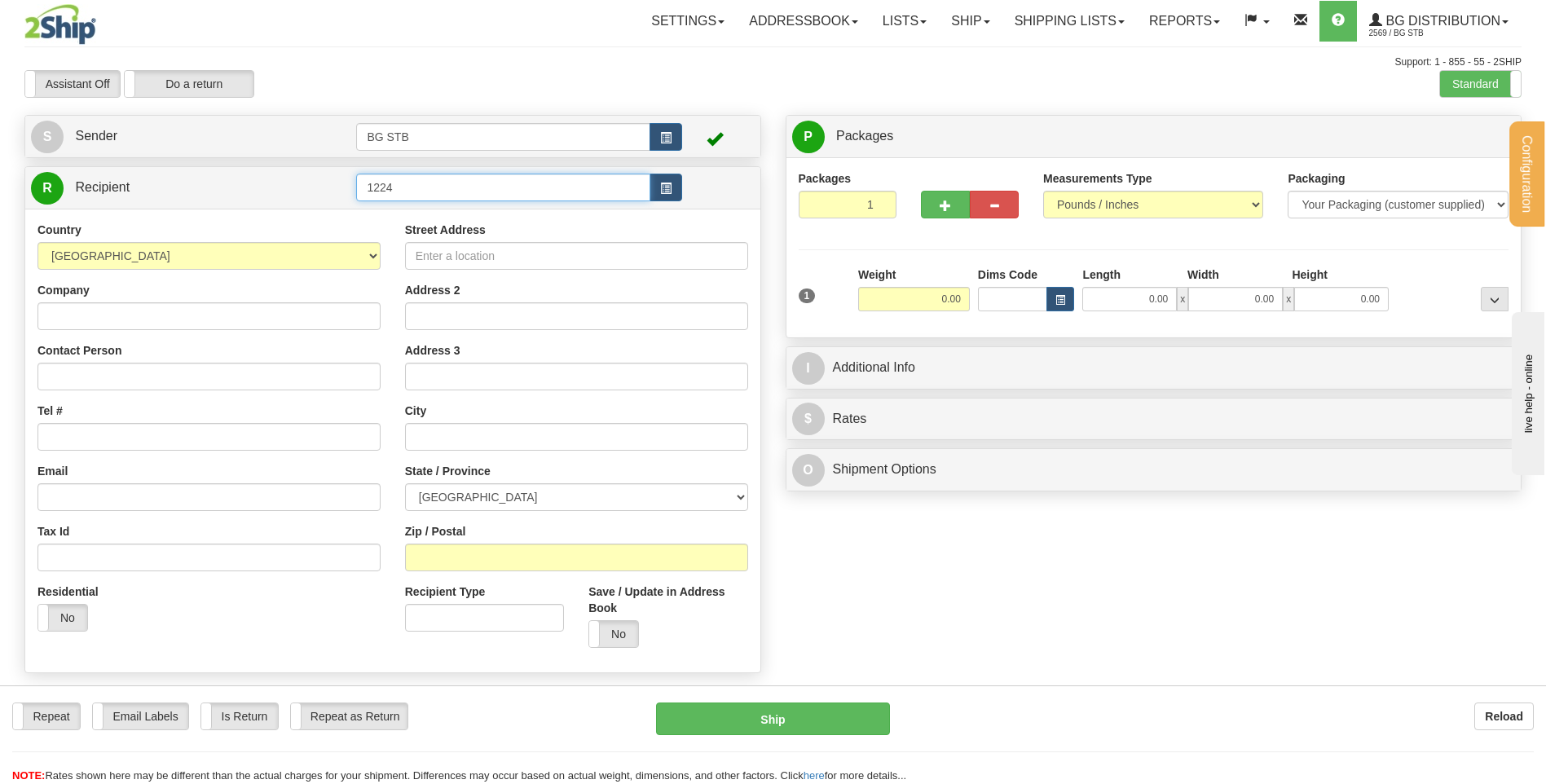
type input "1224"
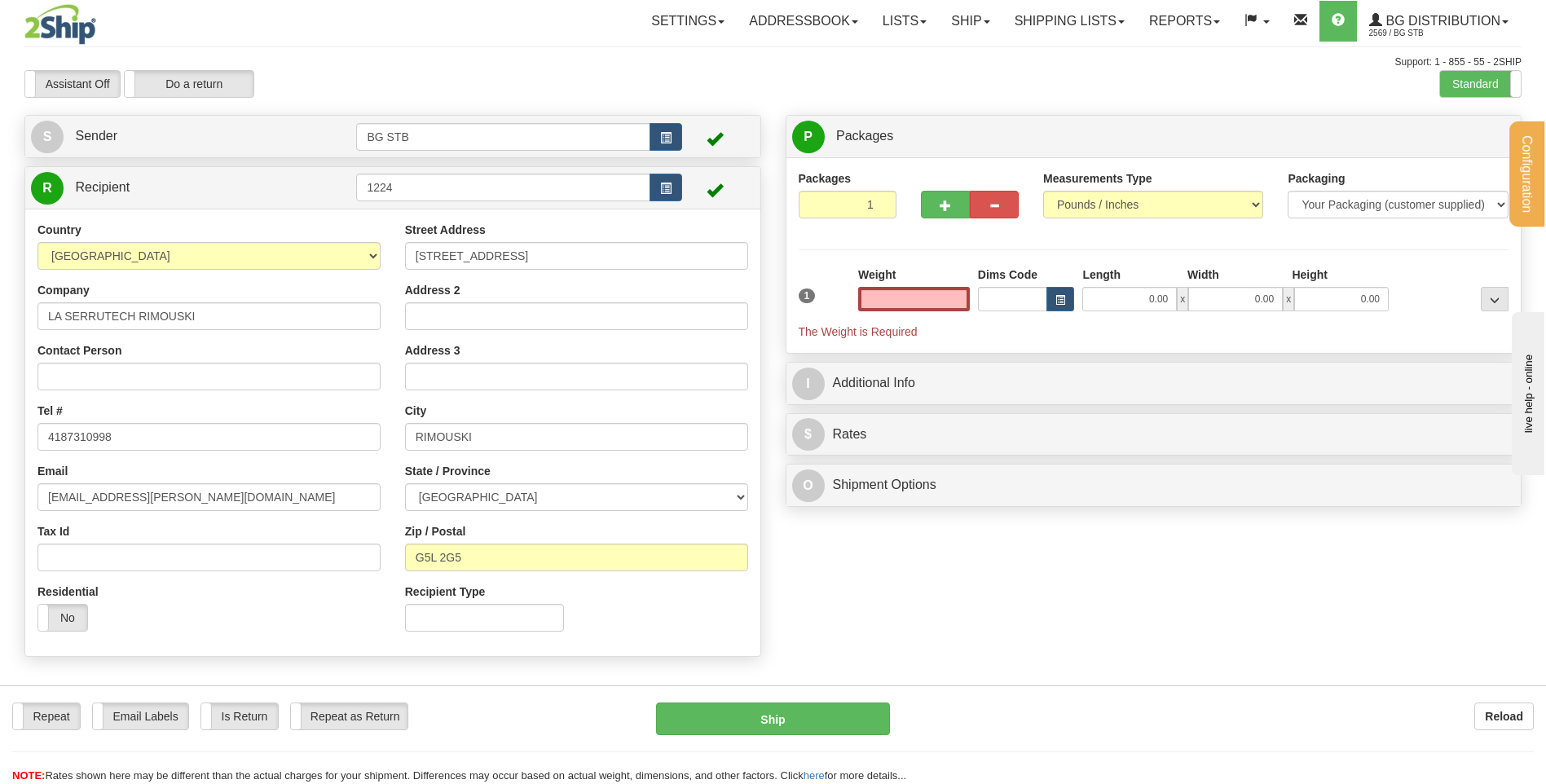
type input "0.00"
click at [910, 293] on input "0.00" at bounding box center [914, 299] width 112 height 24
type input "16.00"
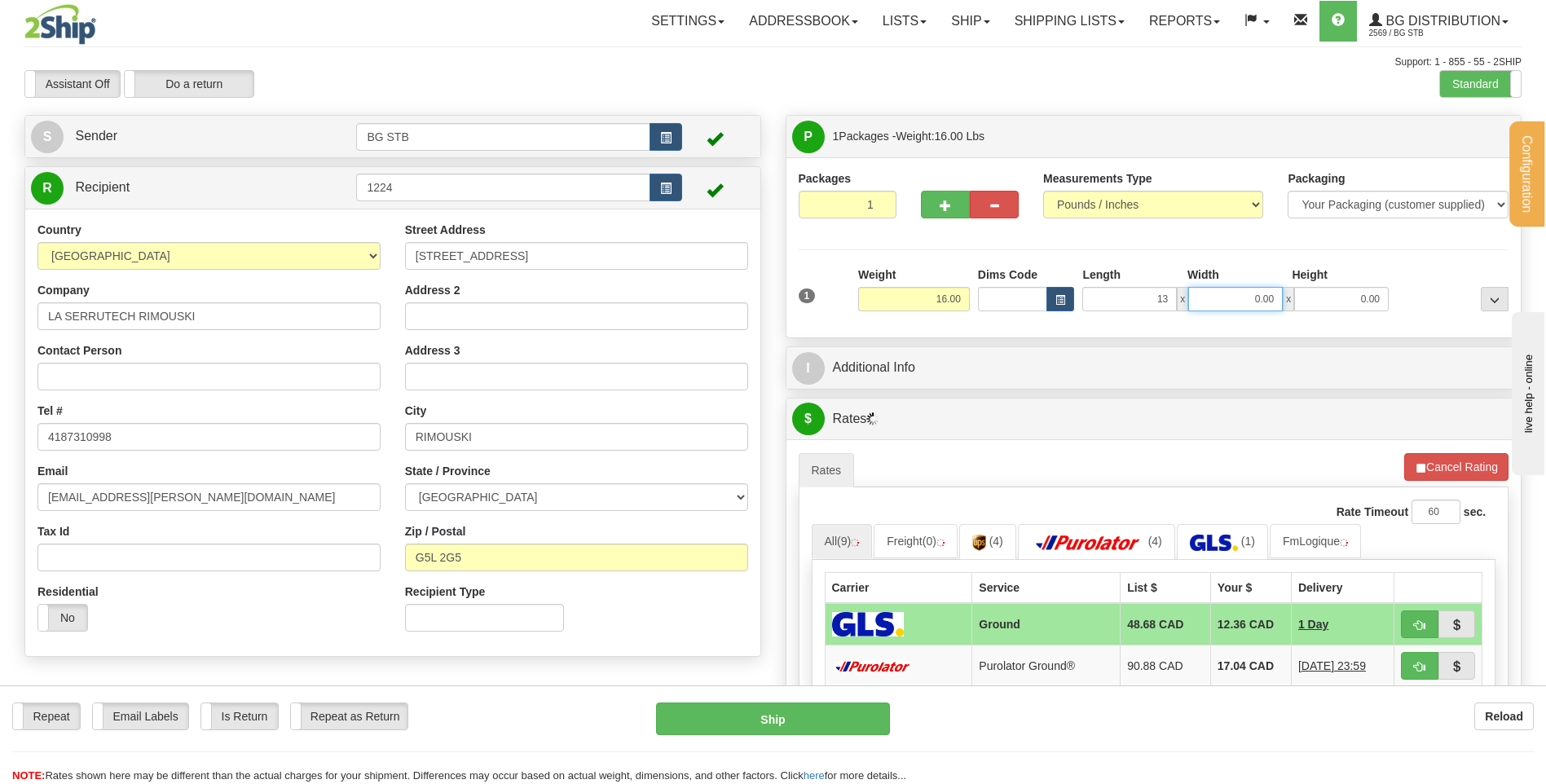
type input "13.00"
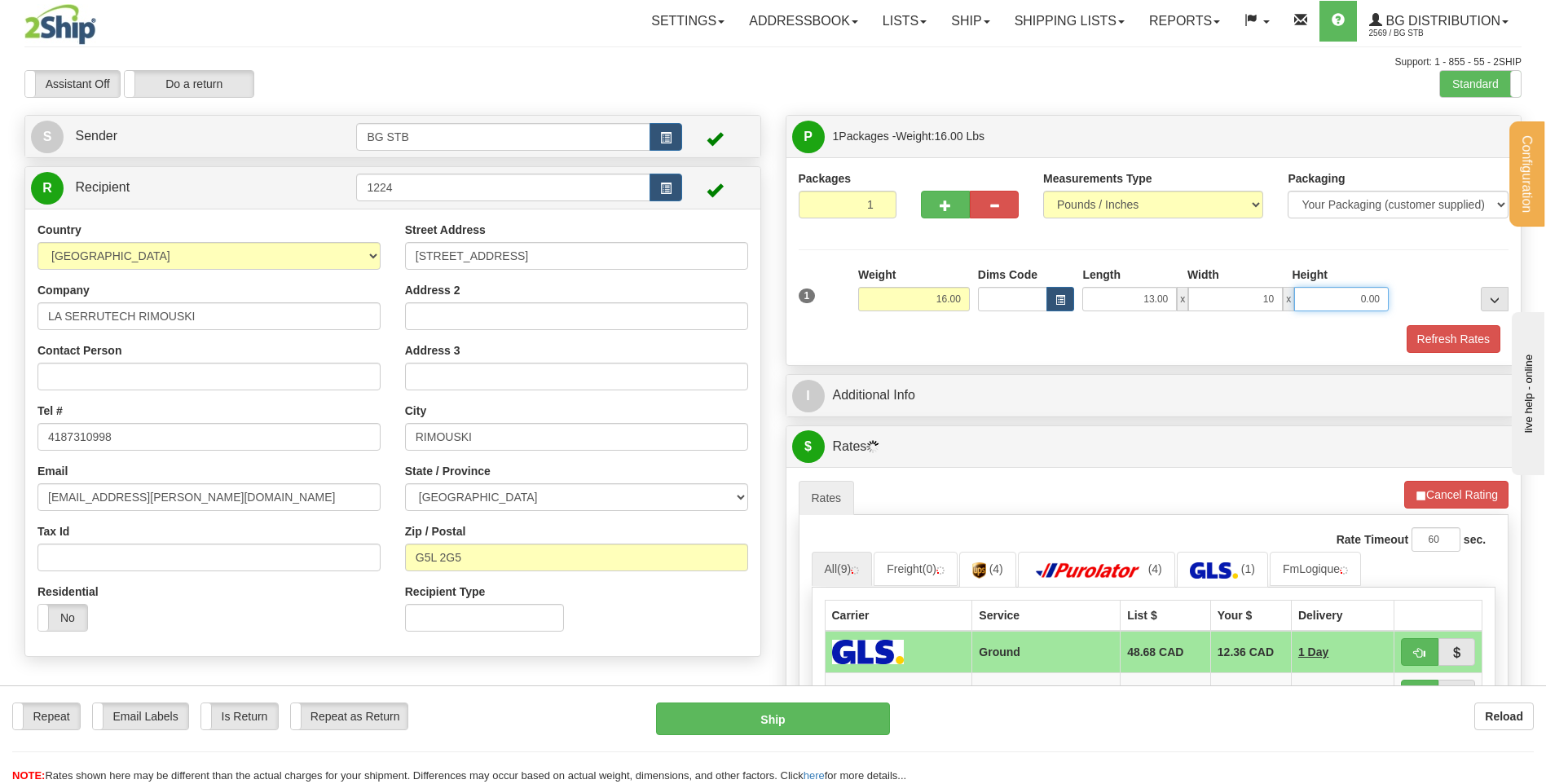
type input "10.00"
type input "13.00"
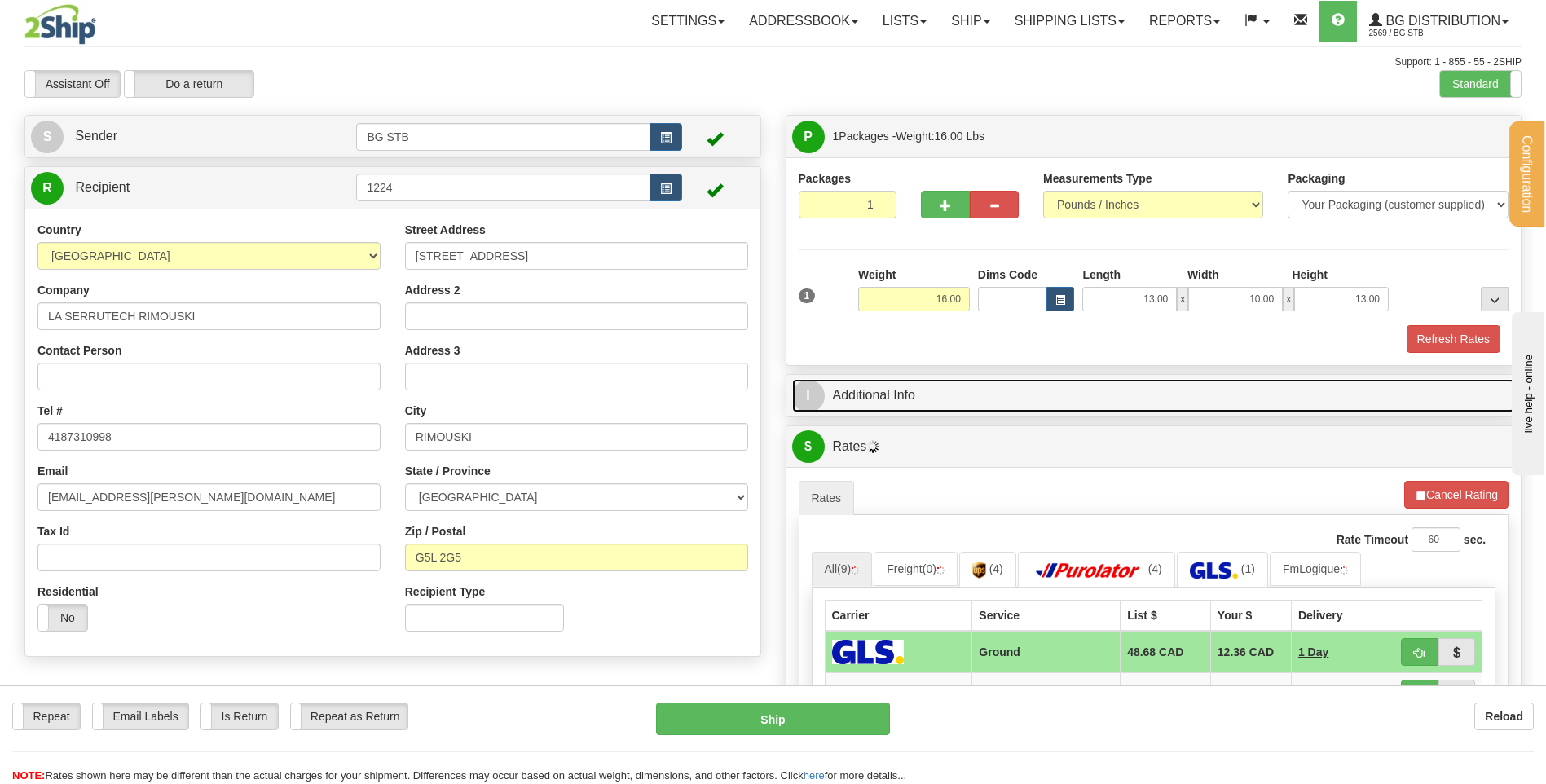
click at [858, 392] on link "I Additional Info" at bounding box center [1154, 396] width 724 height 33
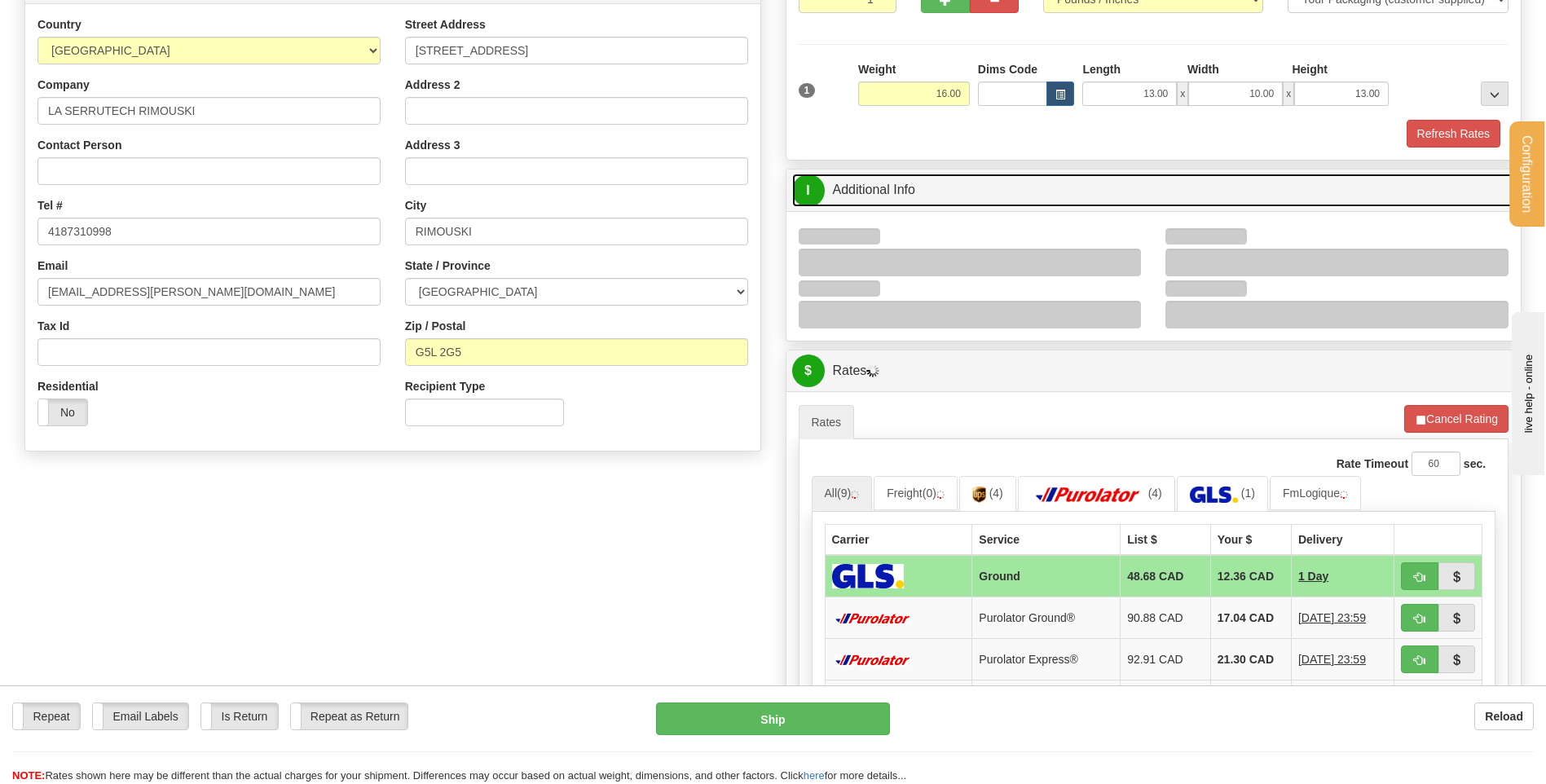
scroll to position [326, 0]
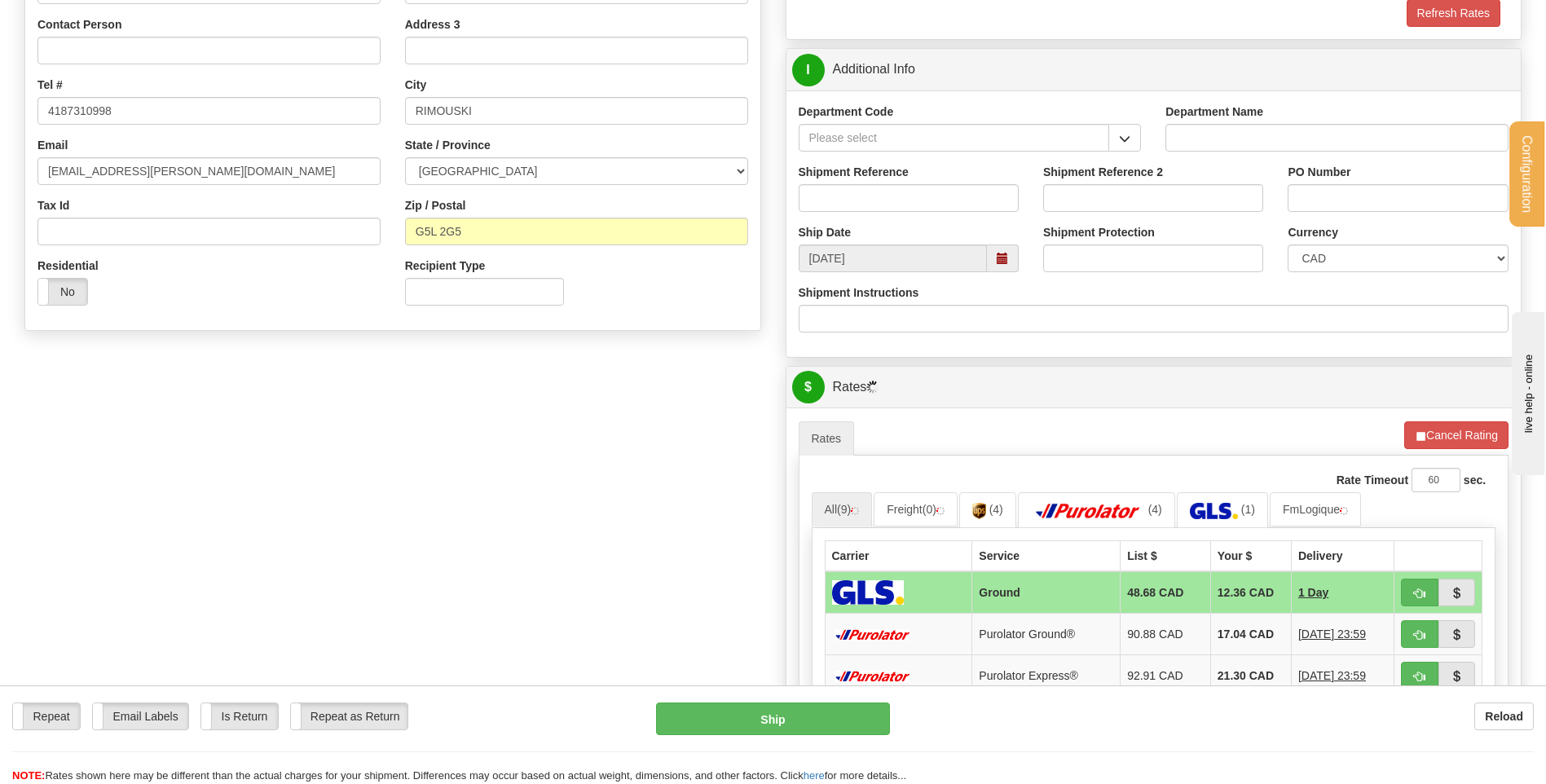
click at [1128, 142] on span "button" at bounding box center [1124, 139] width 11 height 10
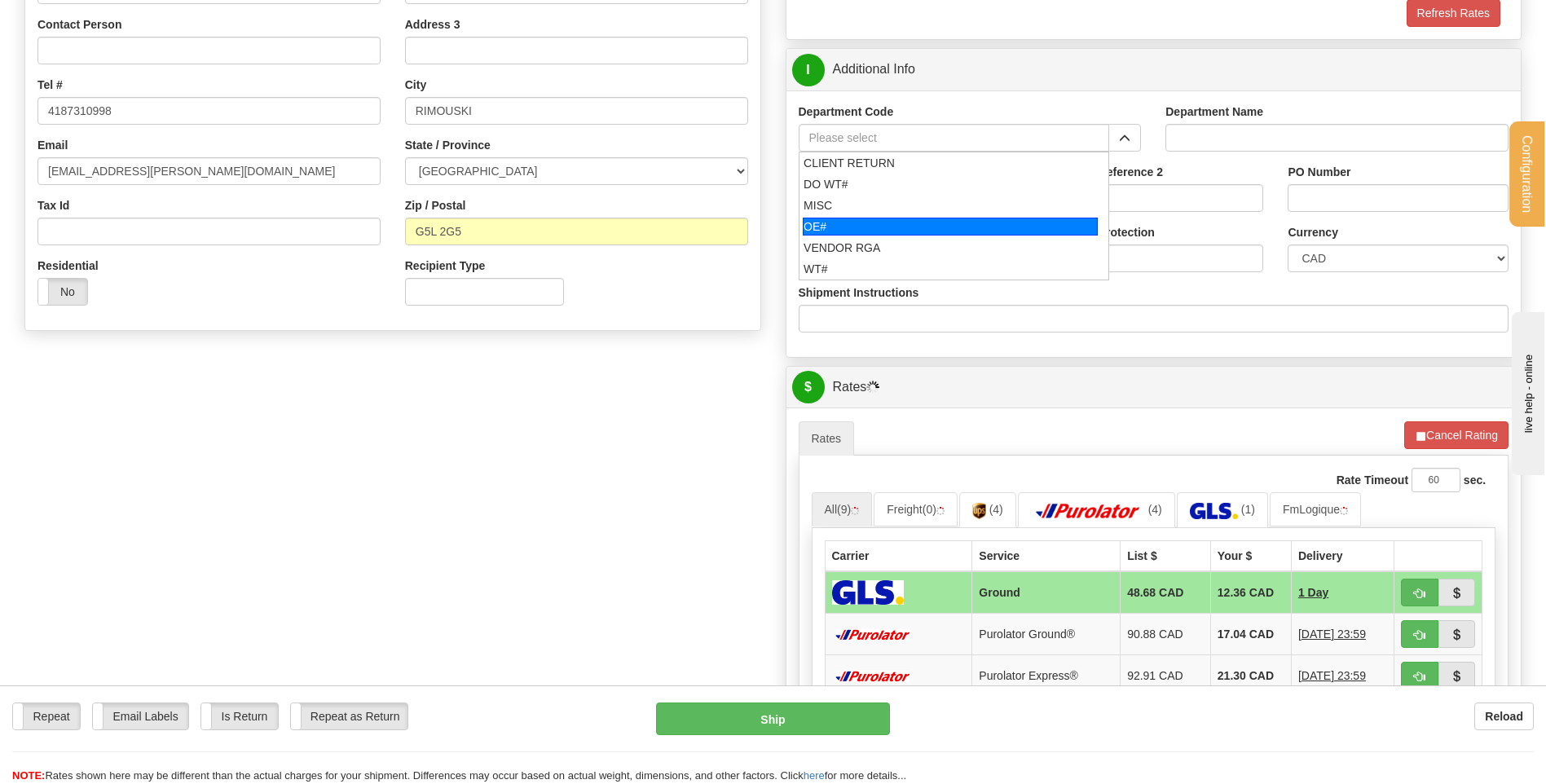
click at [875, 225] on div "OE#" at bounding box center [950, 227] width 295 height 18
type input "OE#"
type input "ORDERS"
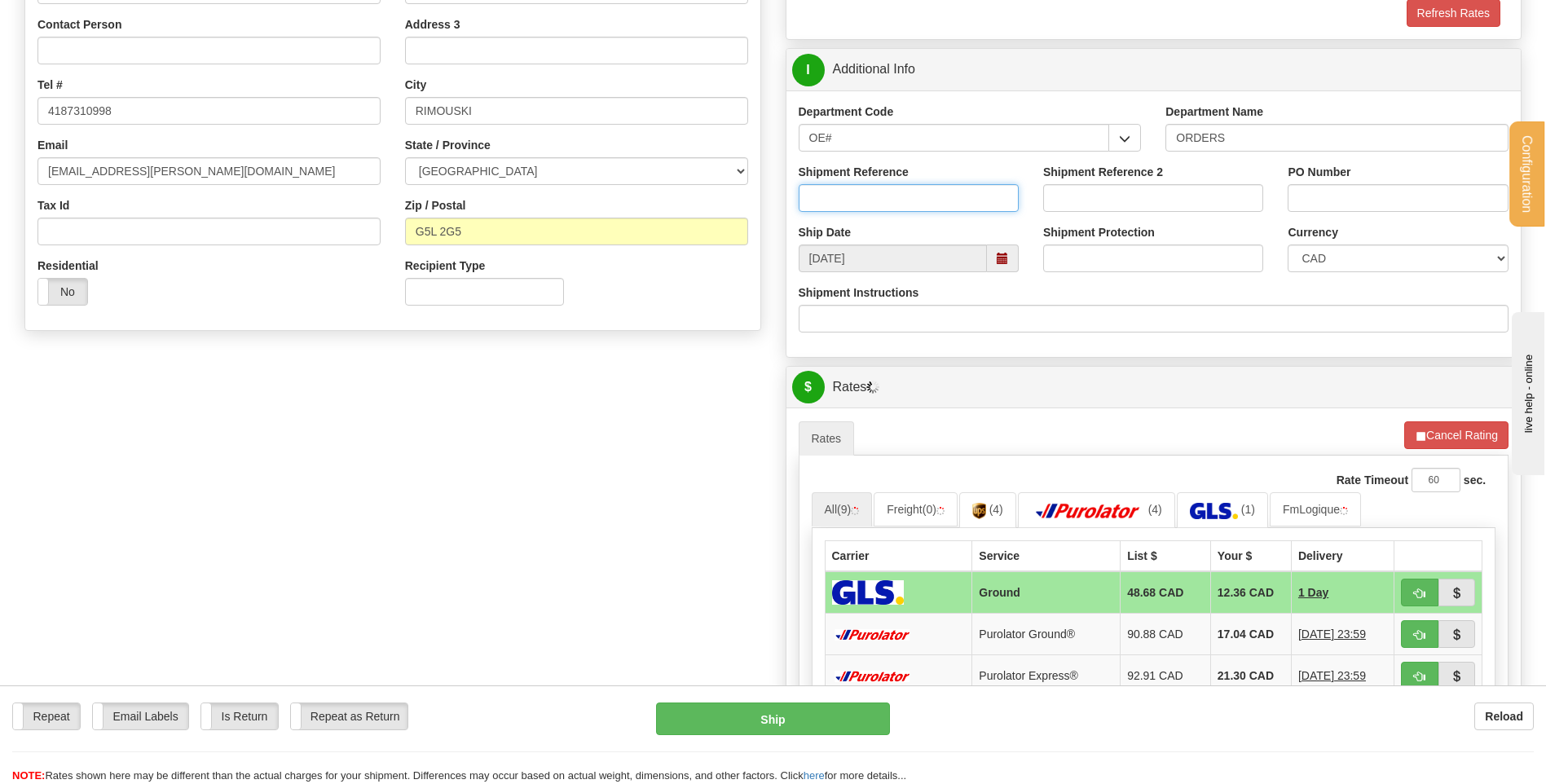
click at [864, 206] on input "Shipment Reference" at bounding box center [908, 198] width 220 height 28
type input "5 COMMANDES"
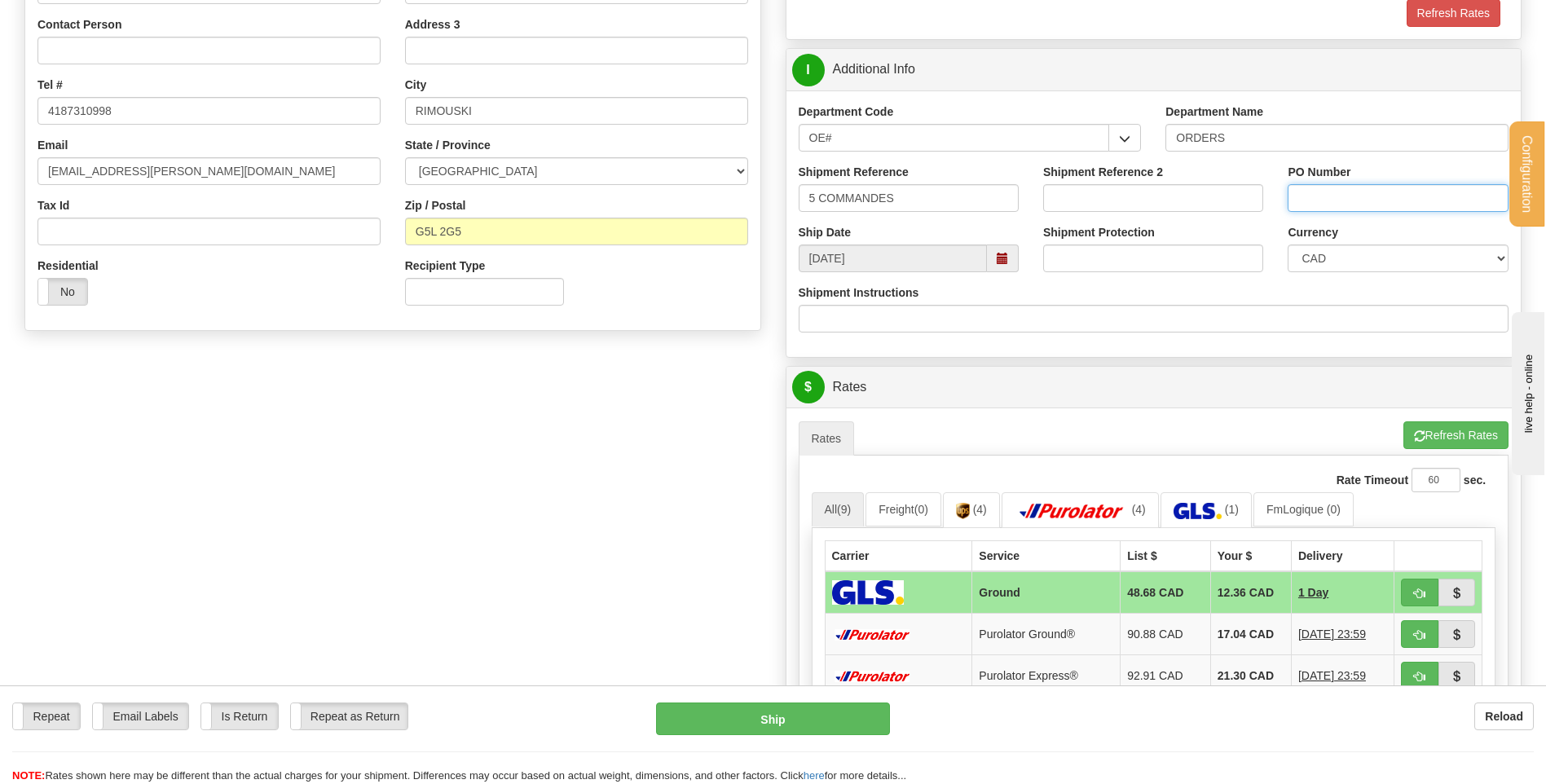
click at [1326, 187] on input "PO Number" at bounding box center [1397, 198] width 220 height 28
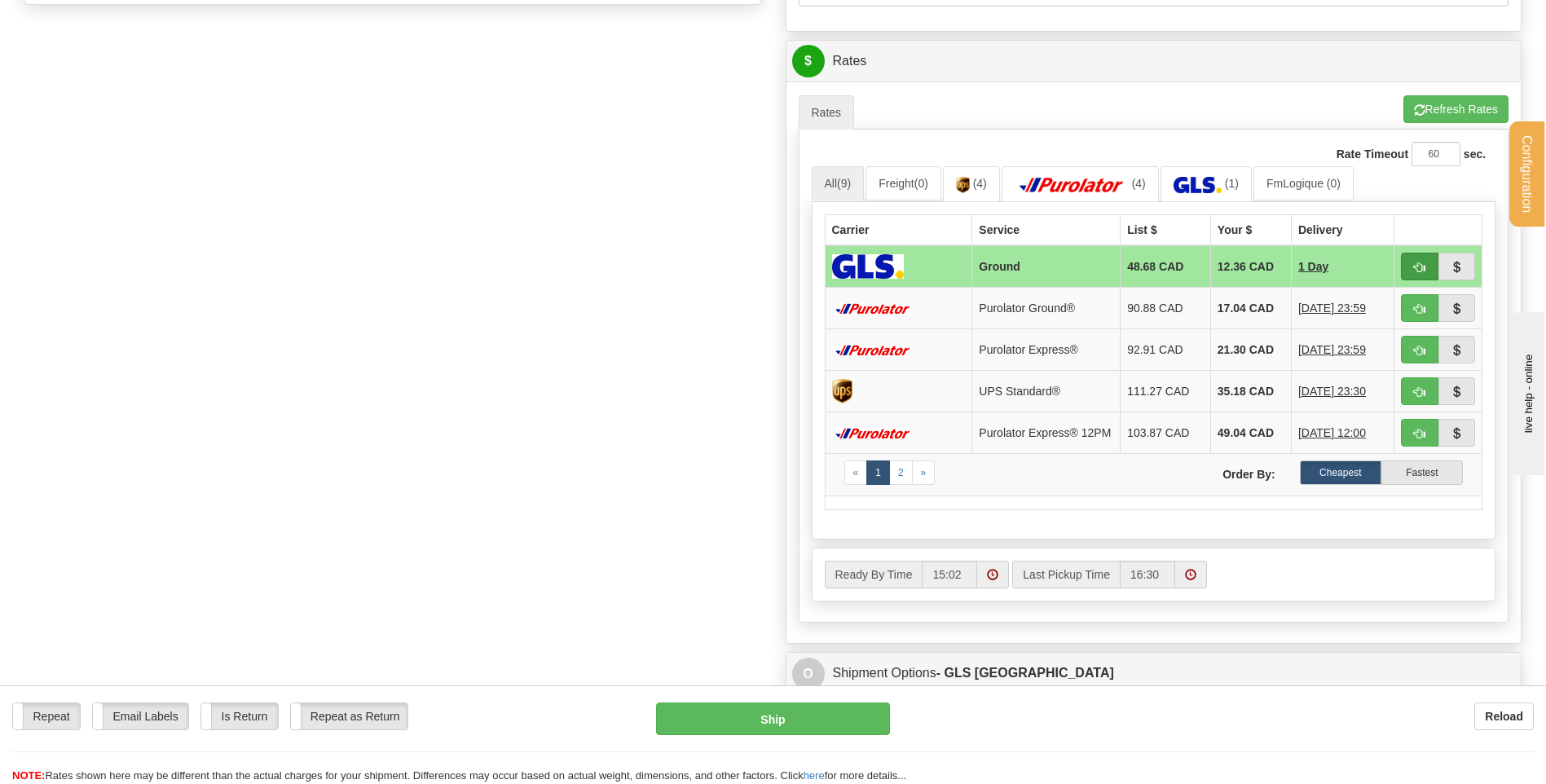
type input "GUY"
click at [1409, 268] on button "button" at bounding box center [1419, 267] width 38 height 28
type input "1"
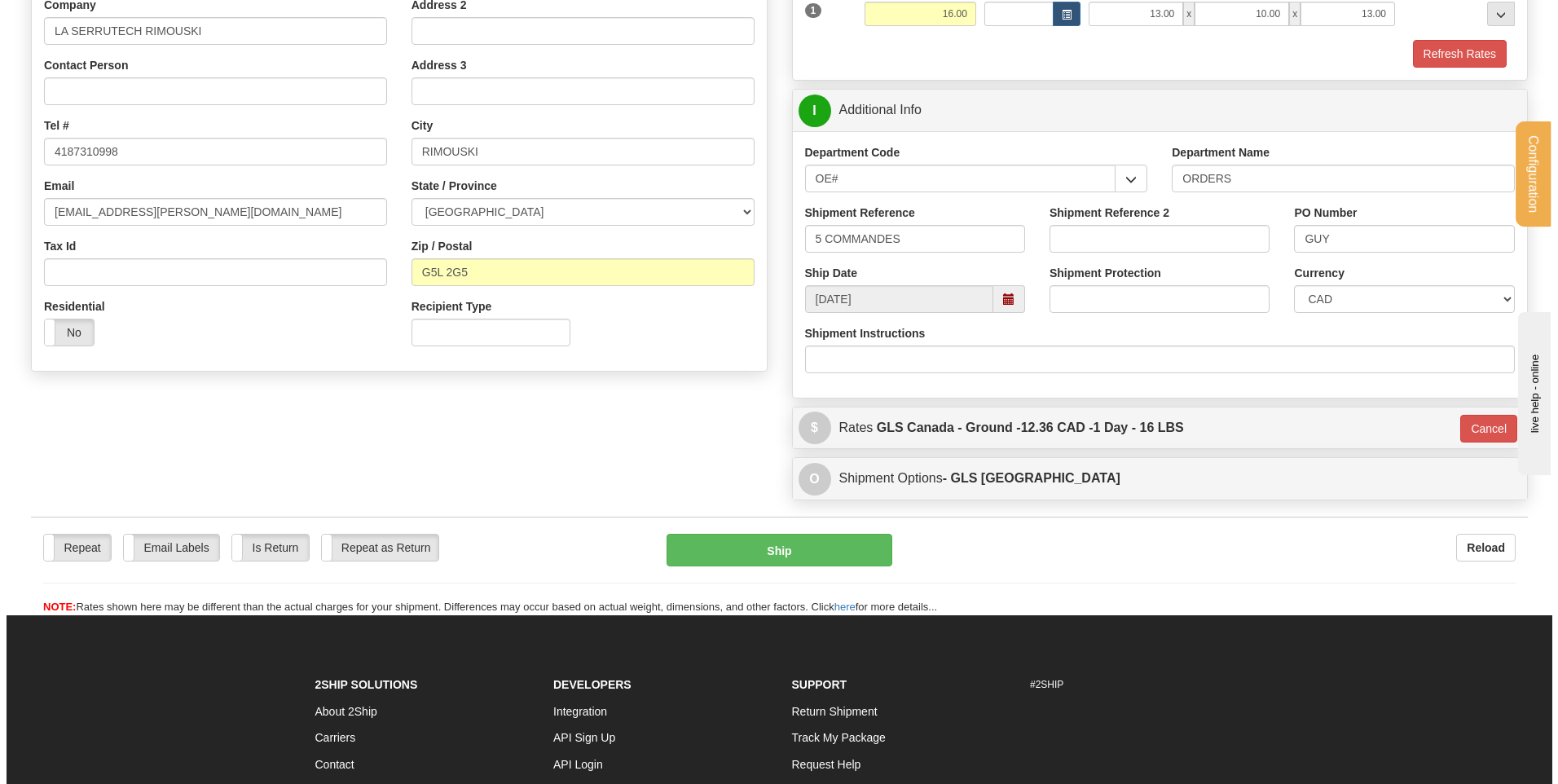
scroll to position [211, 0]
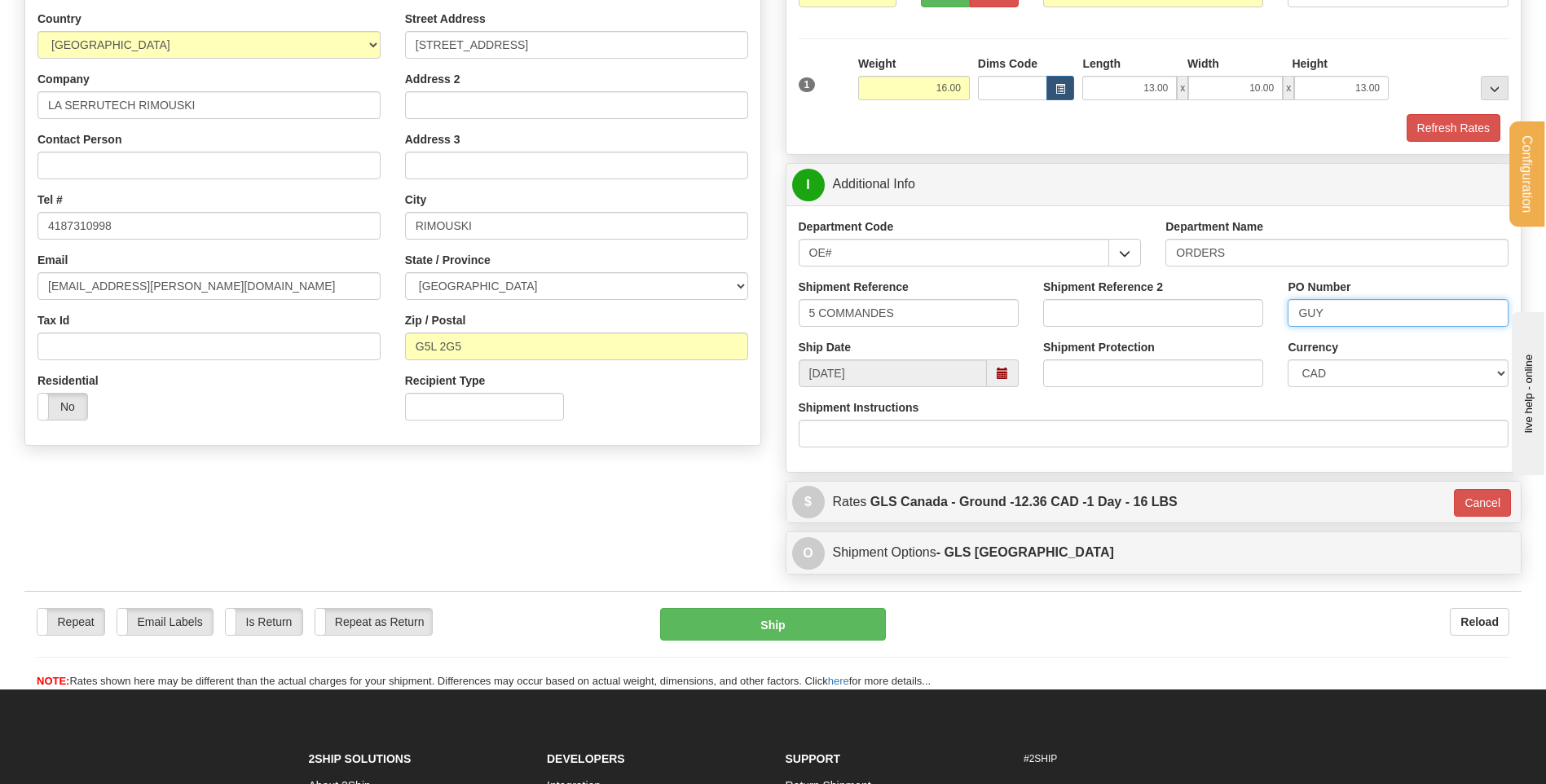
click at [1352, 318] on input "GUY" at bounding box center [1397, 313] width 220 height 28
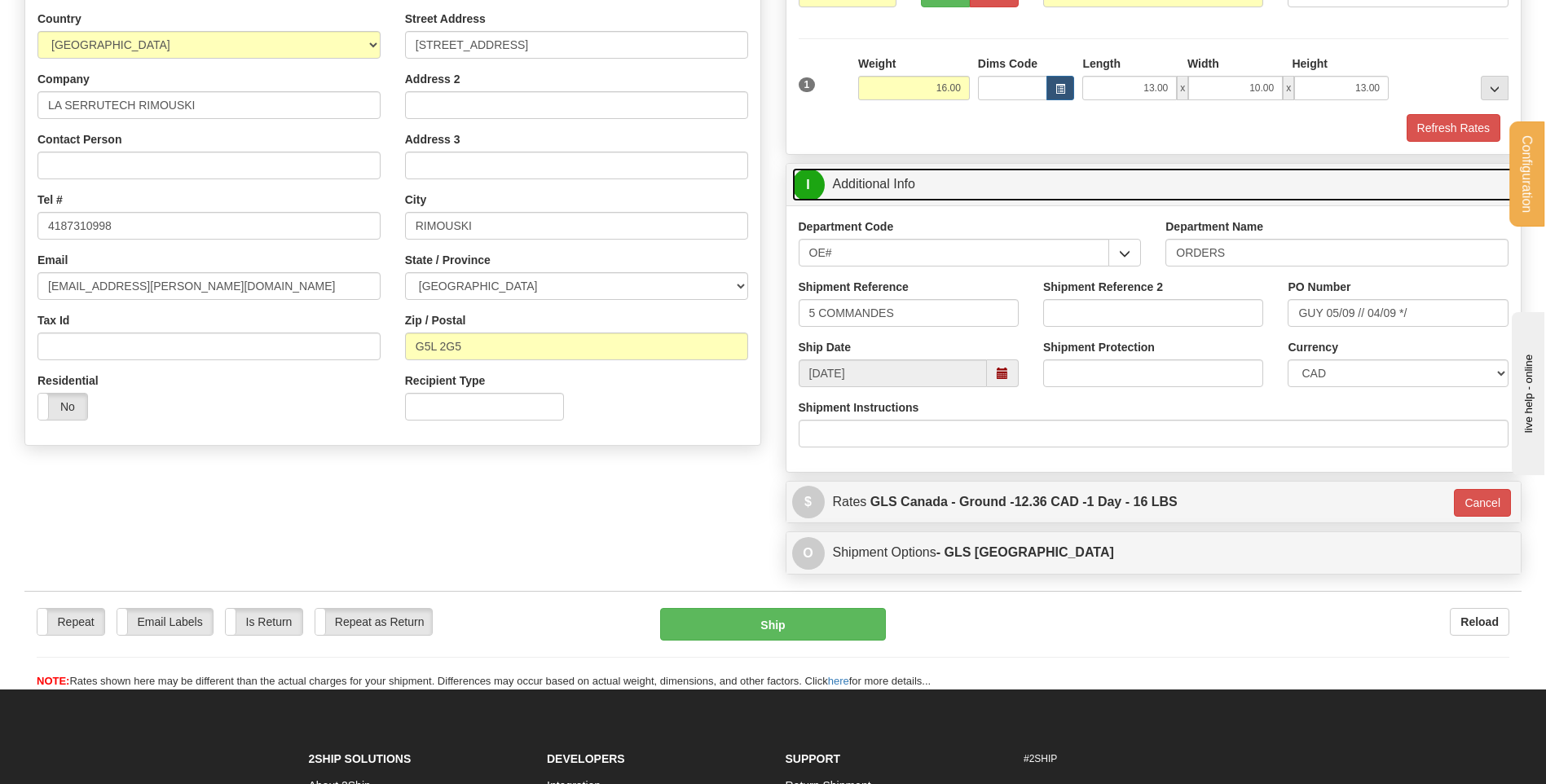
click at [1247, 194] on link "I Additional Info" at bounding box center [1154, 185] width 724 height 33
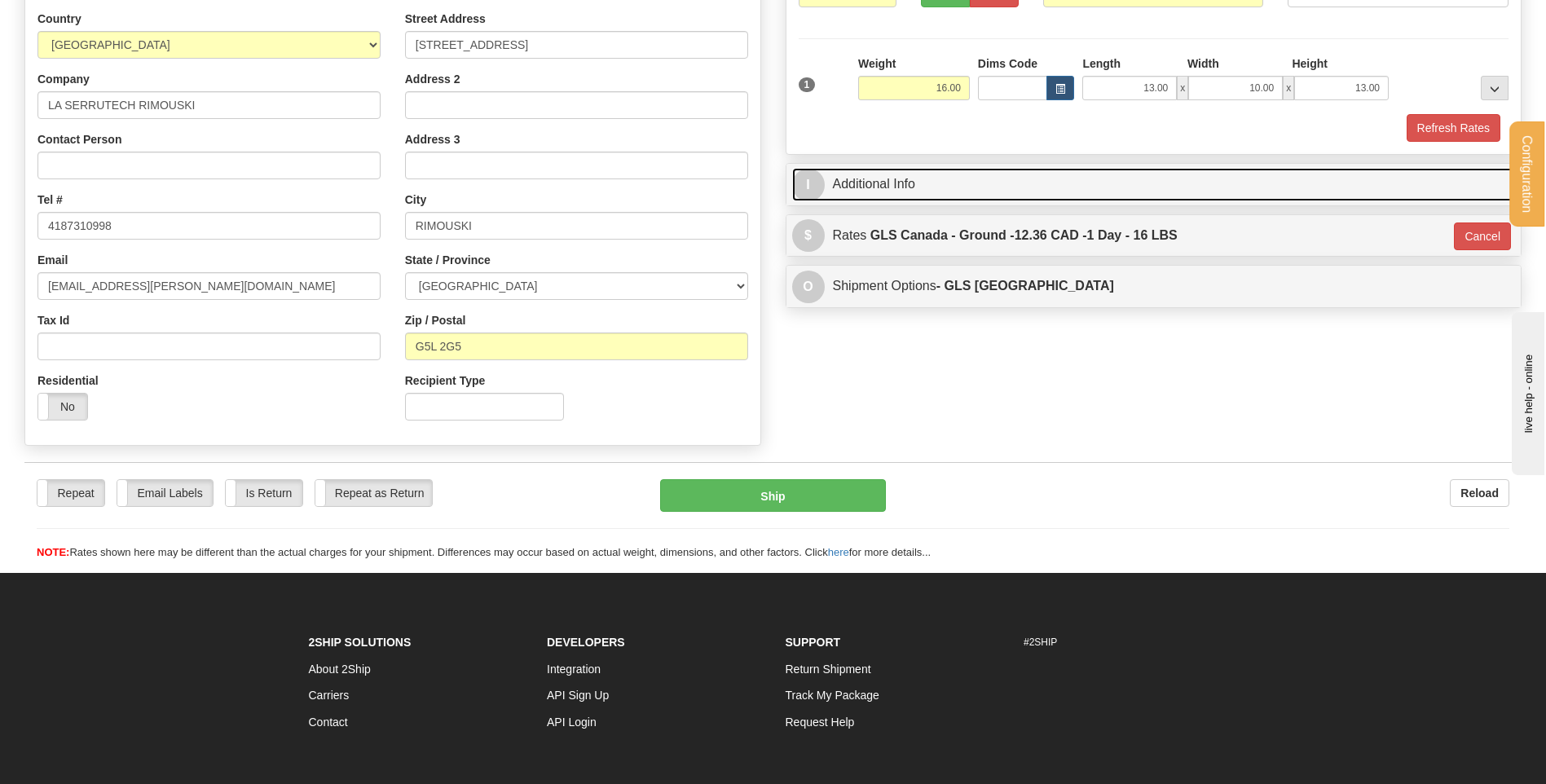
click at [1157, 186] on link "I Additional Info" at bounding box center [1154, 185] width 724 height 33
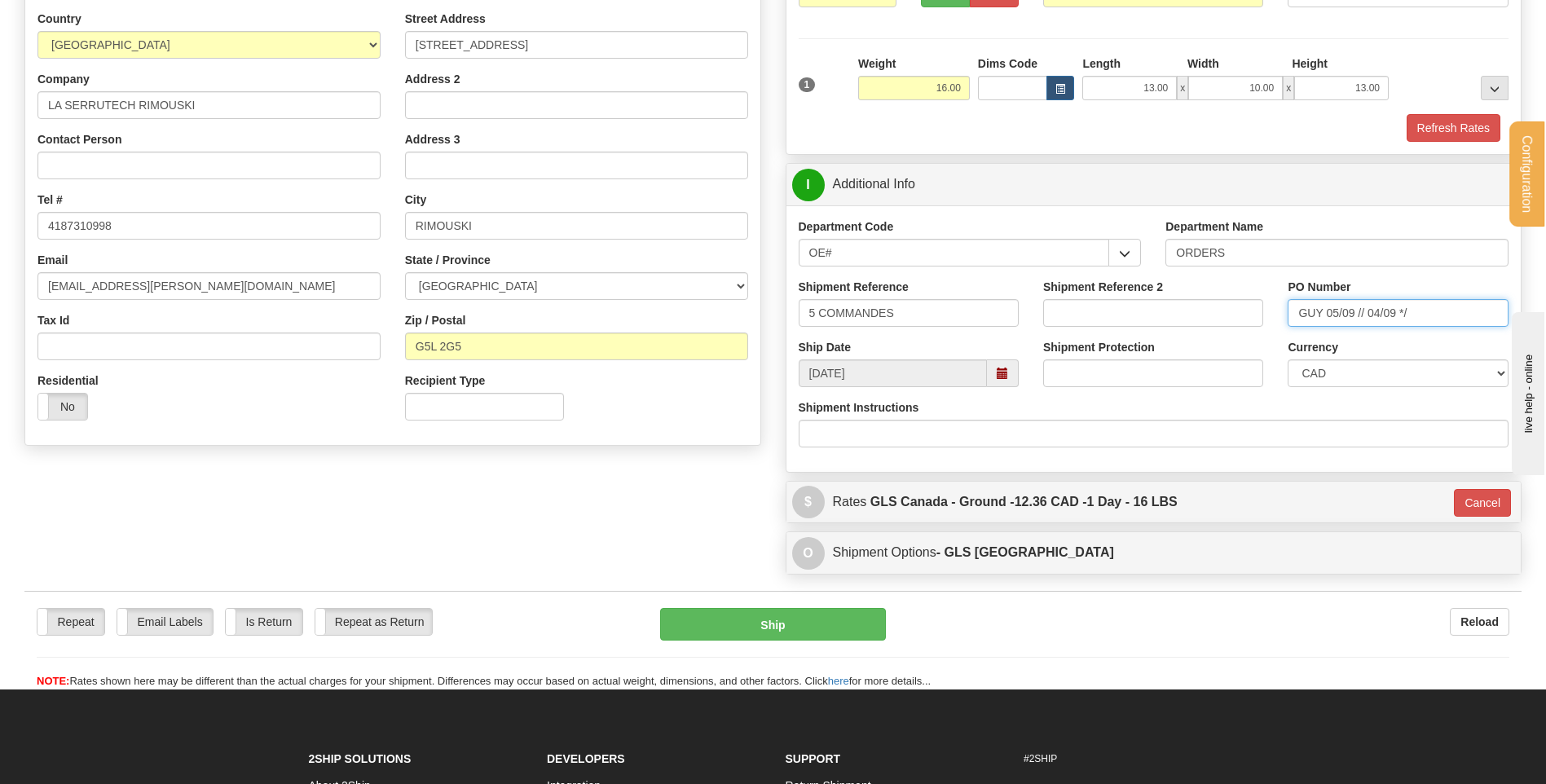
click at [1427, 312] on input "GUY 05/09 // 04/09 */" at bounding box center [1397, 313] width 220 height 28
type input "GUY 05/09 // 04/09 // 11/09 // 21/08"
click at [727, 620] on button "Ship" at bounding box center [772, 623] width 225 height 32
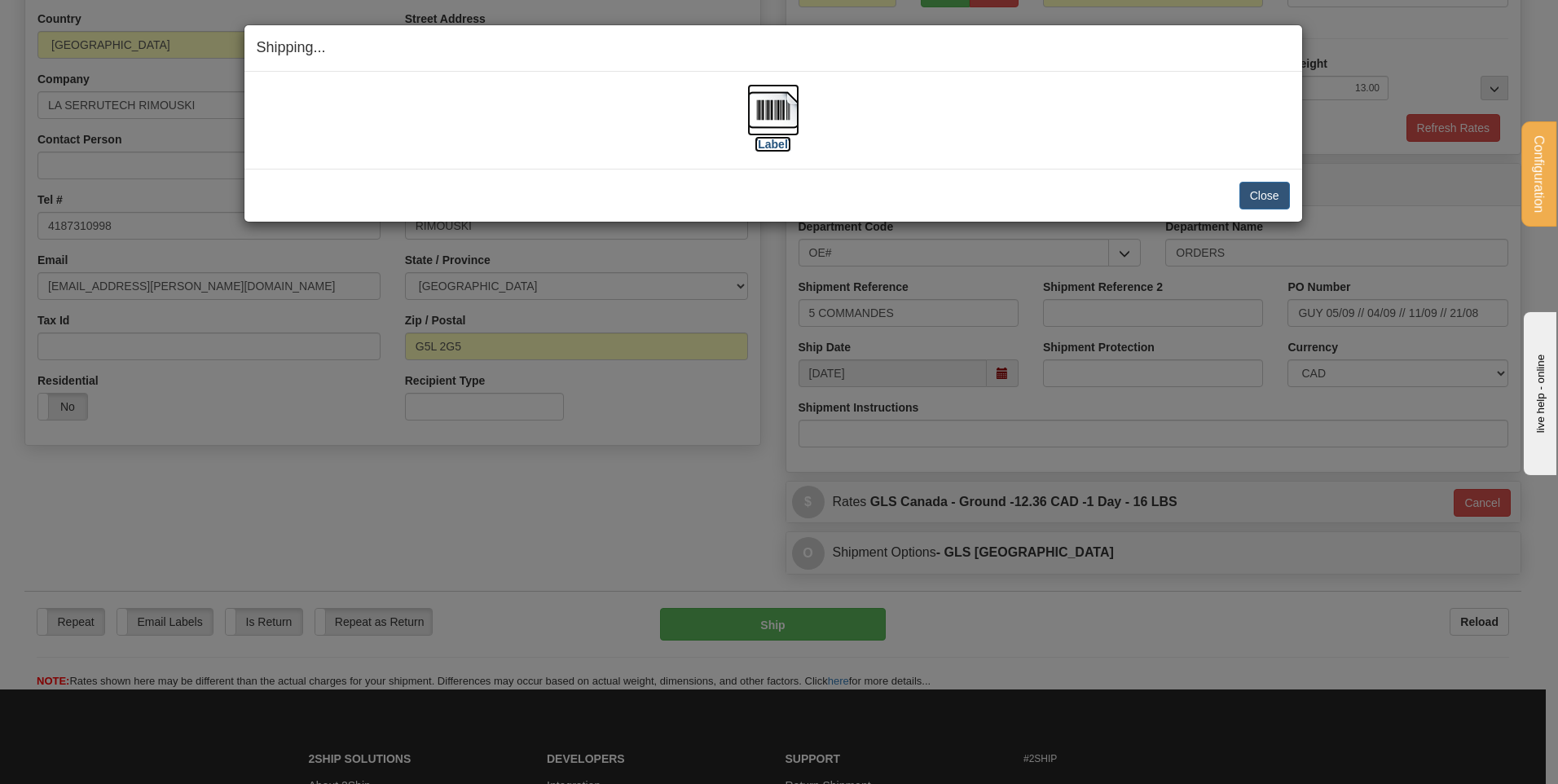
click at [783, 122] on img at bounding box center [774, 110] width 53 height 52
drag, startPoint x: 1297, startPoint y: 206, endPoint x: 1272, endPoint y: 198, distance: 26.2
click at [1297, 205] on div "Close Cancel Cancel Shipment and Quit Pickup Quit Pickup ONLY" at bounding box center [773, 195] width 1057 height 53
click at [1271, 198] on button "Close" at bounding box center [1265, 196] width 51 height 28
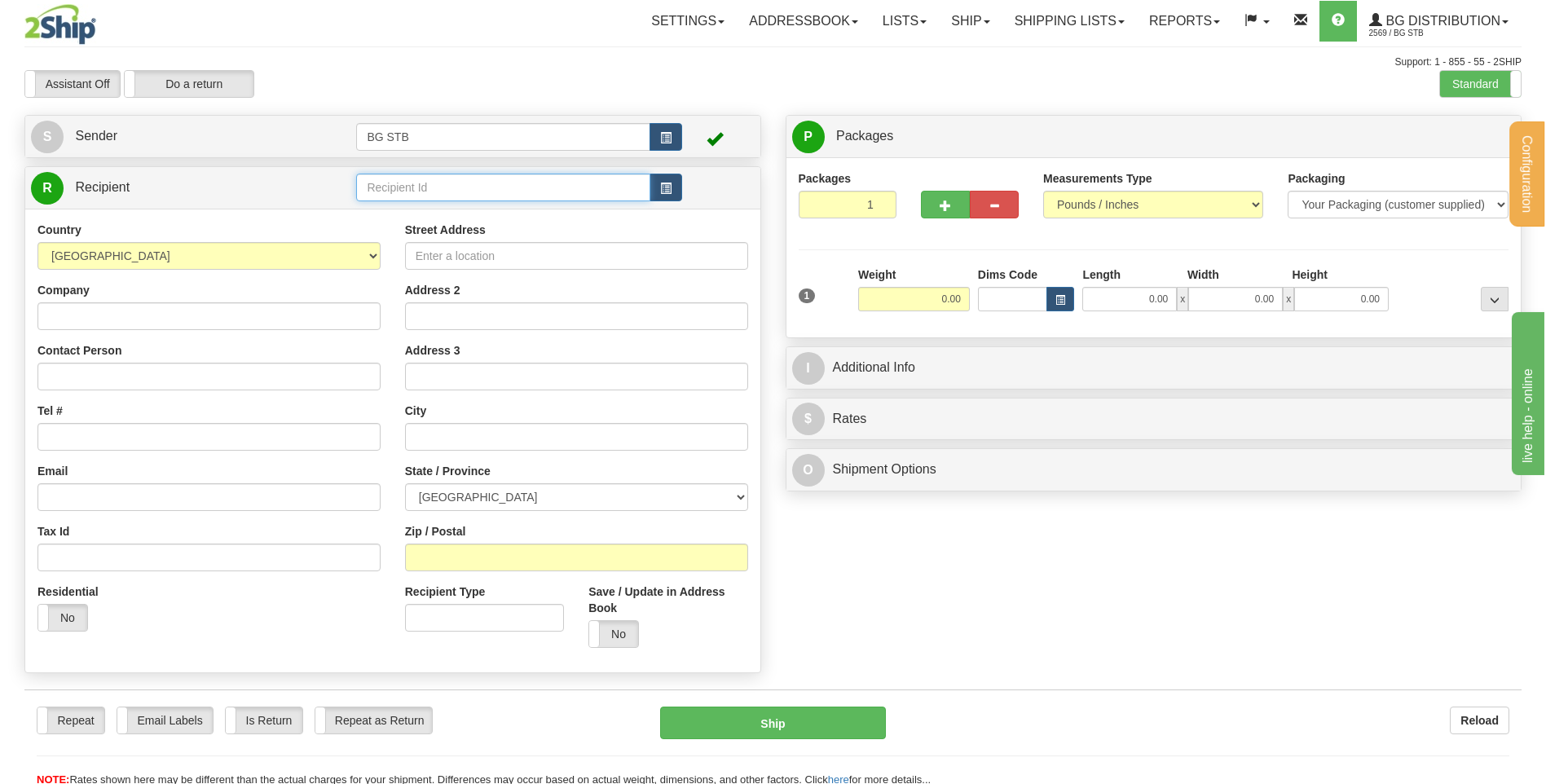
click at [441, 185] on input "text" at bounding box center [502, 187] width 293 height 28
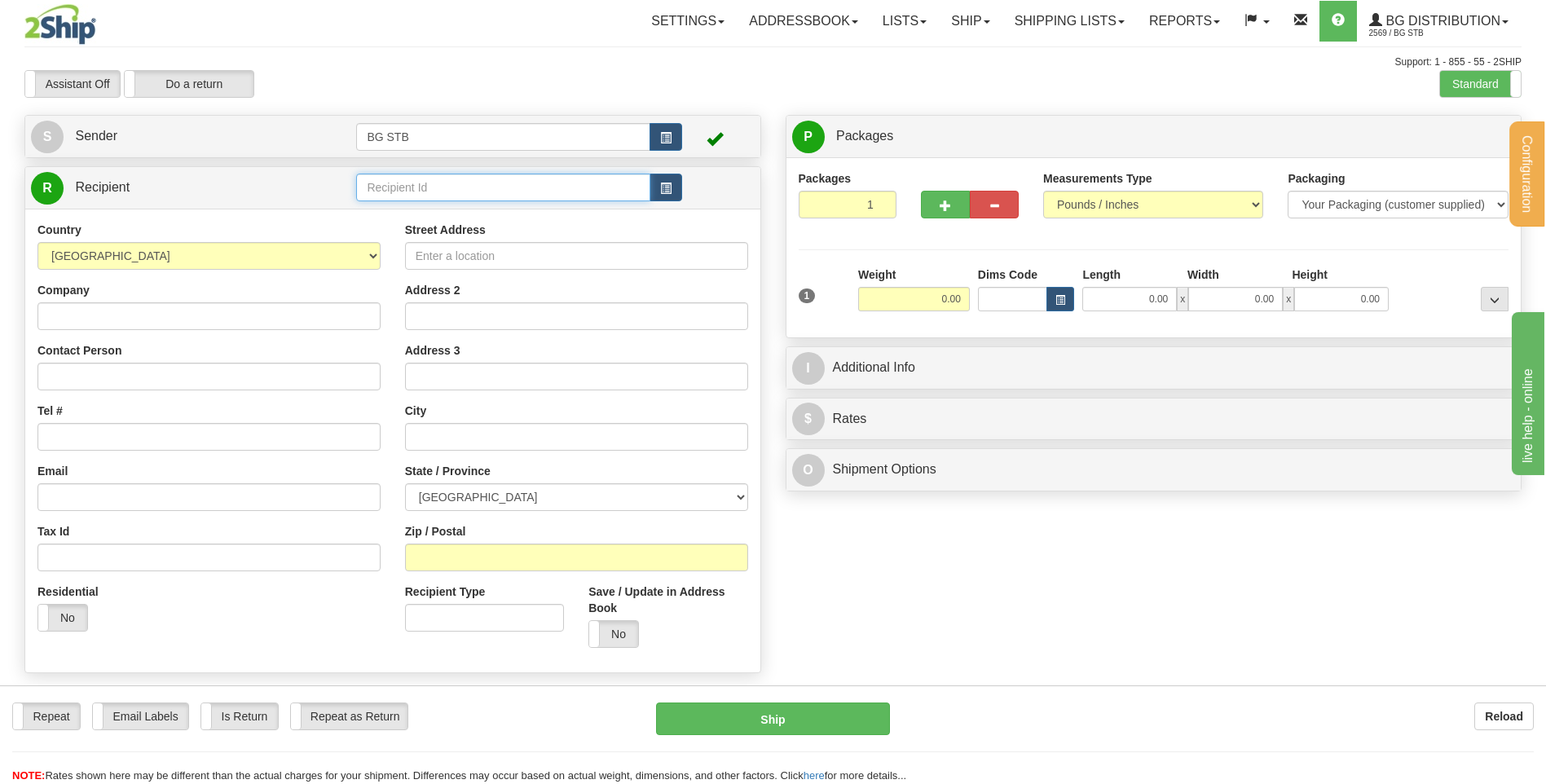
click at [441, 186] on input "text" at bounding box center [502, 187] width 293 height 28
type input "4068"
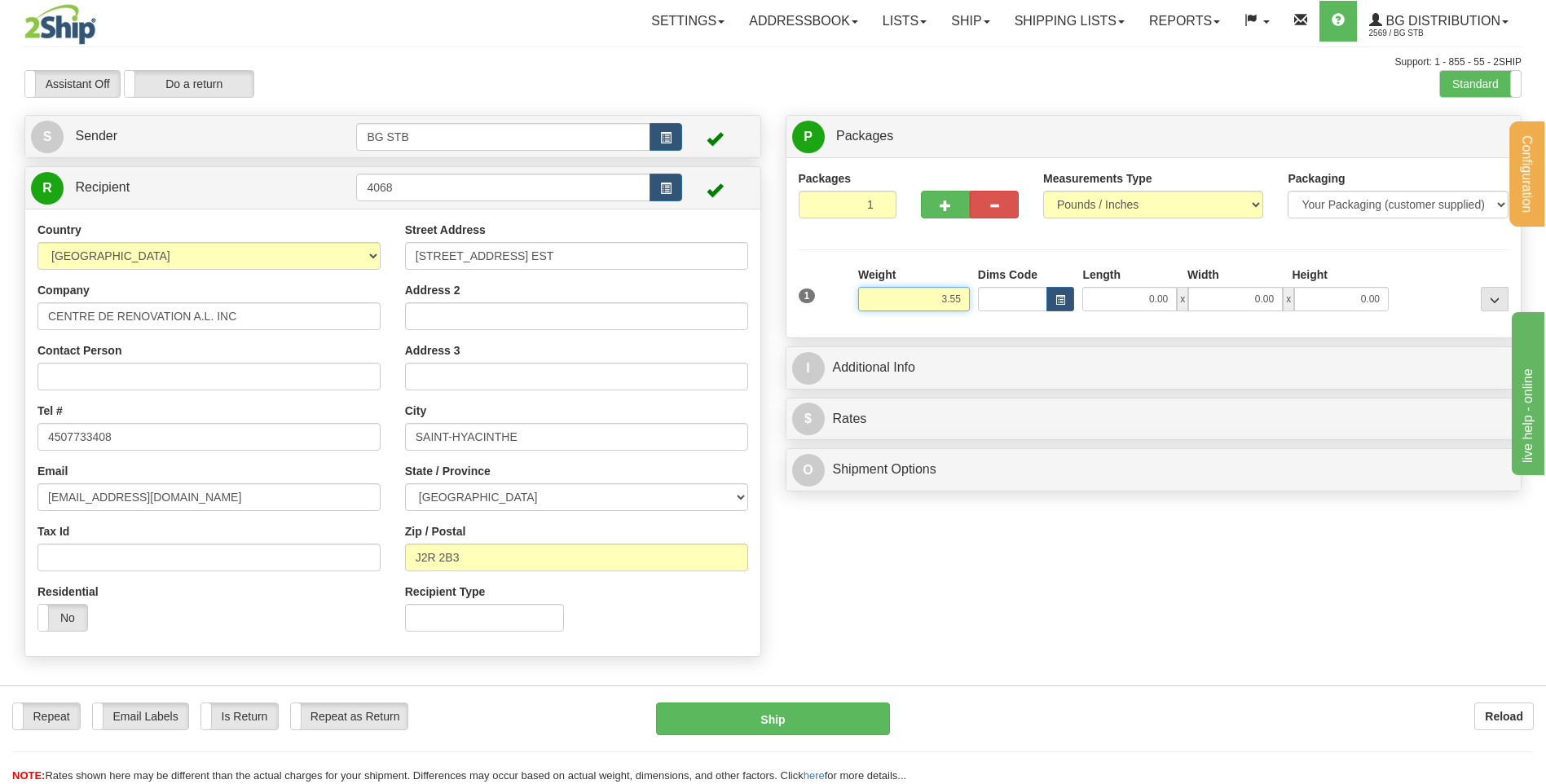
type input "3.55"
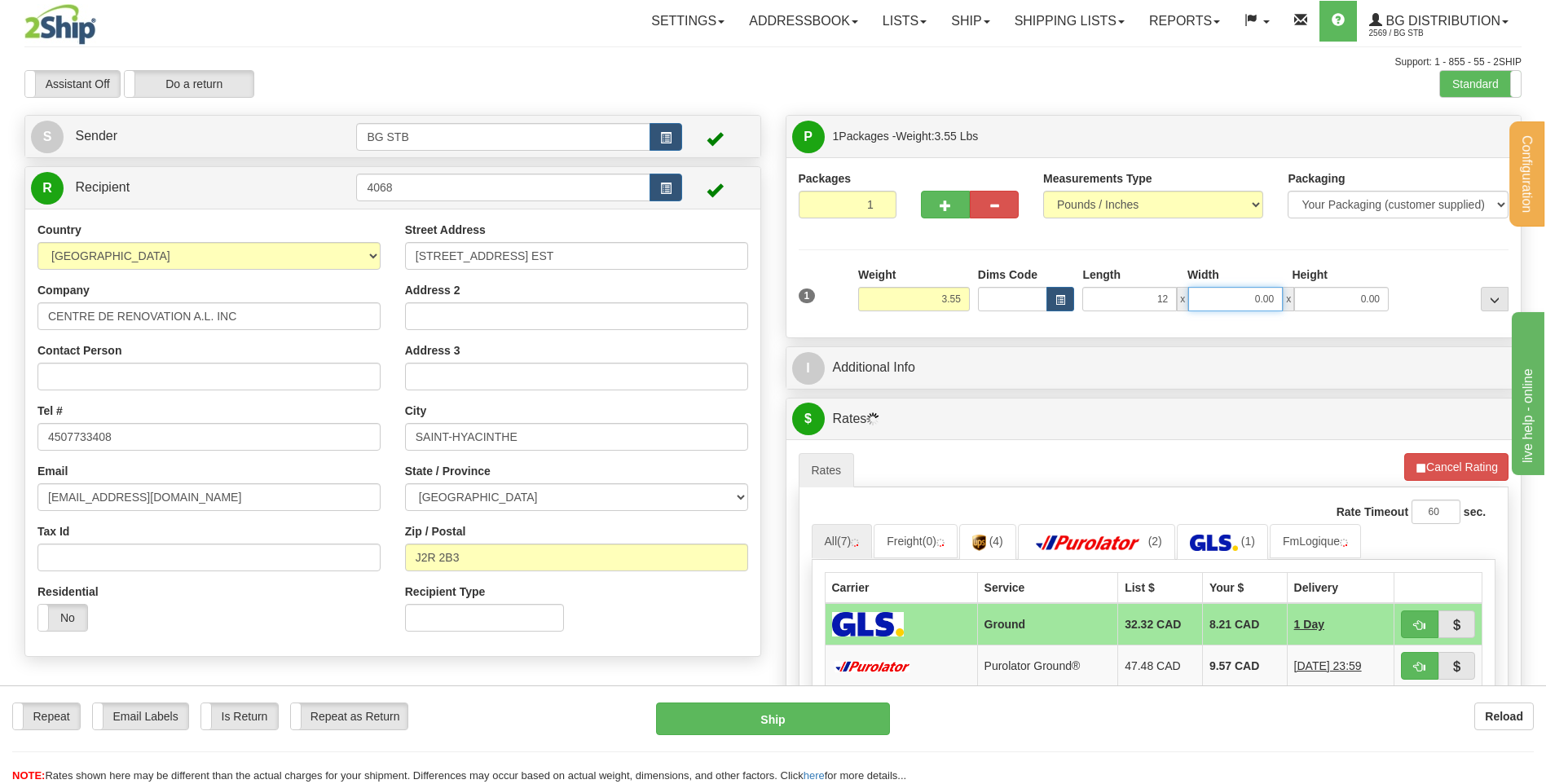
type input "12.00"
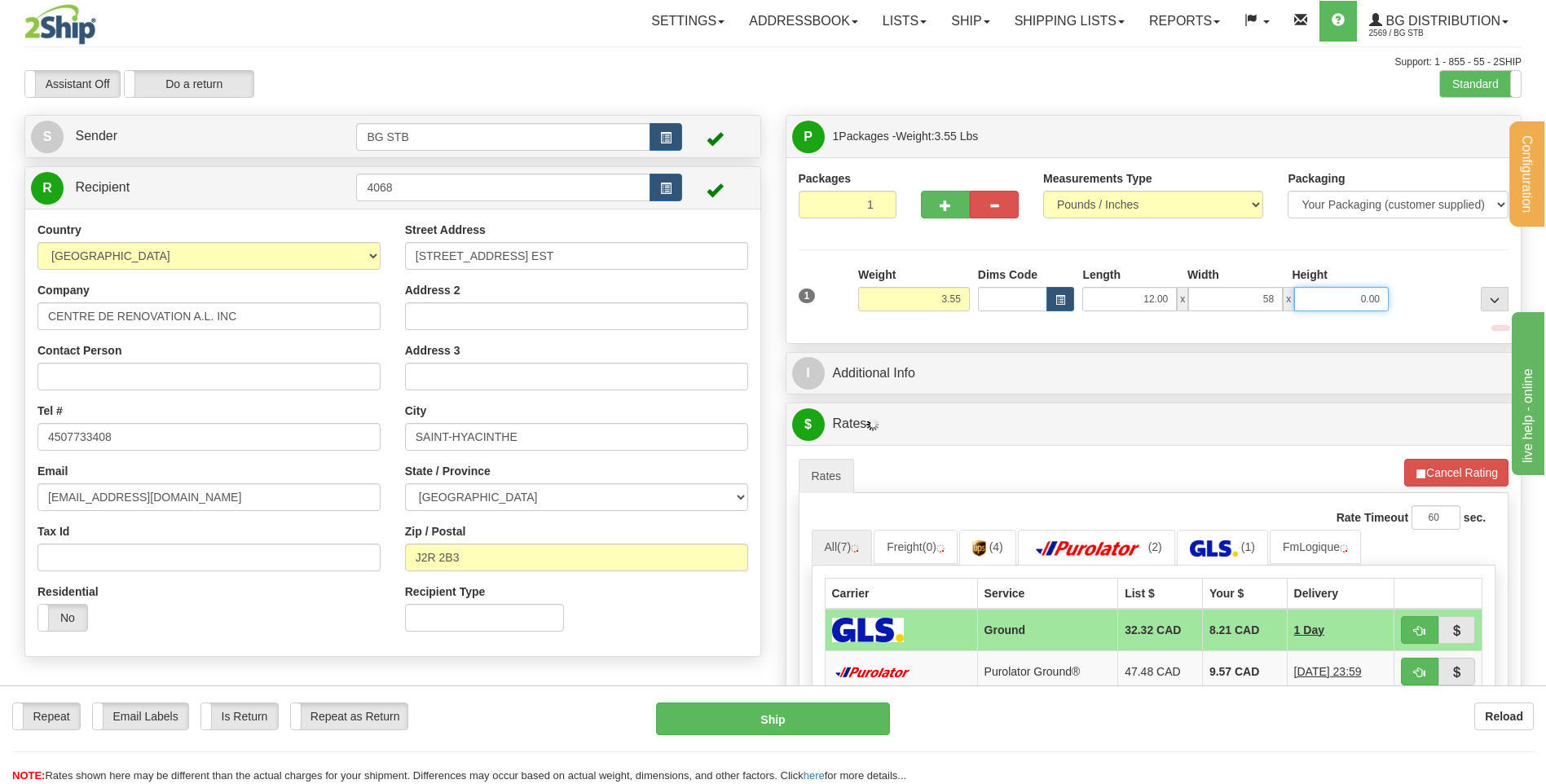
type input "58.00"
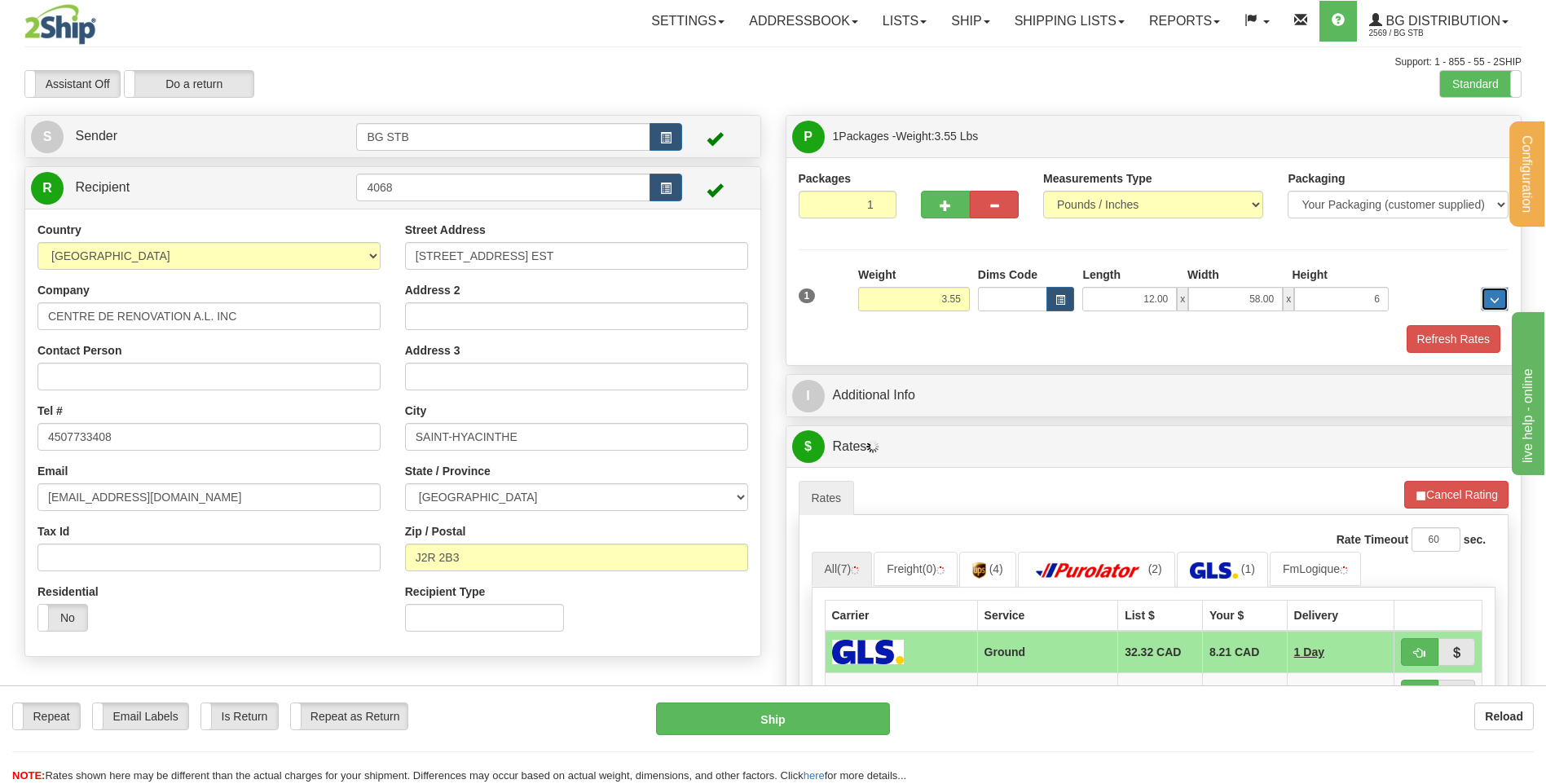
type input "6.00"
drag, startPoint x: 1250, startPoint y: 303, endPoint x: 1316, endPoint y: 298, distance: 66.2
click at [1323, 299] on div "12.00 x 58.00 x 6.00" at bounding box center [1235, 299] width 306 height 24
type input "8.00"
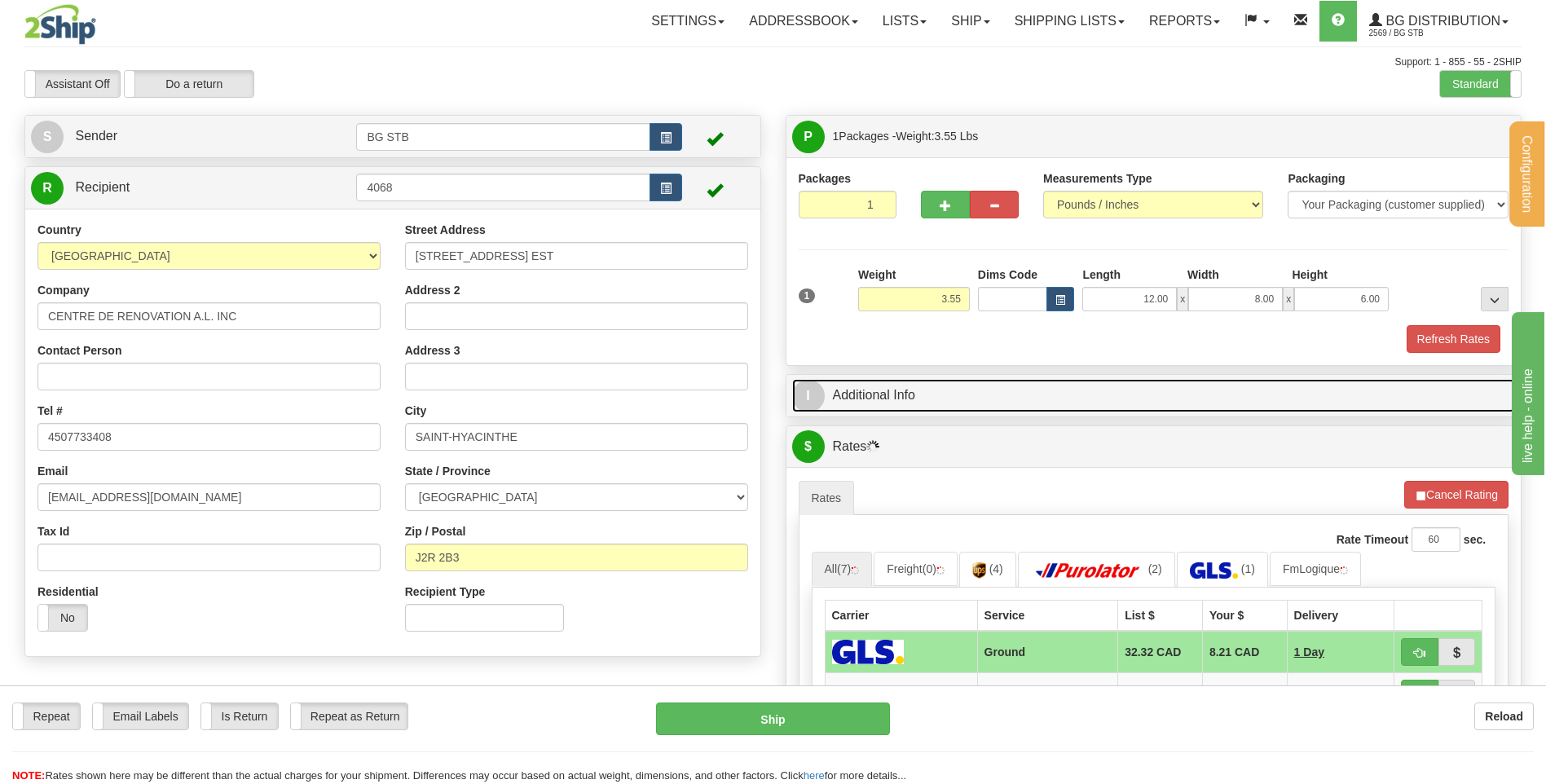
click at [1037, 382] on link "I Additional Info" at bounding box center [1154, 396] width 724 height 33
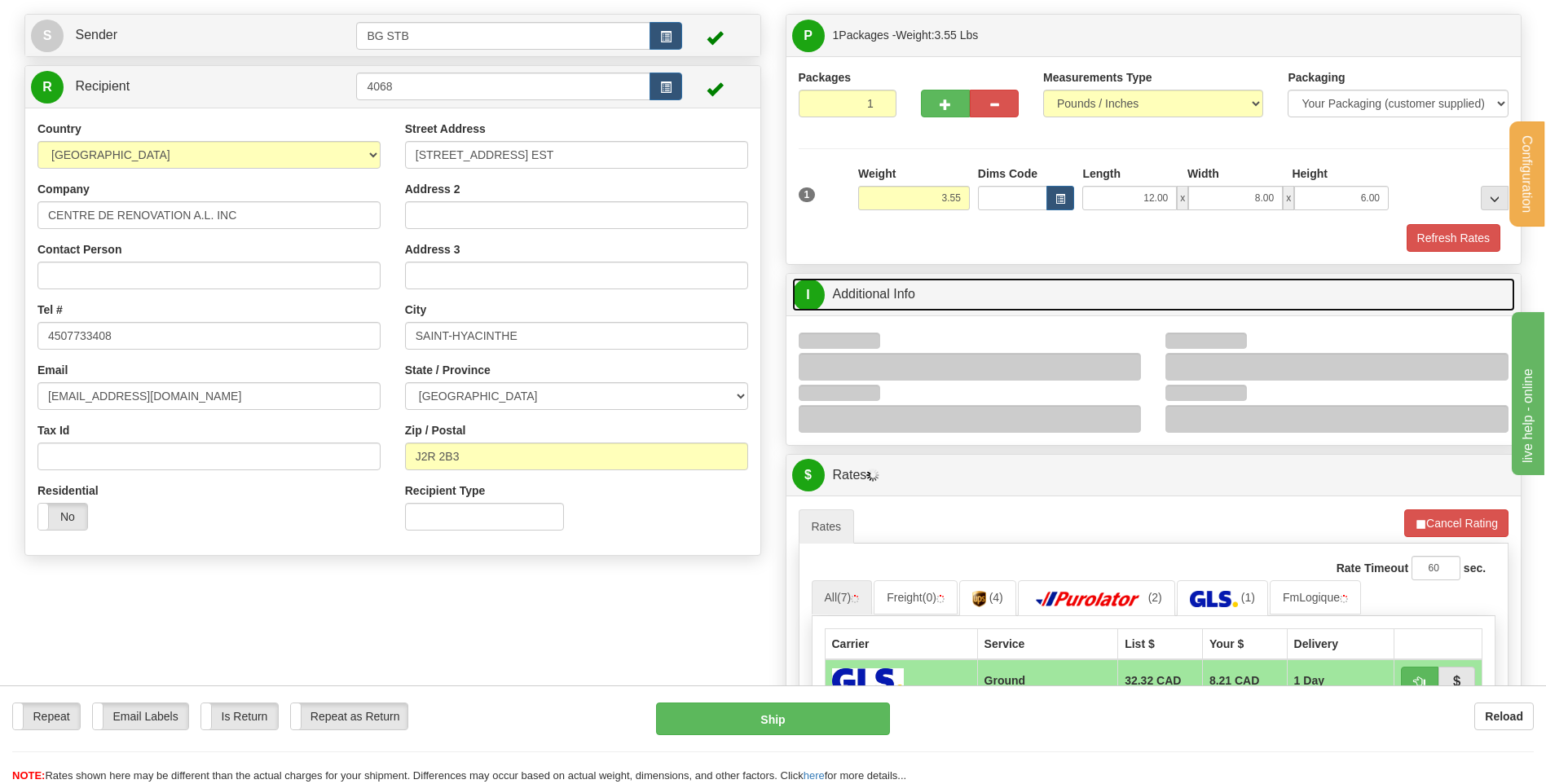
scroll to position [163, 0]
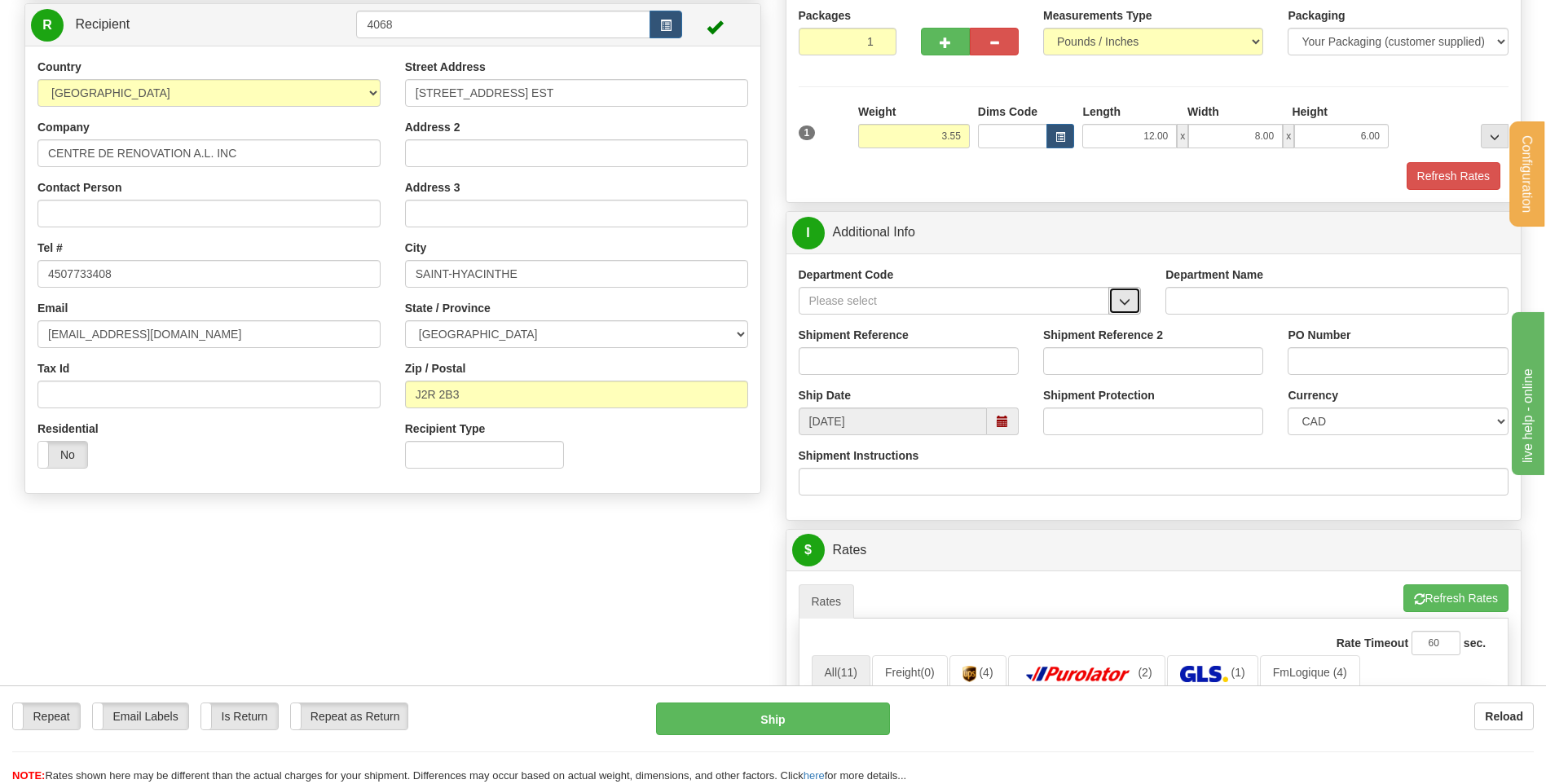
click at [1126, 303] on span "button" at bounding box center [1124, 302] width 11 height 10
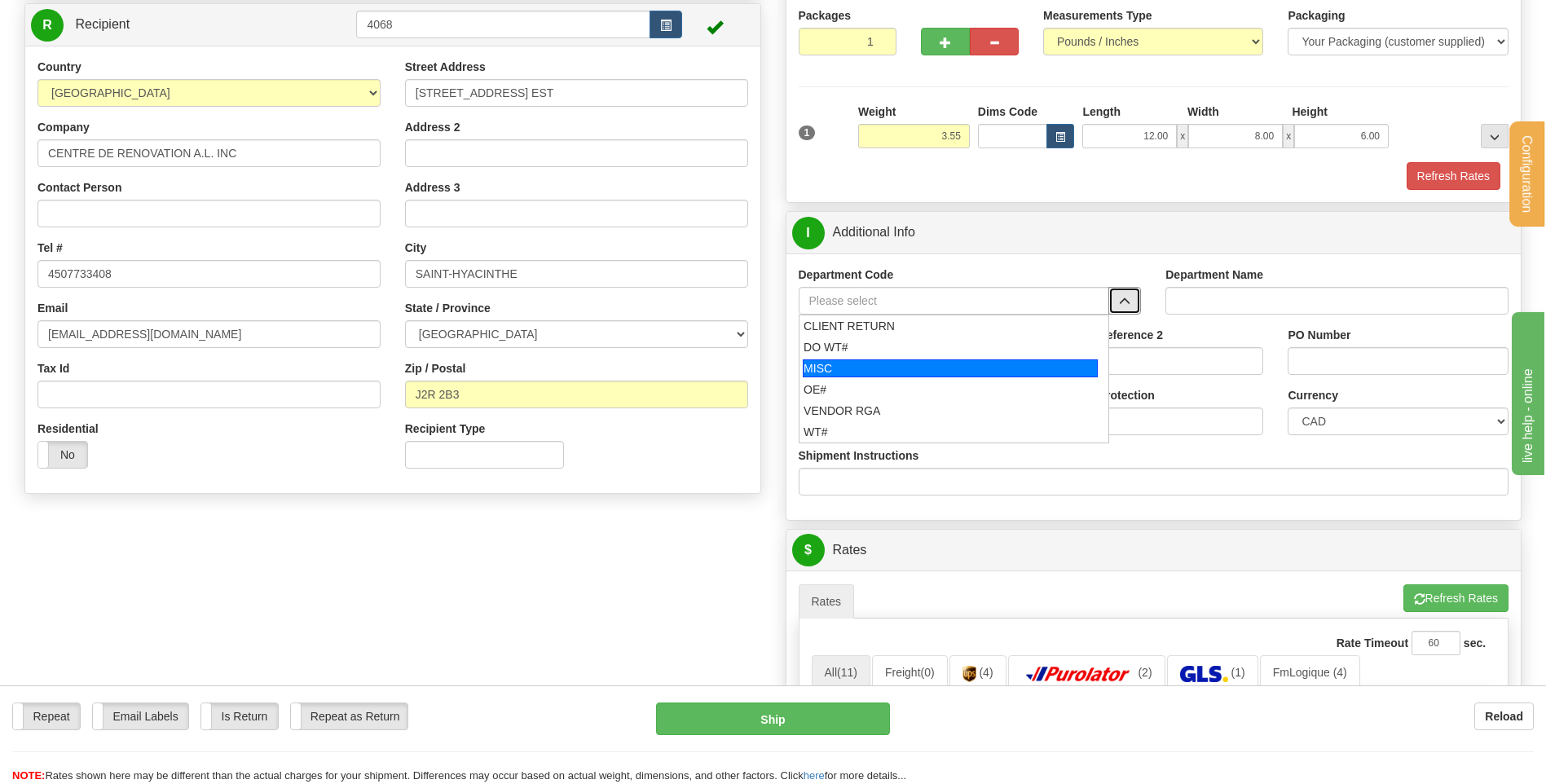
click at [950, 377] on li "MISC" at bounding box center [954, 368] width 310 height 21
type input "MISC"
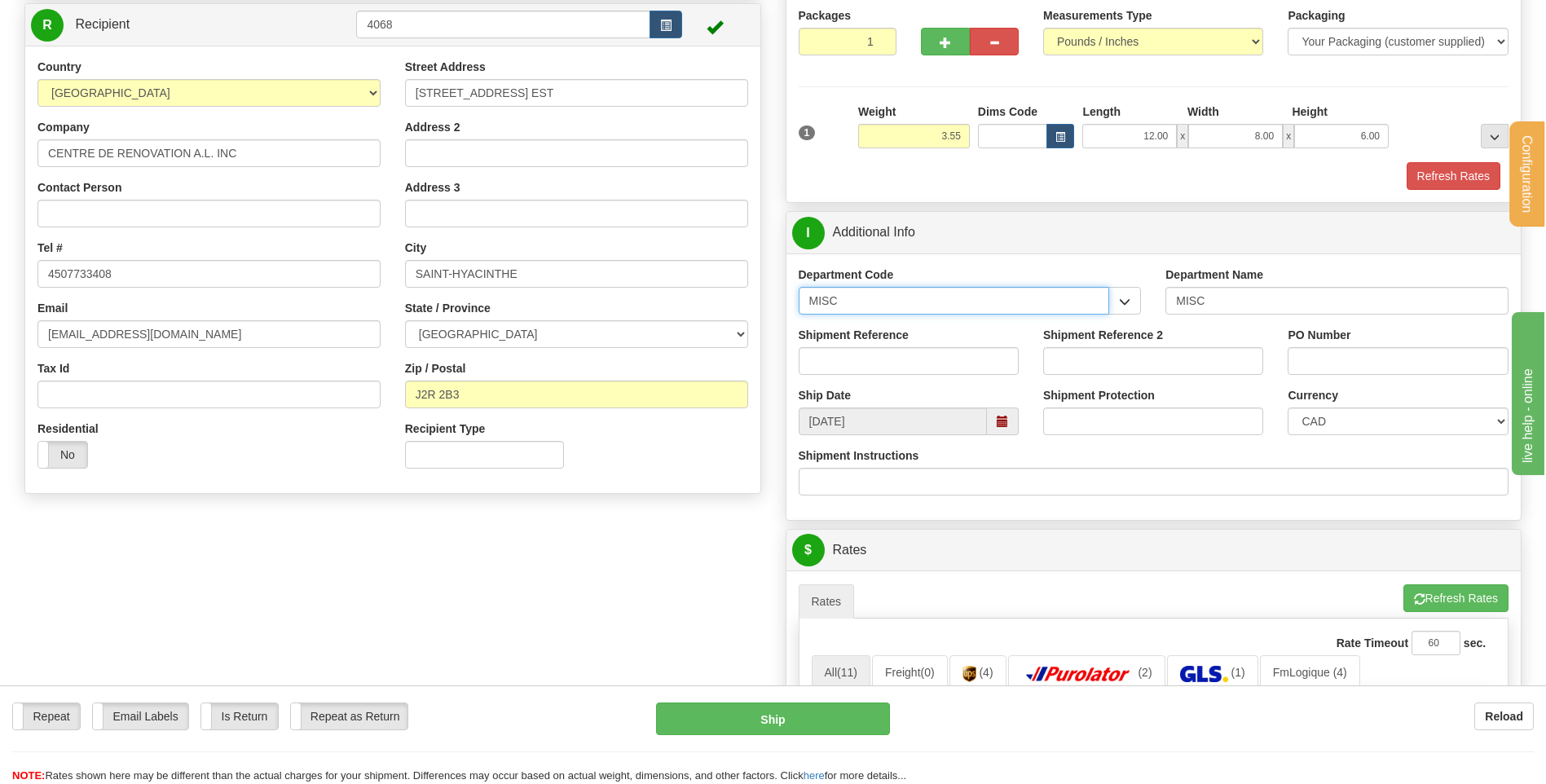
drag, startPoint x: 870, startPoint y: 300, endPoint x: 738, endPoint y: 301, distance: 132.0
type input "<"
drag, startPoint x: 830, startPoint y: 310, endPoint x: 816, endPoint y: 303, distance: 15.7
click at [817, 303] on input "<" at bounding box center [954, 301] width 312 height 28
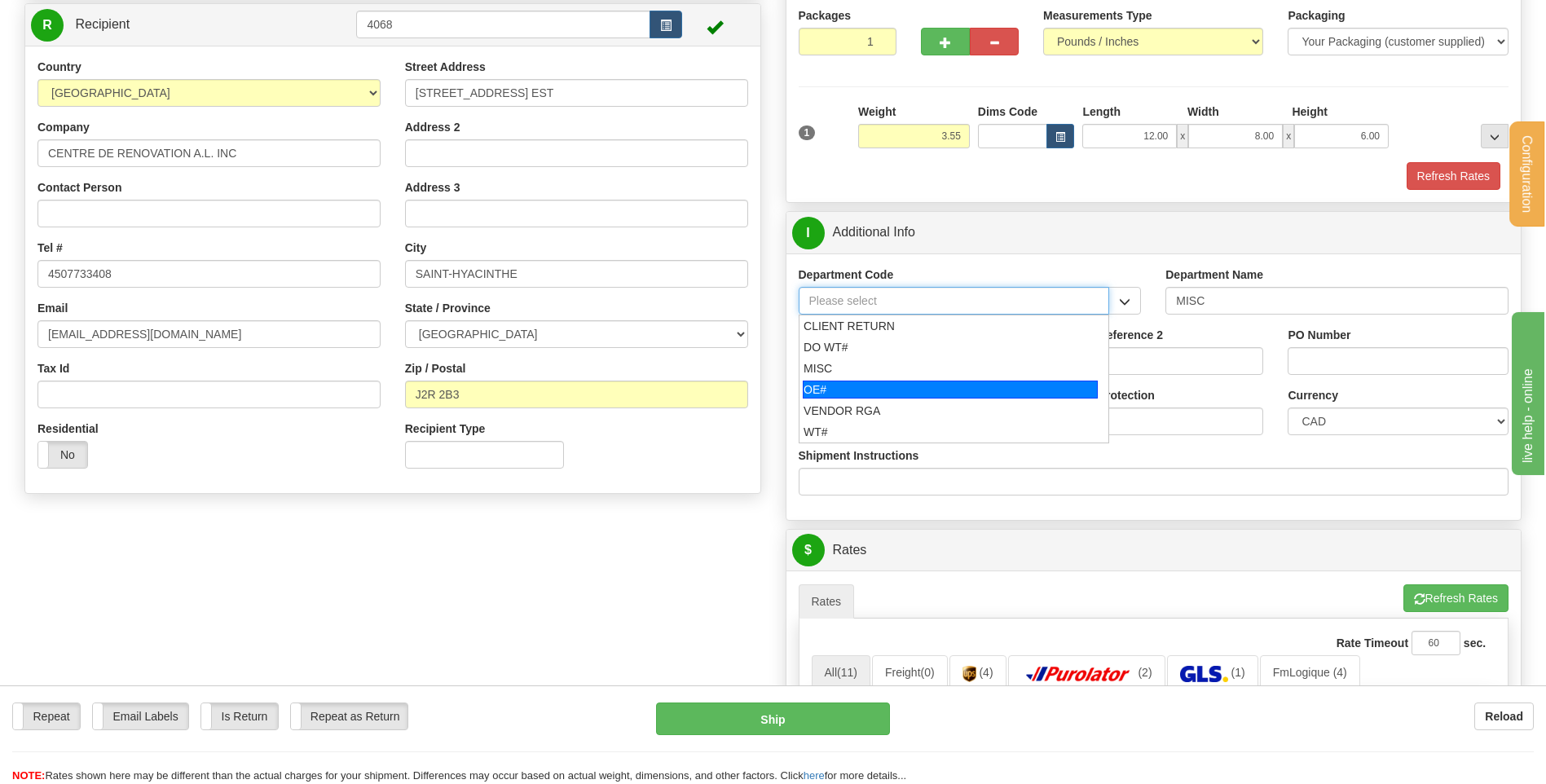
click at [855, 383] on div "OE#" at bounding box center [950, 389] width 295 height 18
type input "OE#"
type input "ORDERS"
type input "OE#"
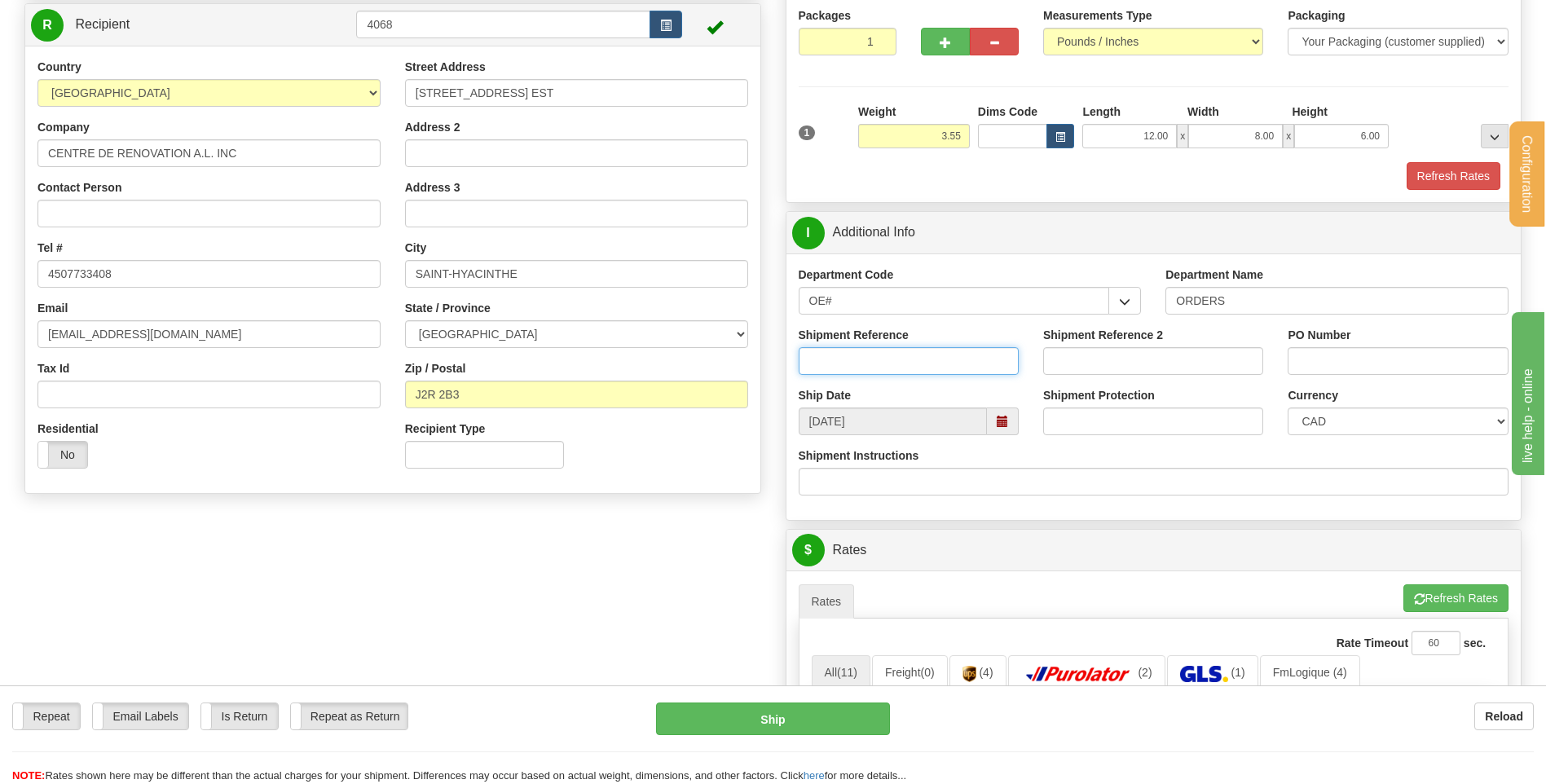
click at [852, 360] on input "Shipment Reference" at bounding box center [908, 361] width 220 height 28
type input "80005793-01 / 80005758-02 / -01"
click at [1381, 363] on input "PO Number" at bounding box center [1397, 361] width 220 height 28
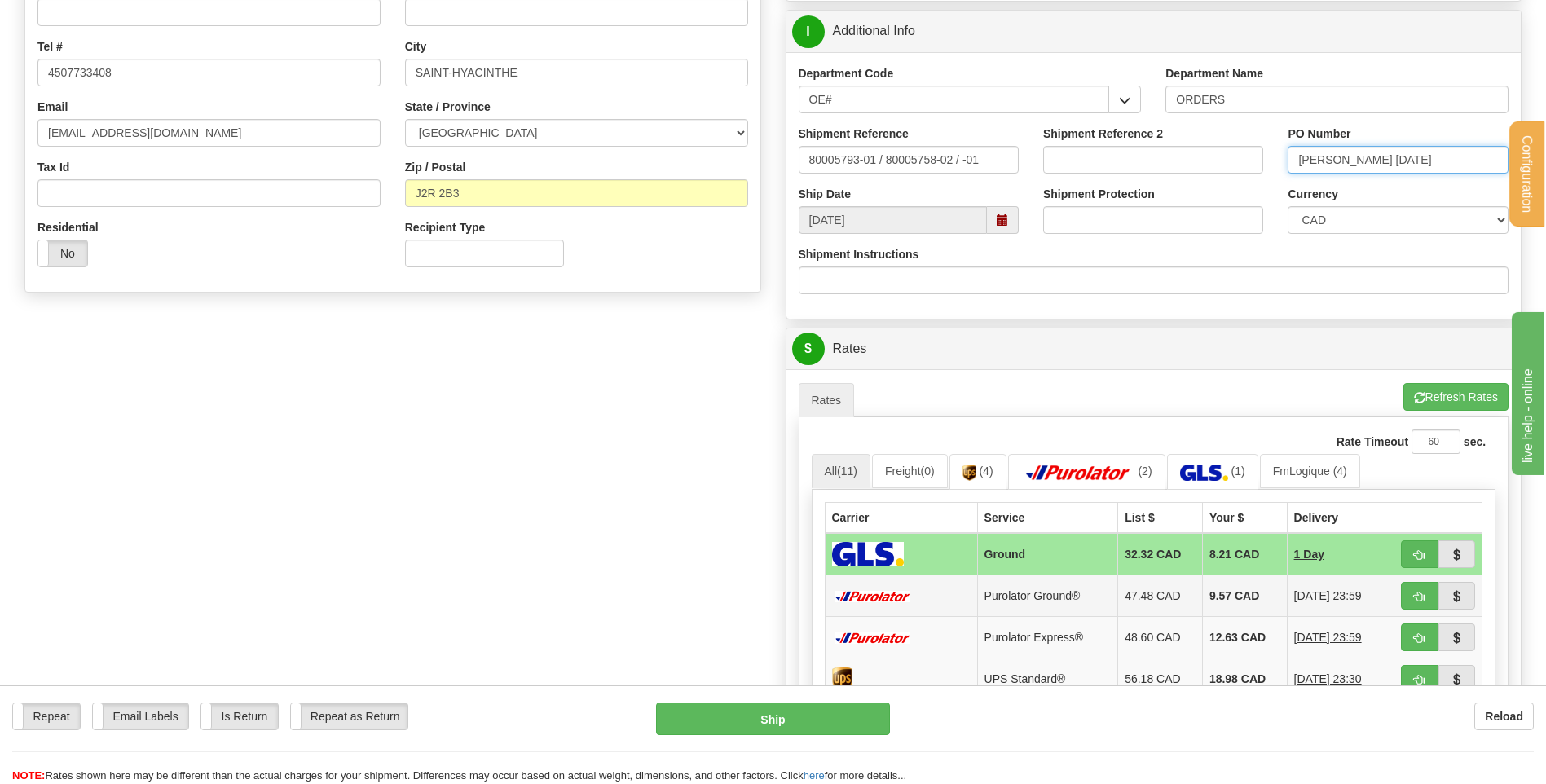
scroll to position [570, 0]
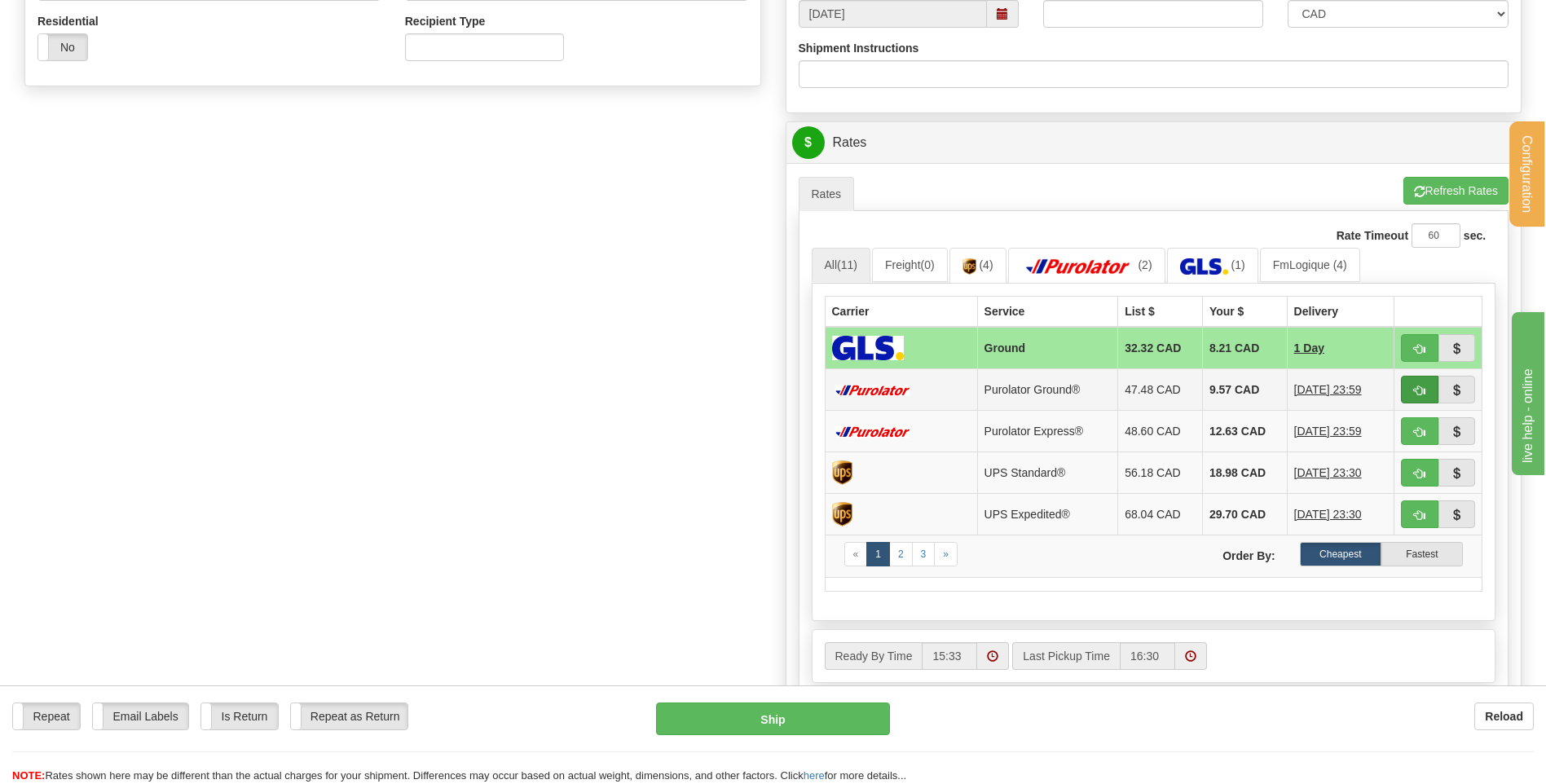
type input "JESSY 09/09/25"
click at [1416, 392] on span "button" at bounding box center [1419, 390] width 11 height 10
type input "260"
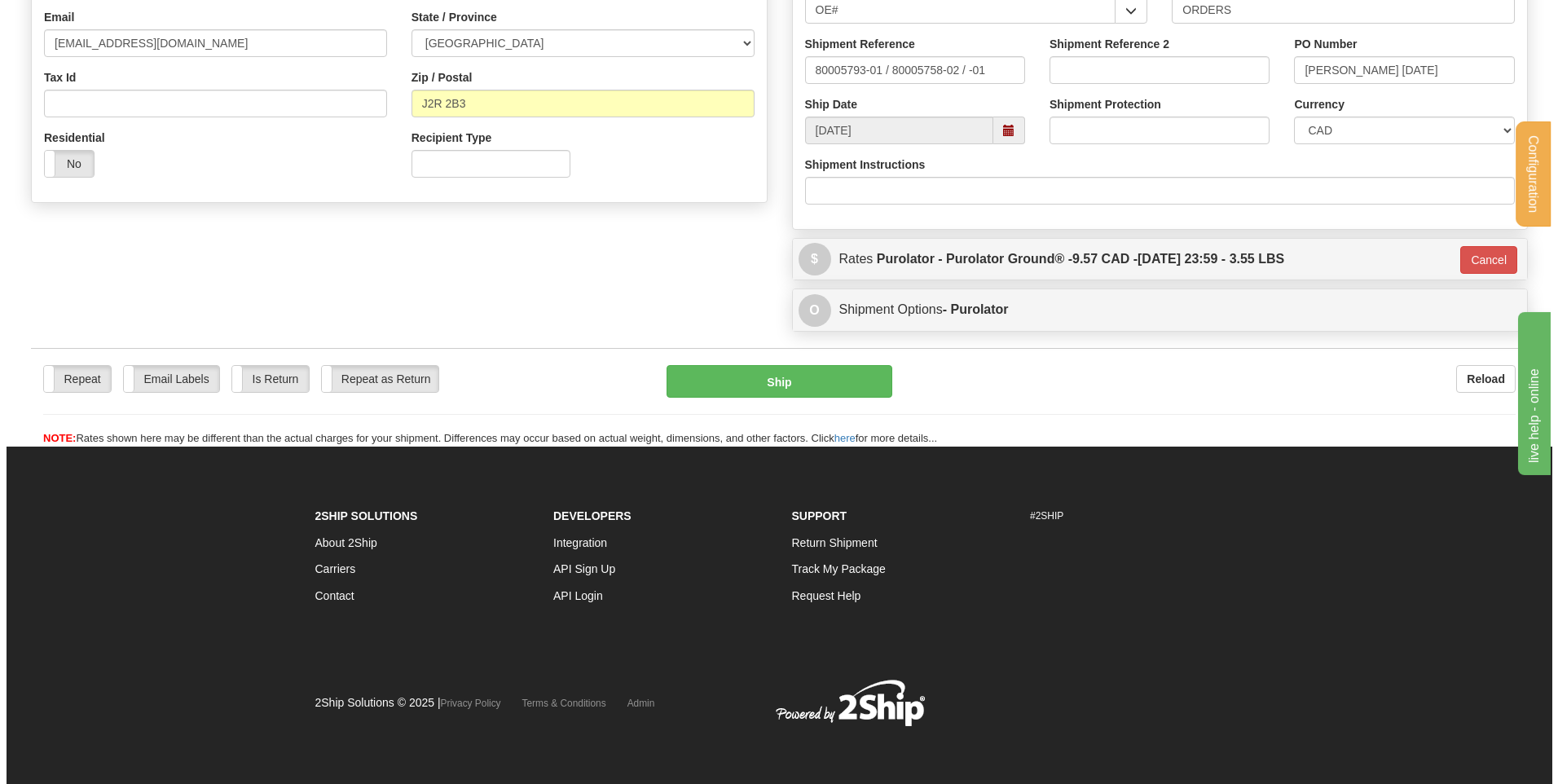
scroll to position [454, 0]
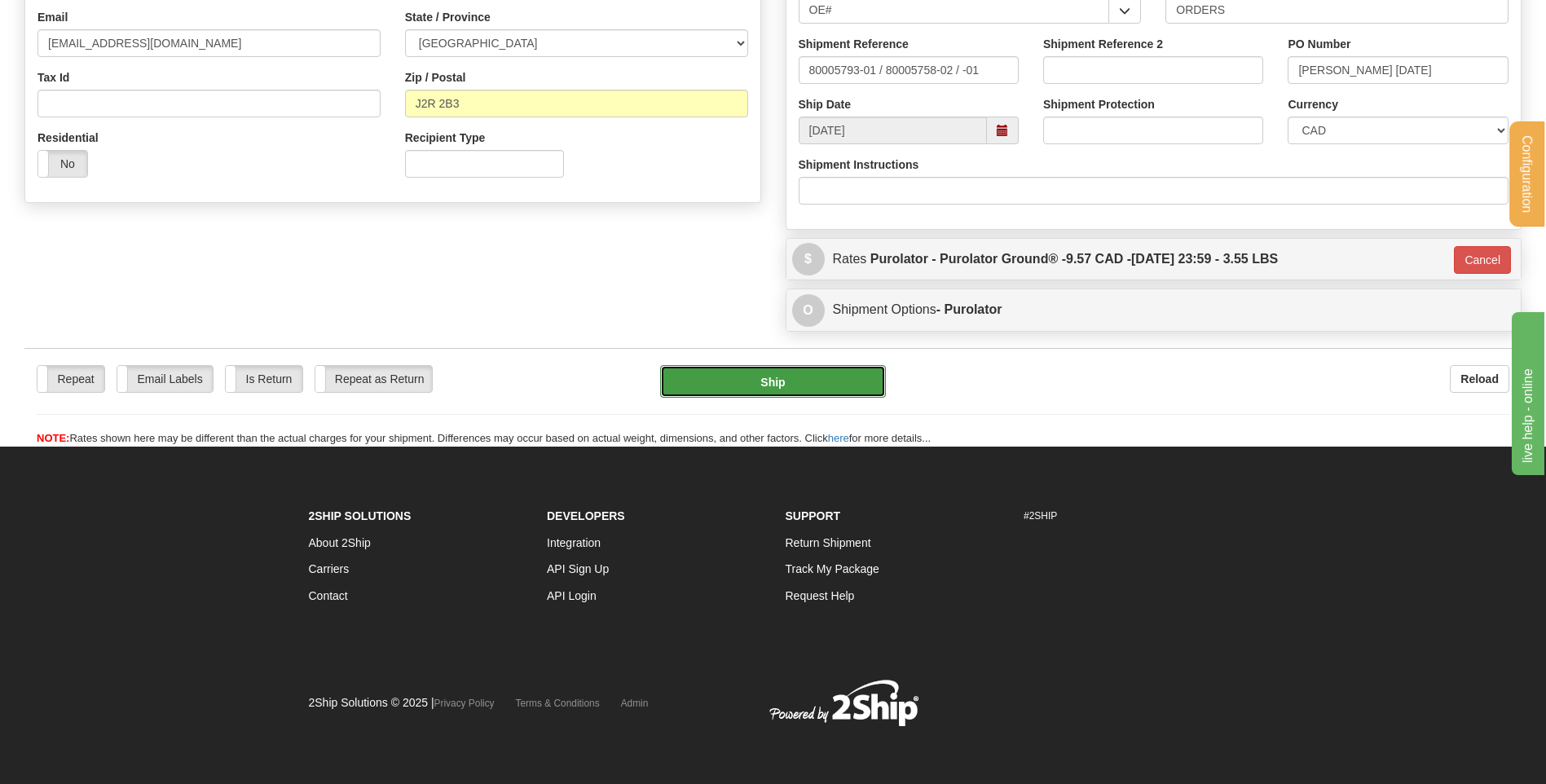
click at [778, 387] on button "Ship" at bounding box center [772, 381] width 225 height 32
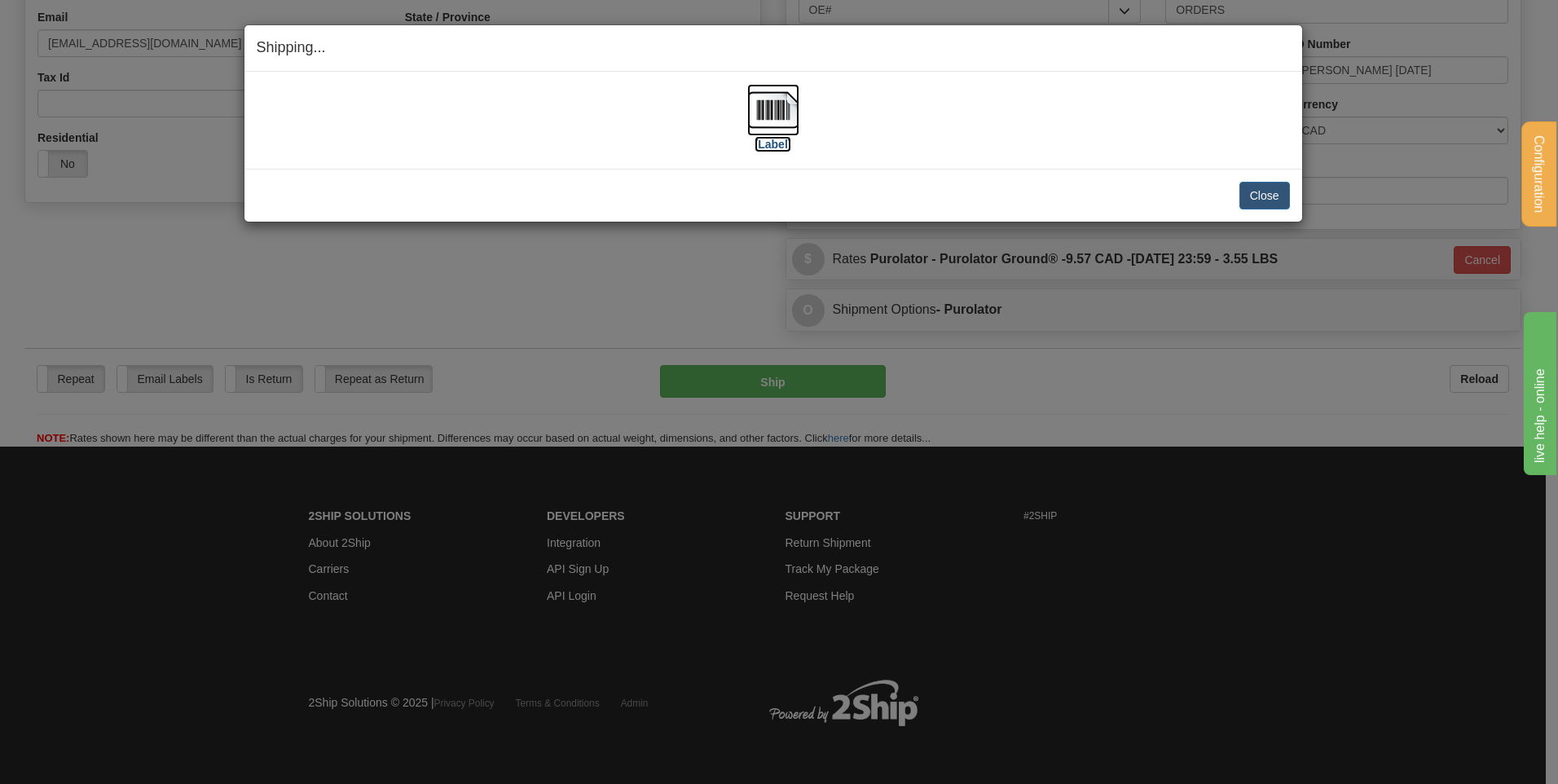
click at [775, 115] on img at bounding box center [774, 110] width 53 height 52
drag, startPoint x: 1244, startPoint y: 194, endPoint x: 1195, endPoint y: 194, distance: 49.0
click at [1245, 194] on button "Close" at bounding box center [1265, 196] width 51 height 28
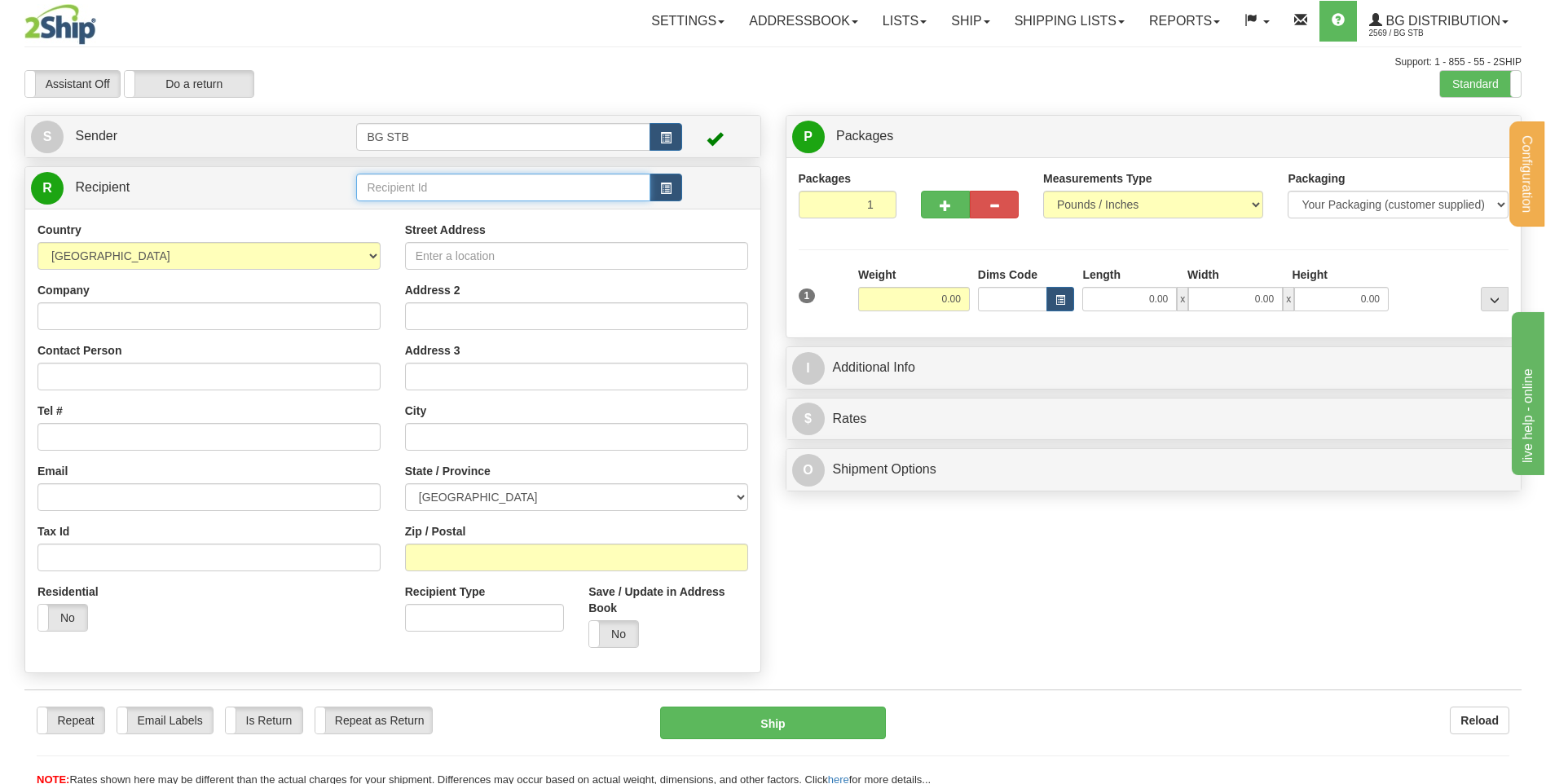
click at [413, 194] on input "text" at bounding box center [502, 187] width 293 height 28
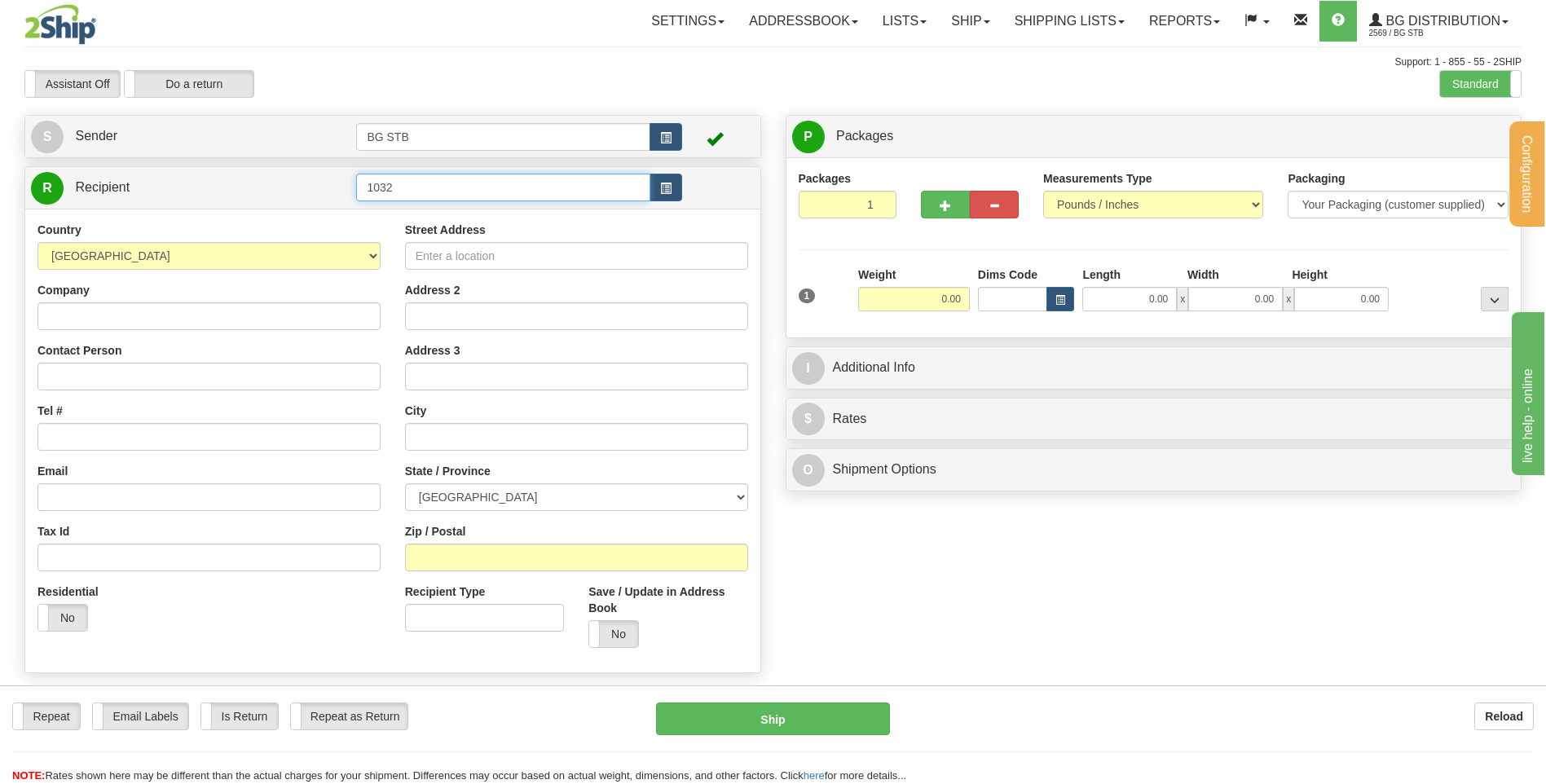
type input "1032"
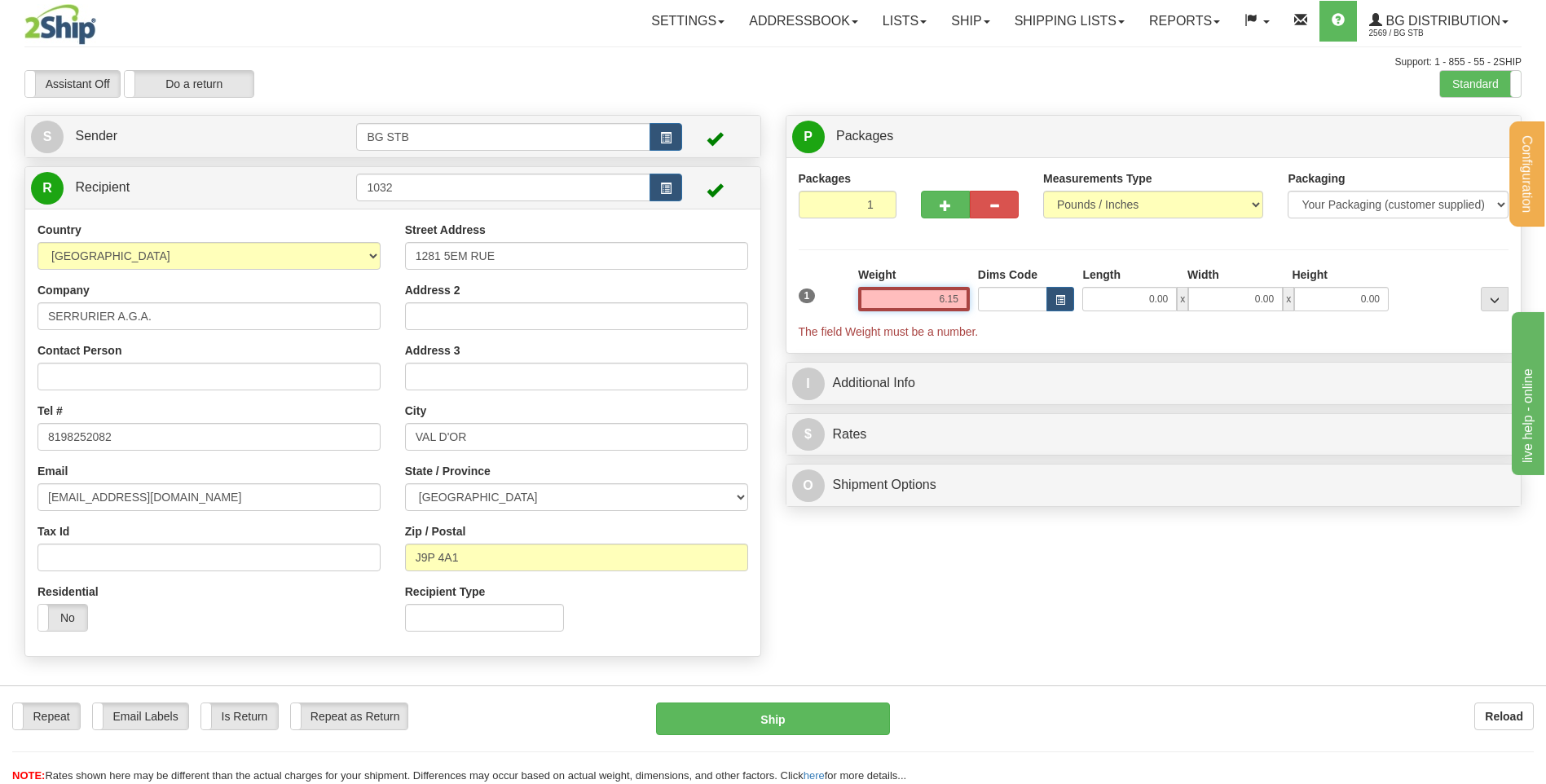
type input "6.15"
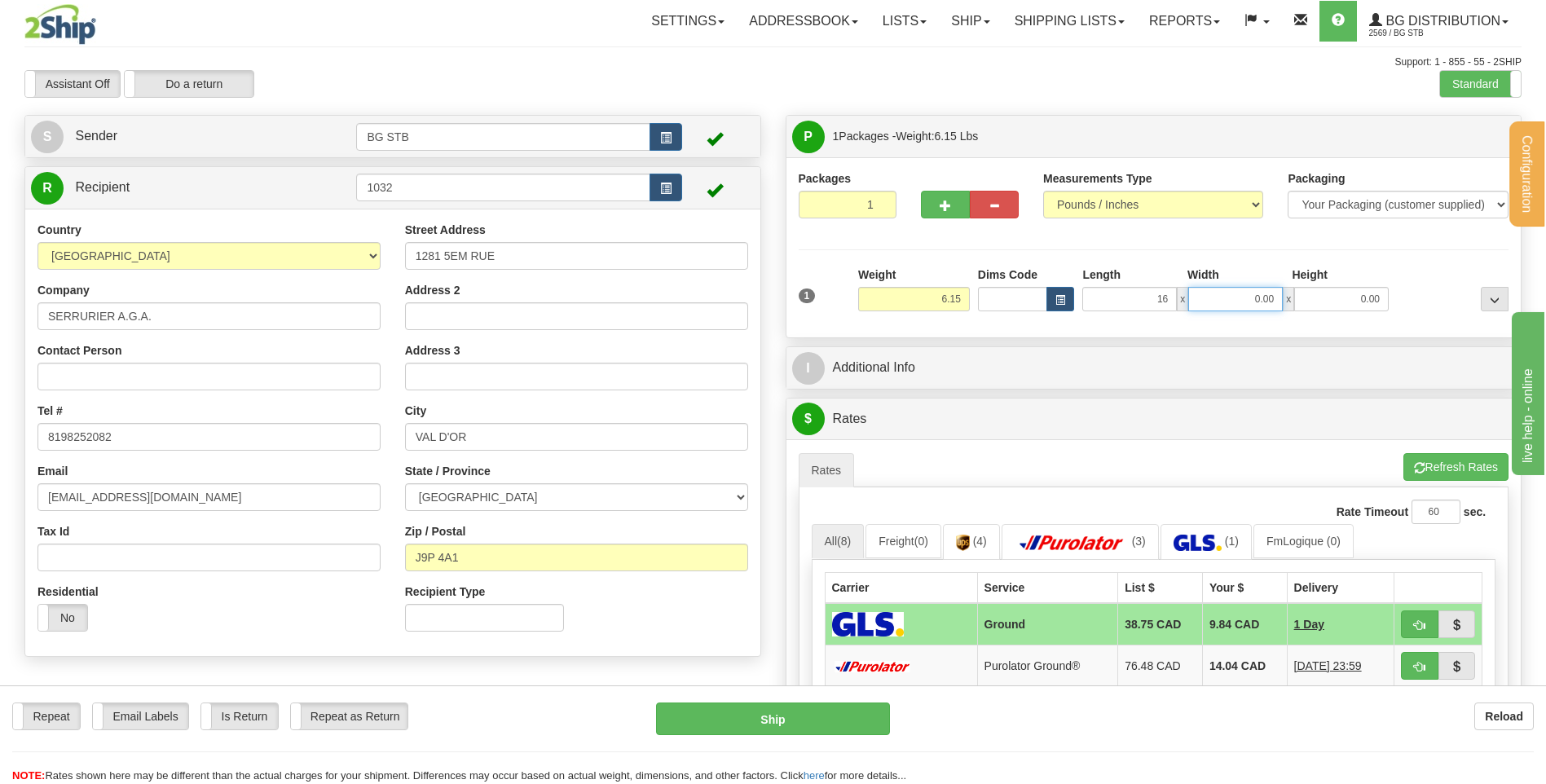
type input "16.00"
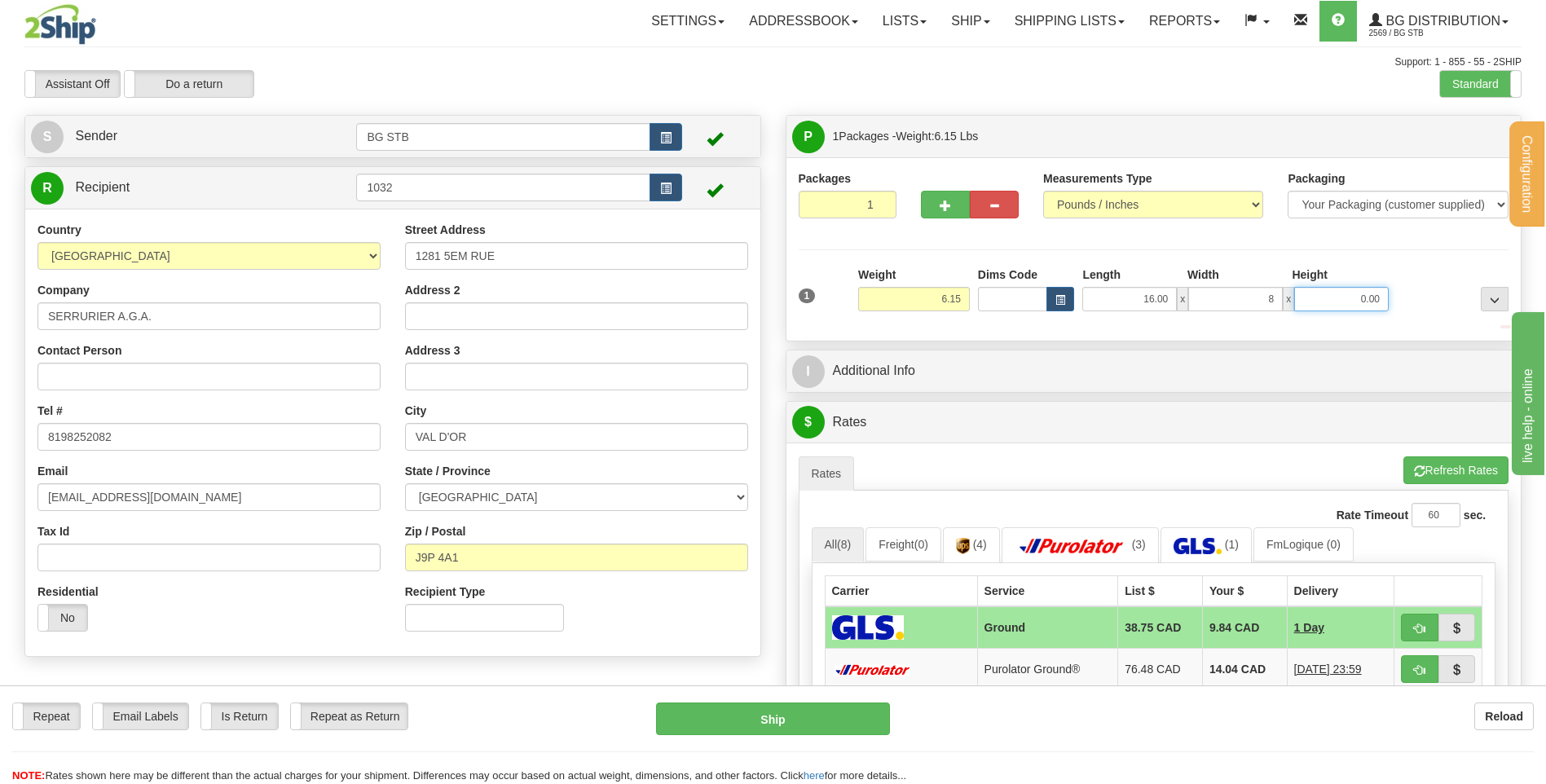
type input "8.00"
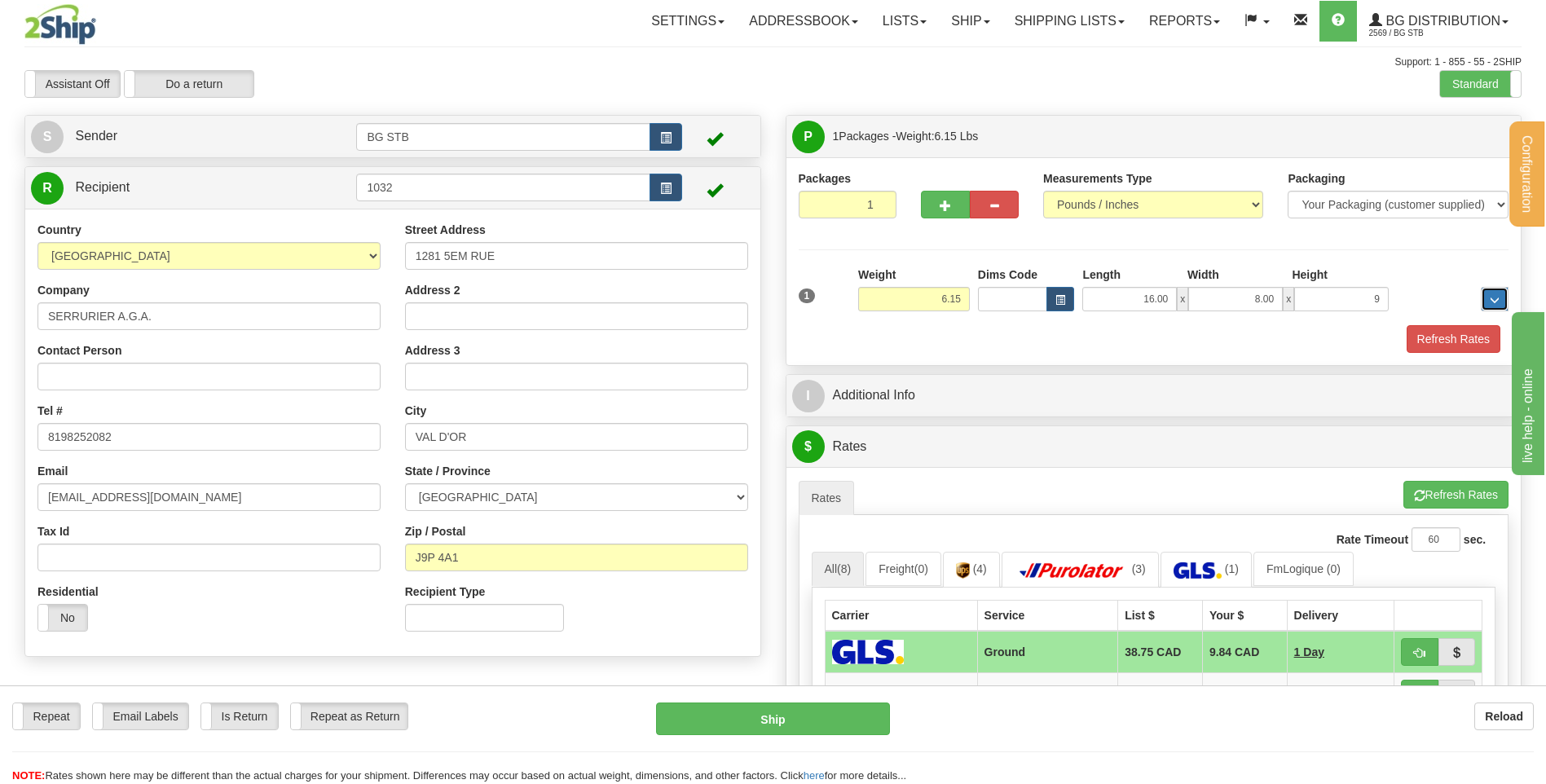
type input "9.00"
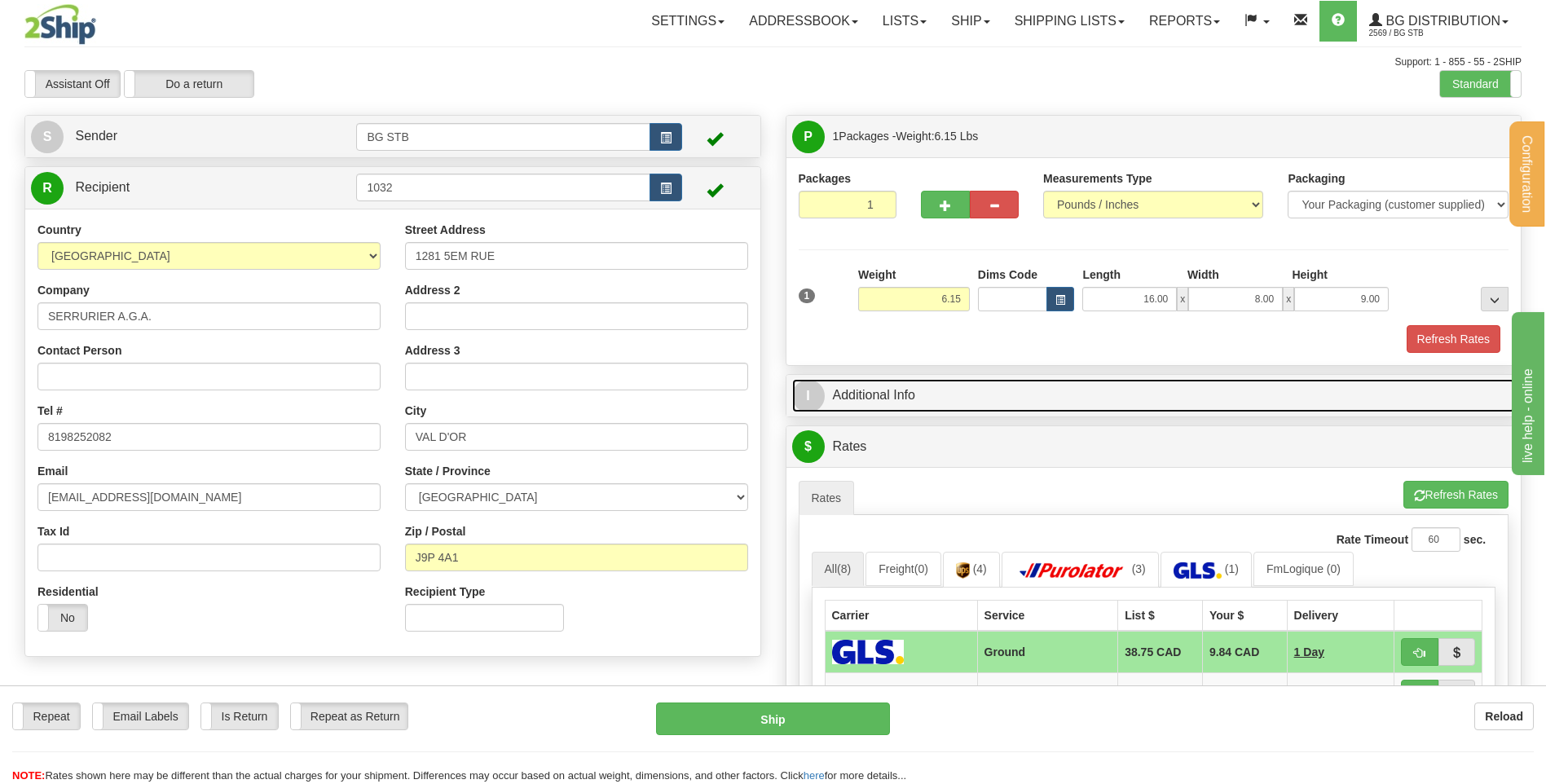
click at [900, 391] on link "I Additional Info" at bounding box center [1154, 396] width 724 height 33
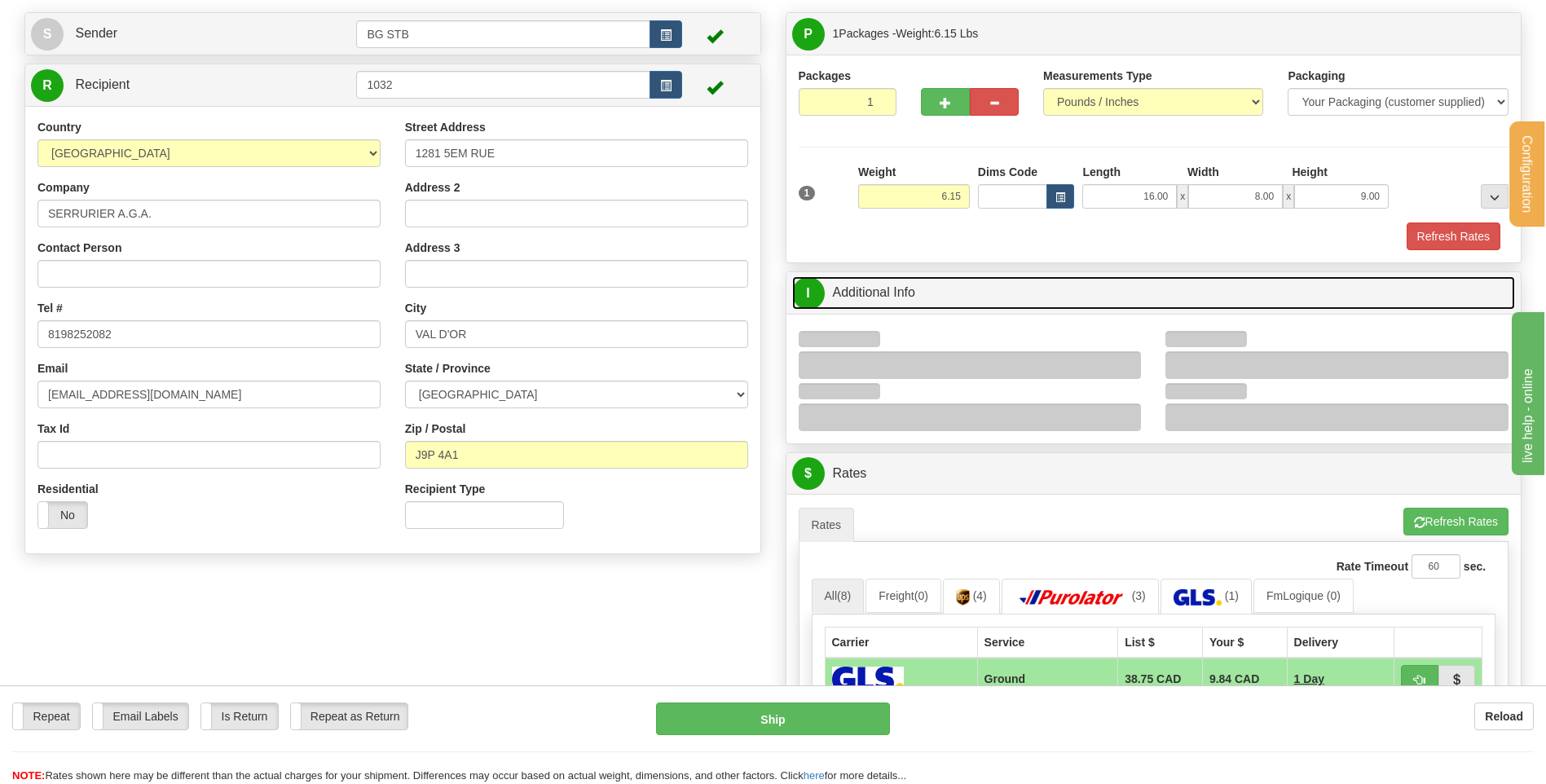
scroll to position [163, 0]
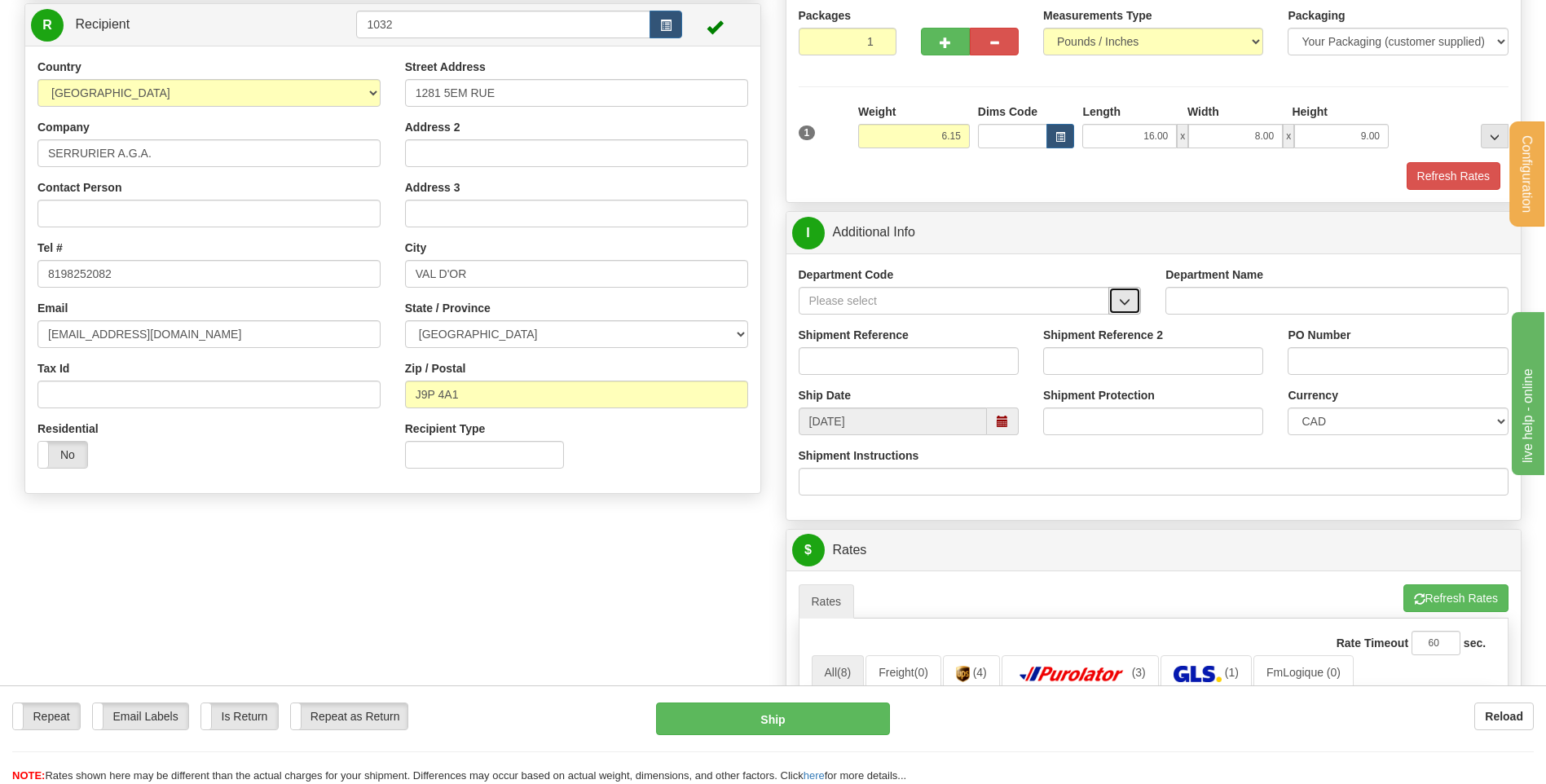
click at [1128, 303] on span "button" at bounding box center [1124, 302] width 11 height 10
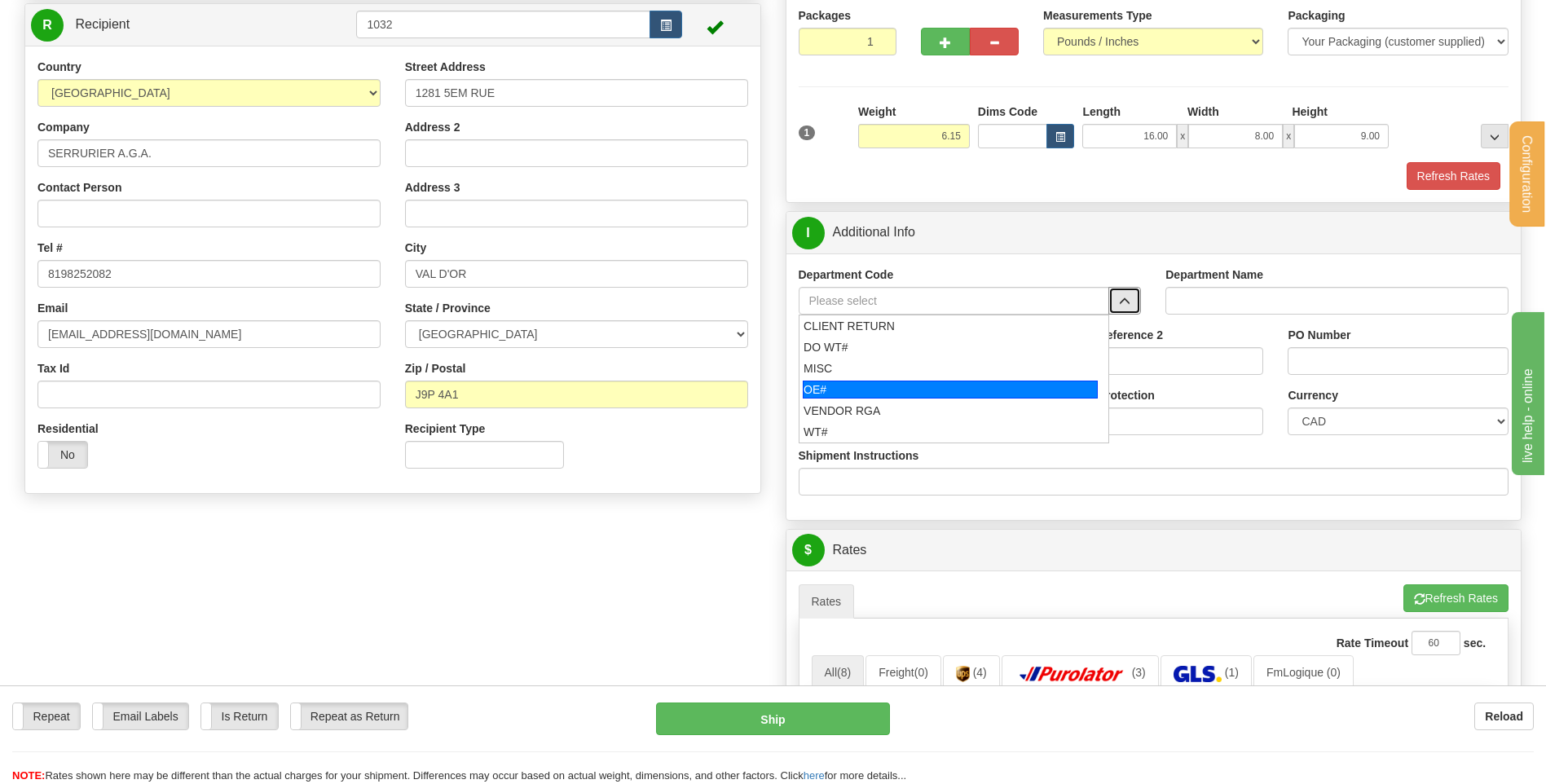
drag, startPoint x: 951, startPoint y: 392, endPoint x: 938, endPoint y: 355, distance: 39.2
click at [943, 383] on div "OE#" at bounding box center [950, 389] width 295 height 18
type input "OE#"
type input "ORDERS"
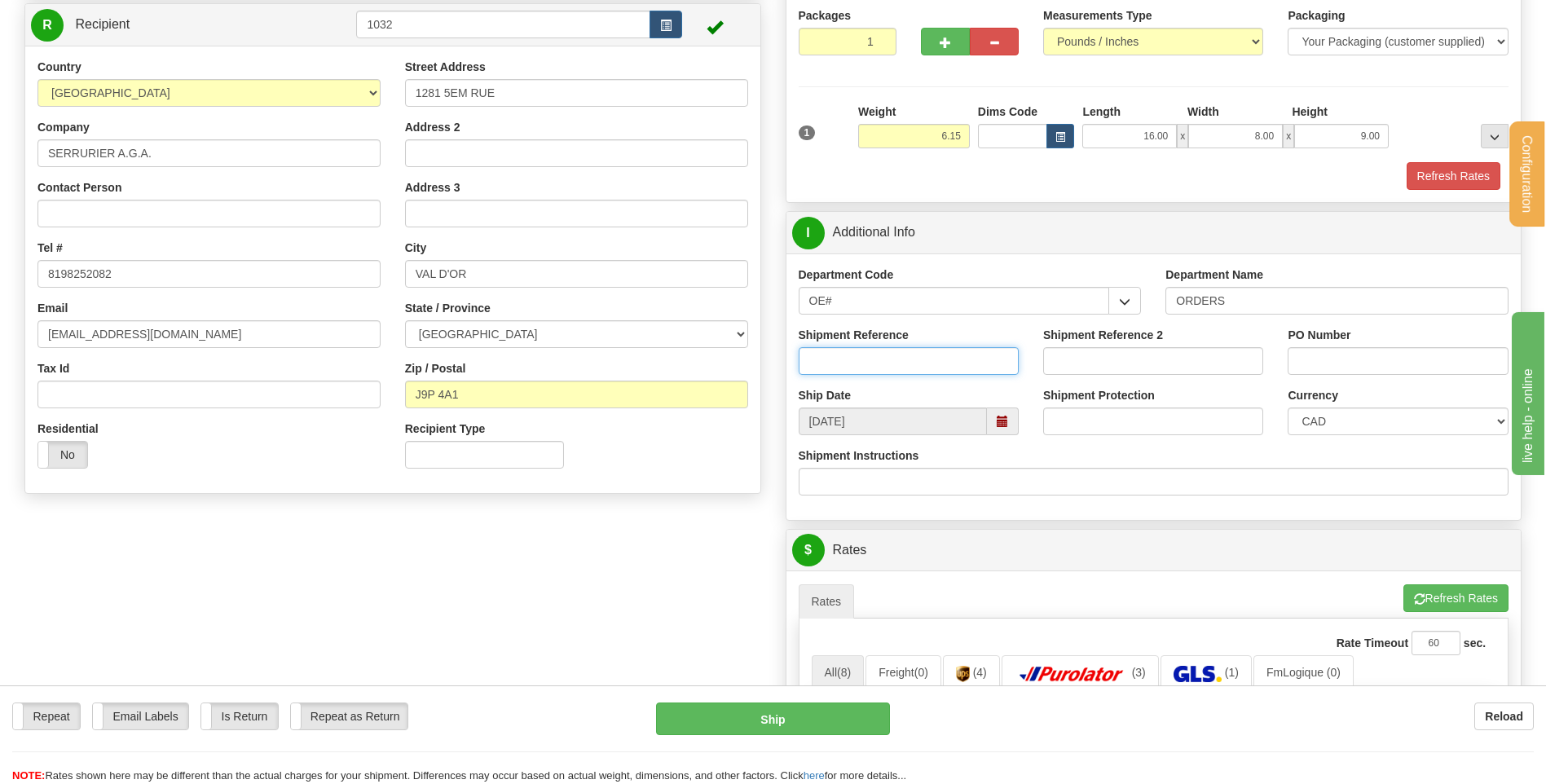
click at [938, 355] on input "Shipment Reference" at bounding box center [908, 361] width 220 height 28
type input "80005643-01 // 80005703-01"
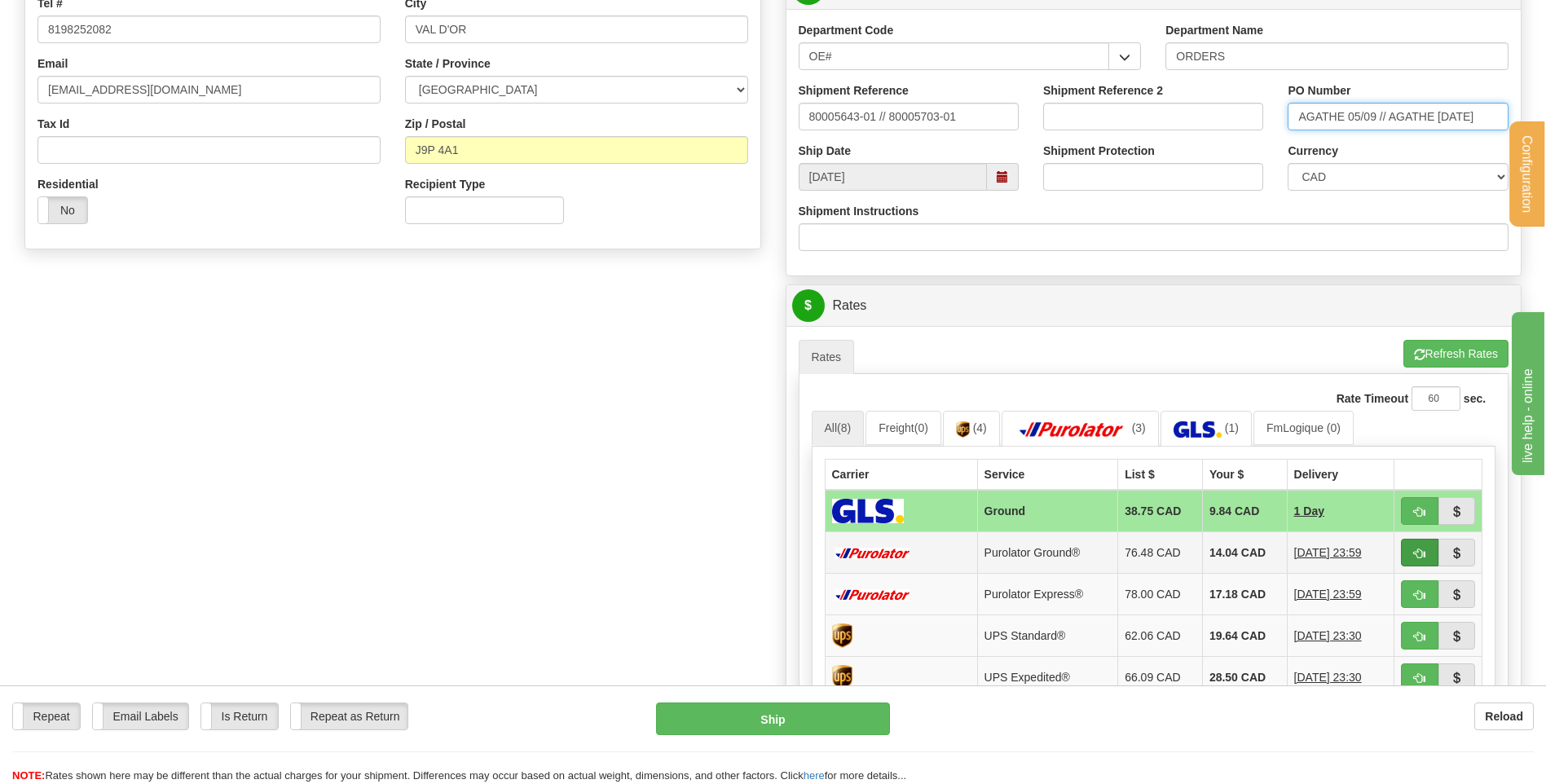
type input "AGATHE 05/09 // AGATHE [DATE]"
drag, startPoint x: 1416, startPoint y: 552, endPoint x: 1374, endPoint y: 556, distance: 42.2
click at [1416, 552] on span "button" at bounding box center [1419, 554] width 11 height 10
type input "260"
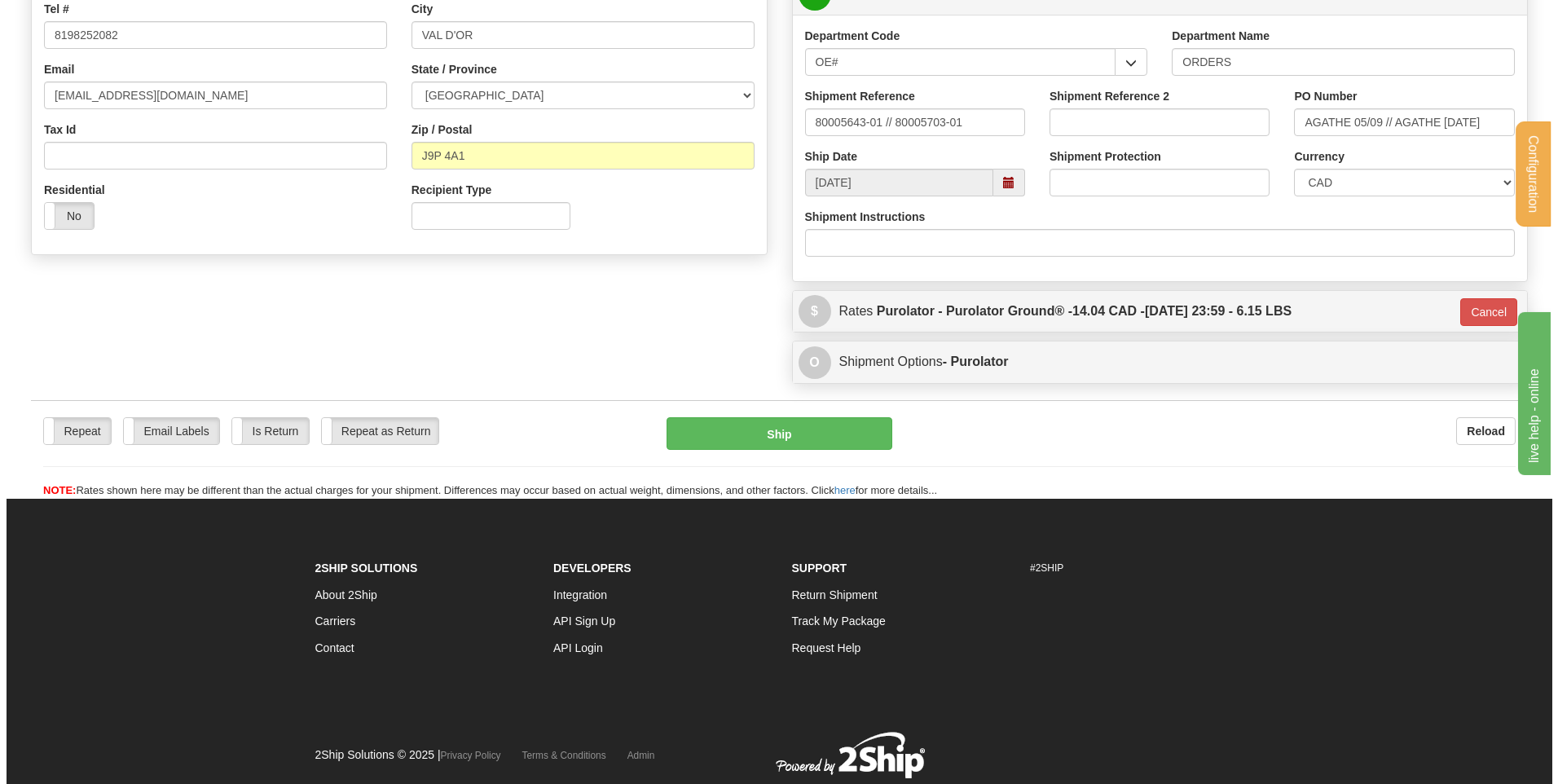
scroll to position [373, 0]
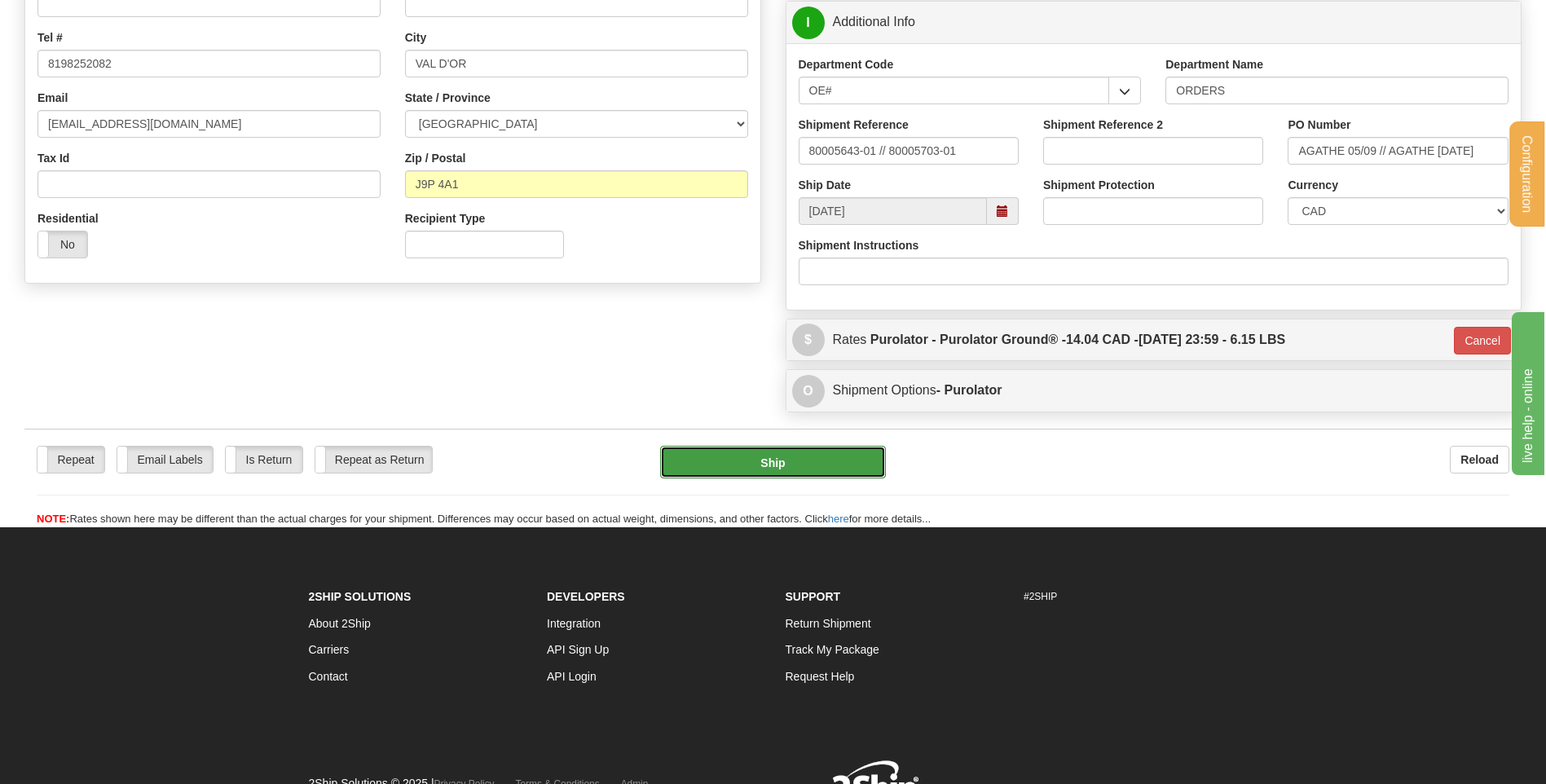
click at [741, 466] on button "Ship" at bounding box center [772, 461] width 225 height 32
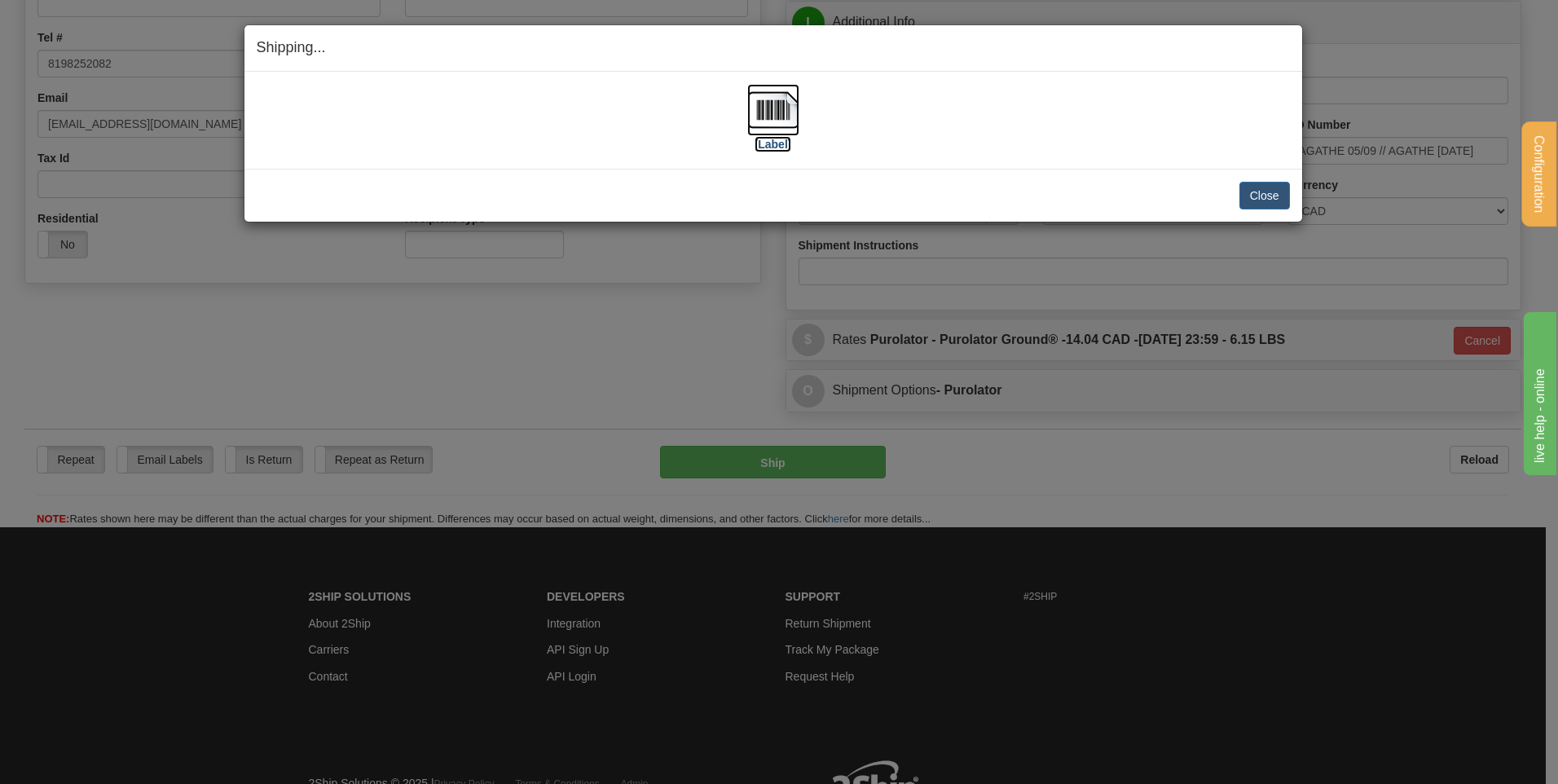
click at [757, 117] on img at bounding box center [774, 110] width 53 height 52
drag, startPoint x: 1277, startPoint y: 194, endPoint x: 1153, endPoint y: 115, distance: 147.0
click at [1277, 194] on button "Close" at bounding box center [1265, 196] width 51 height 28
